Goal: Task Accomplishment & Management: Manage account settings

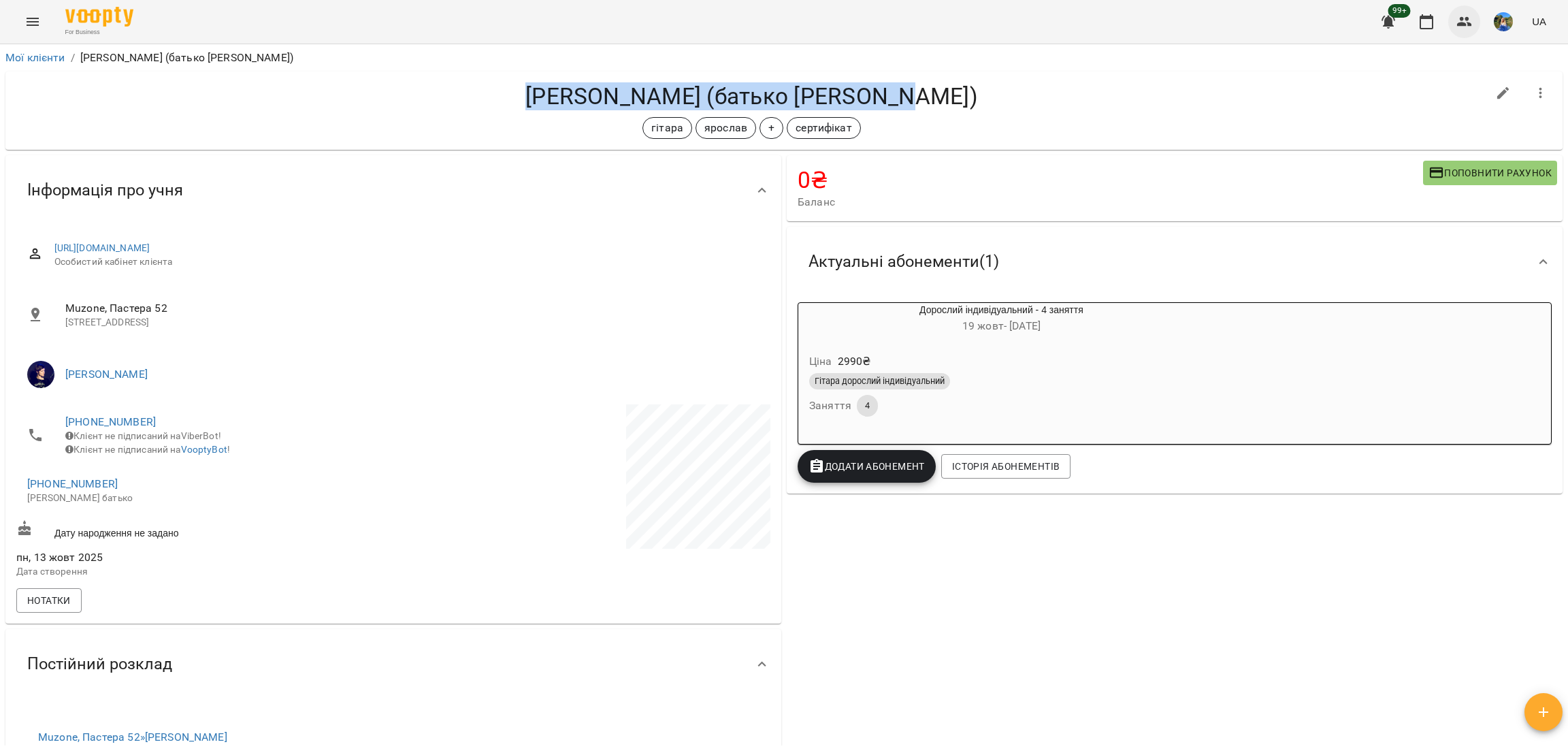
click at [1455, 29] on button "button" at bounding box center [1465, 22] width 33 height 33
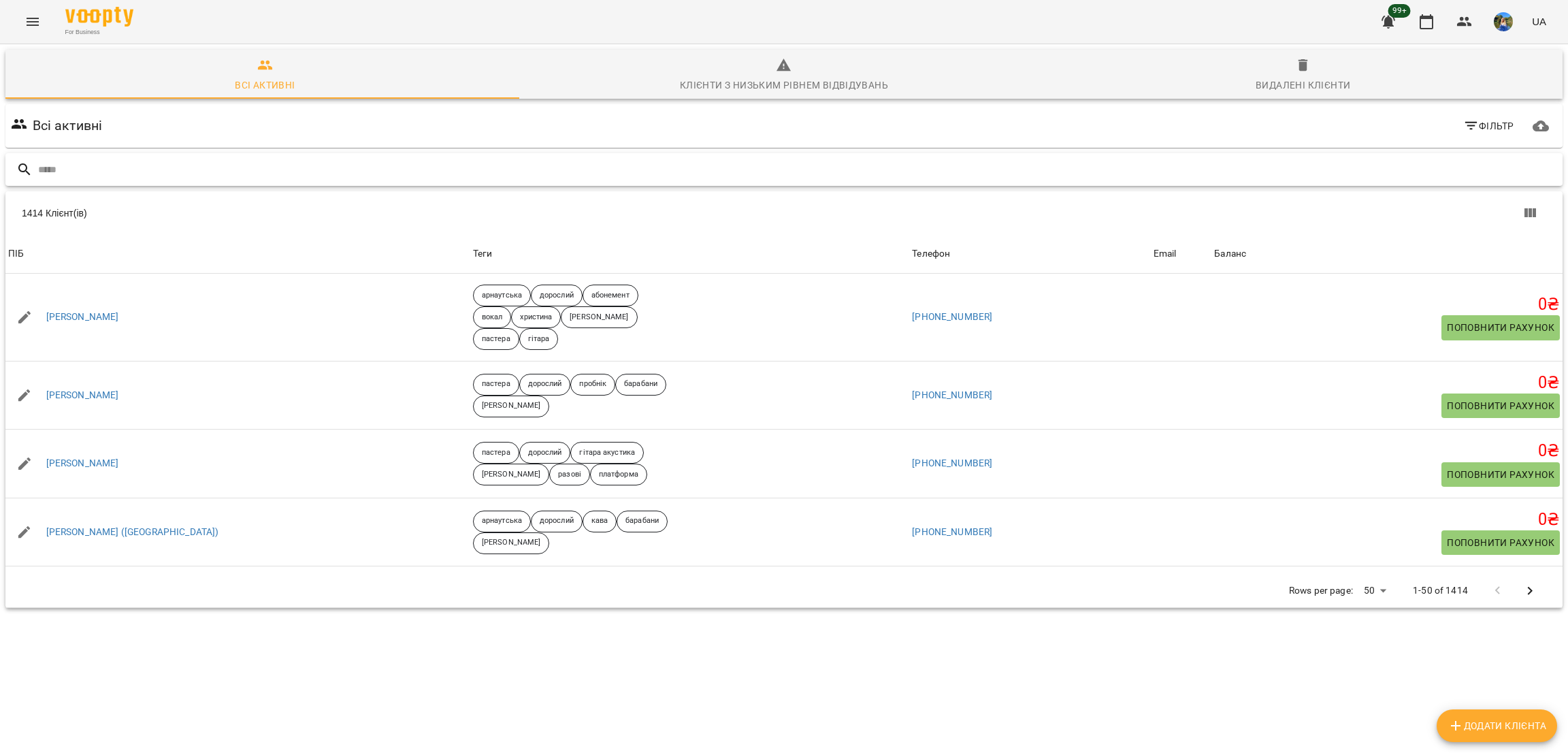
paste input "**********"
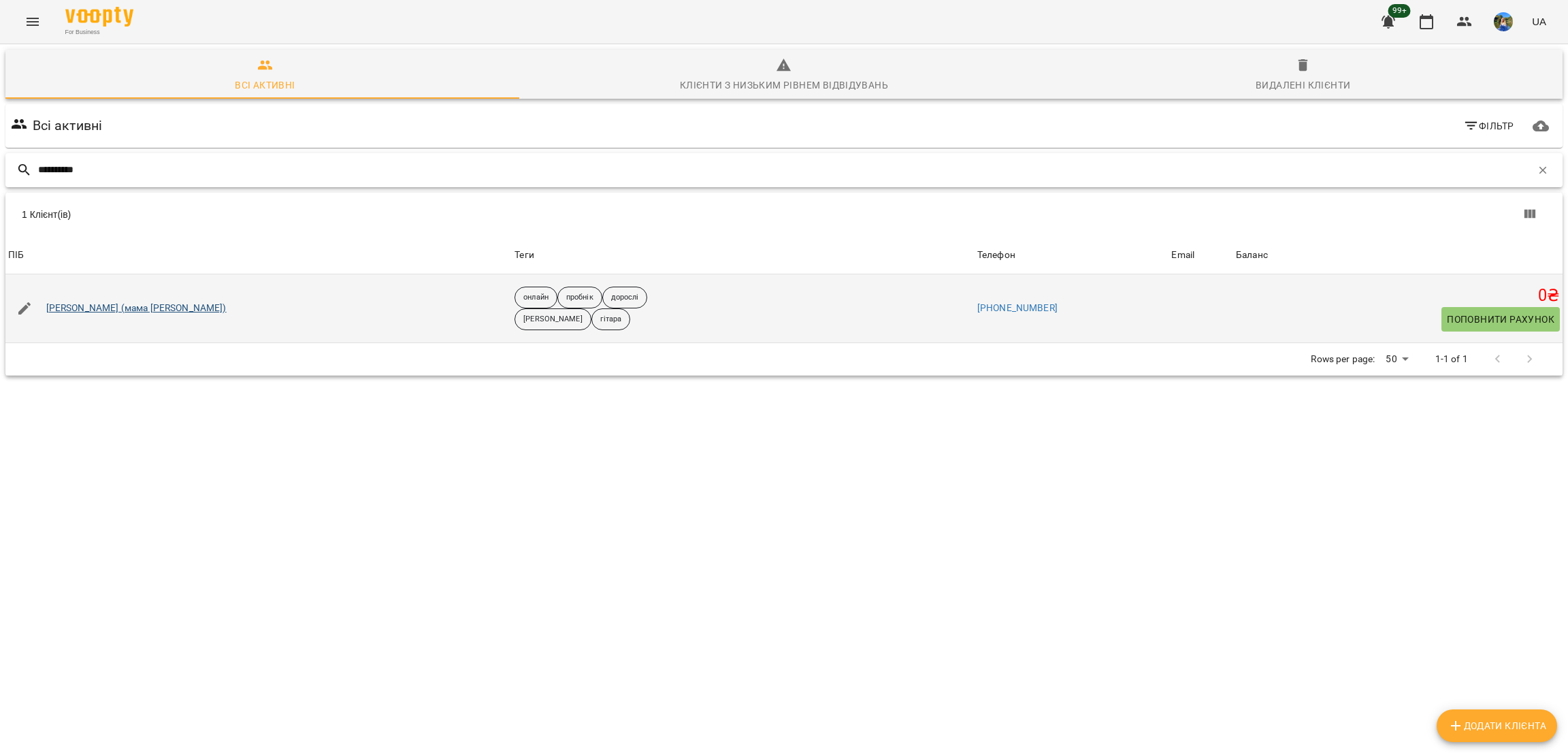
type input "**********"
click at [142, 308] on link "[PERSON_NAME] (мама [PERSON_NAME])" at bounding box center [137, 308] width 180 height 14
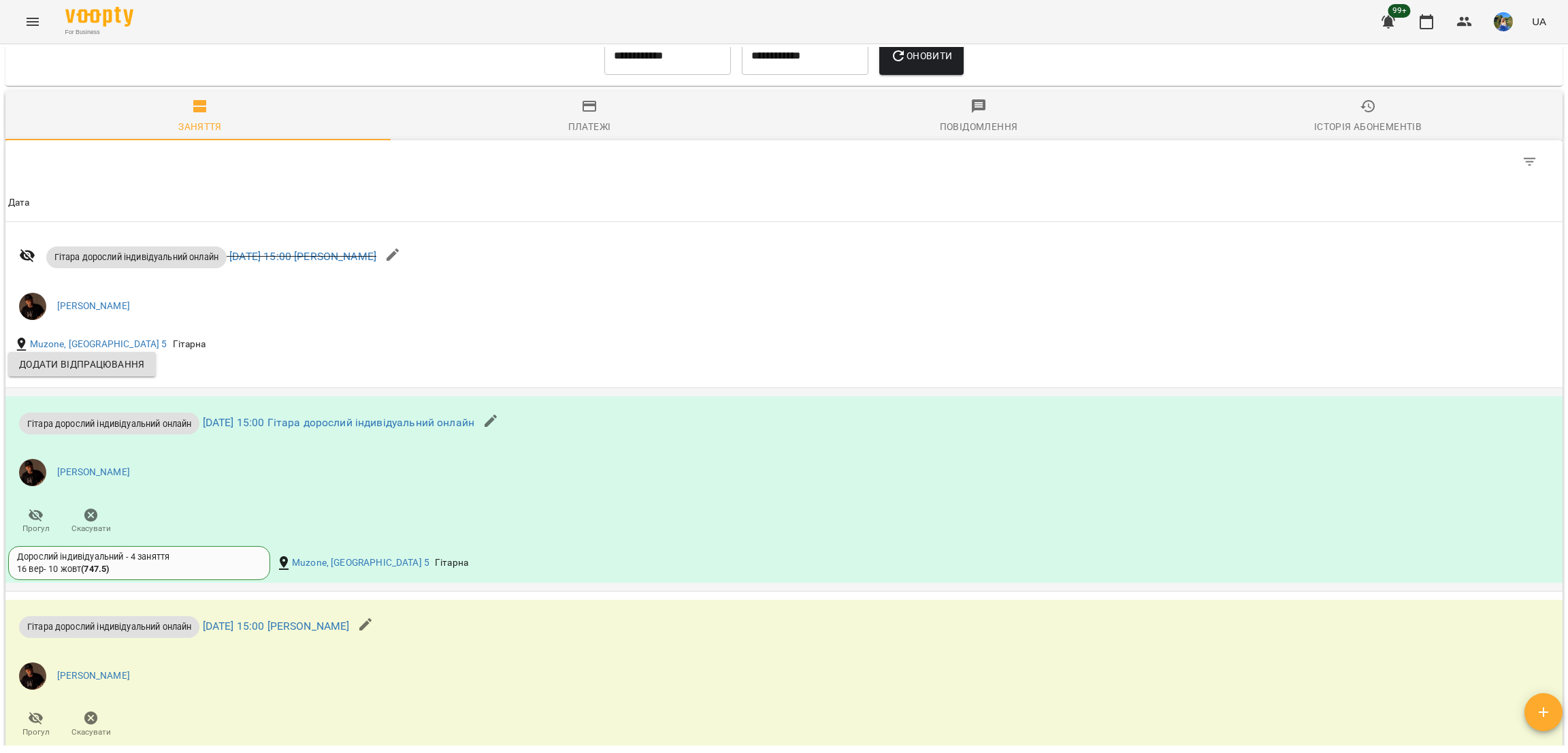
scroll to position [1021, 0]
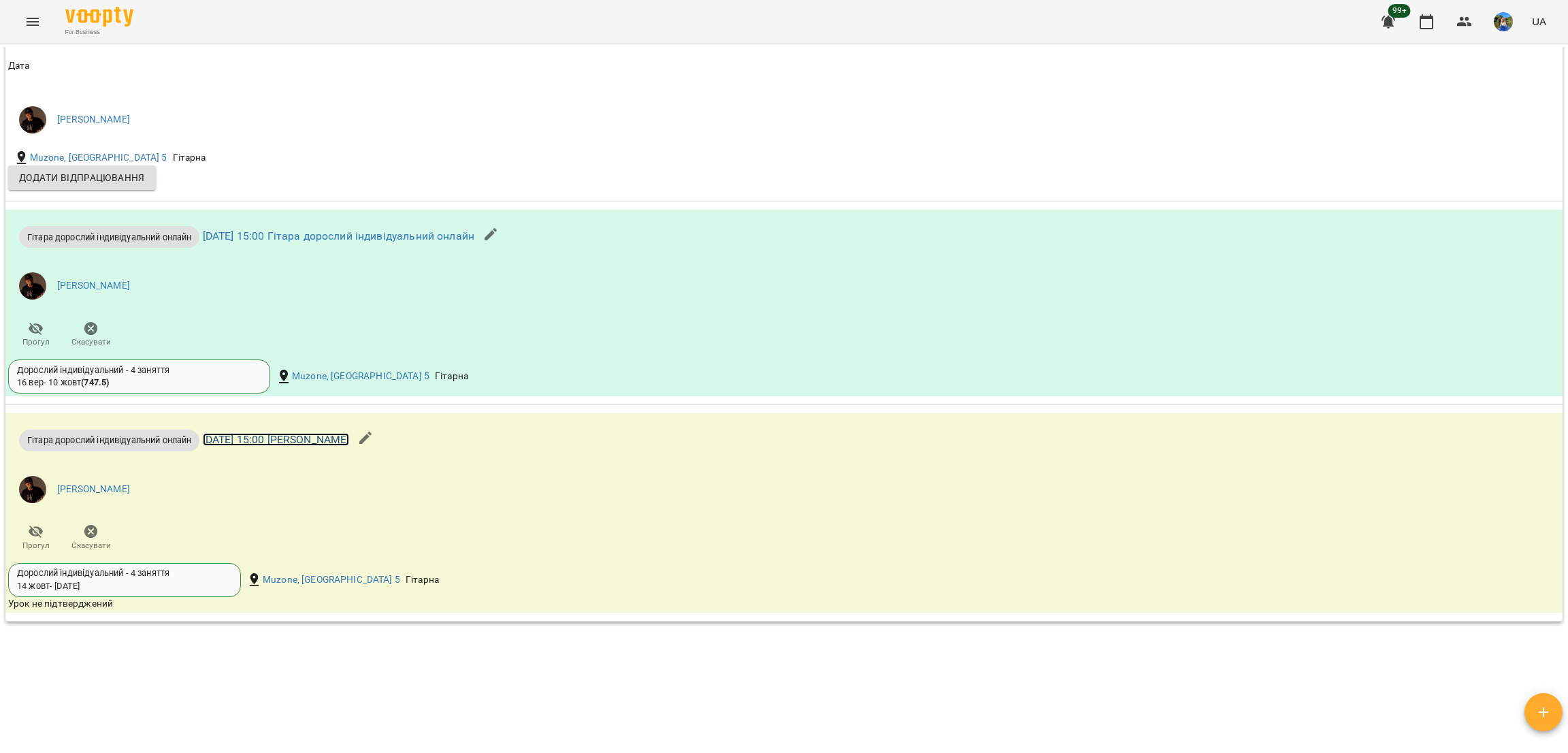
drag, startPoint x: 326, startPoint y: 436, endPoint x: 315, endPoint y: 441, distance: 12.1
click at [327, 436] on link "[DATE] 15:00 [PERSON_NAME]" at bounding box center [276, 439] width 147 height 13
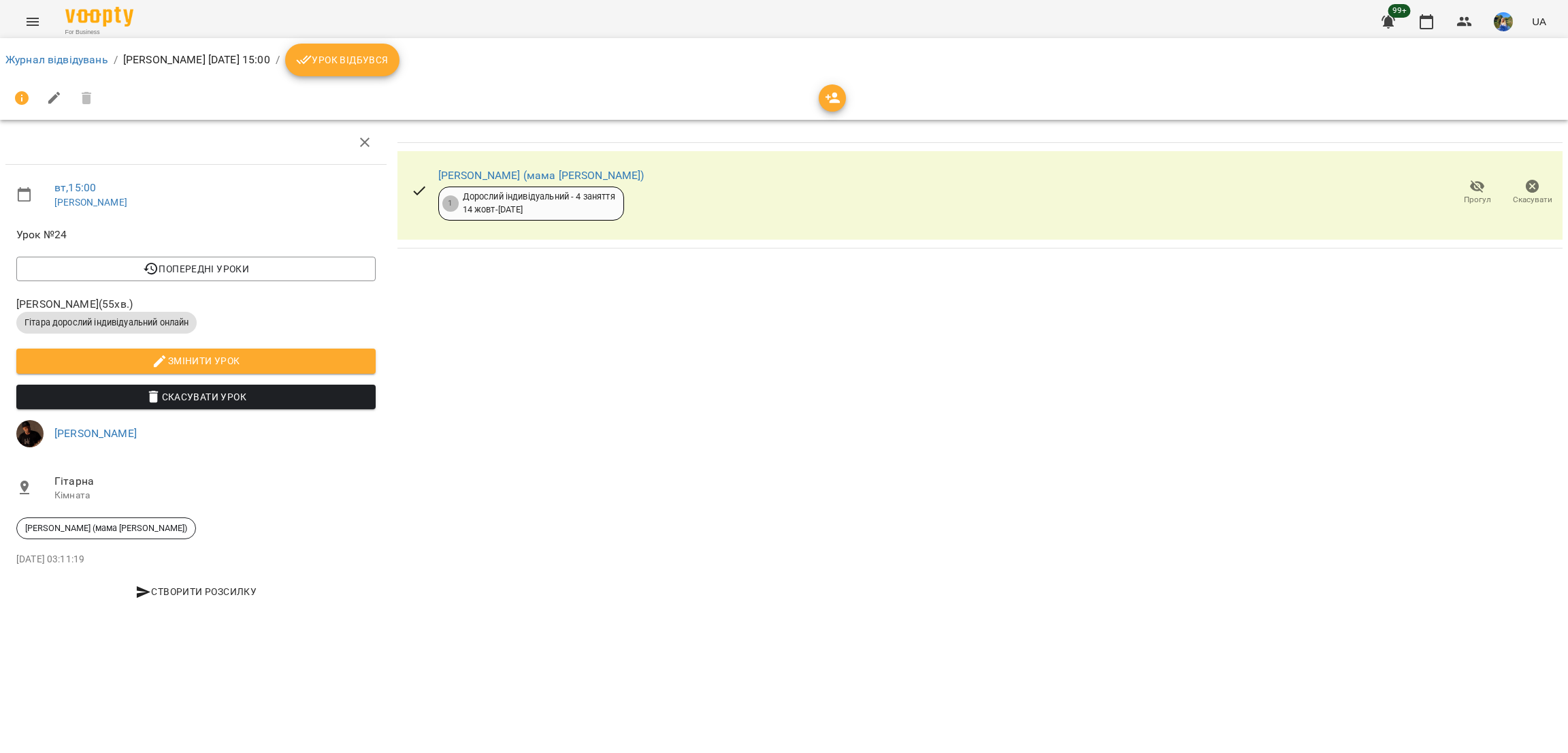
click at [352, 42] on div "Журнал відвідувань / Антон вт, 14 жовт 2025 15:00 / Урок відбувся" at bounding box center [784, 60] width 1563 height 38
click at [355, 59] on span "Урок відбувся" at bounding box center [342, 60] width 92 height 16
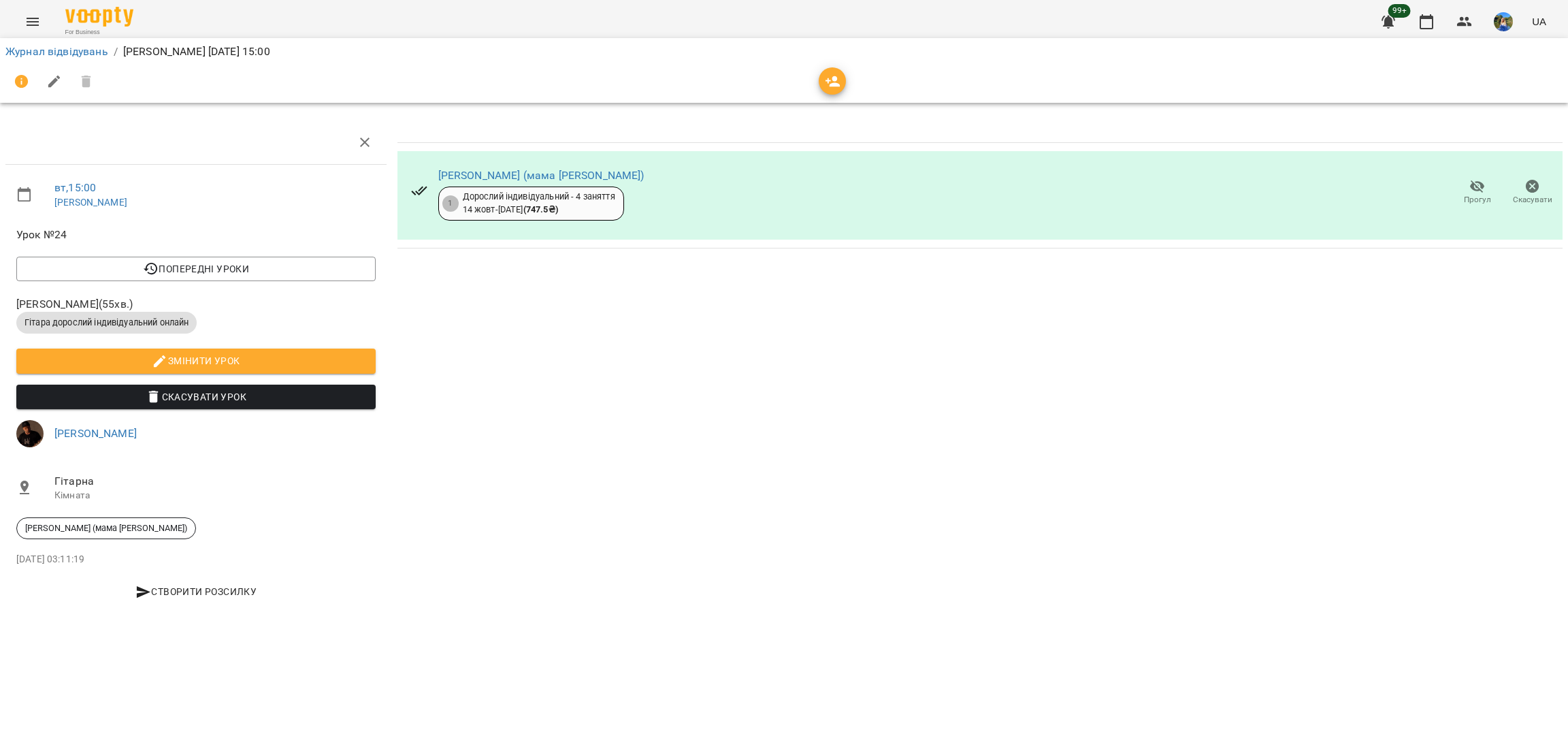
click at [1476, 192] on icon "button" at bounding box center [1478, 187] width 16 height 16
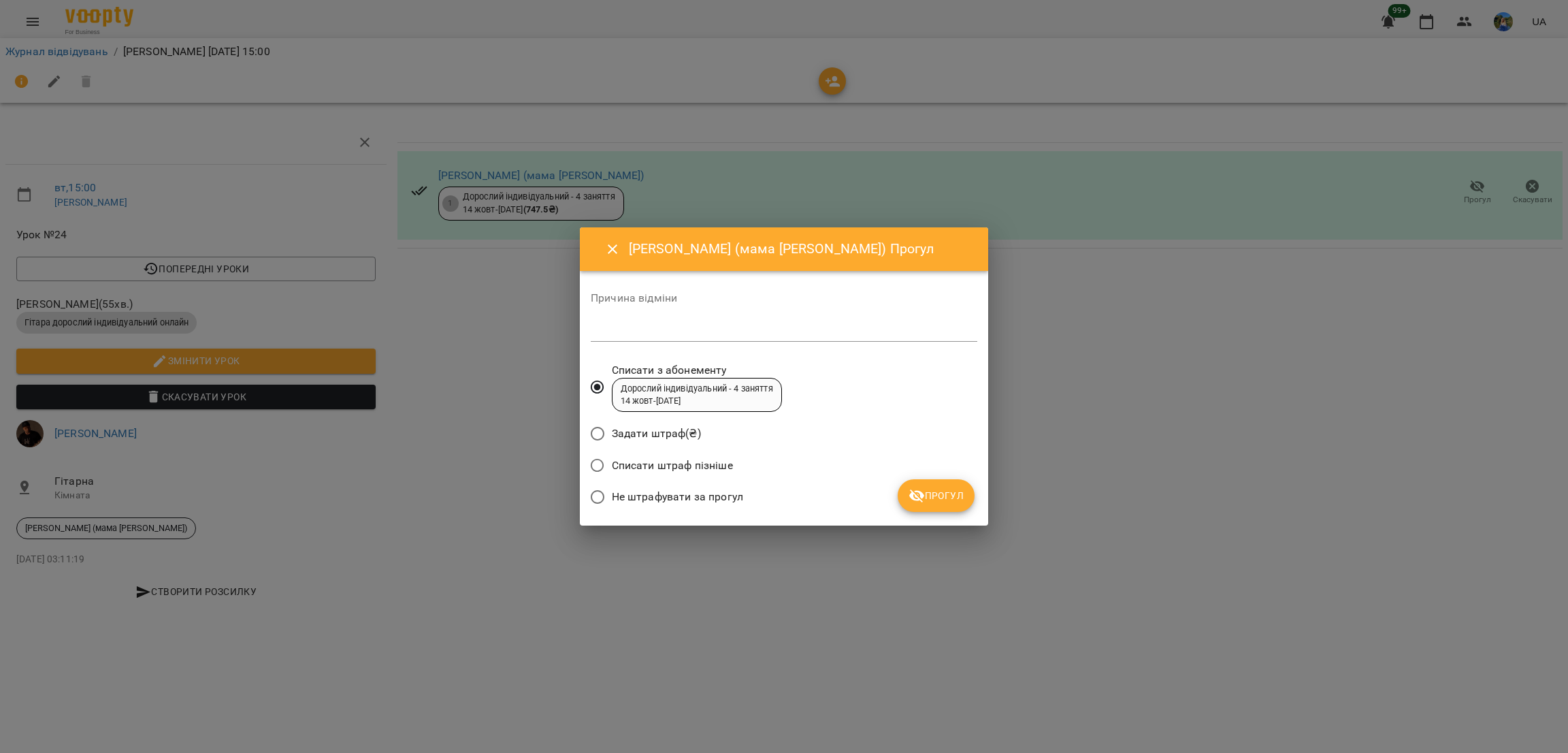
click at [686, 484] on label "Не штрафувати за прогул" at bounding box center [663, 497] width 160 height 29
click at [945, 500] on span "Прогул" at bounding box center [936, 496] width 55 height 16
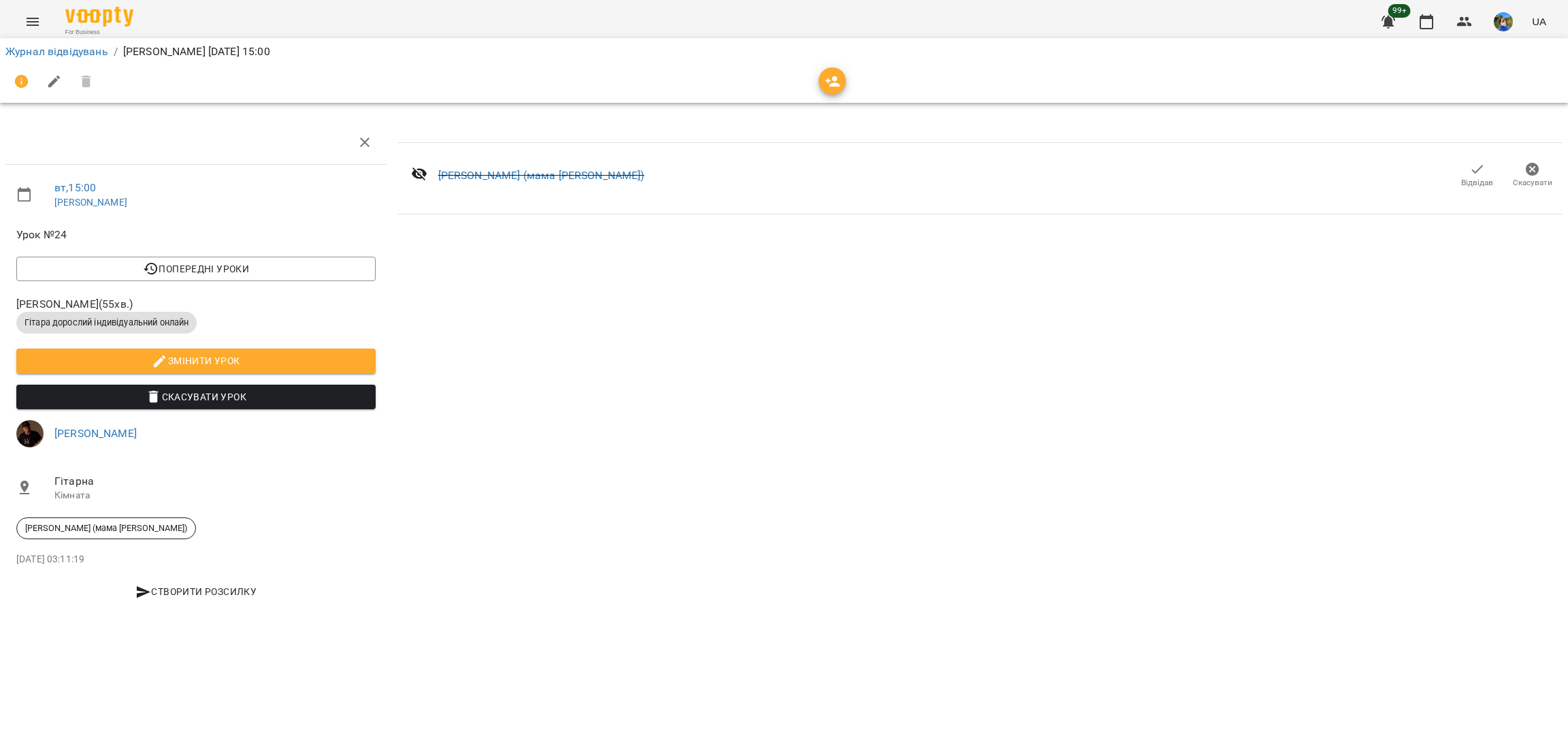
click at [35, 22] on icon "Menu" at bounding box center [33, 22] width 12 height 8
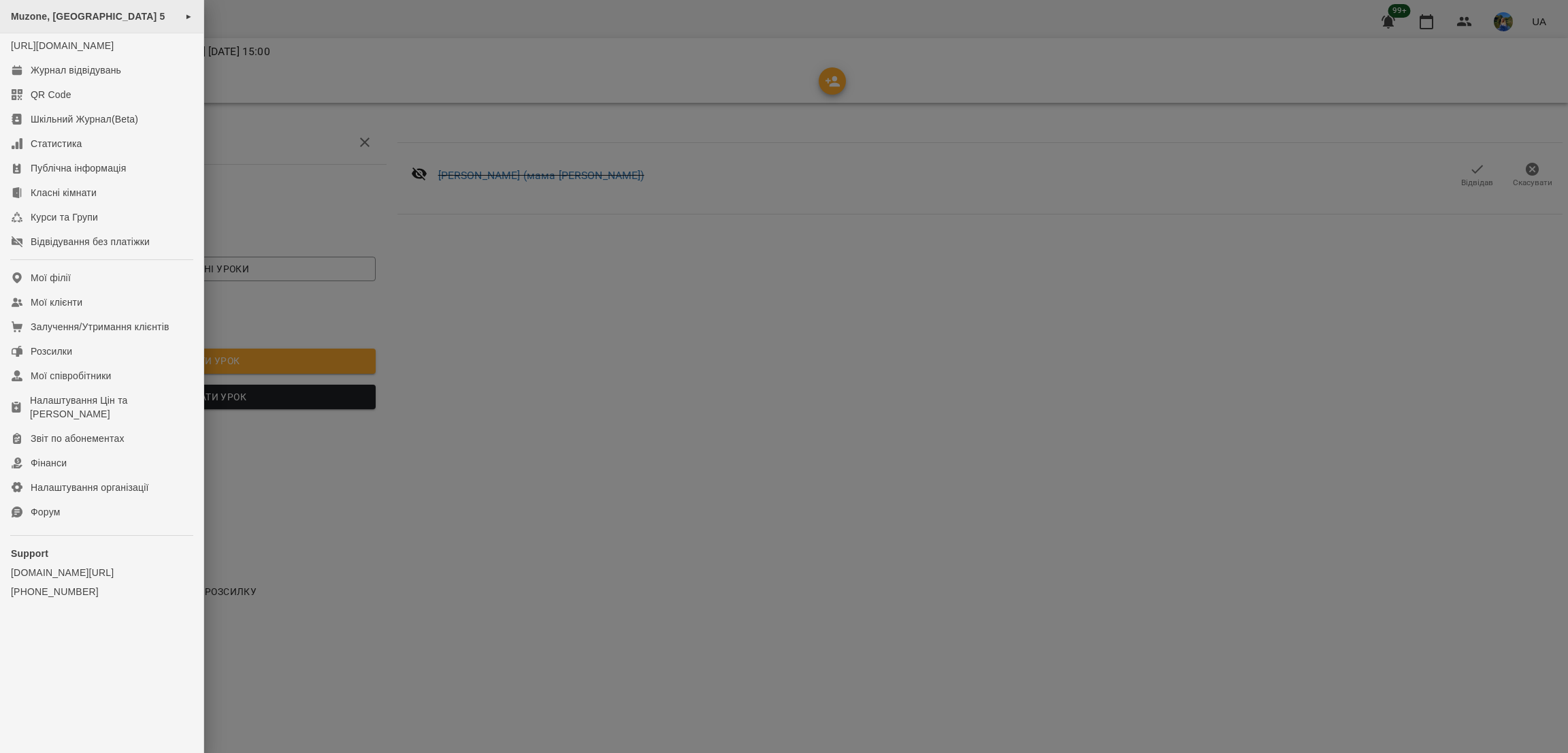
click at [140, 20] on span "Muzone, [GEOGRAPHIC_DATA] 5" at bounding box center [88, 16] width 154 height 11
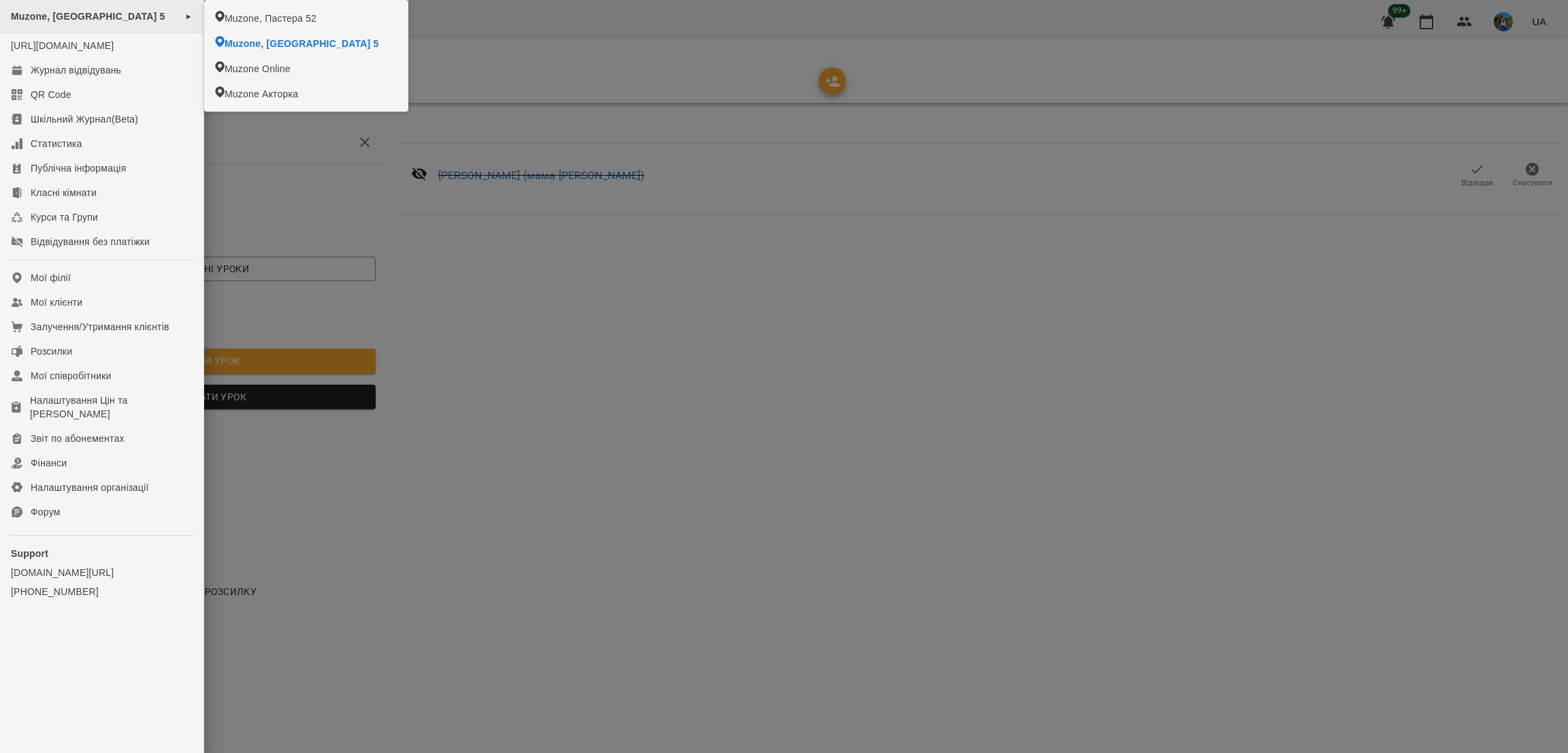
click at [140, 20] on span "Muzone, [GEOGRAPHIC_DATA] 5" at bounding box center [88, 16] width 154 height 11
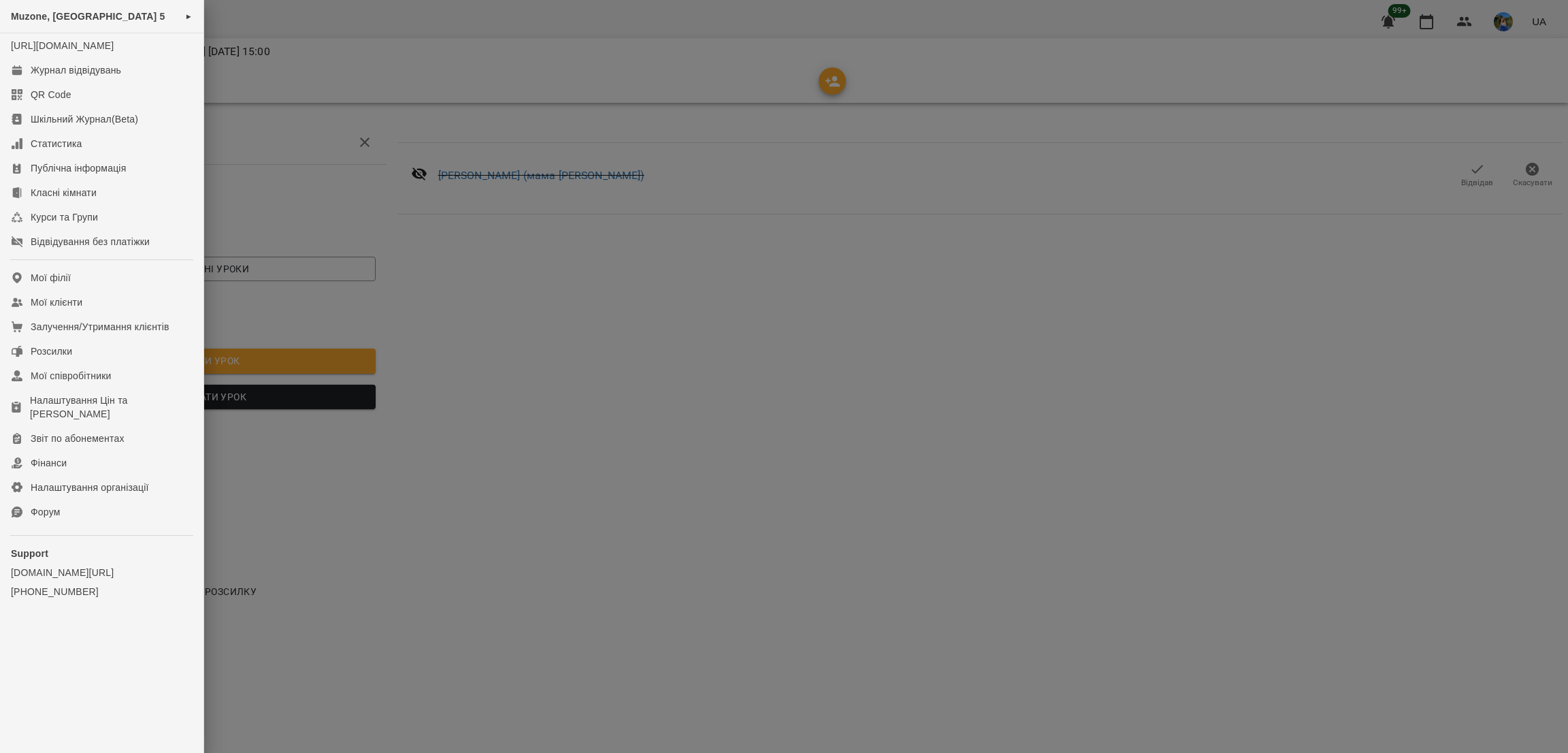
click at [301, 37] on div at bounding box center [784, 376] width 1568 height 753
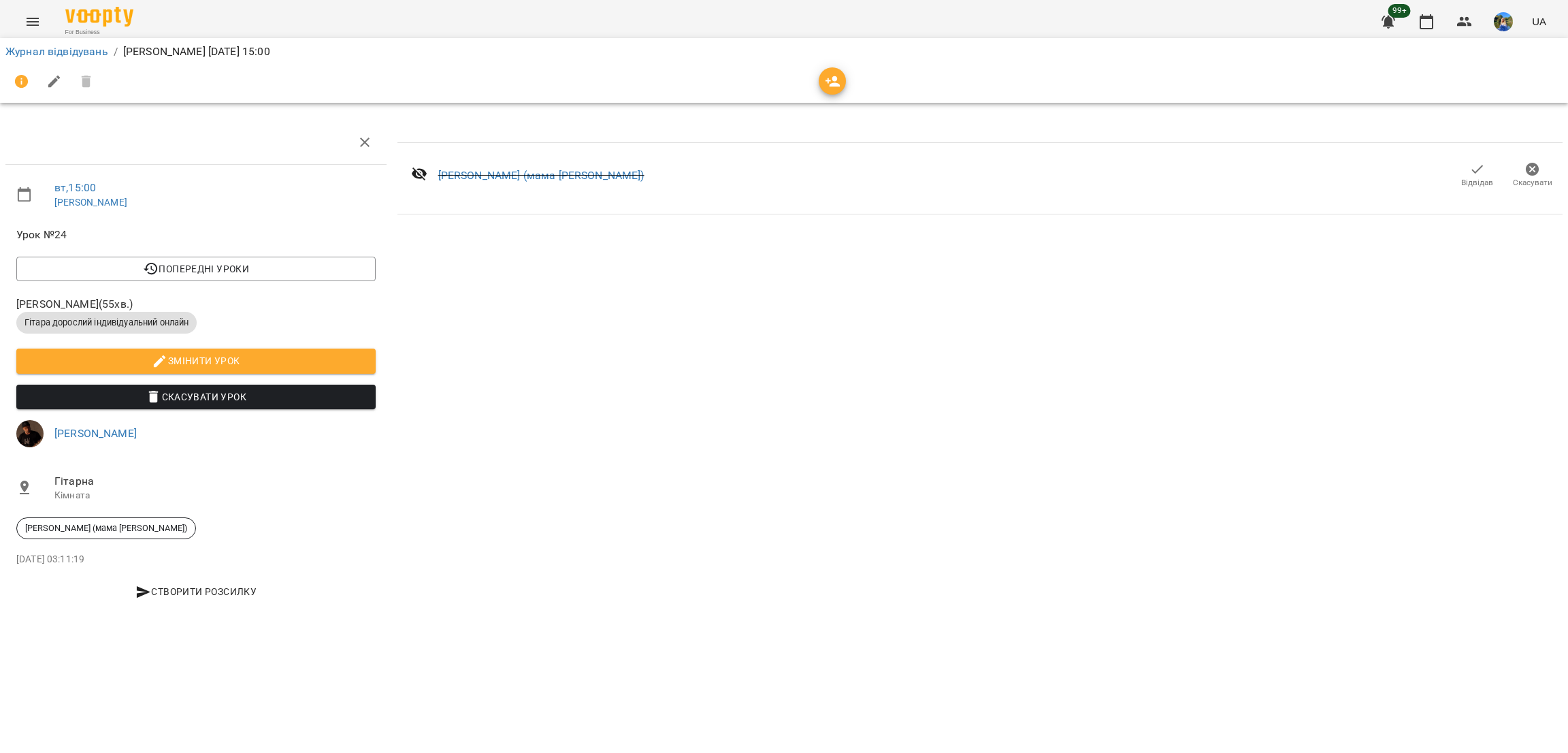
click at [29, 29] on icon "Menu" at bounding box center [33, 22] width 16 height 16
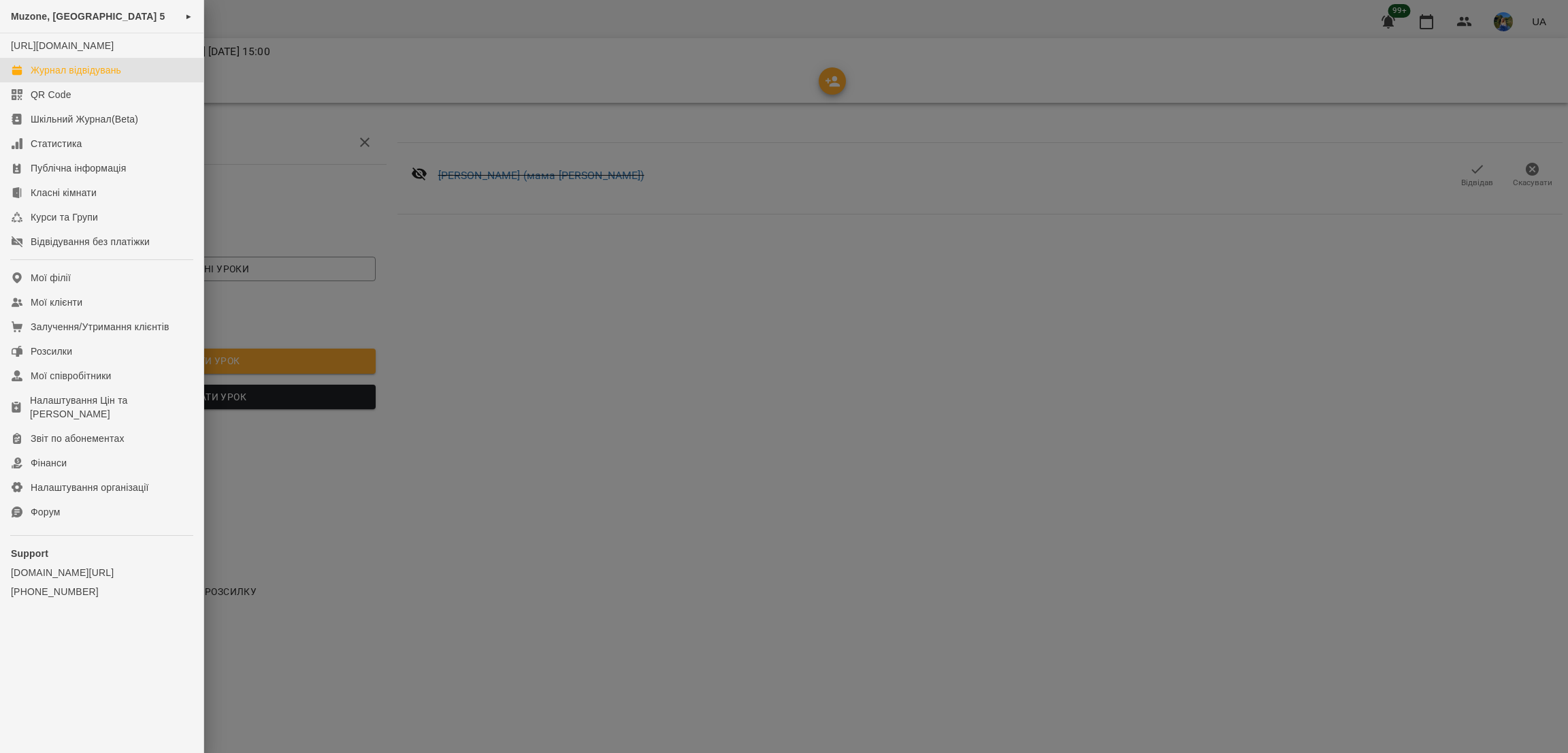
click at [115, 77] on div "Журнал відвідувань" at bounding box center [76, 70] width 90 height 14
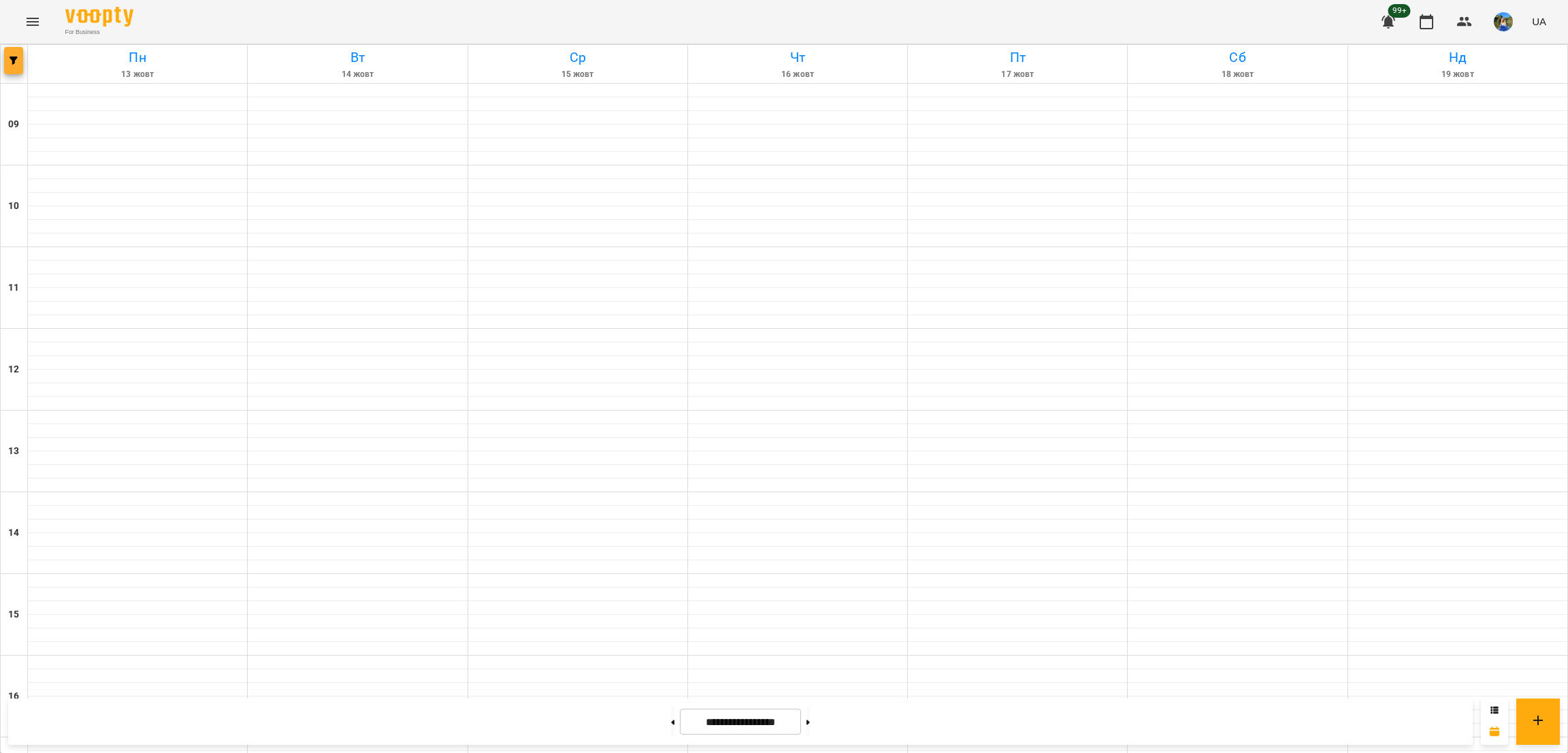
click at [8, 66] on button "button" at bounding box center [14, 61] width 19 height 27
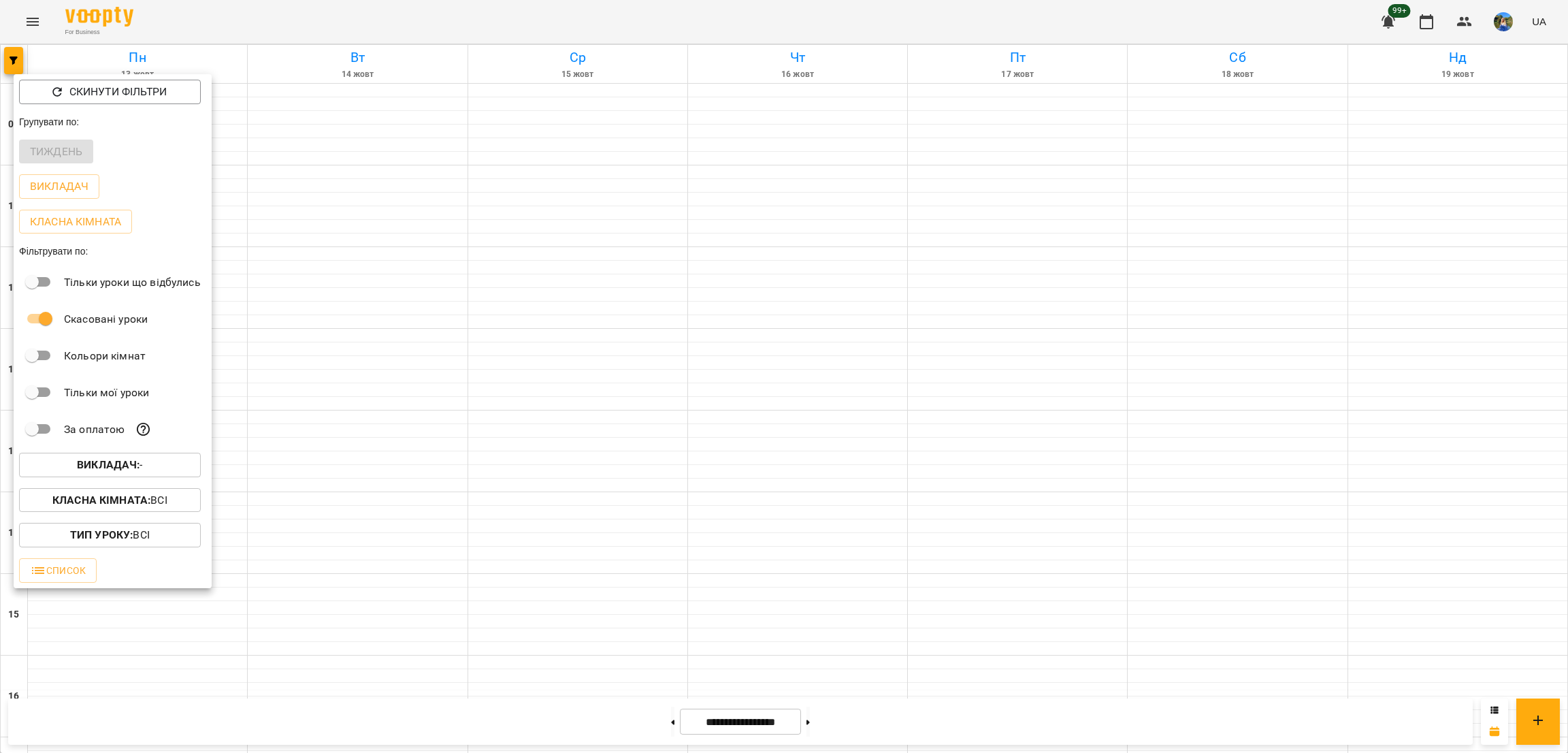
click at [154, 447] on div "За оплатою" at bounding box center [113, 430] width 198 height 37
click at [152, 455] on div "Викладач : -" at bounding box center [113, 465] width 198 height 36
click at [144, 473] on span "Викладач : -" at bounding box center [110, 465] width 160 height 16
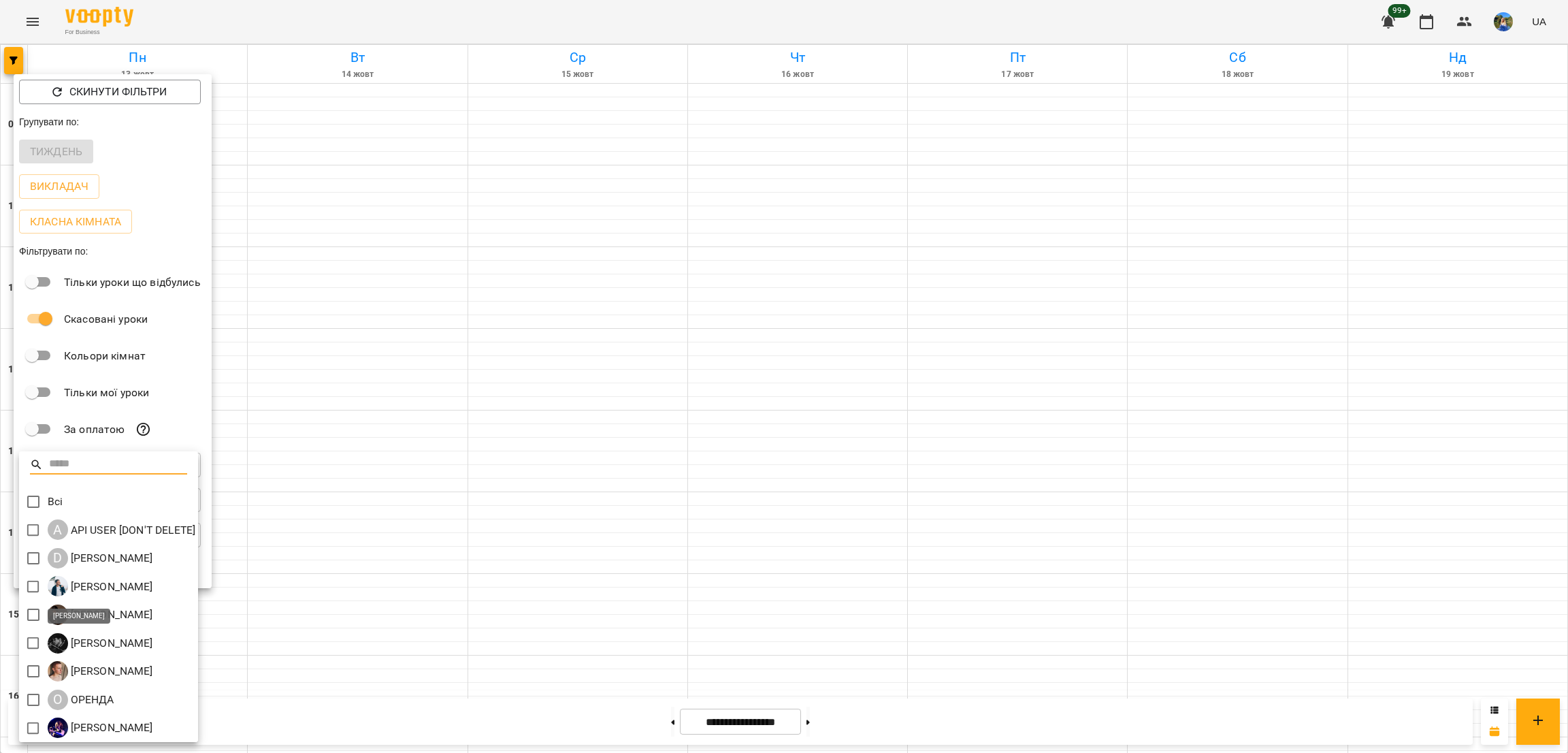
scroll to position [2, 0]
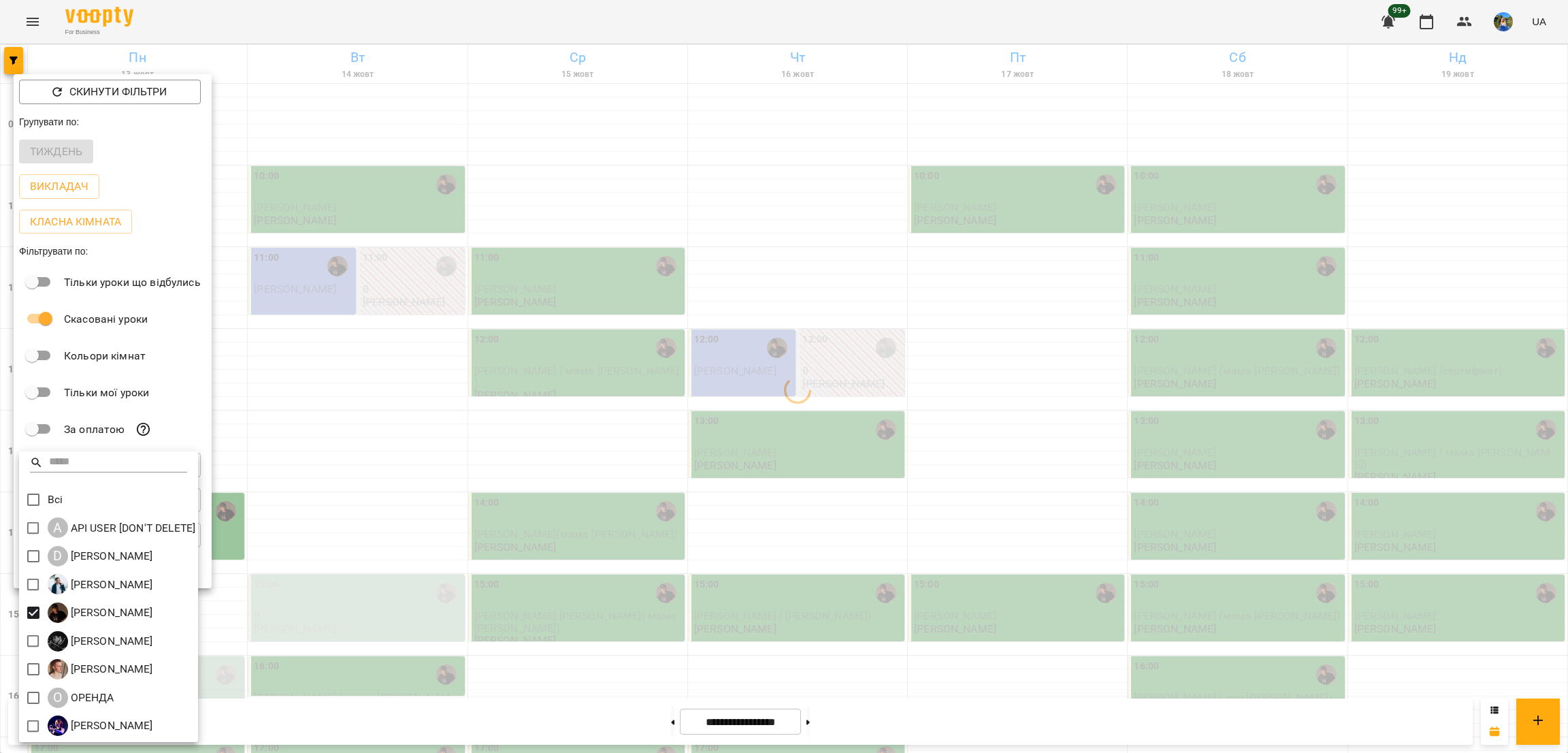
click at [377, 486] on div at bounding box center [784, 376] width 1568 height 753
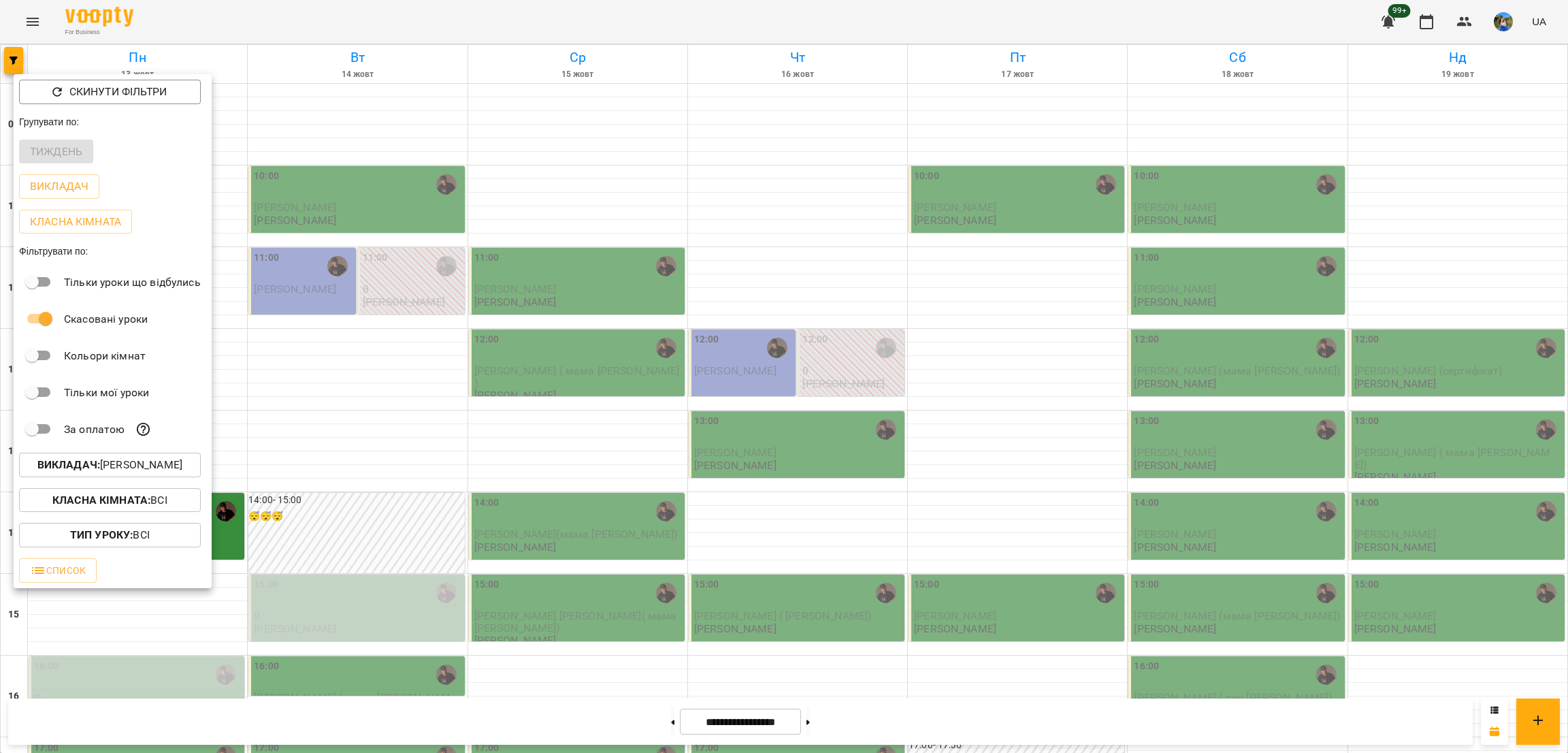
click at [356, 339] on div at bounding box center [784, 376] width 1568 height 753
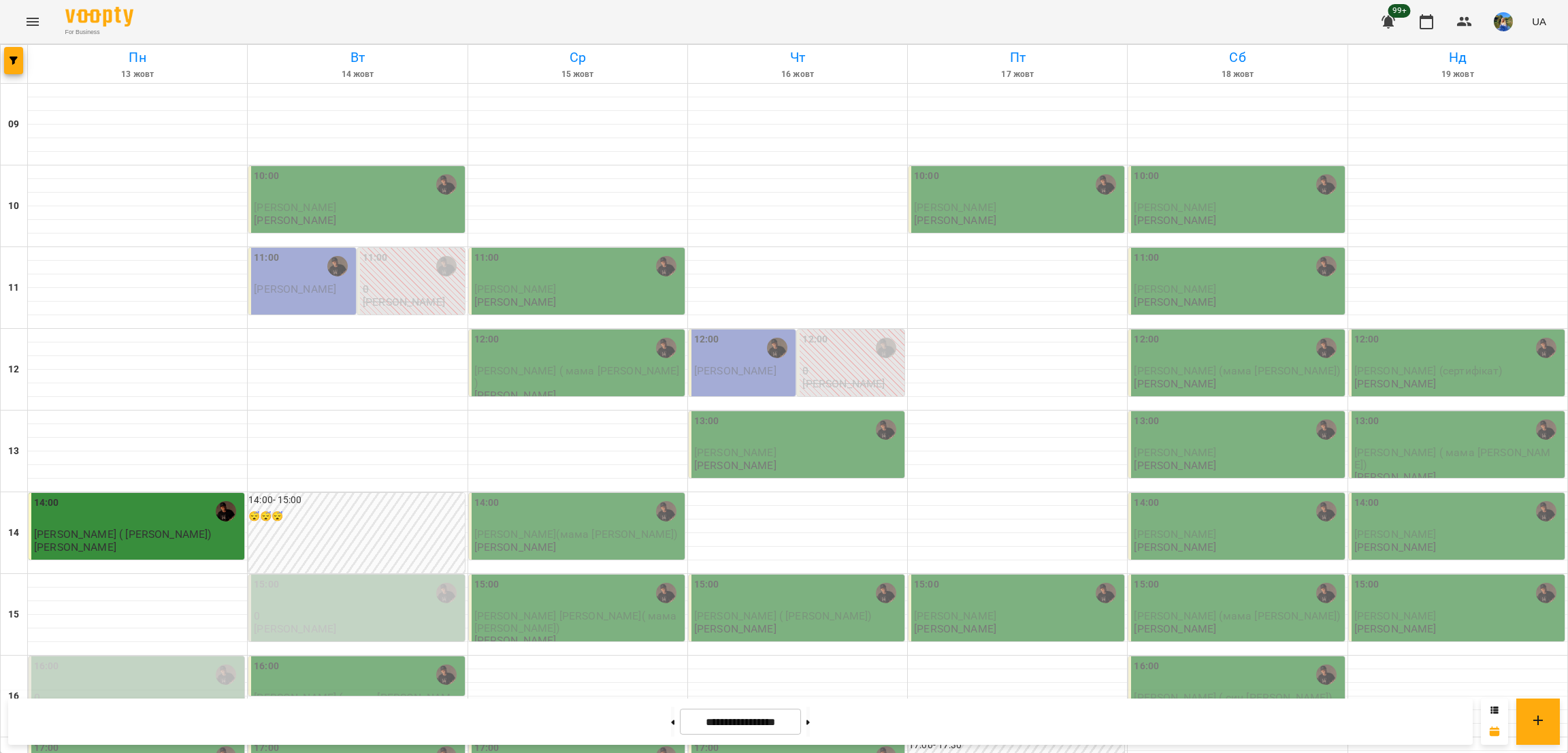
scroll to position [204, 0]
click at [340, 610] on p "0" at bounding box center [357, 616] width 208 height 12
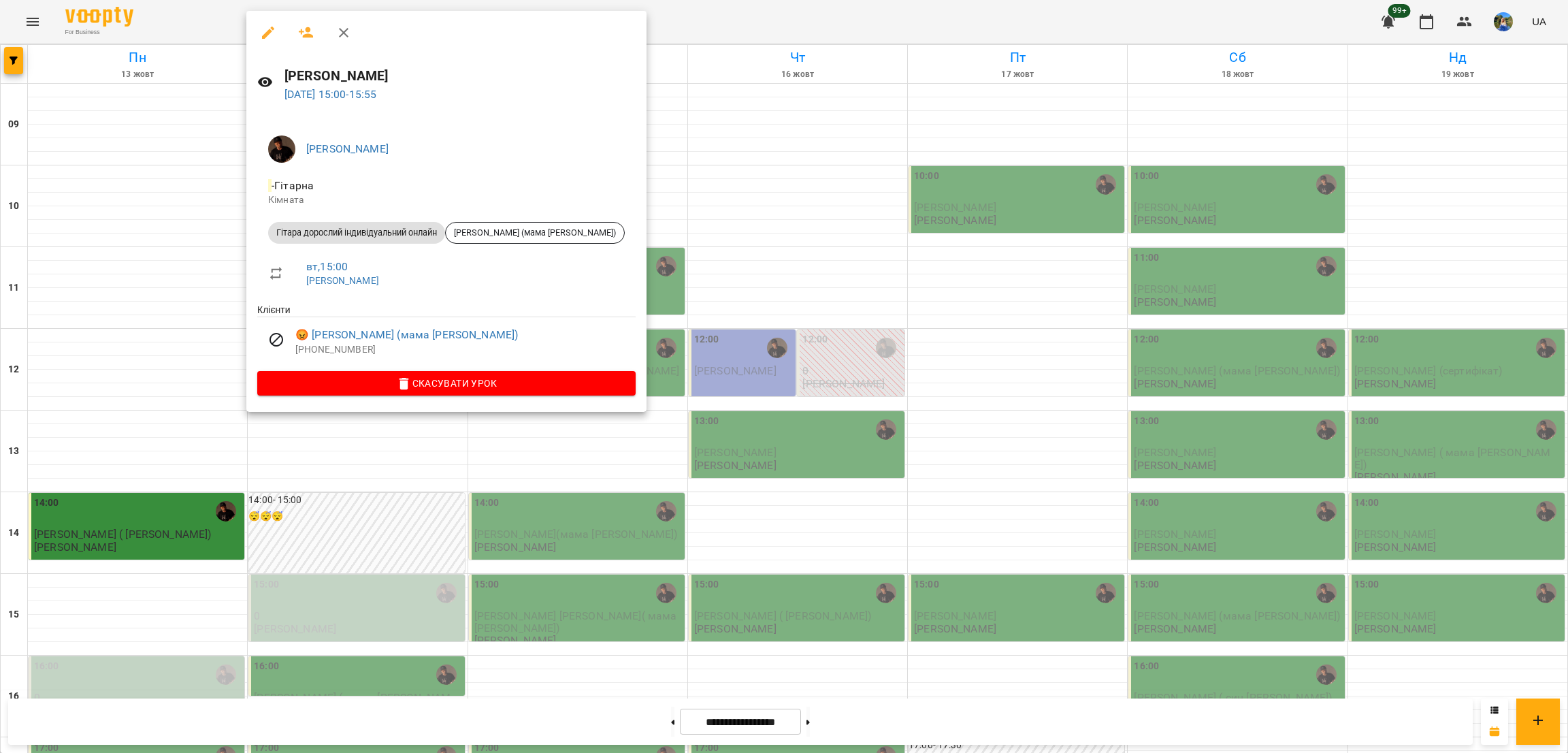
click at [558, 471] on div at bounding box center [784, 376] width 1568 height 753
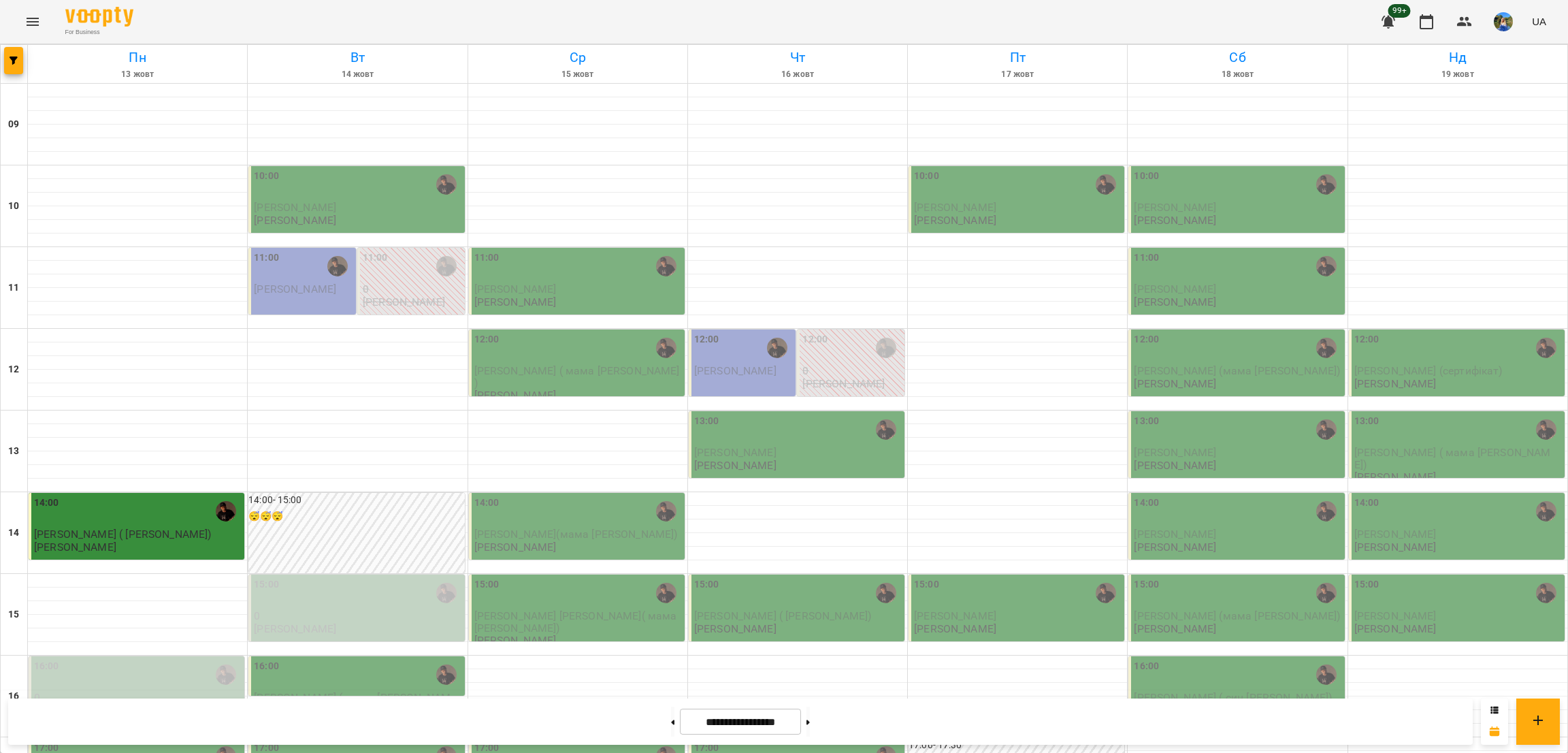
scroll to position [409, 0]
click at [1463, 21] on icon "button" at bounding box center [1465, 22] width 16 height 16
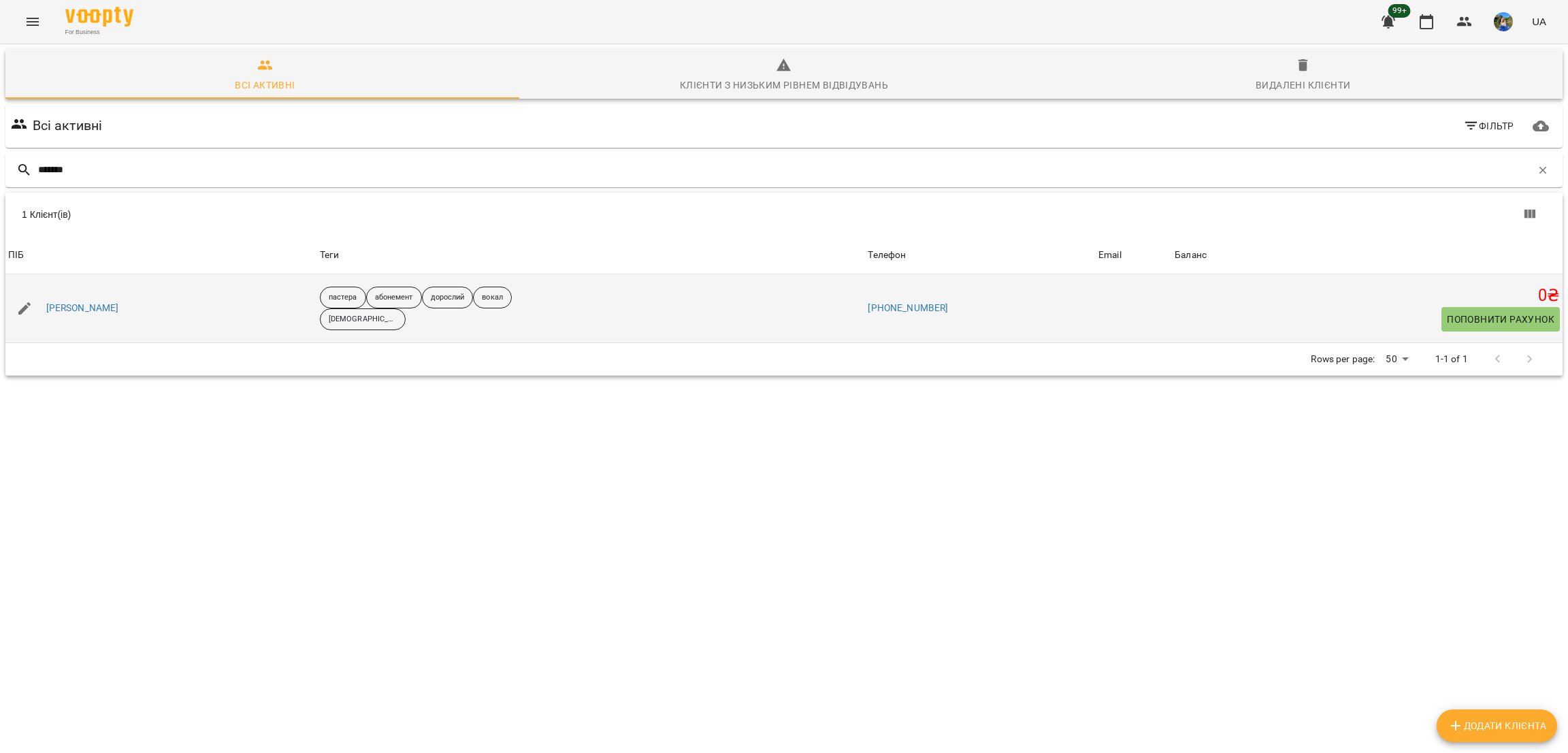
type input "*******"
click at [63, 300] on div "[PERSON_NAME]" at bounding box center [83, 308] width 79 height 19
click at [69, 302] on link "Радченко Анжеліка" at bounding box center [83, 308] width 73 height 14
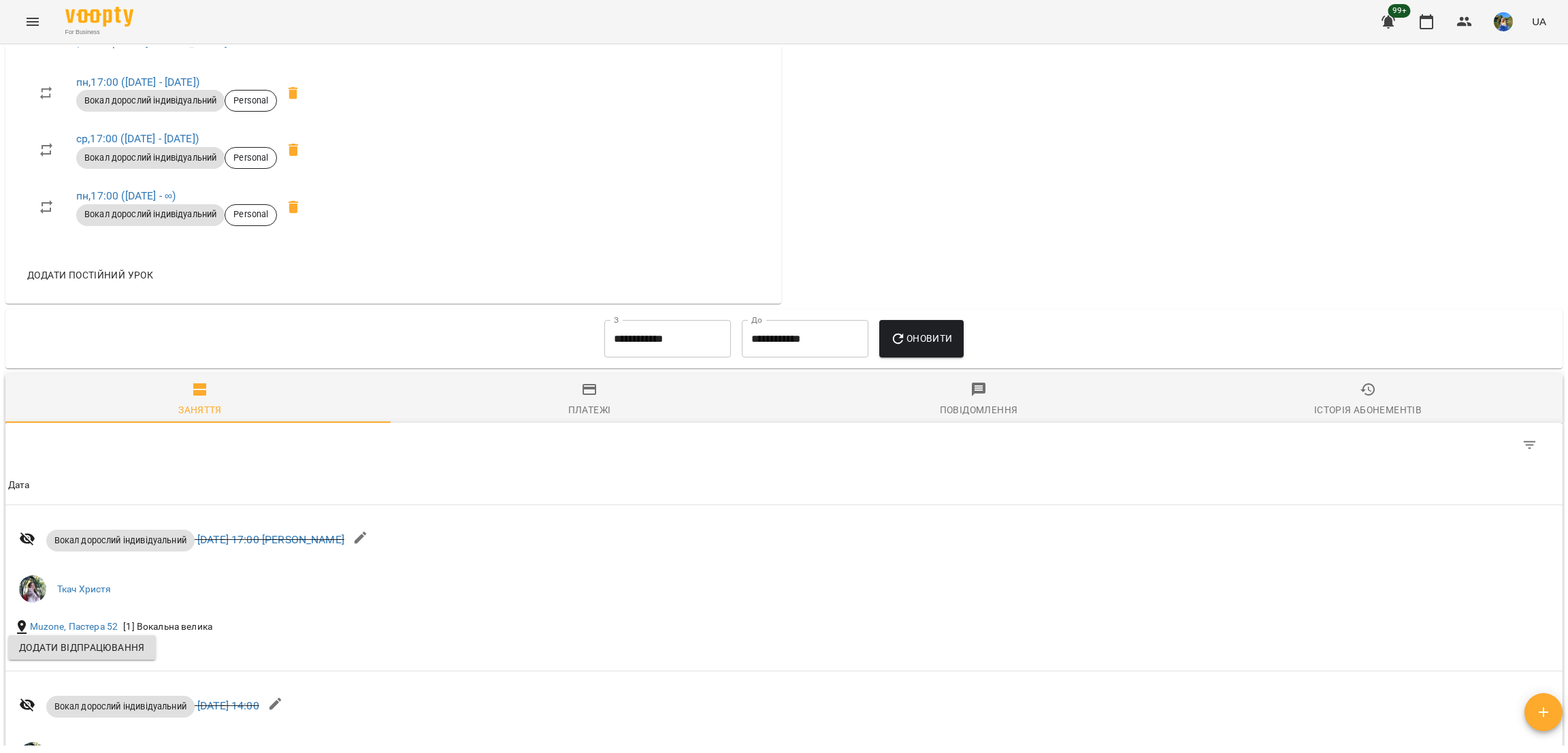
scroll to position [1149, 0]
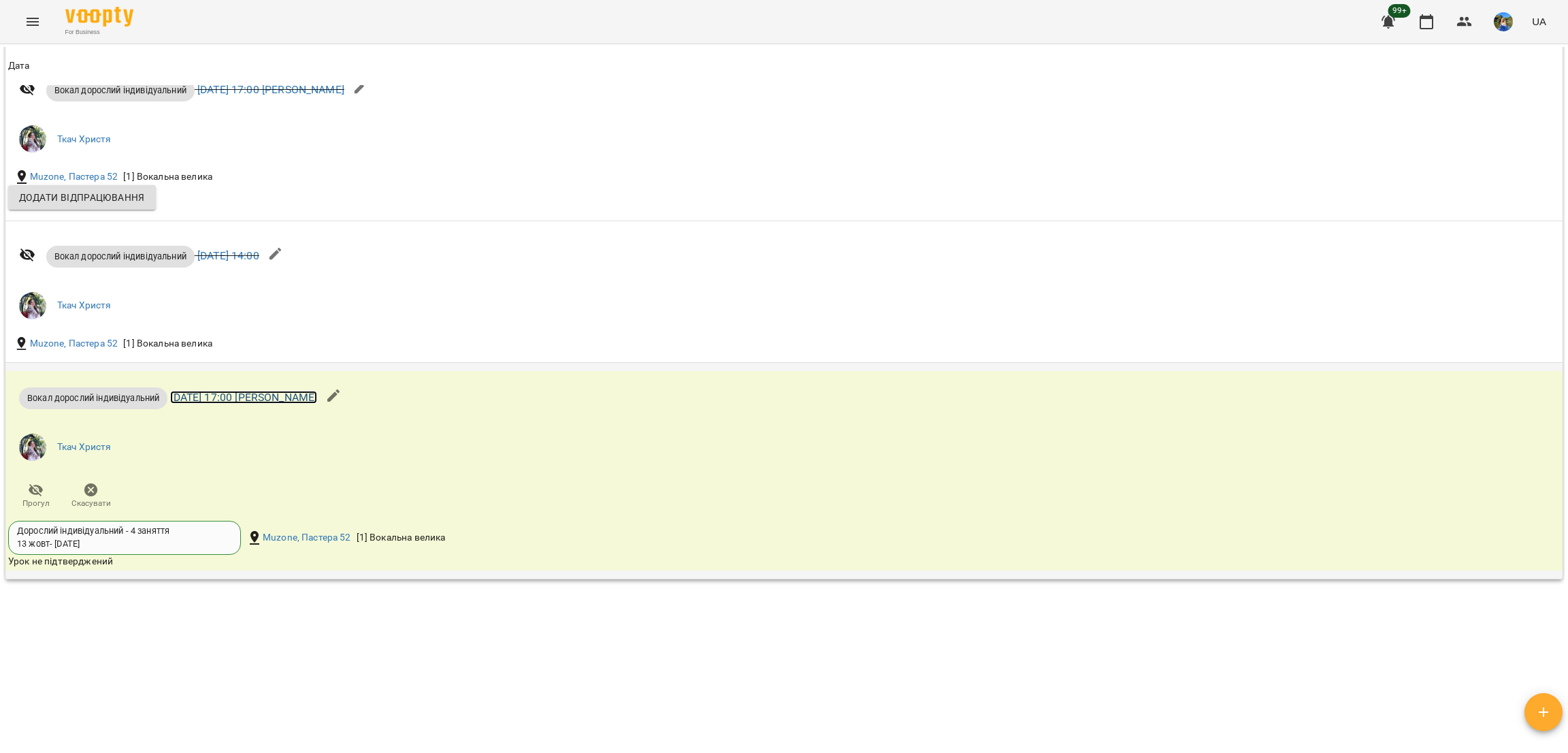
click at [316, 397] on link "пн 13 жовт 2025 17:00 Христя Ткач" at bounding box center [243, 397] width 147 height 13
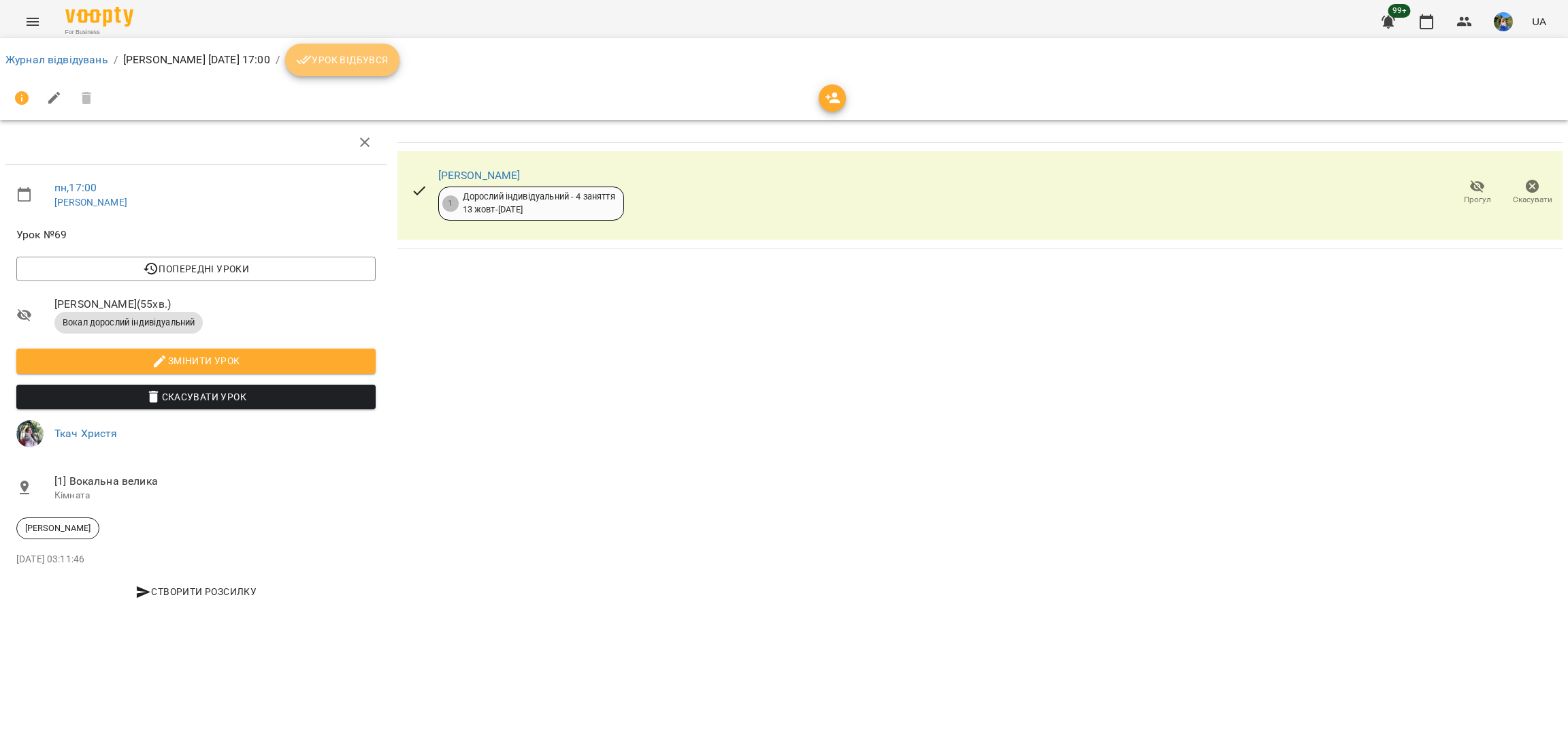
click at [370, 63] on span "Урок відбувся" at bounding box center [342, 60] width 92 height 16
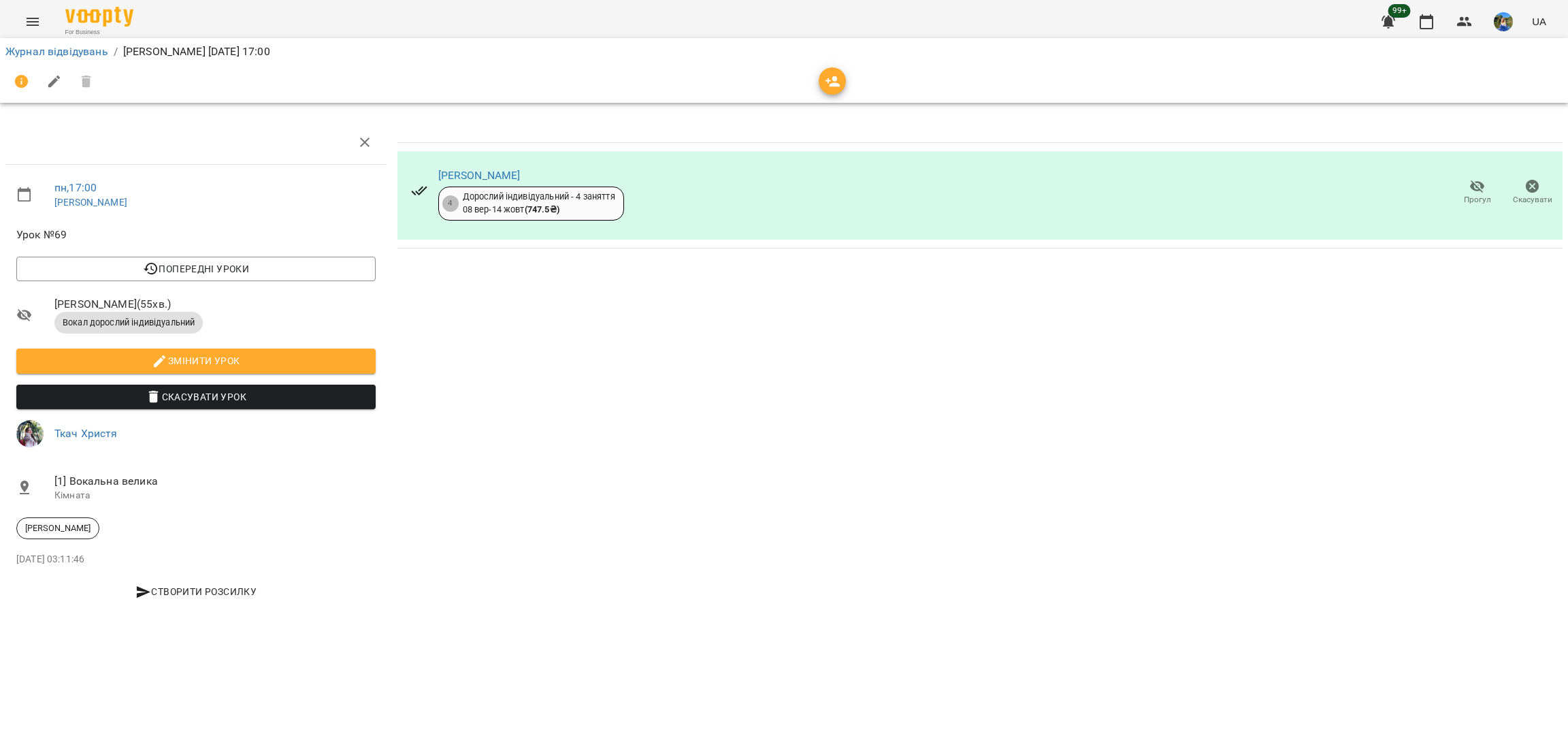
click at [1455, 192] on button "Прогул" at bounding box center [1477, 193] width 55 height 38
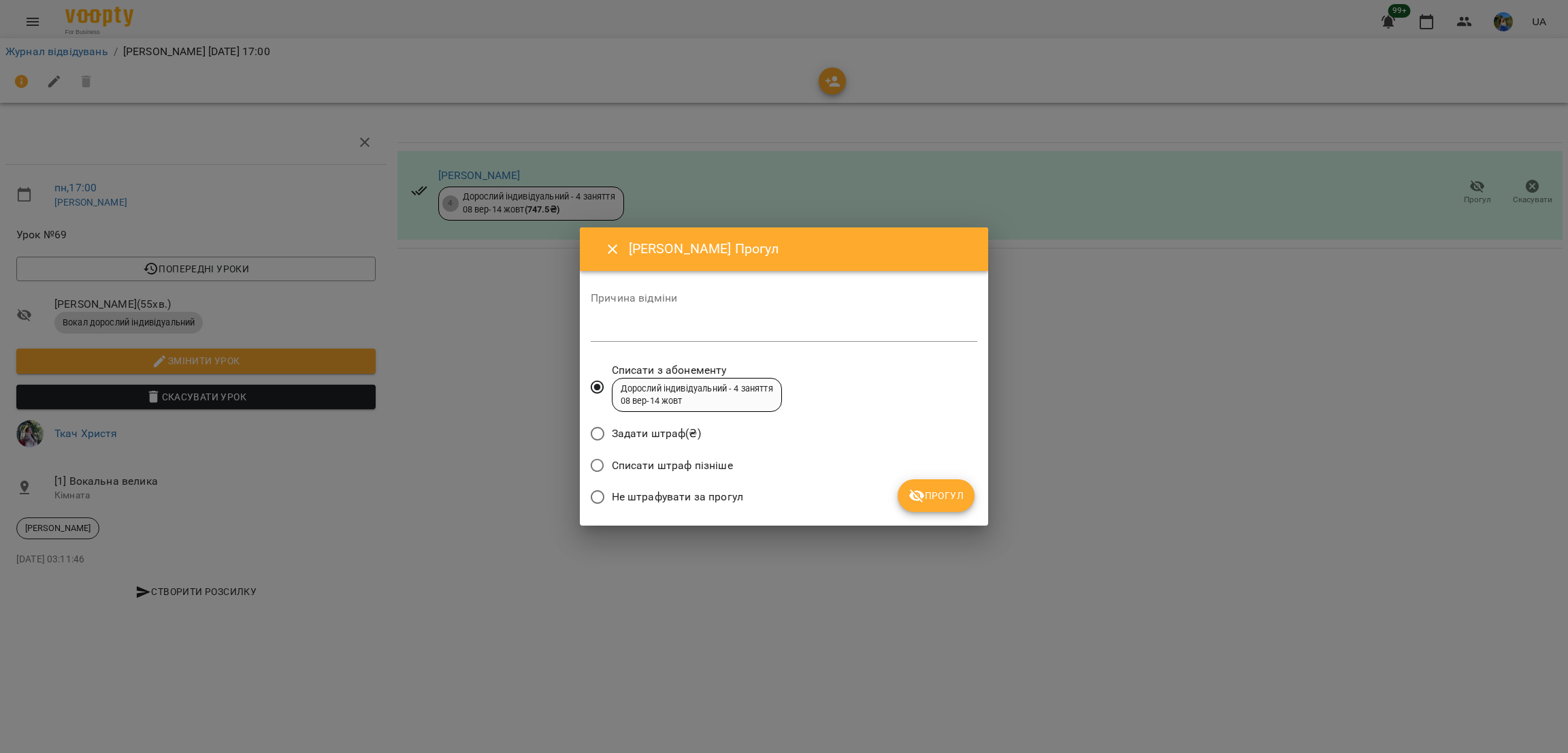
click at [733, 503] on span "Не штрафувати за прогул" at bounding box center [677, 497] width 131 height 16
click at [922, 498] on icon "submit" at bounding box center [917, 496] width 15 height 13
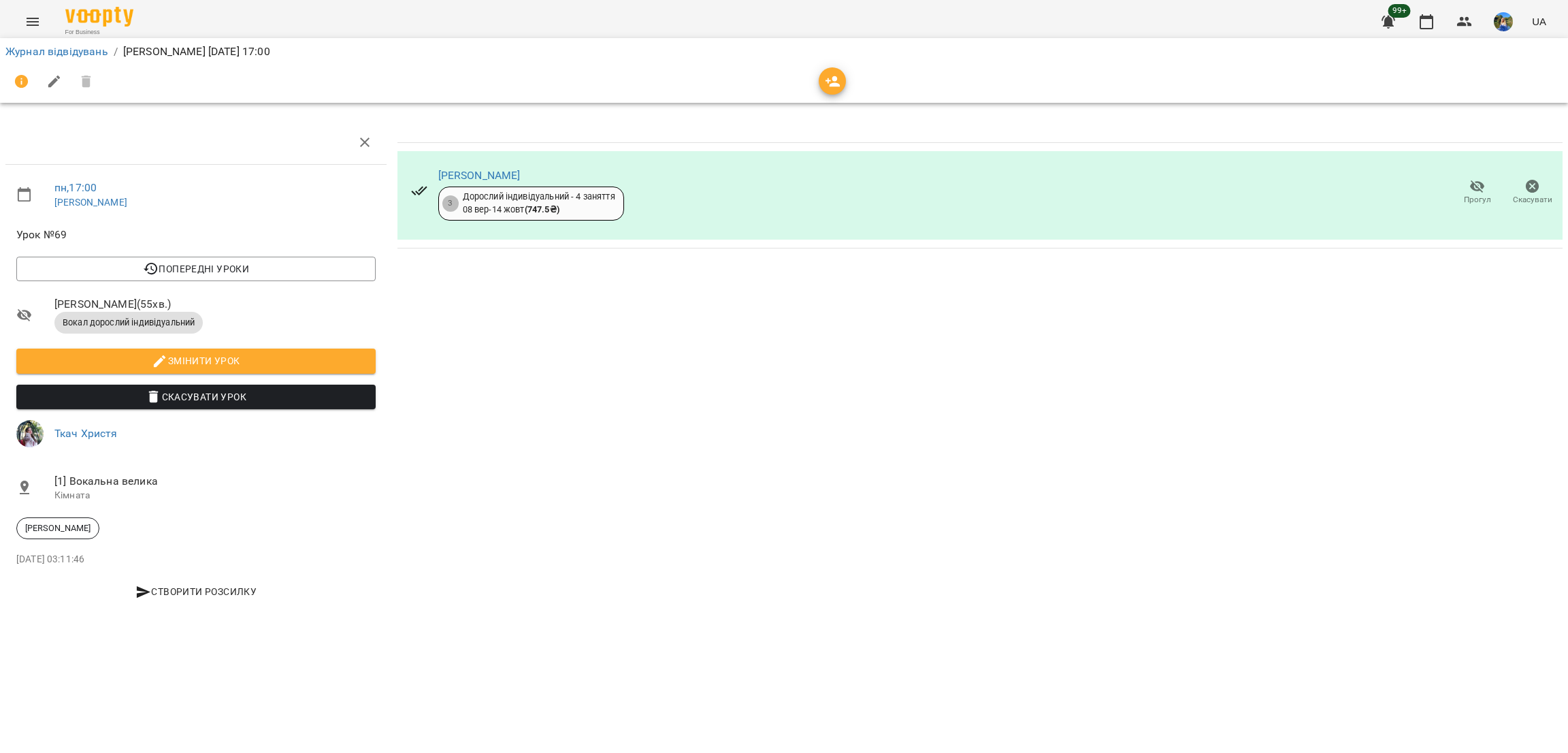
click at [22, 38] on div "Журнал відвідувань / Христя Ткач пн, 13 жовт 2025 17:00" at bounding box center [784, 70] width 1573 height 70
click at [28, 28] on icon "Menu" at bounding box center [33, 22] width 16 height 16
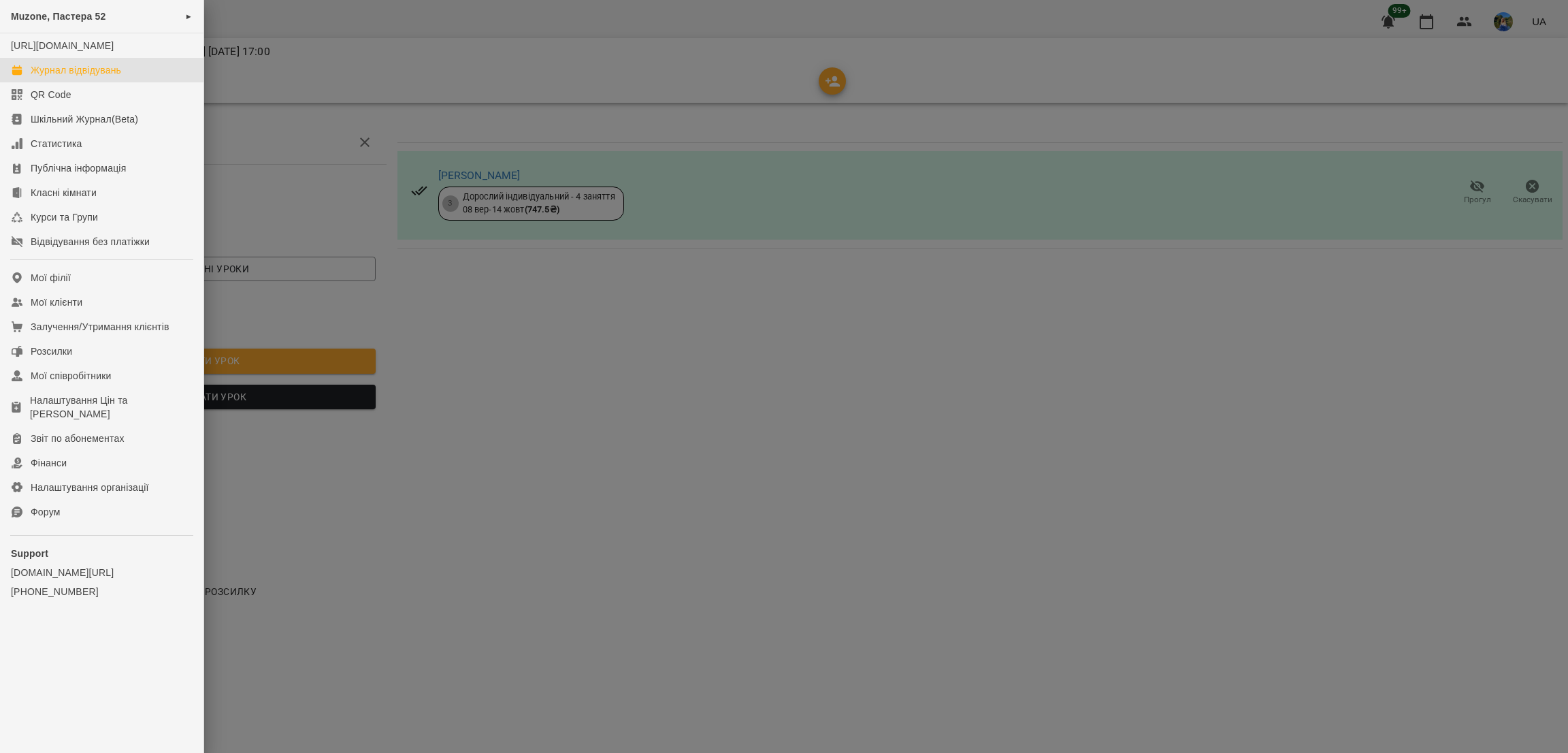
click at [64, 75] on link "Журнал відвідувань" at bounding box center [102, 70] width 204 height 25
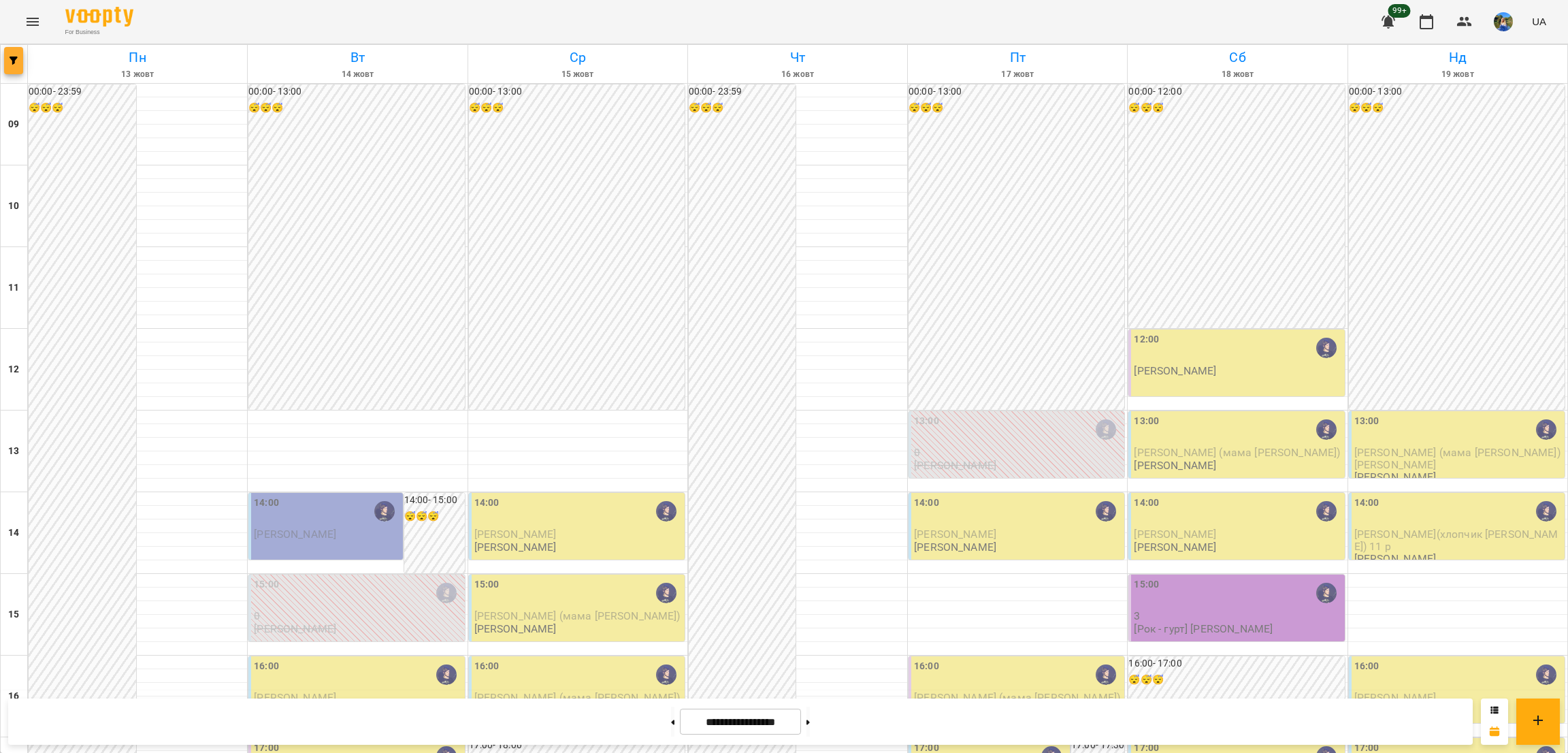
click at [8, 71] on button "button" at bounding box center [14, 61] width 19 height 27
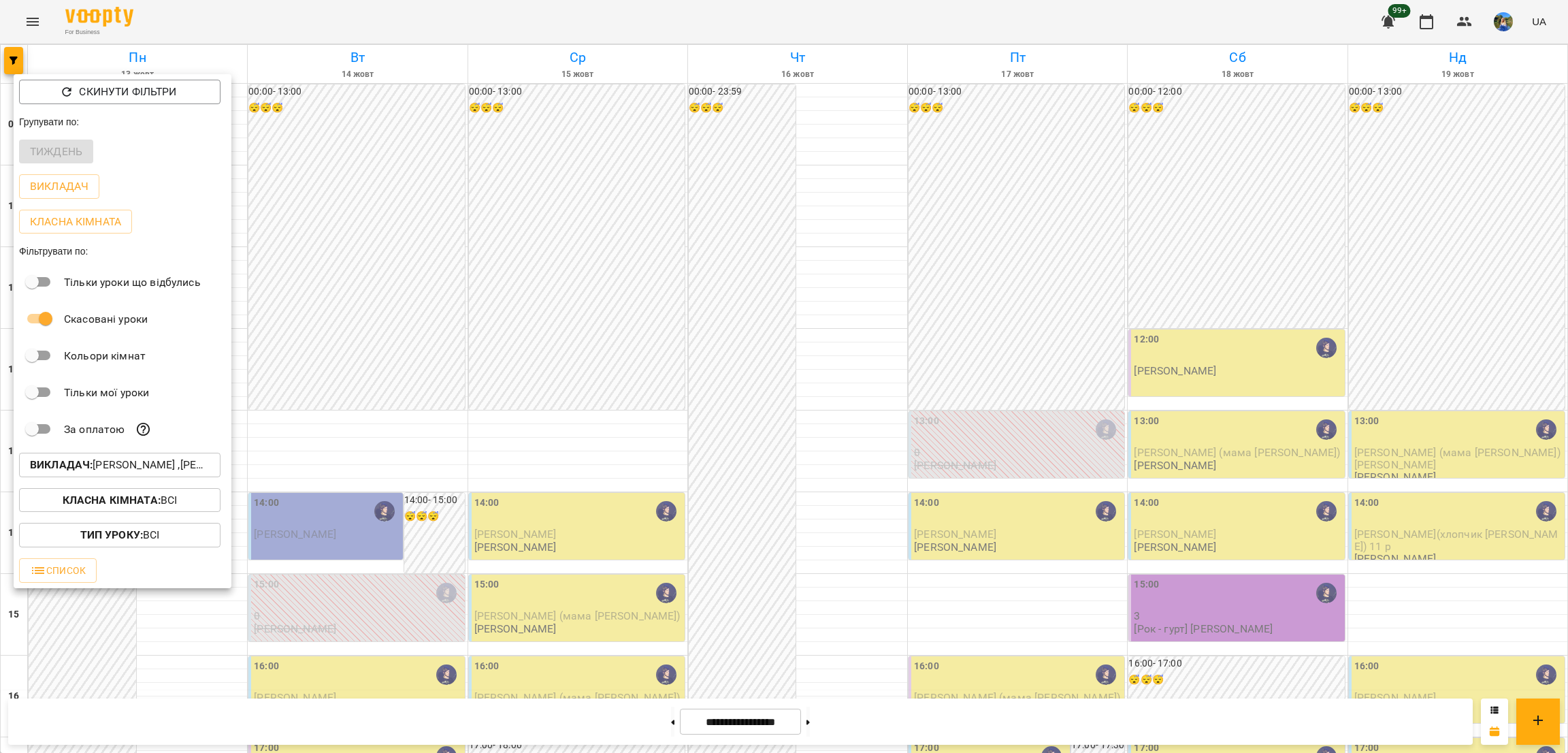
click at [60, 92] on icon "button" at bounding box center [67, 92] width 14 height 14
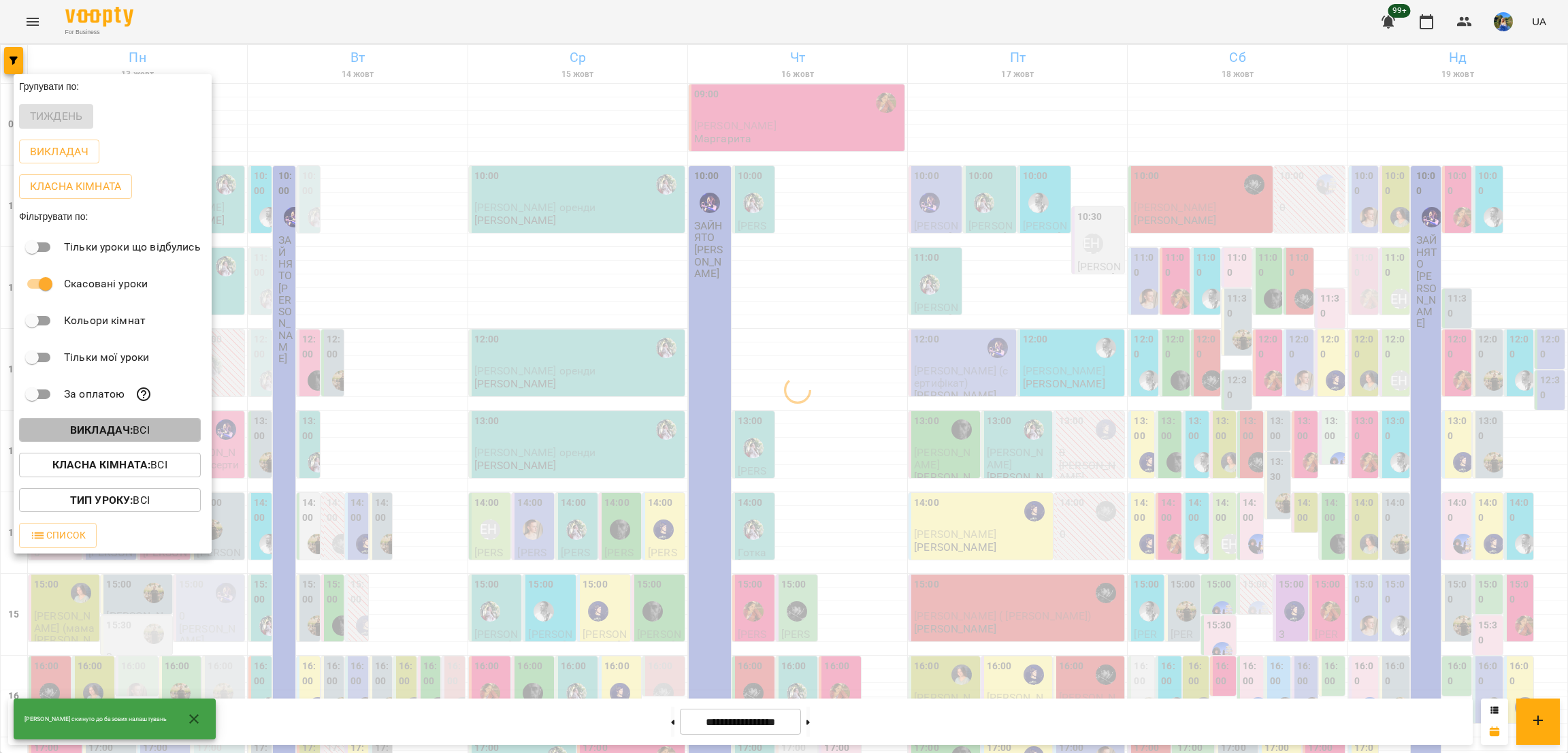
click at [123, 425] on button "Викладач : Всі" at bounding box center [110, 430] width 182 height 25
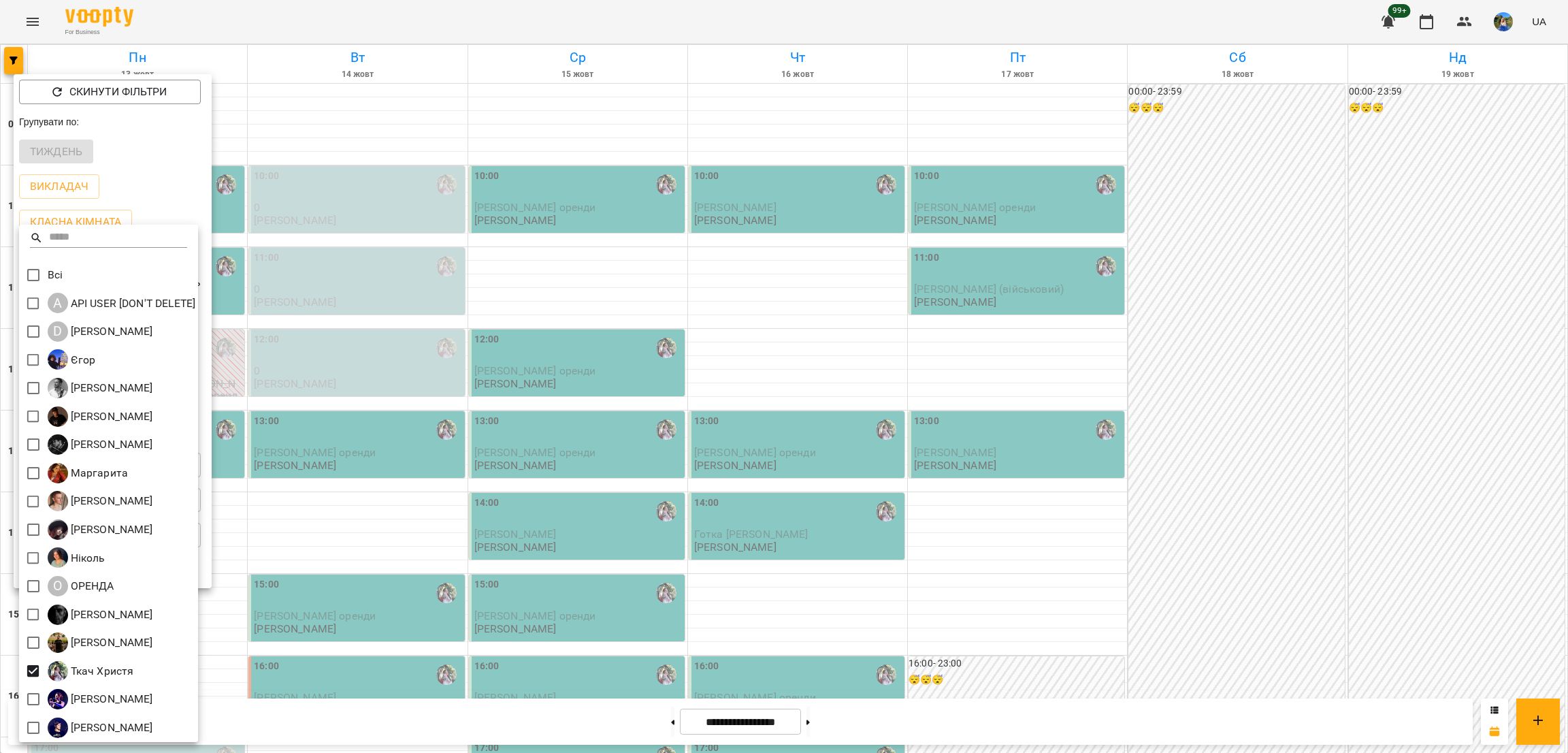
click at [886, 368] on div at bounding box center [784, 376] width 1568 height 753
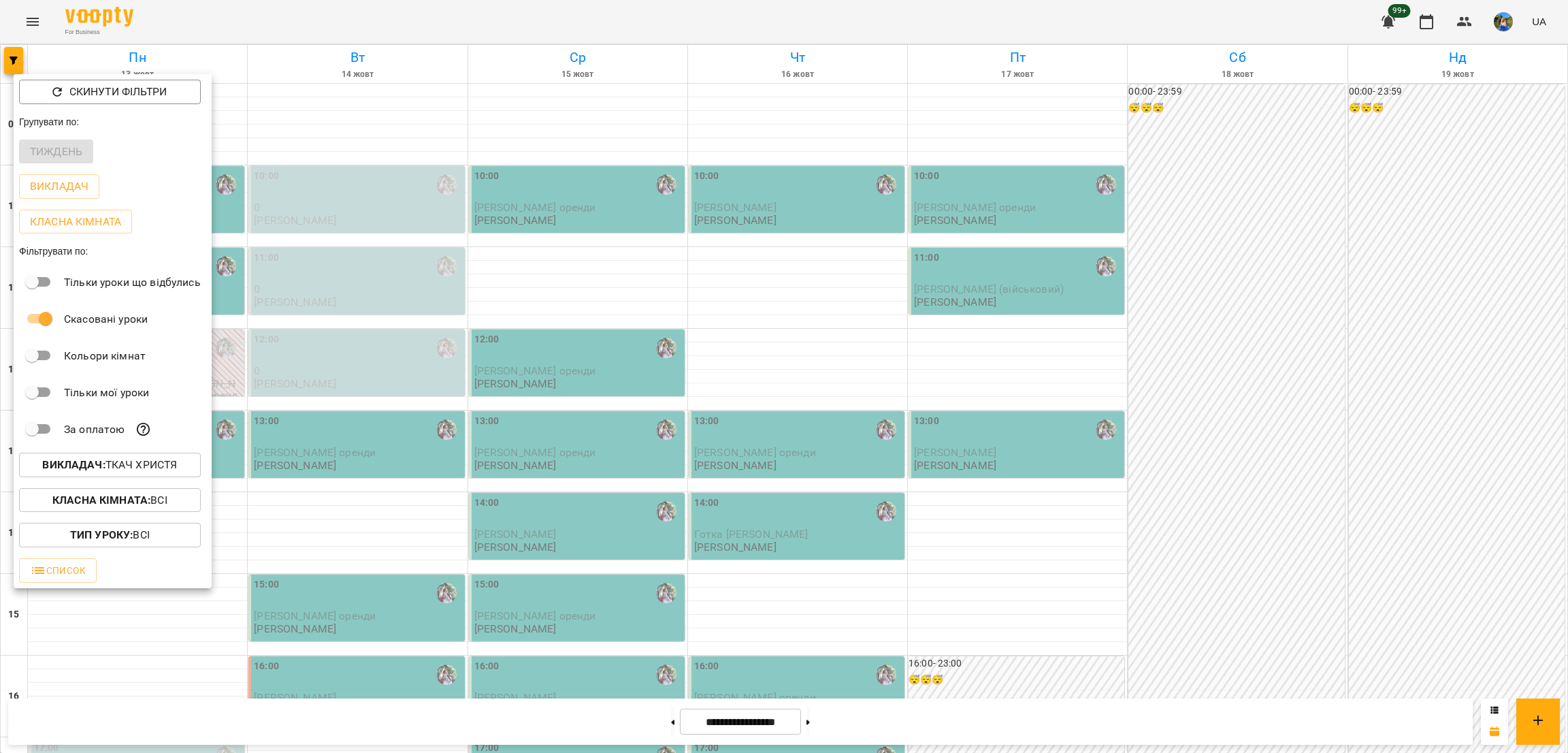
click at [859, 370] on div at bounding box center [784, 376] width 1568 height 753
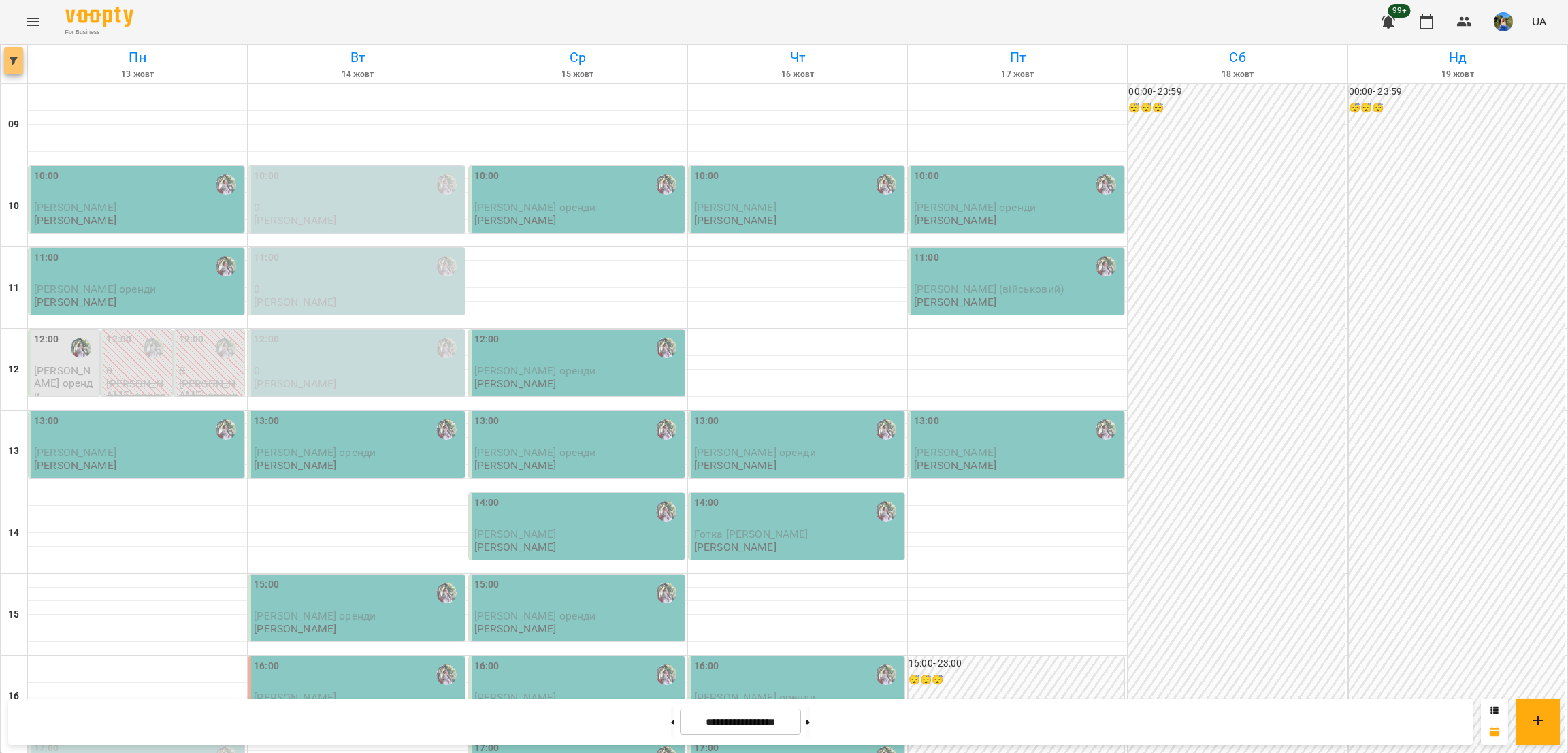
click at [13, 55] on button "button" at bounding box center [14, 61] width 19 height 27
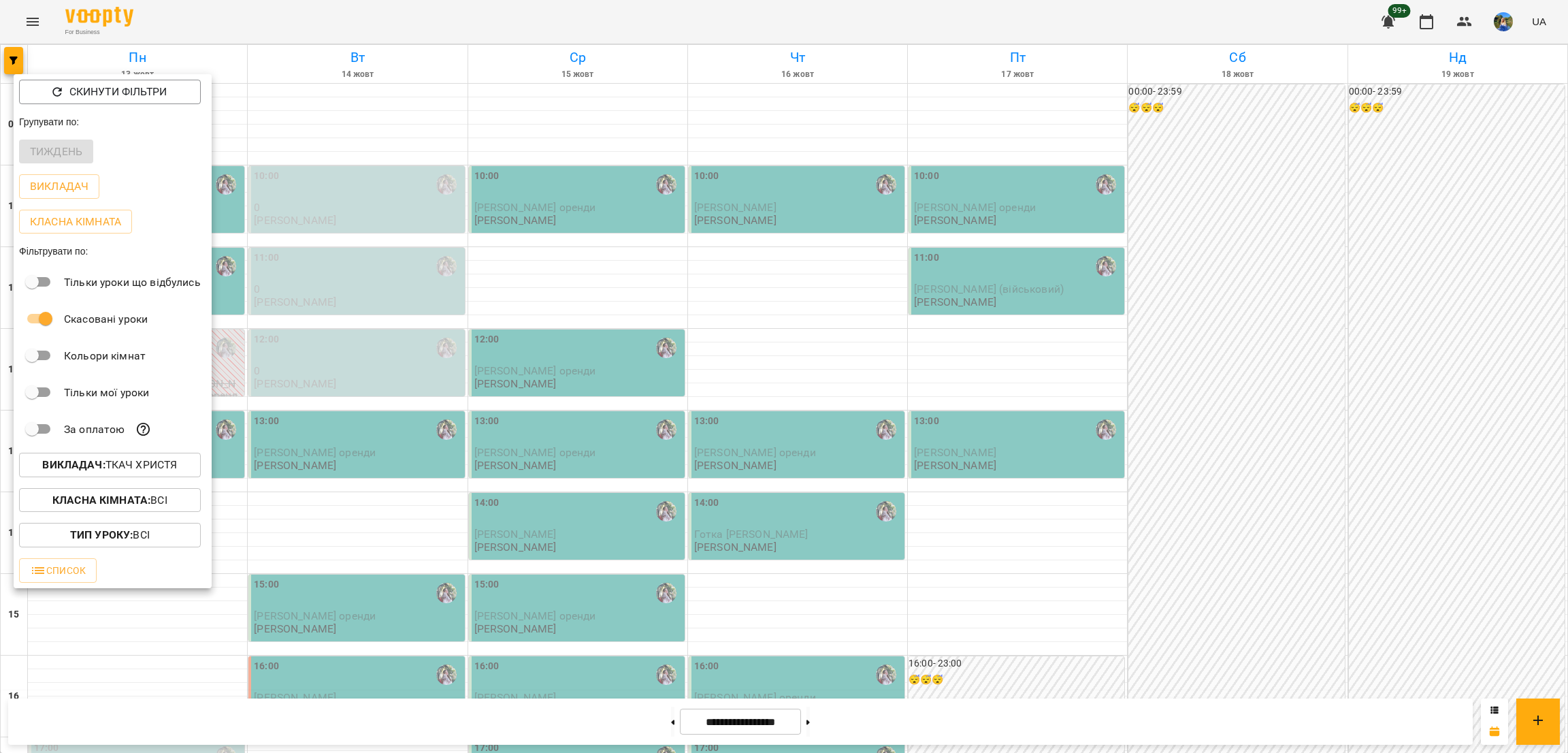
click at [94, 458] on button "Викладач : Ткач Христя" at bounding box center [110, 465] width 182 height 25
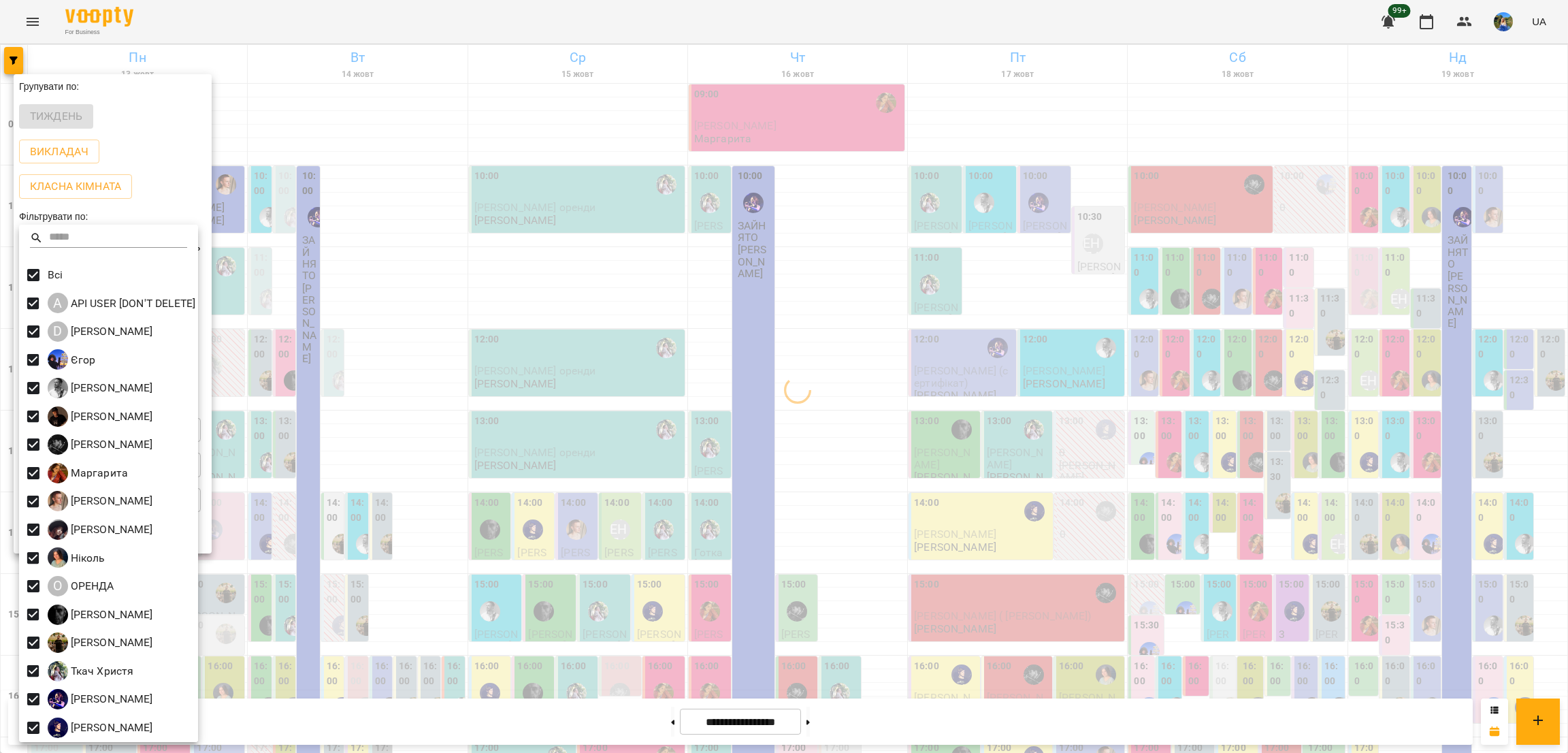
drag, startPoint x: 346, startPoint y: 510, endPoint x: 349, endPoint y: 519, distance: 9.5
click at [340, 510] on div at bounding box center [784, 376] width 1568 height 753
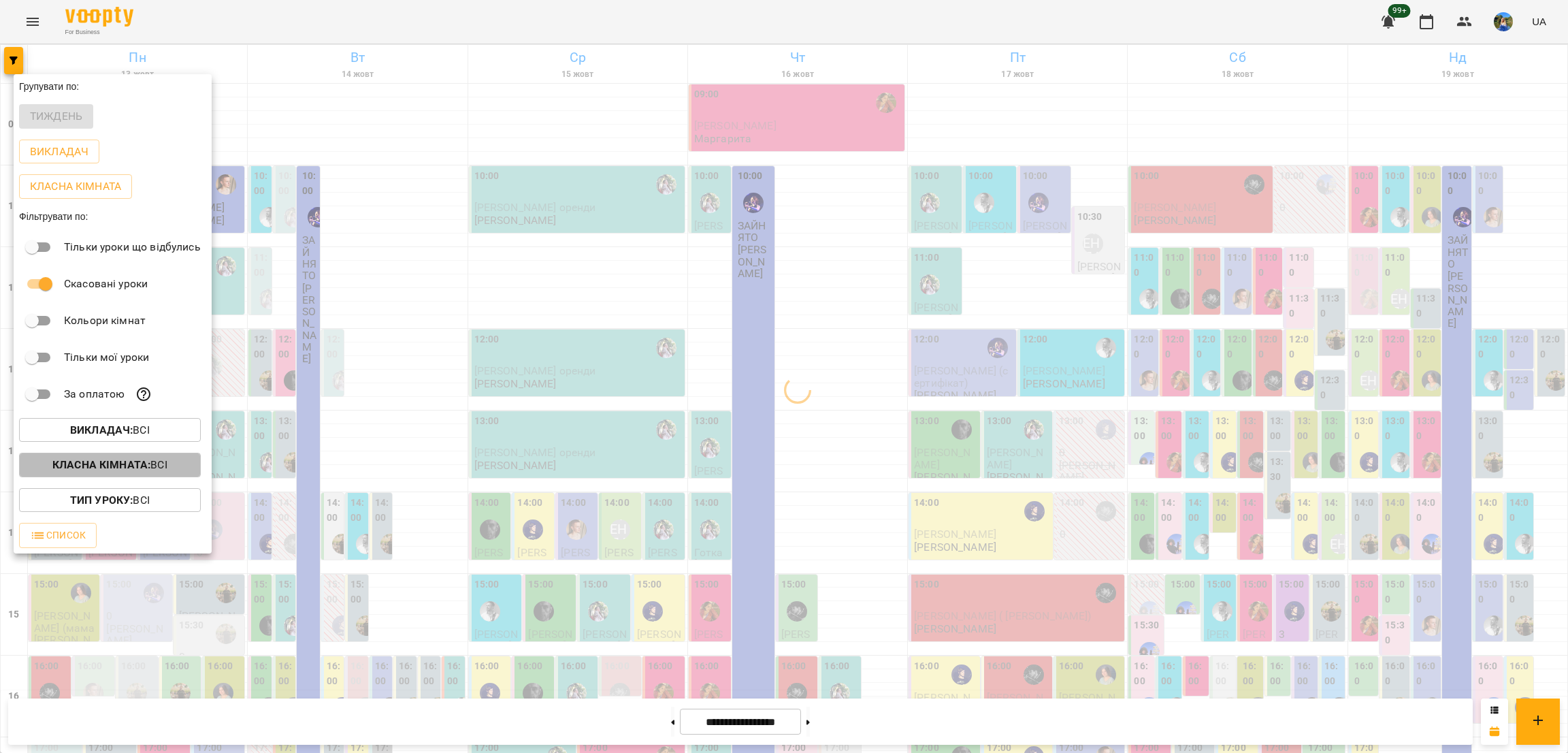
click at [157, 473] on p "Класна кімната : Всі" at bounding box center [110, 465] width 115 height 16
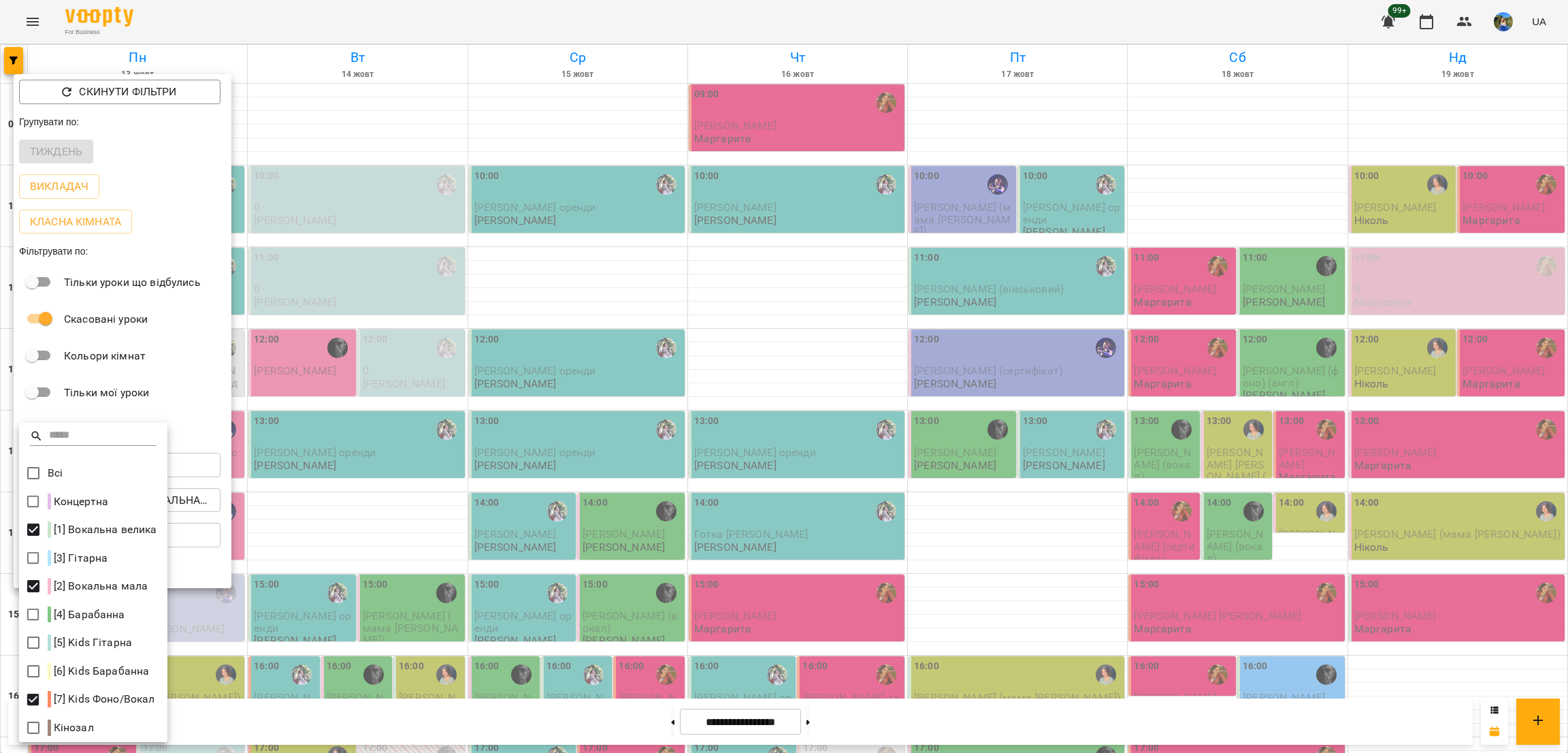
click at [350, 525] on div at bounding box center [784, 376] width 1568 height 753
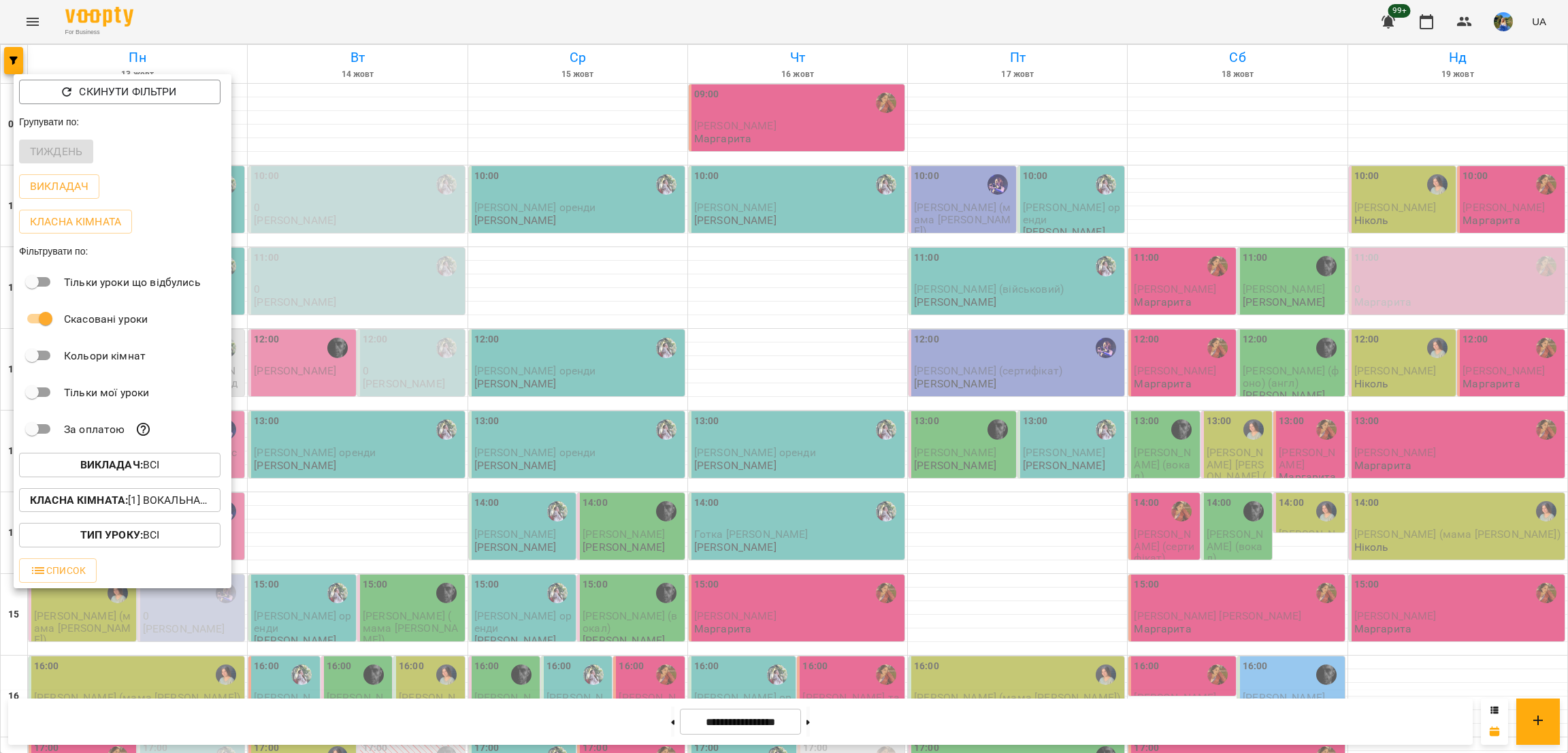
click at [503, 590] on div at bounding box center [784, 376] width 1568 height 753
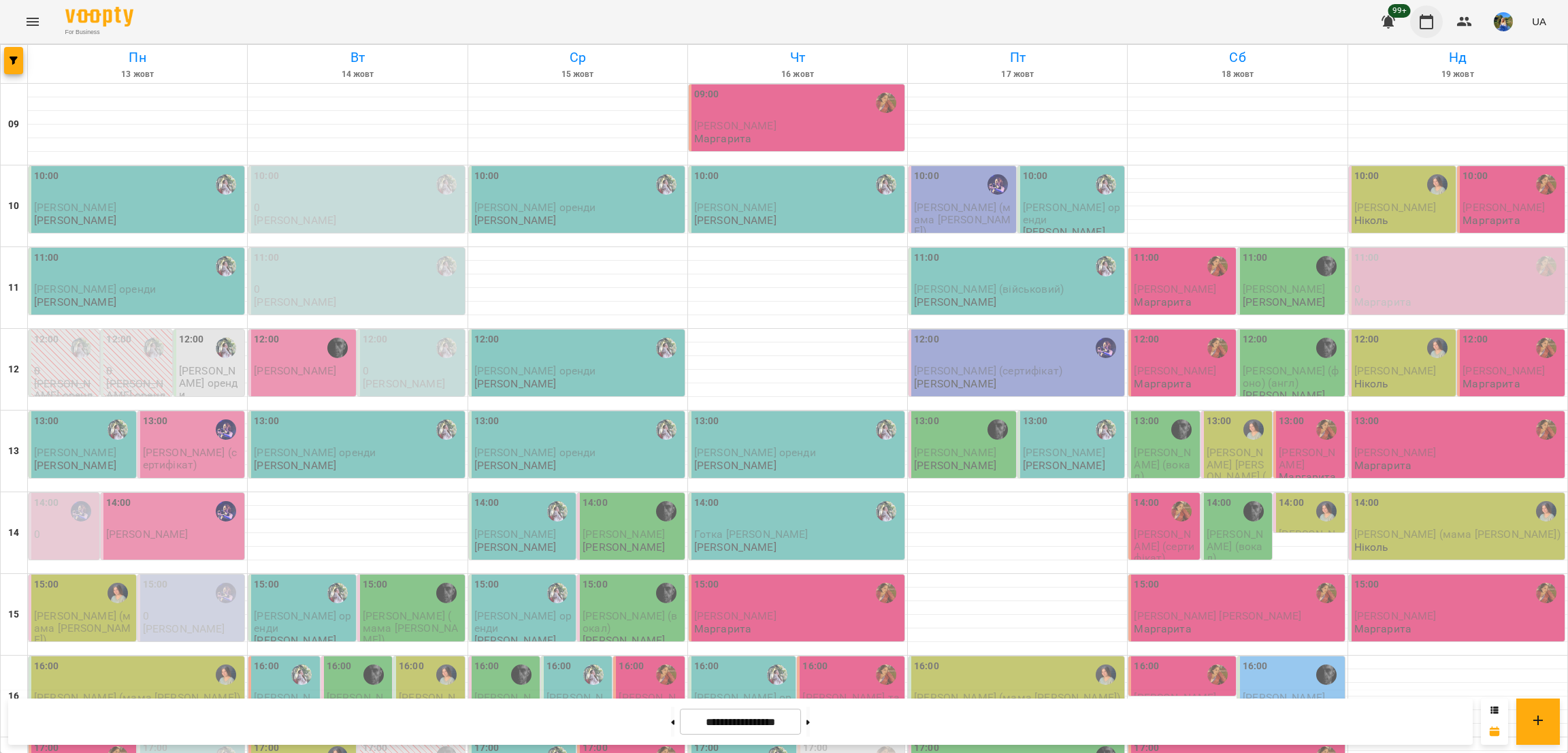
drag, startPoint x: 1471, startPoint y: 20, endPoint x: 1436, endPoint y: 29, distance: 36.1
click at [1469, 20] on icon "button" at bounding box center [1465, 22] width 16 height 16
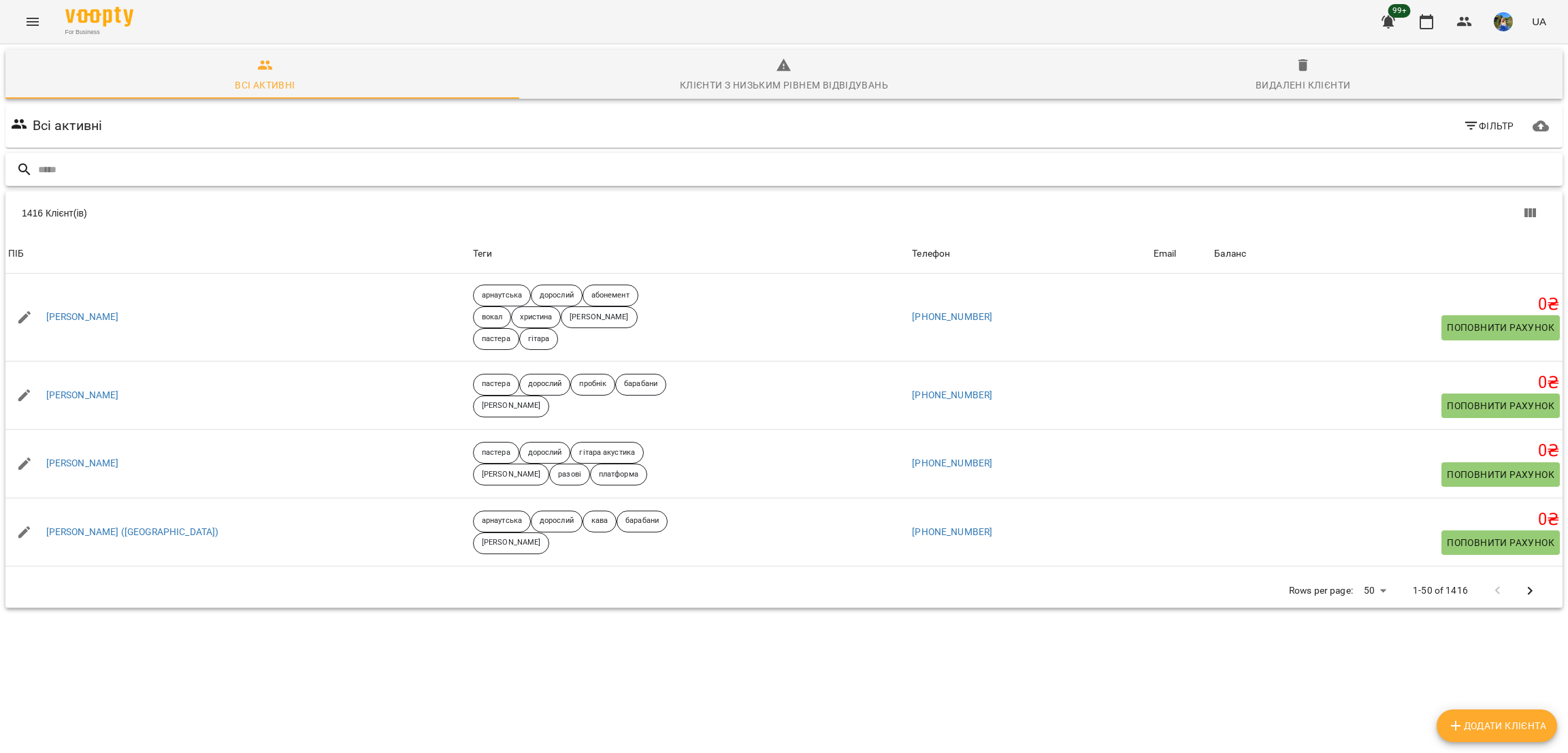
drag, startPoint x: 206, startPoint y: 131, endPoint x: 158, endPoint y: 159, distance: 55.6
paste input "**********"
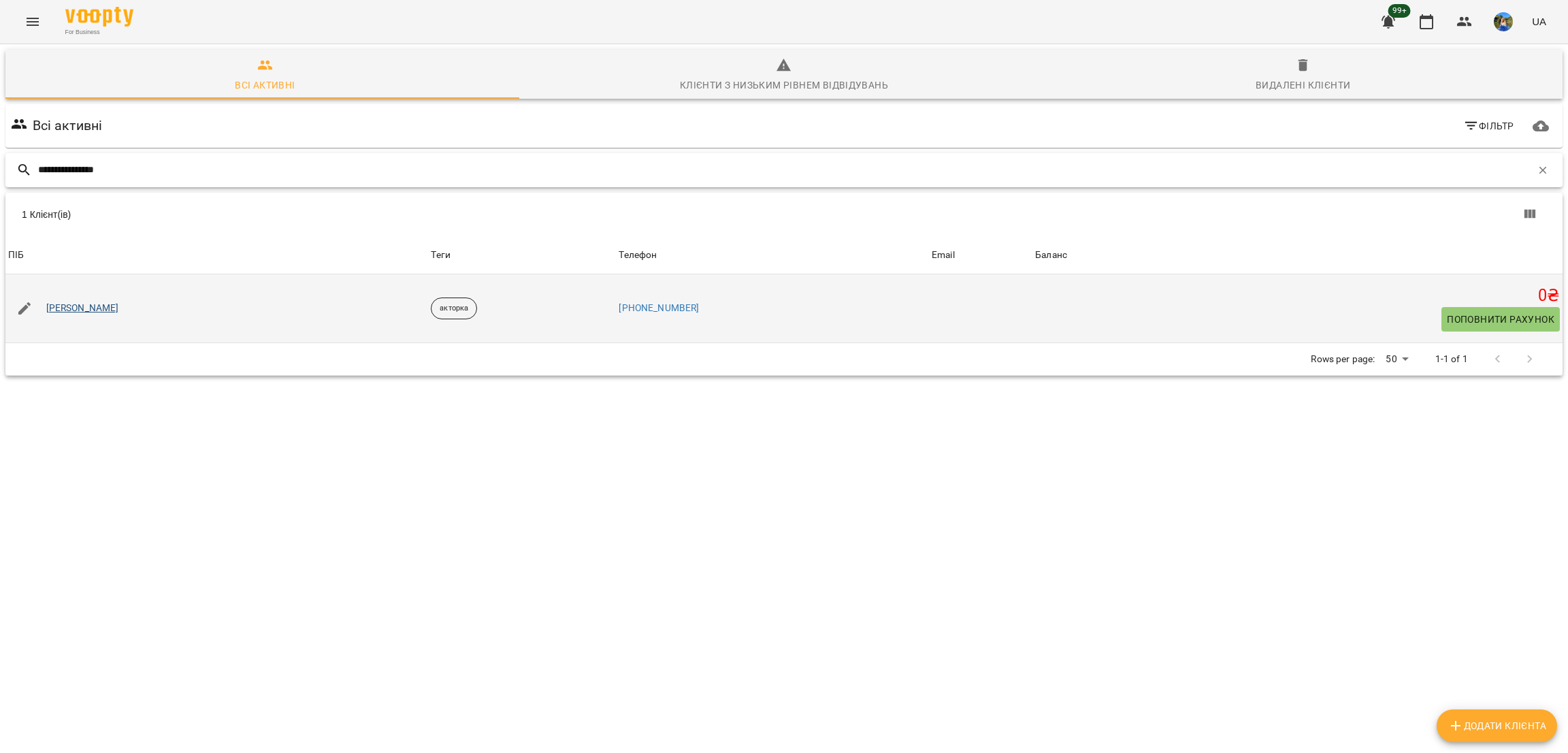
type input "**********"
click at [64, 304] on link "Виктория Коваль" at bounding box center [83, 308] width 73 height 14
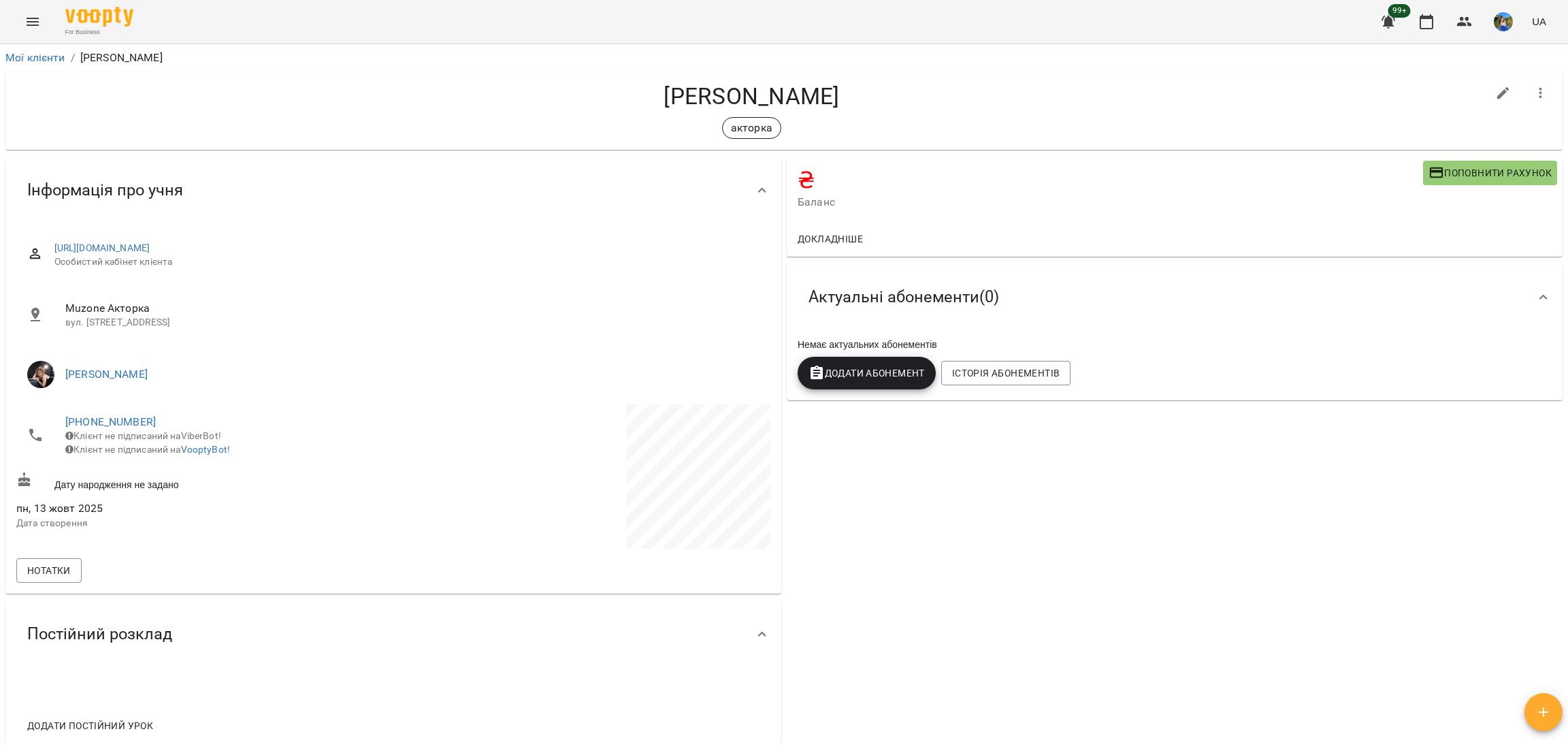
click at [725, 90] on h4 "Виктория Коваль" at bounding box center [752, 96] width 1471 height 28
copy div "Виктория Коваль акторка"
click at [40, 14] on button "Menu" at bounding box center [33, 22] width 33 height 33
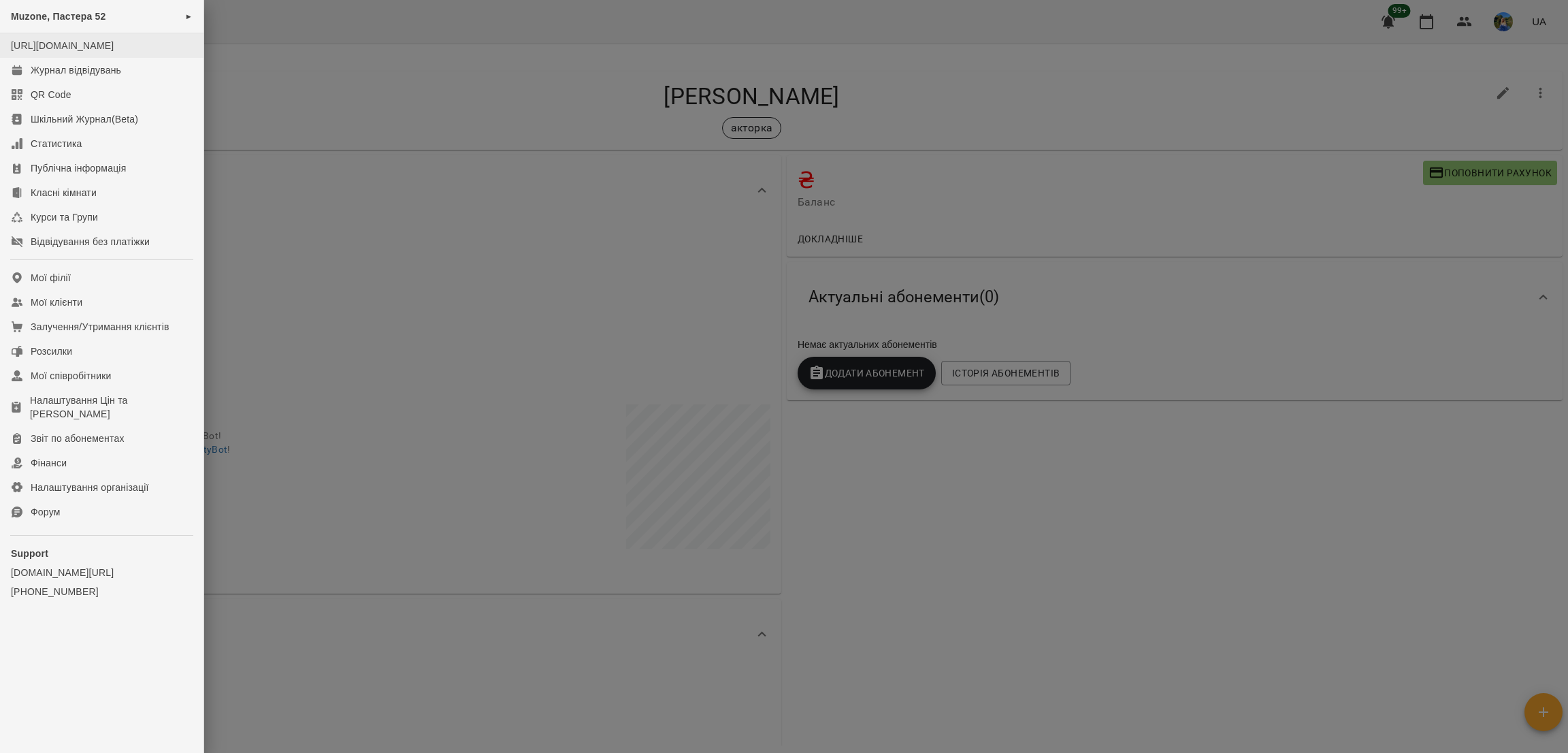
drag, startPoint x: 72, startPoint y: 14, endPoint x: 141, endPoint y: 50, distance: 77.8
click at [72, 14] on span "Muzone, Пастера 52" at bounding box center [58, 16] width 95 height 11
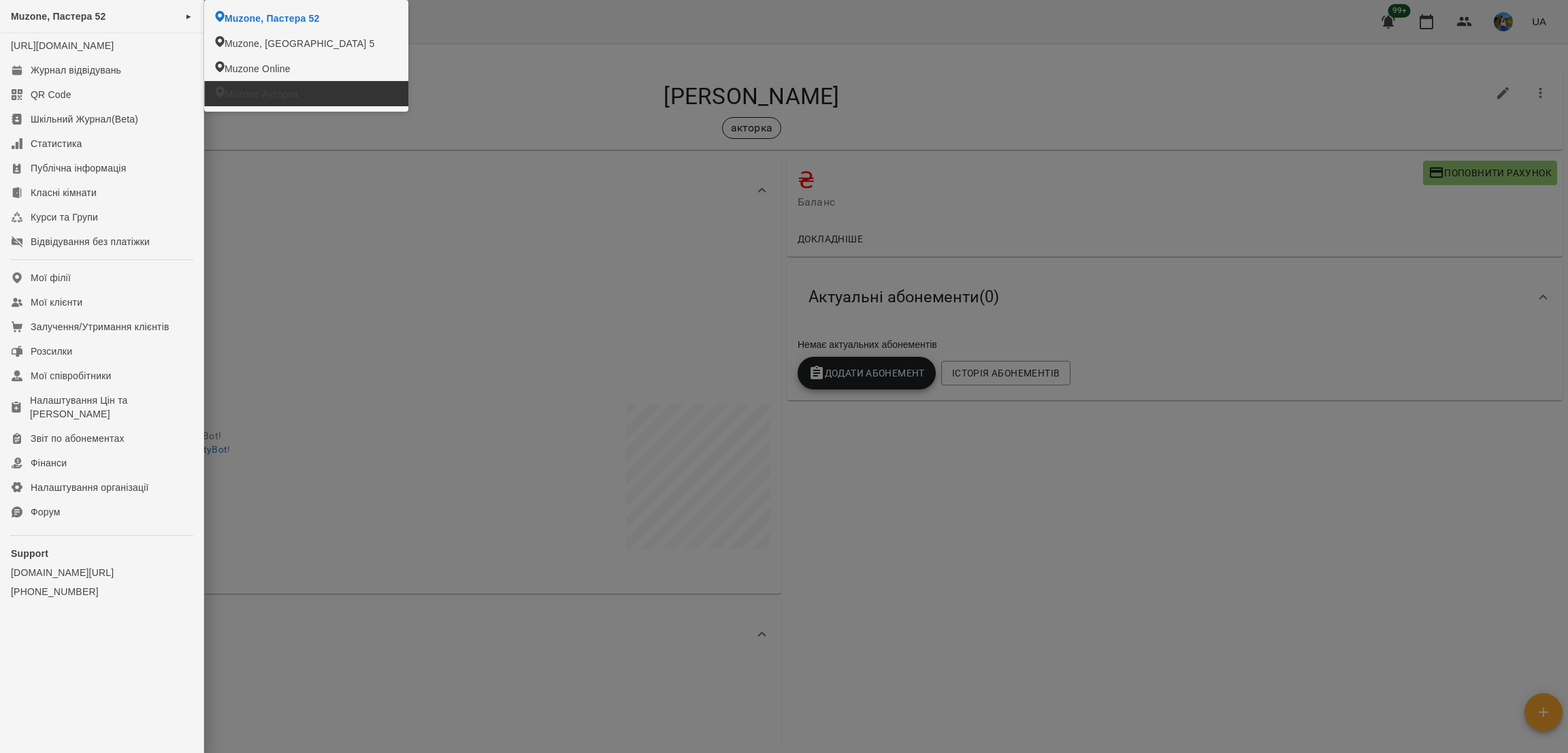
click at [260, 93] on span "Muzone Акторка" at bounding box center [262, 94] width 74 height 14
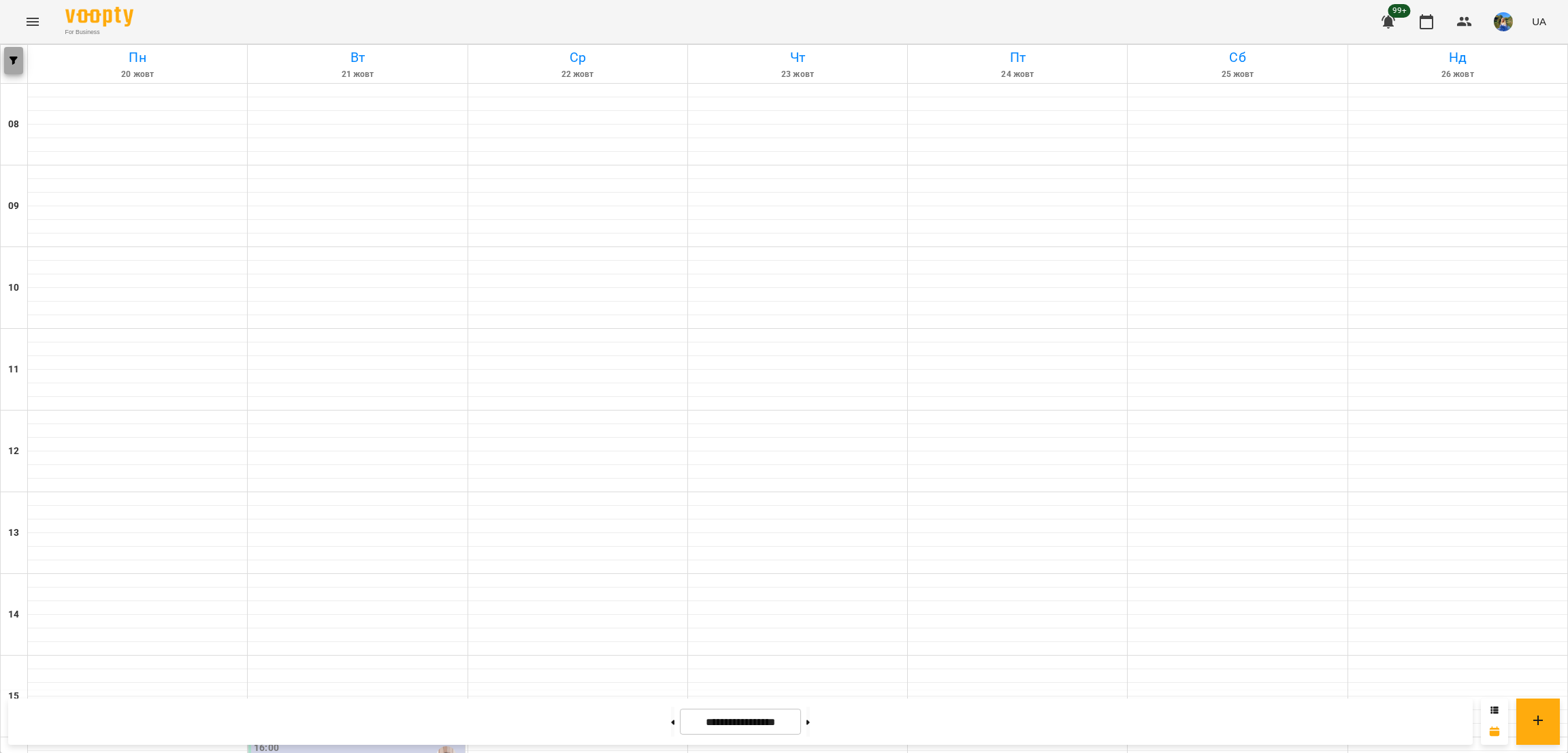
click at [11, 57] on icon "button" at bounding box center [14, 61] width 8 height 8
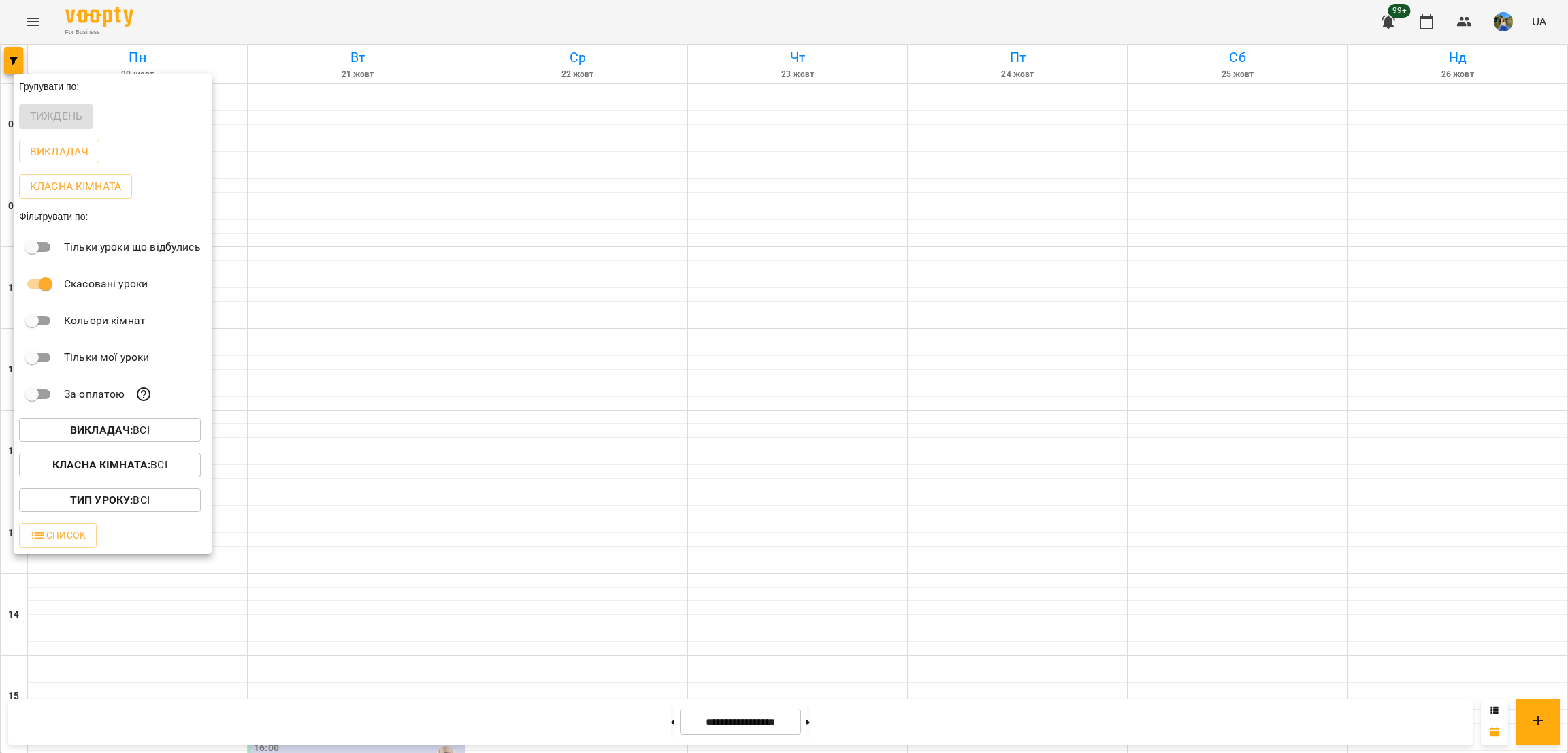
click at [714, 382] on div at bounding box center [784, 376] width 1568 height 753
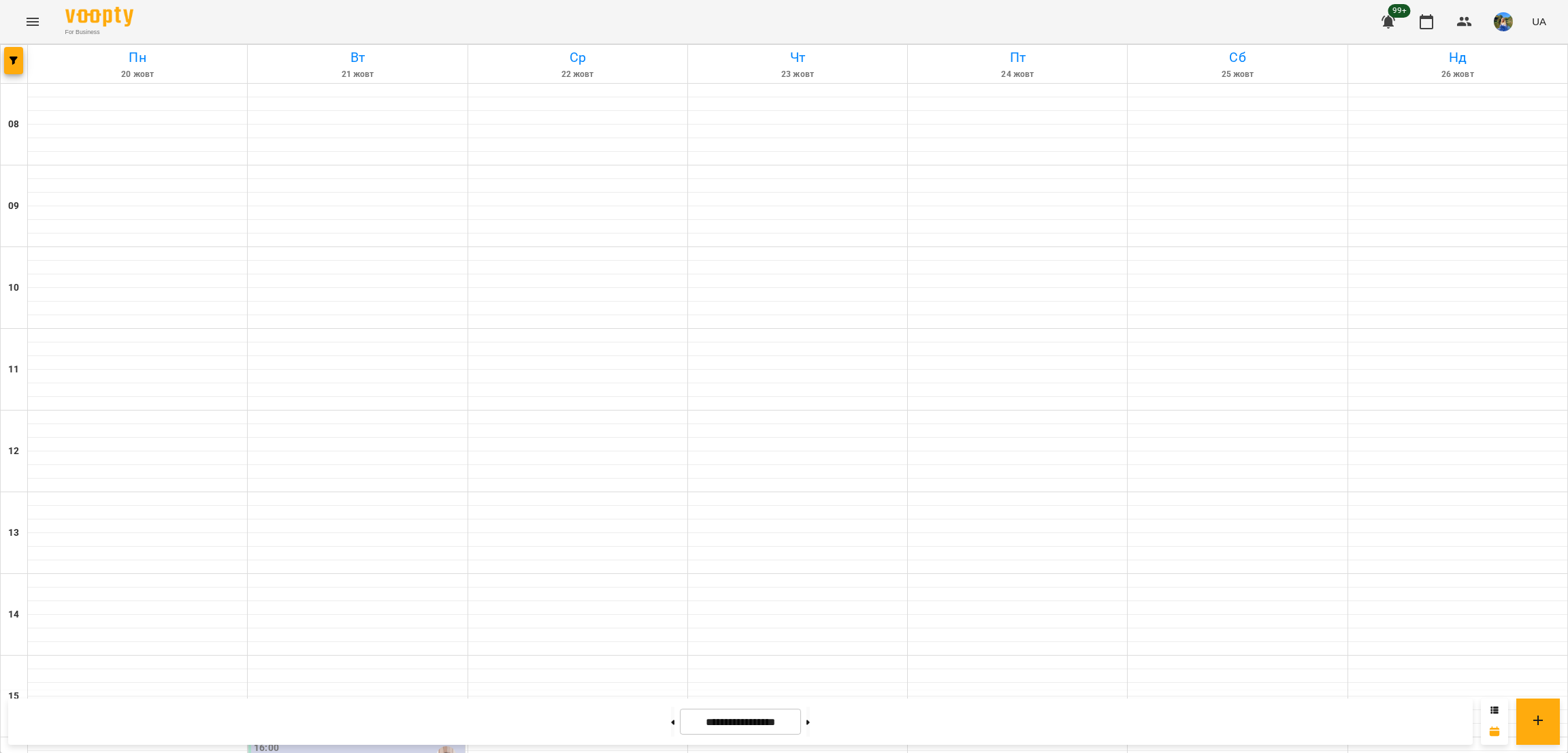
scroll to position [373, 0]
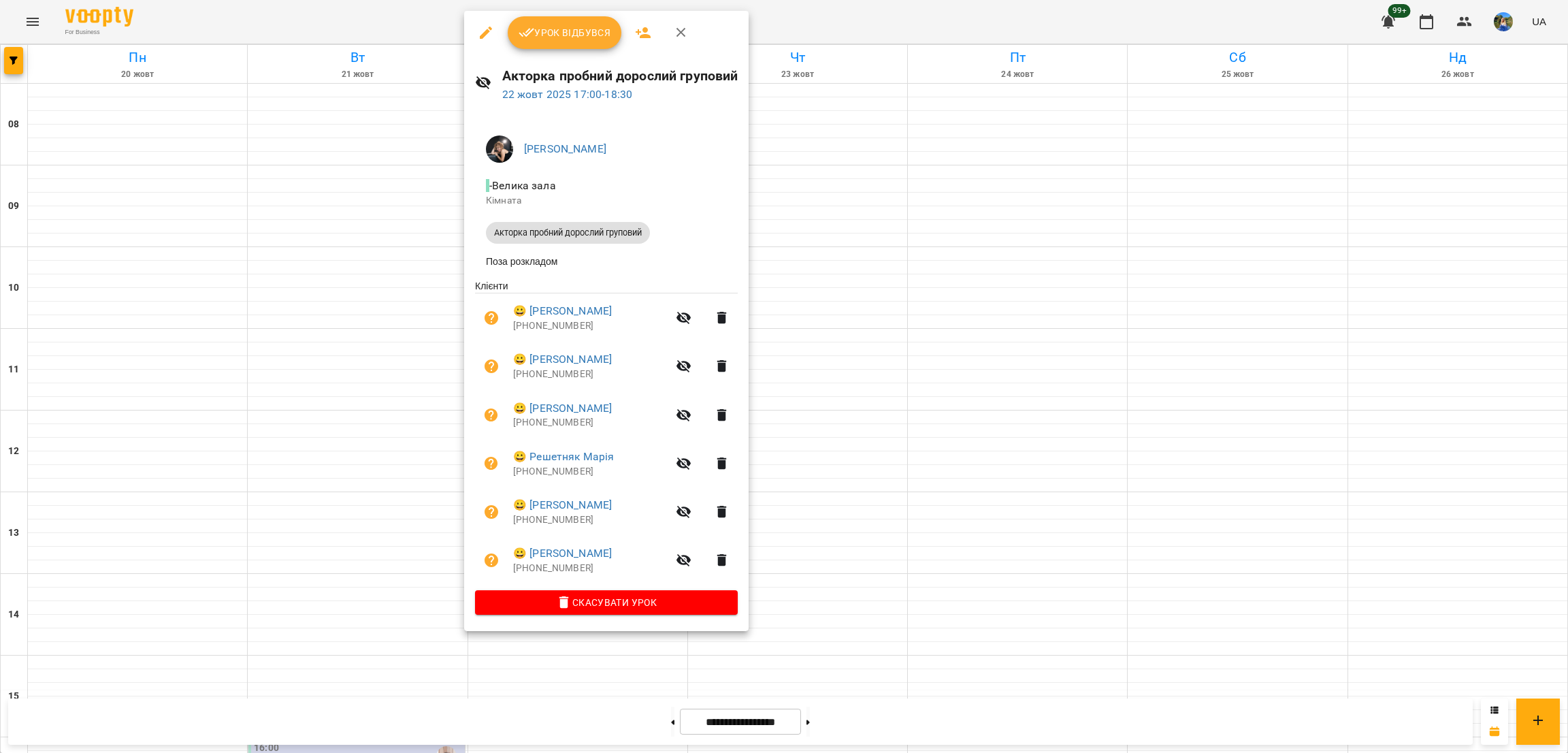
click at [636, 39] on icon "button" at bounding box center [643, 33] width 16 height 16
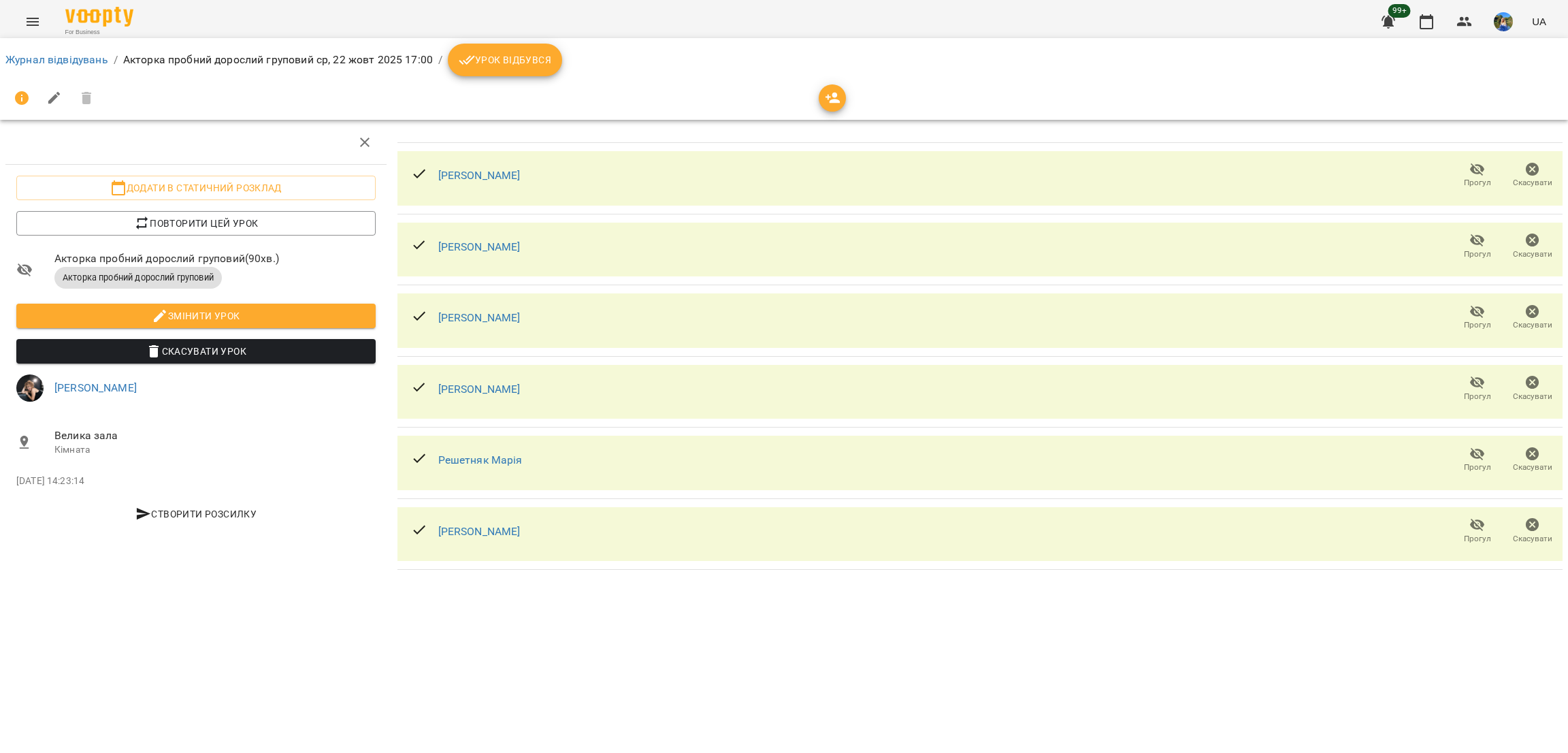
click at [825, 99] on icon "button" at bounding box center [833, 98] width 16 height 16
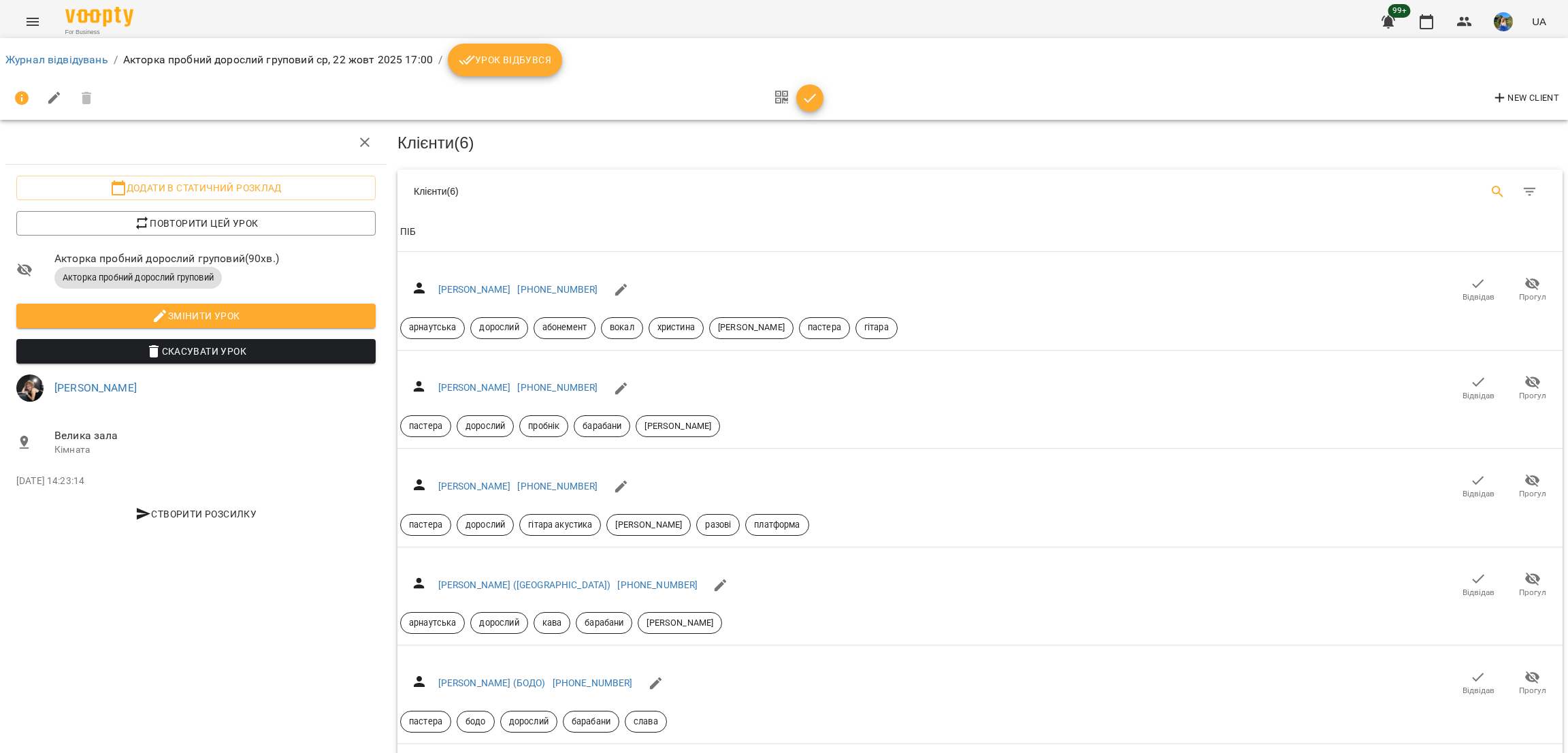
click at [1482, 180] on button "Search" at bounding box center [1498, 192] width 33 height 33
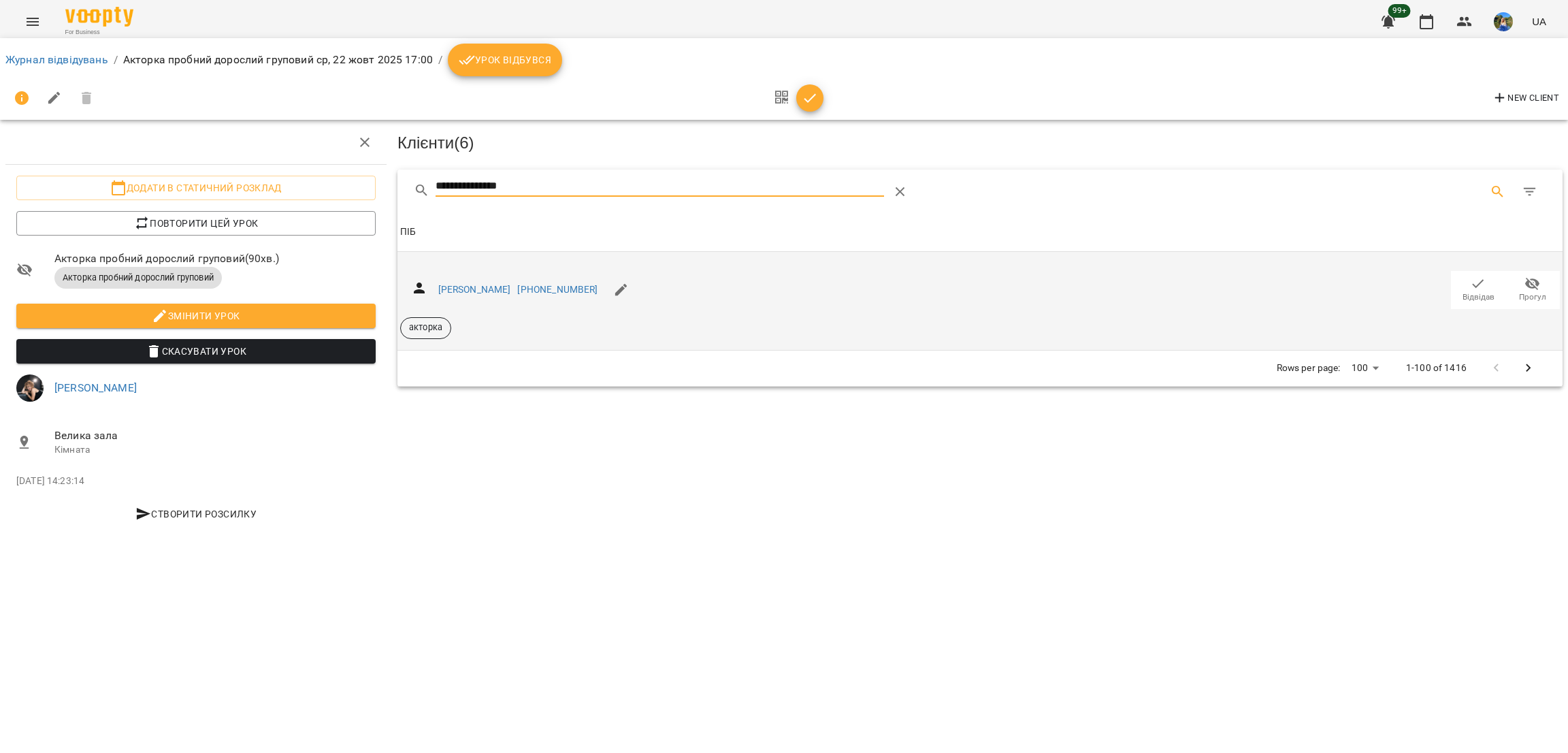
type input "**********"
click at [819, 282] on div "Виктория Коваль +380634336835 Відвідав Прогул акторка" at bounding box center [980, 301] width 1160 height 77
click at [1489, 287] on span "Відвідав" at bounding box center [1478, 289] width 38 height 27
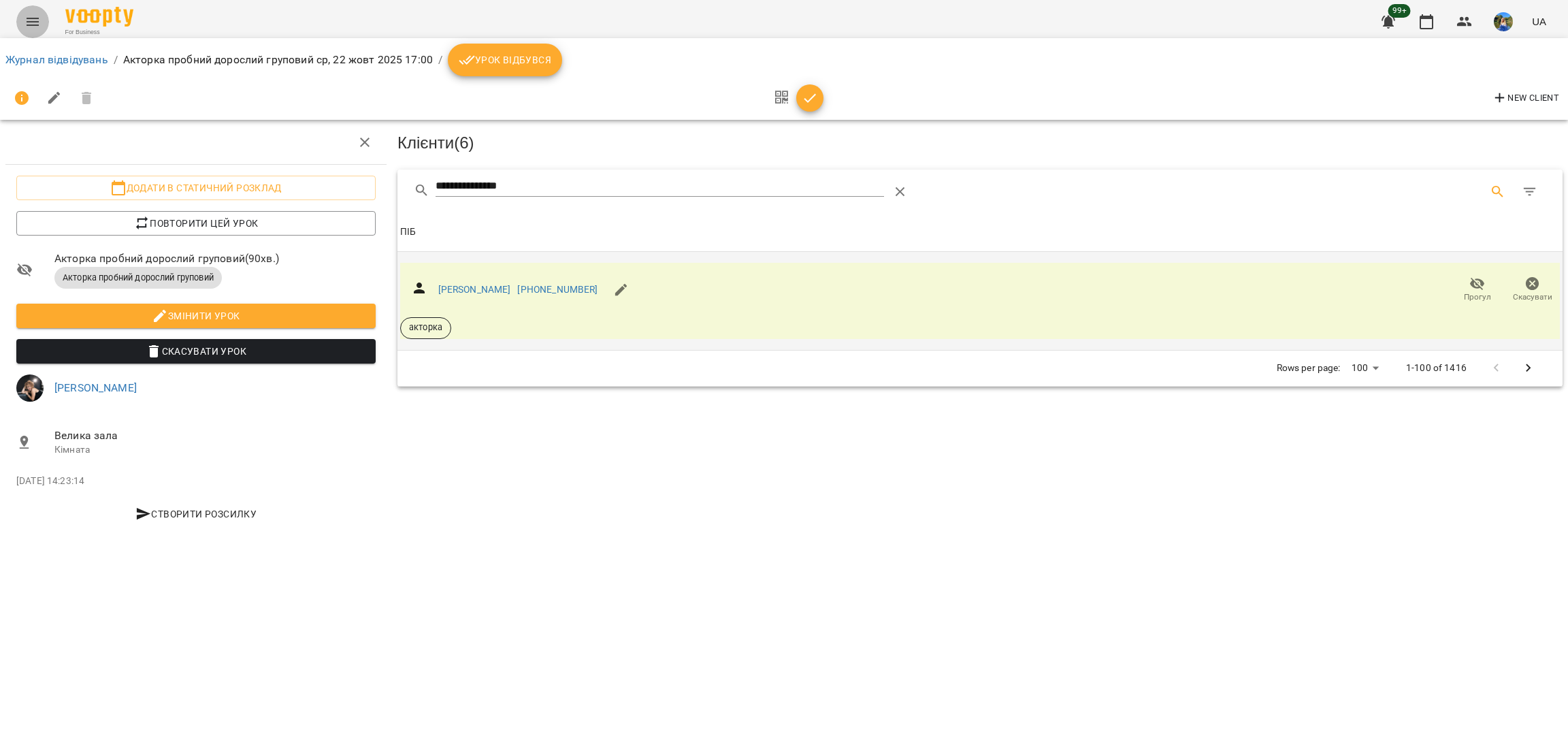
click at [17, 14] on button "Menu" at bounding box center [33, 22] width 33 height 33
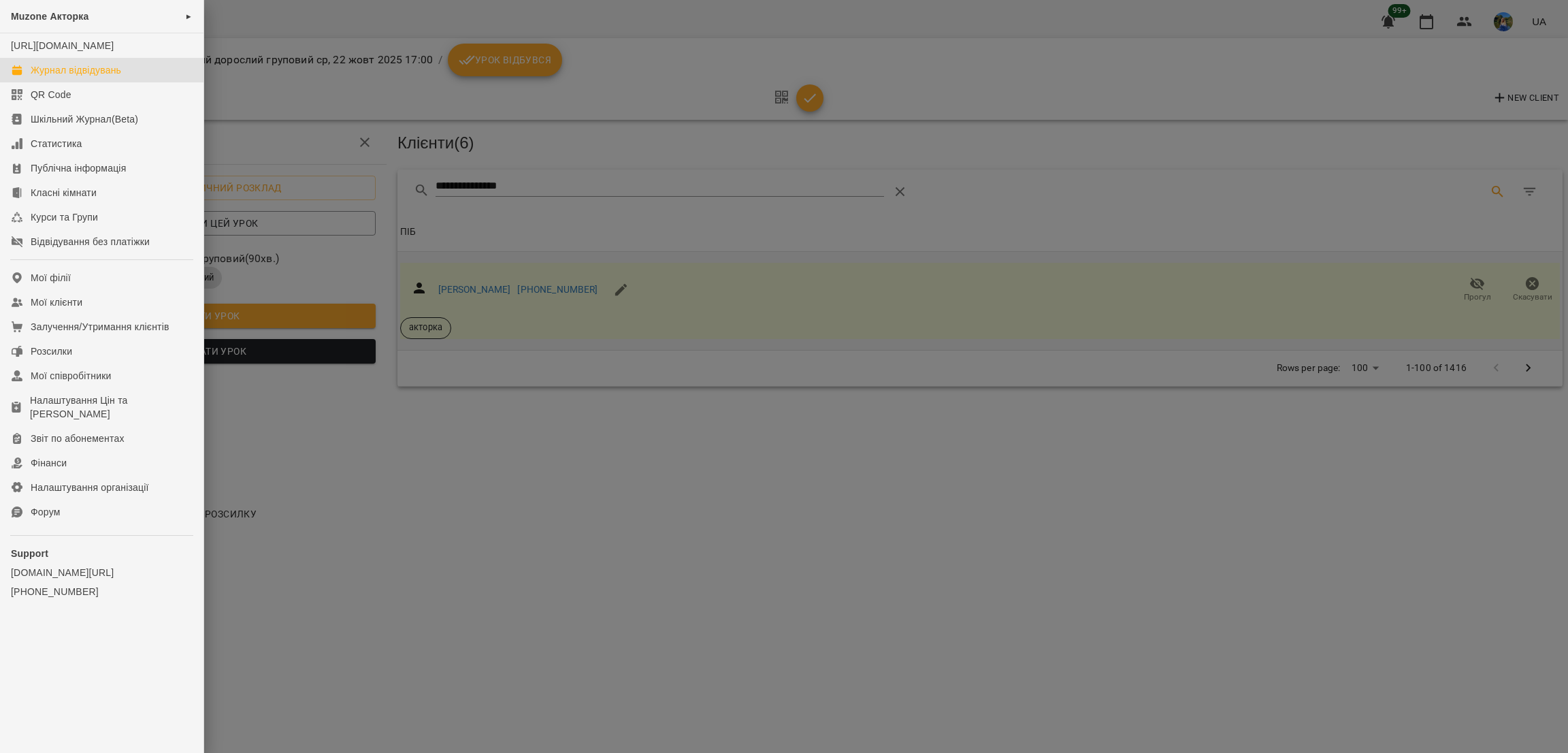
click at [77, 77] on div "Журнал відвідувань" at bounding box center [76, 70] width 90 height 14
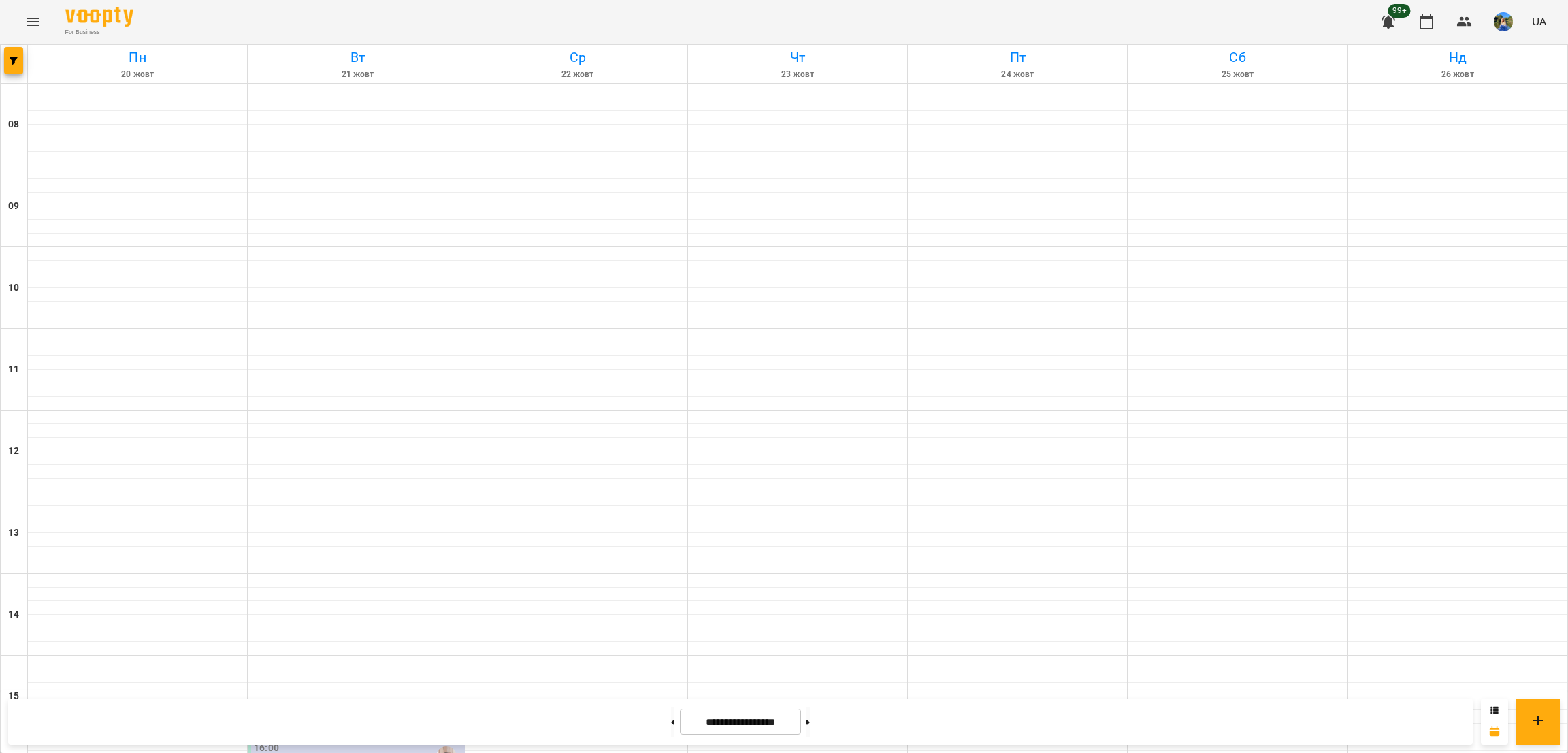
scroll to position [373, 0]
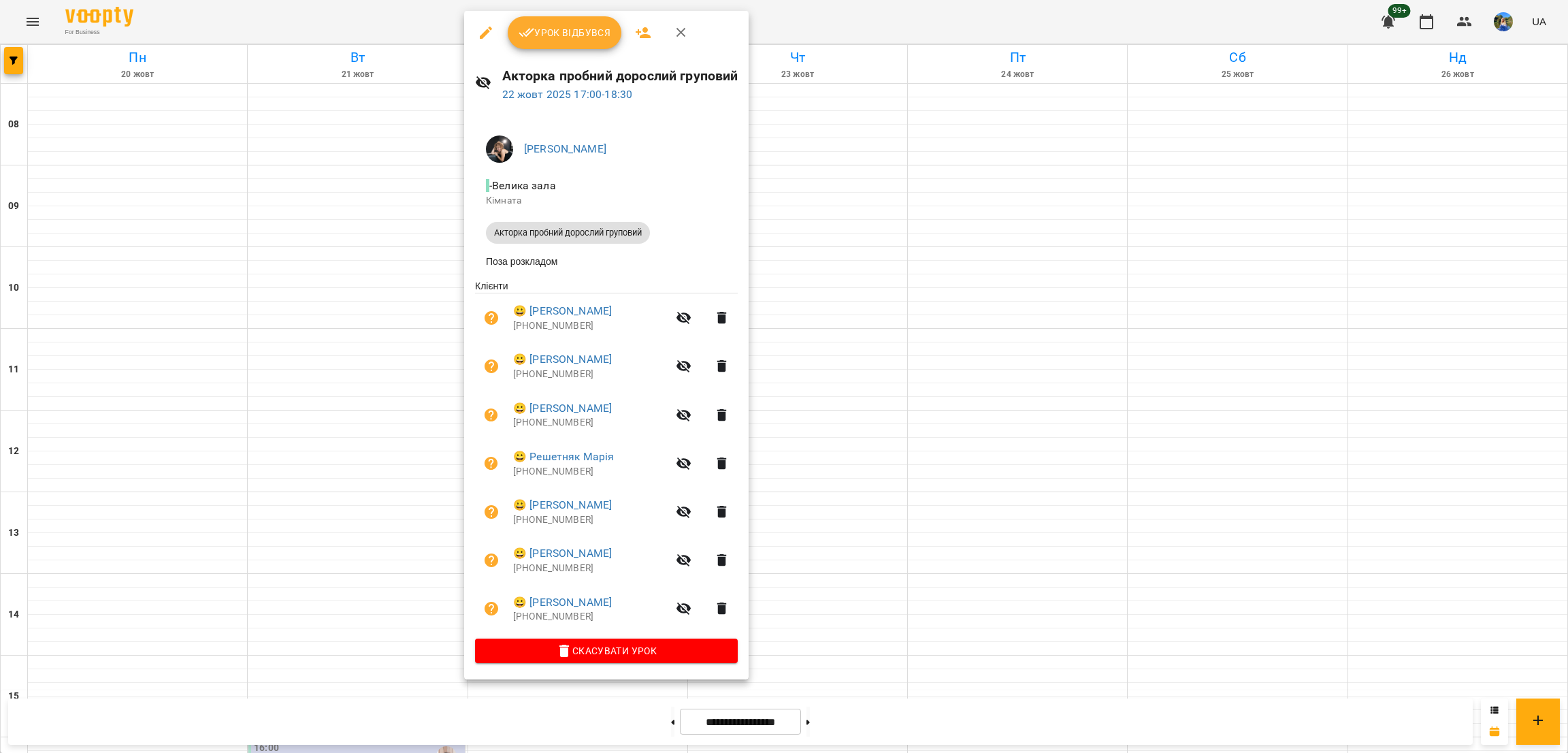
click at [869, 594] on div at bounding box center [784, 376] width 1568 height 753
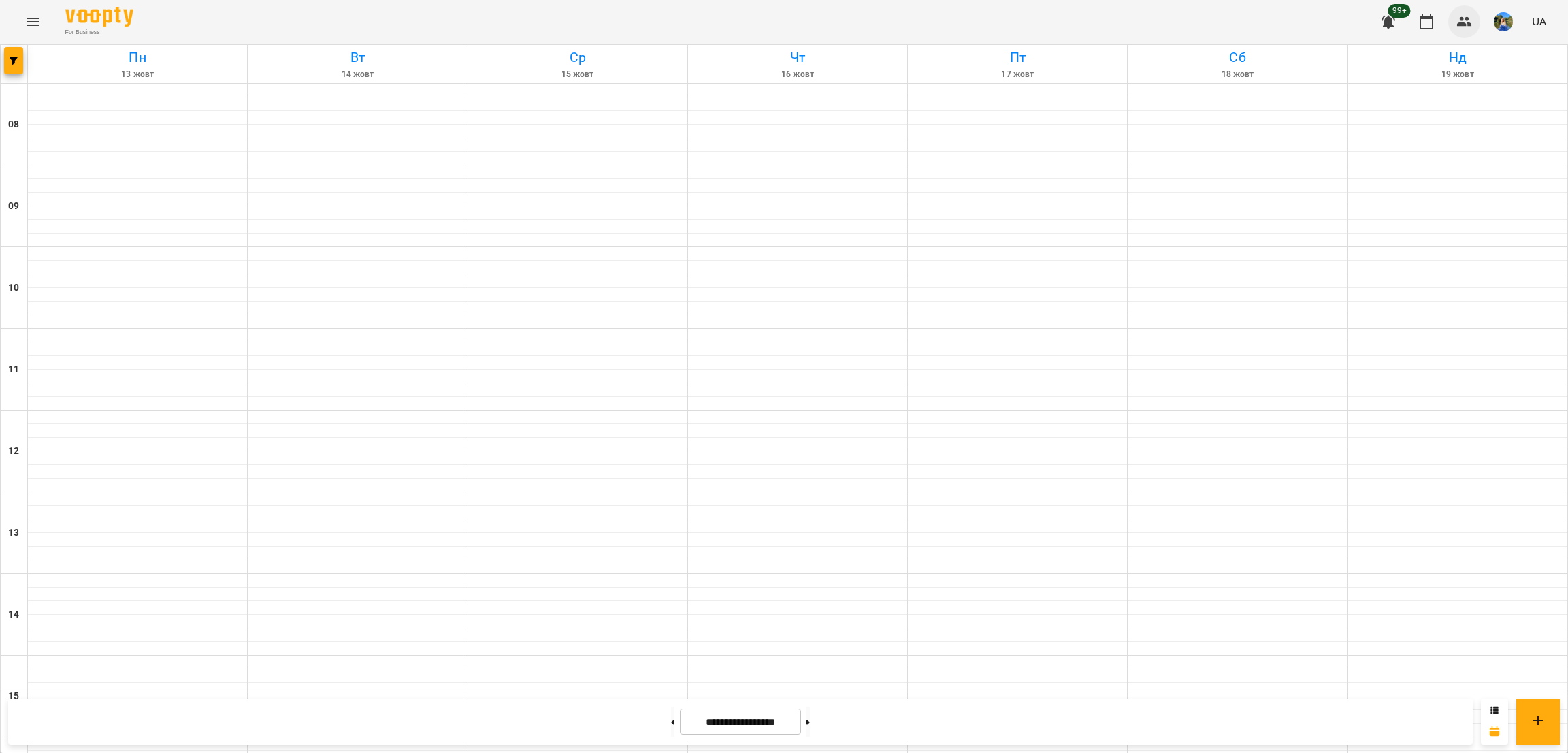
click at [1461, 16] on icon "button" at bounding box center [1465, 22] width 16 height 16
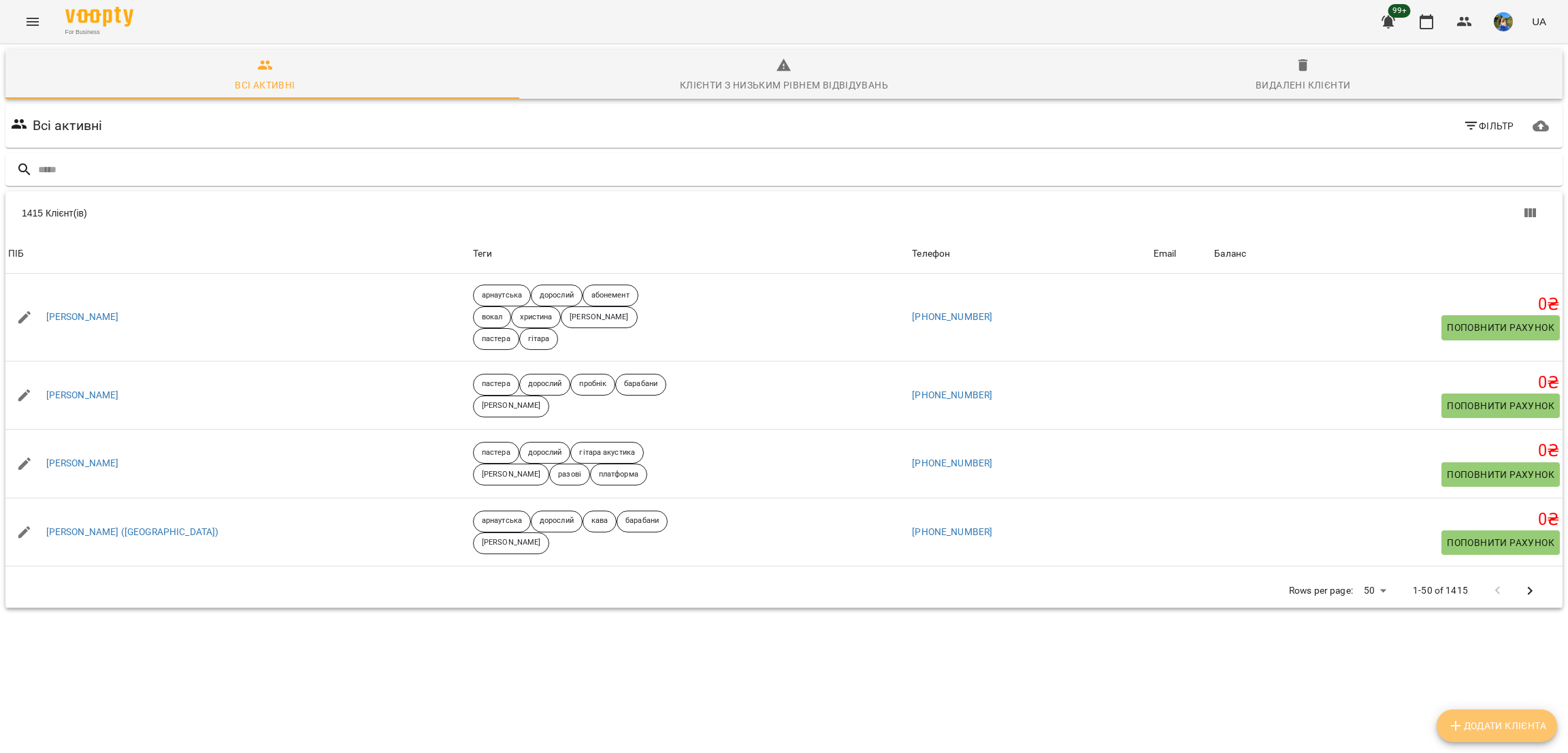
click at [1483, 726] on span "Додати клієнта" at bounding box center [1497, 726] width 98 height 16
select select "**"
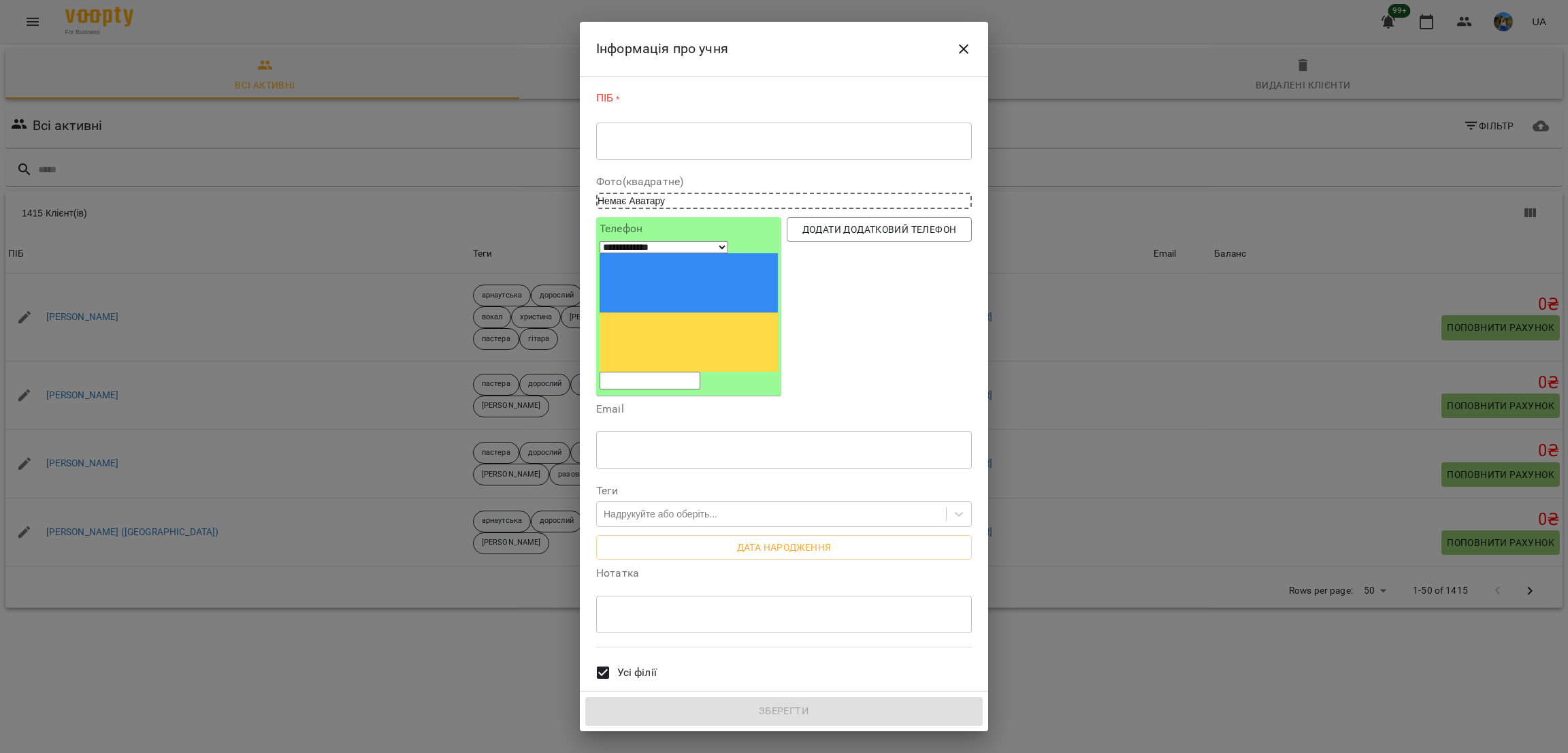
click at [959, 54] on icon "Close" at bounding box center [964, 49] width 16 height 16
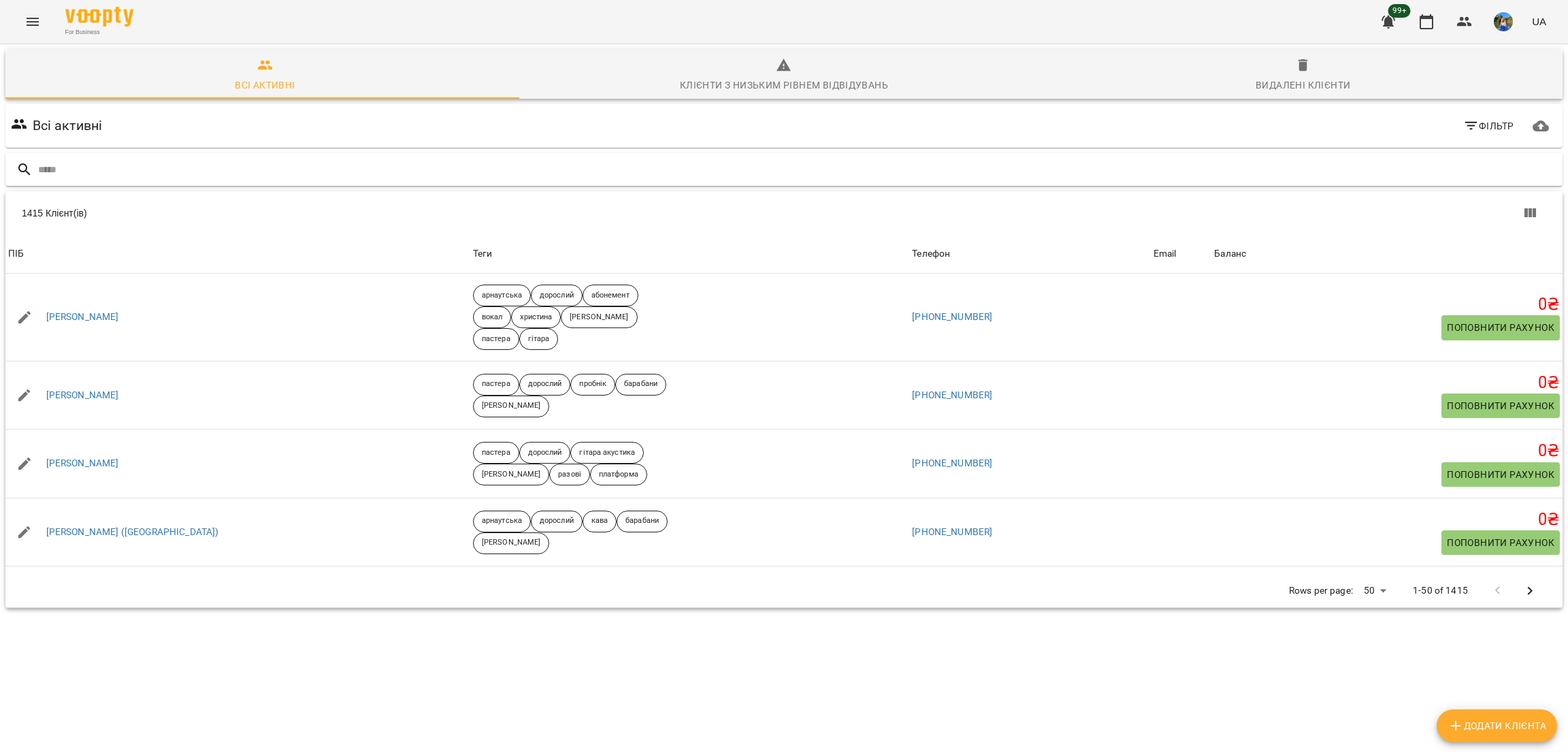
click at [813, 156] on div at bounding box center [784, 170] width 1558 height 34
click at [815, 165] on input "text" at bounding box center [798, 170] width 1519 height 23
paste input "**********"
type input "**********"
click at [1541, 722] on span "Додати клієнта" at bounding box center [1497, 726] width 98 height 16
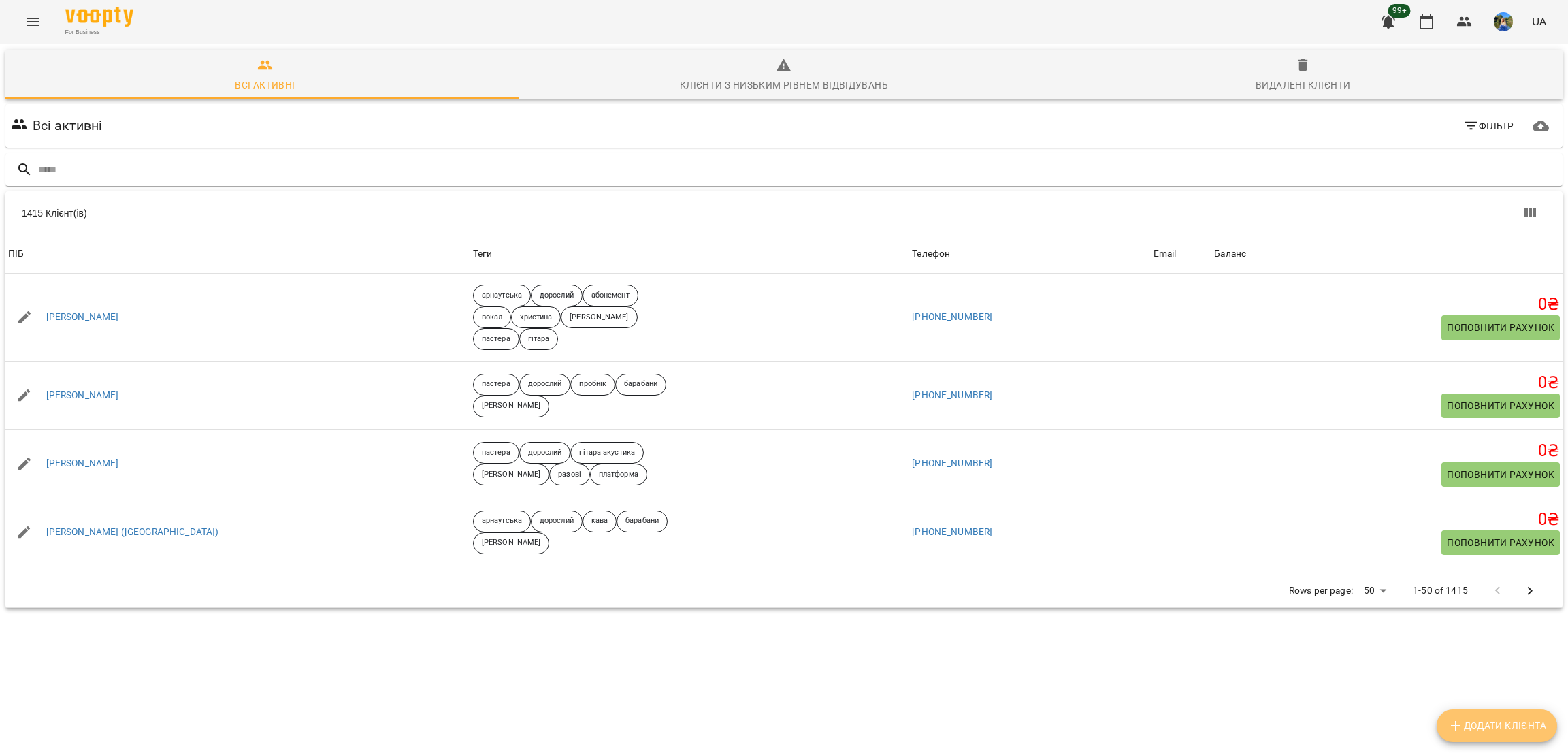
select select "**"
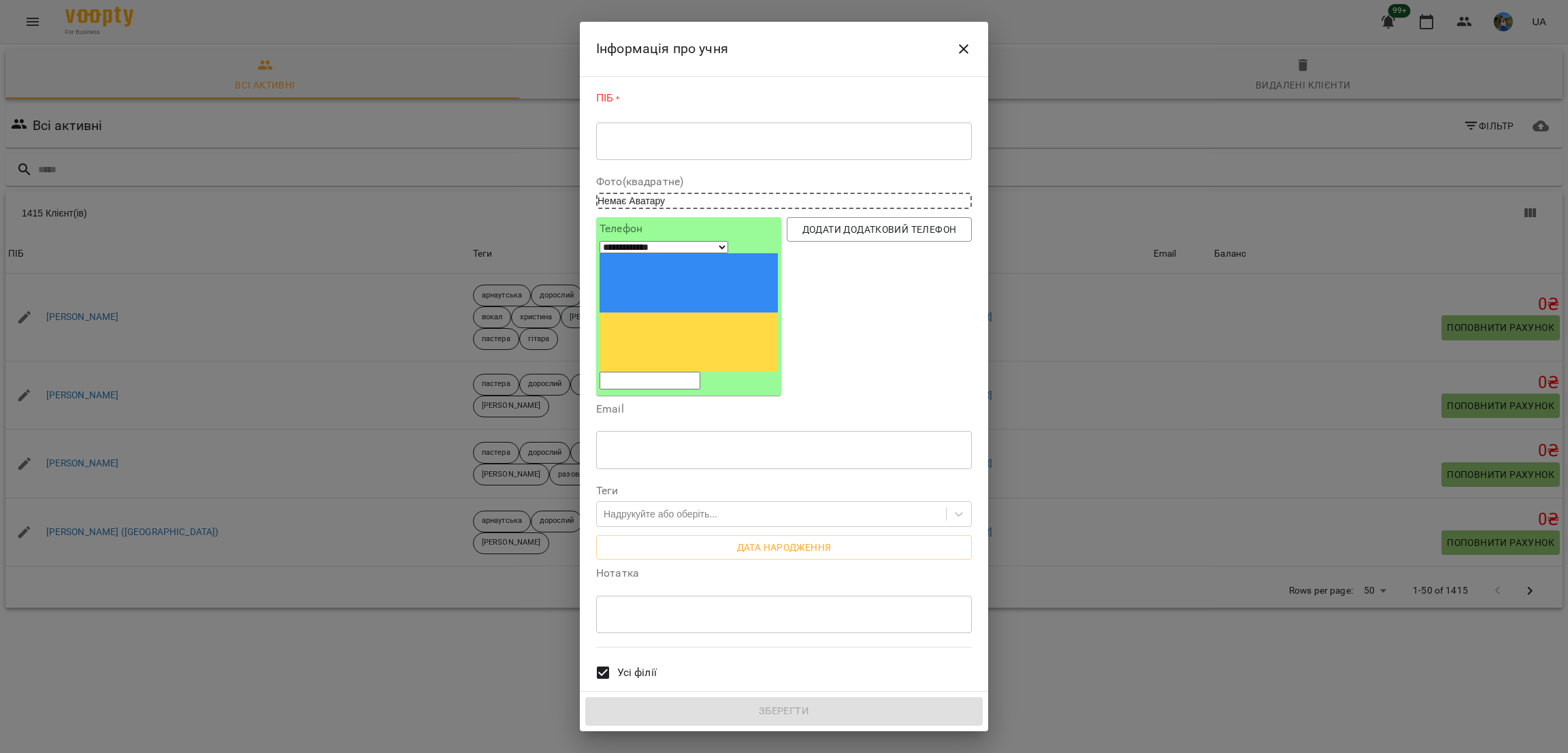
click at [778, 157] on div "* ​" at bounding box center [784, 141] width 376 height 38
paste textarea "**********"
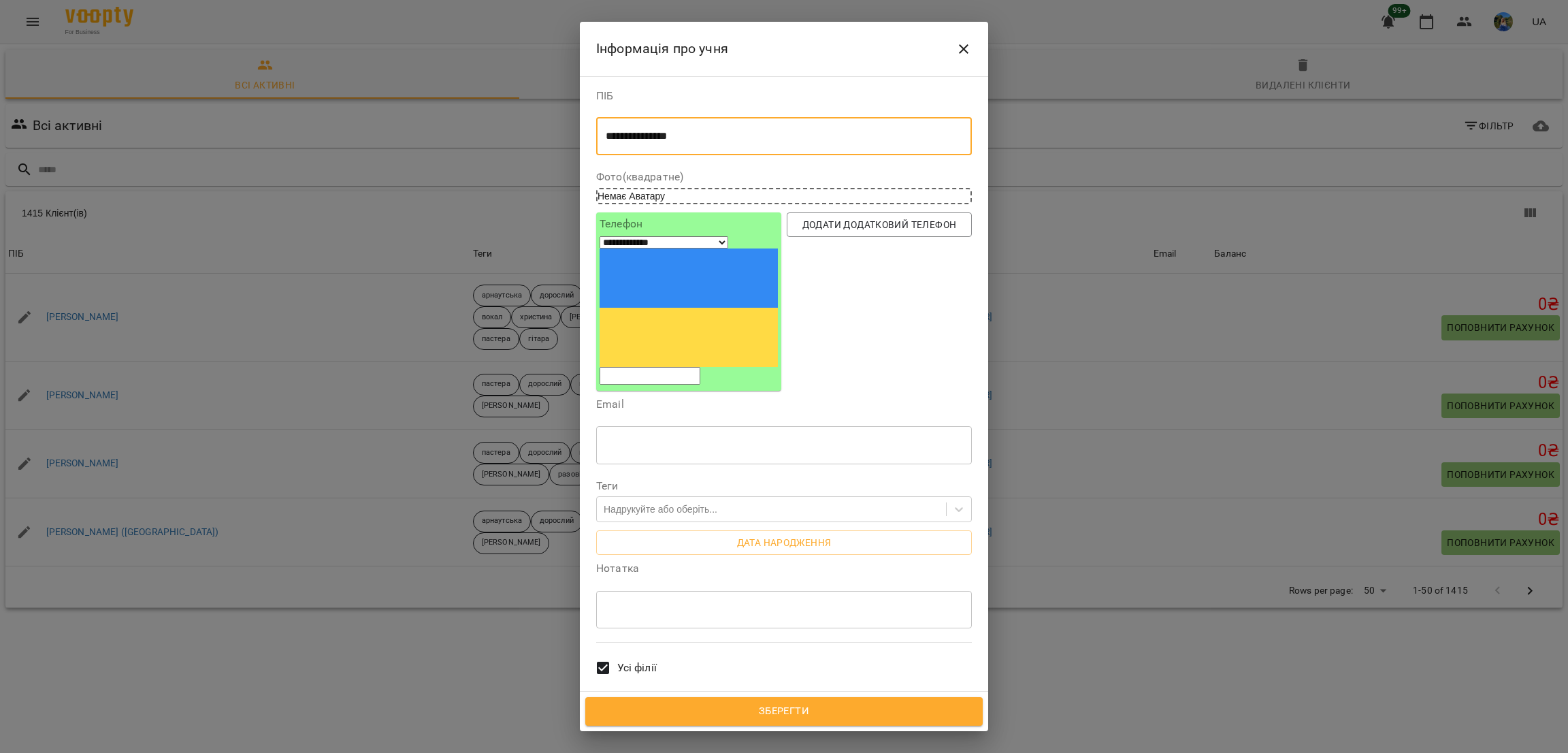
type textarea "**********"
click at [663, 367] on input "tel" at bounding box center [649, 376] width 100 height 18
paste input "**********"
type input "**********"
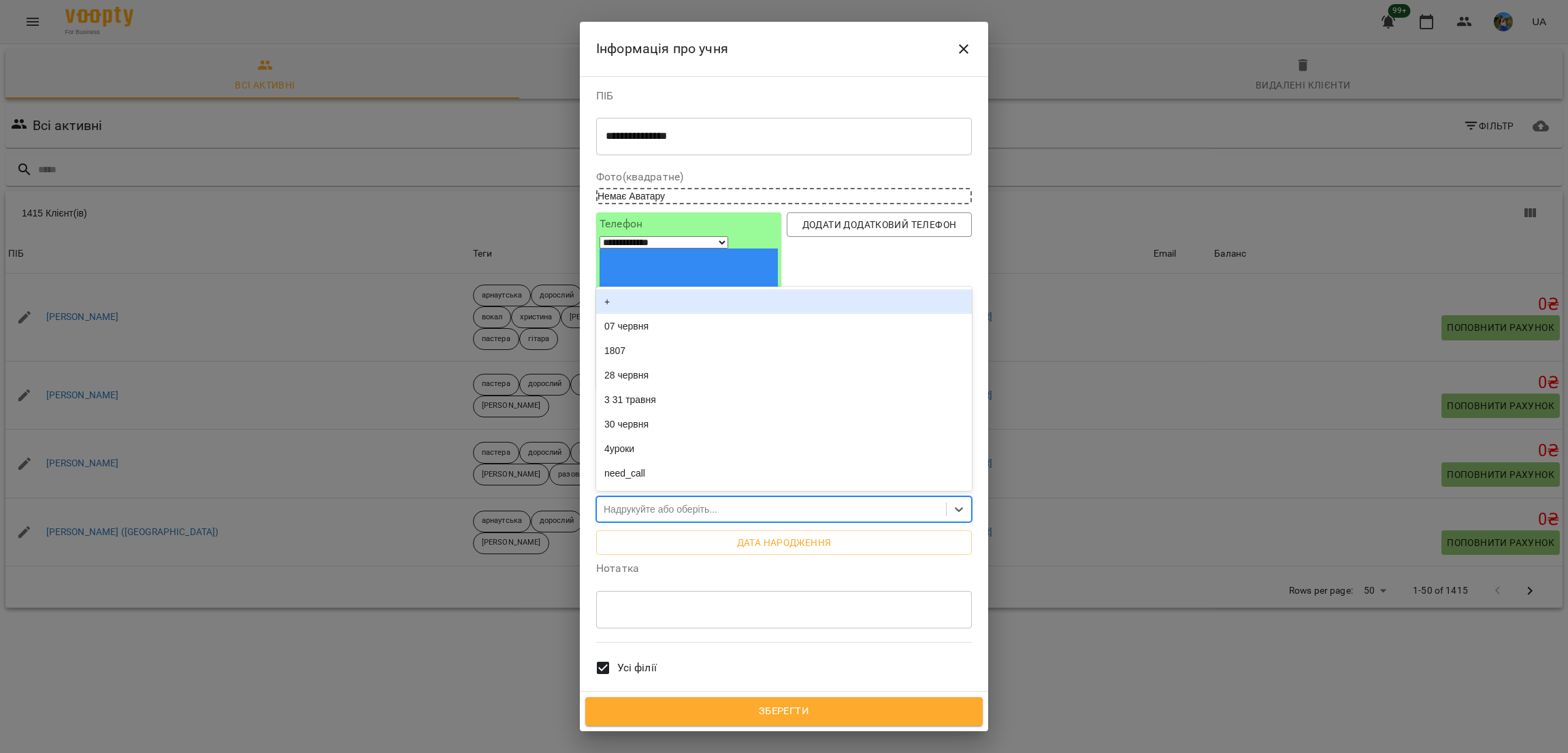
click at [669, 503] on div "Надрукуйте або оберіть..." at bounding box center [660, 510] width 113 height 14
type input "**"
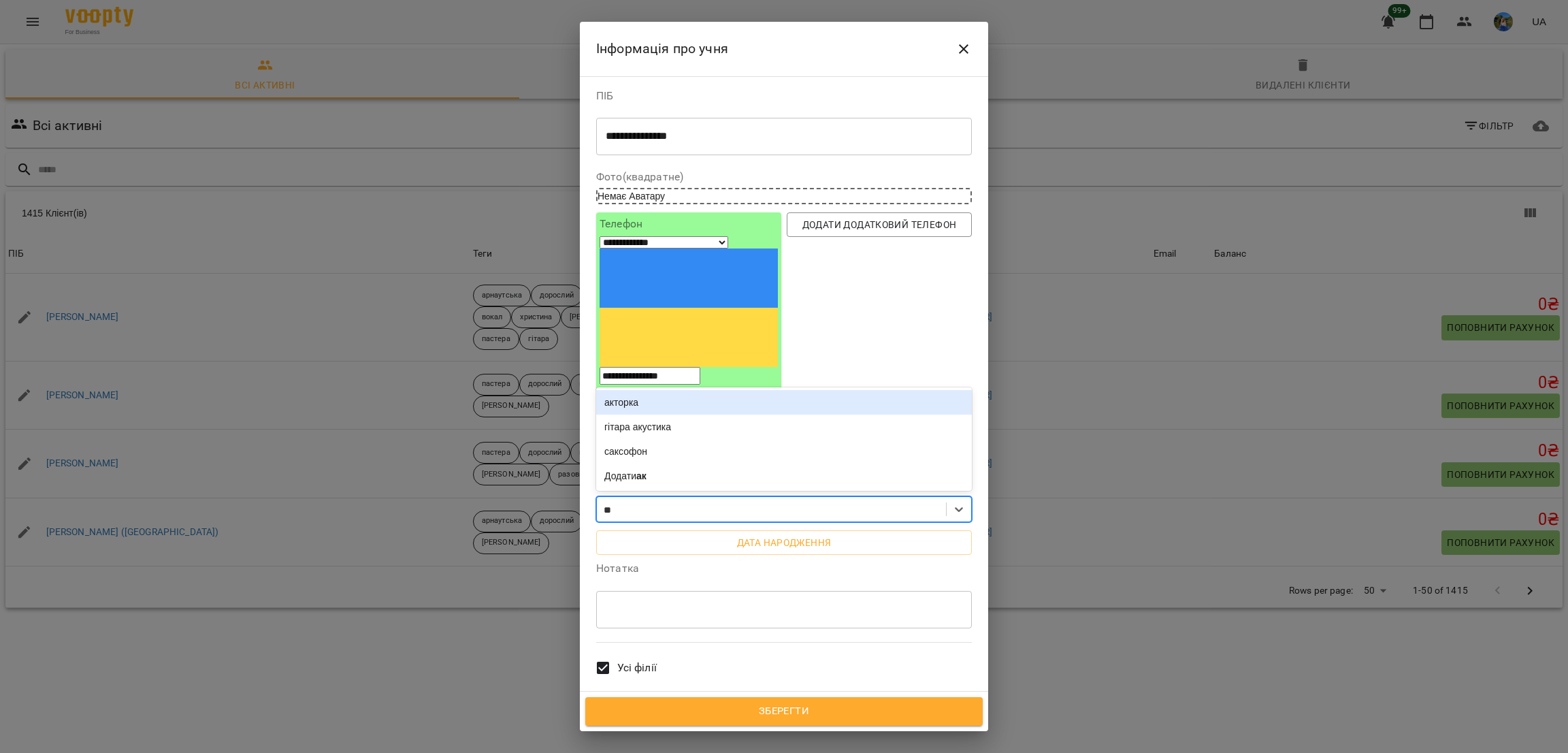
click at [666, 391] on div "акторка" at bounding box center [784, 403] width 376 height 25
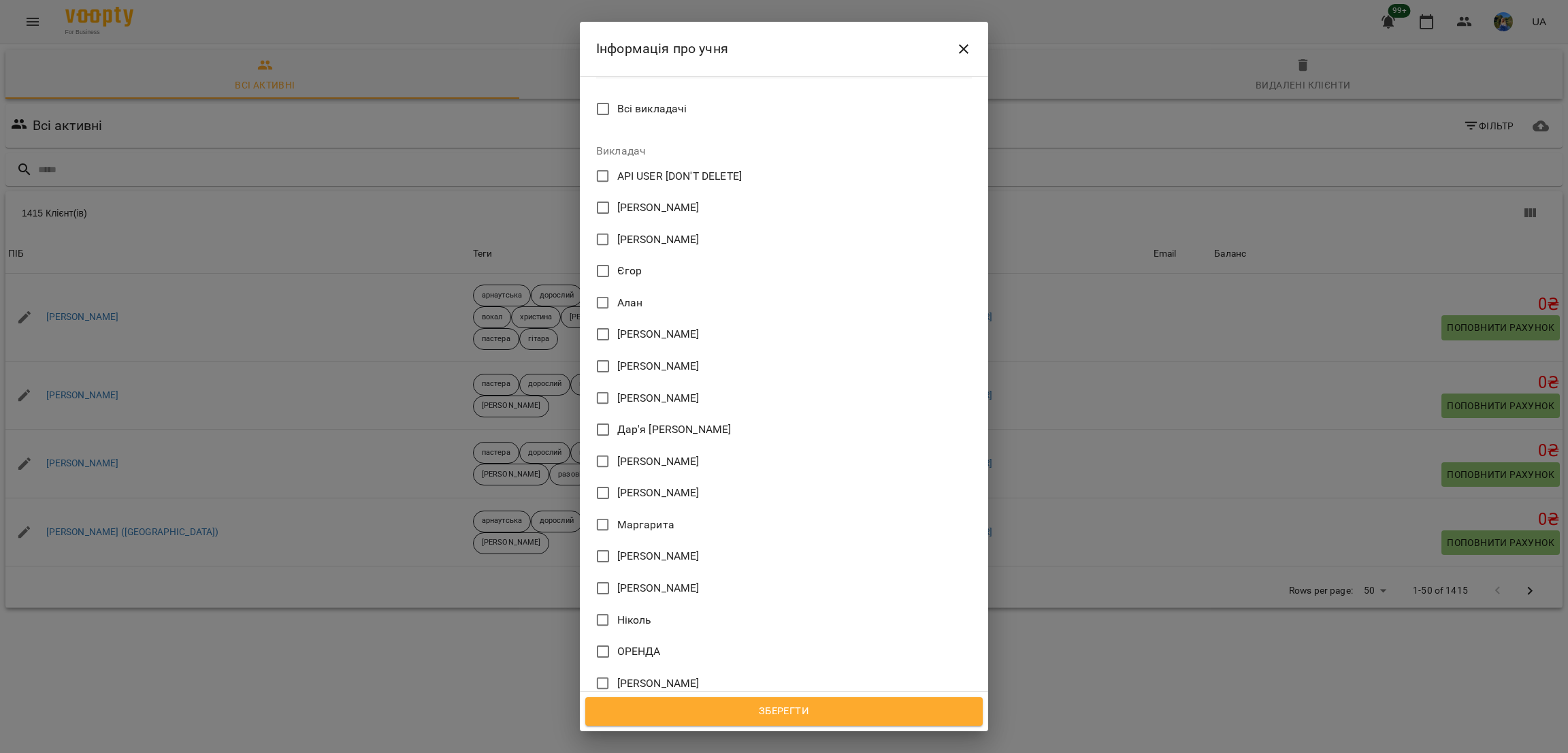
scroll to position [919, 0]
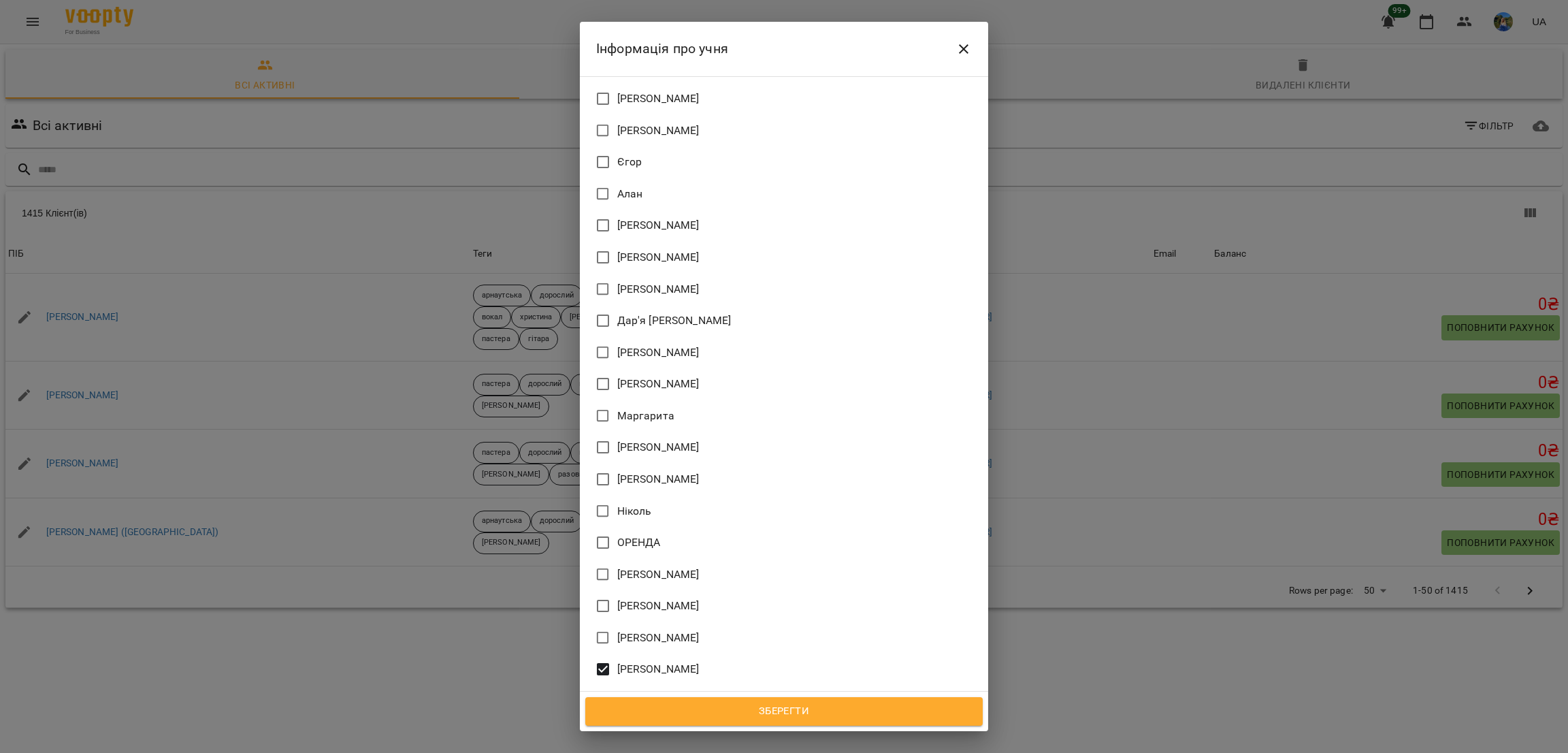
click at [770, 713] on span "Зберегти" at bounding box center [784, 712] width 368 height 18
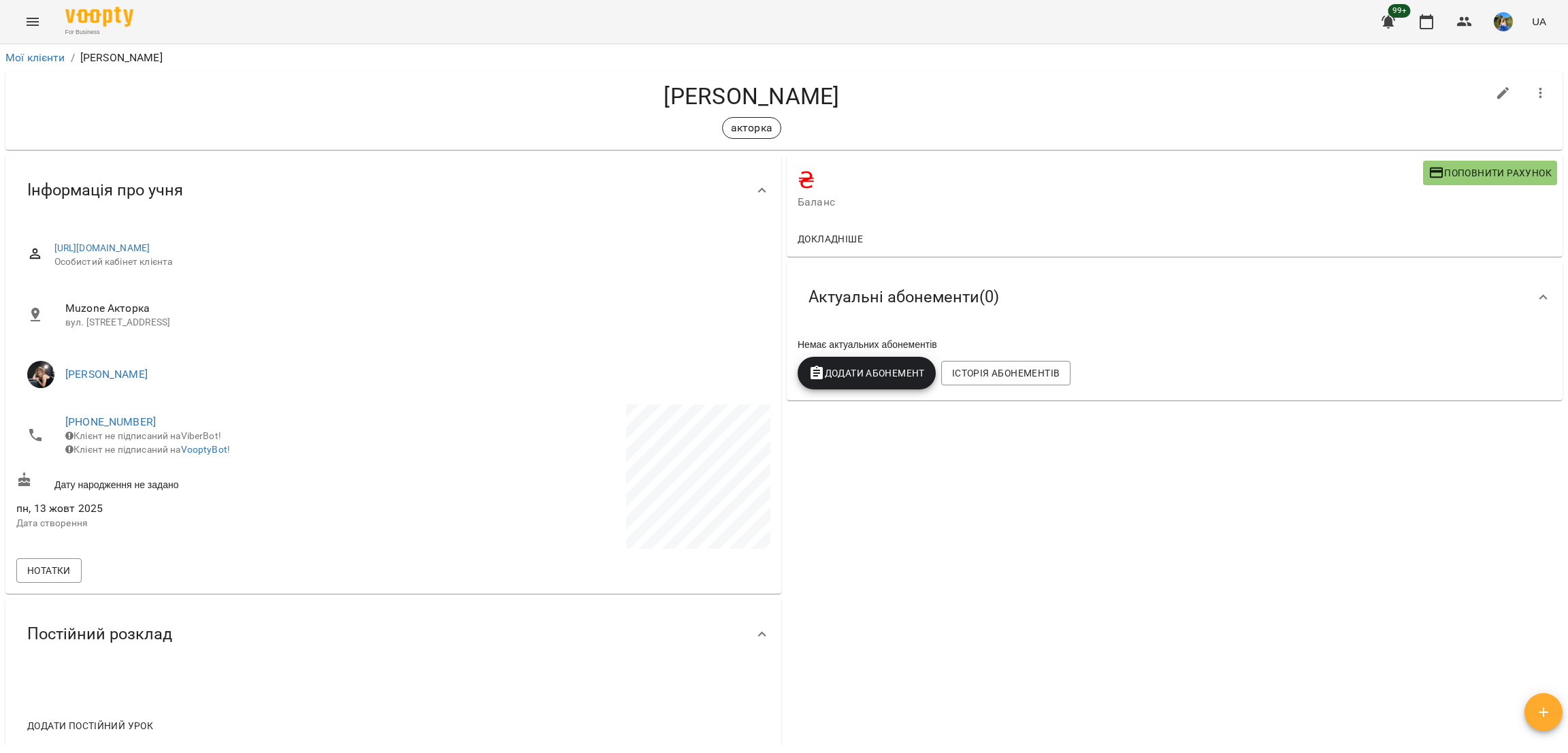
drag, startPoint x: 890, startPoint y: 87, endPoint x: 651, endPoint y: 66, distance: 239.9
click at [651, 66] on div "**********" at bounding box center [784, 397] width 1563 height 699
copy div "[PERSON_NAME] [PERSON_NAME]"
click at [23, 21] on button "Menu" at bounding box center [33, 22] width 33 height 33
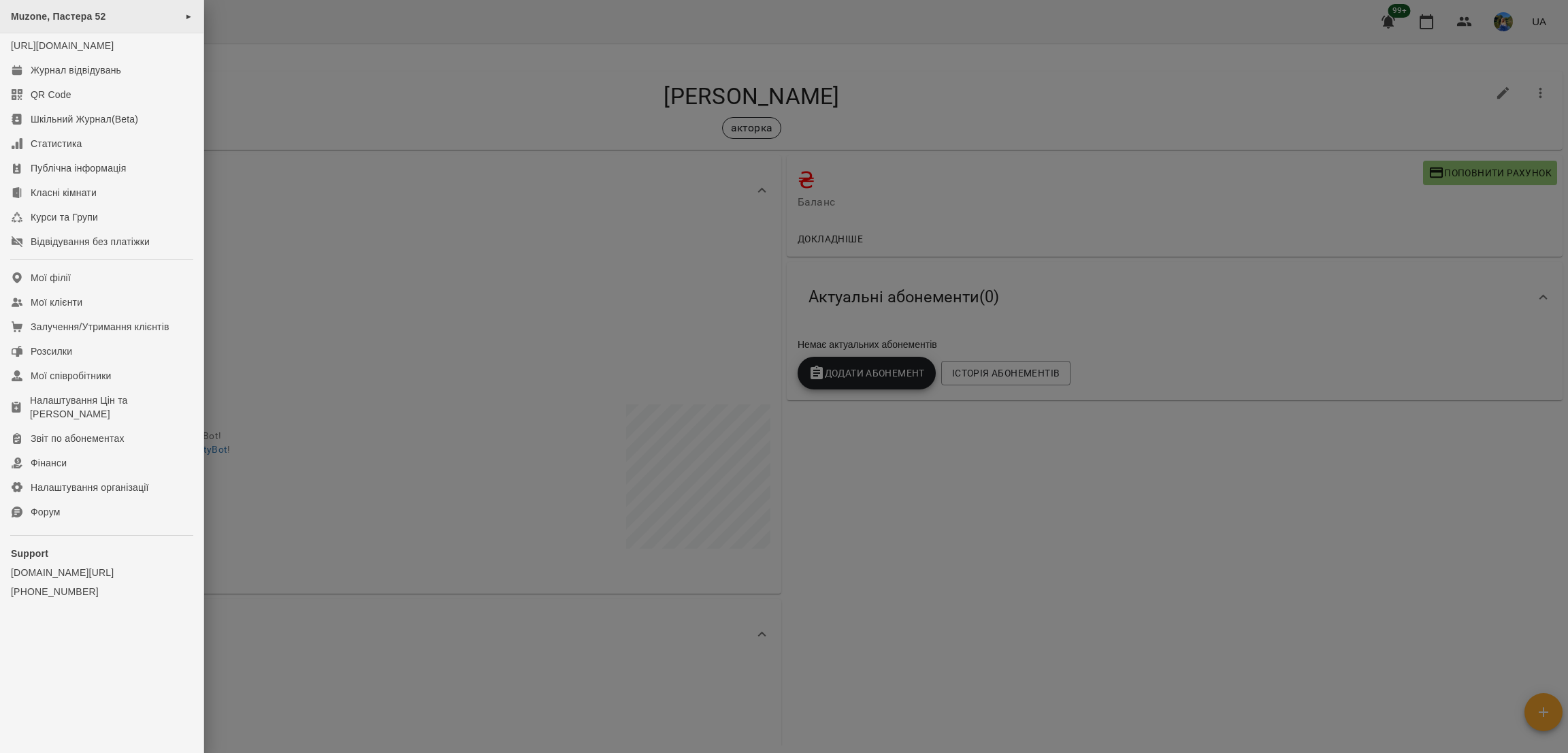
click at [97, 6] on div "Muzone, Пастера 52 ►" at bounding box center [102, 16] width 204 height 34
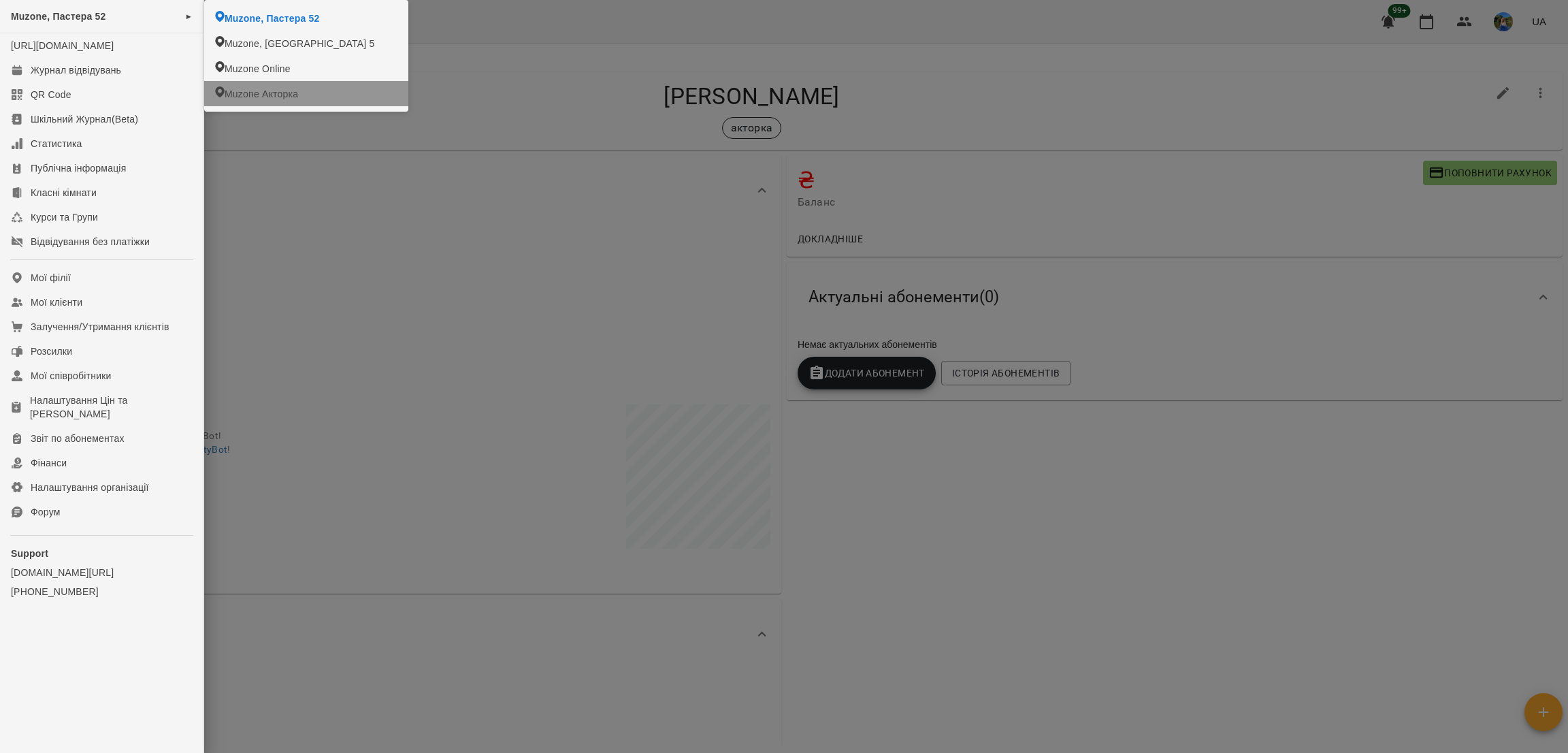
click at [273, 96] on span "Muzone Акторка" at bounding box center [262, 94] width 74 height 14
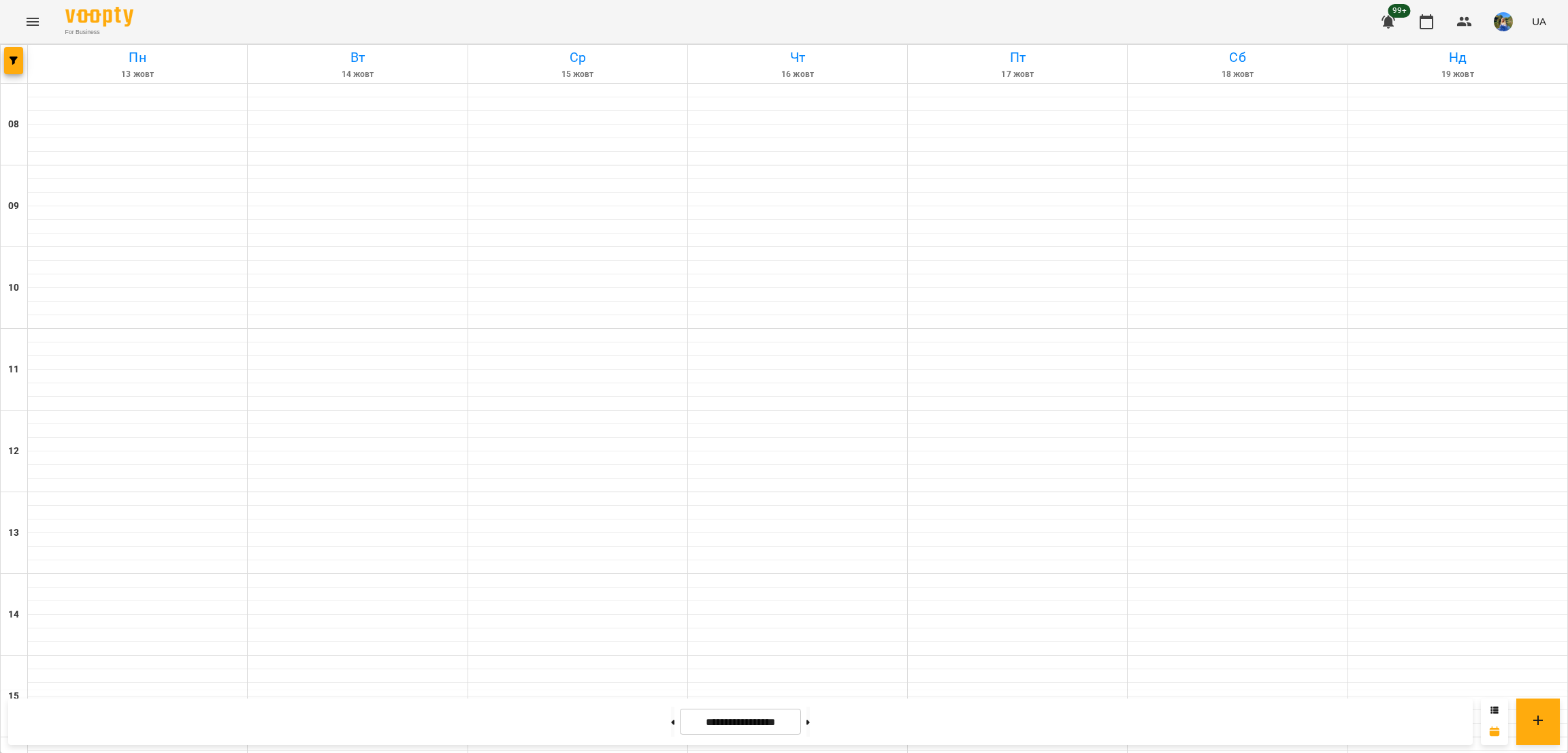
scroll to position [373, 0]
click at [810, 722] on button at bounding box center [808, 722] width 3 height 30
type input "**********"
click at [21, 59] on span "button" at bounding box center [14, 61] width 19 height 8
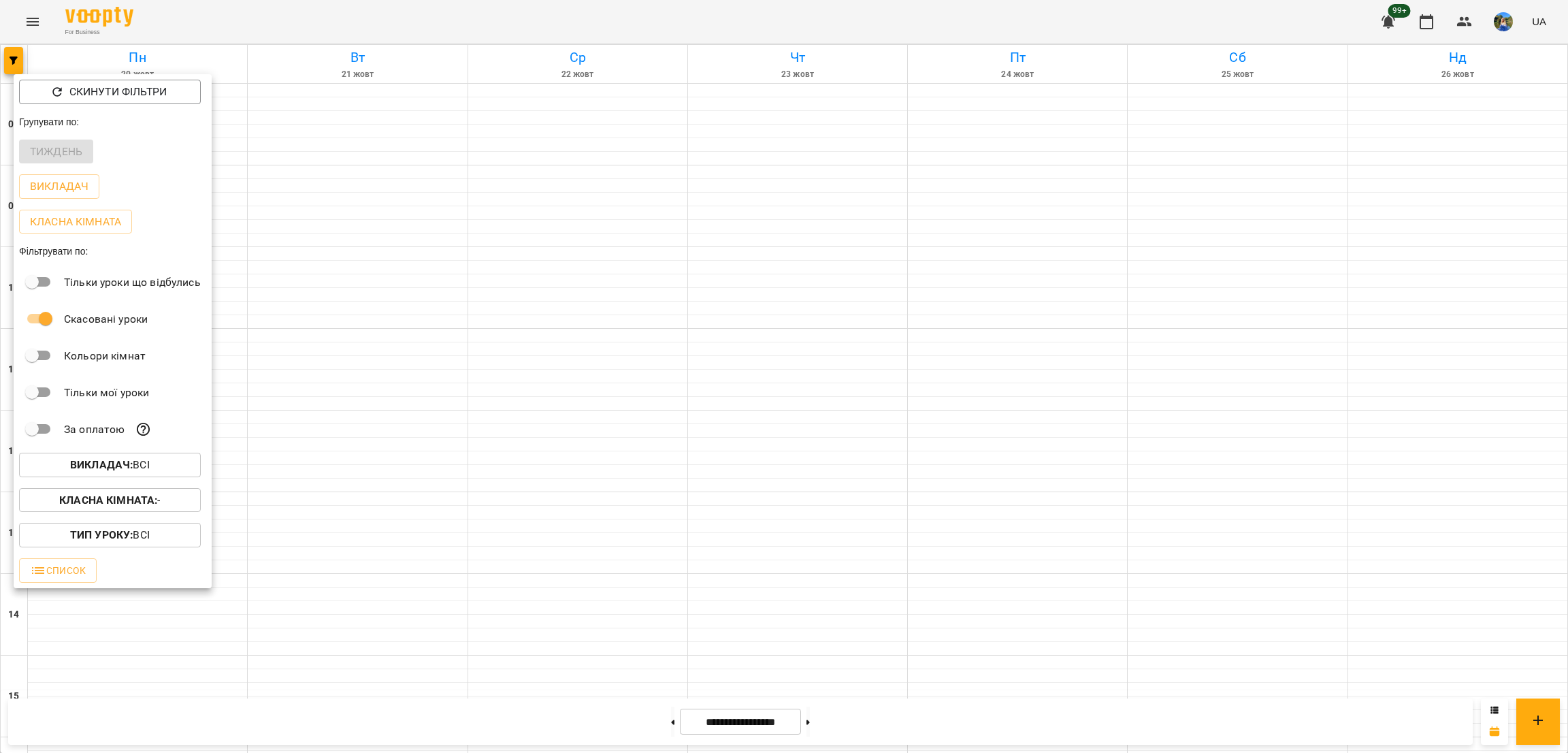
click at [157, 499] on b "Класна кімната :" at bounding box center [108, 500] width 98 height 13
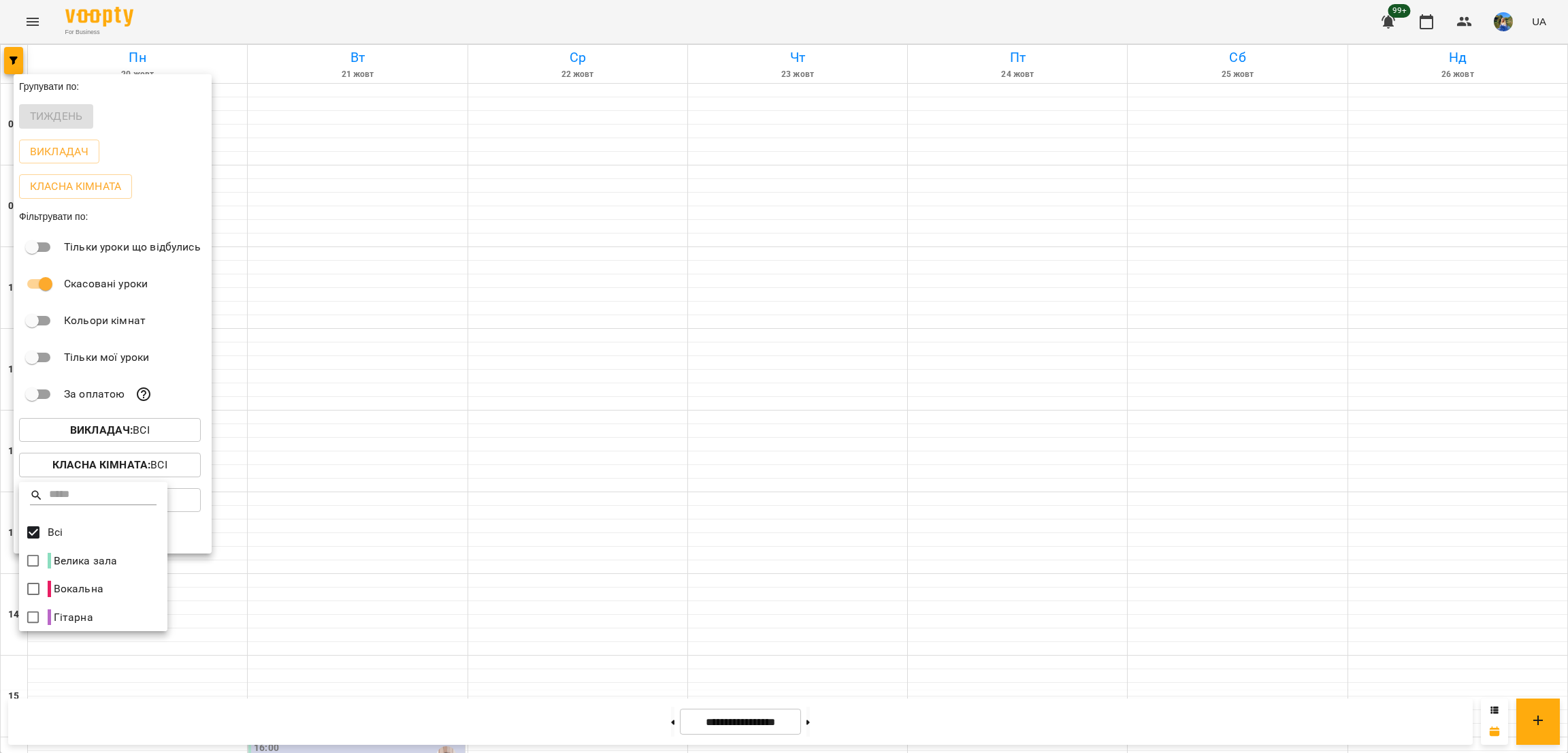
click at [759, 540] on div at bounding box center [784, 376] width 1568 height 753
click at [904, 389] on div at bounding box center [784, 376] width 1568 height 753
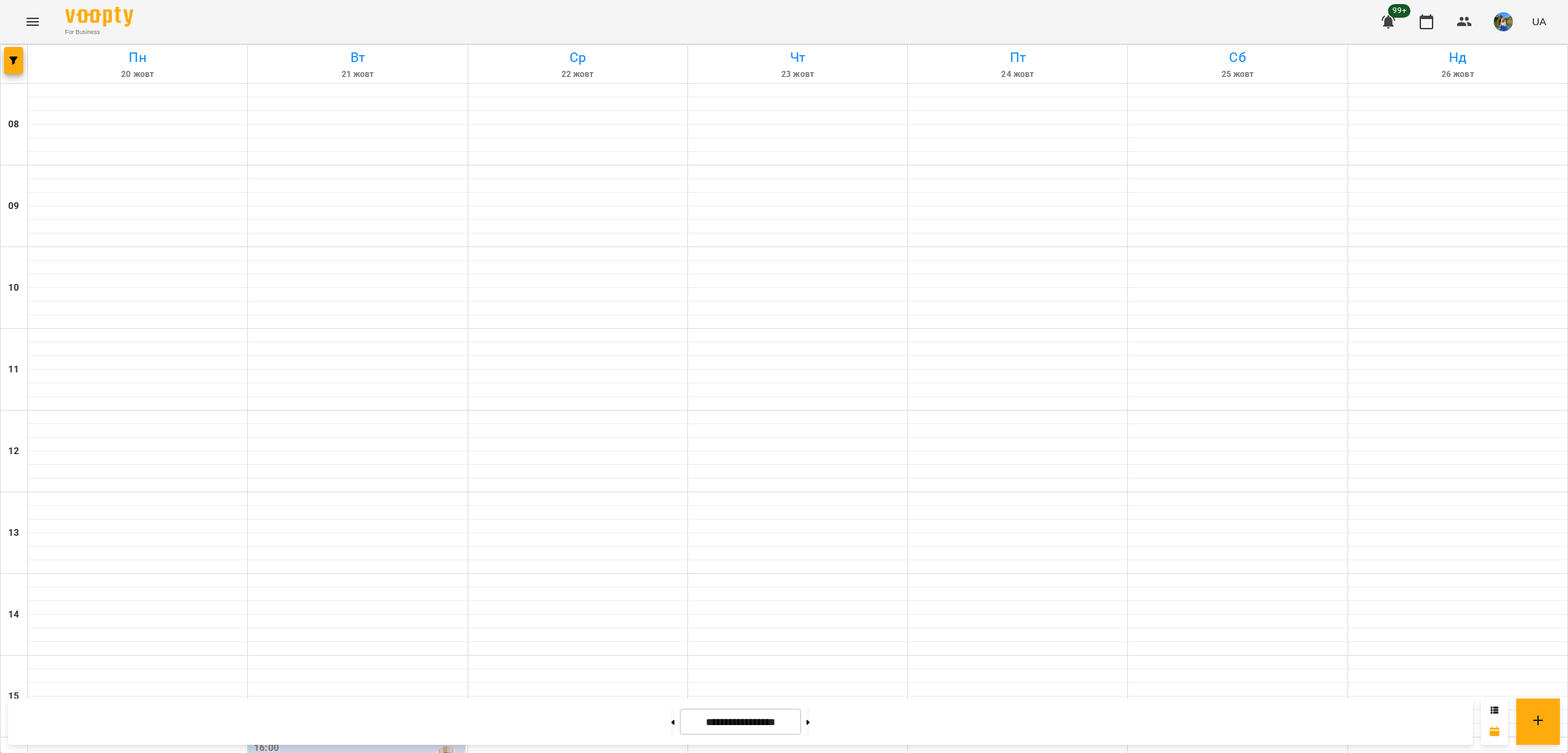
scroll to position [373, 0]
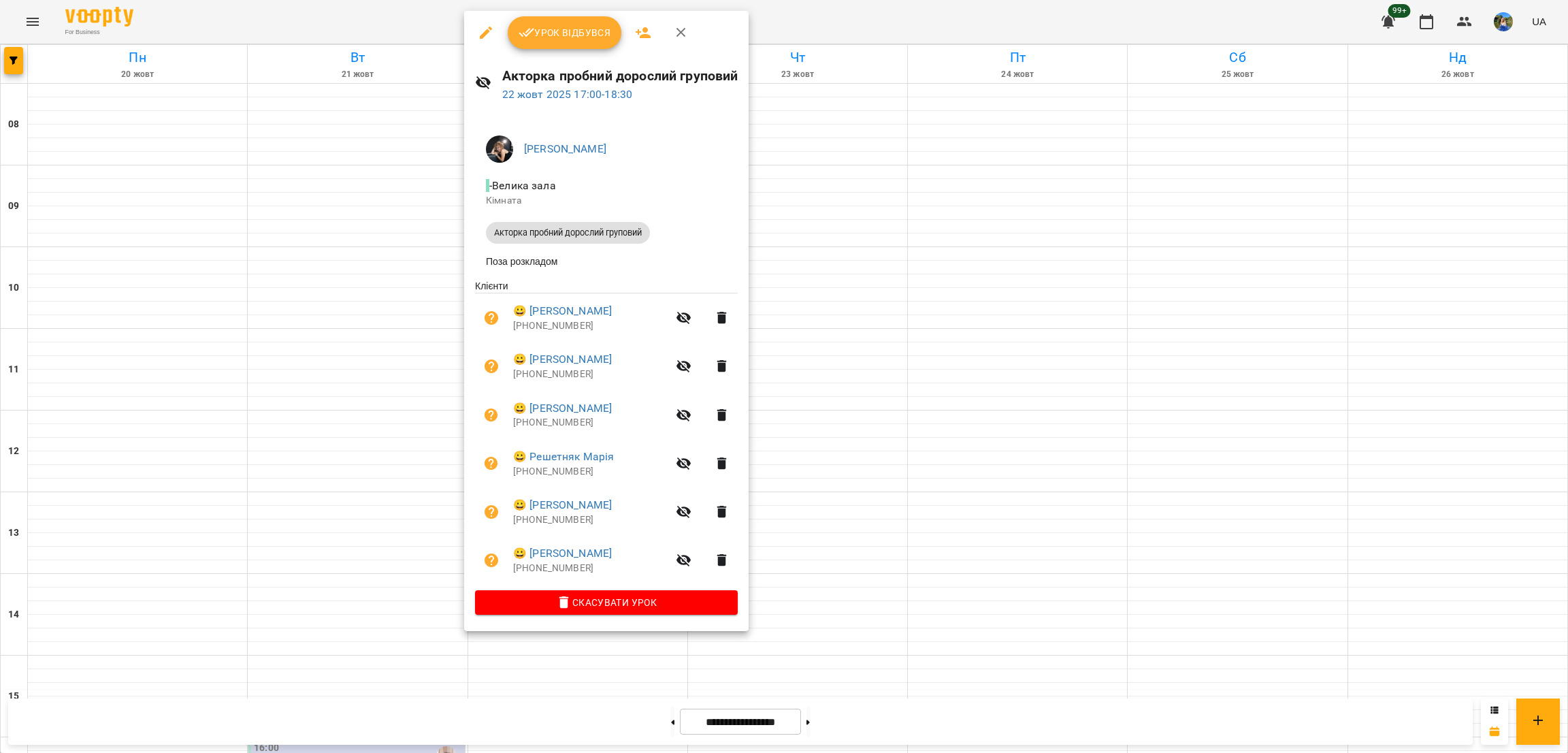
click at [640, 25] on icon "button" at bounding box center [643, 33] width 16 height 16
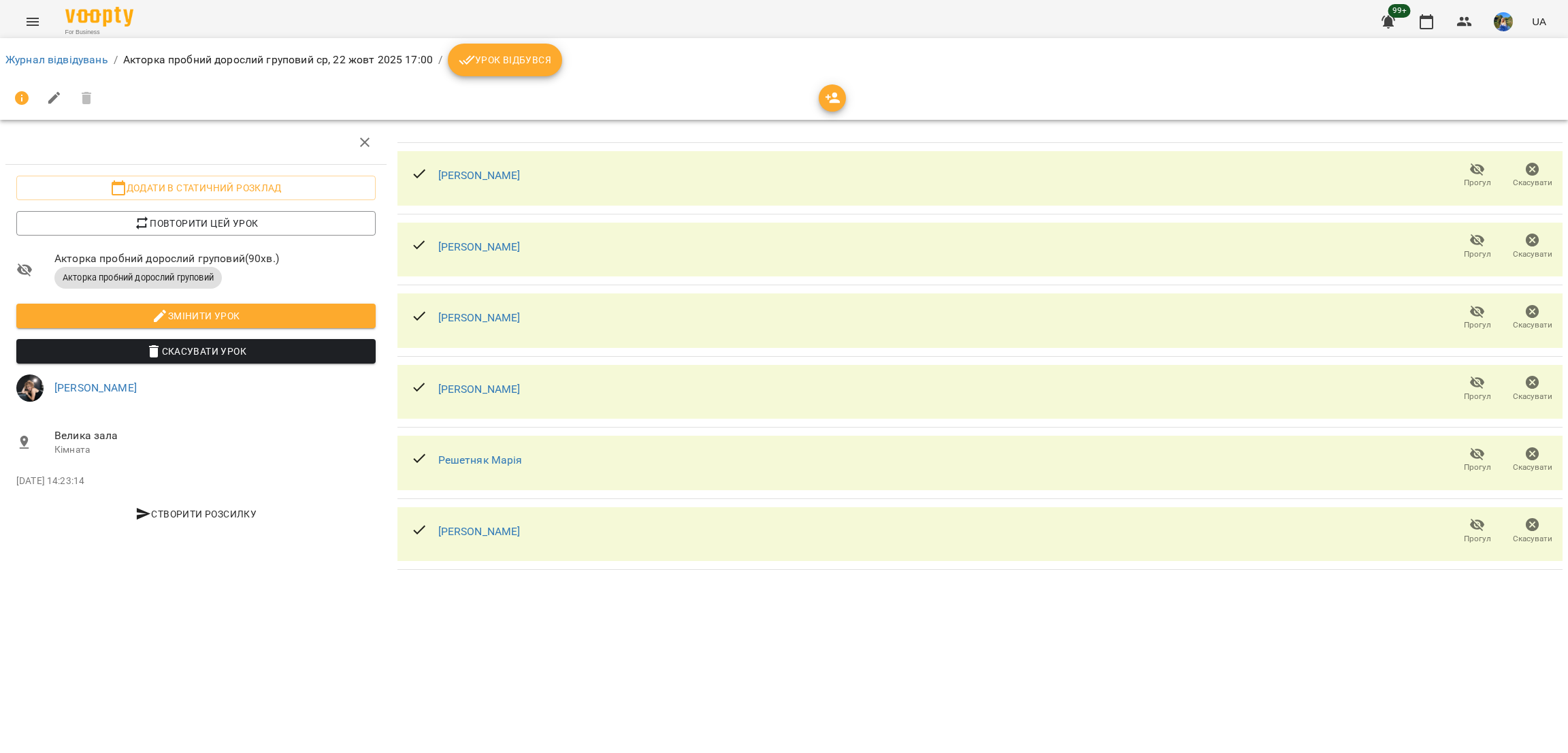
click at [834, 94] on icon "button" at bounding box center [833, 98] width 15 height 11
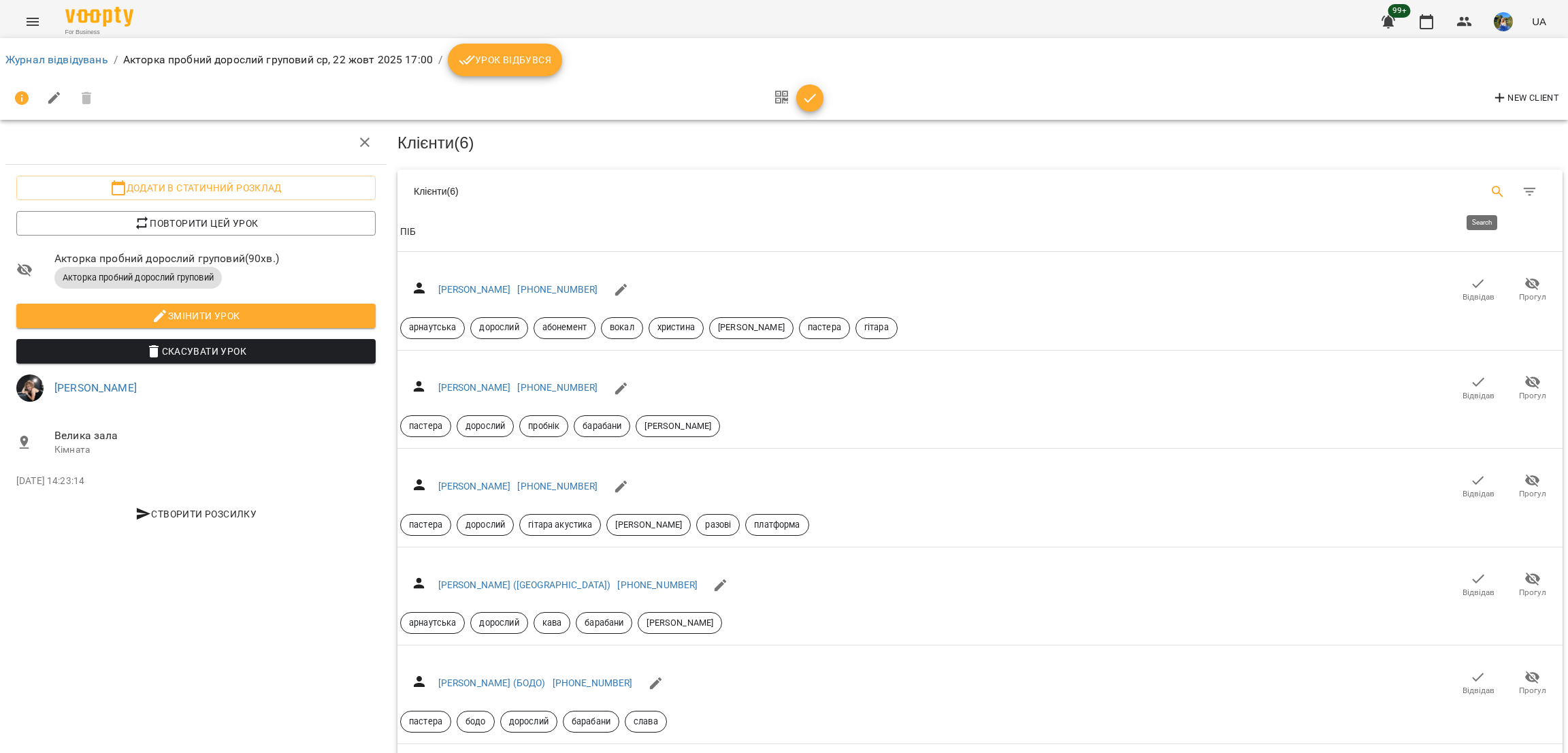
click at [1491, 188] on button "Search" at bounding box center [1498, 192] width 33 height 33
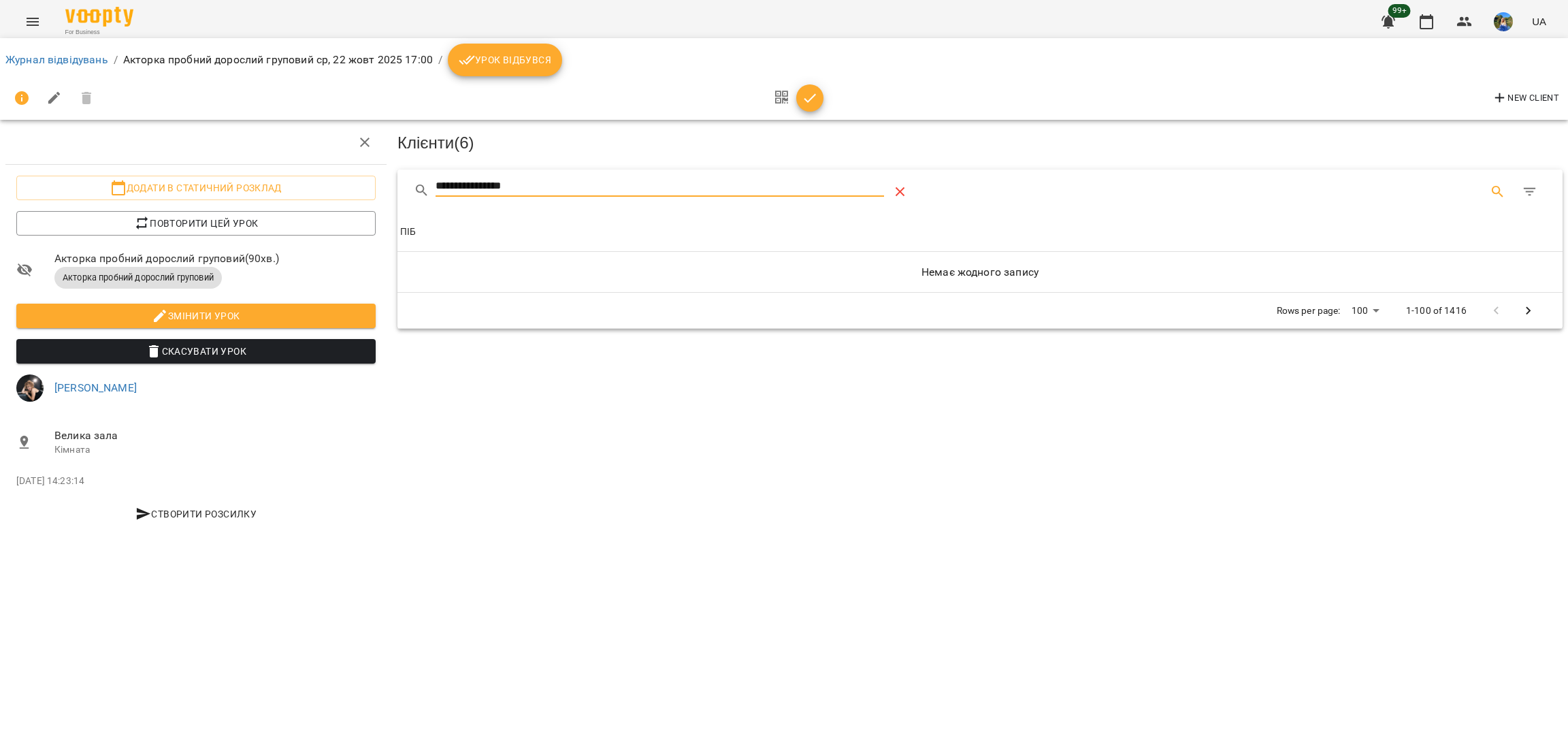
type input "**********"
click at [905, 184] on icon "Table Toolbar" at bounding box center [901, 192] width 16 height 16
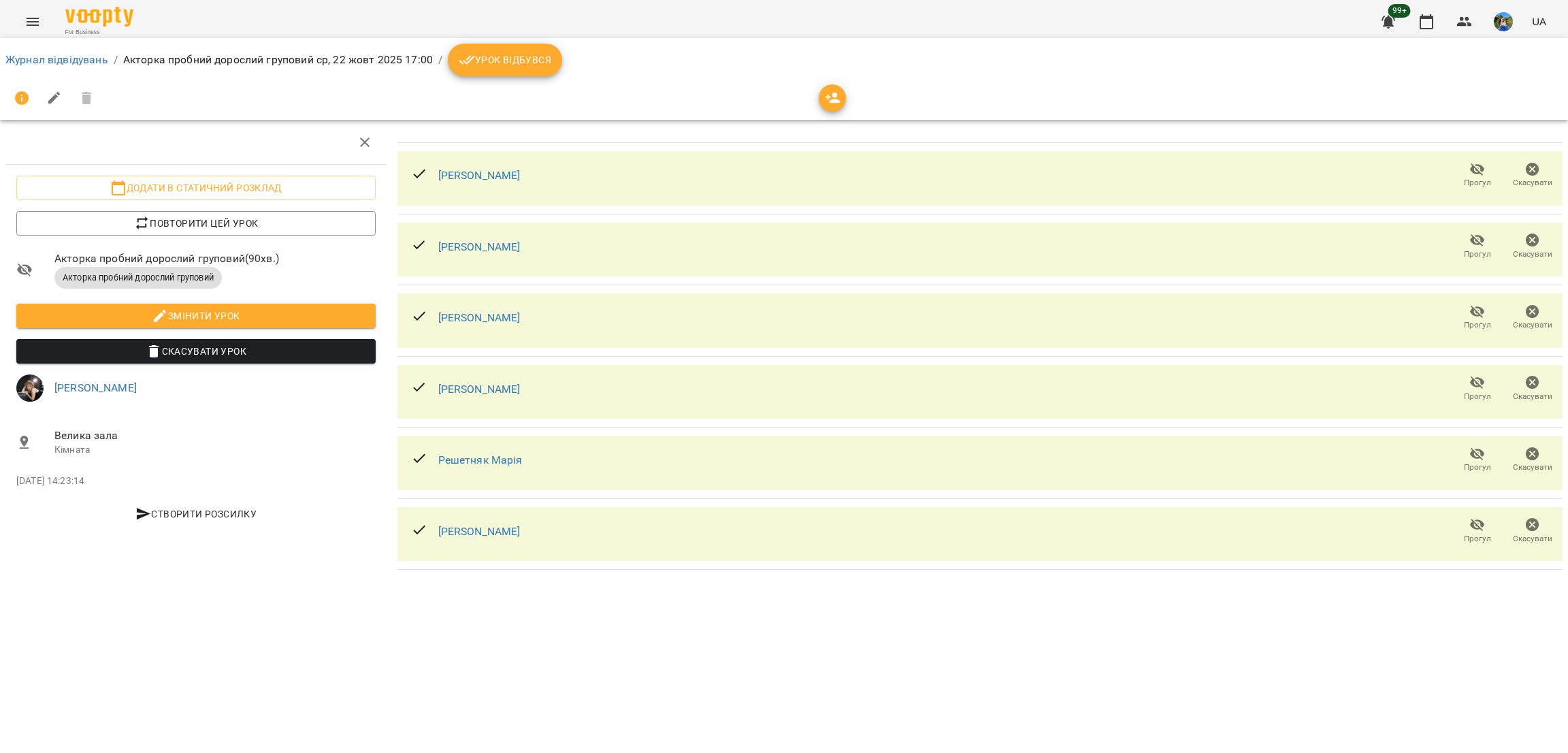
click at [810, 94] on div at bounding box center [784, 98] width 1558 height 33
click at [840, 97] on icon "button" at bounding box center [833, 98] width 16 height 16
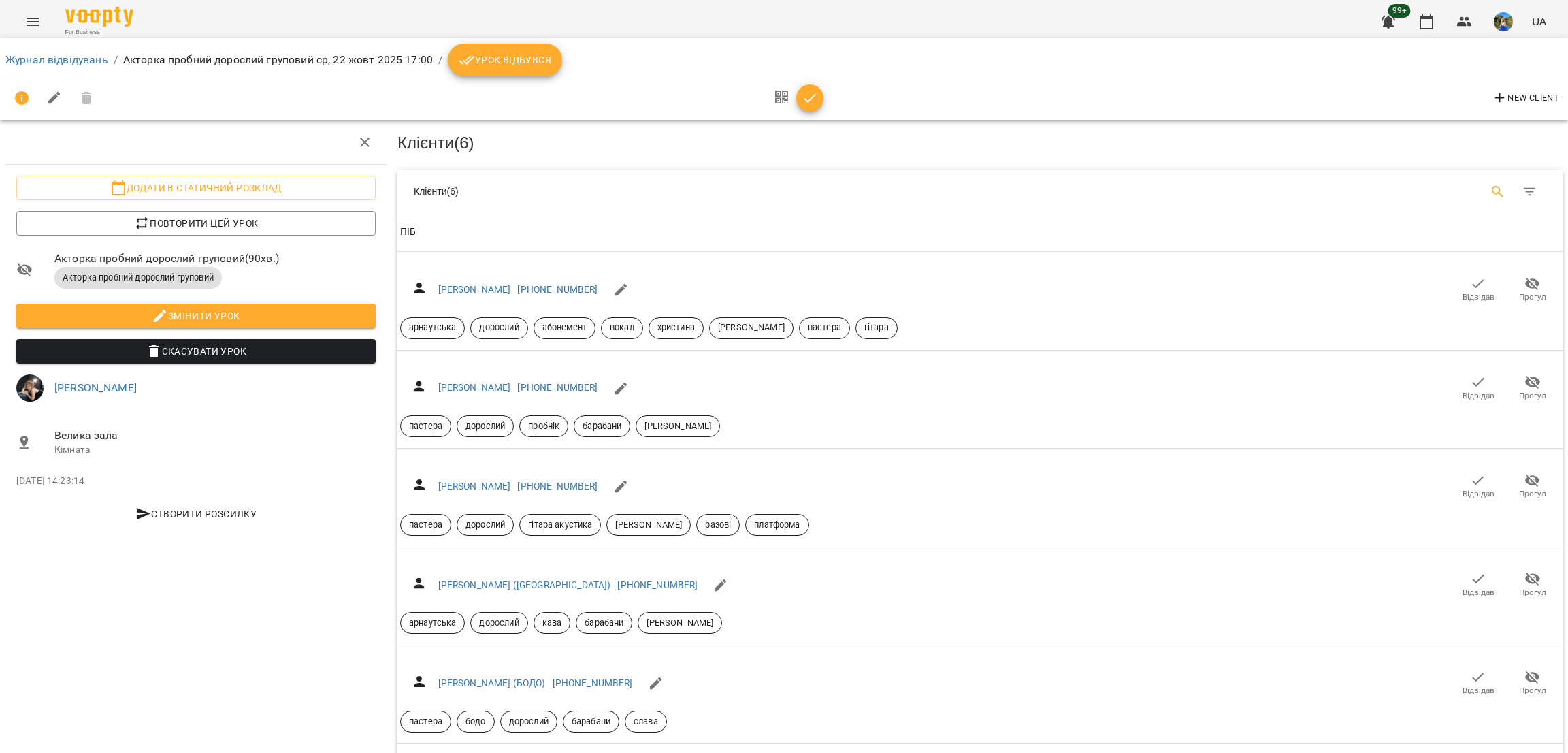
click at [1490, 184] on icon "Search" at bounding box center [1498, 192] width 16 height 16
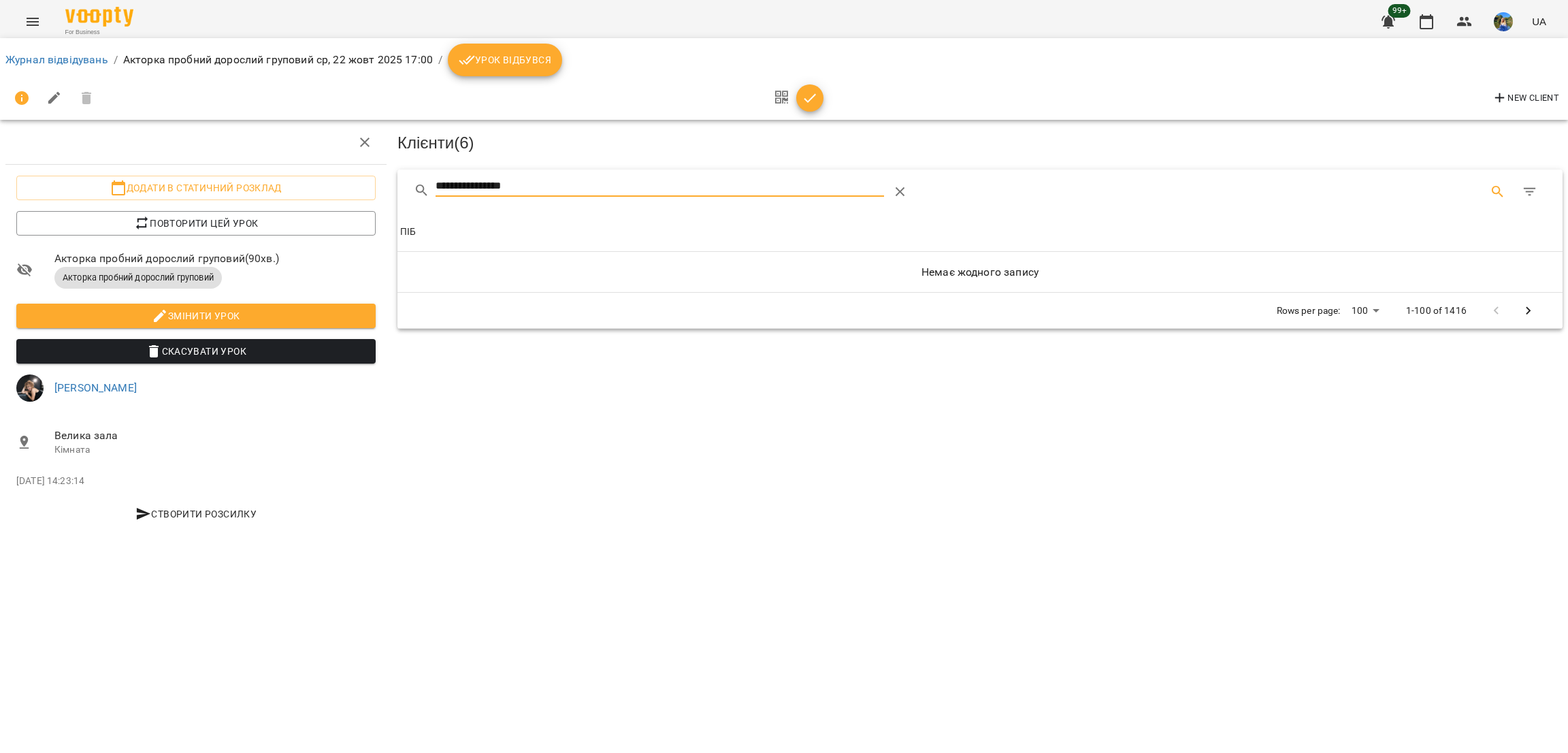
type input "**********"
click at [1461, 21] on icon "button" at bounding box center [1465, 22] width 16 height 16
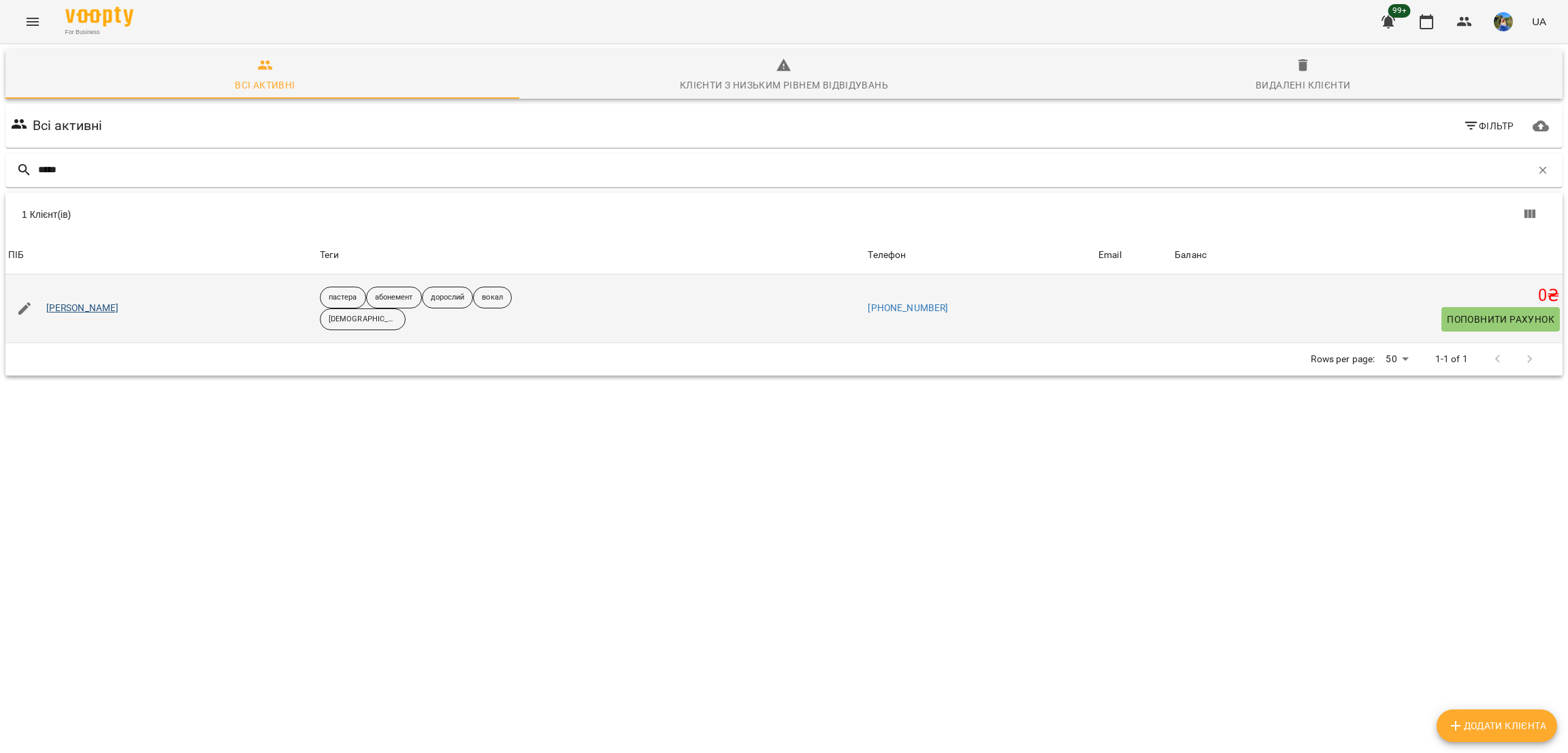
type input "*****"
click at [87, 306] on link "[PERSON_NAME]" at bounding box center [83, 308] width 73 height 14
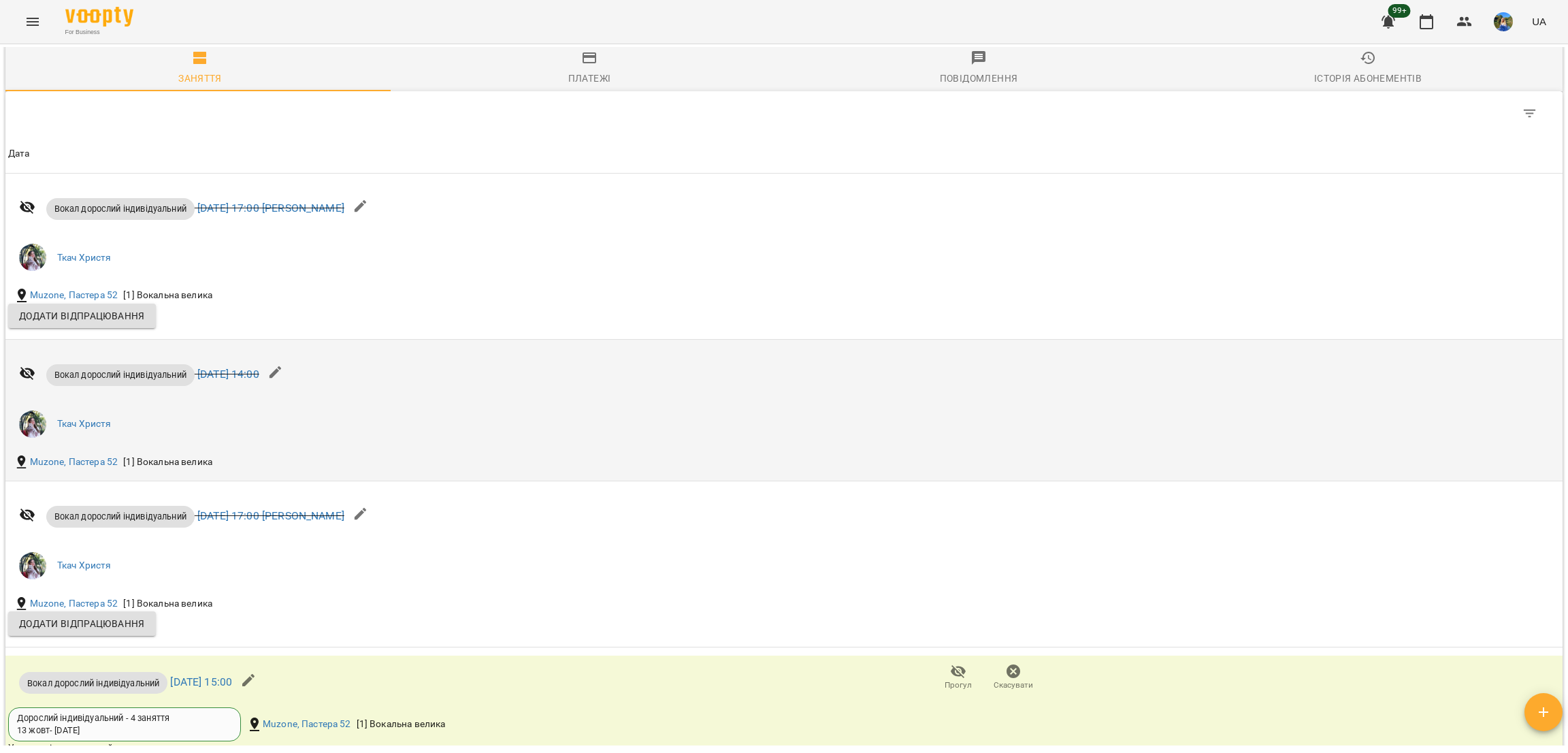
scroll to position [1217, 0]
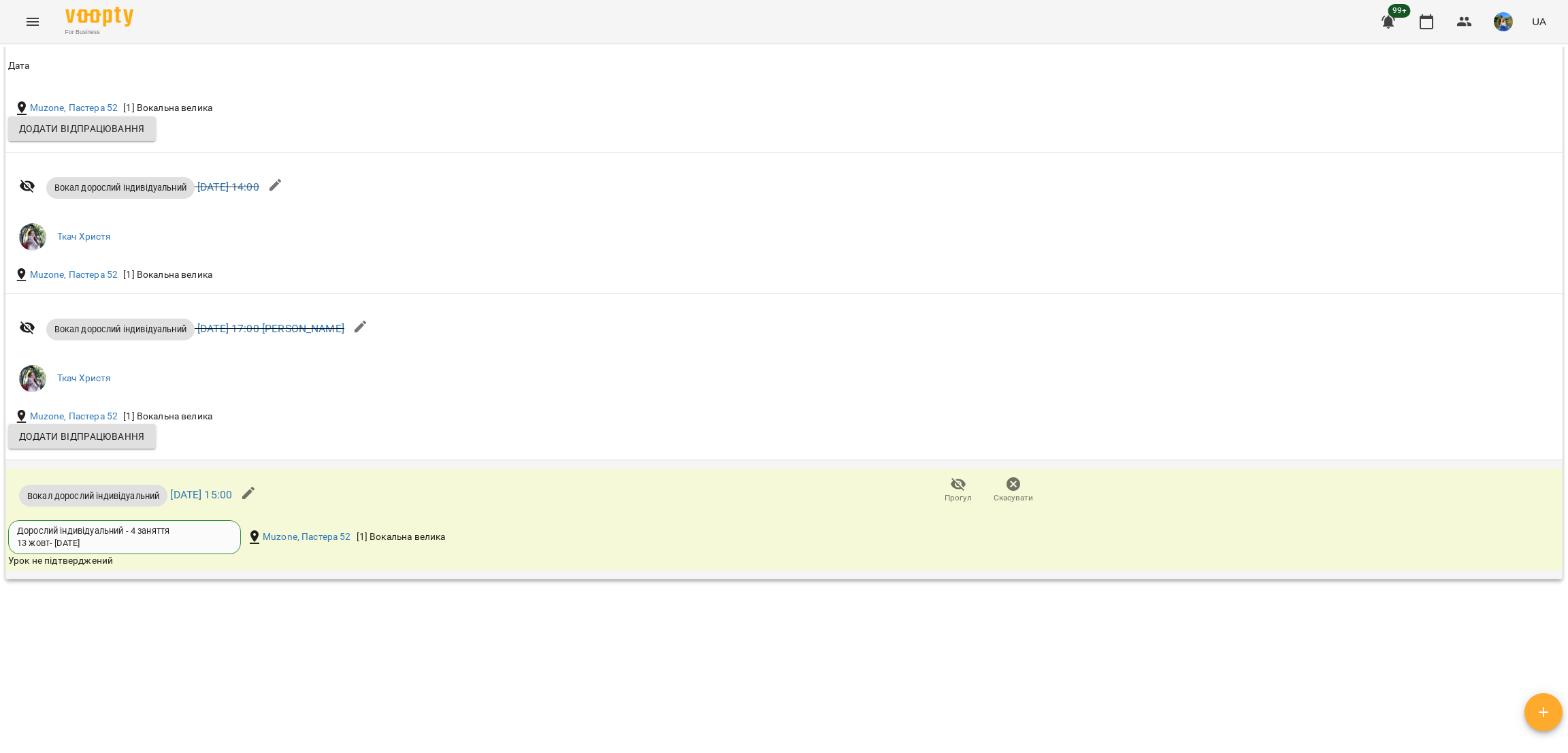
click at [256, 492] on icon "button" at bounding box center [249, 493] width 16 height 16
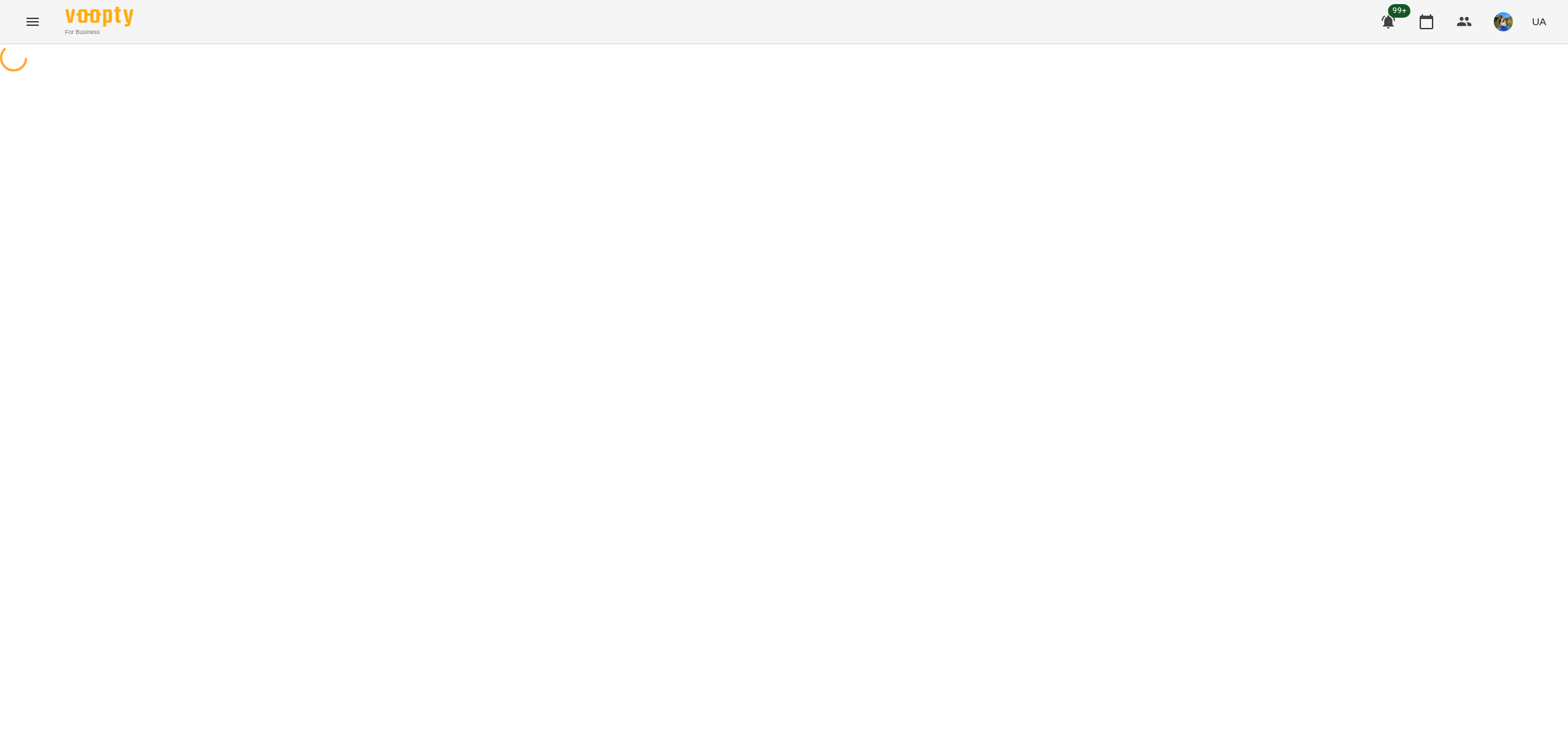
select select "**********"
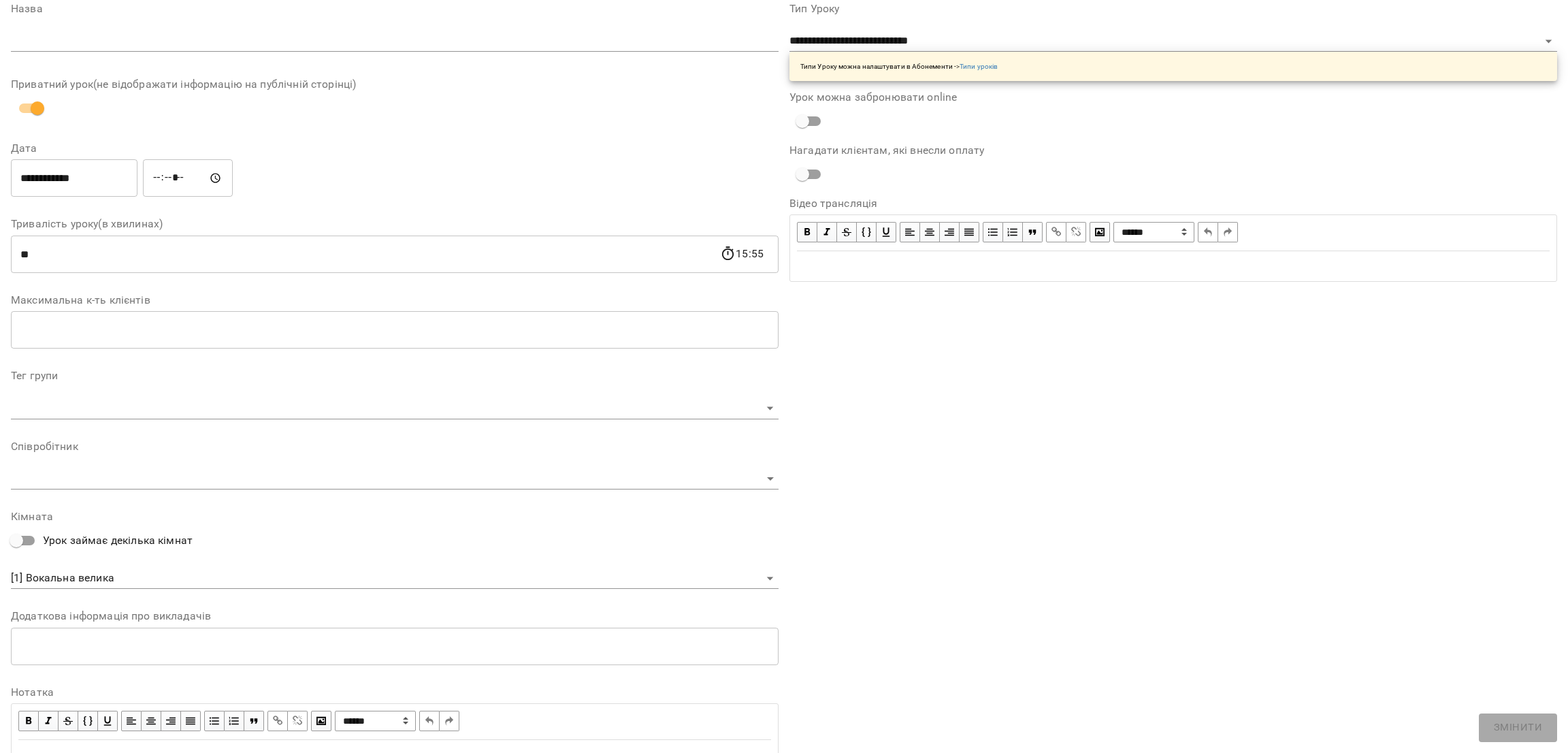
scroll to position [128, 0]
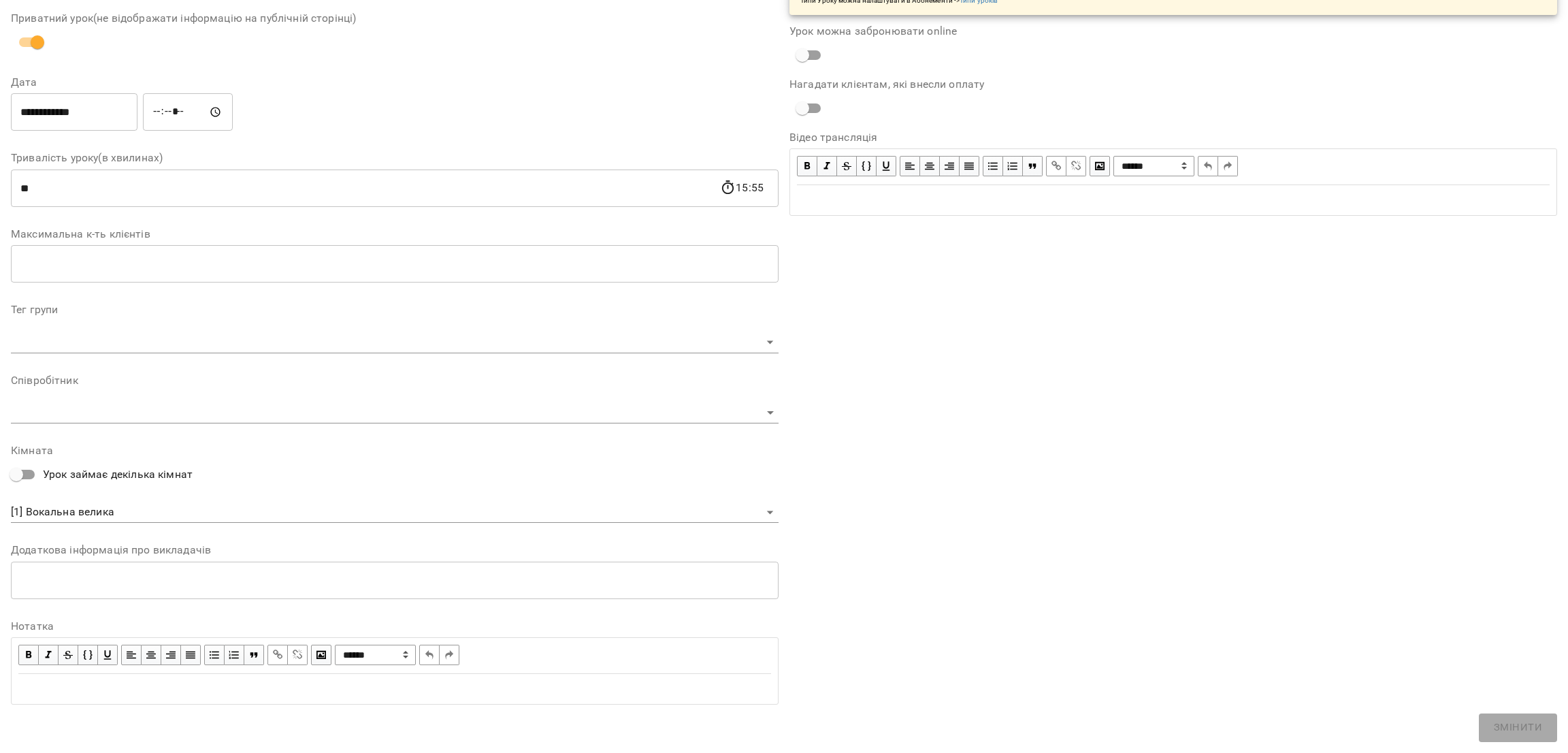
click at [124, 405] on body "**********" at bounding box center [784, 252] width 1568 height 505
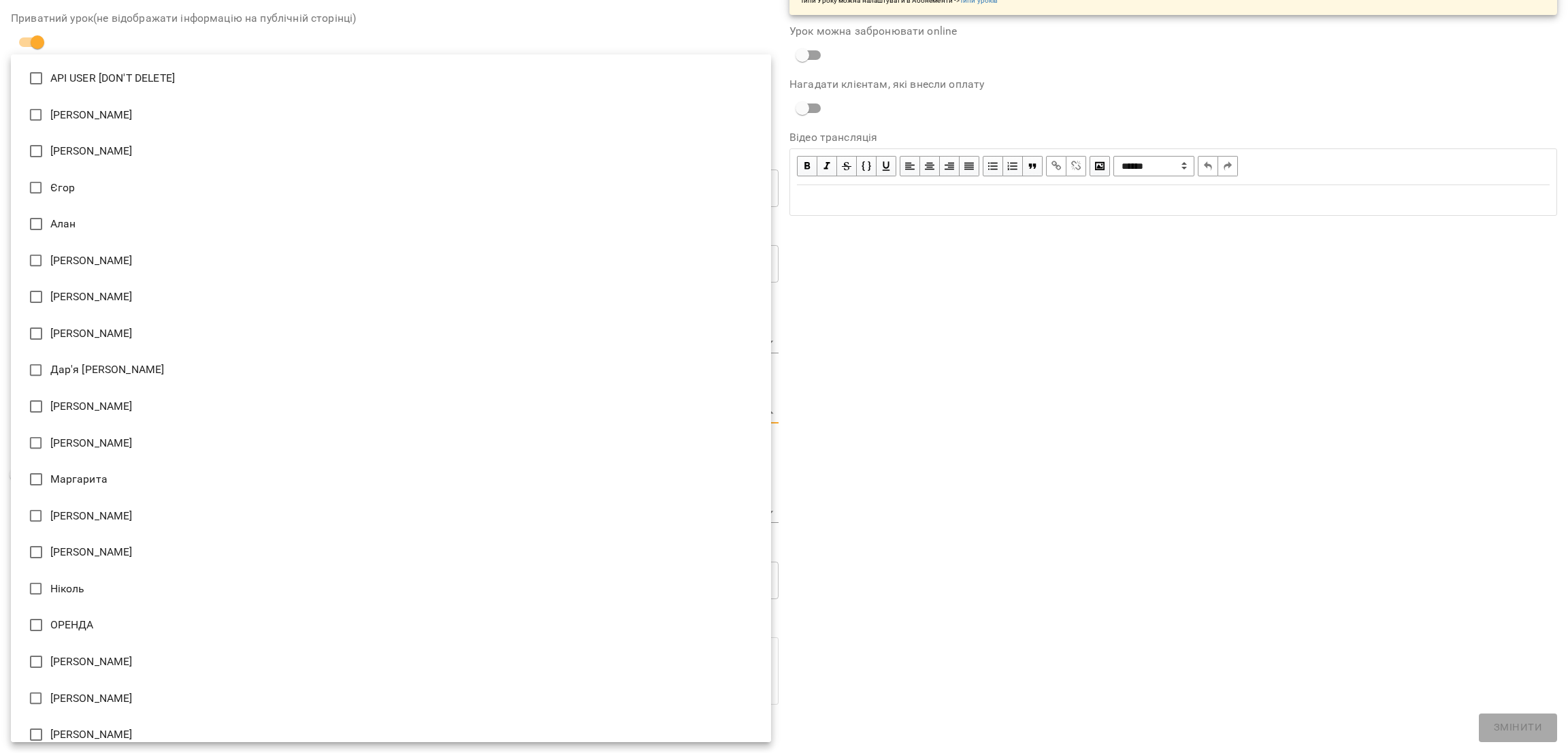
drag, startPoint x: 1059, startPoint y: 378, endPoint x: 1039, endPoint y: 380, distance: 20.1
click at [1057, 378] on div at bounding box center [784, 376] width 1568 height 753
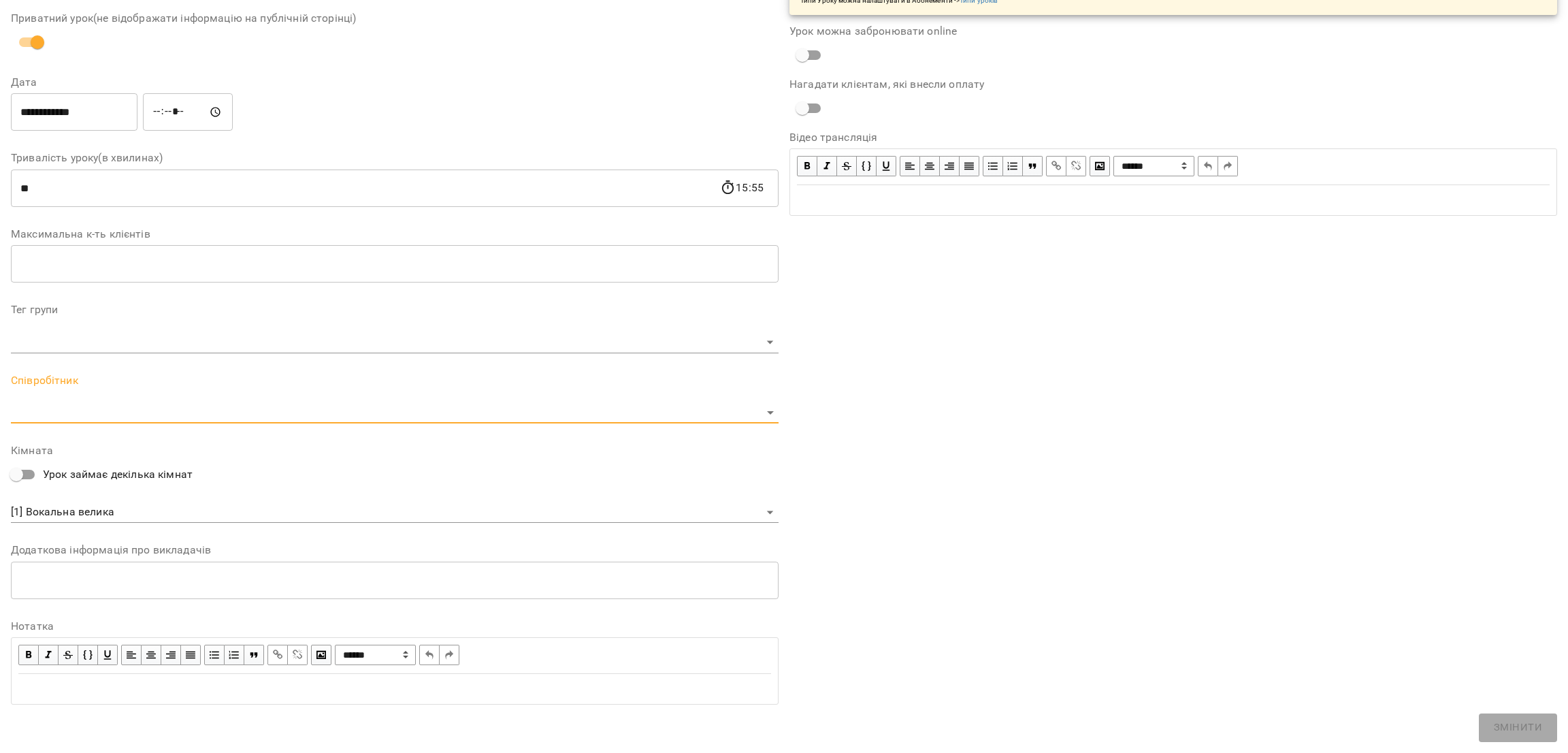
click at [374, 391] on div "Співробітник ​" at bounding box center [394, 399] width 768 height 49
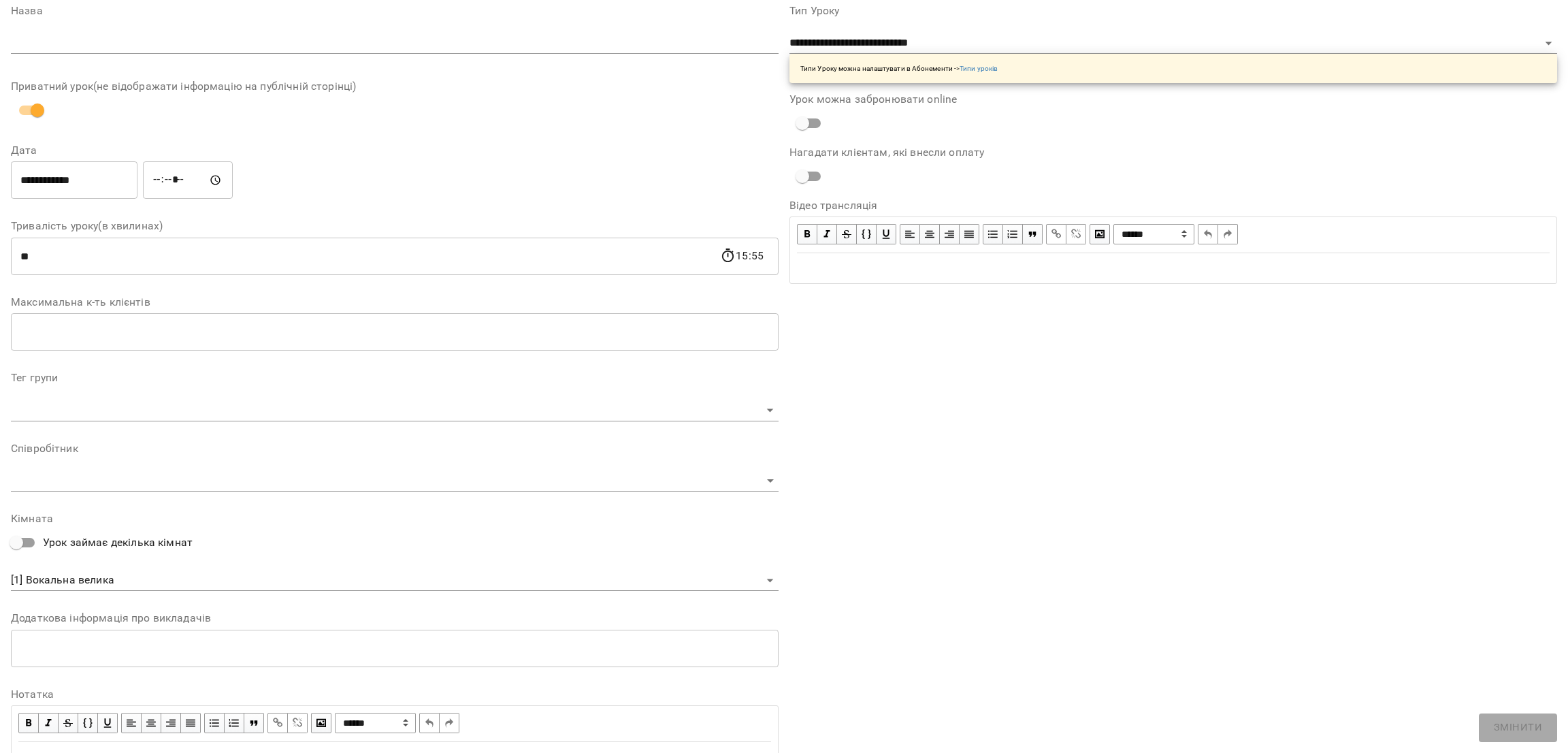
scroll to position [0, 0]
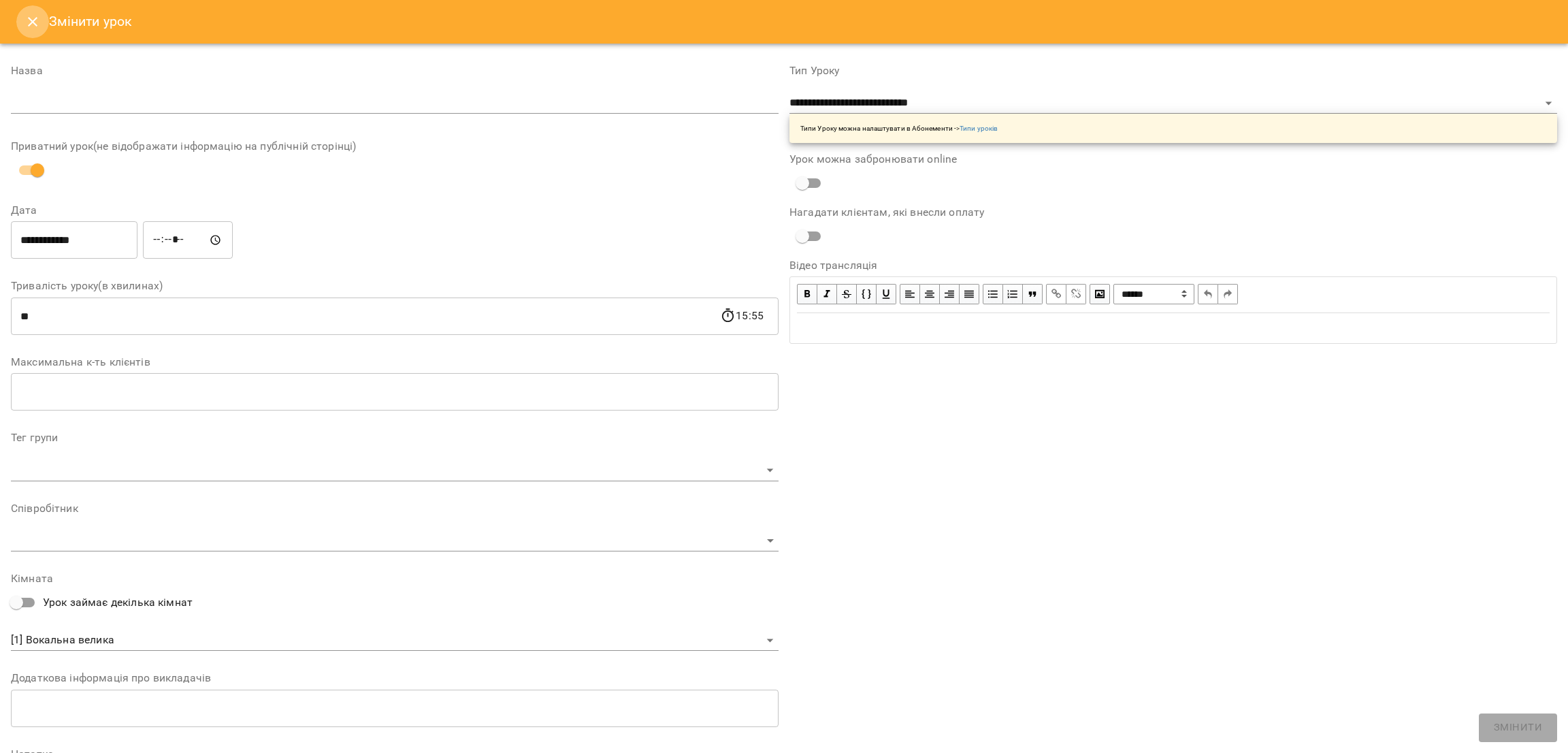
click at [40, 21] on button "Close" at bounding box center [33, 22] width 33 height 33
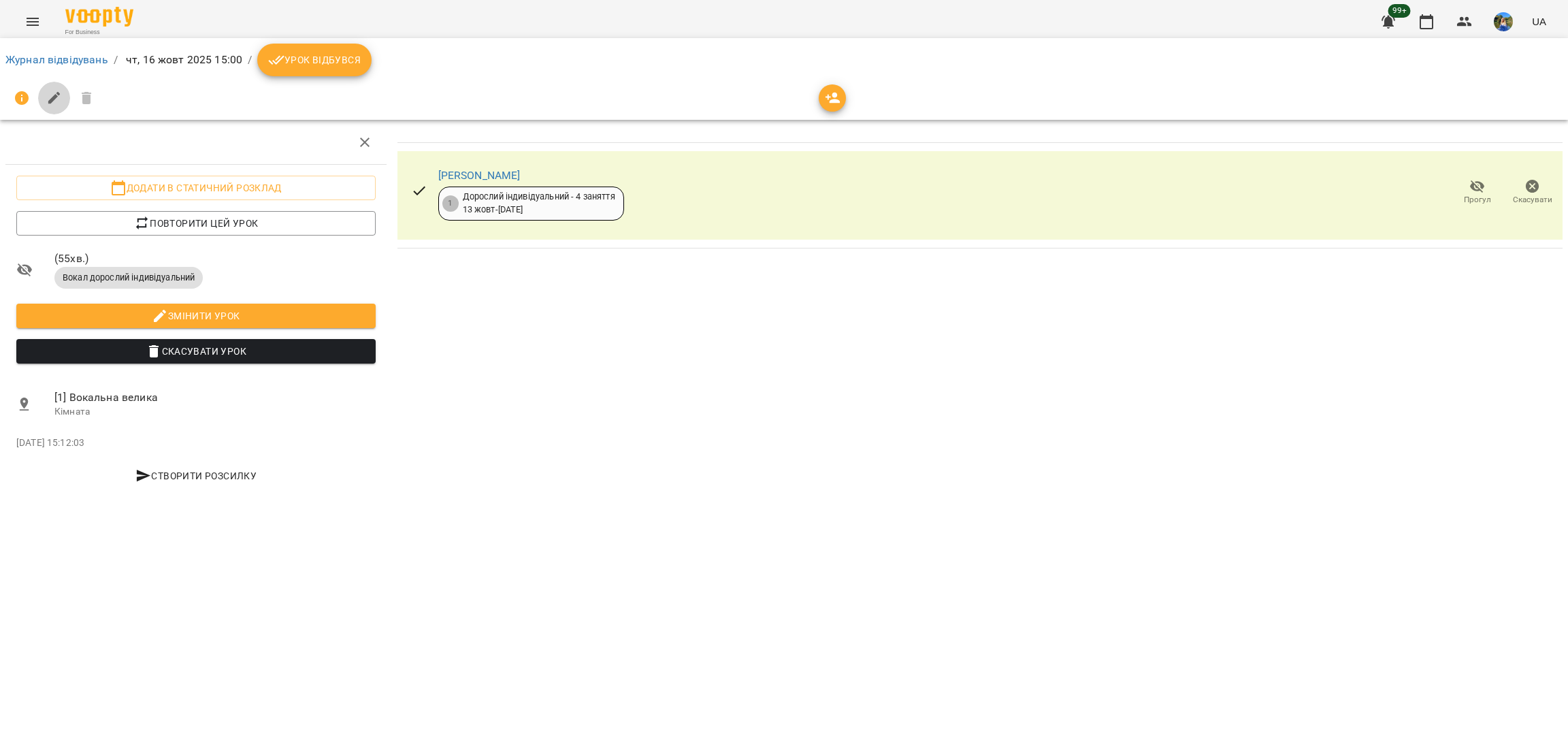
click at [62, 95] on button "button" at bounding box center [55, 98] width 33 height 33
select select "**********"
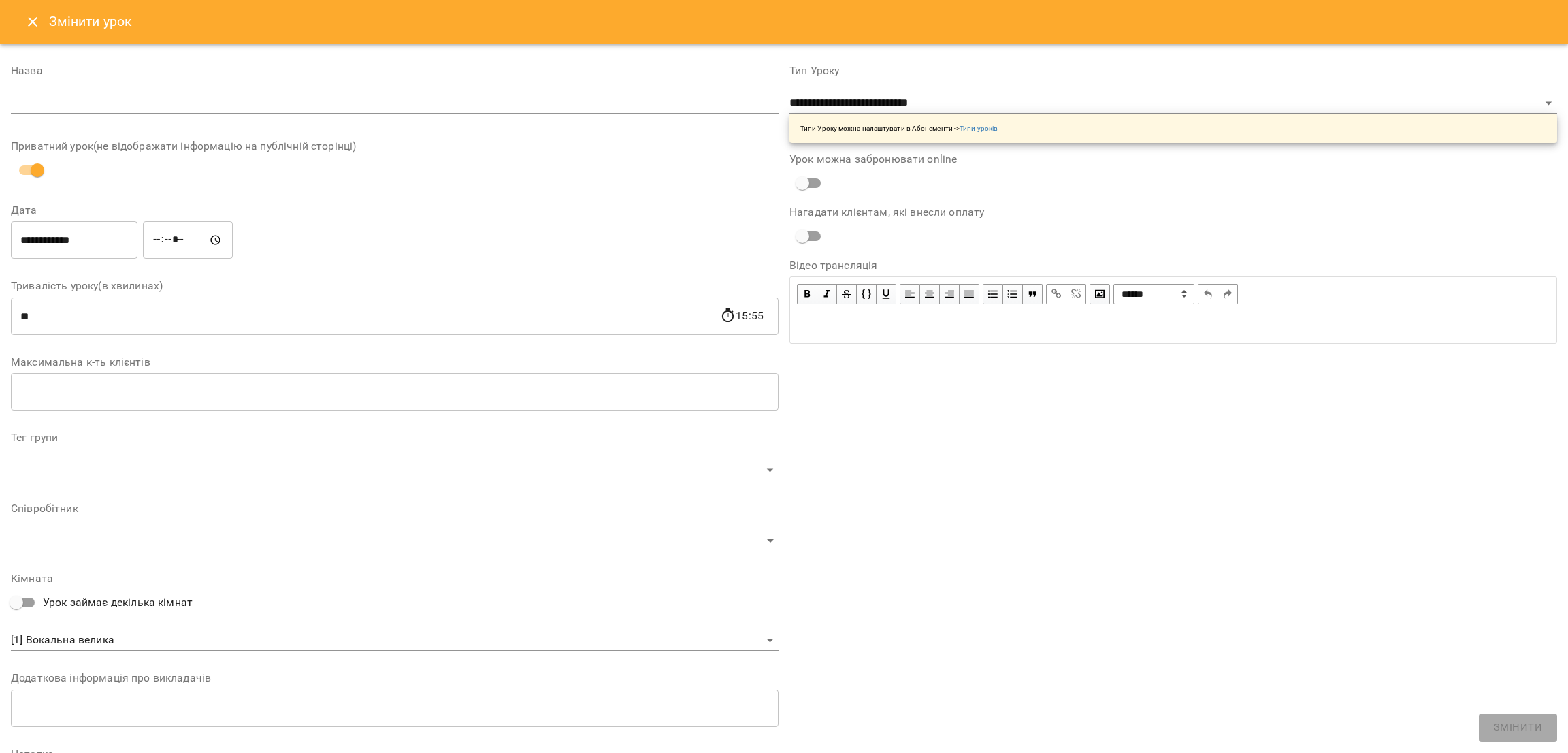
click at [129, 525] on div "Співробітник ​" at bounding box center [394, 527] width 768 height 49
click at [127, 505] on body "**********" at bounding box center [784, 252] width 1568 height 505
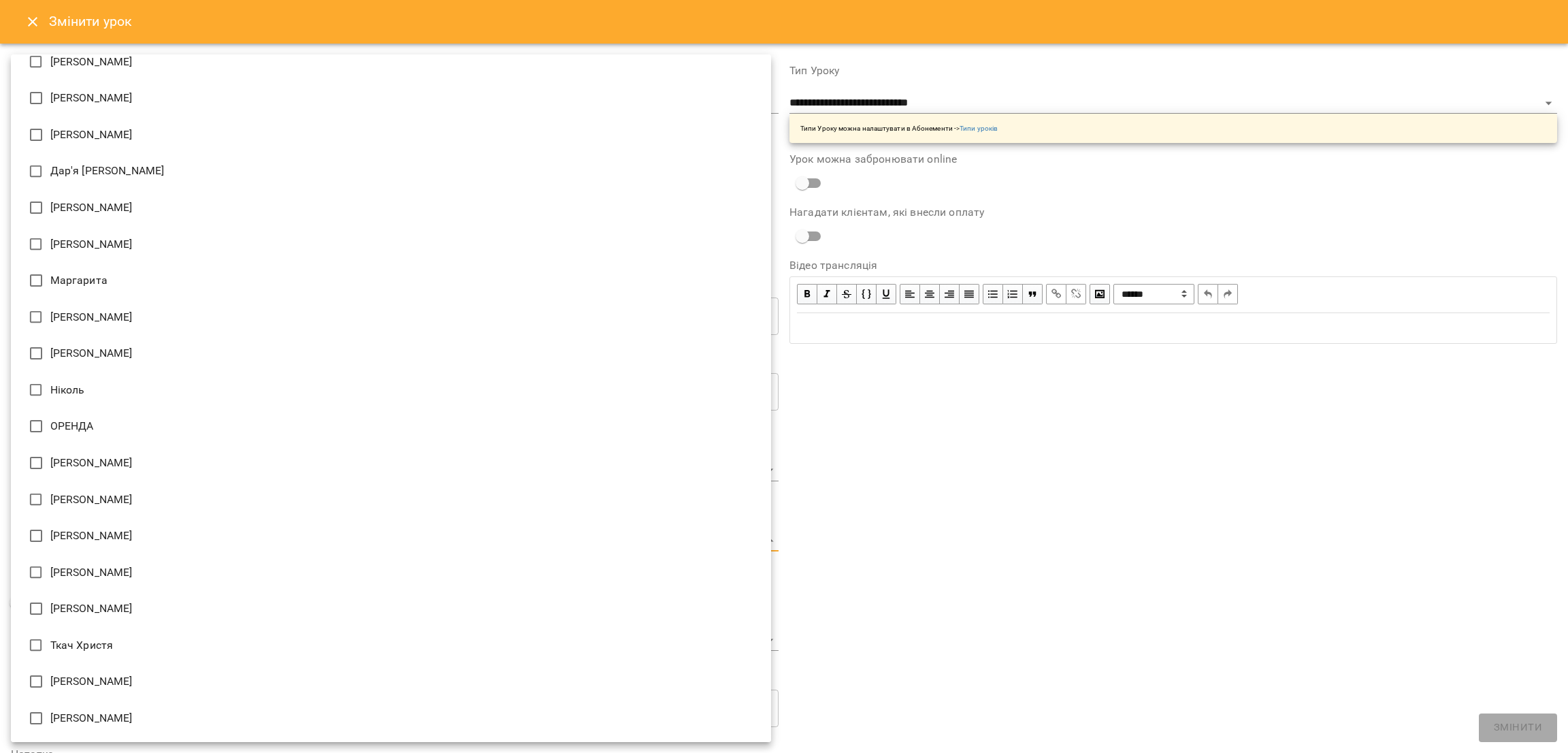
scroll to position [235, 0]
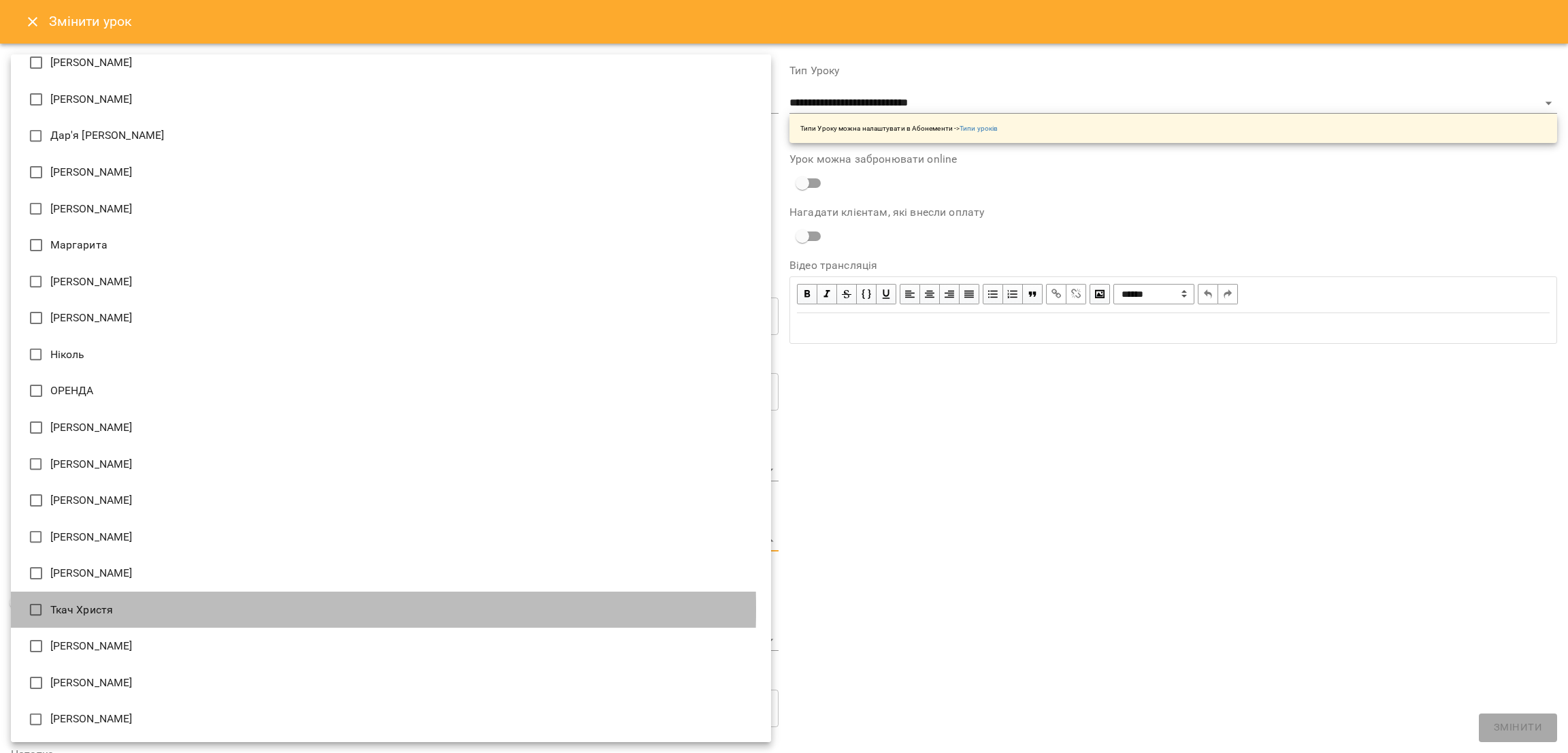
click at [70, 609] on li "Ткач Христя" at bounding box center [391, 610] width 760 height 37
type input "**********"
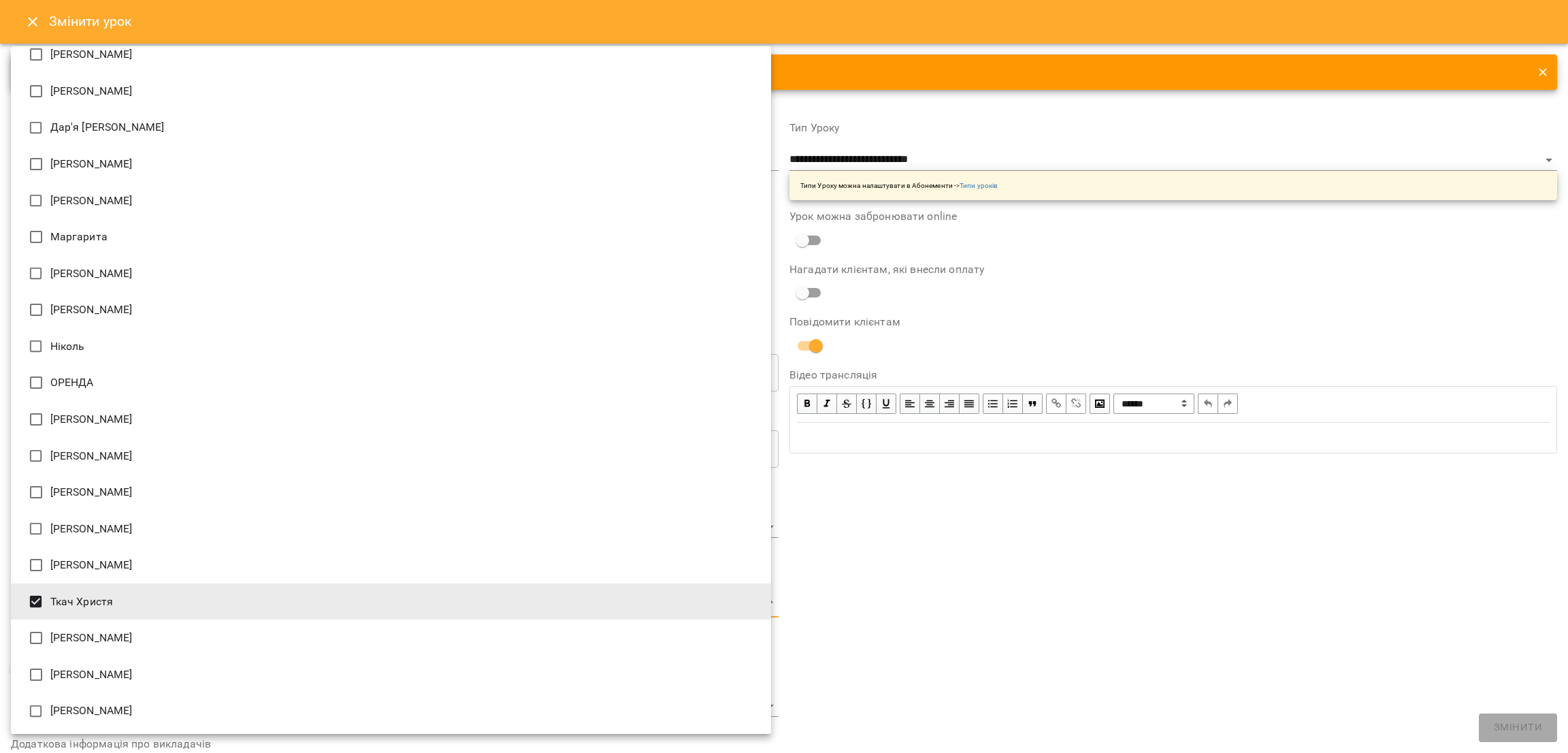
click at [1100, 597] on div at bounding box center [784, 376] width 1568 height 753
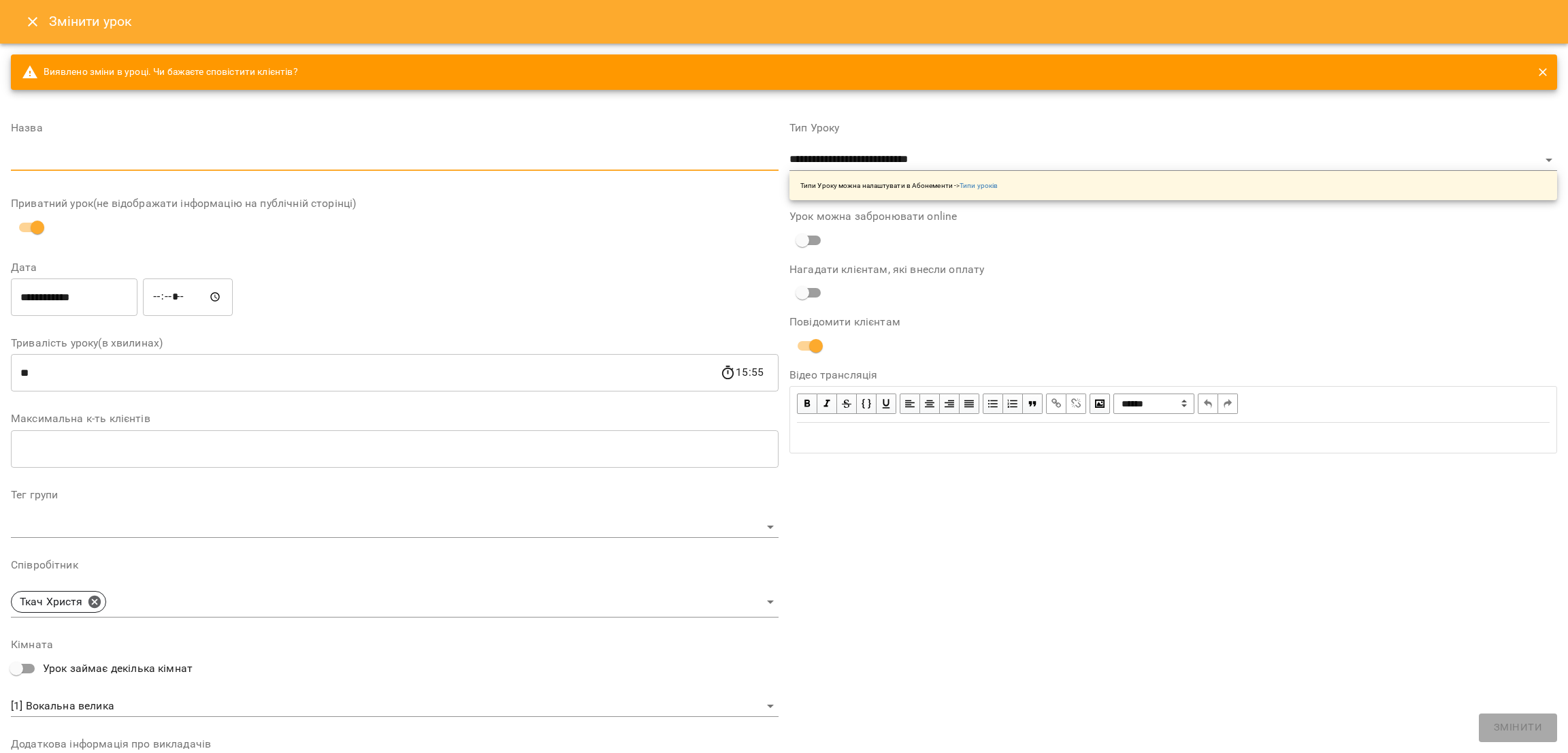
click at [460, 168] on input "text" at bounding box center [394, 160] width 768 height 22
type input "*"
click at [1547, 727] on button "Змінити" at bounding box center [1518, 728] width 79 height 29
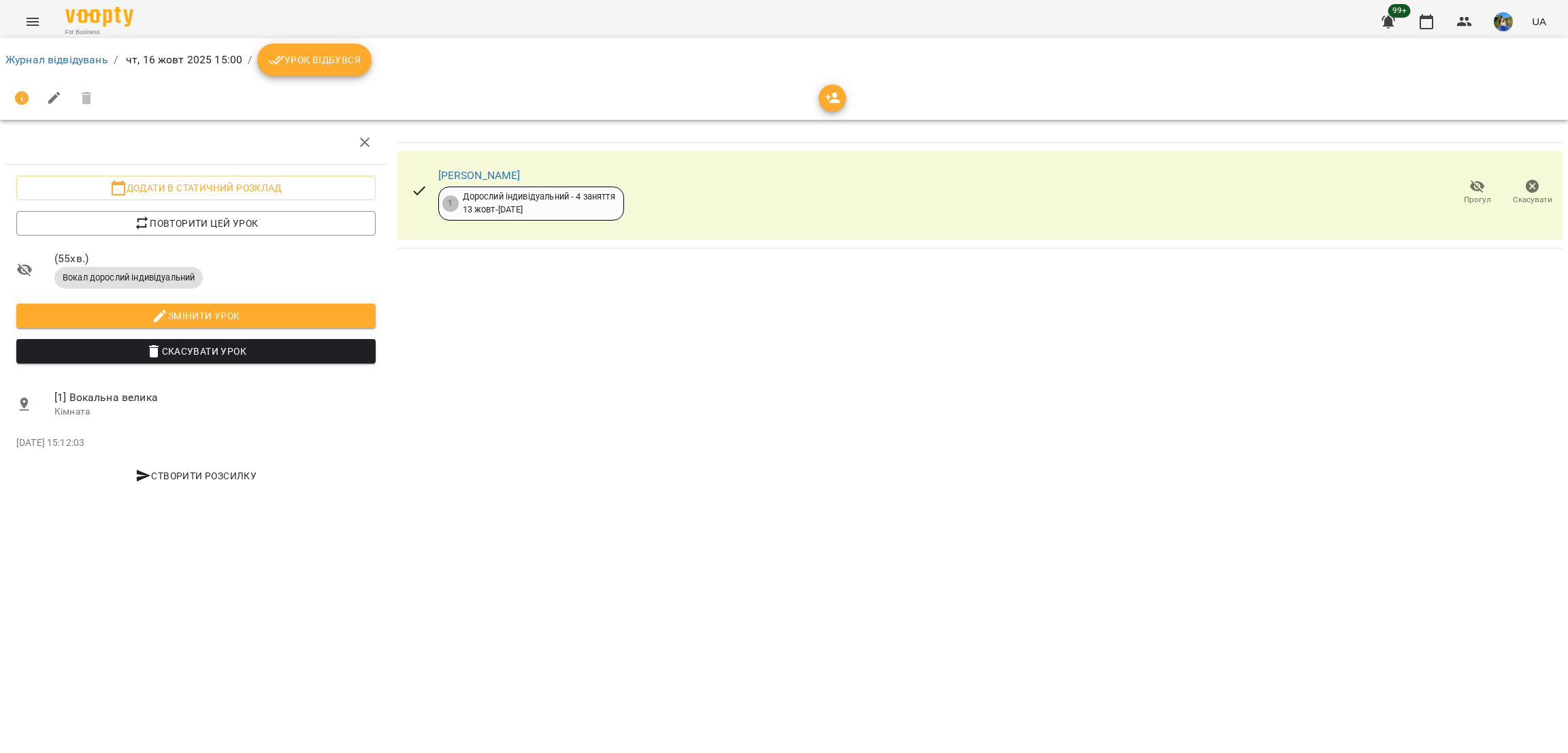
click at [0, 8] on div "For Business 99+ UA" at bounding box center [784, 22] width 1568 height 44
click at [10, 25] on div "For Business 99+ UA" at bounding box center [784, 22] width 1568 height 44
click at [18, 16] on button "Menu" at bounding box center [33, 22] width 33 height 33
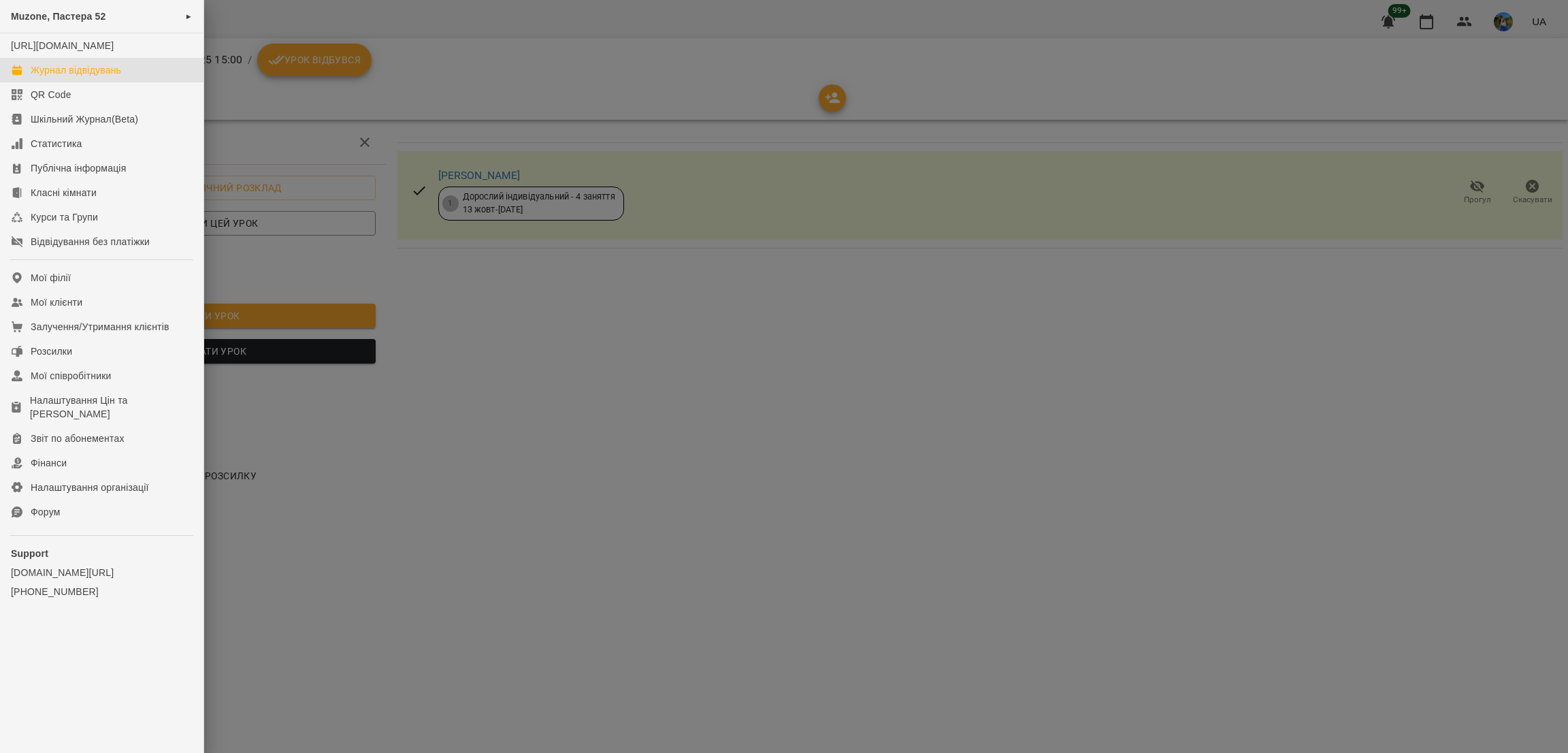
click at [77, 73] on link "Журнал відвідувань" at bounding box center [102, 70] width 204 height 25
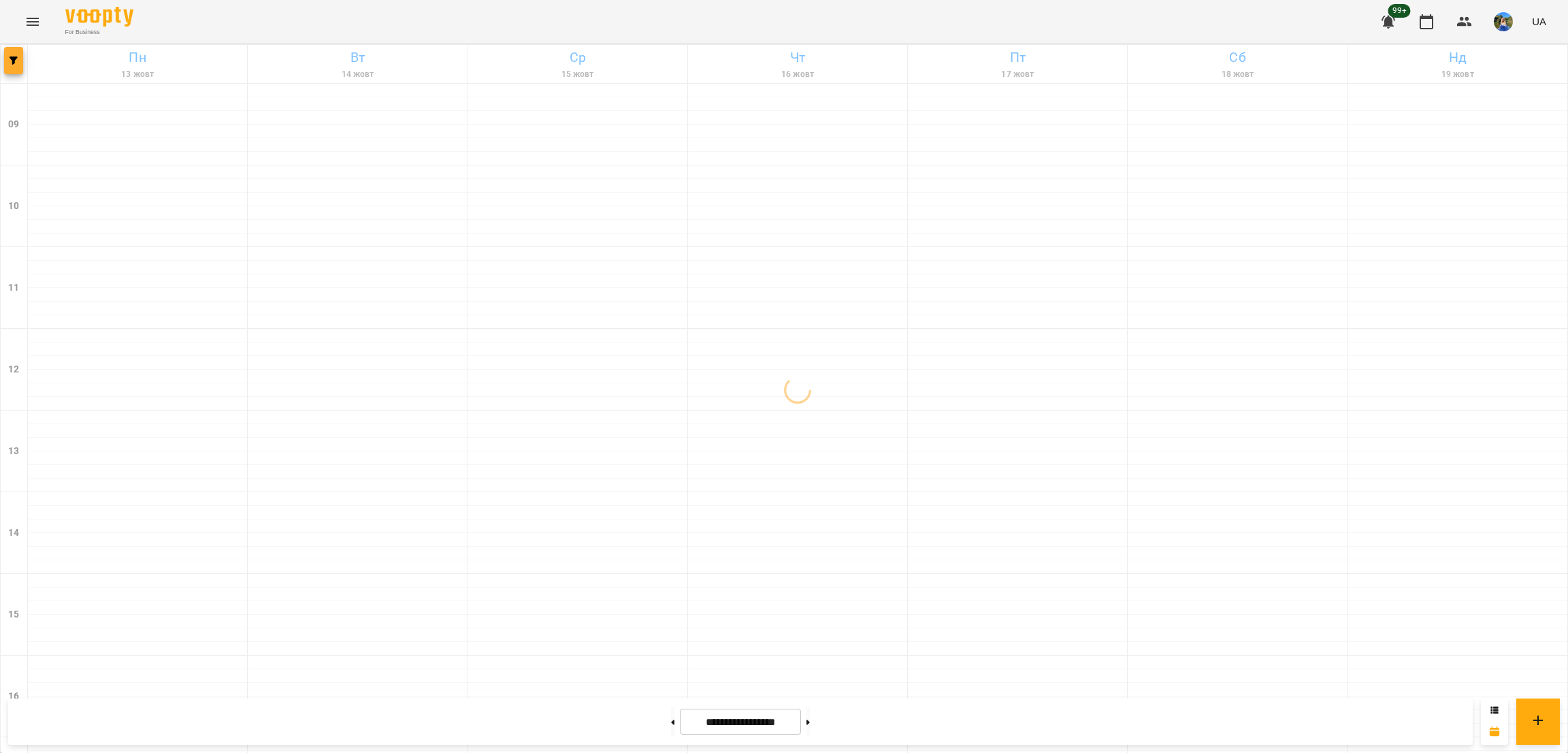
click at [22, 57] on span "button" at bounding box center [14, 61] width 19 height 8
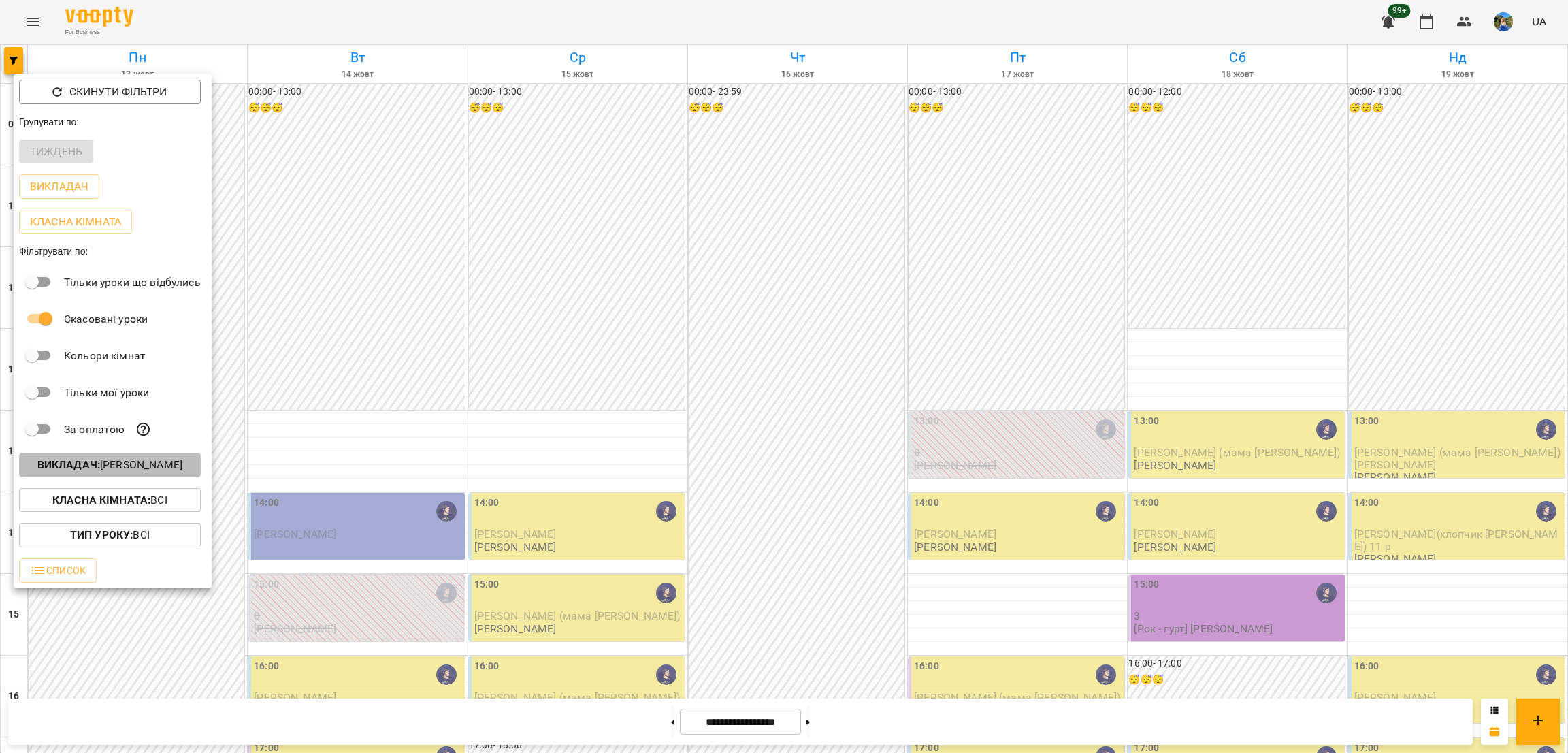
click at [100, 471] on b "Викладач :" at bounding box center [69, 464] width 63 height 13
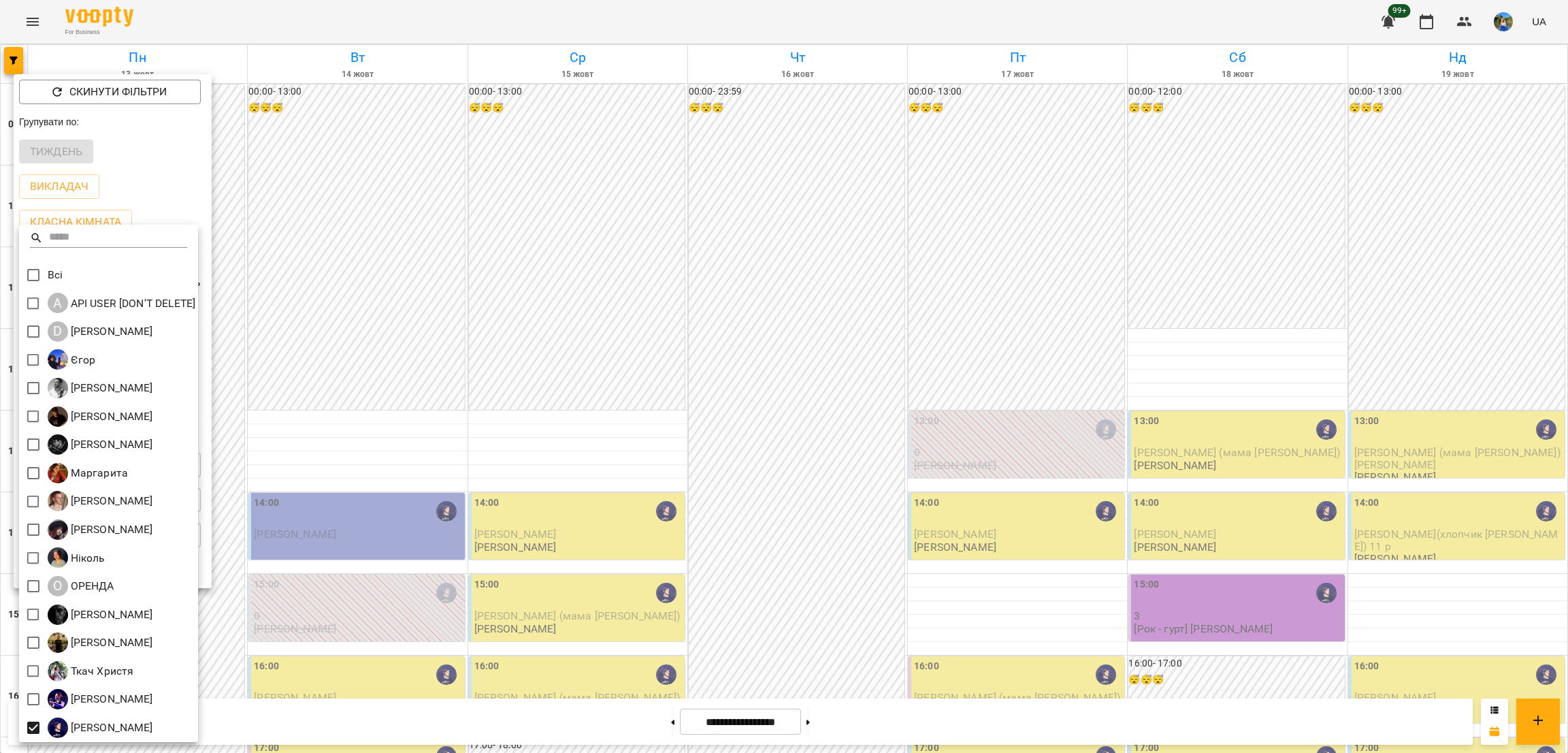
click at [316, 439] on div at bounding box center [784, 376] width 1568 height 753
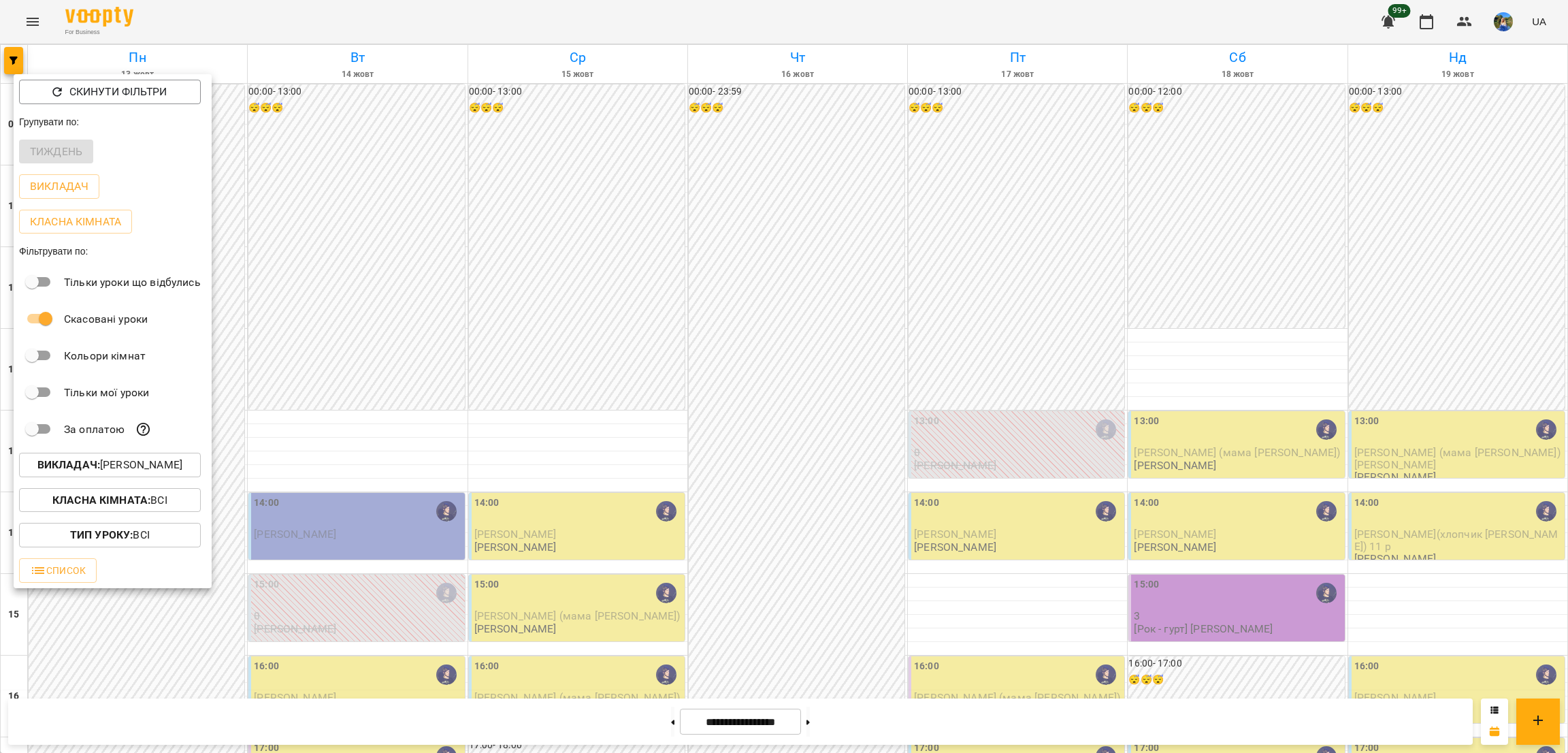
click at [157, 501] on p "Класна кімната : Всі" at bounding box center [110, 501] width 115 height 16
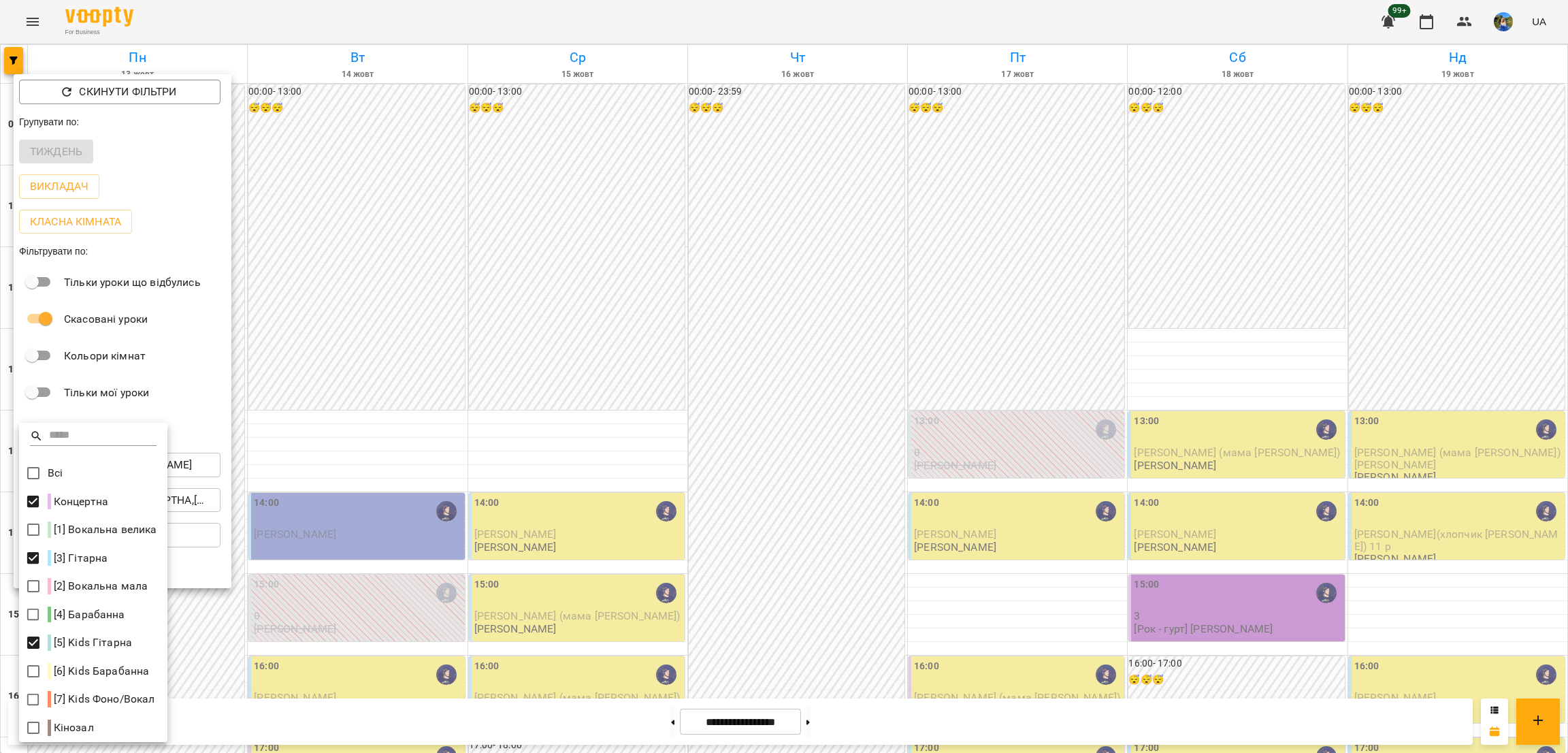
click at [217, 466] on div at bounding box center [784, 376] width 1568 height 753
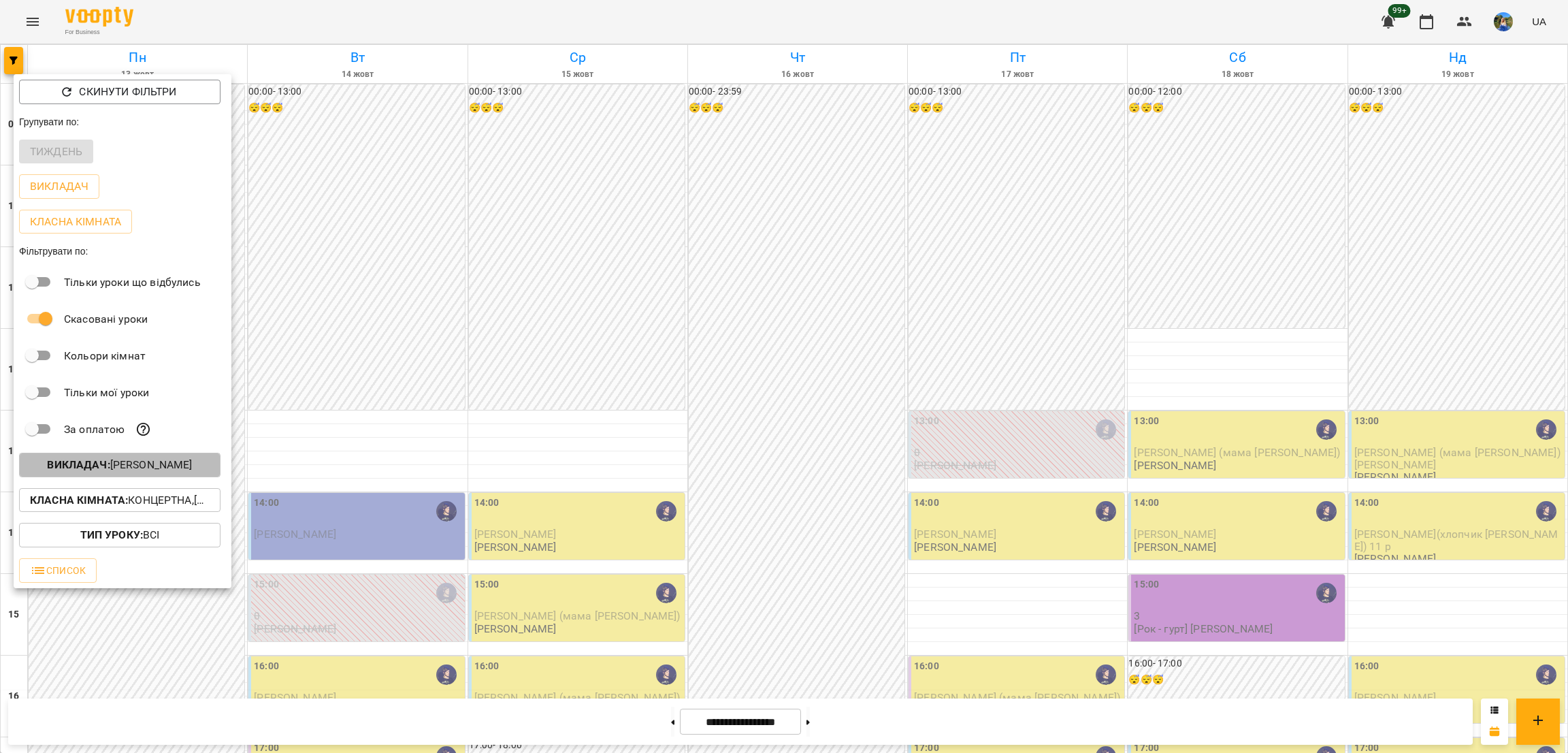
click at [180, 466] on span "Викладач : Ярослав" at bounding box center [120, 465] width 180 height 16
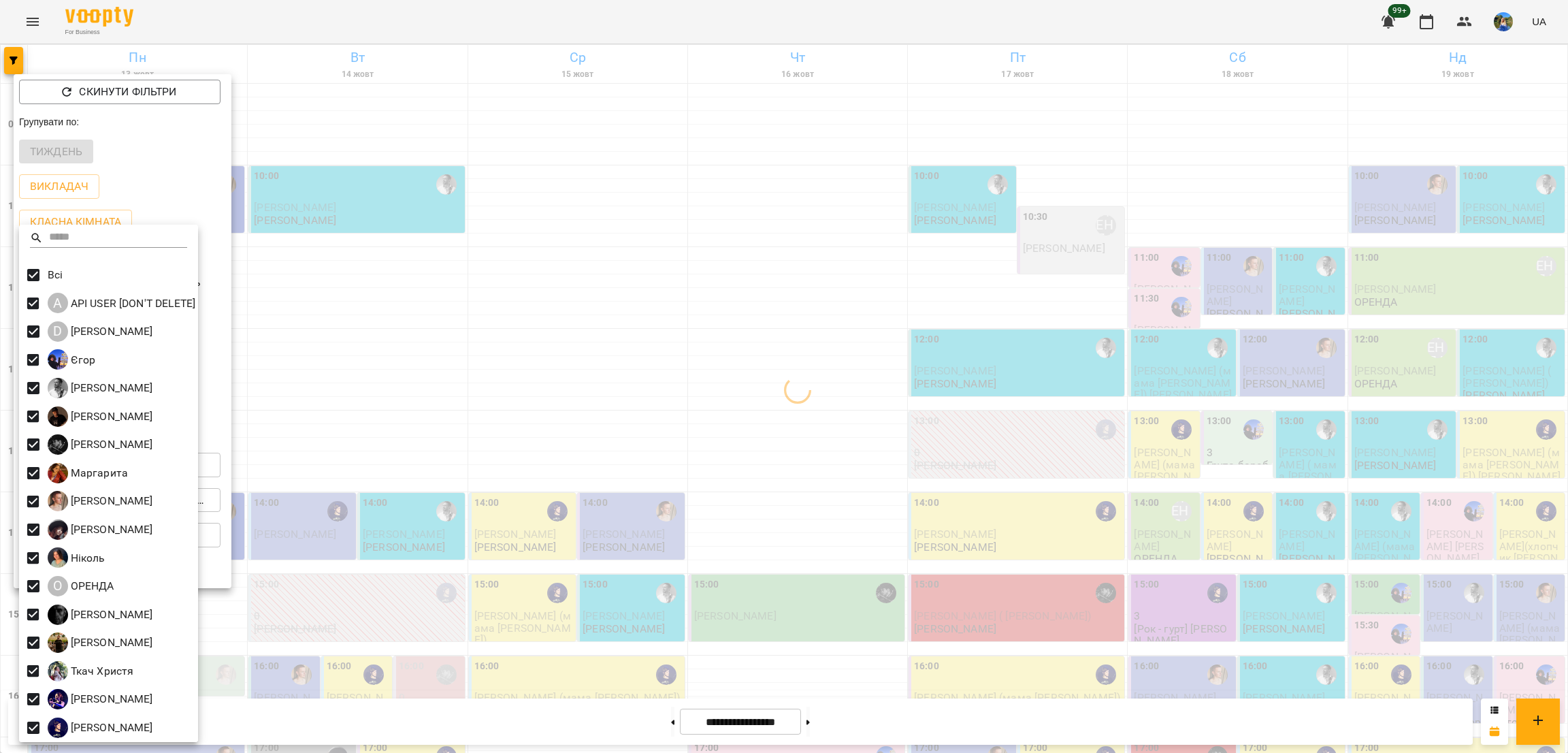
drag, startPoint x: 675, startPoint y: 390, endPoint x: 648, endPoint y: 395, distance: 27.5
click at [675, 388] on div at bounding box center [784, 376] width 1568 height 753
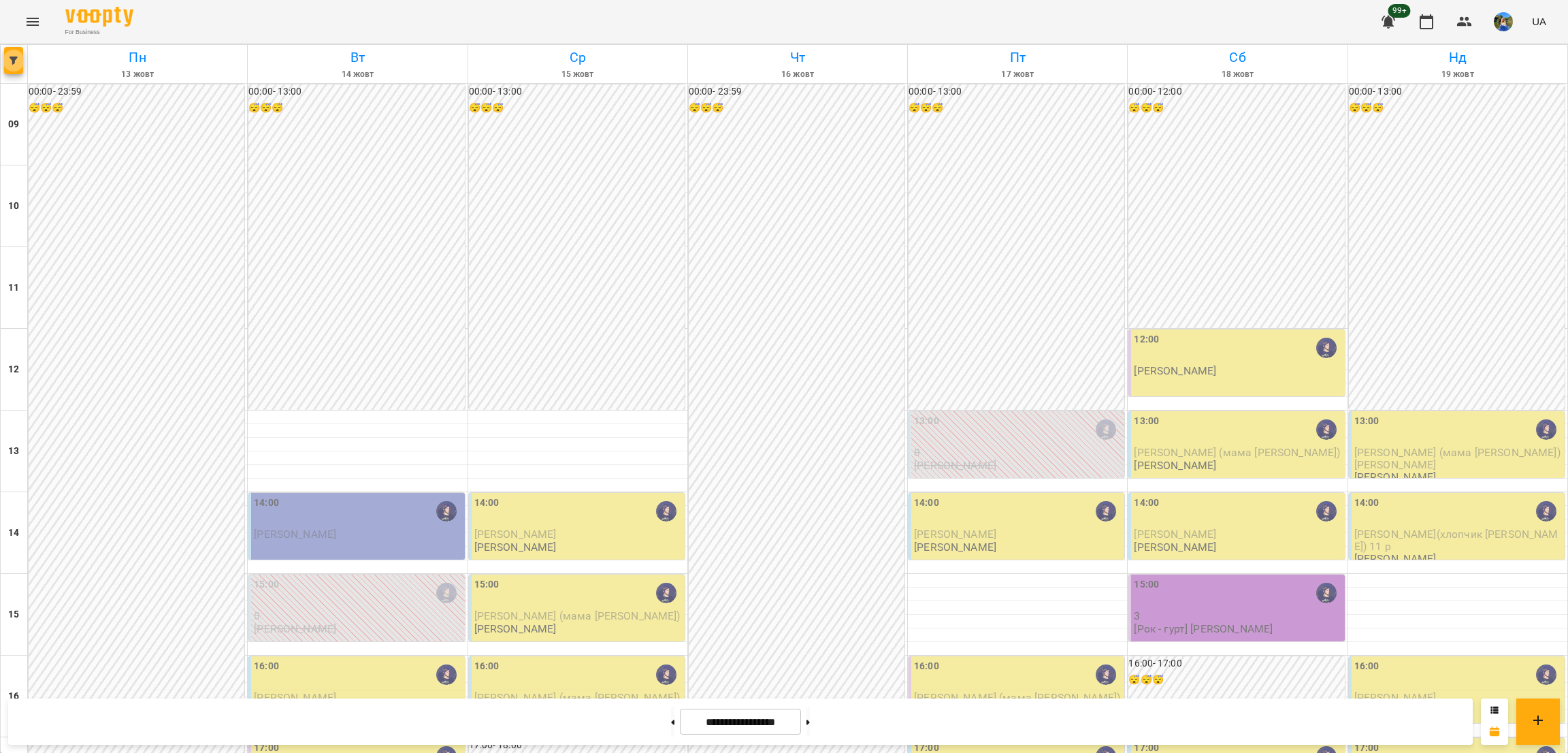
scroll to position [352, 0]
click at [10, 60] on icon "button" at bounding box center [14, 61] width 8 height 8
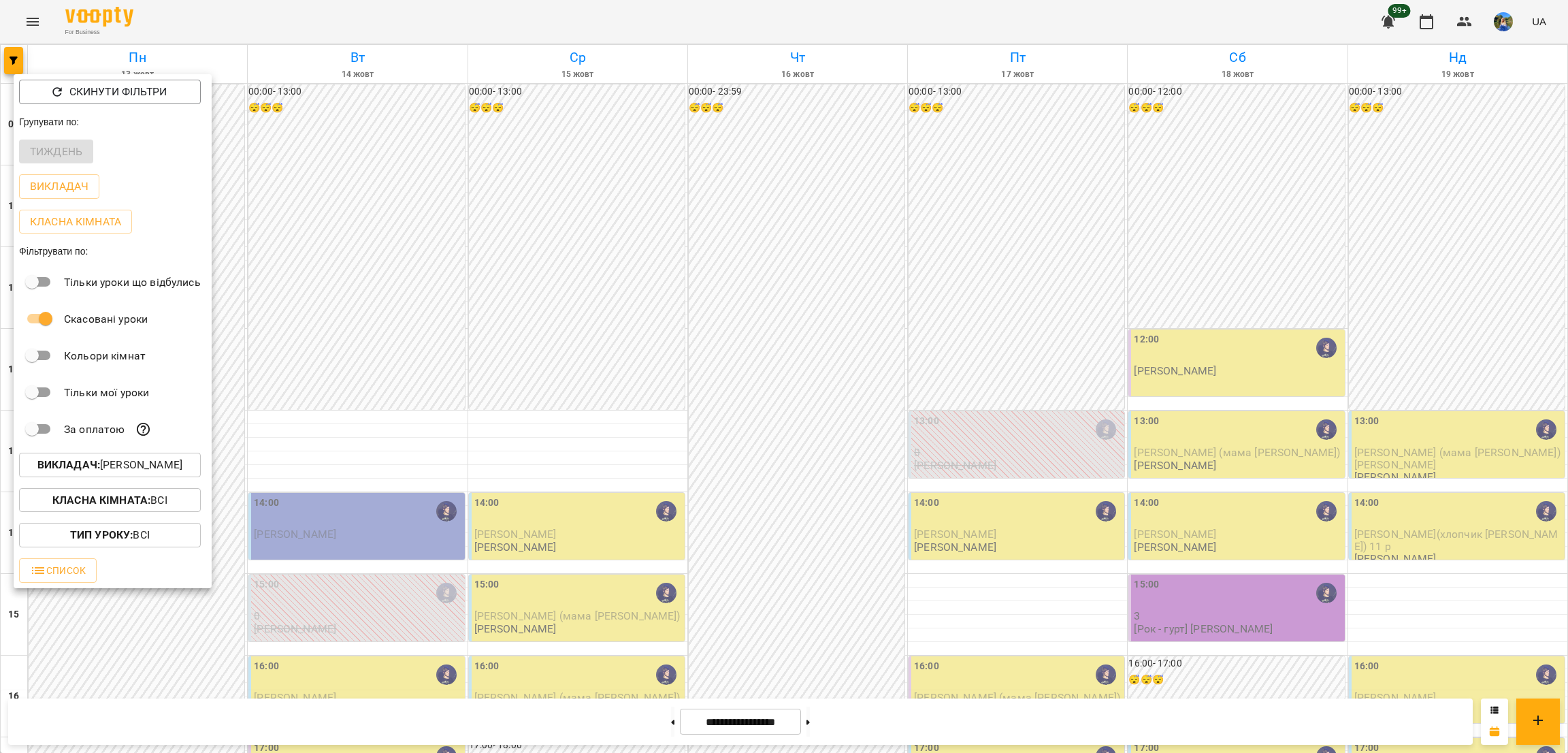
click at [23, 25] on div at bounding box center [784, 376] width 1568 height 753
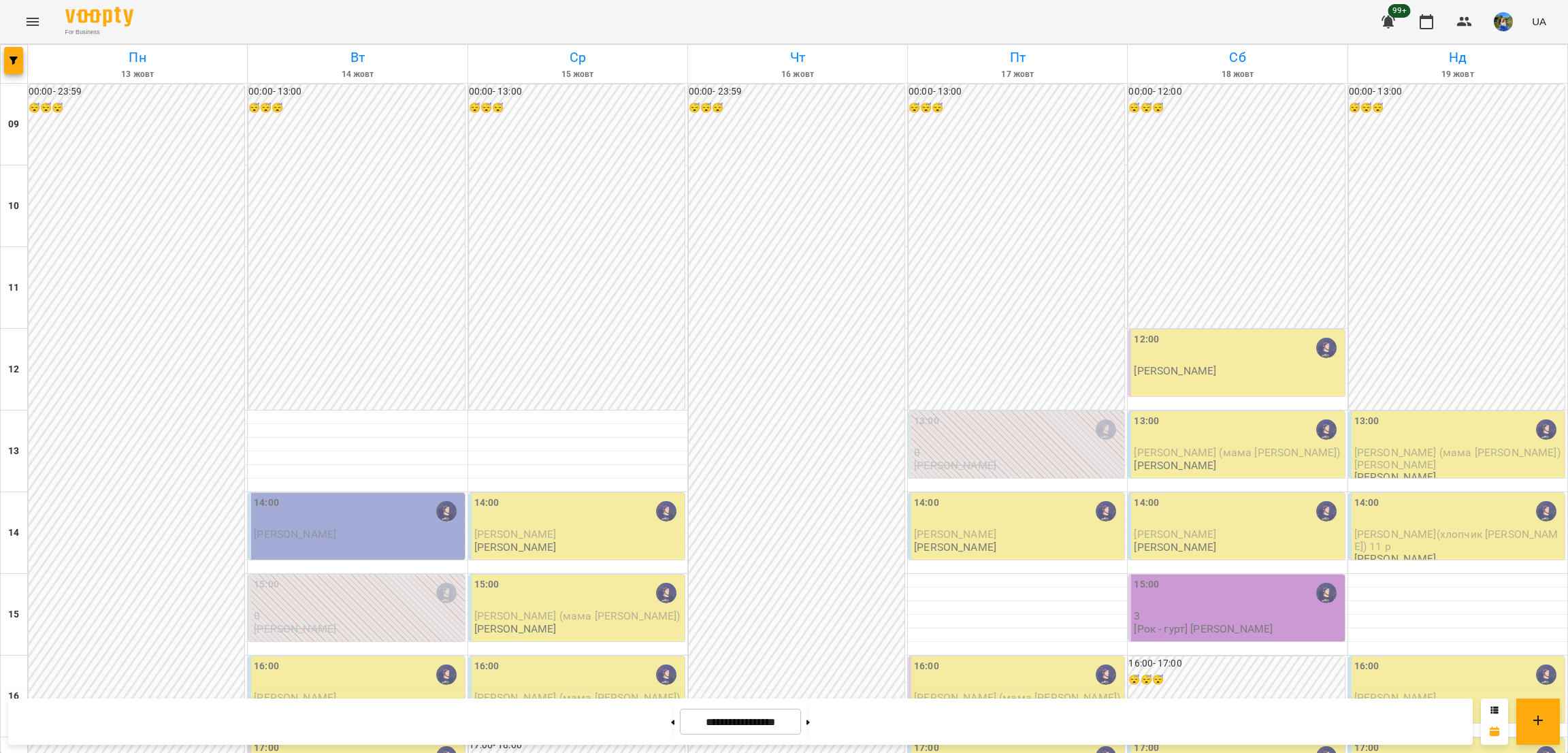
click at [25, 18] on div "Скинути фільтри Групувати по: Тиждень Викладач Класна кімната Фільтрувати по: Т…" at bounding box center [784, 376] width 1568 height 753
click at [31, 18] on icon "Menu" at bounding box center [33, 22] width 12 height 8
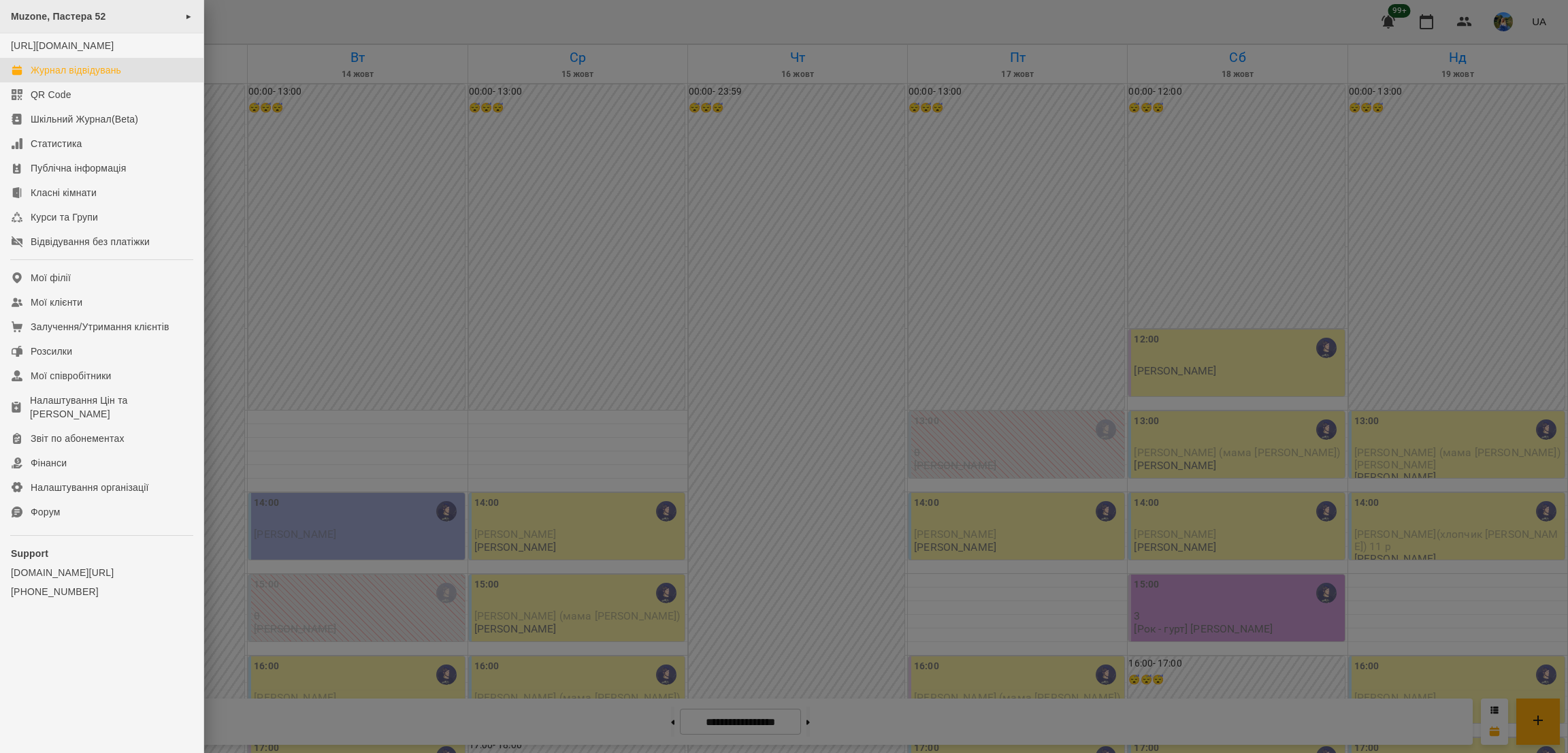
click at [105, 18] on span "Muzone, Пастера 52" at bounding box center [58, 16] width 95 height 11
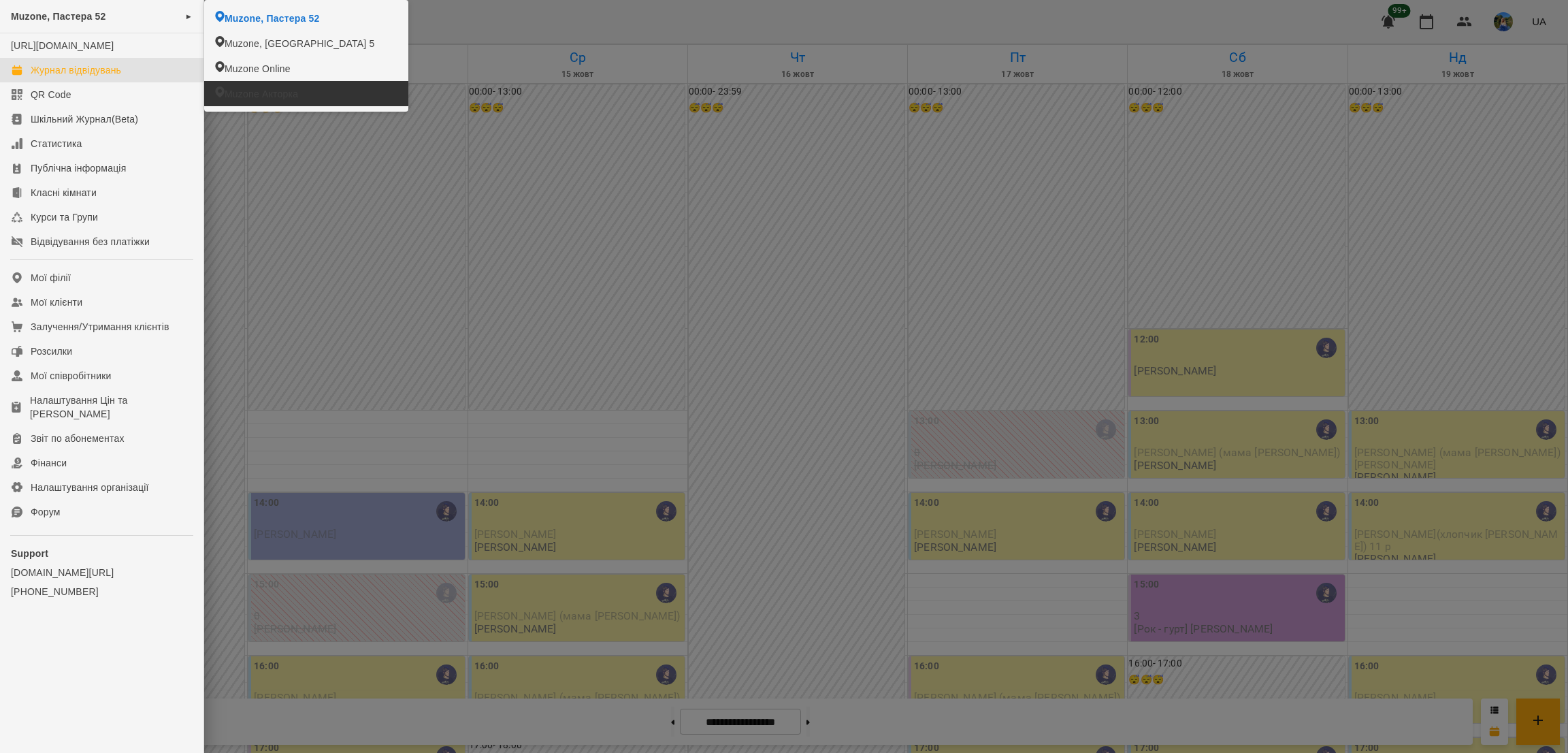
click at [332, 94] on li "Muzone Акторка" at bounding box center [306, 94] width 204 height 25
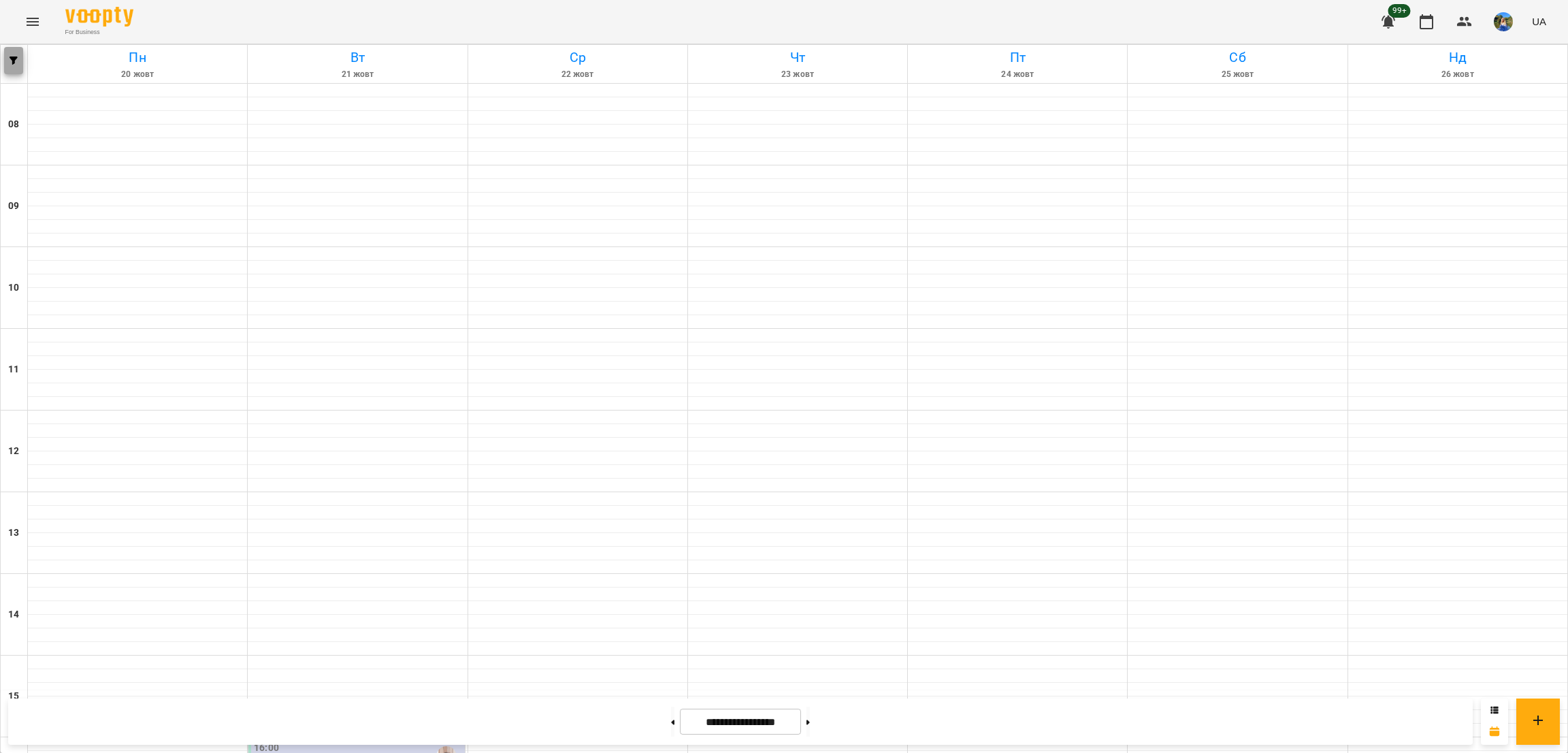
click at [12, 59] on icon "button" at bounding box center [14, 61] width 8 height 8
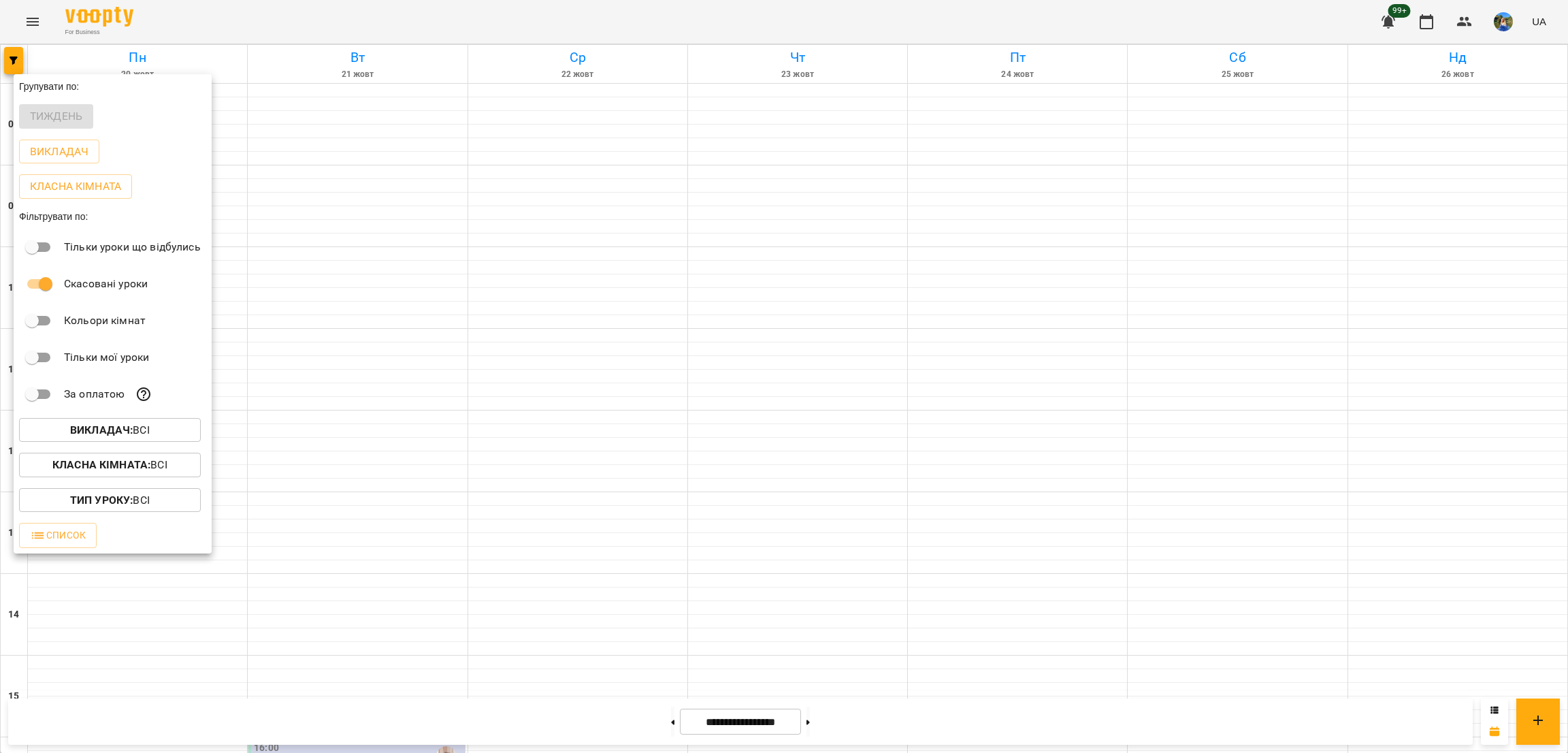
click at [638, 531] on div at bounding box center [784, 376] width 1568 height 753
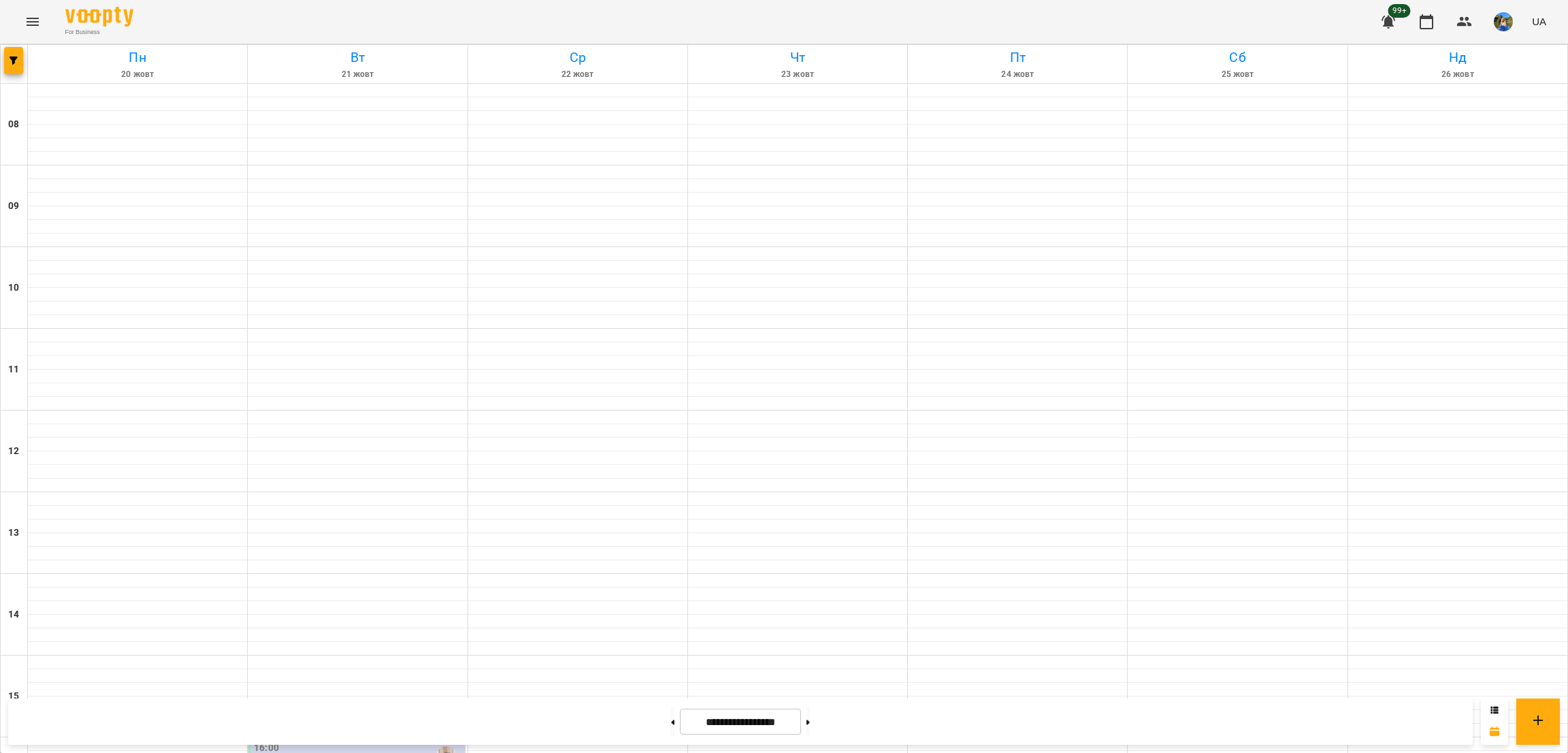
scroll to position [373, 0]
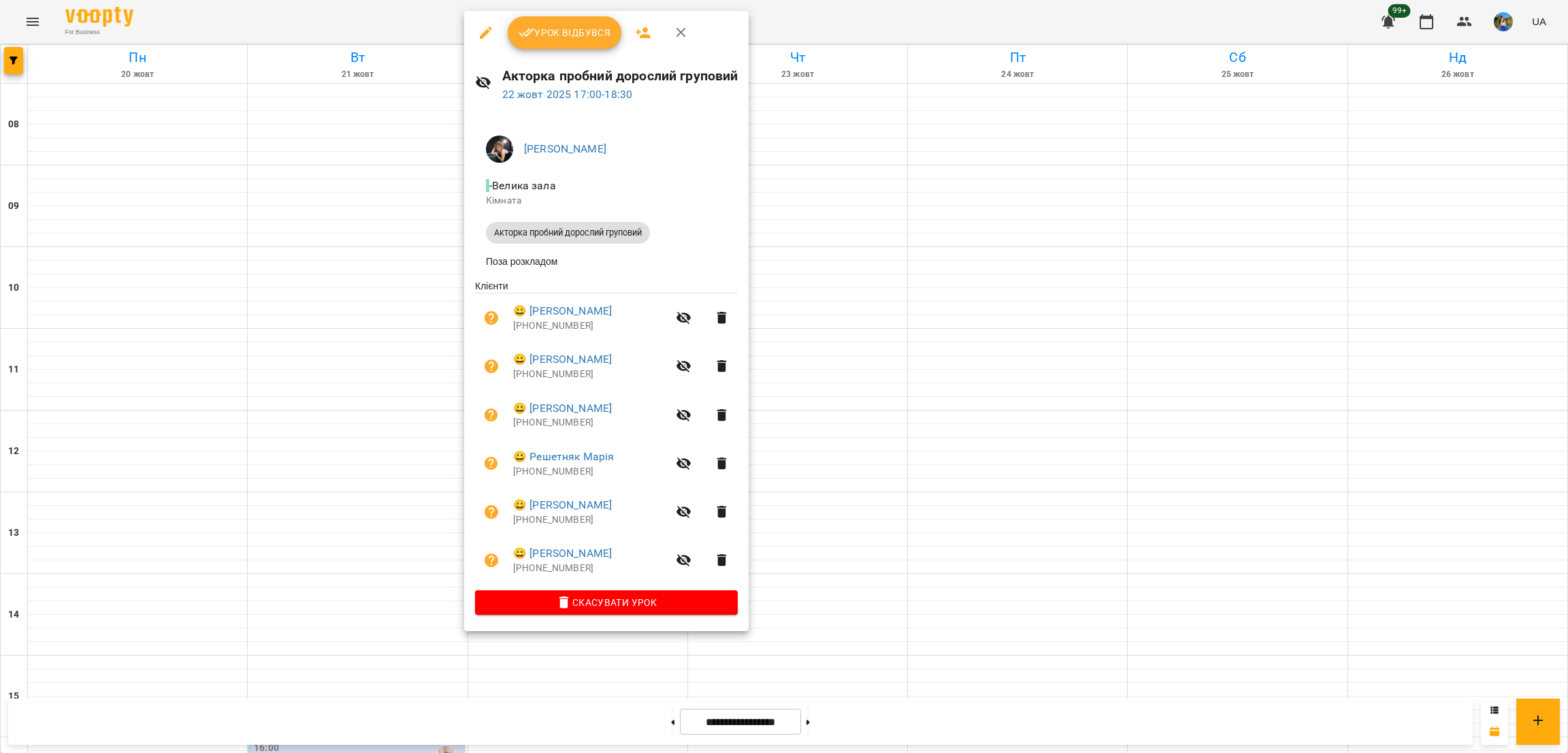
click at [647, 43] on button "button" at bounding box center [643, 33] width 33 height 33
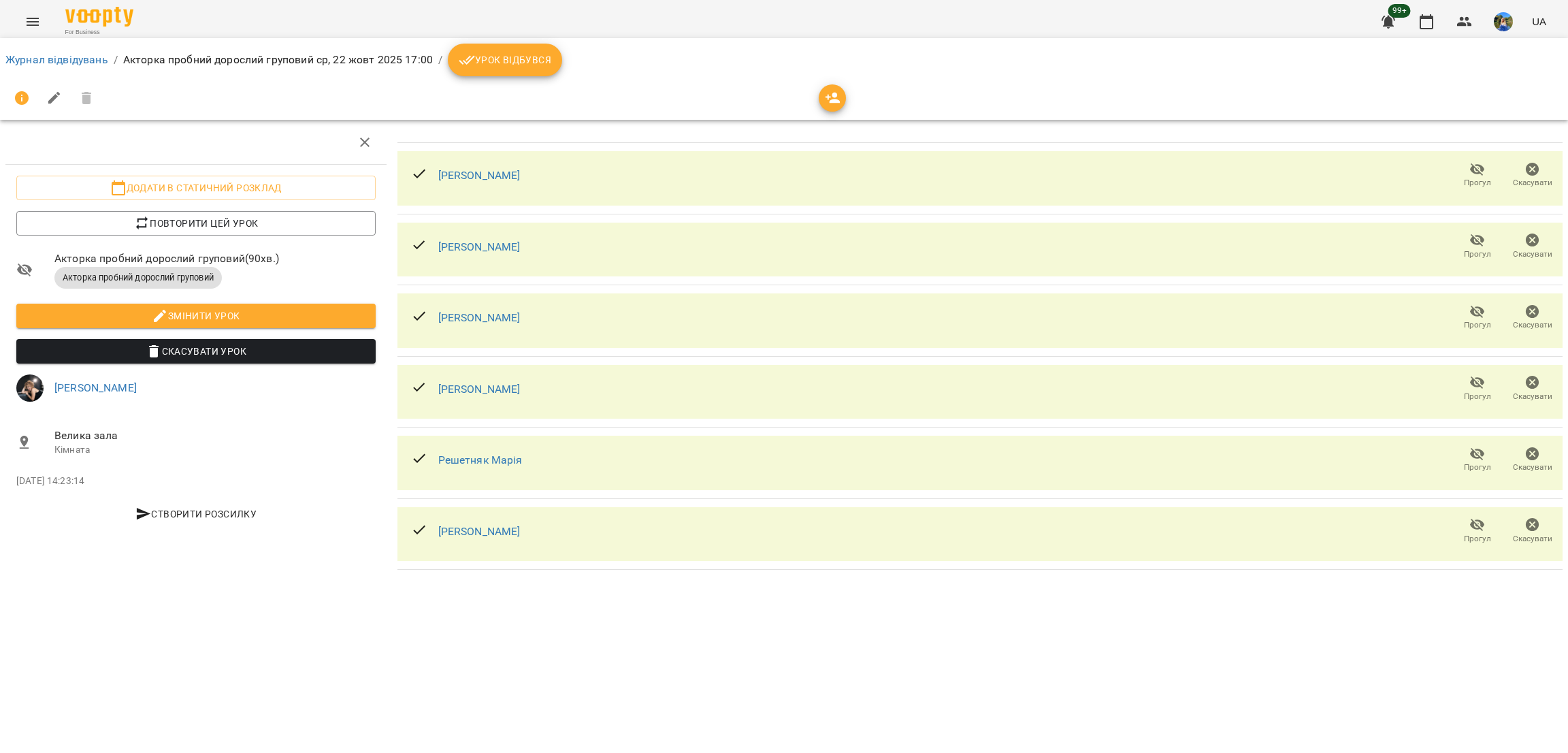
drag, startPoint x: 804, startPoint y: 107, endPoint x: 820, endPoint y: 97, distance: 18.9
click at [804, 107] on div at bounding box center [784, 98] width 1558 height 33
click at [822, 96] on span "button" at bounding box center [833, 98] width 27 height 16
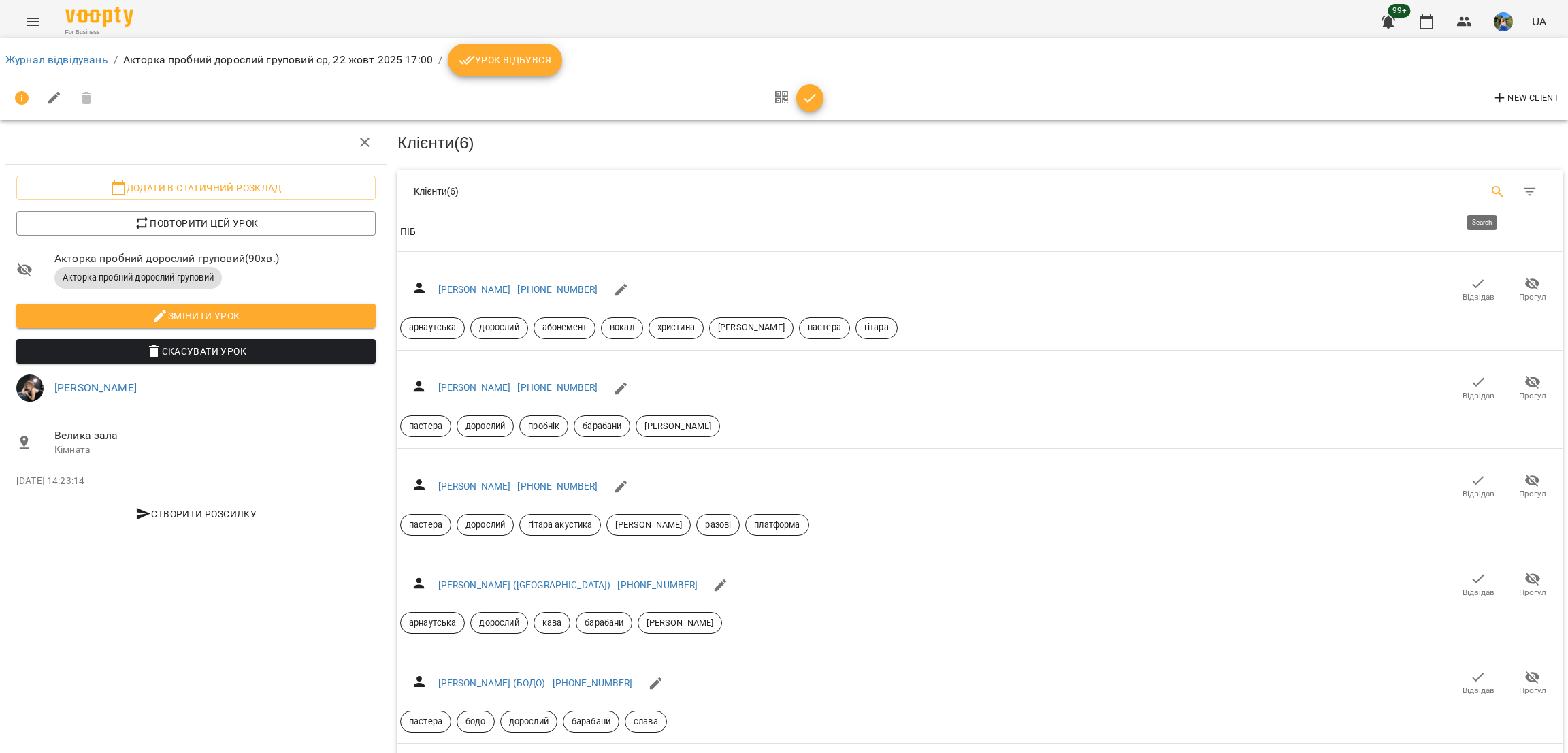
click at [1490, 186] on icon "Search" at bounding box center [1498, 192] width 16 height 16
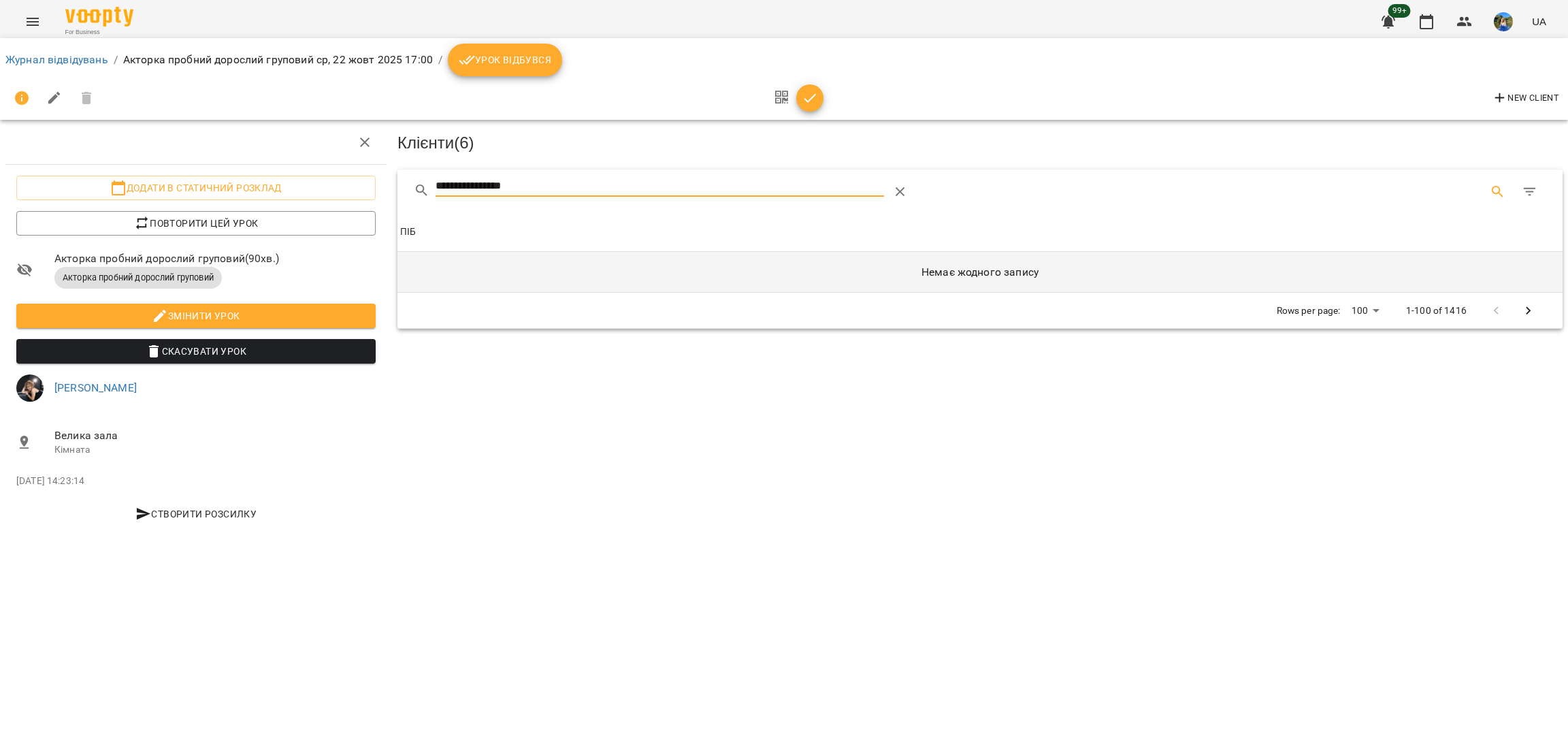
type input "**********"
click at [1019, 274] on h6 "Немає жодного запису" at bounding box center [980, 272] width 1160 height 19
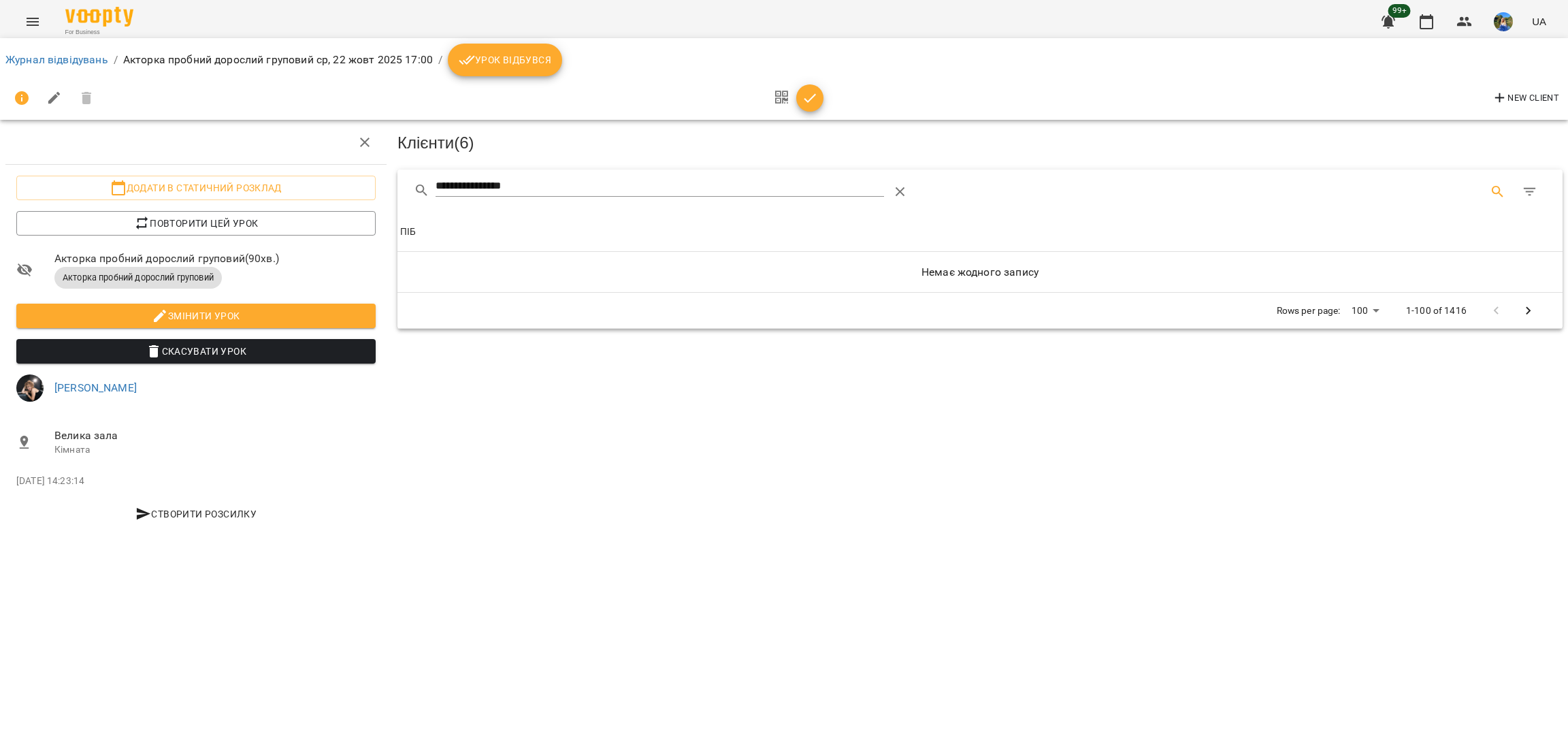
click at [29, 14] on icon "Menu" at bounding box center [33, 22] width 16 height 16
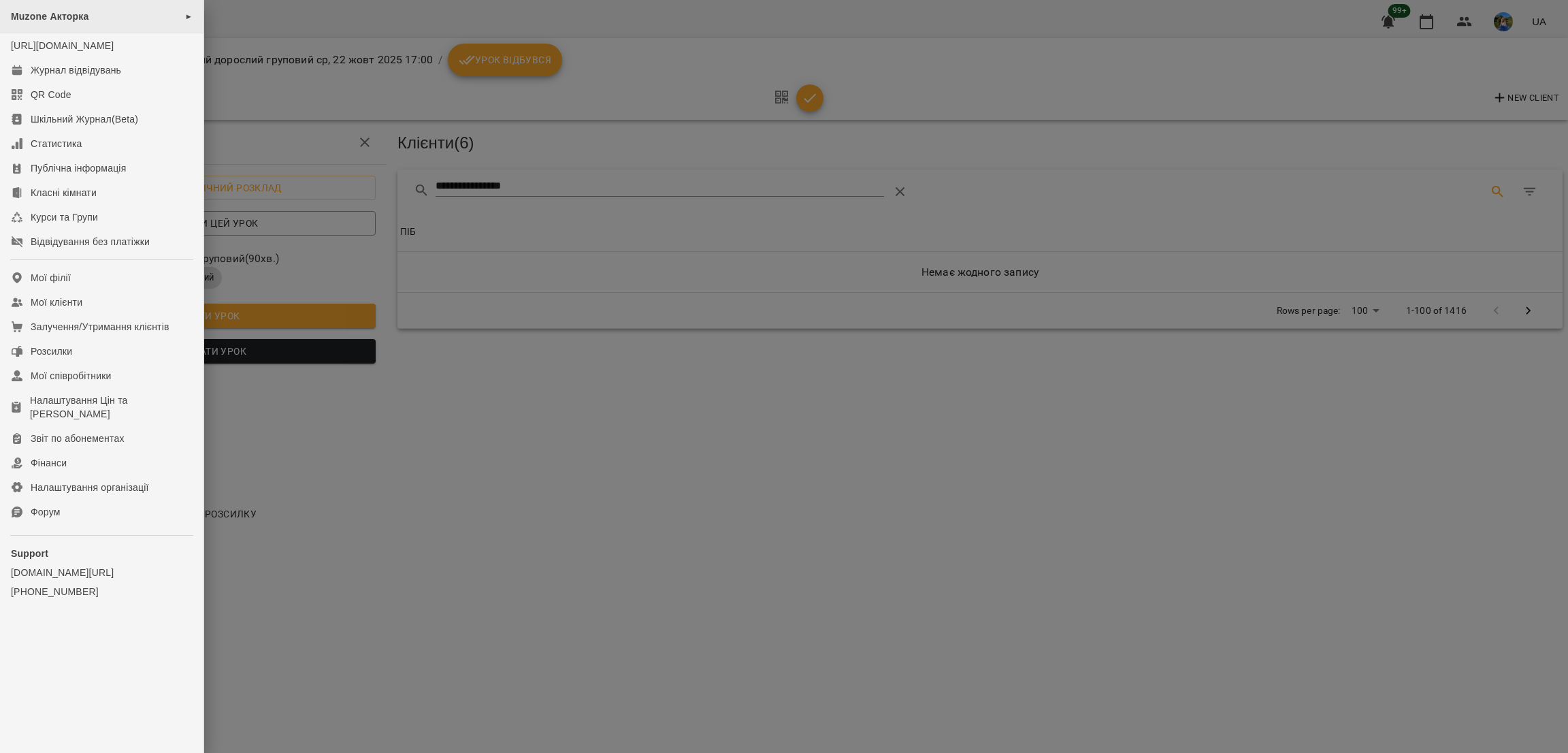
click at [65, 13] on span "Muzone Акторка" at bounding box center [50, 16] width 78 height 11
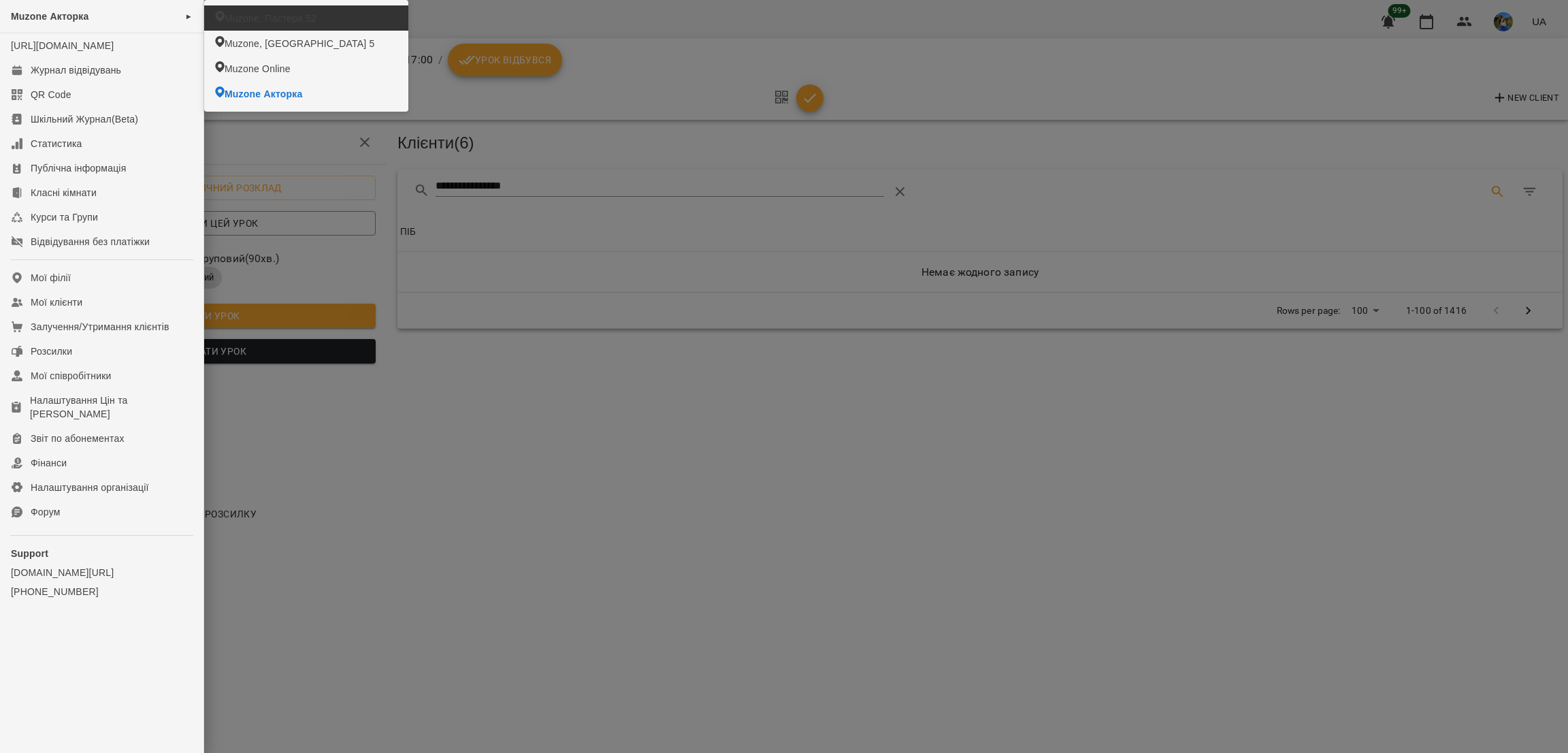
click at [252, 21] on span "Muzone, Пастера 52" at bounding box center [271, 18] width 92 height 14
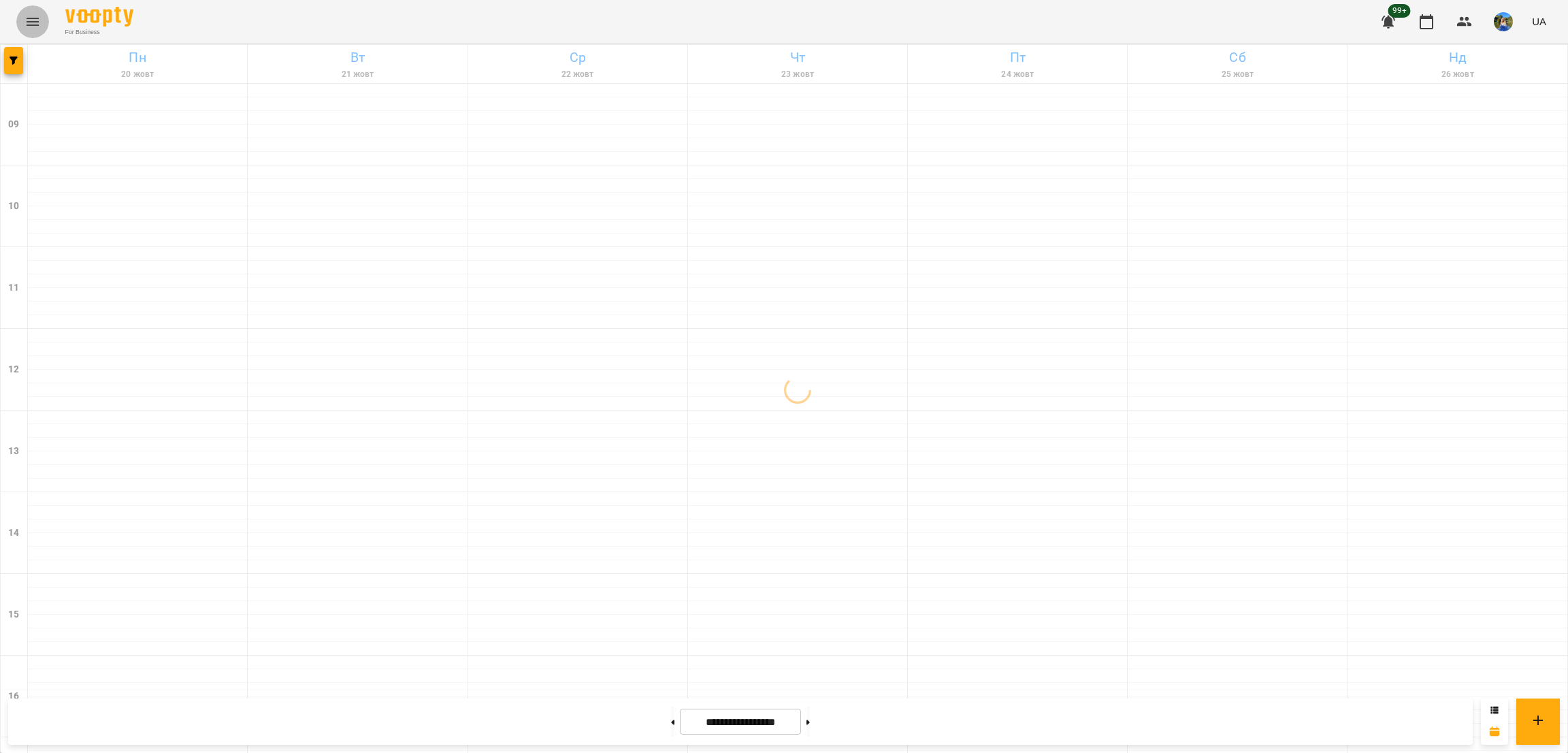
click at [16, 57] on icon "button" at bounding box center [14, 61] width 8 height 8
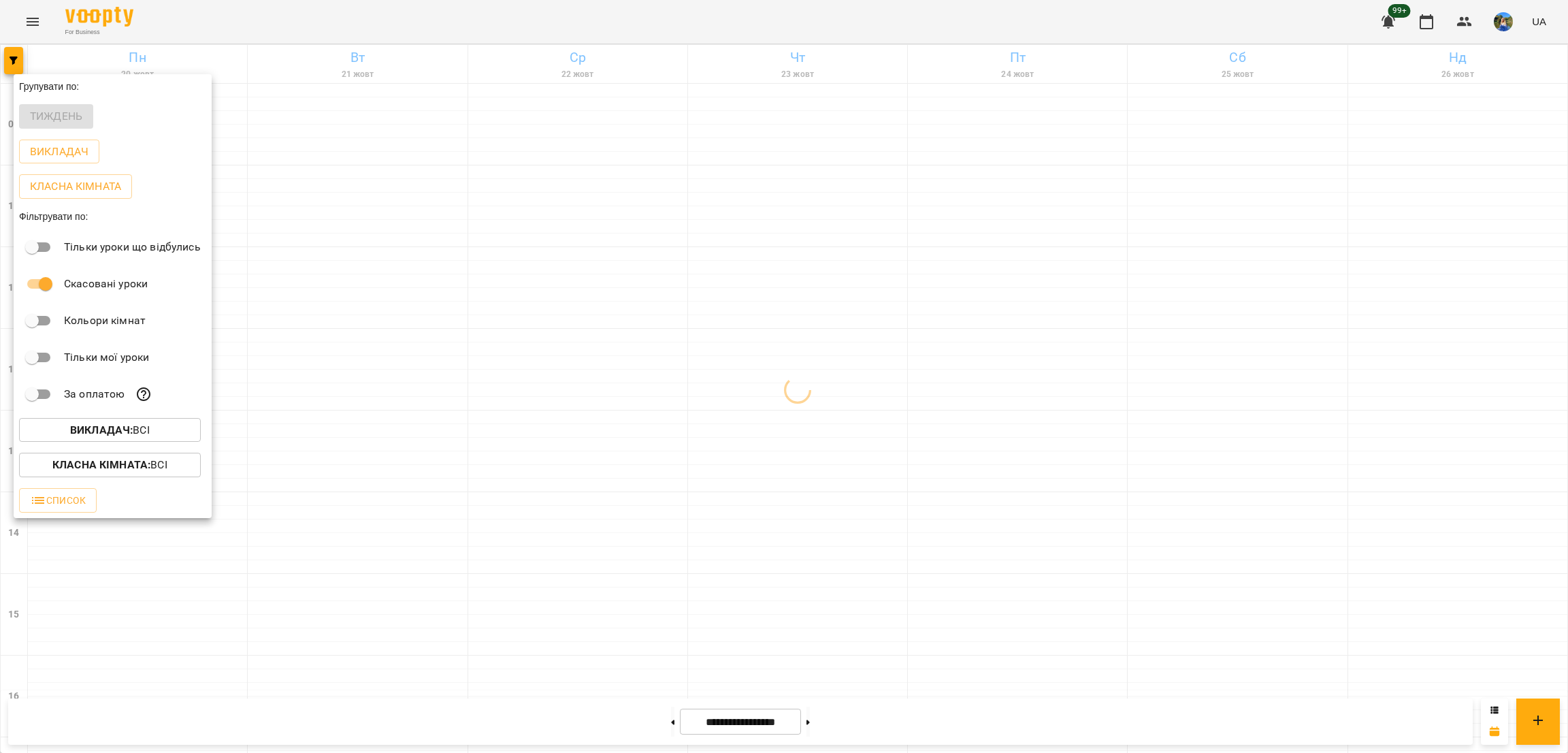
click at [117, 91] on div "Групувати по:" at bounding box center [113, 87] width 198 height 25
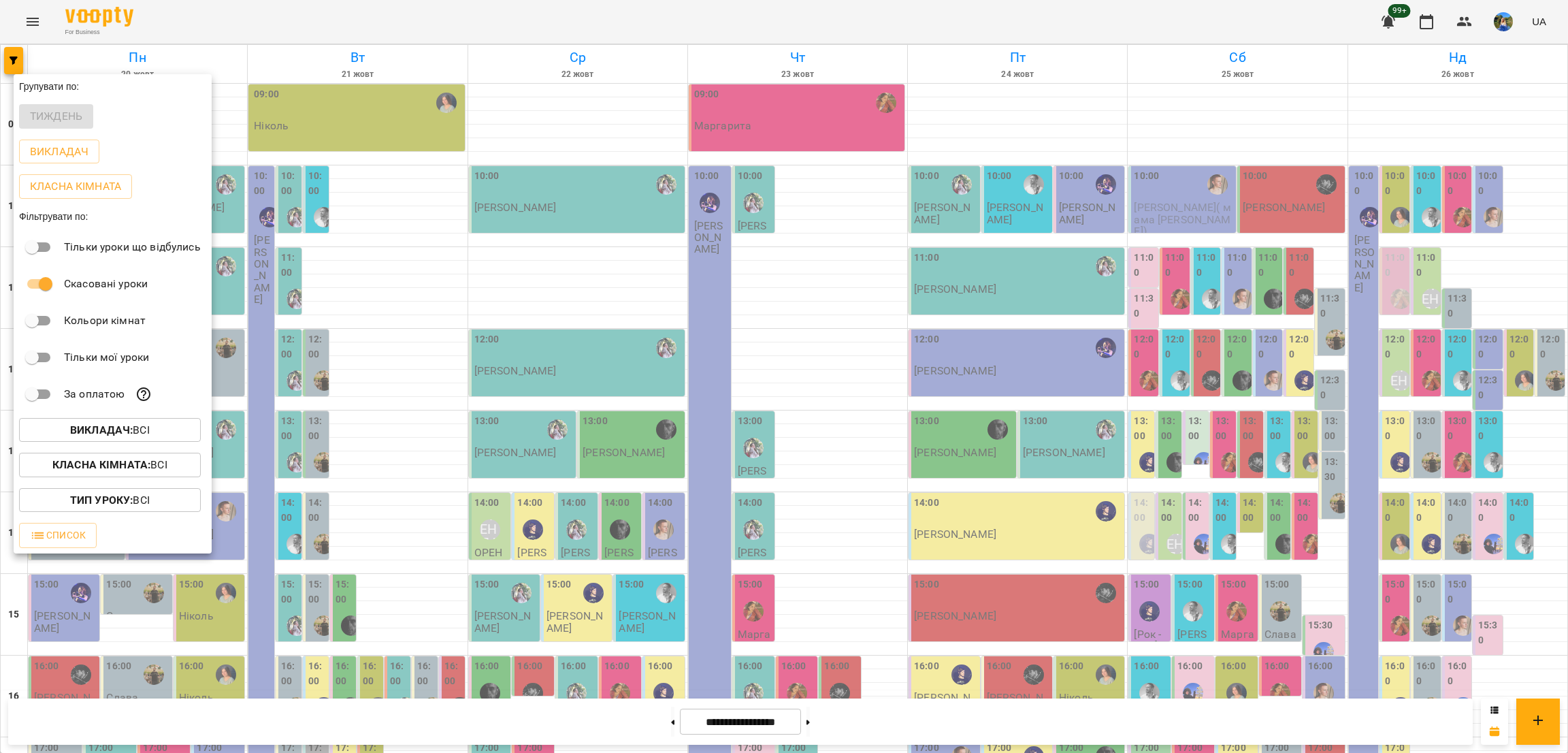
click at [181, 432] on span "Викладач : Всі" at bounding box center [110, 430] width 160 height 16
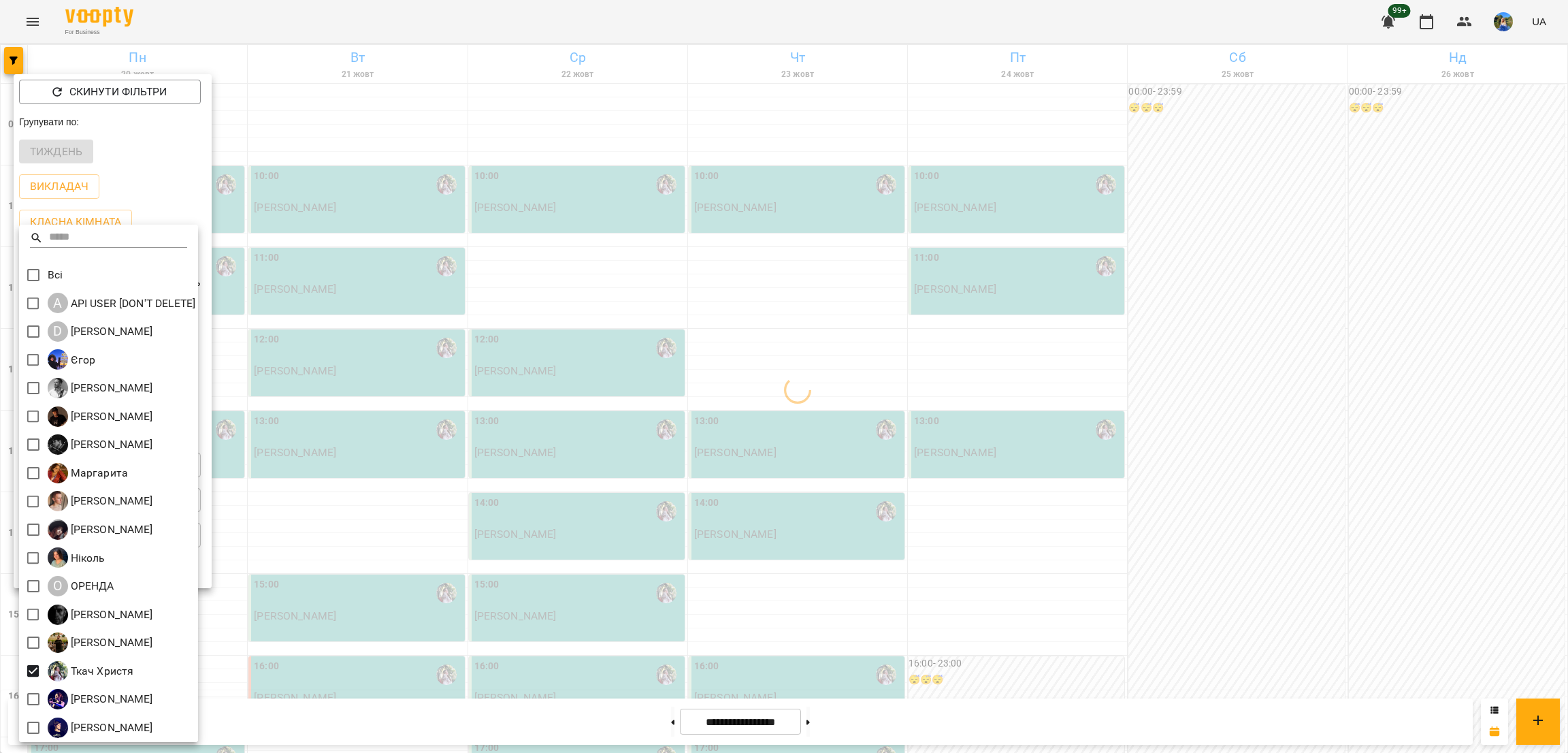
click at [407, 555] on div at bounding box center [784, 376] width 1568 height 753
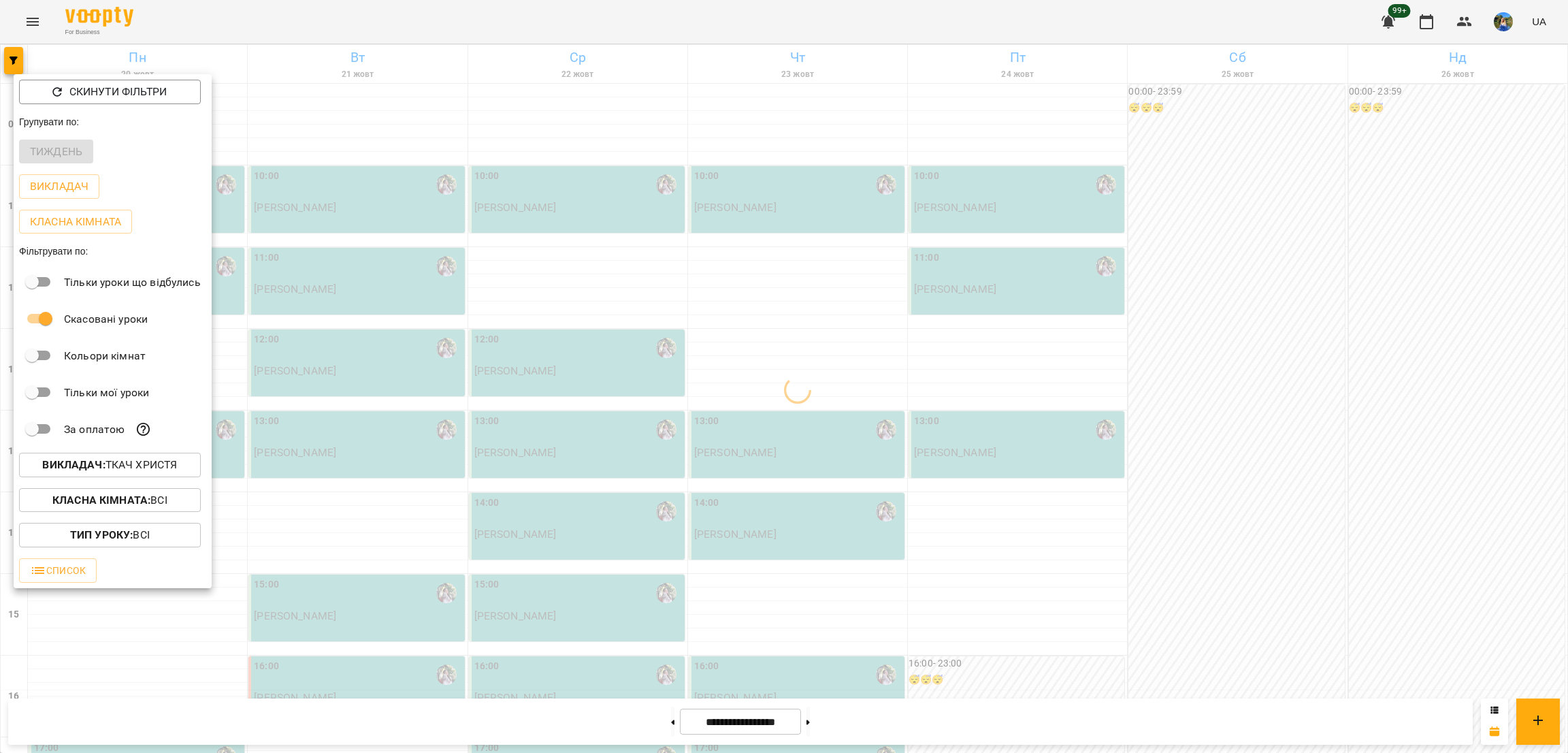
click at [406, 536] on div at bounding box center [784, 376] width 1568 height 753
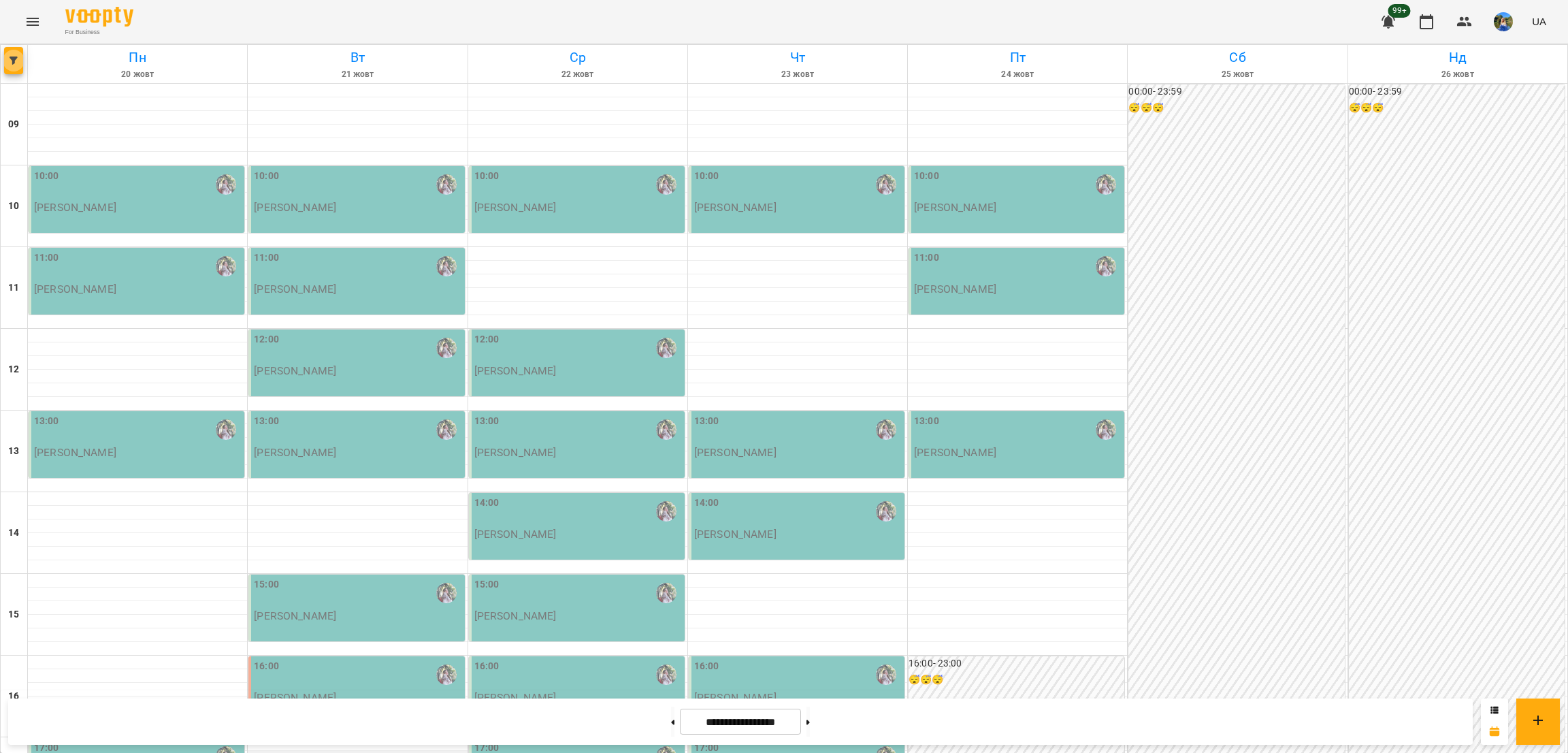
scroll to position [454, 0]
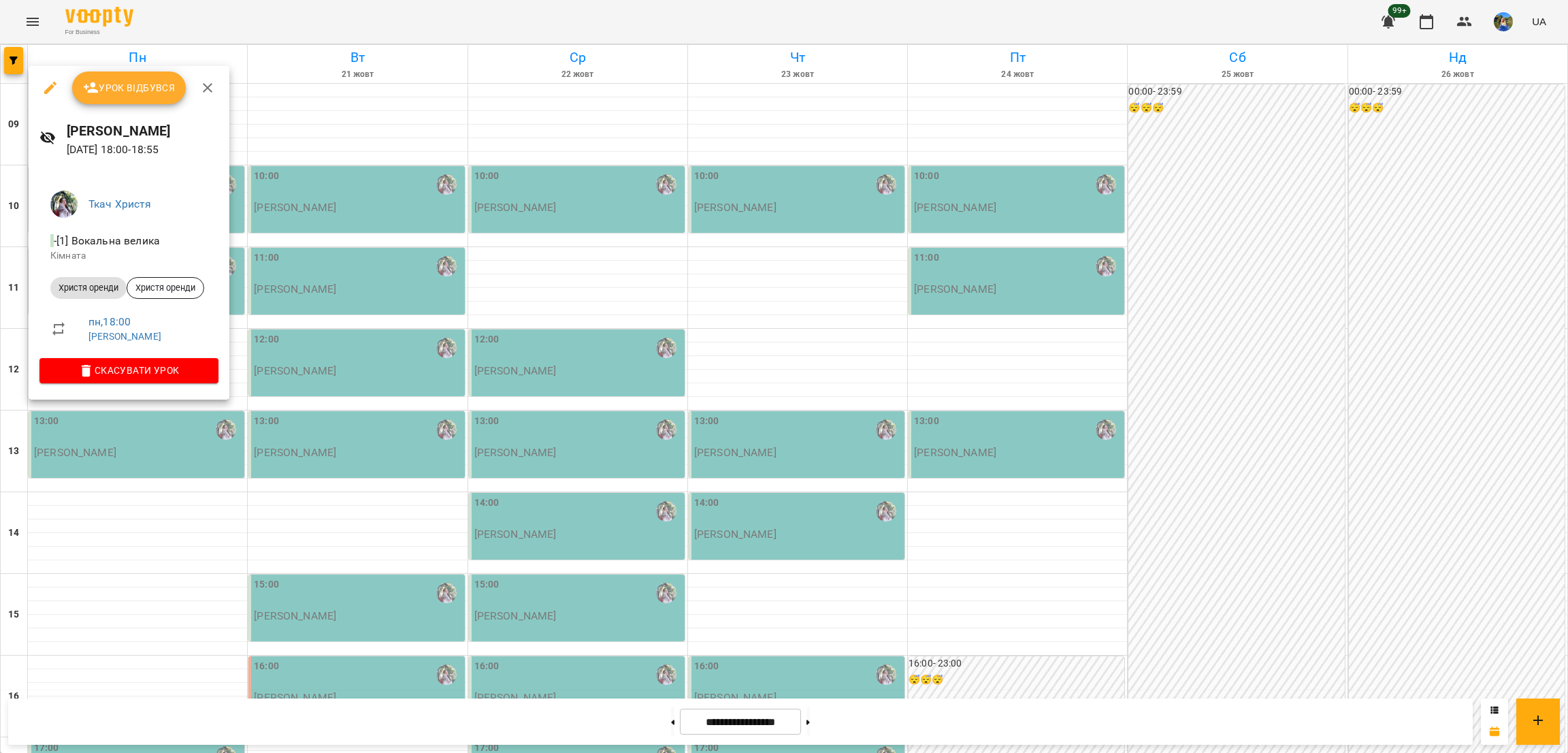
click at [211, 420] on div at bounding box center [784, 376] width 1568 height 753
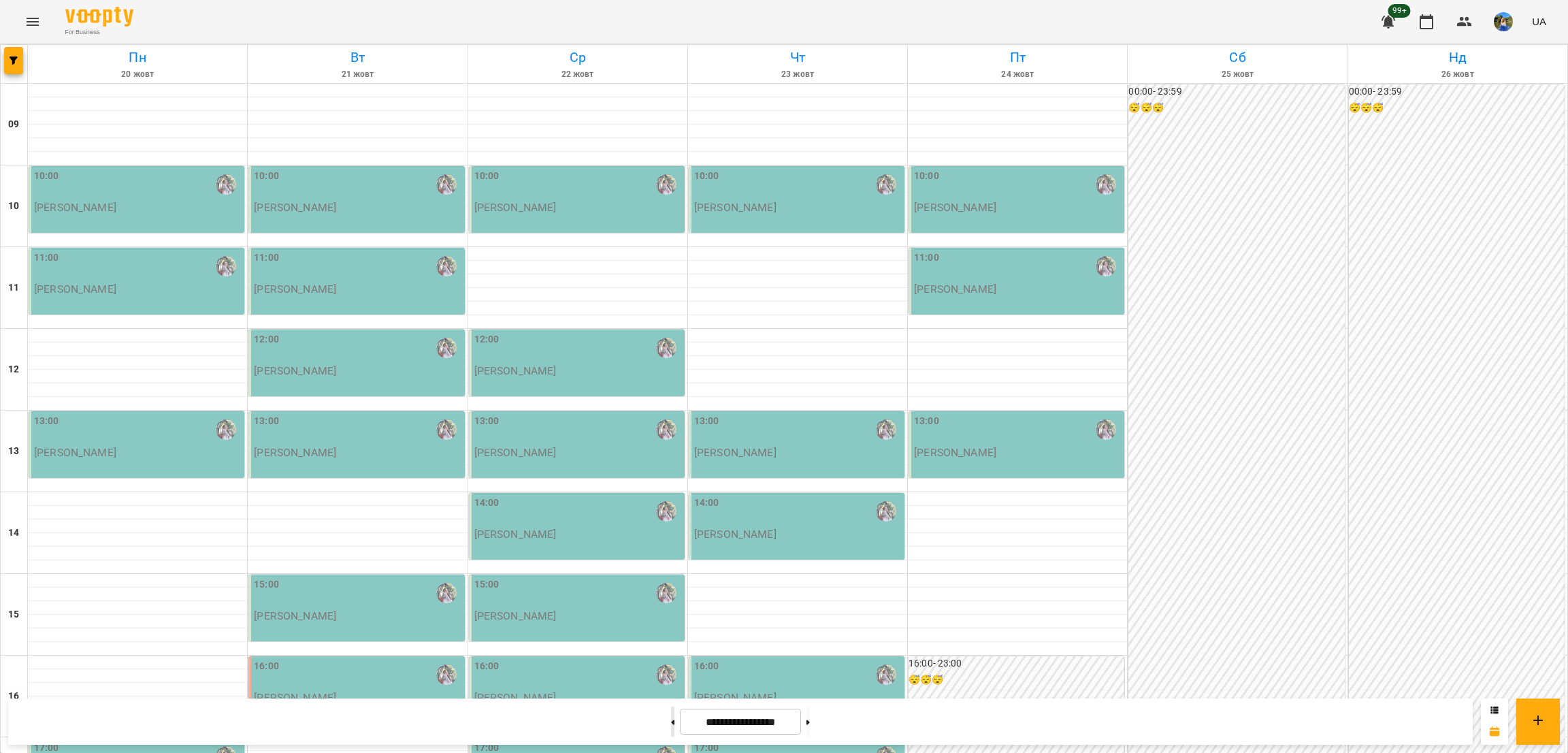
click at [671, 729] on button at bounding box center [673, 722] width 3 height 30
type input "**********"
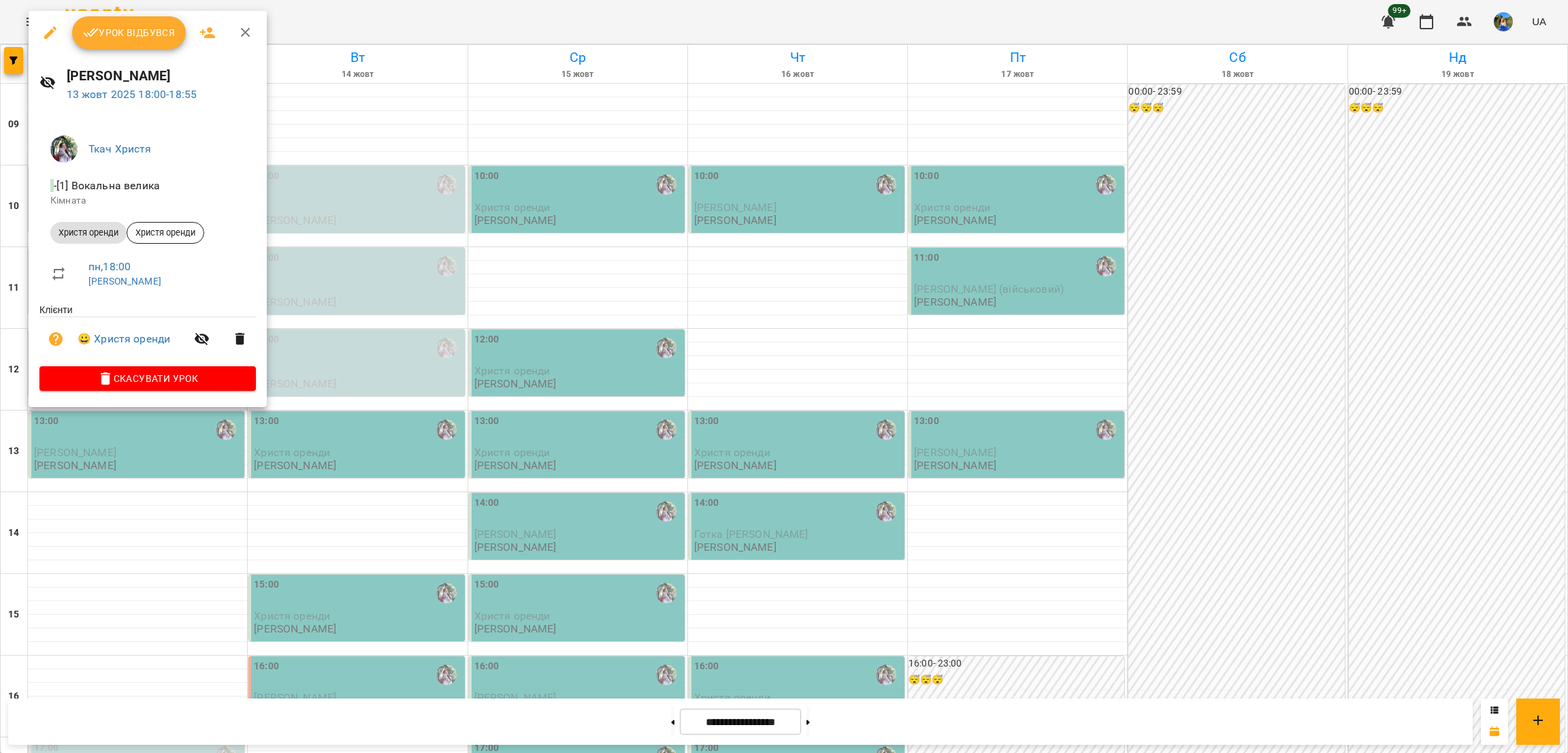
drag, startPoint x: 468, startPoint y: 450, endPoint x: 451, endPoint y: 434, distance: 23.3
click at [463, 445] on div at bounding box center [784, 376] width 1568 height 753
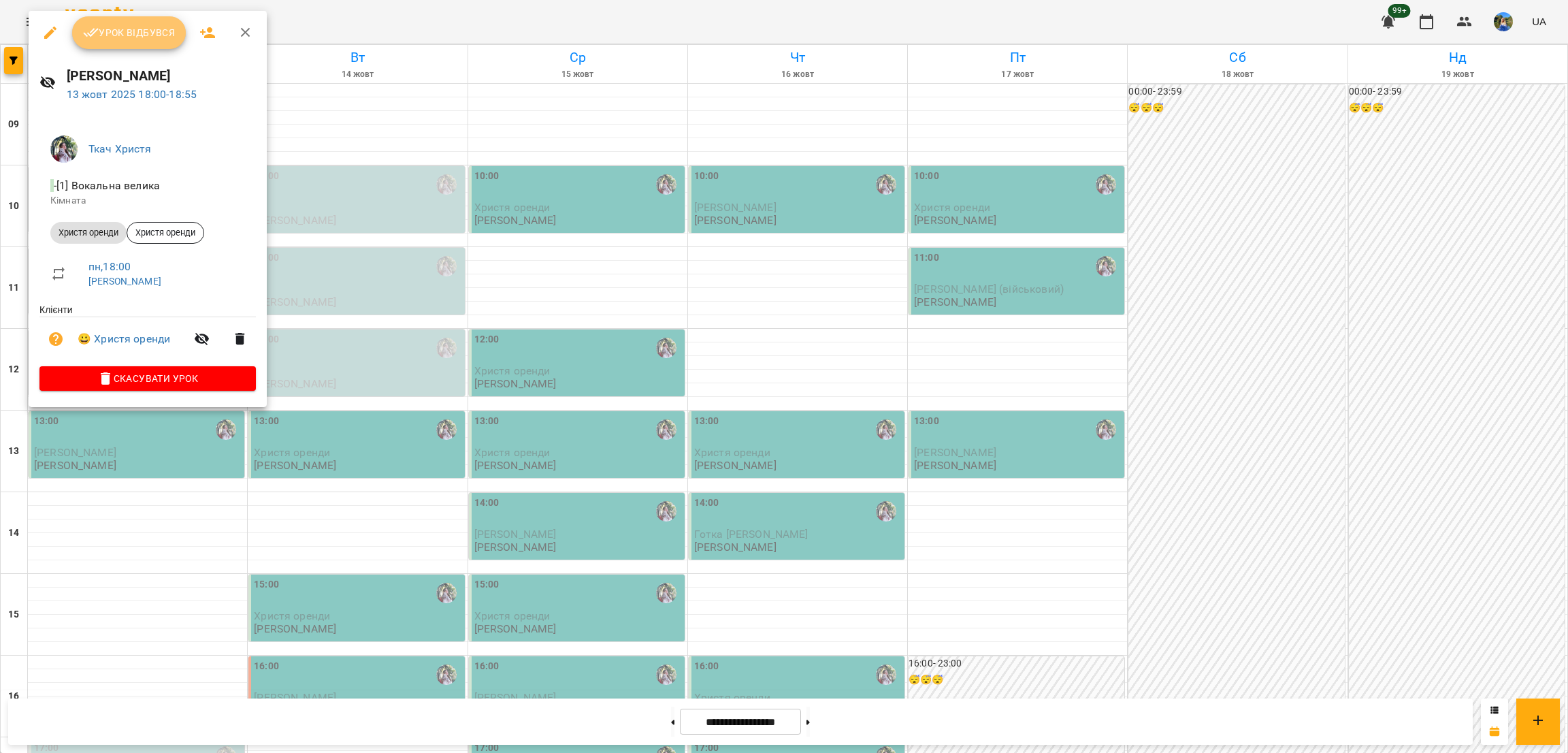
click at [132, 25] on span "Урок відбувся" at bounding box center [129, 33] width 92 height 16
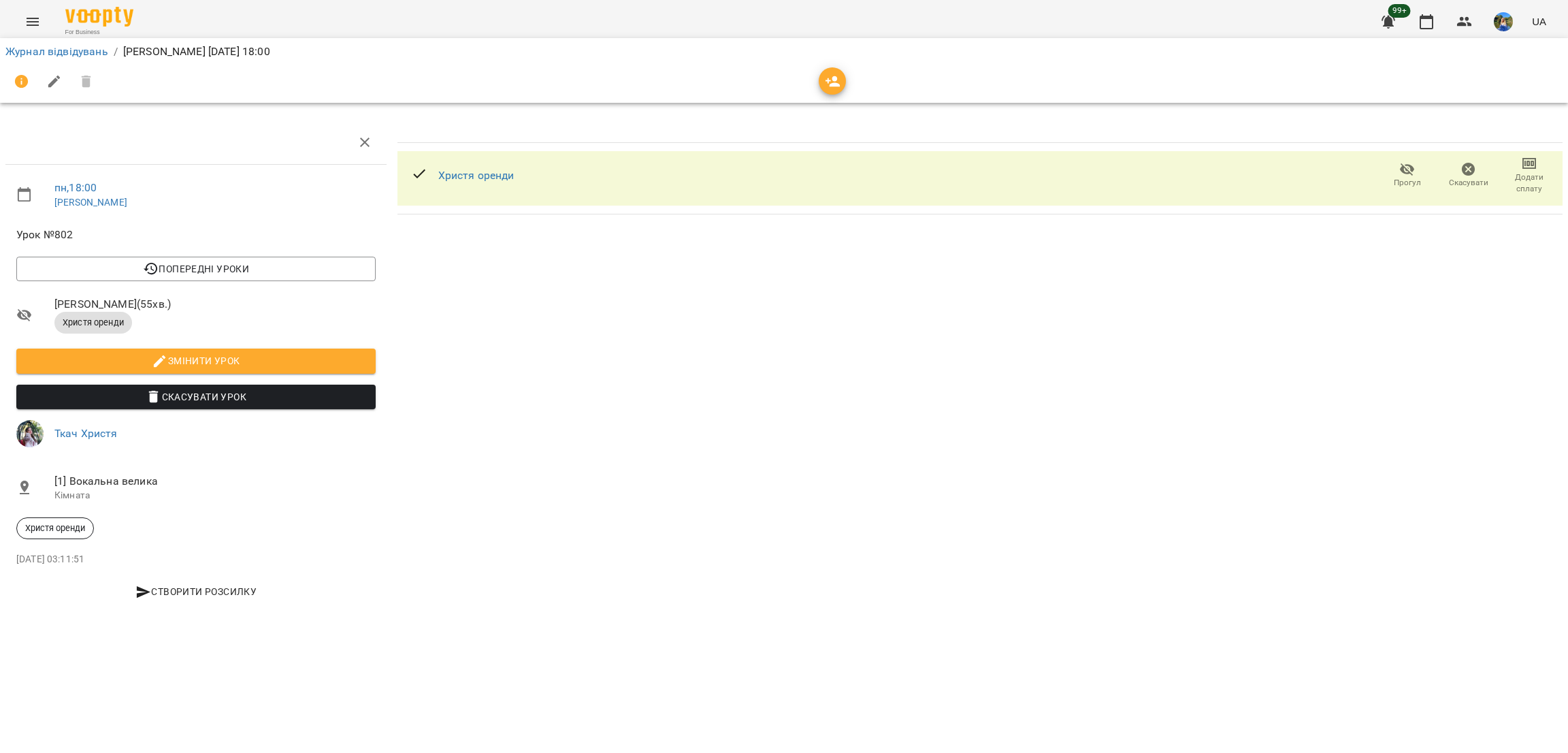
click at [1411, 176] on icon "button" at bounding box center [1407, 170] width 16 height 16
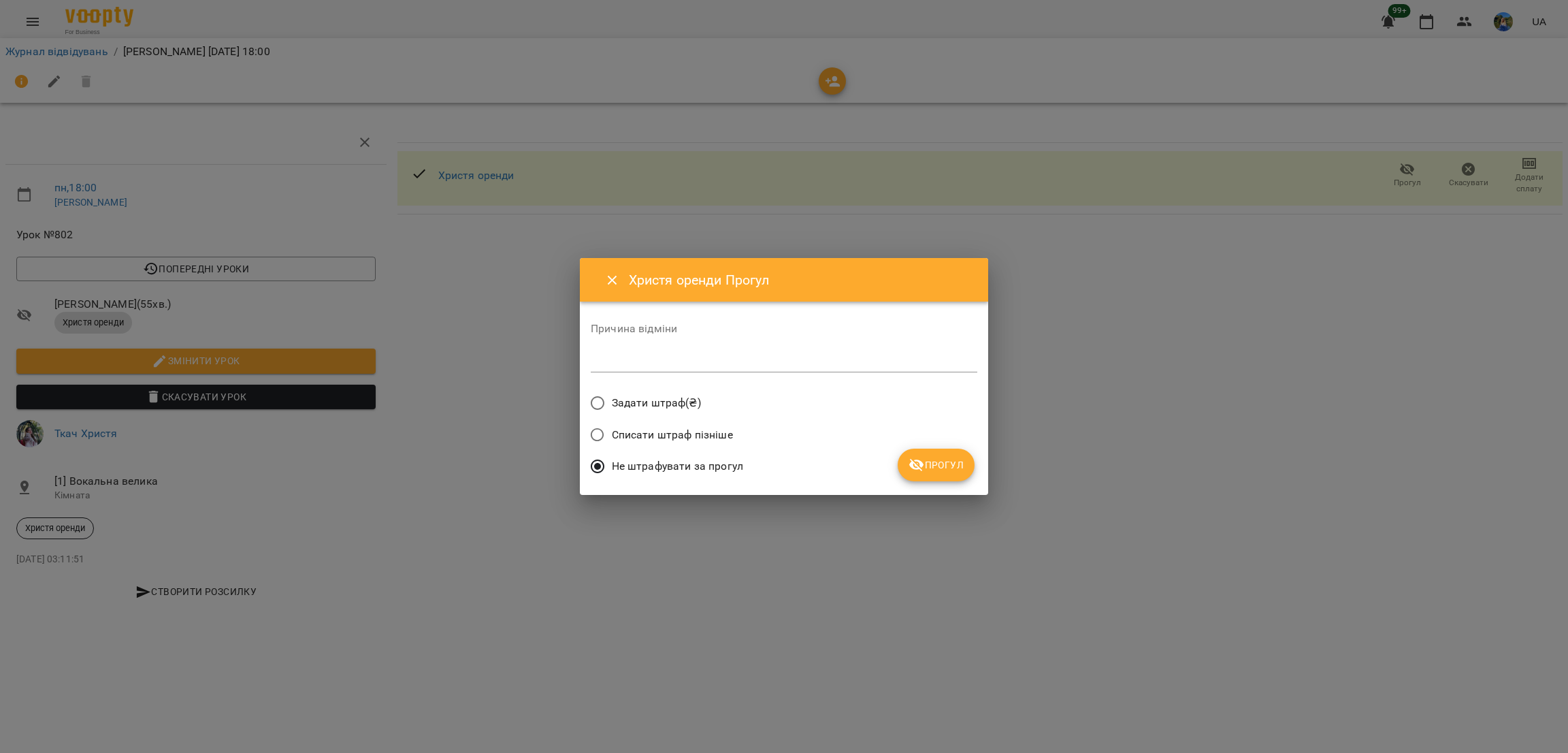
click at [916, 458] on icon "submit" at bounding box center [917, 465] width 16 height 16
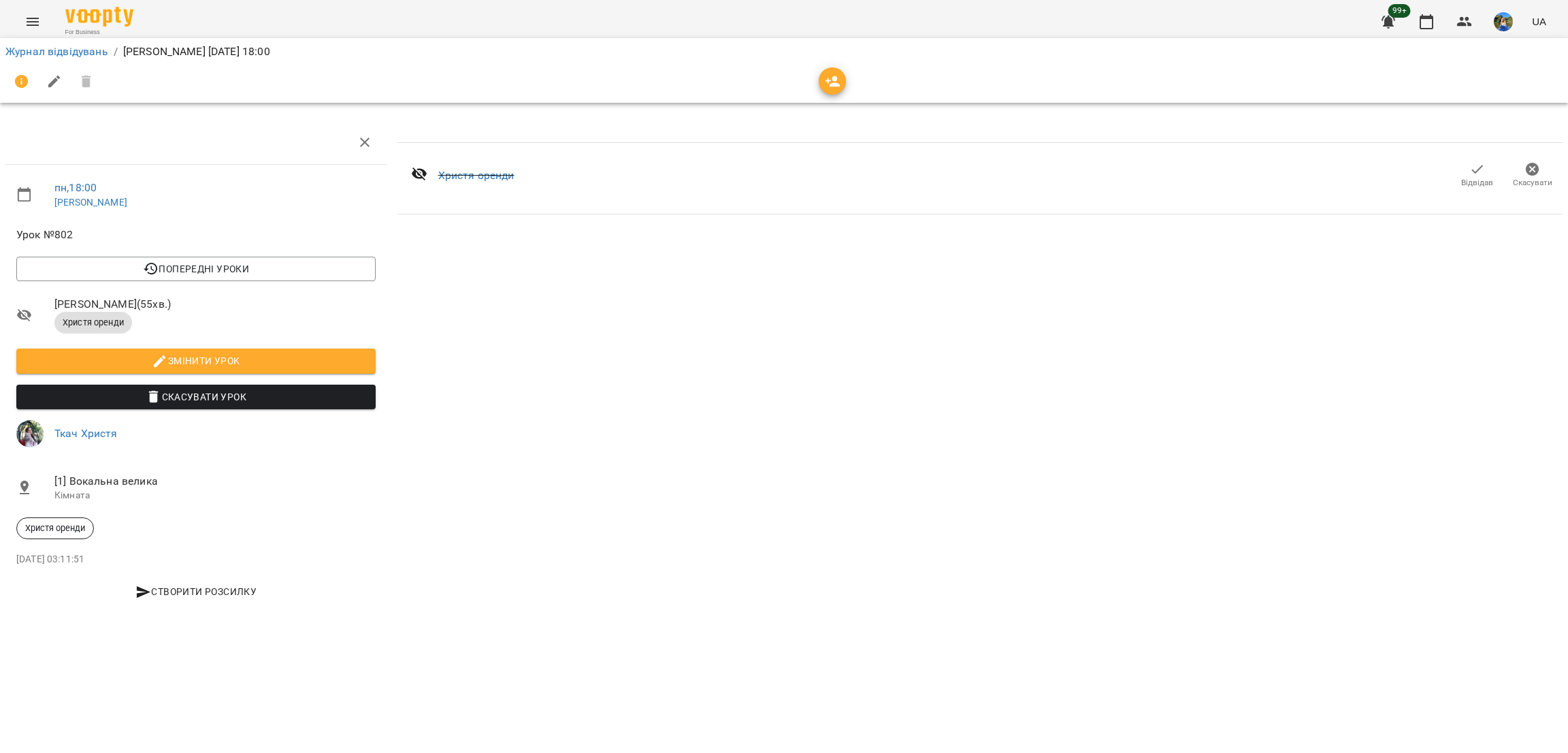
click at [28, 20] on icon "Menu" at bounding box center [33, 22] width 16 height 16
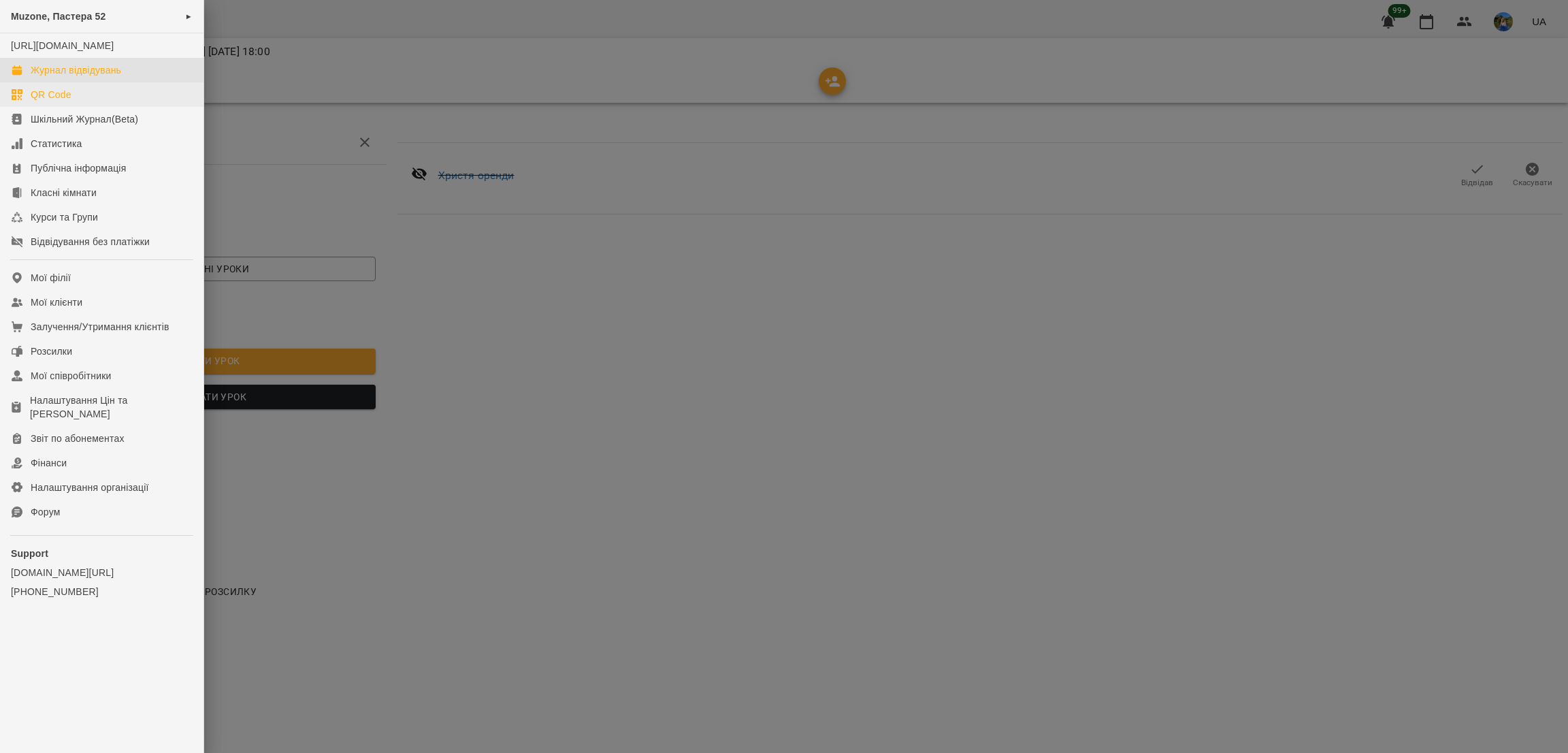
drag, startPoint x: 91, startPoint y: 85, endPoint x: 113, endPoint y: 104, distance: 29.1
click at [92, 77] on div "Журнал відвідувань" at bounding box center [76, 70] width 90 height 14
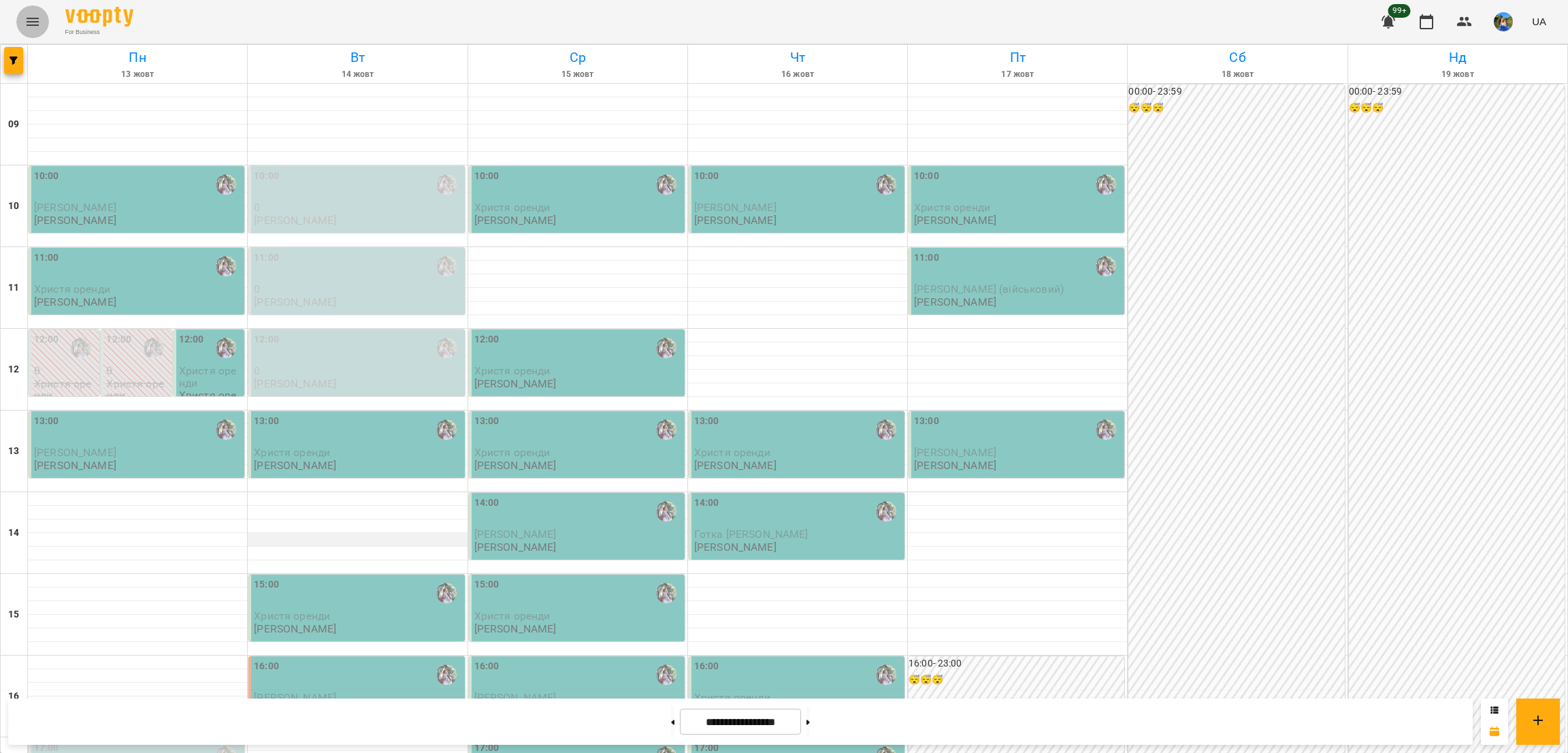
scroll to position [204, 0]
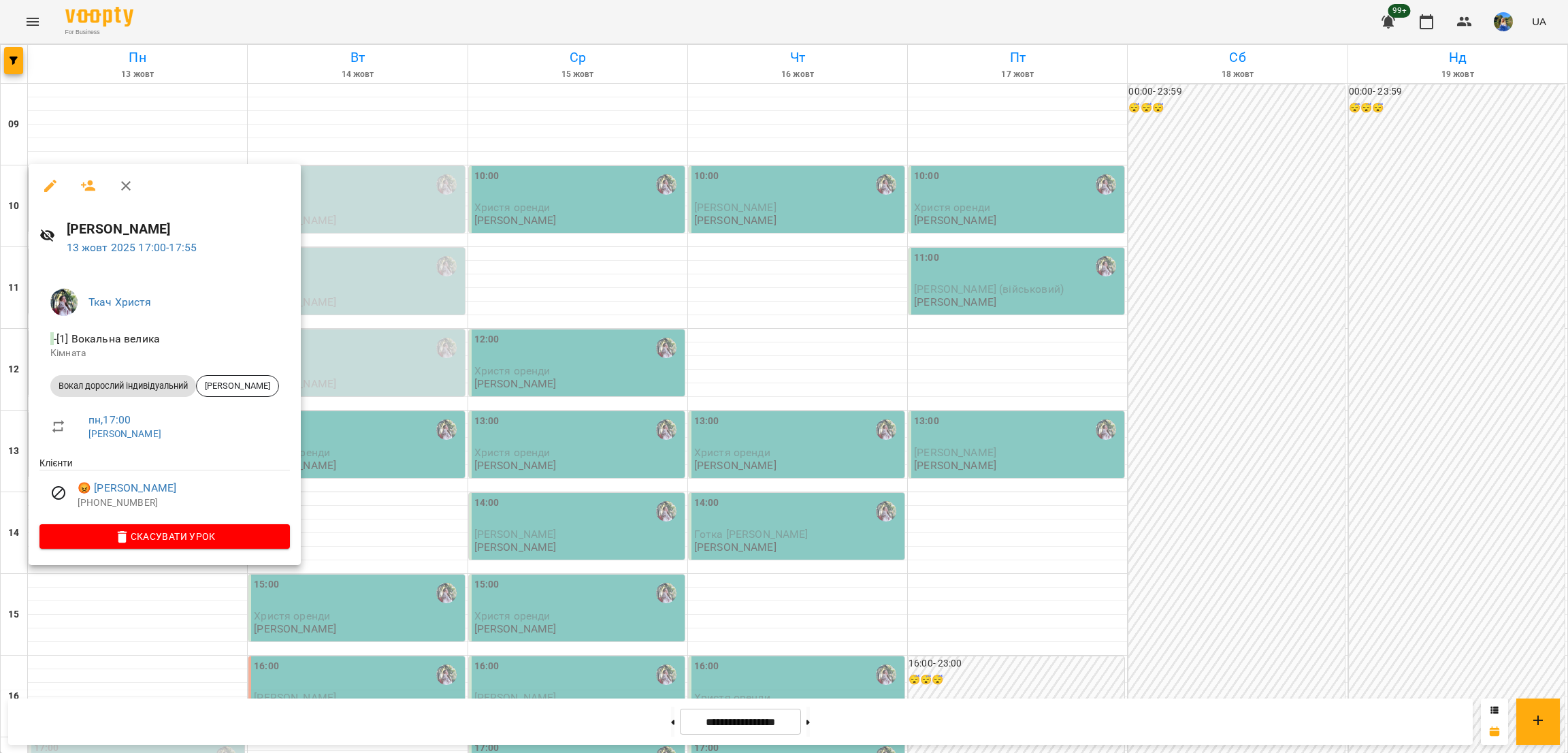
click at [373, 553] on div at bounding box center [784, 376] width 1568 height 753
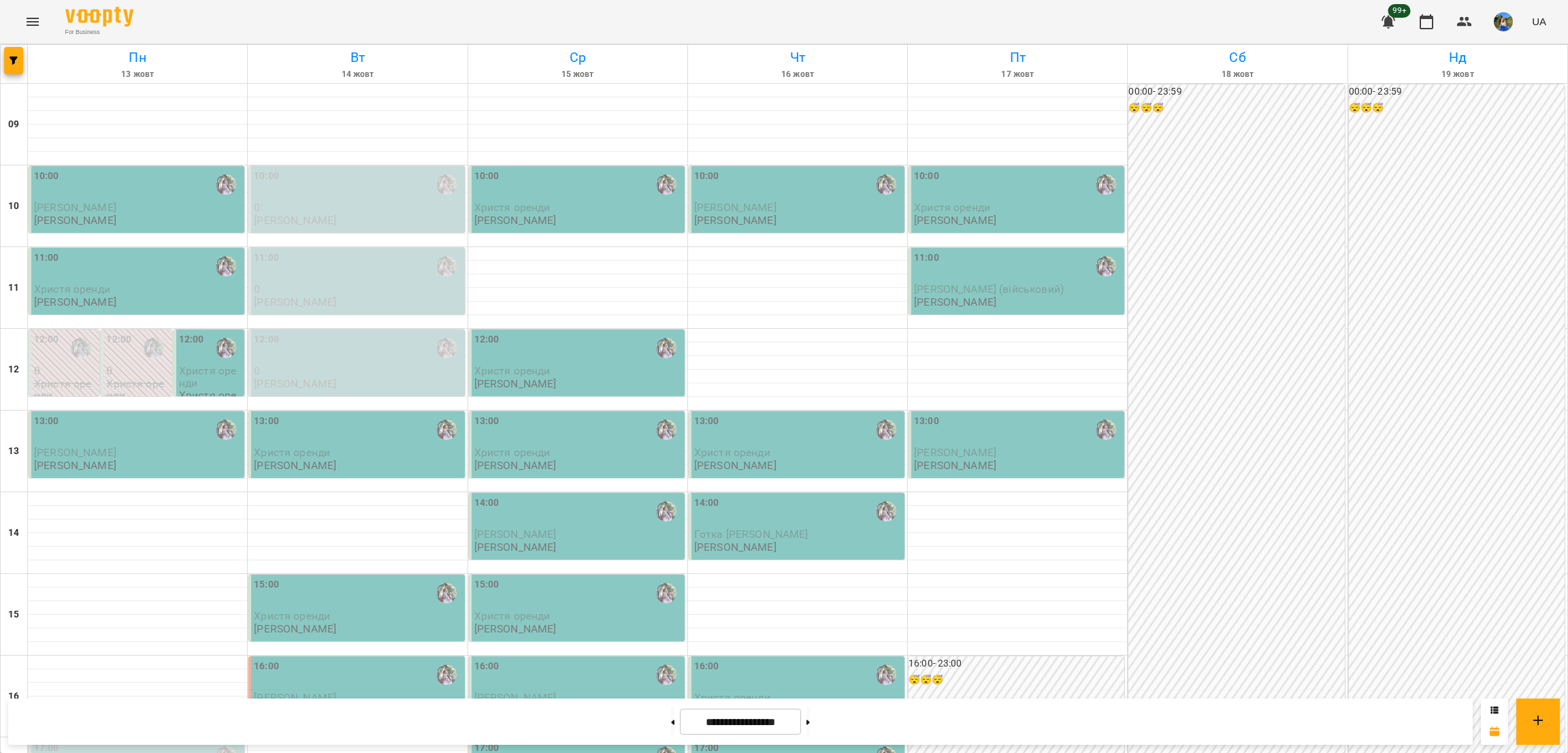
scroll to position [102, 0]
click at [757, 587] on div at bounding box center [798, 594] width 219 height 14
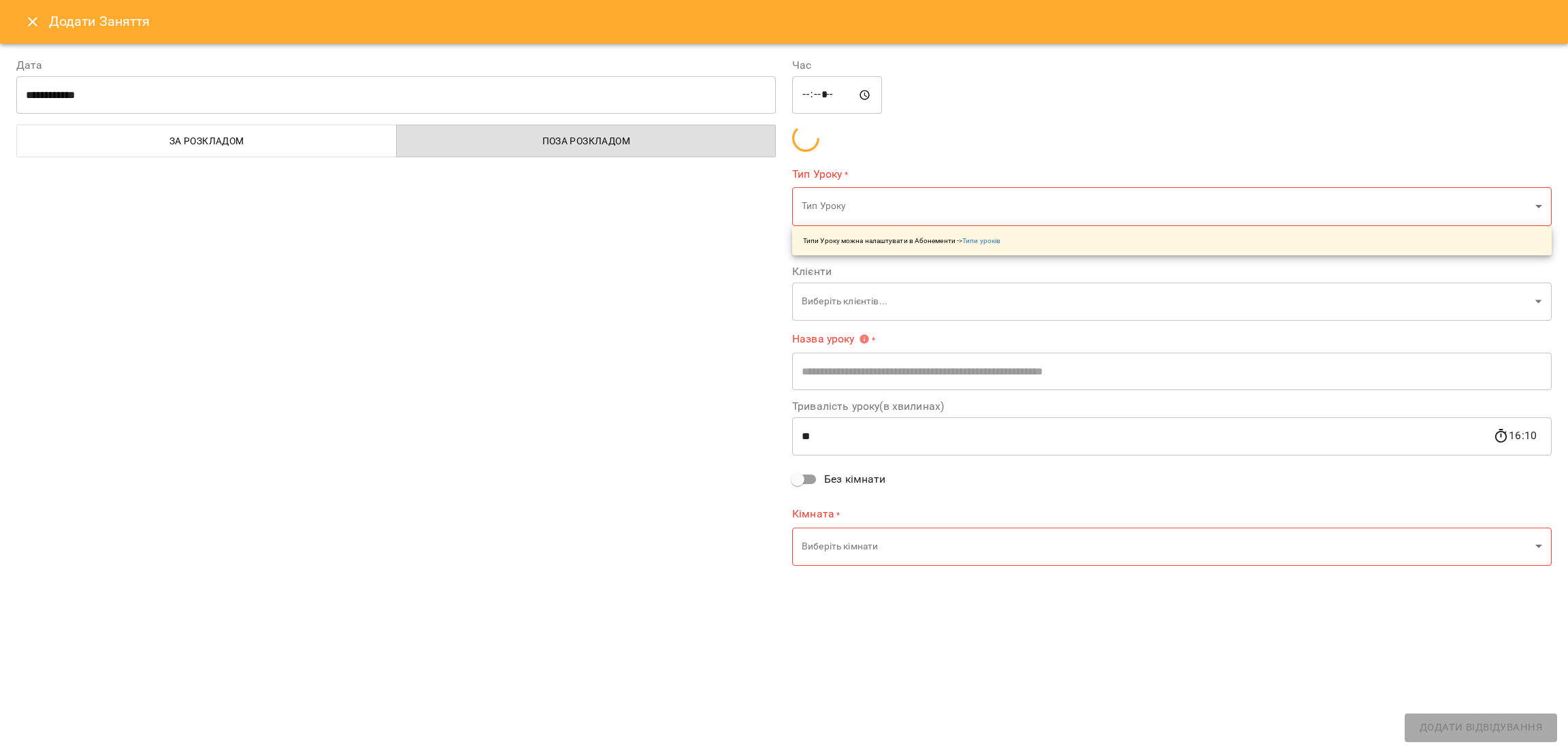
type input "**********"
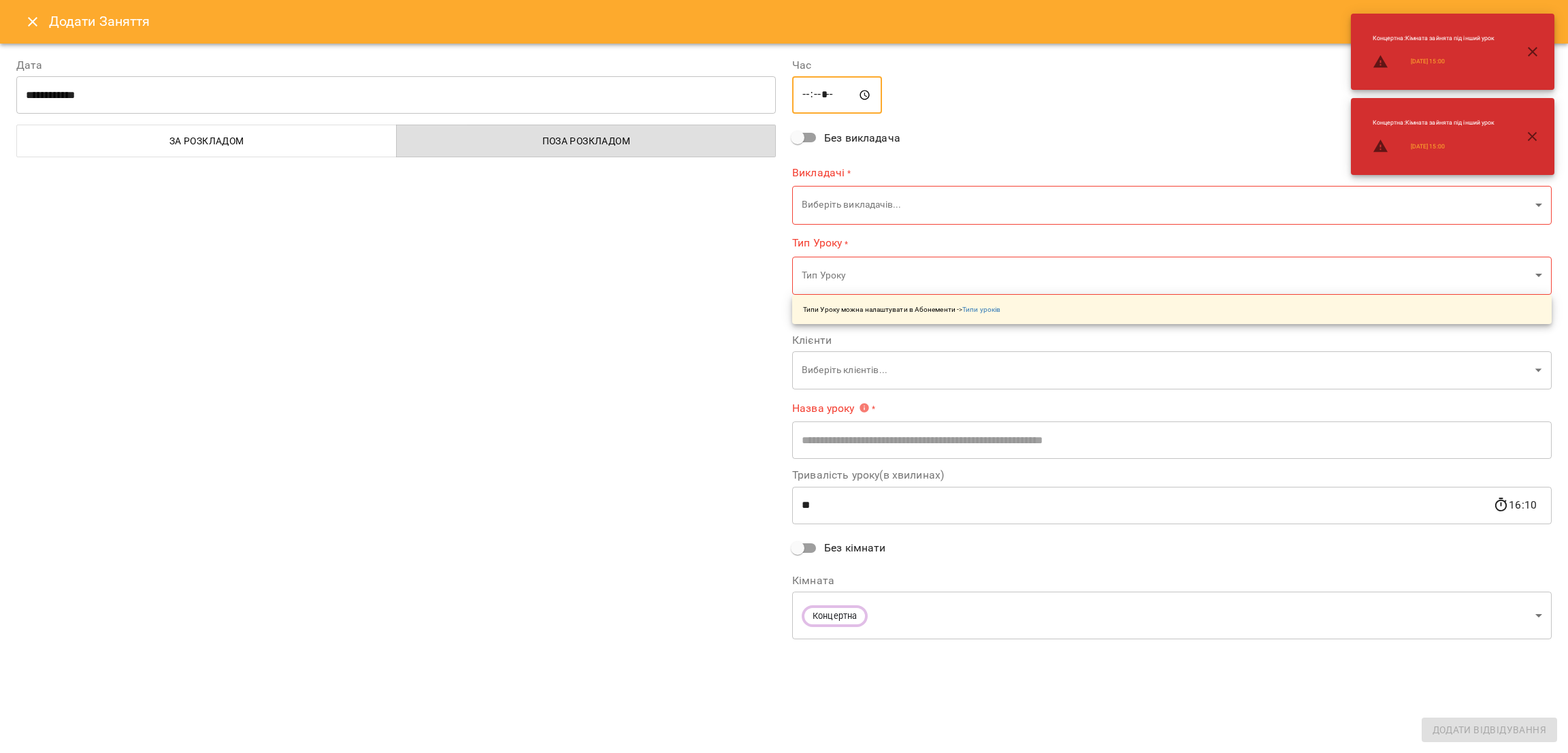
click at [831, 97] on input "*****" at bounding box center [837, 96] width 90 height 38
click at [828, 97] on input "*****" at bounding box center [837, 96] width 90 height 38
type input "*****"
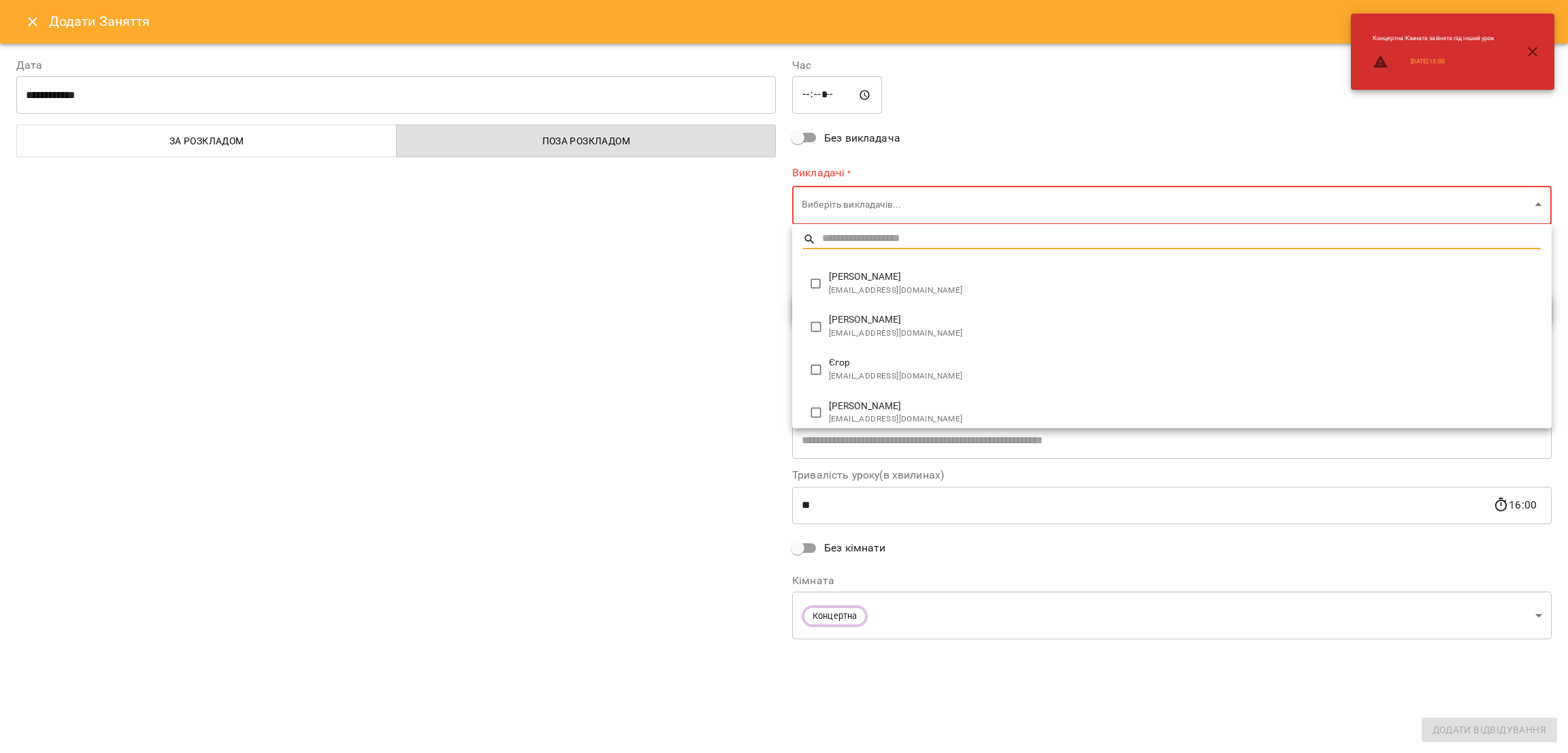
click at [955, 198] on body "For Business 99+ UA Пн 13 жовт Вт 14 жовт Ср 15 жовт Чт 16 жовт Пт 17 жовт Сб 1…" at bounding box center [784, 604] width 1568 height 1208
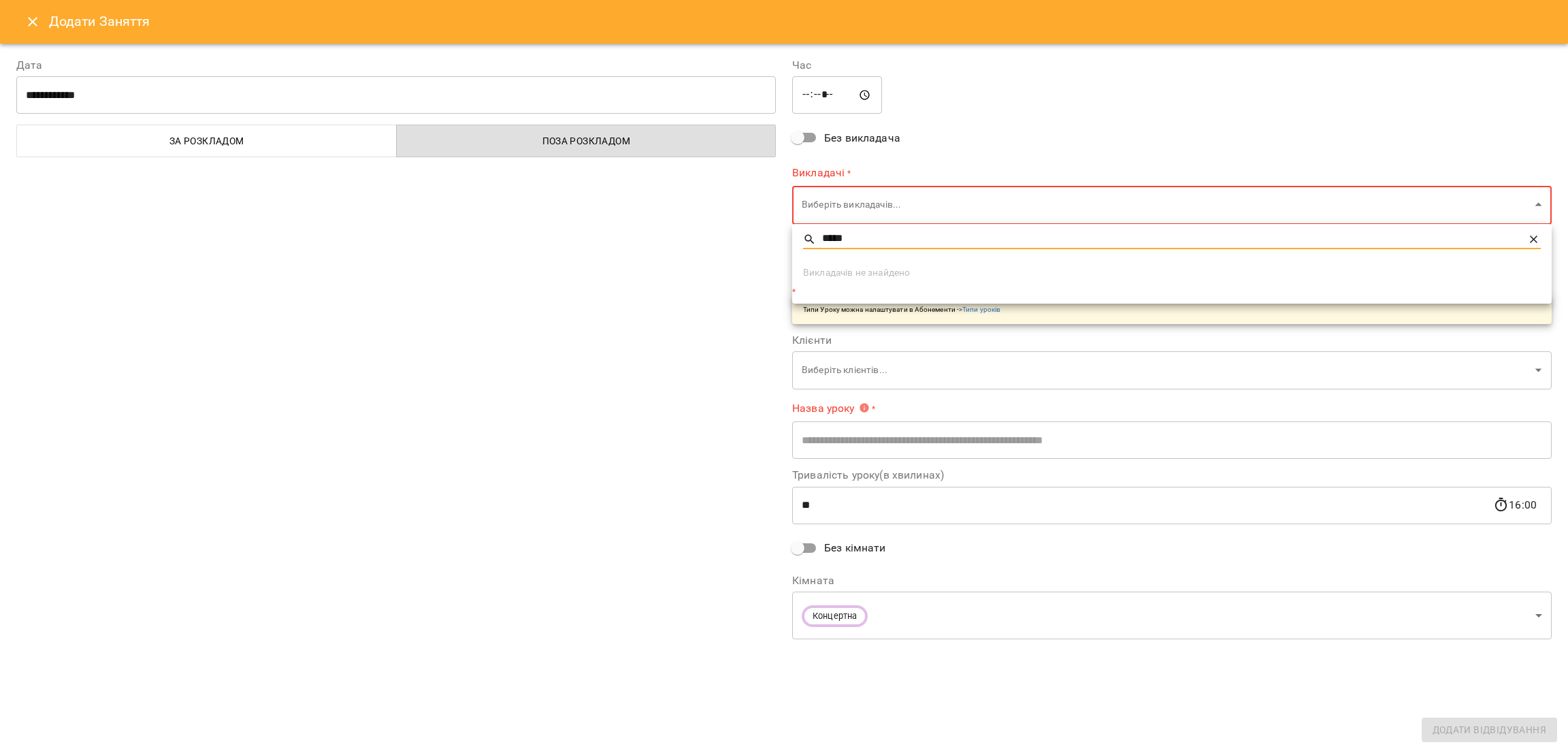
click at [881, 237] on input "*****" at bounding box center [1172, 239] width 701 height 20
type input "*****"
click at [1531, 238] on icon at bounding box center [1535, 240] width 14 height 14
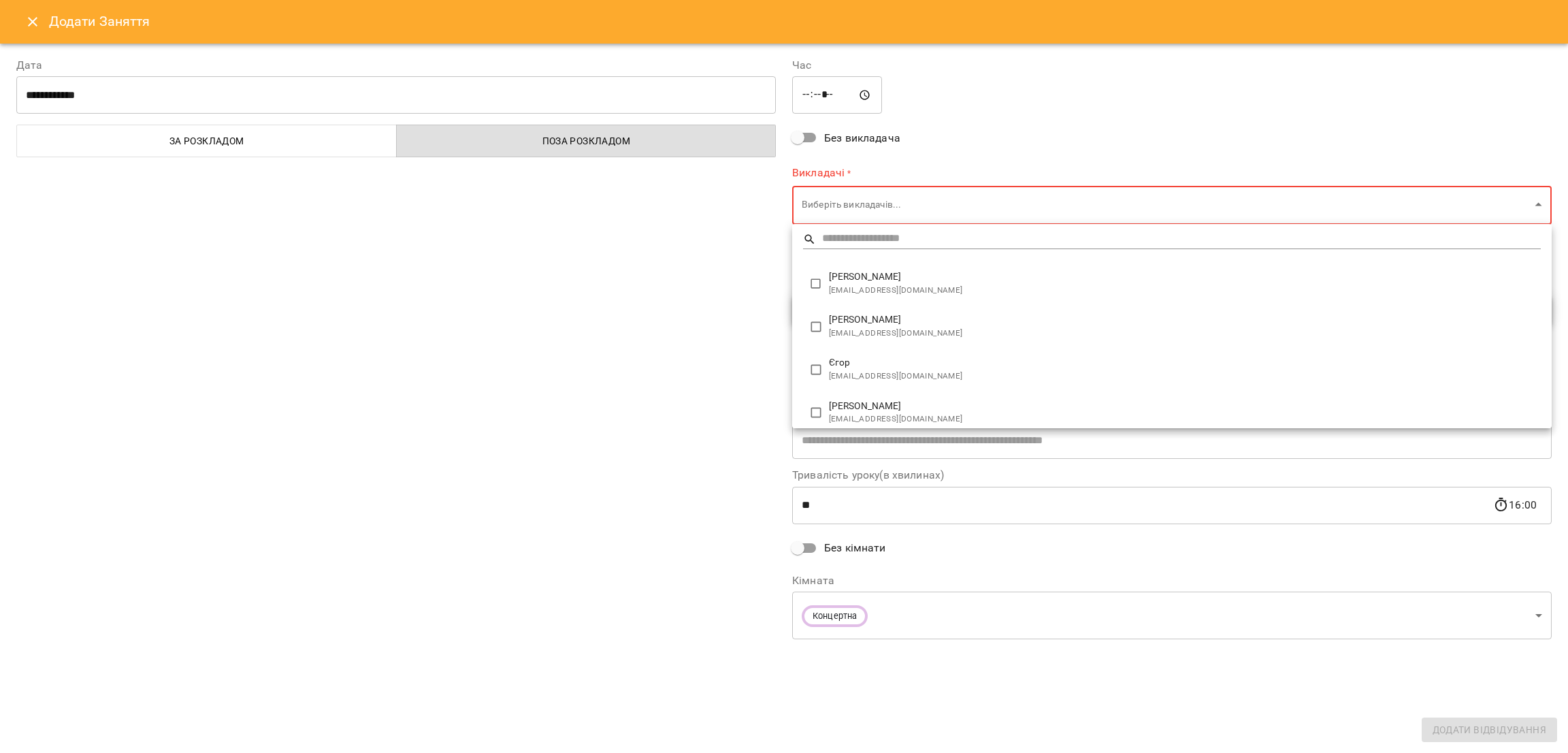
scroll to position [464, 0]
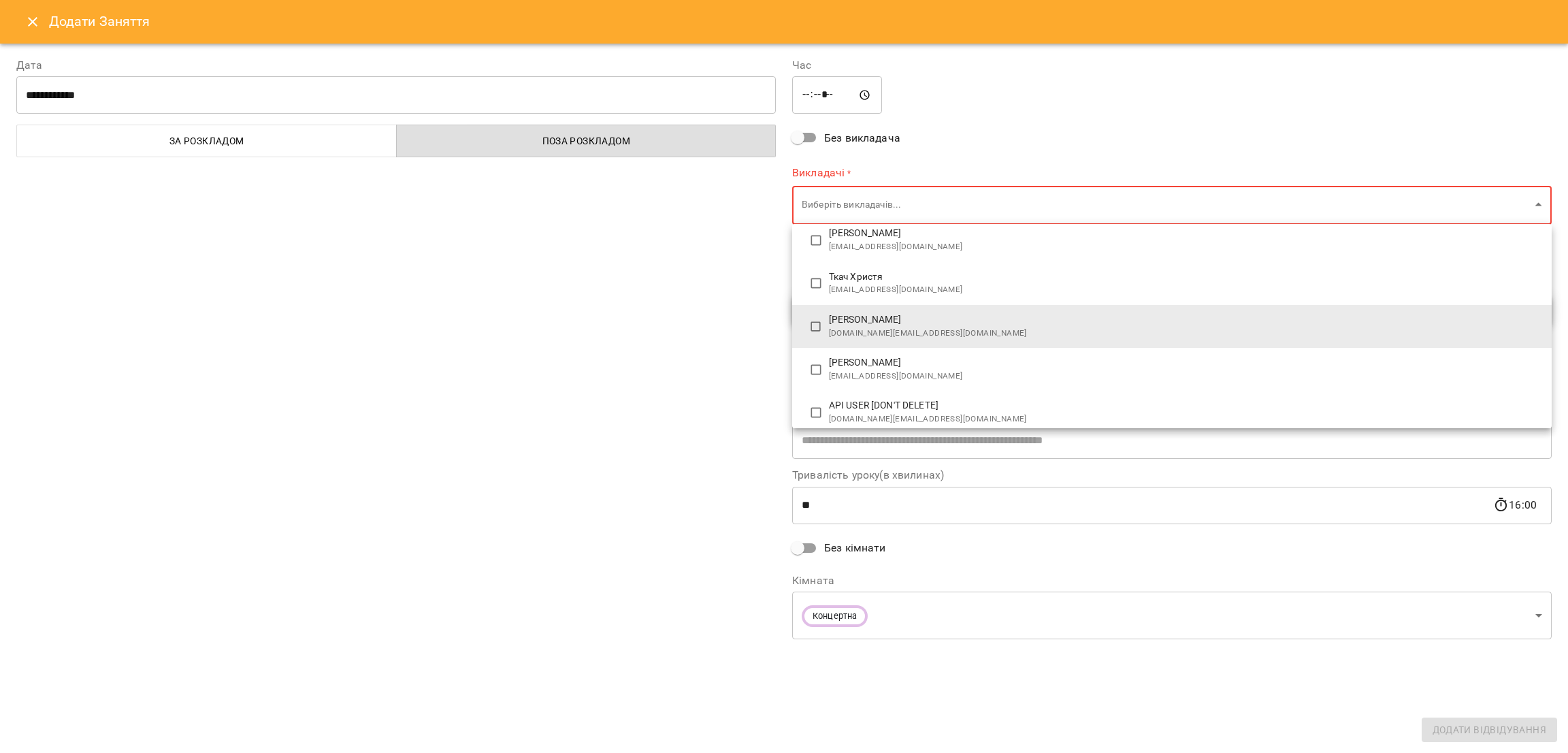
click at [876, 286] on span "clarnet2022@gmail.com" at bounding box center [1185, 290] width 712 height 14
type input "**********"
type input "**"
type input "**********"
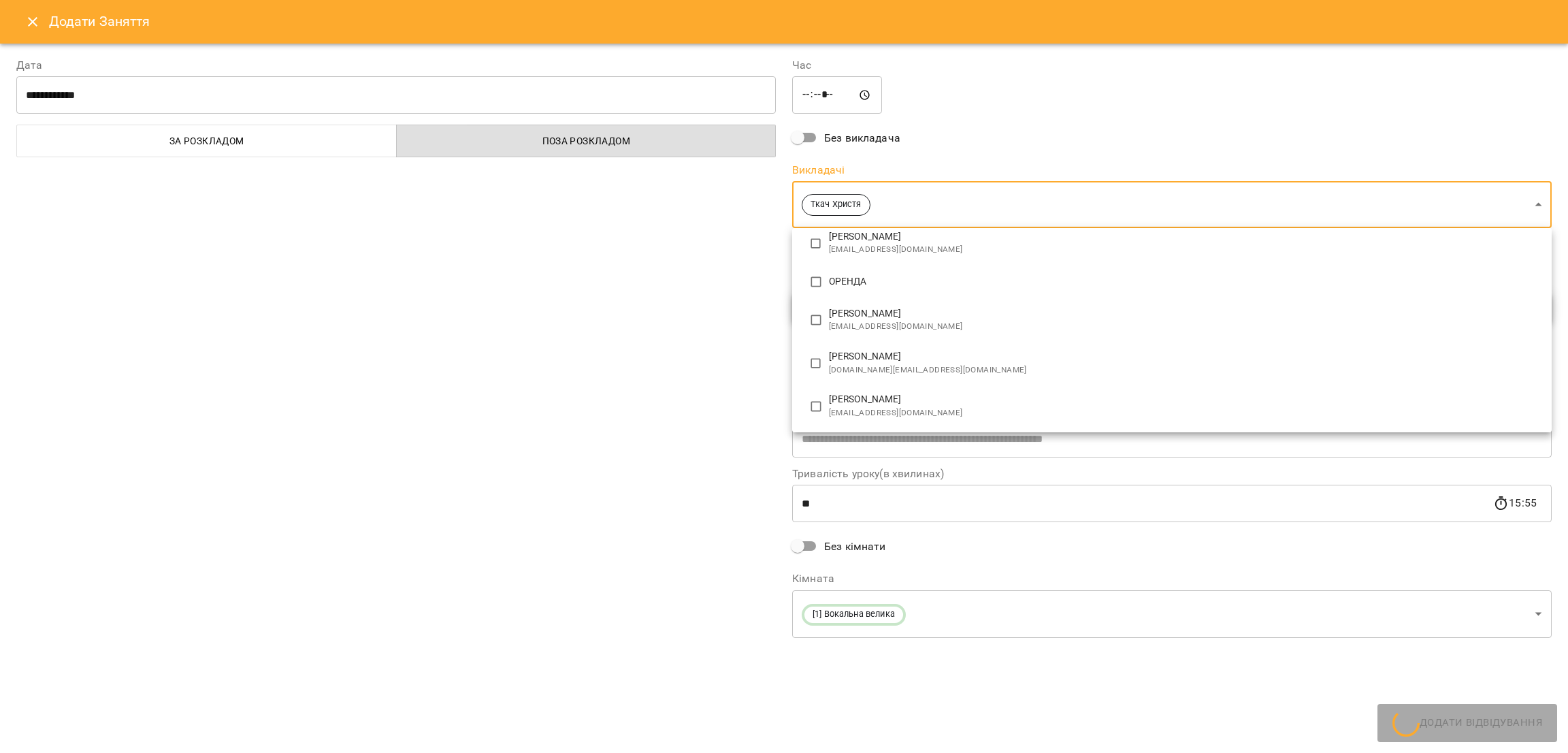
scroll to position [1, 0]
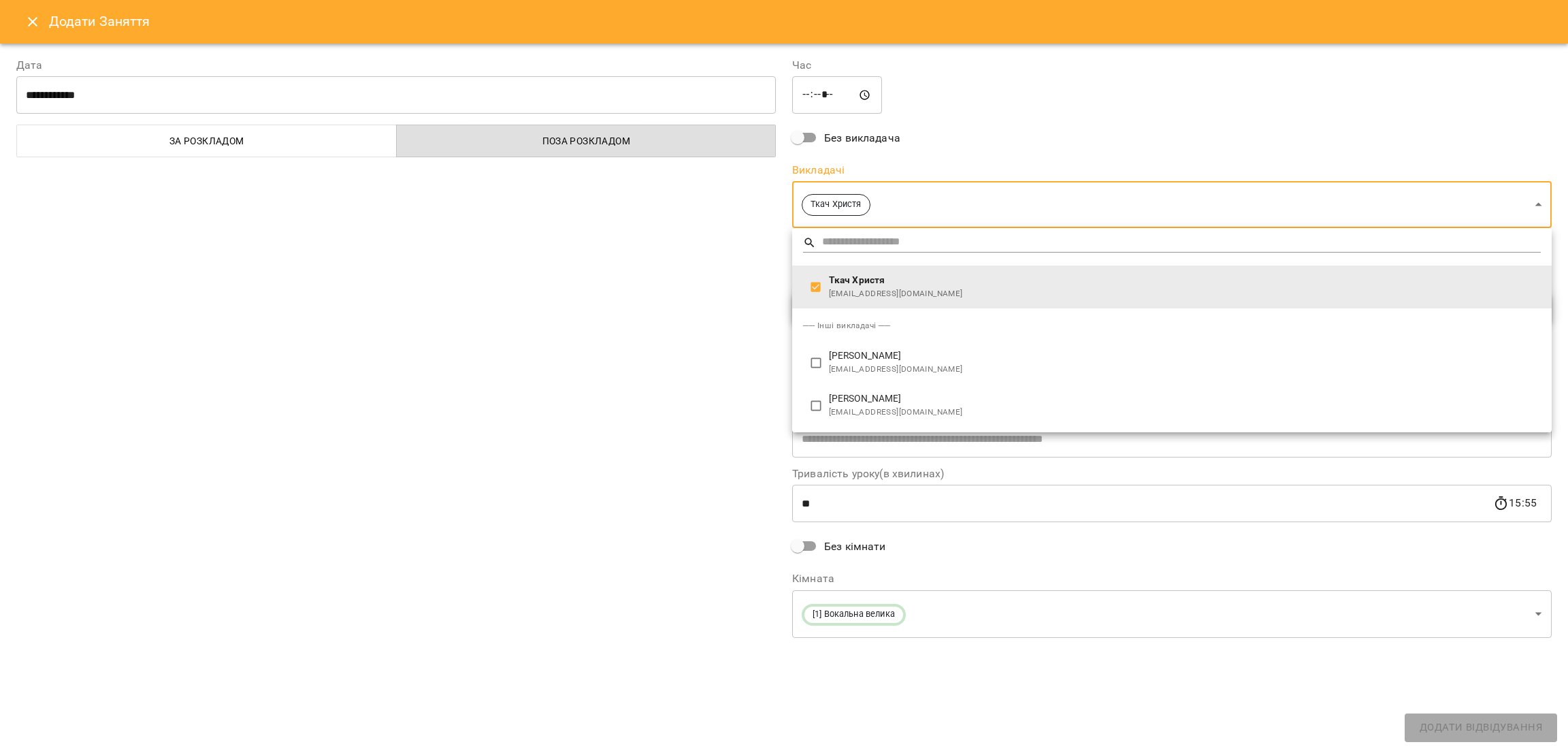
click at [801, 140] on div at bounding box center [784, 376] width 1568 height 753
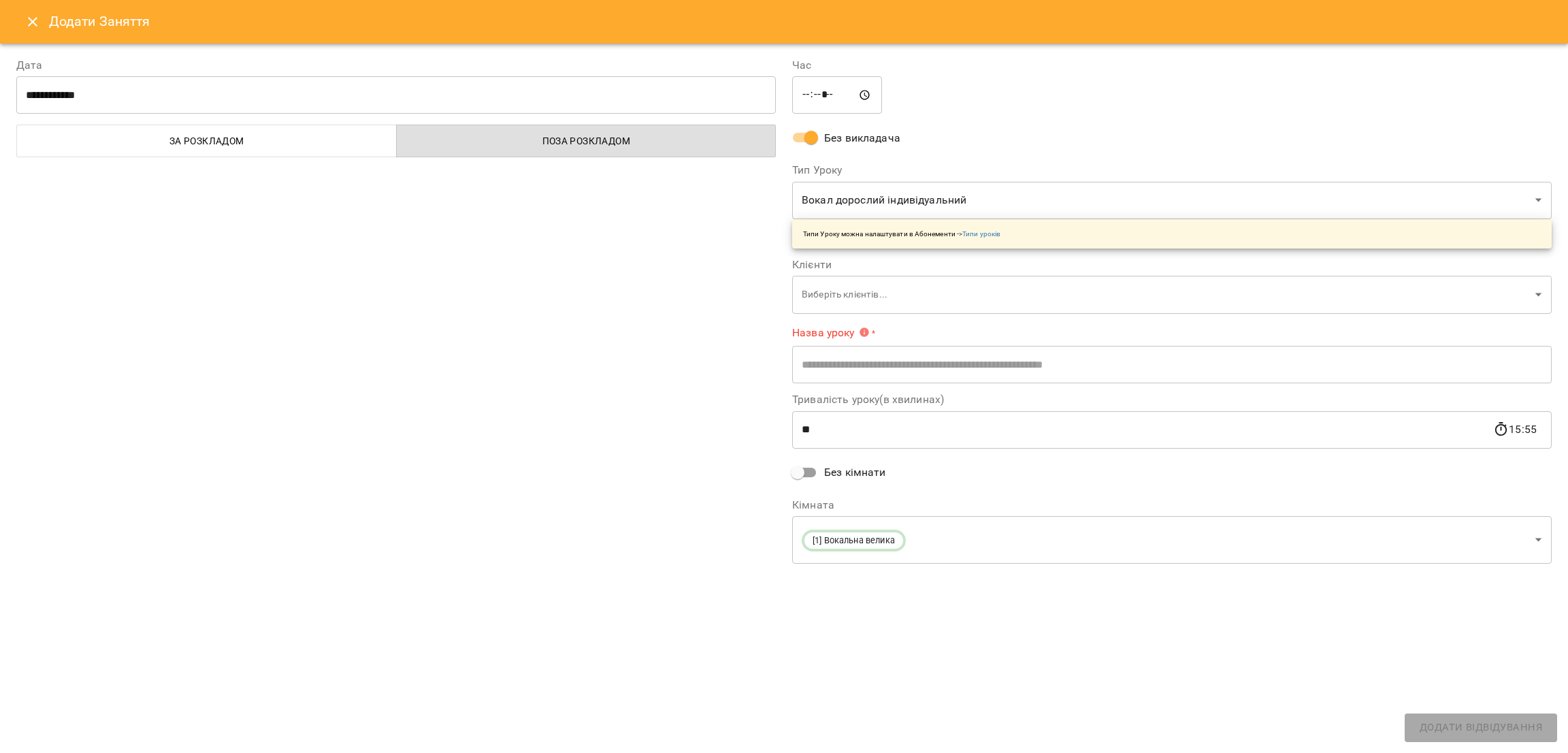
click at [865, 289] on body "For Business 99+ UA Пн 13 жовт Вт 14 жовт Ср 15 жовт Чт 16 жовт Пт 17 жовт Сб 1…" at bounding box center [784, 604] width 1568 height 1208
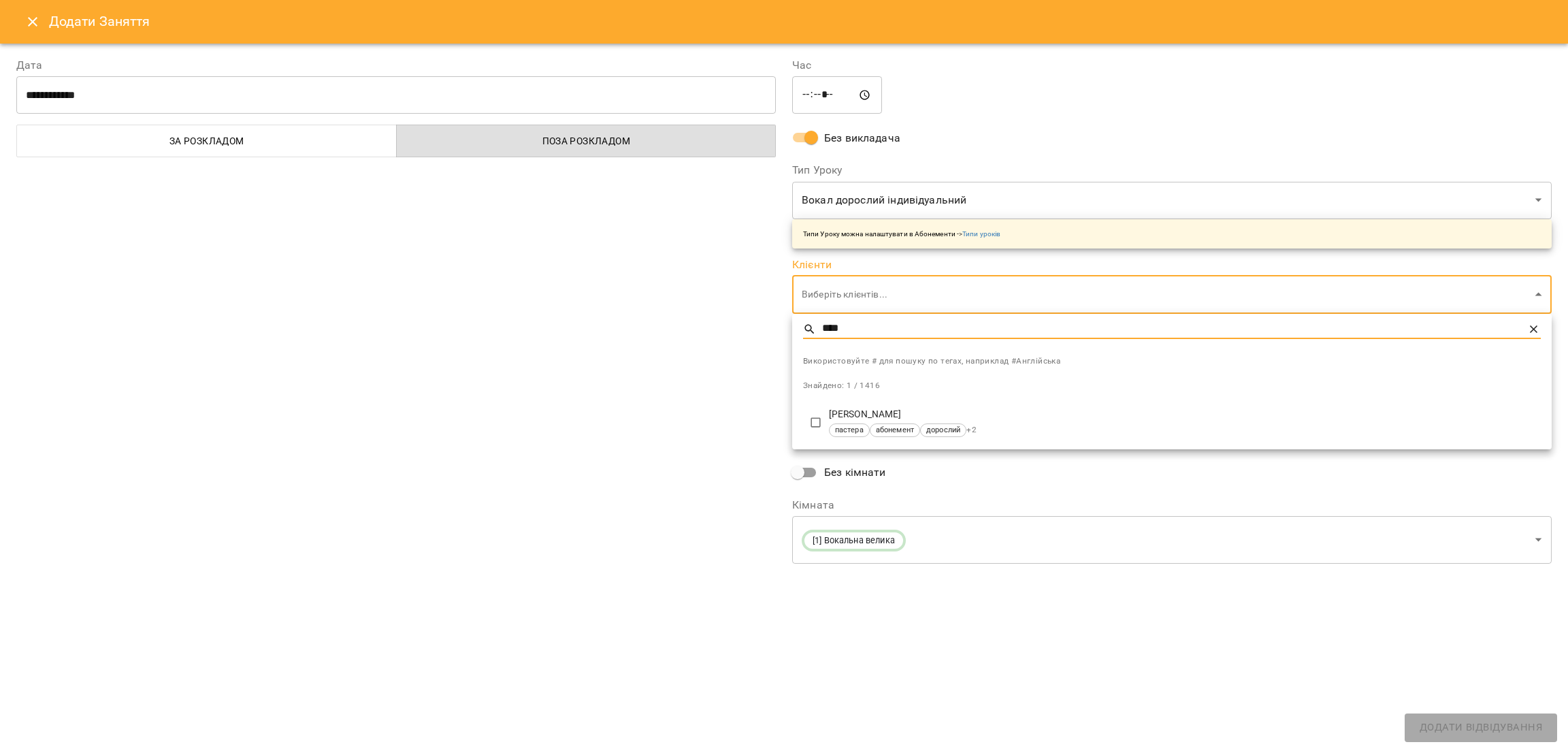
type input "****"
type input "**********"
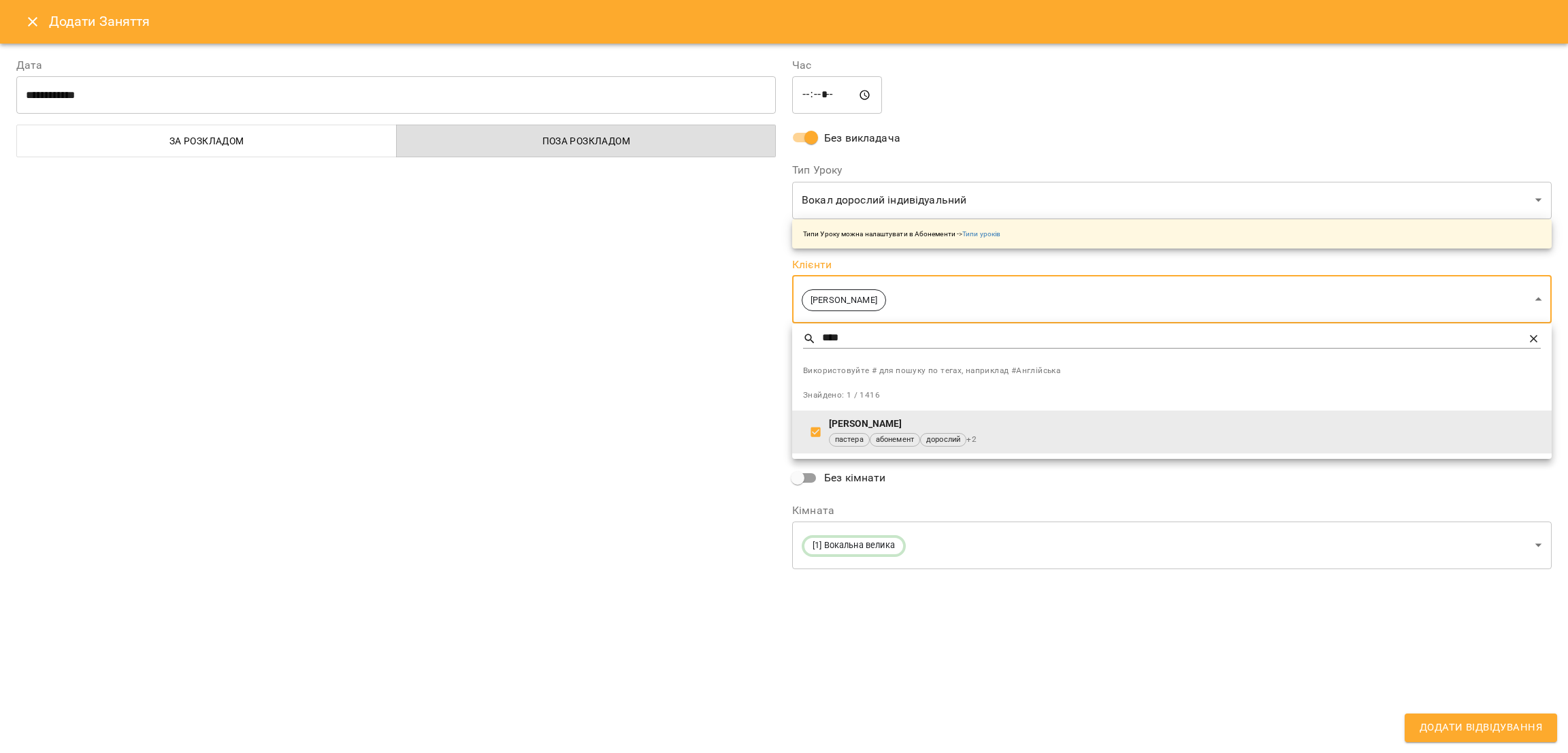
click at [698, 418] on div at bounding box center [784, 376] width 1568 height 753
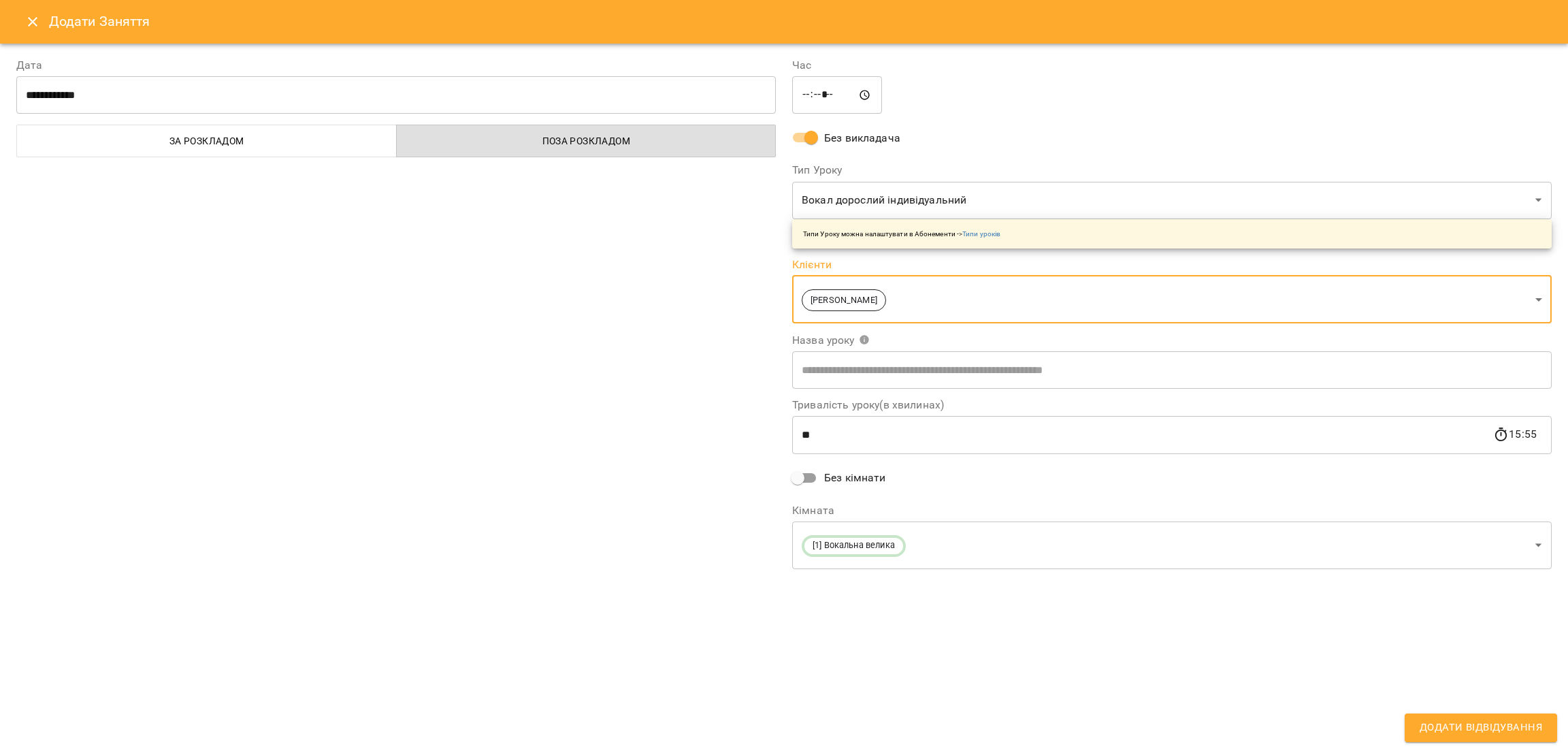
click at [1493, 729] on span "Додати Відвідування" at bounding box center [1481, 728] width 122 height 18
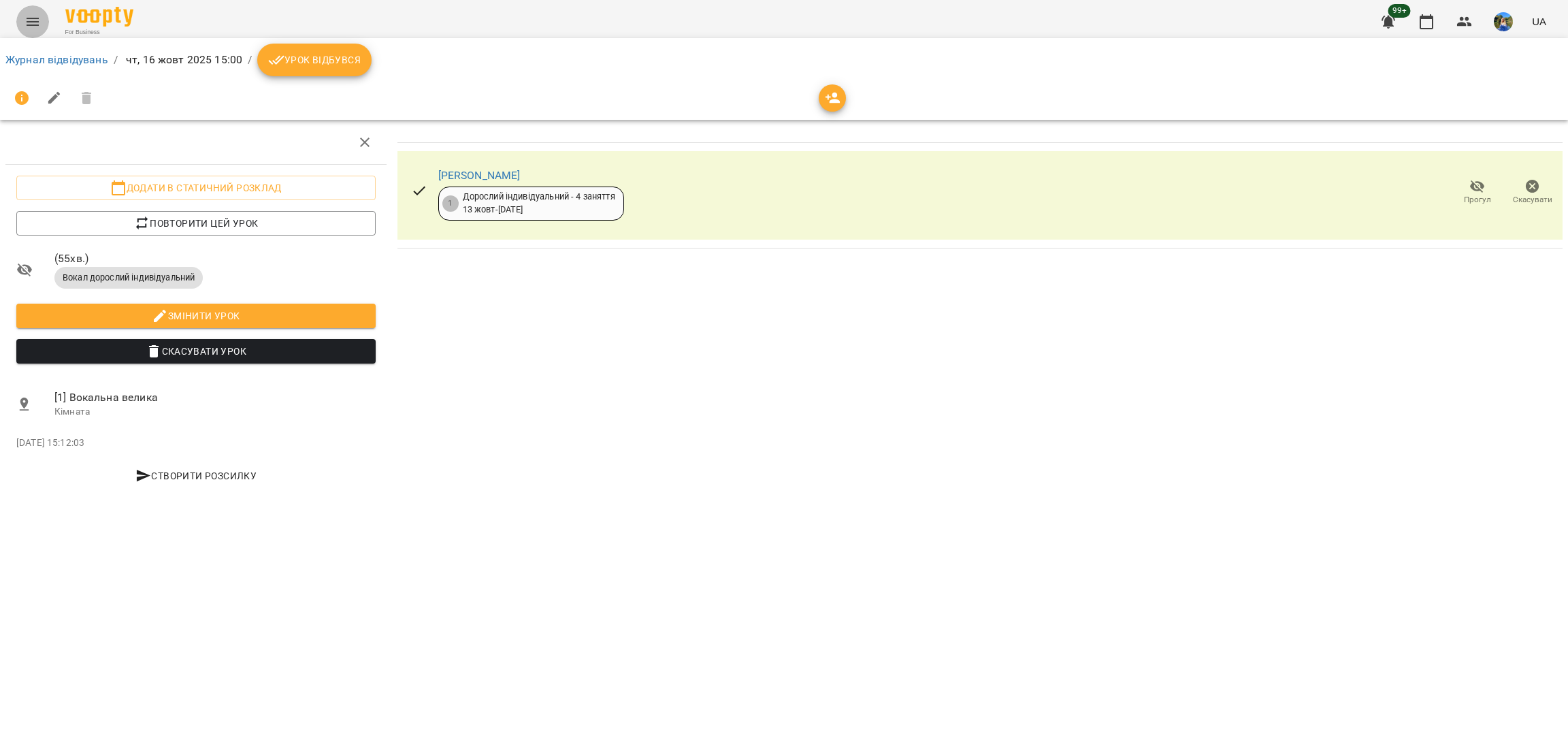
click at [21, 10] on button "Menu" at bounding box center [33, 22] width 33 height 33
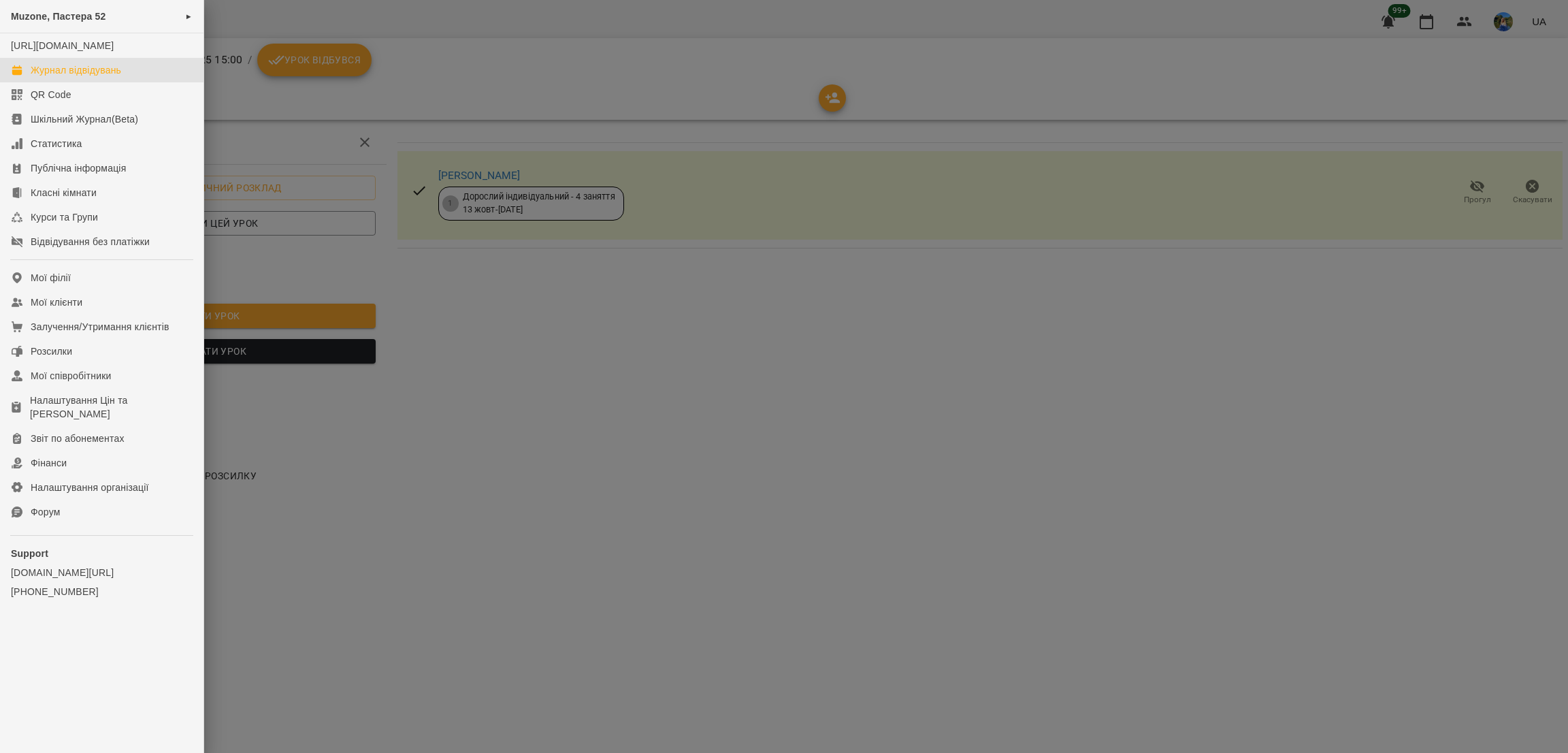
click at [69, 77] on div "Журнал відвідувань" at bounding box center [76, 70] width 90 height 14
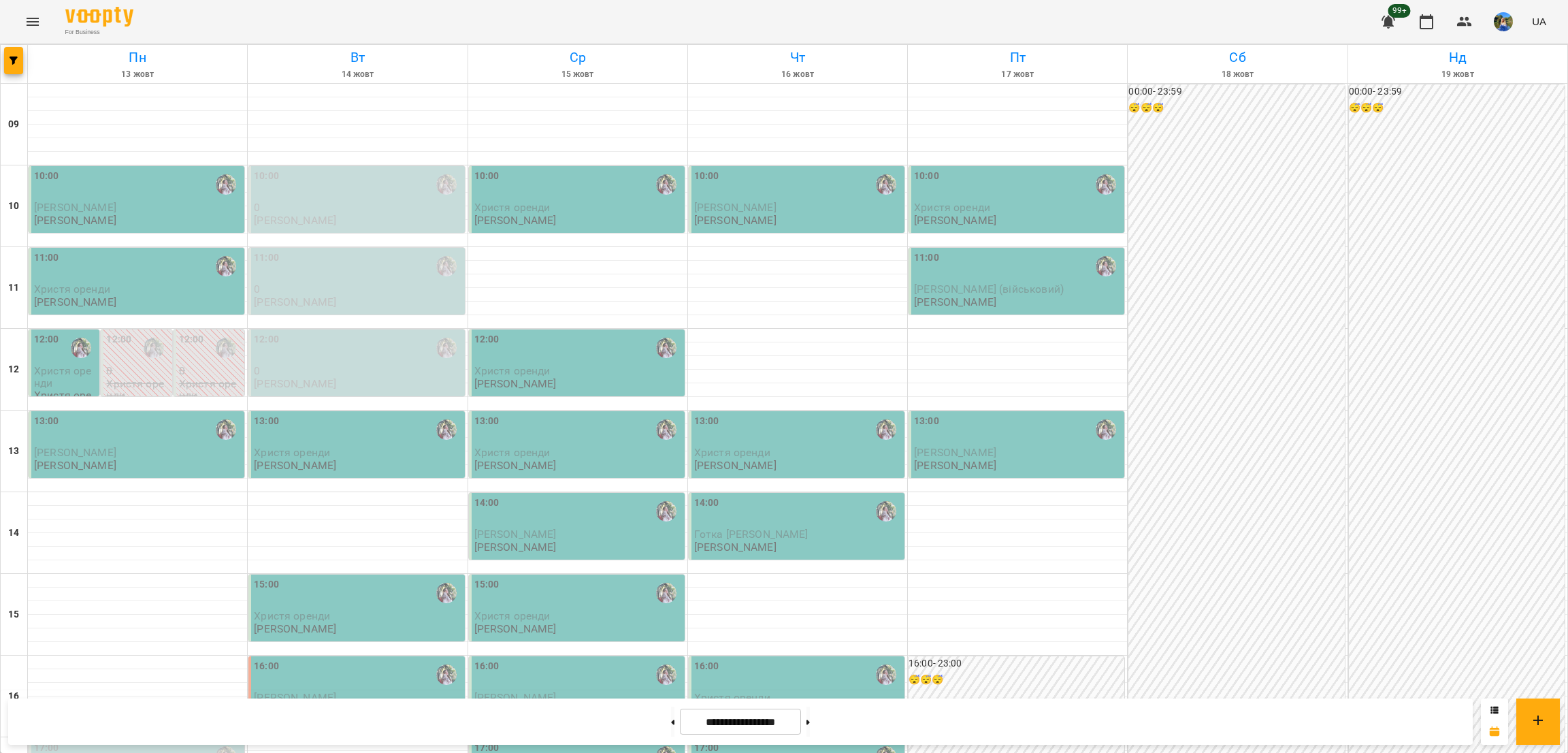
scroll to position [204, 0]
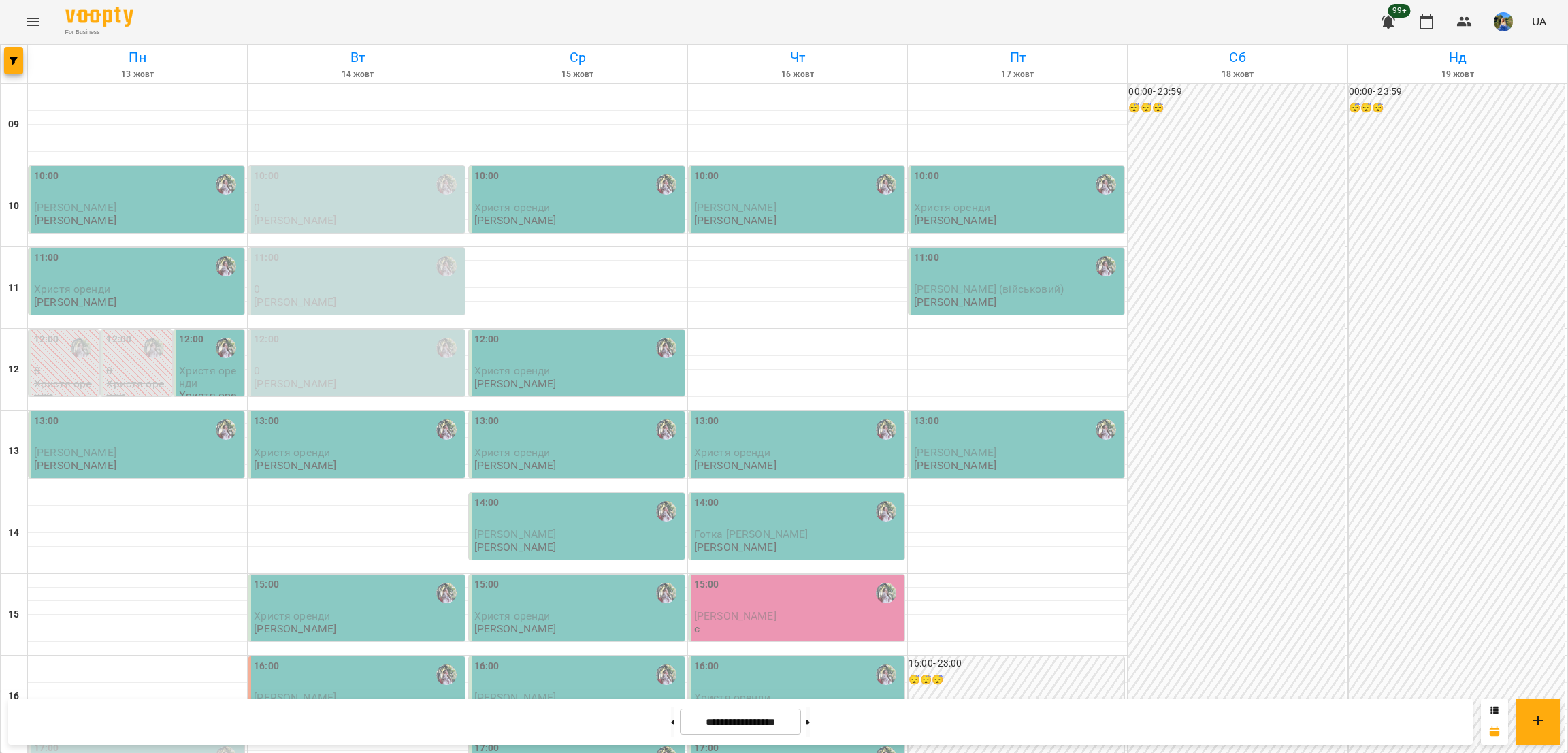
scroll to position [204, 0]
click at [797, 577] on div "15:00" at bounding box center [798, 593] width 208 height 31
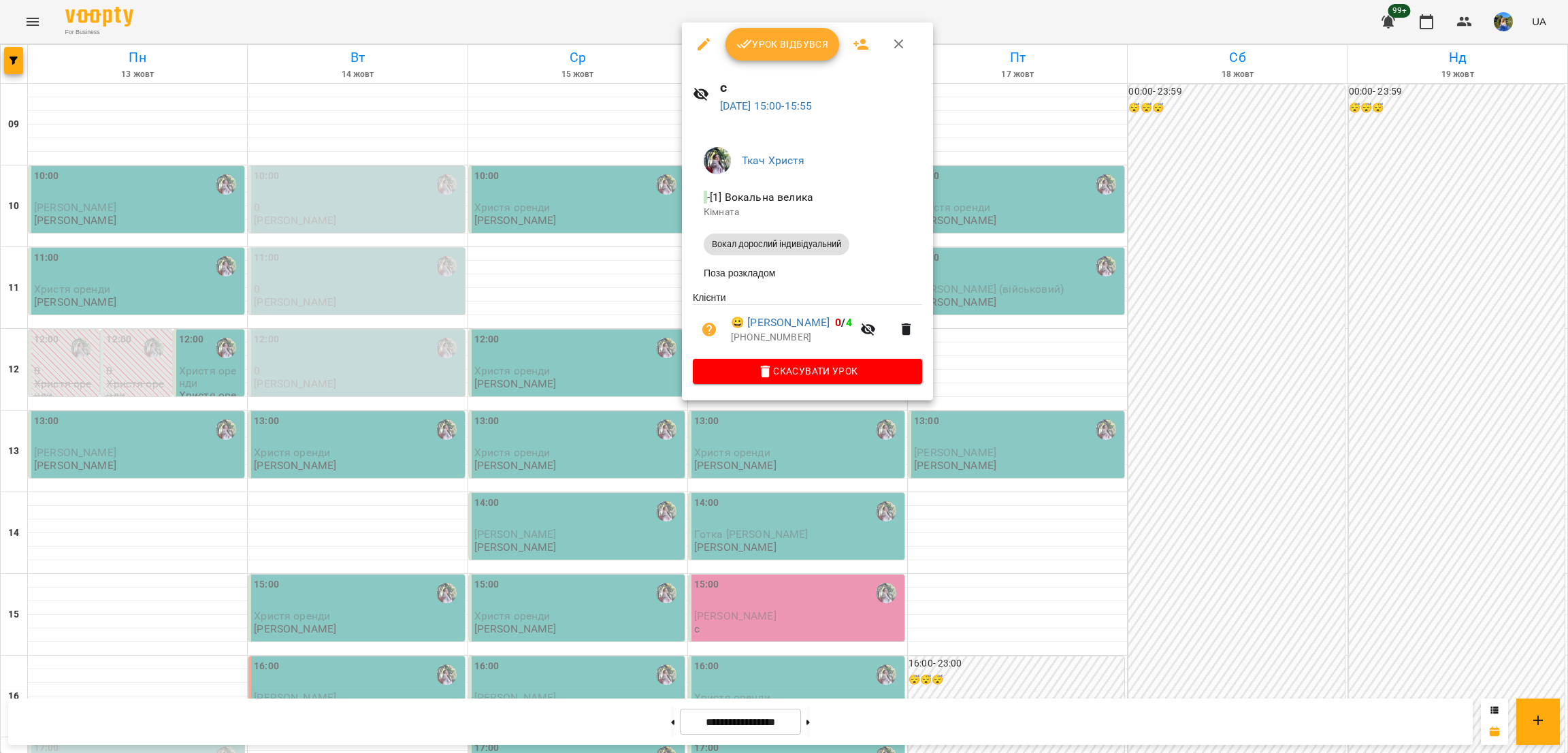
click at [1002, 380] on div at bounding box center [784, 376] width 1568 height 753
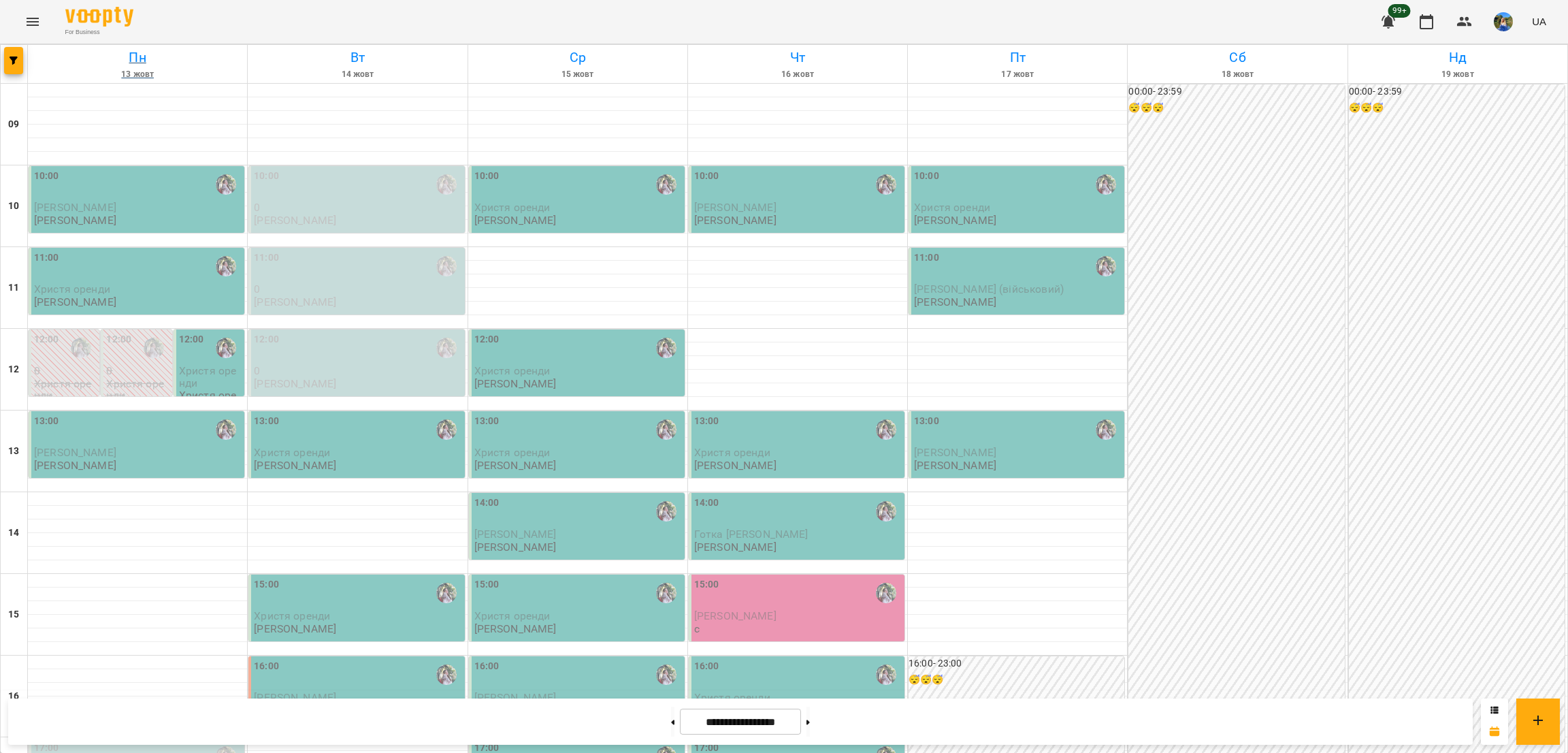
scroll to position [0, 0]
click at [10, 59] on icon "button" at bounding box center [14, 61] width 8 height 8
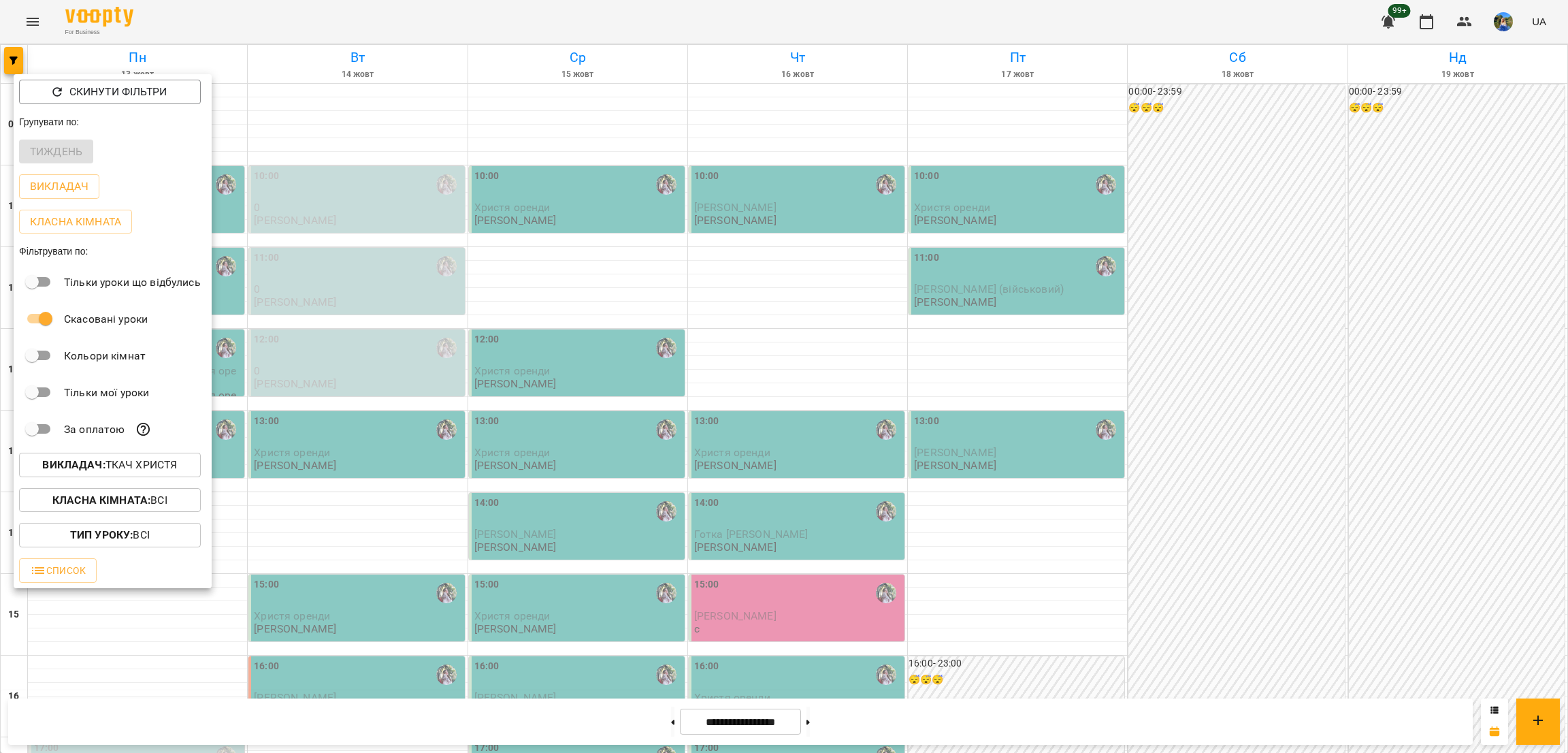
click at [141, 472] on p "Викладач : [PERSON_NAME]" at bounding box center [109, 465] width 135 height 16
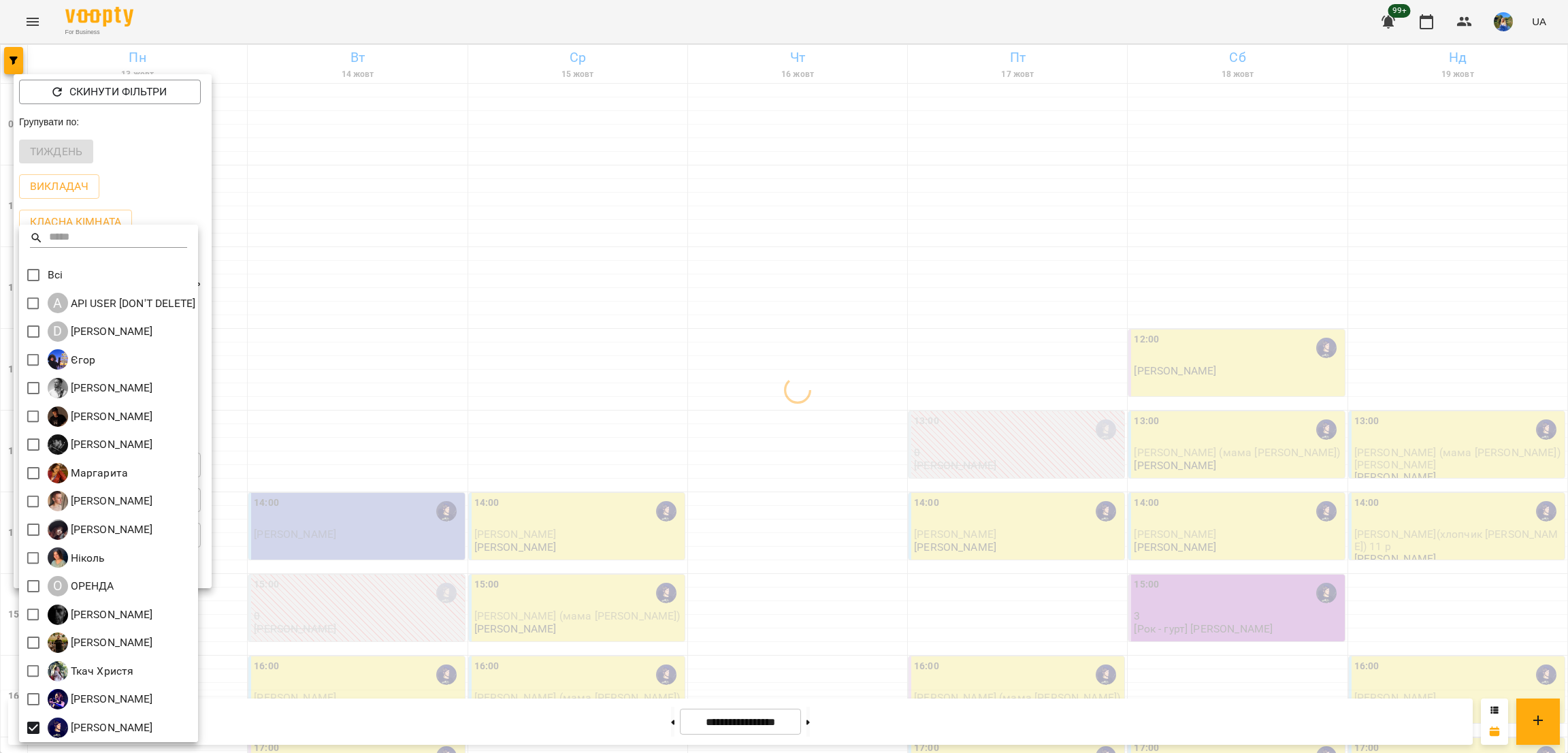
click at [1067, 376] on div at bounding box center [784, 376] width 1568 height 753
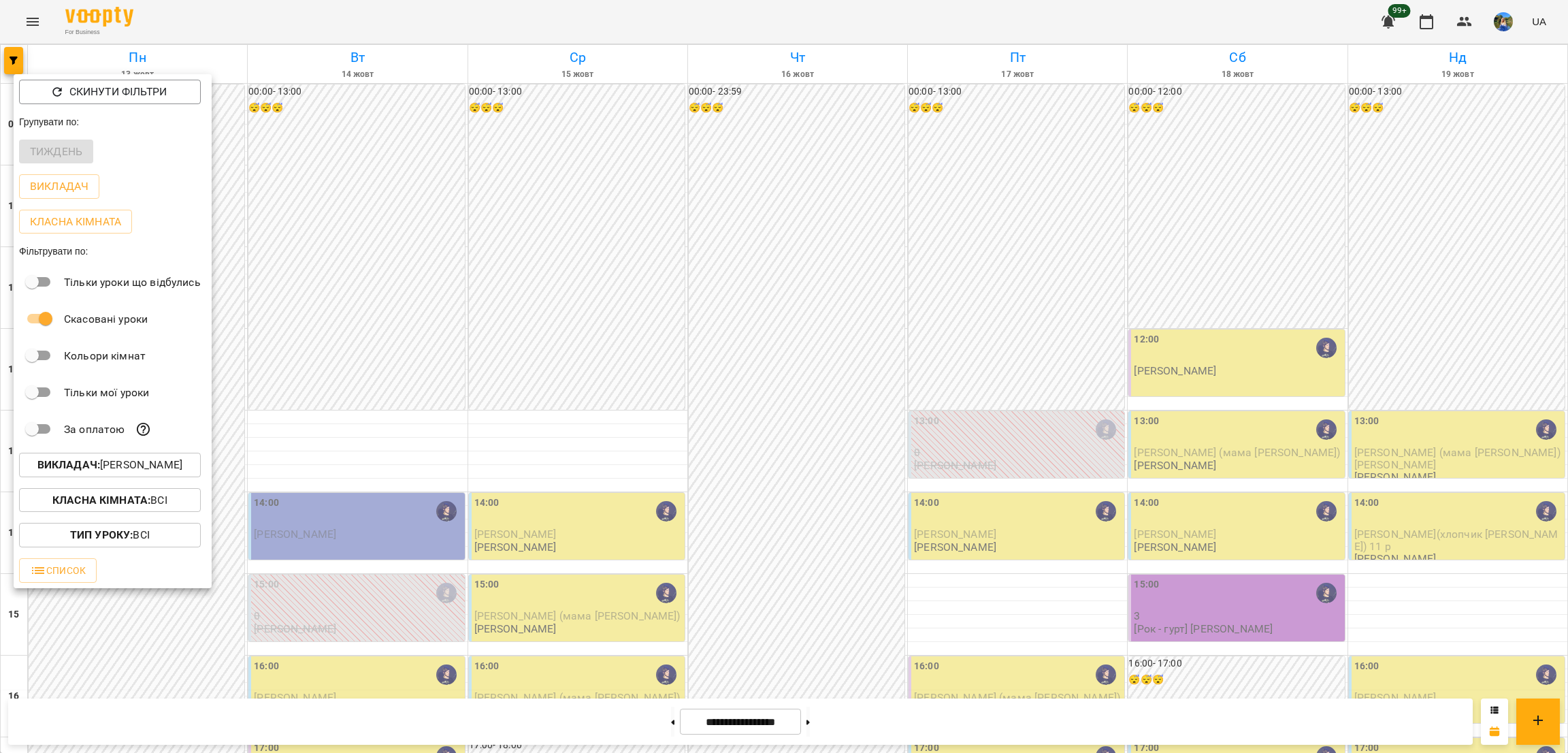
click at [1182, 356] on div at bounding box center [784, 376] width 1568 height 753
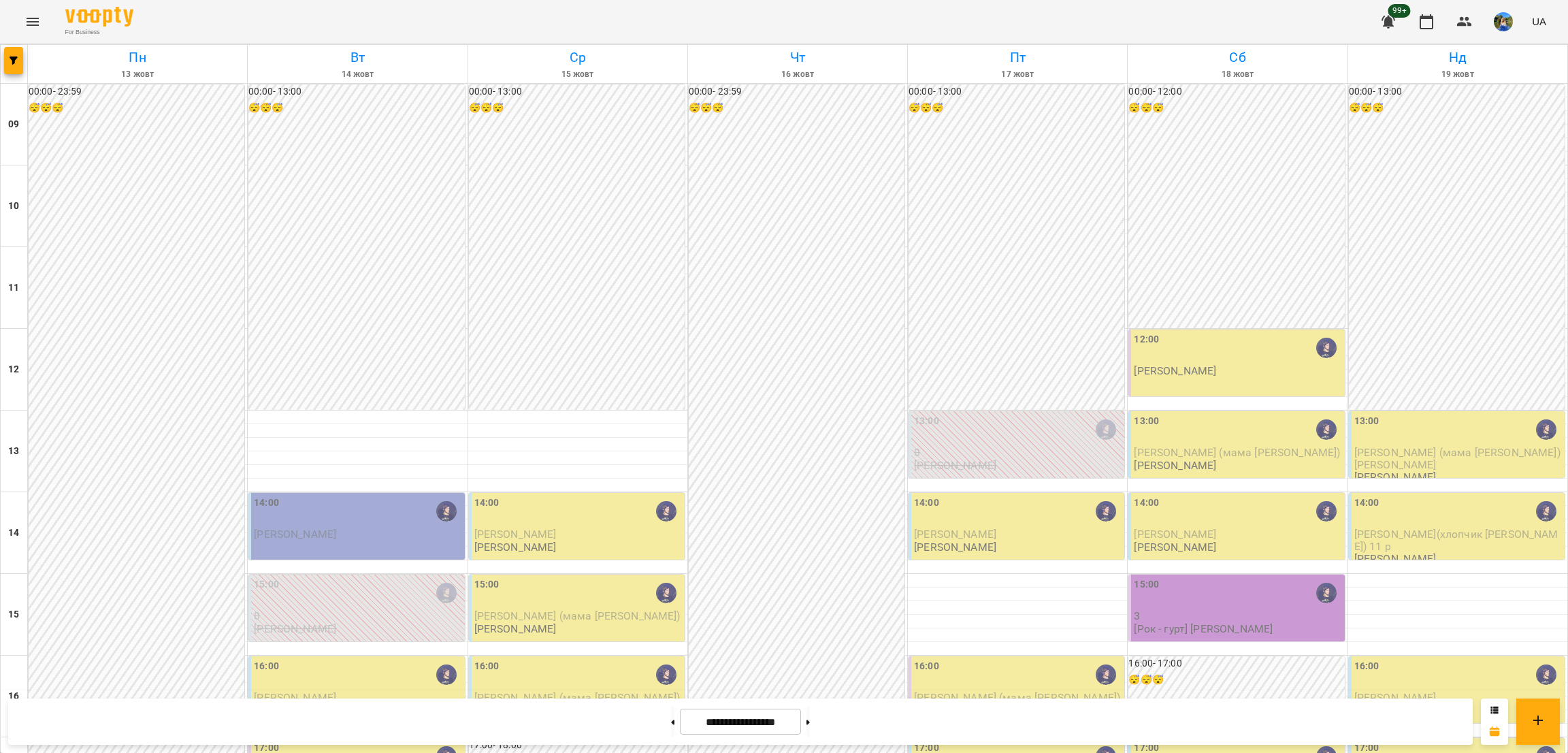
click at [1172, 359] on div "12:00" at bounding box center [1238, 348] width 208 height 31
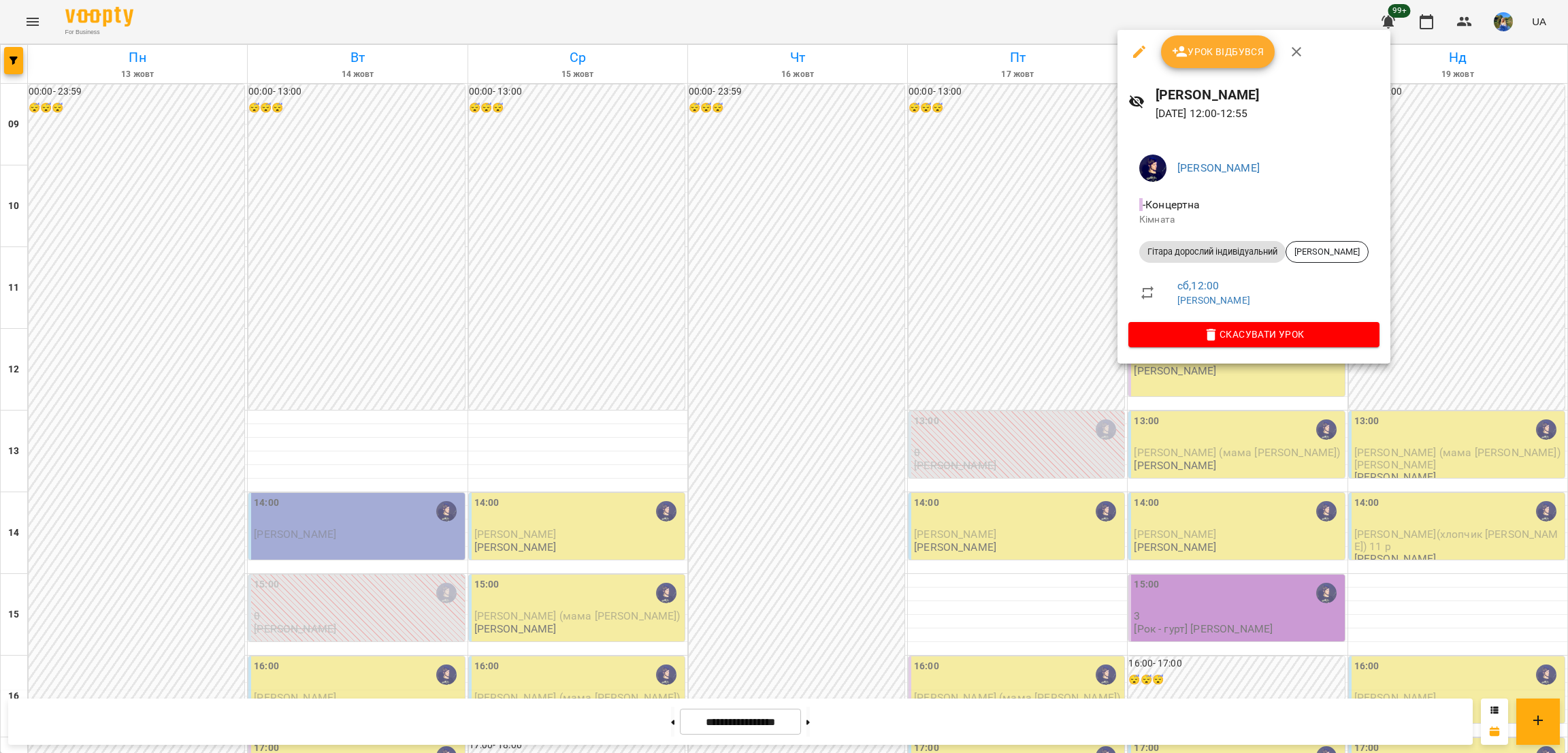
click at [1207, 392] on div at bounding box center [784, 376] width 1568 height 753
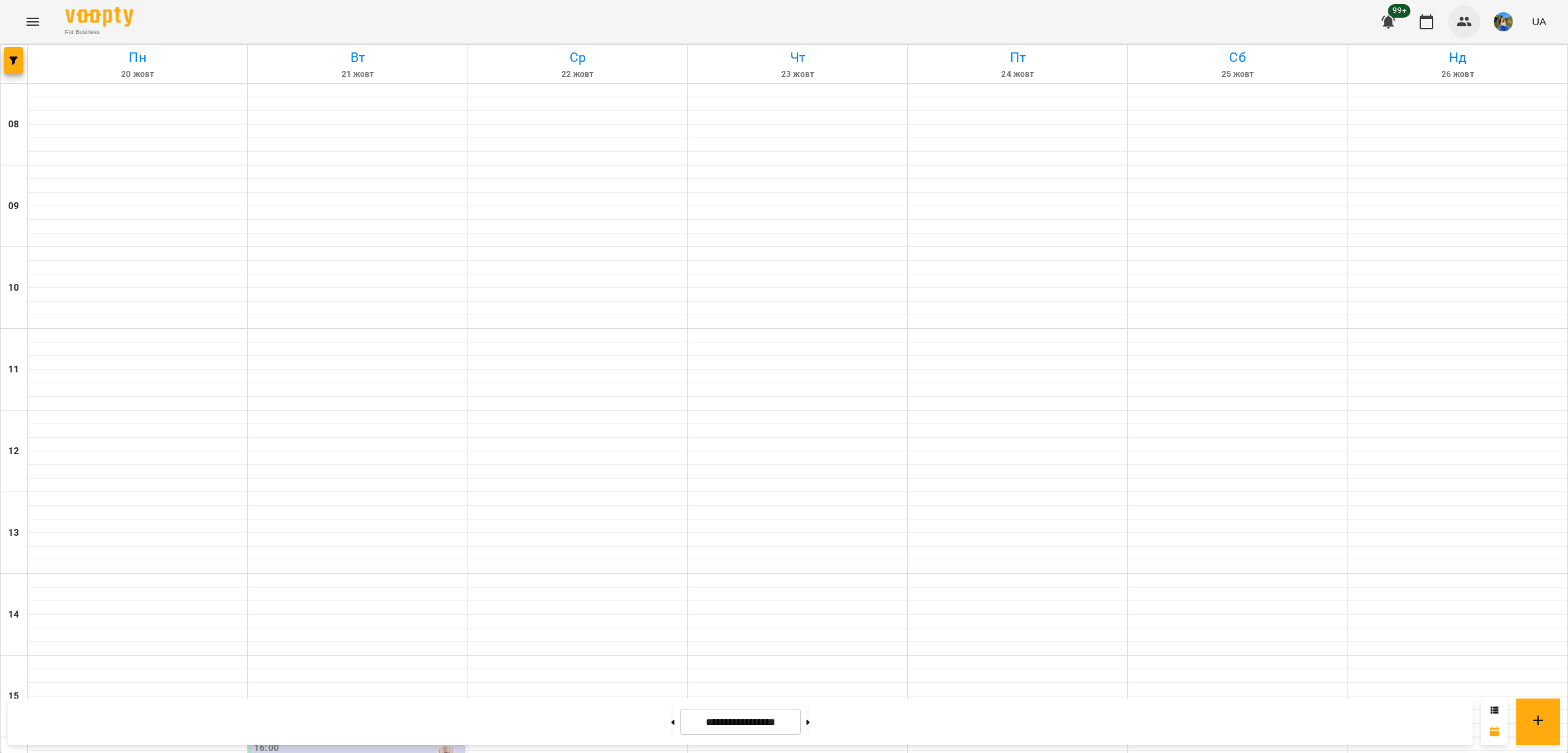
scroll to position [373, 0]
click at [1476, 24] on button "button" at bounding box center [1465, 22] width 33 height 33
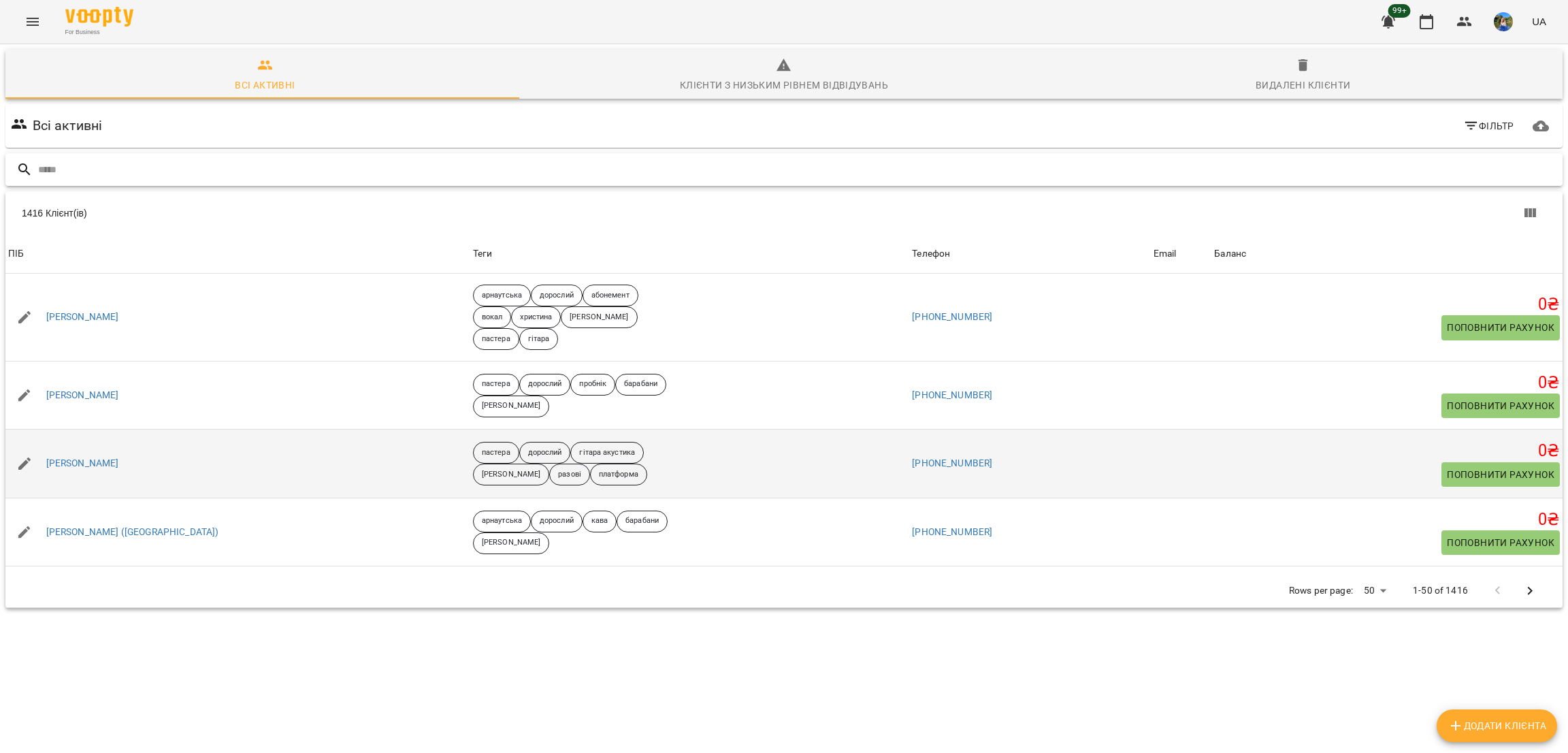
type input "*"
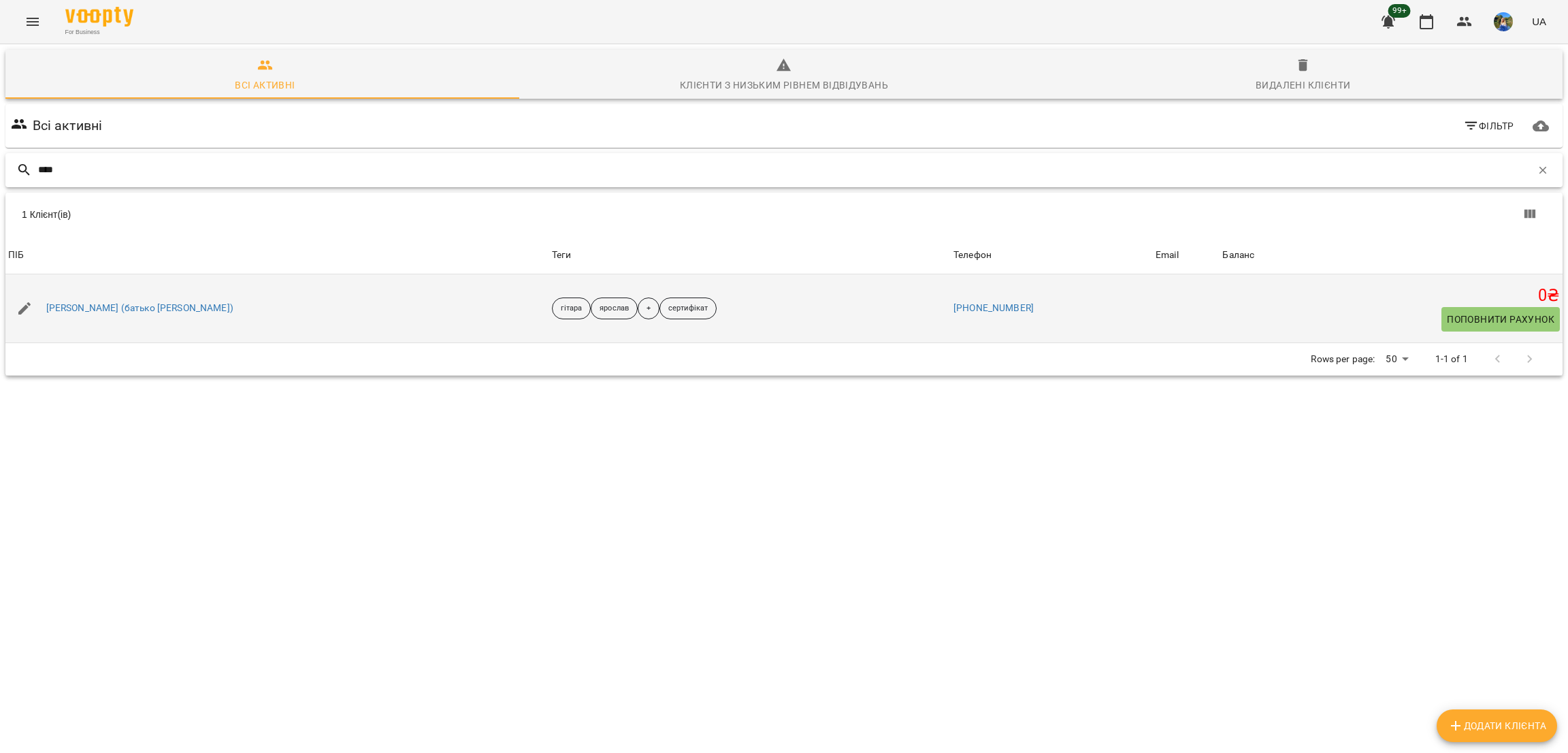
type input "****"
click at [145, 315] on div "Аліса Савлушина (батько Дмитро)" at bounding box center [140, 308] width 193 height 19
click at [145, 306] on link "Аліса Савлушина (батько Дмитро)" at bounding box center [140, 308] width 187 height 14
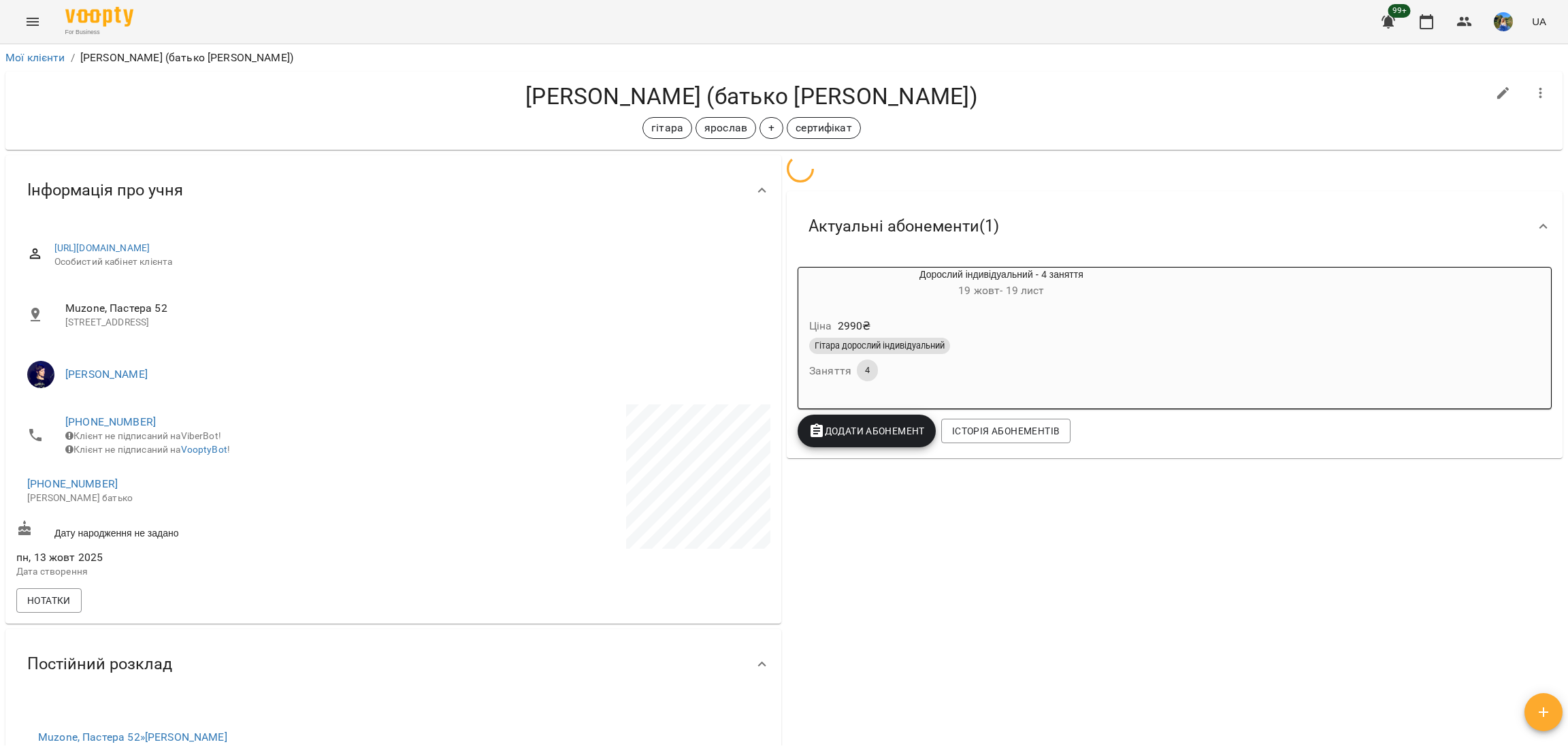
scroll to position [465, 0]
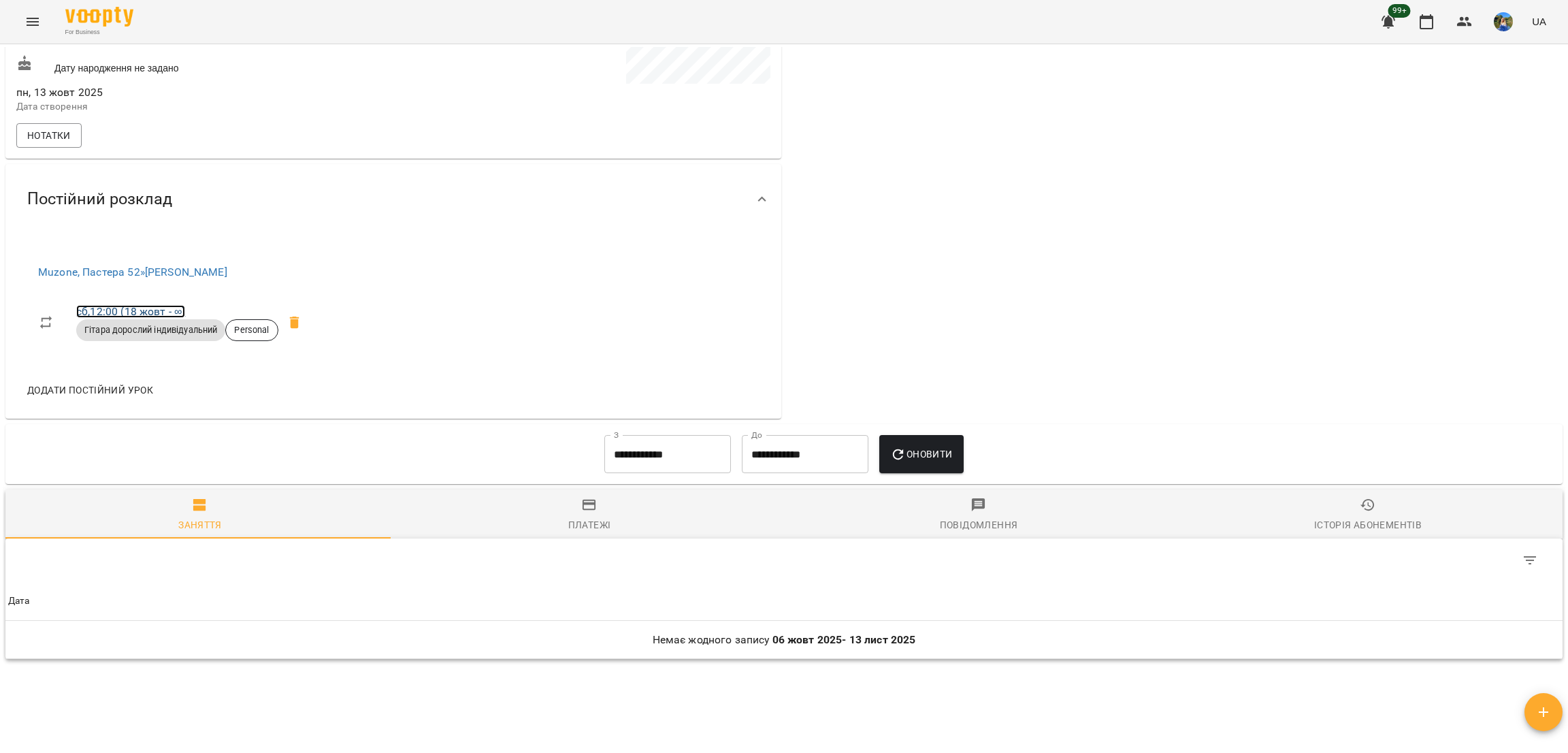
click at [170, 317] on link "сб , 12:00 (18 жовт - ∞)" at bounding box center [131, 311] width 109 height 13
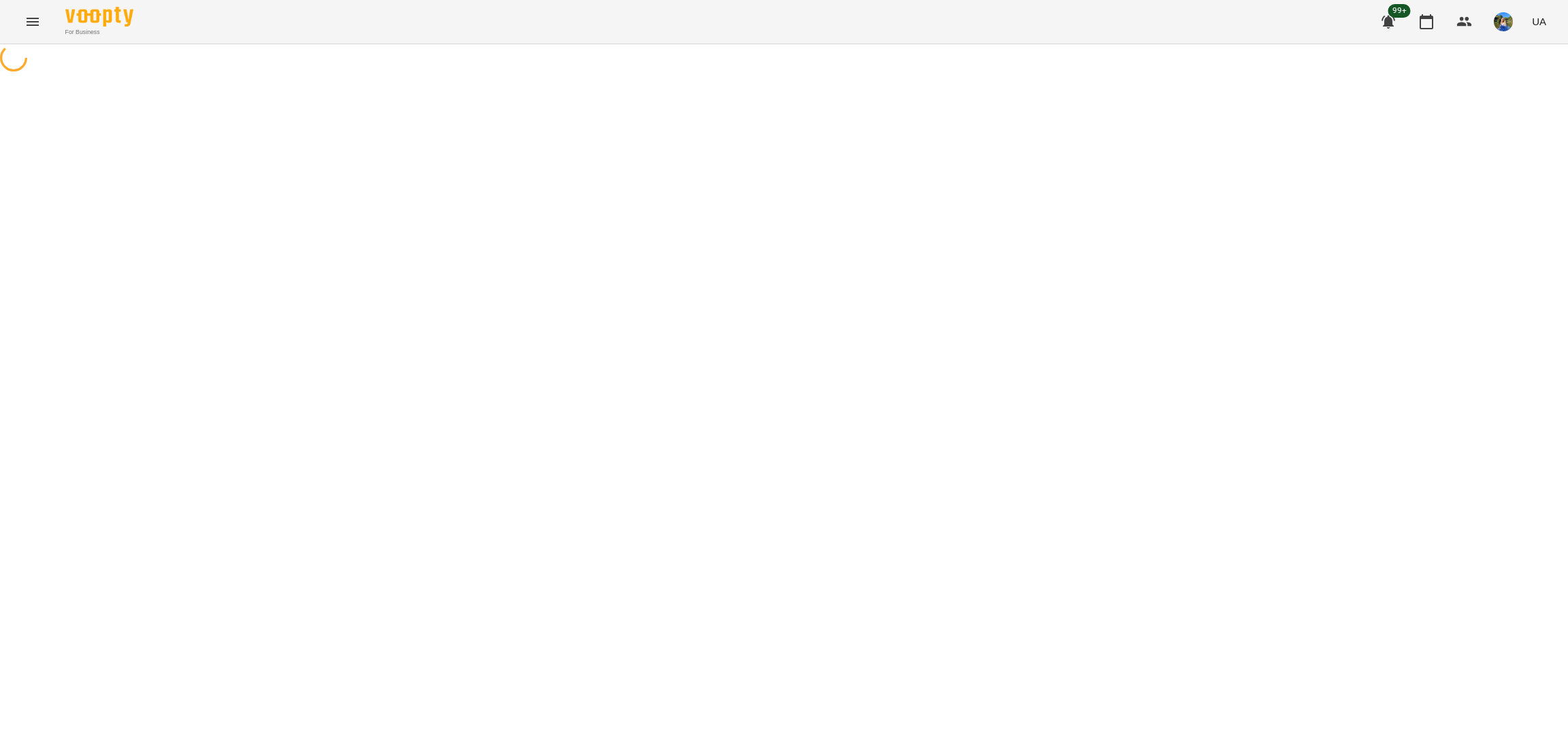
select select "*"
select select "**********"
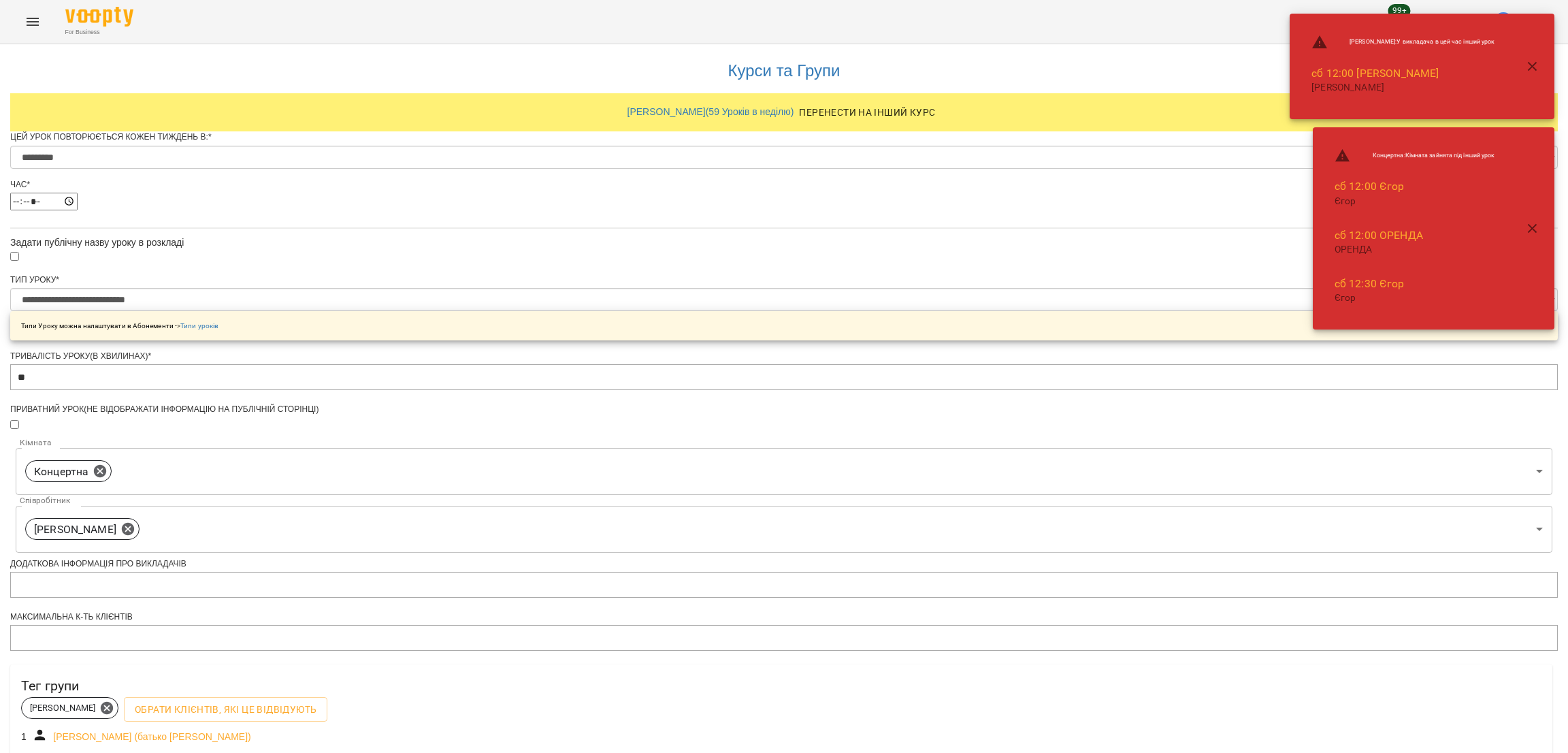
scroll to position [350, 0]
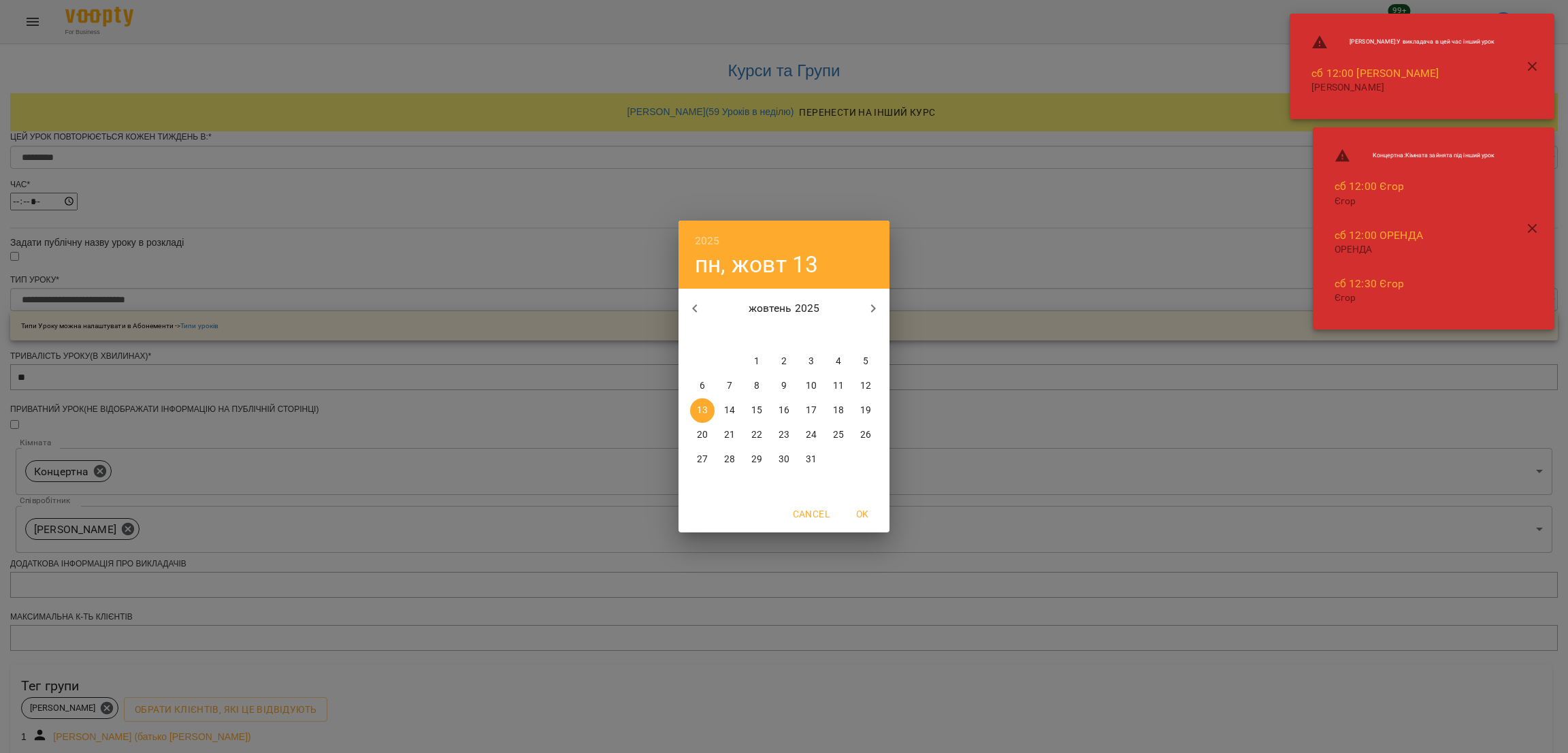
click at [845, 411] on span "18" at bounding box center [839, 411] width 25 height 14
type input "**********"
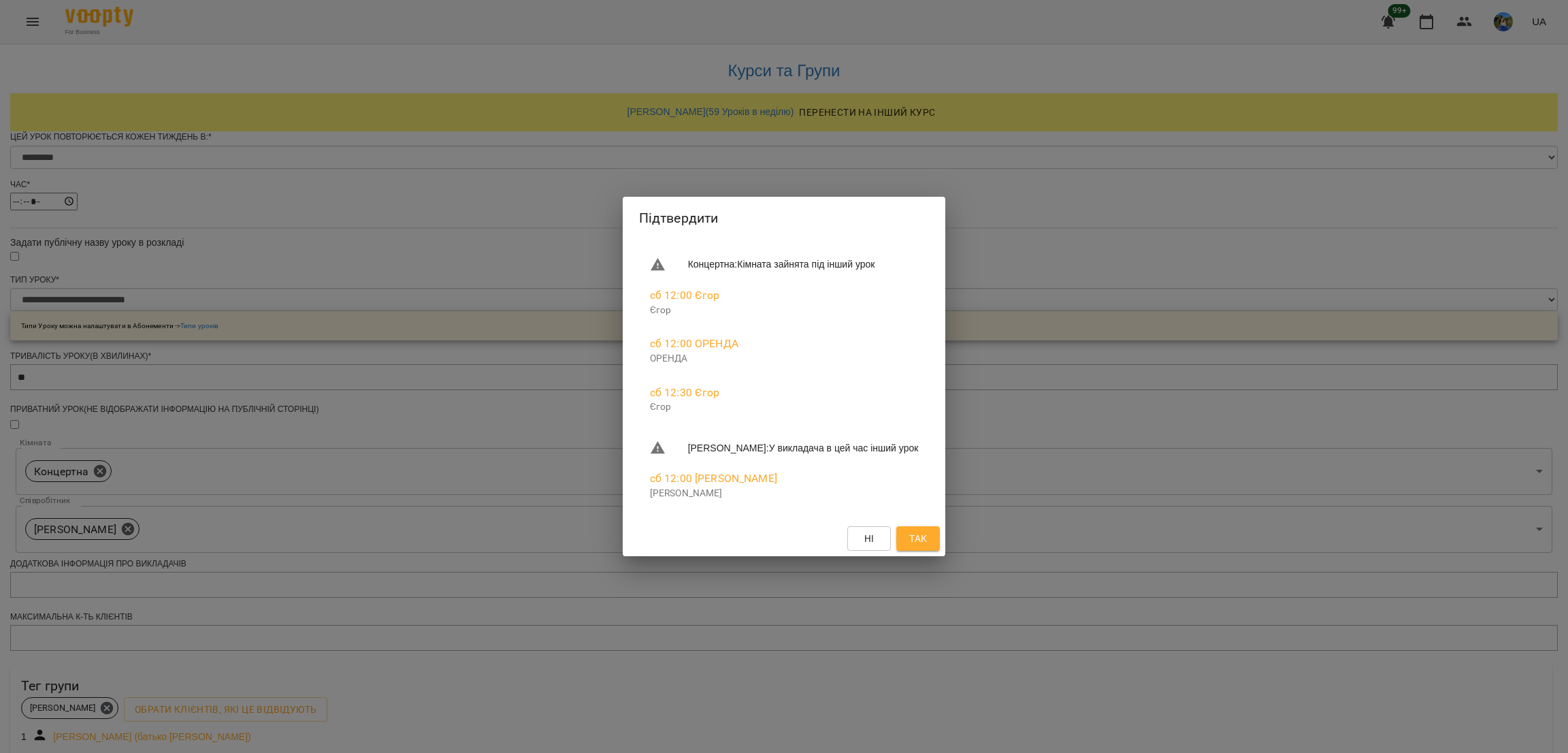
click at [918, 523] on div "Ні Так" at bounding box center [784, 539] width 323 height 36
click at [913, 536] on span "Так" at bounding box center [918, 539] width 18 height 16
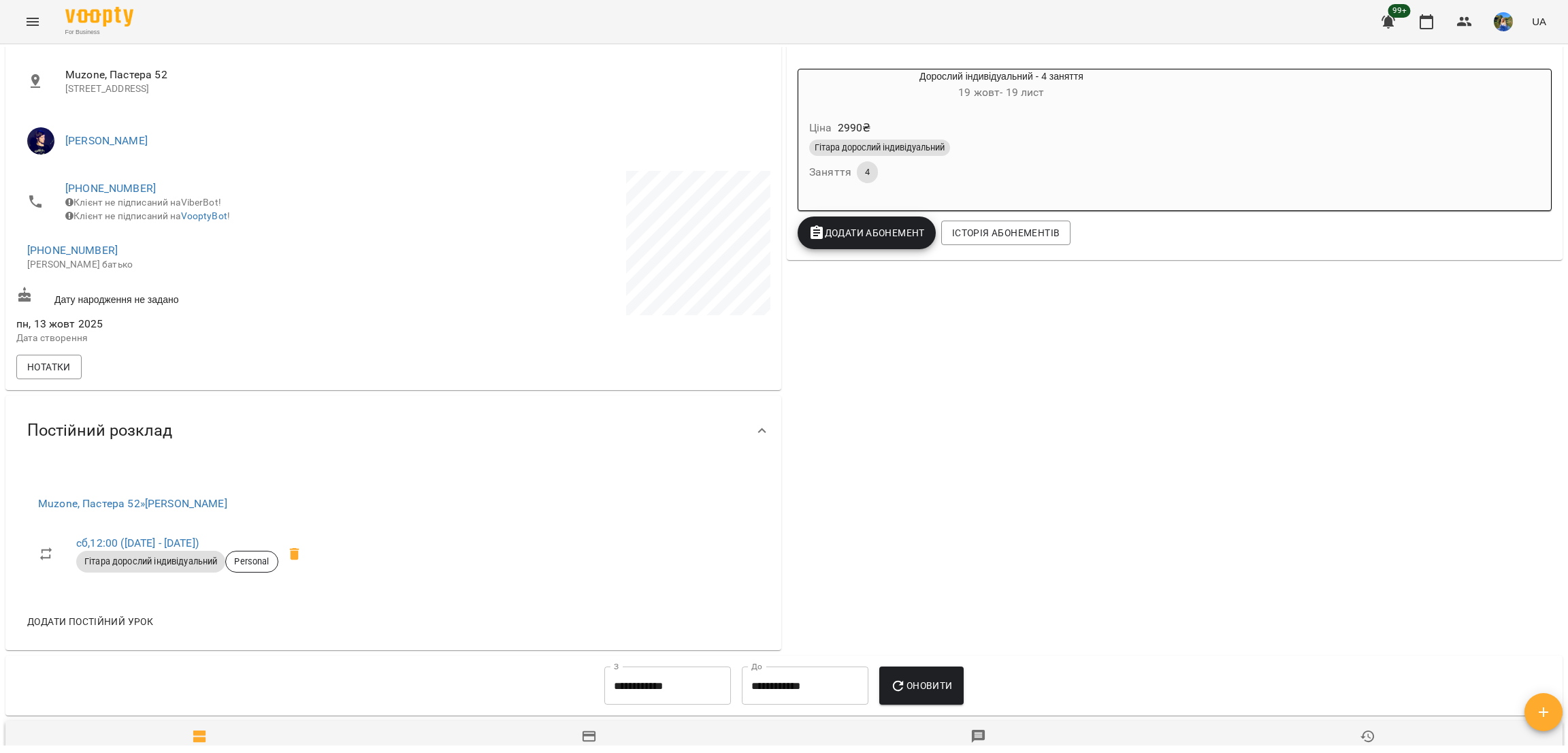
scroll to position [555, 0]
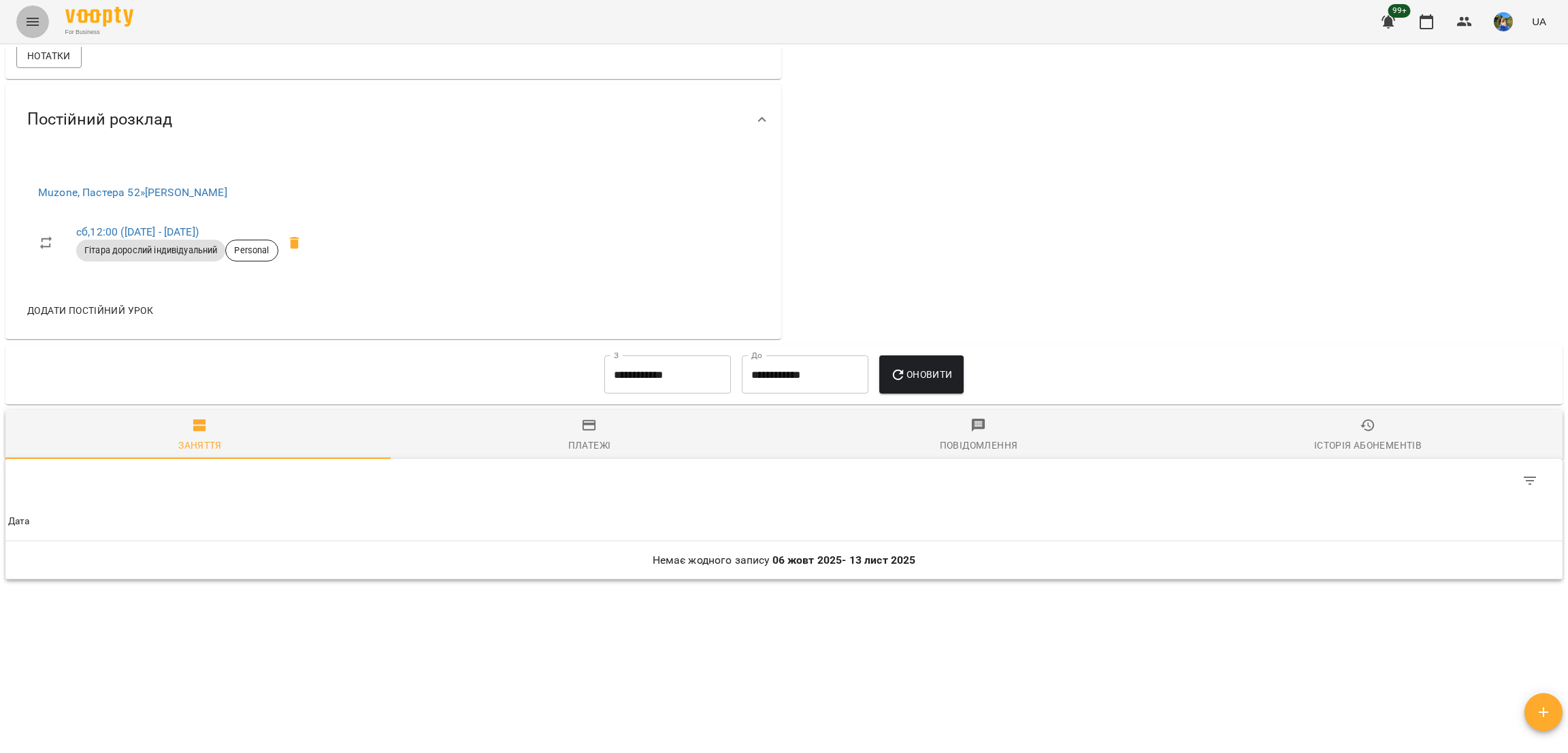
click at [27, 20] on icon "Menu" at bounding box center [33, 22] width 16 height 16
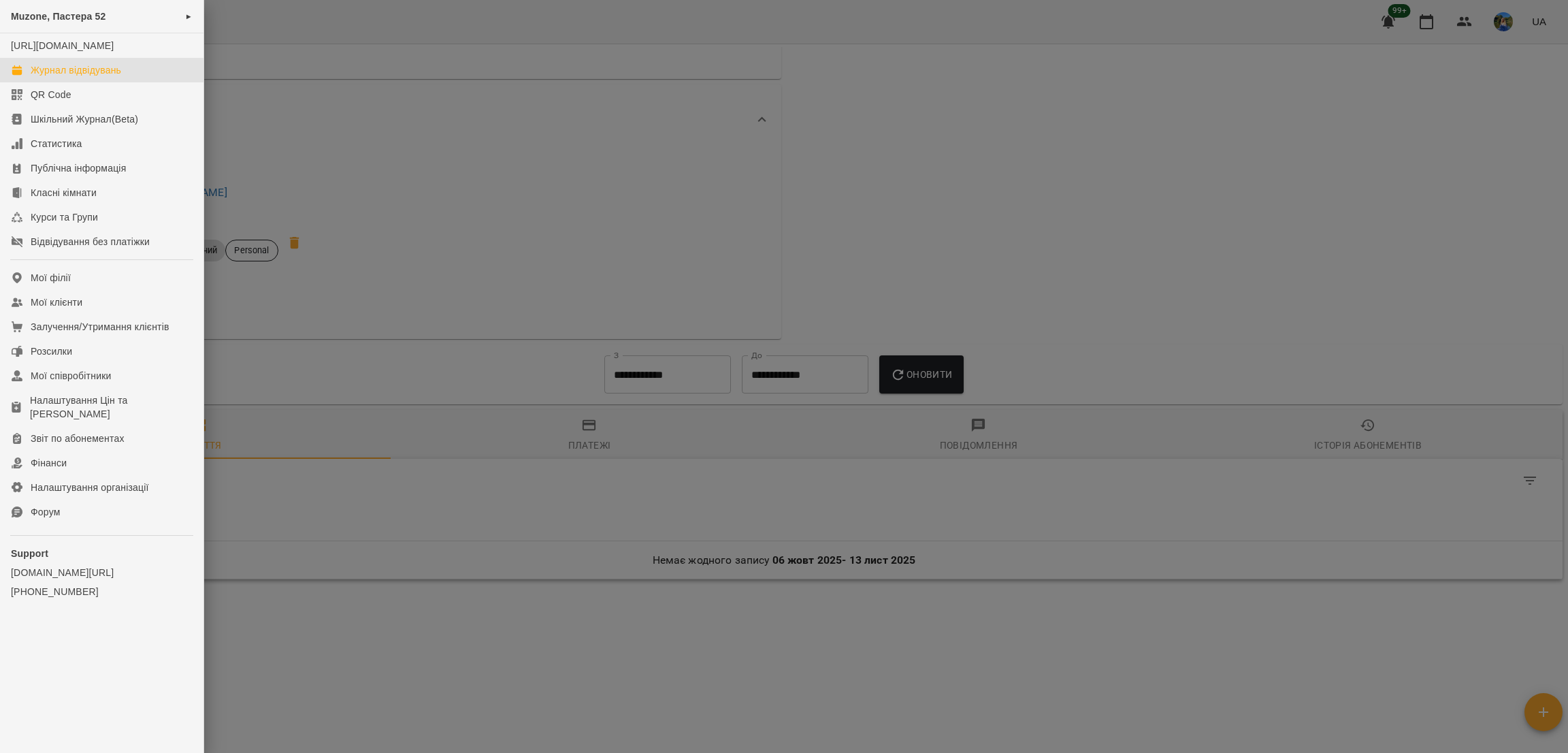
click at [103, 77] on div "Журнал відвідувань" at bounding box center [76, 70] width 90 height 14
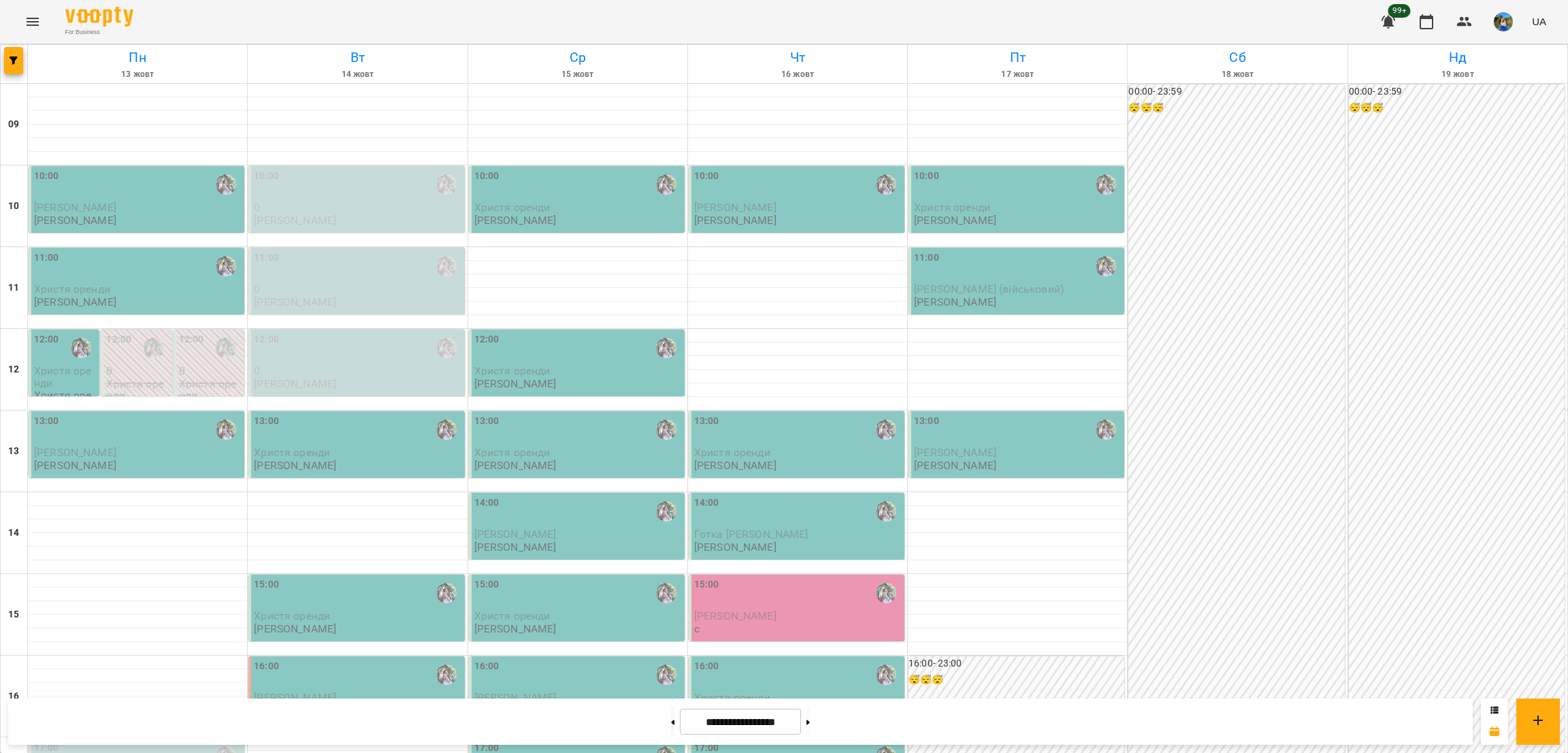
click at [3, 60] on div at bounding box center [14, 64] width 27 height 38
click at [9, 65] on button "button" at bounding box center [14, 61] width 19 height 27
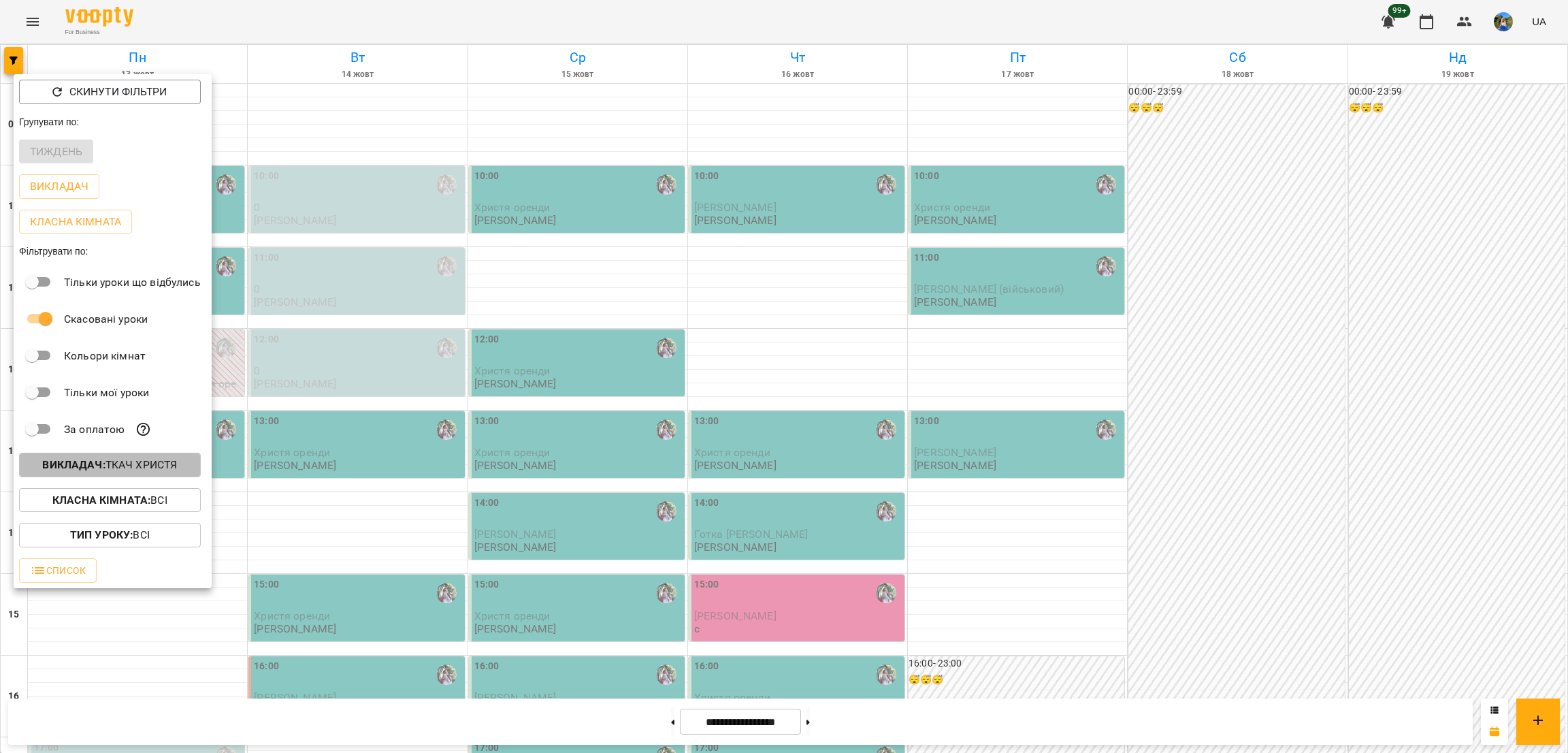
click at [144, 463] on p "Викладач : Ткач Христя" at bounding box center [109, 465] width 135 height 16
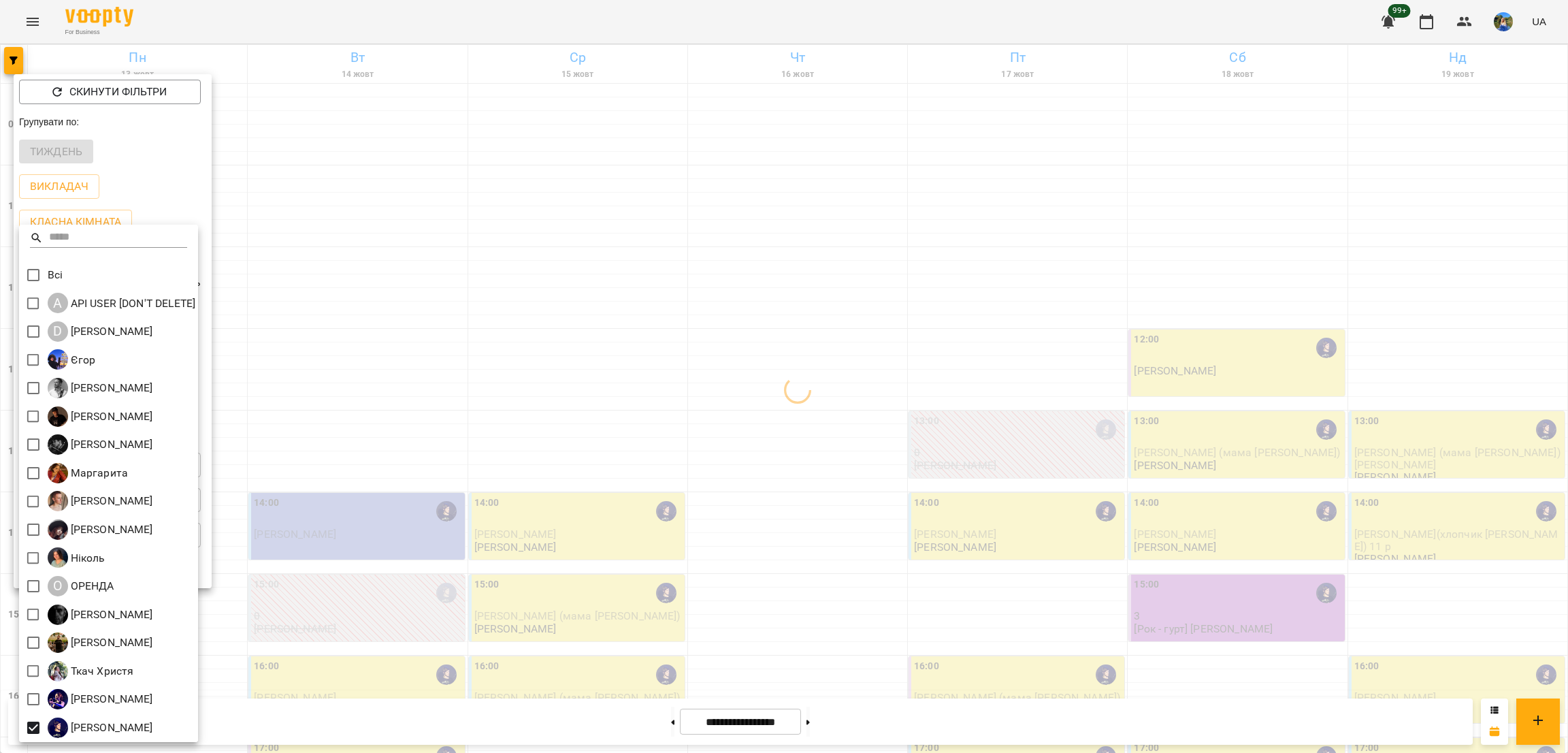
click at [634, 458] on div at bounding box center [784, 376] width 1568 height 753
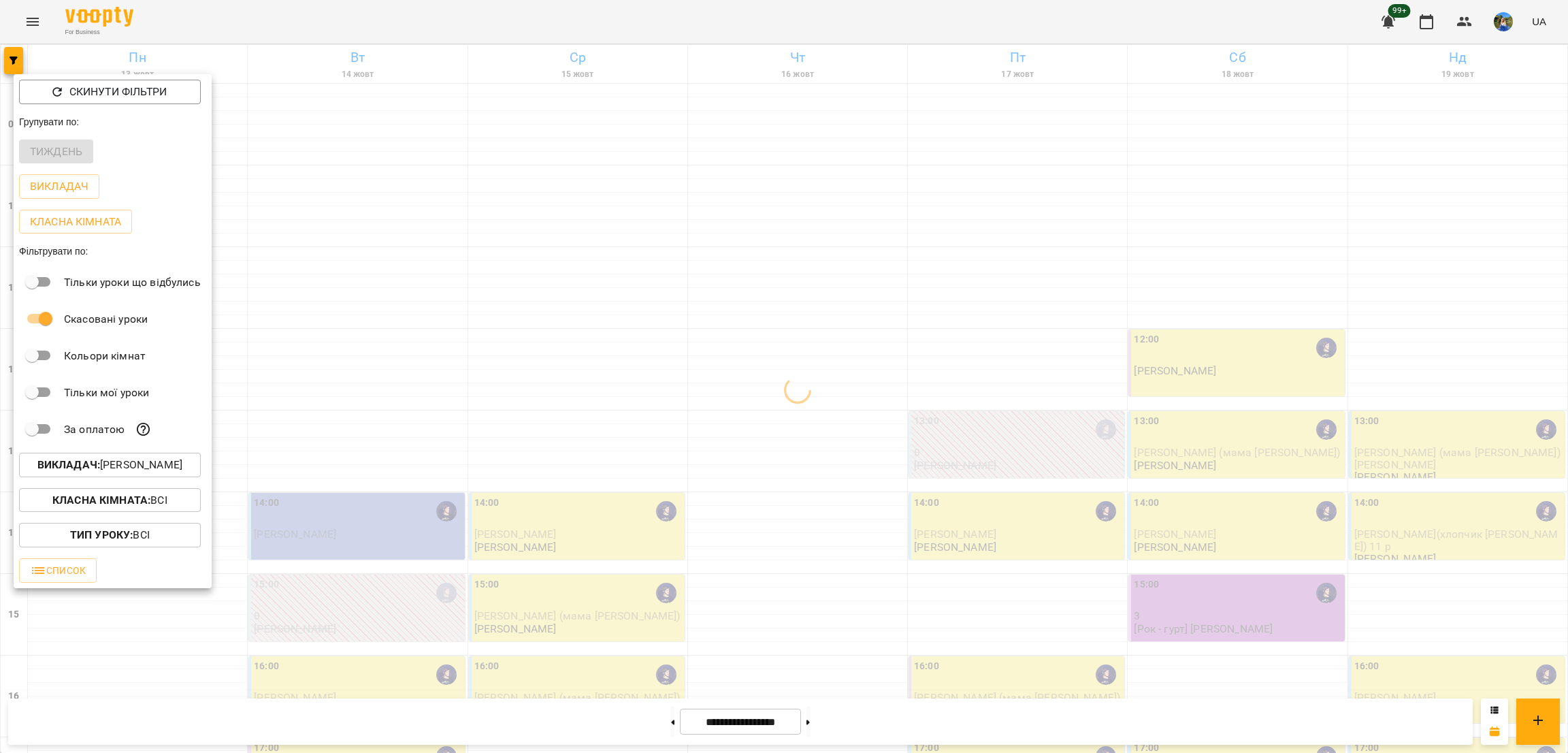
click at [773, 388] on div at bounding box center [784, 376] width 1568 height 753
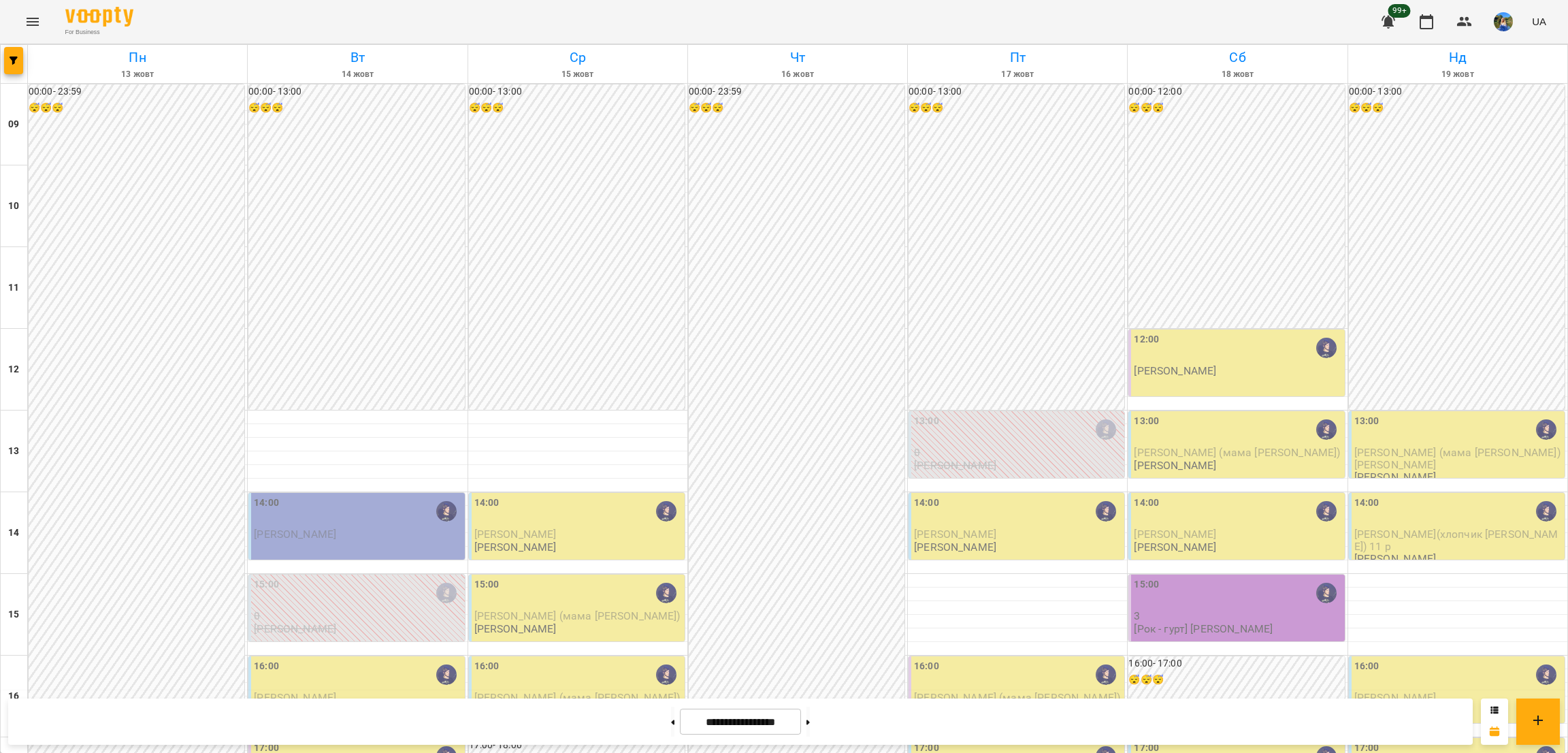
click at [1179, 349] on div "12:00" at bounding box center [1238, 348] width 208 height 31
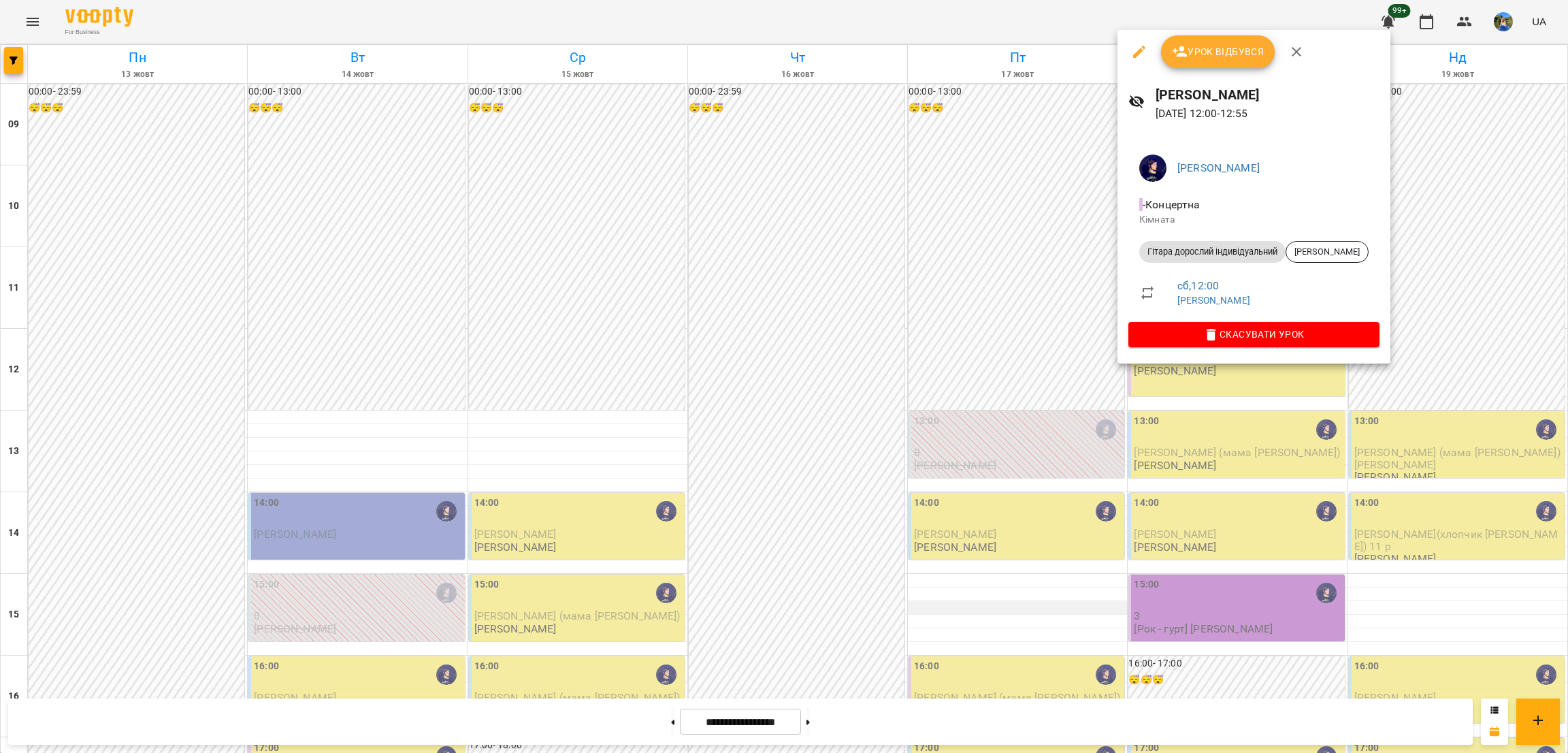
click at [1039, 612] on div at bounding box center [784, 376] width 1568 height 753
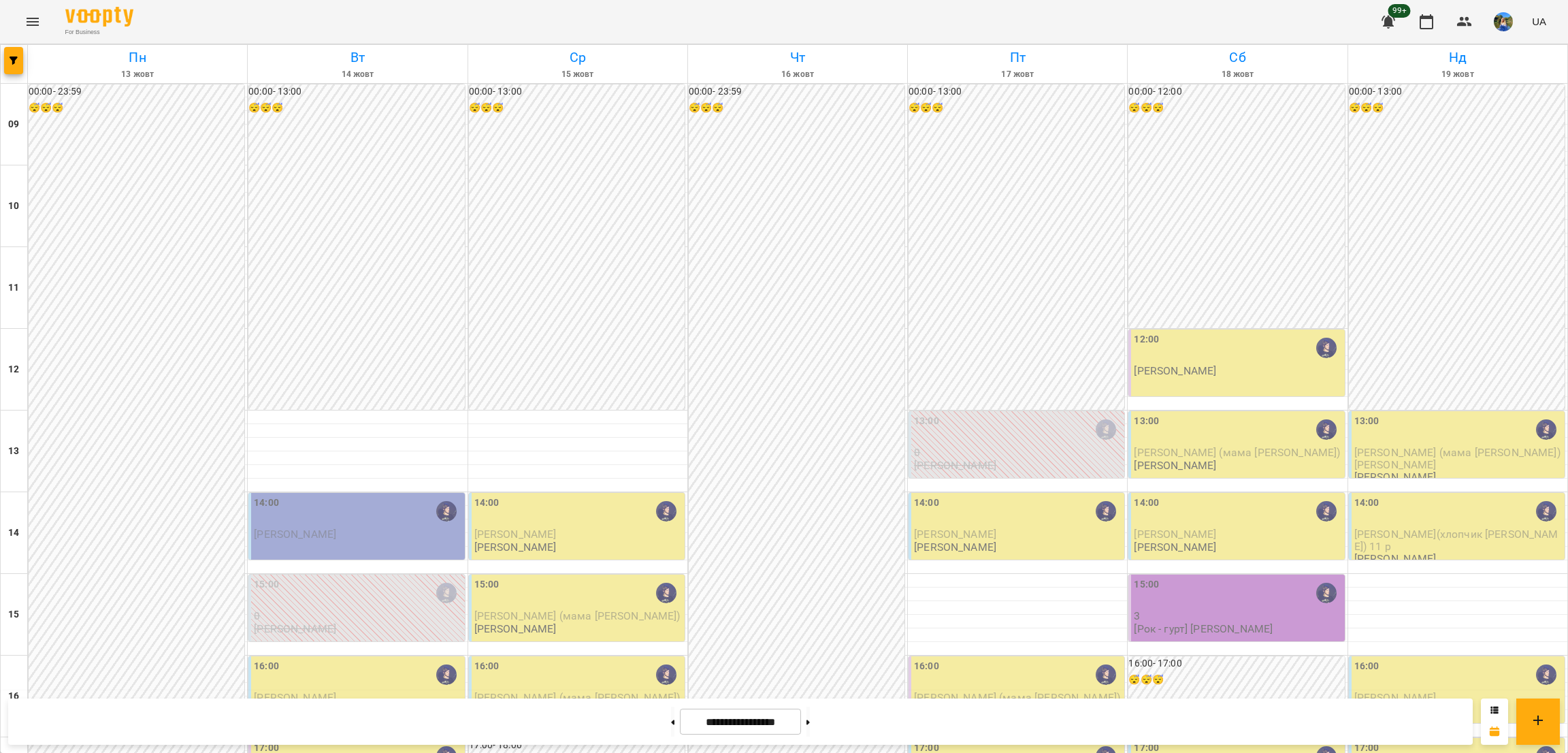
click at [1179, 358] on div "12:00" at bounding box center [1238, 348] width 208 height 31
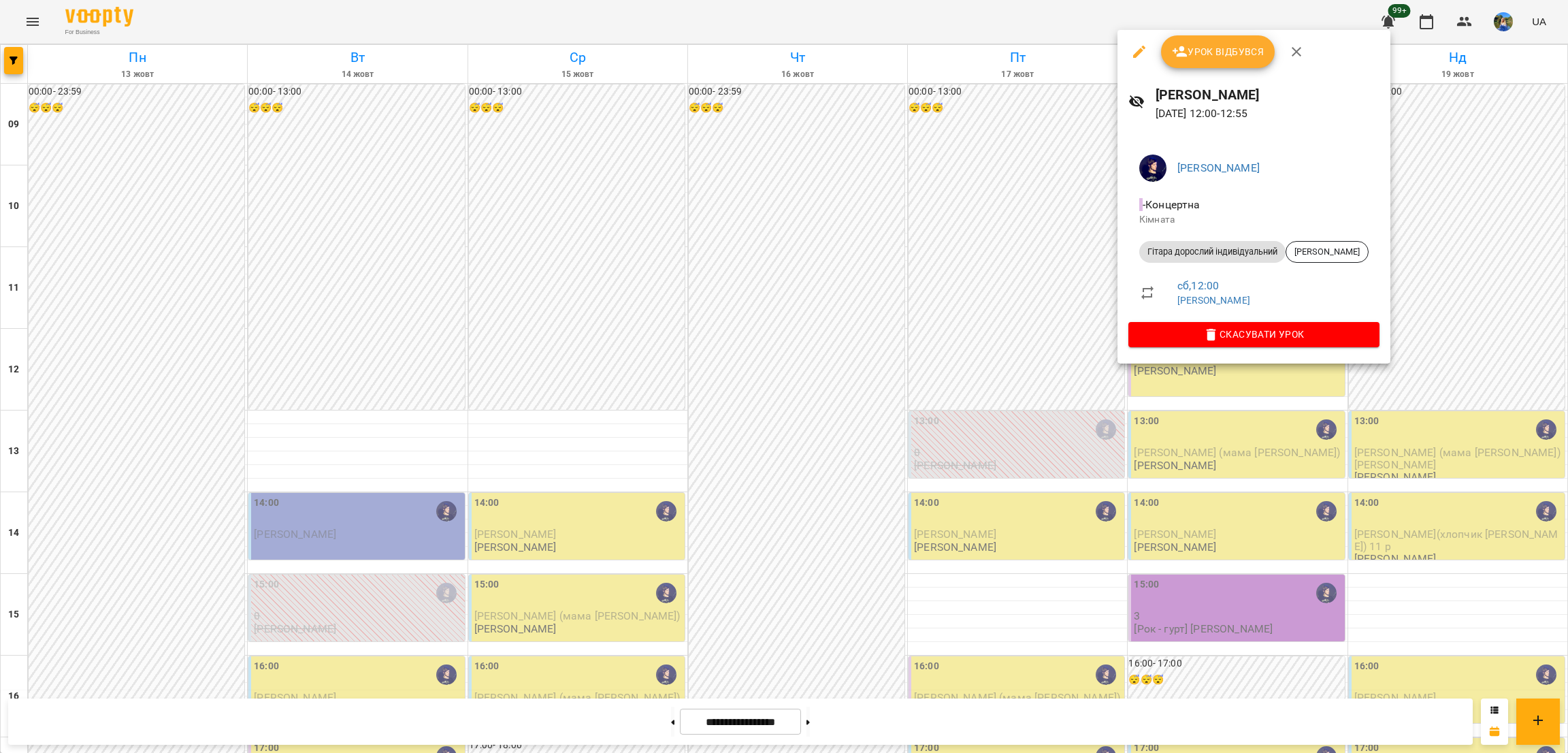
click at [1057, 570] on div at bounding box center [784, 376] width 1568 height 753
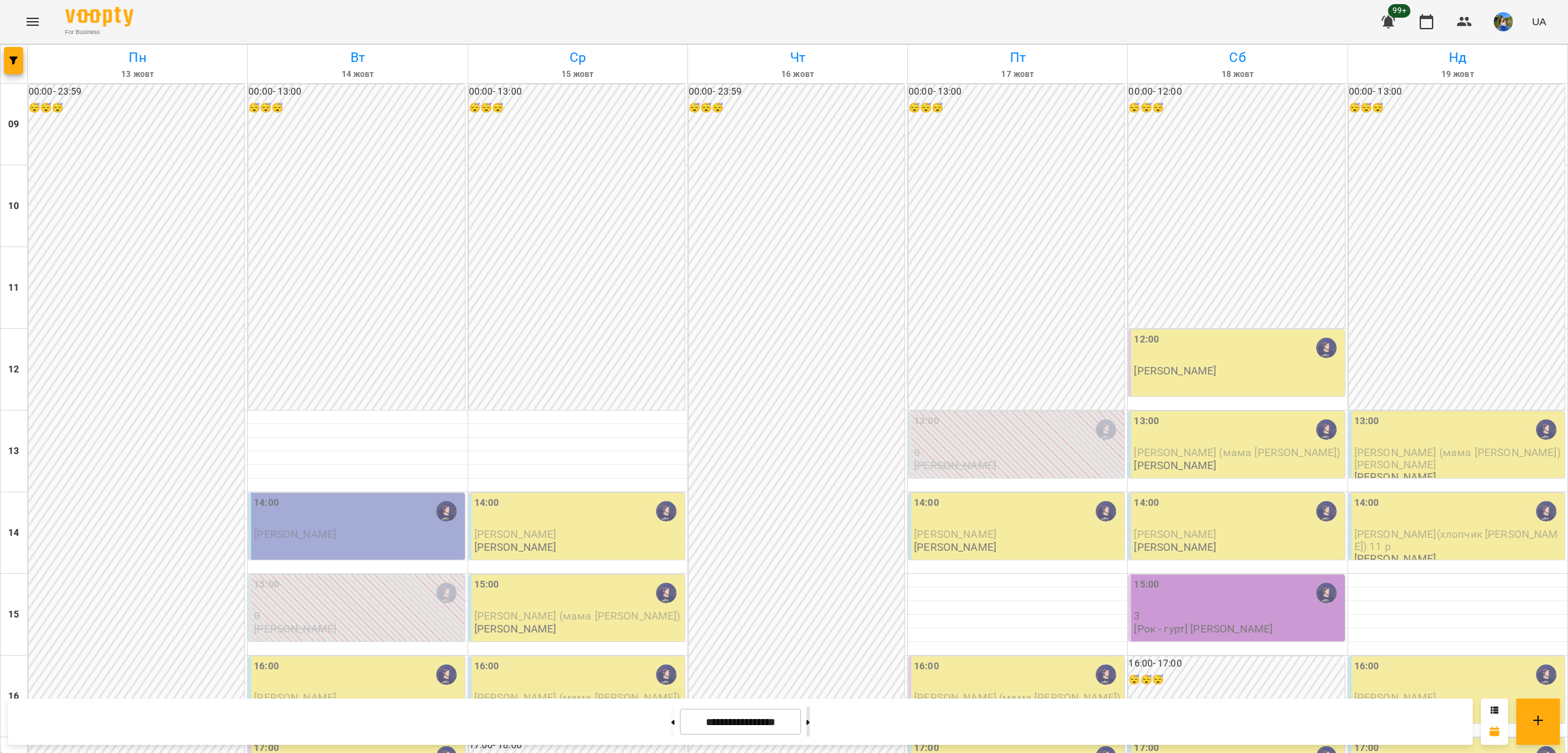
click at [810, 720] on button at bounding box center [808, 722] width 3 height 30
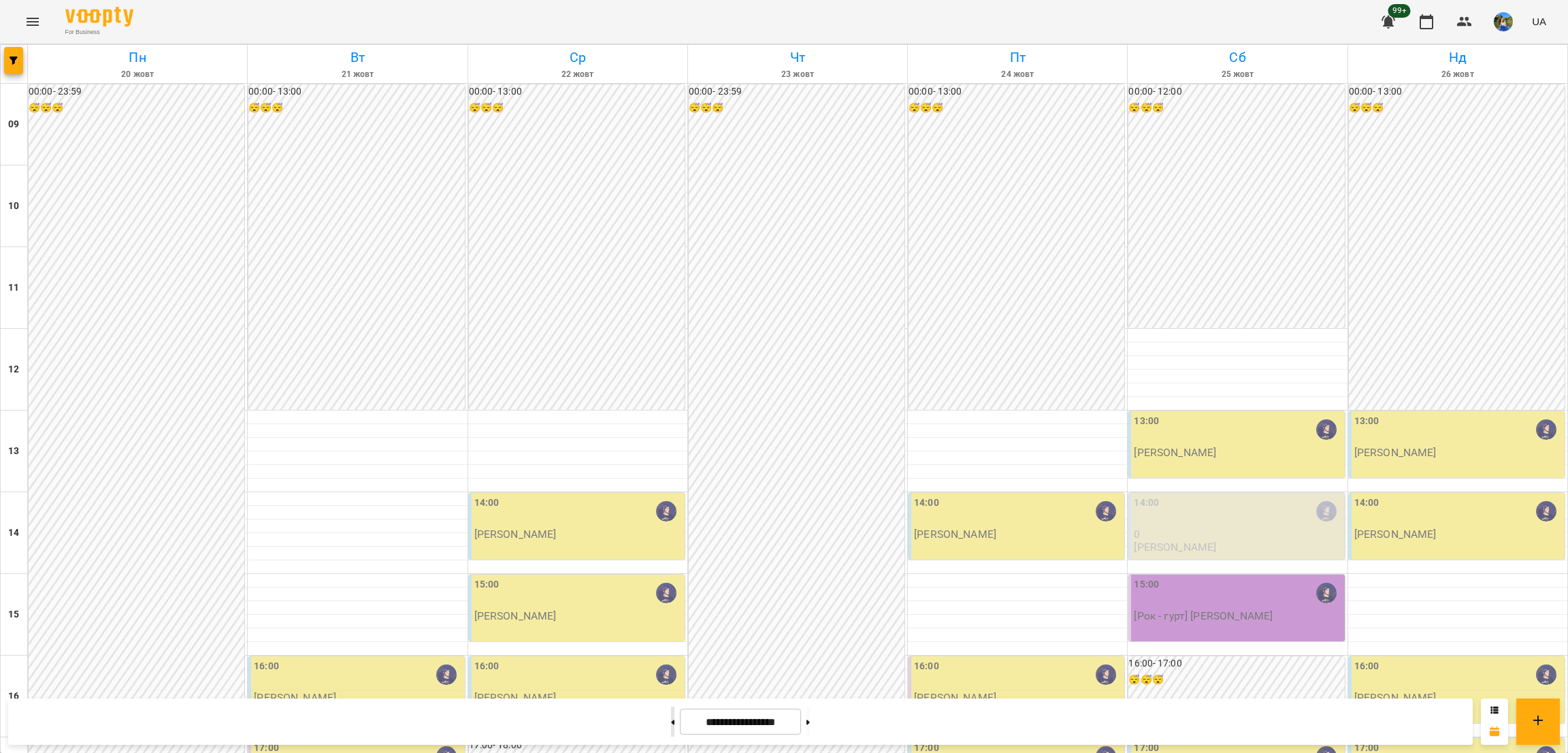
click at [671, 721] on button at bounding box center [673, 722] width 3 height 30
type input "**********"
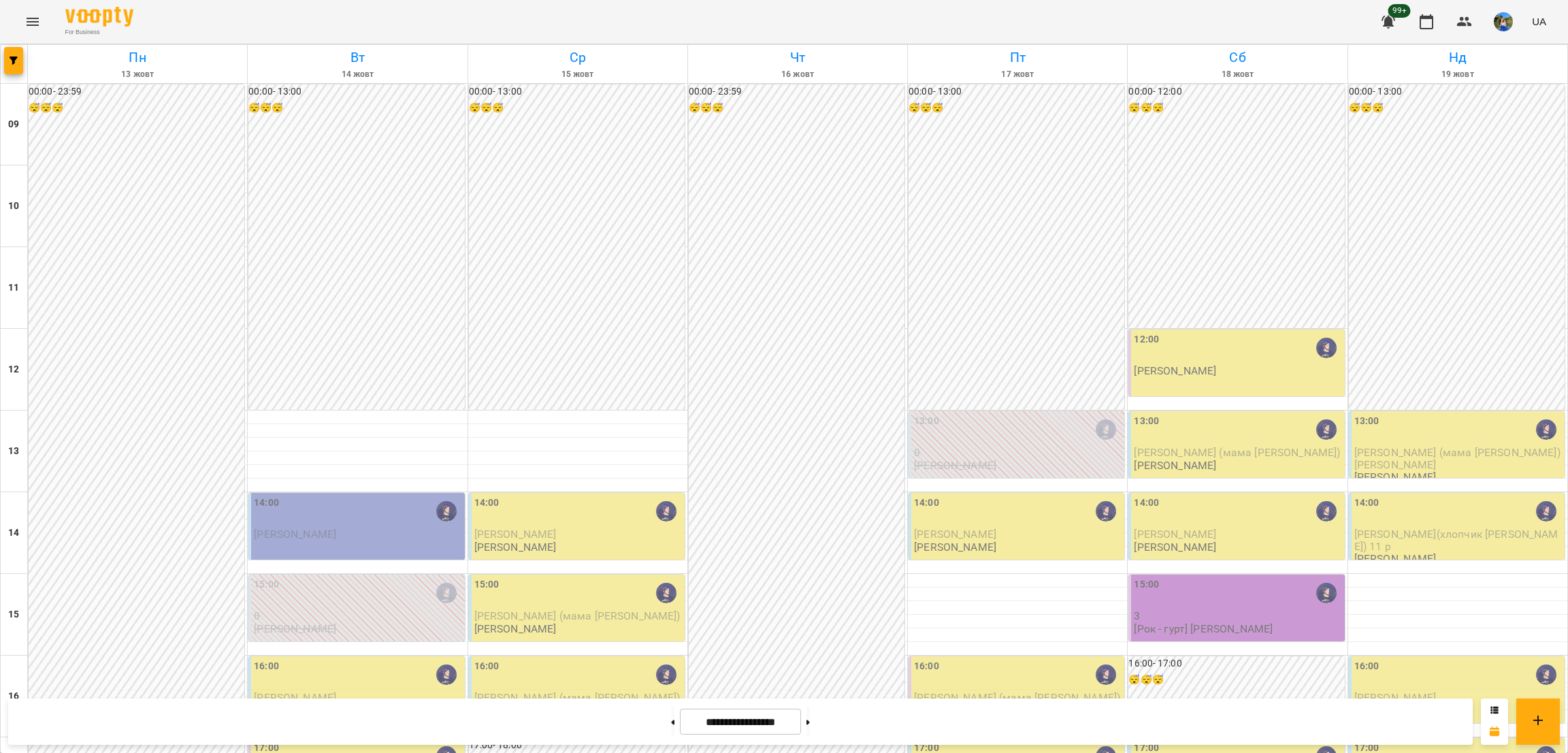
click at [1244, 357] on div "12:00" at bounding box center [1238, 348] width 208 height 31
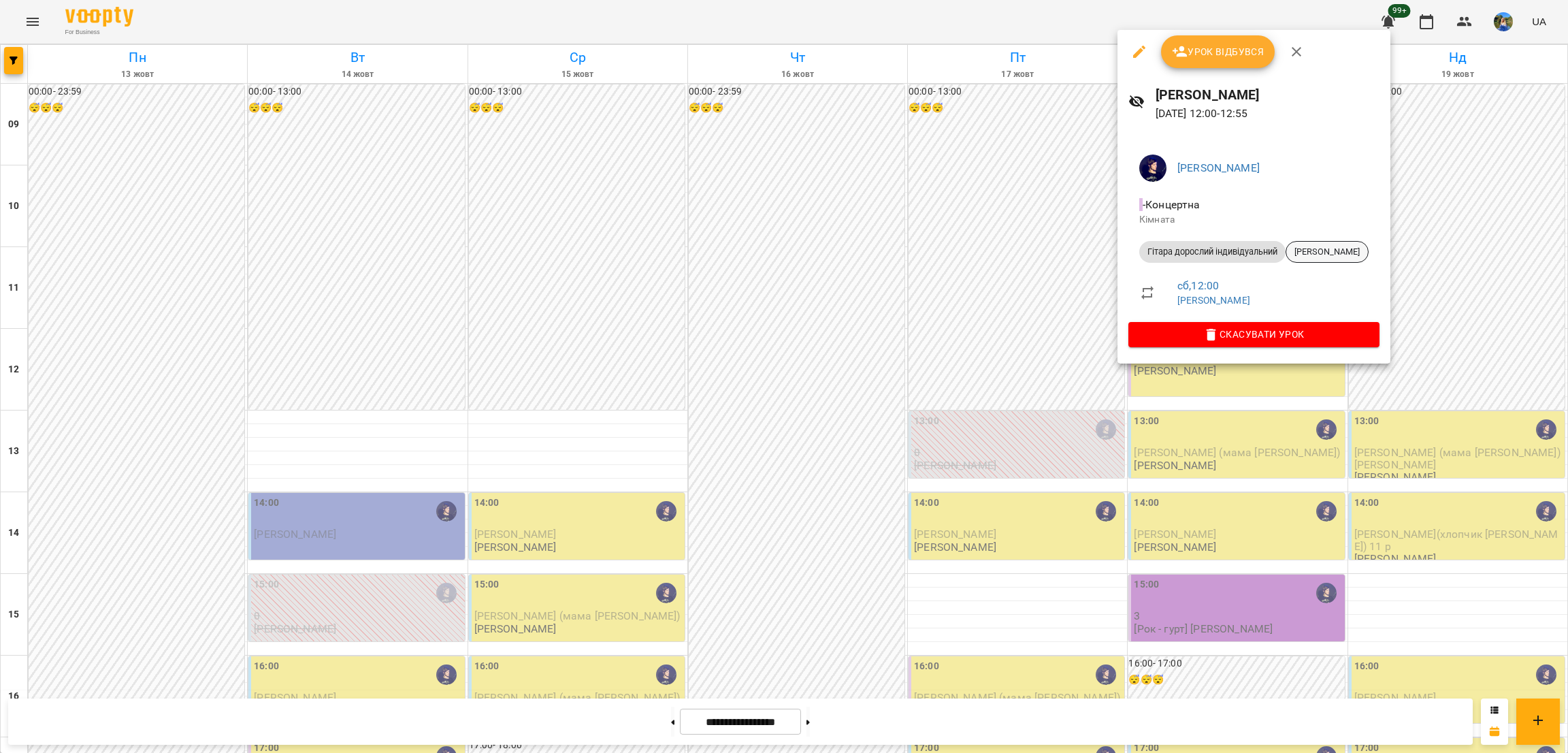
click at [1327, 246] on span "Аліса Савлушина" at bounding box center [1327, 252] width 82 height 12
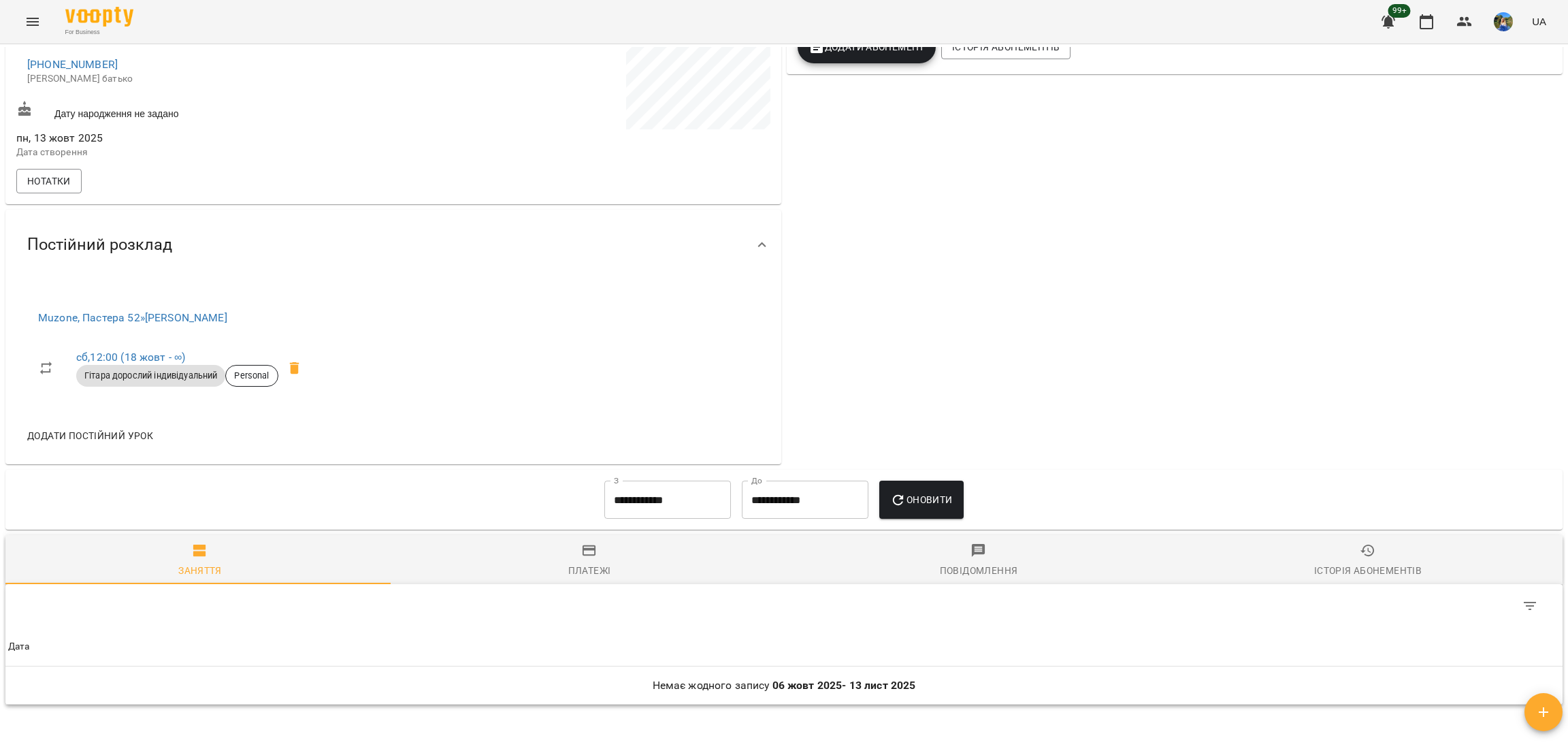
scroll to position [146, 0]
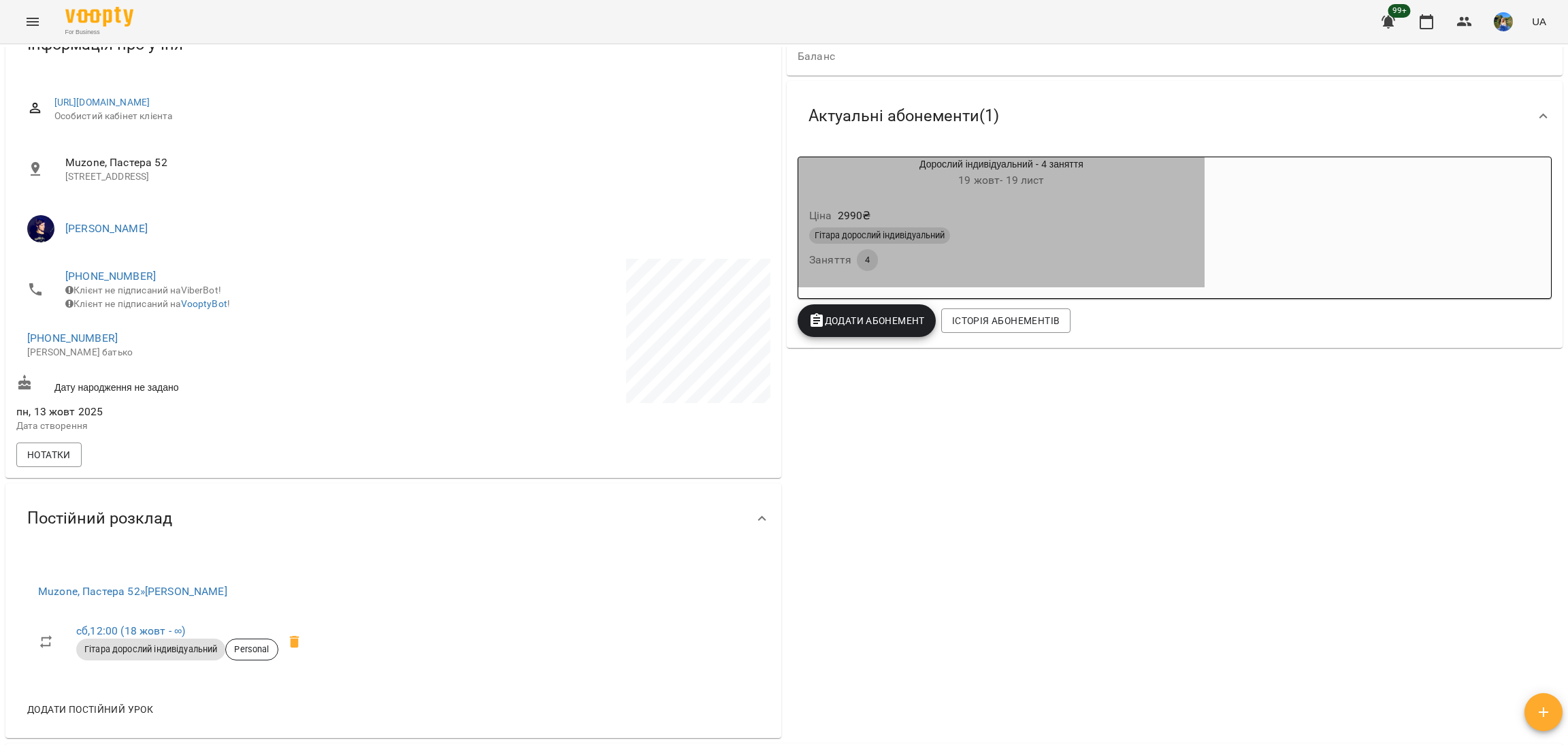
click at [1101, 230] on div "Гітара дорослий індивідуальний" at bounding box center [1001, 236] width 385 height 16
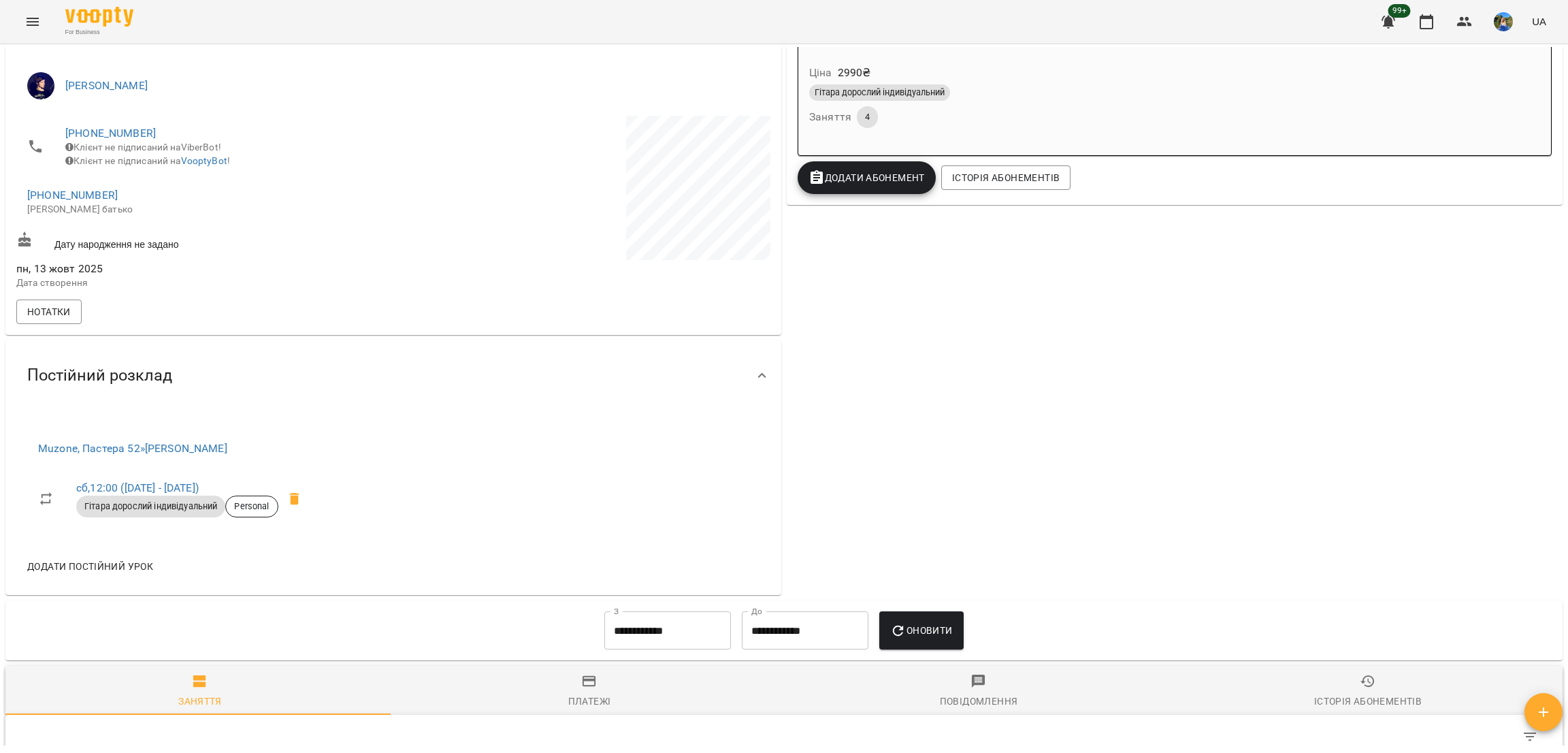
scroll to position [409, 0]
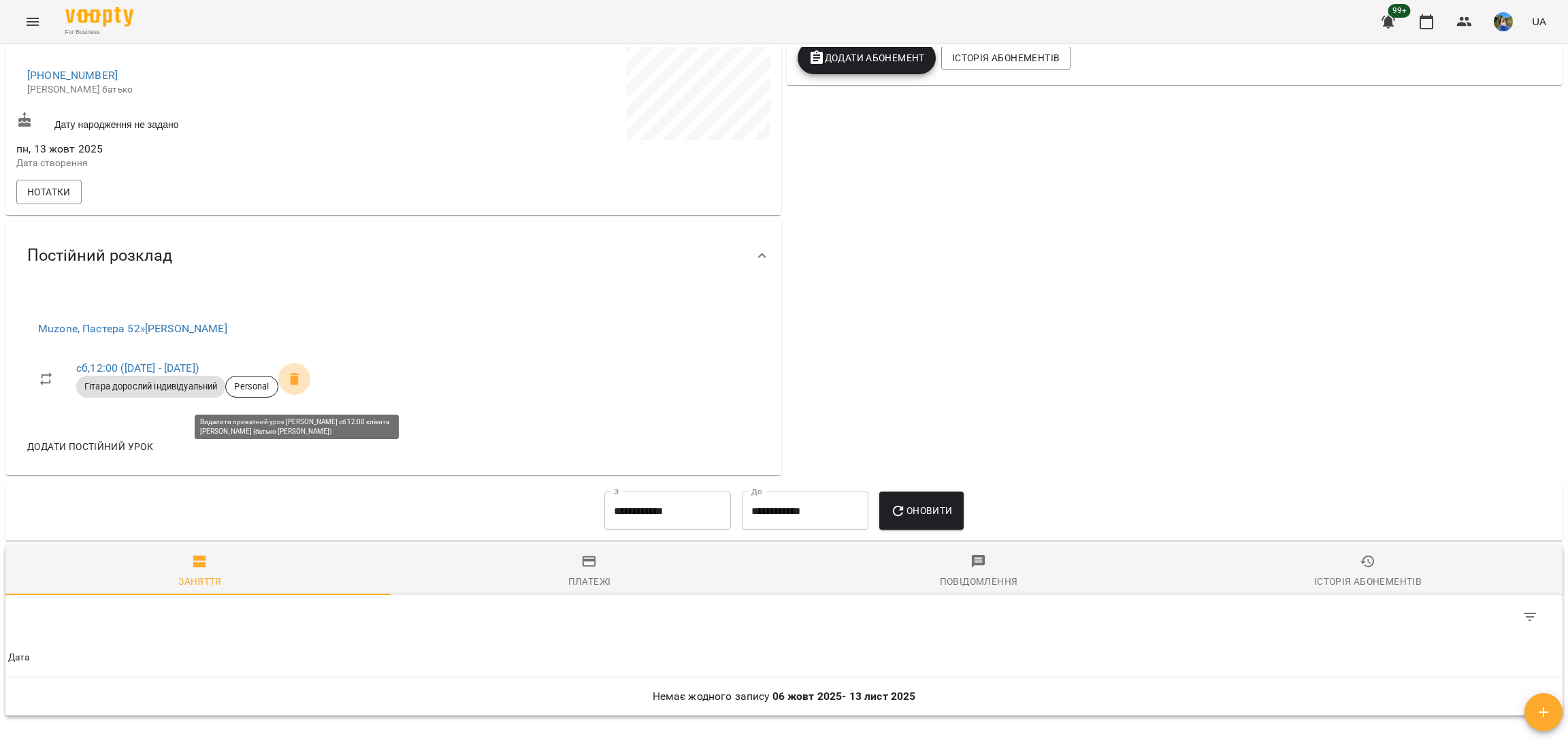
click at [290, 386] on icon at bounding box center [295, 380] width 16 height 16
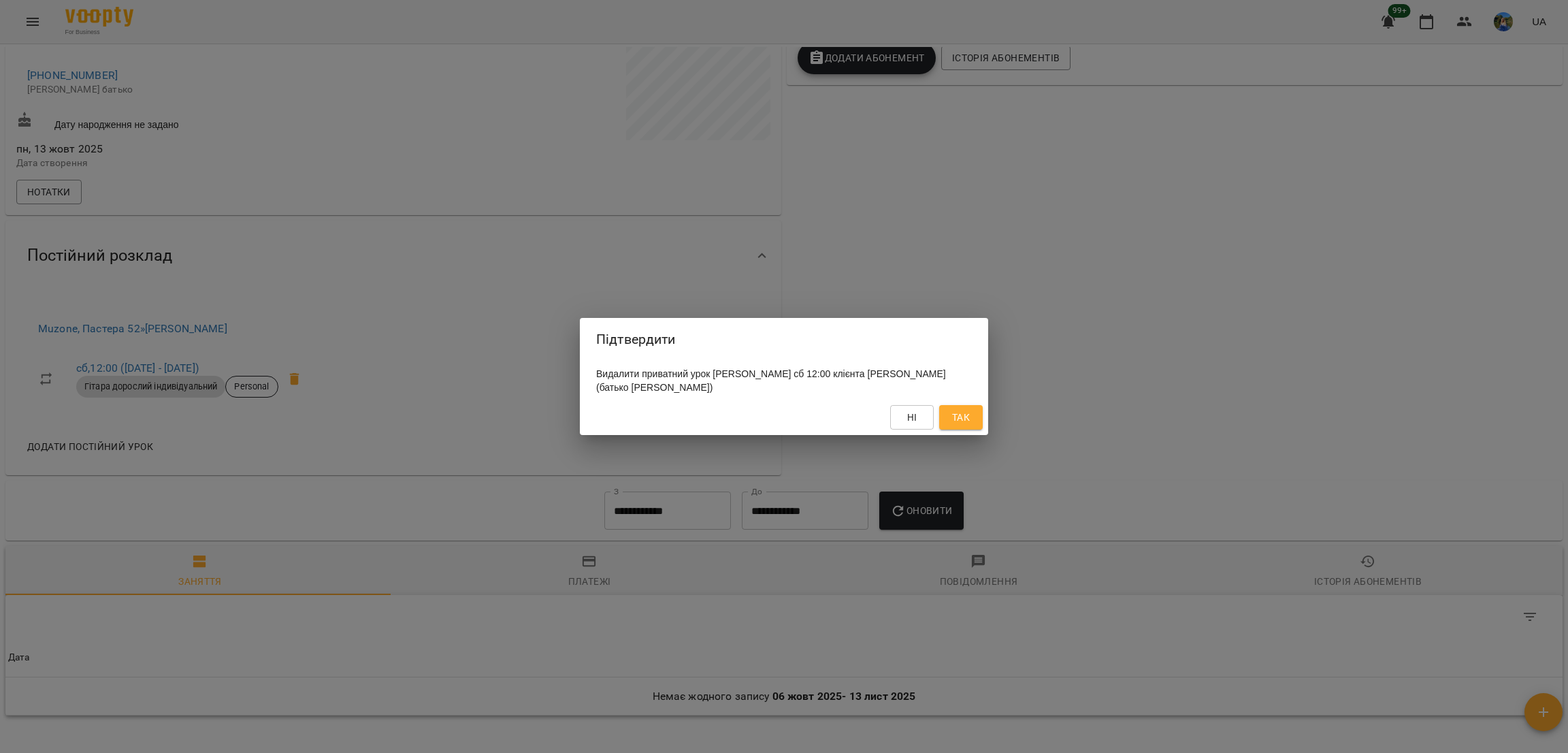
click at [966, 414] on span "Так" at bounding box center [961, 418] width 18 height 16
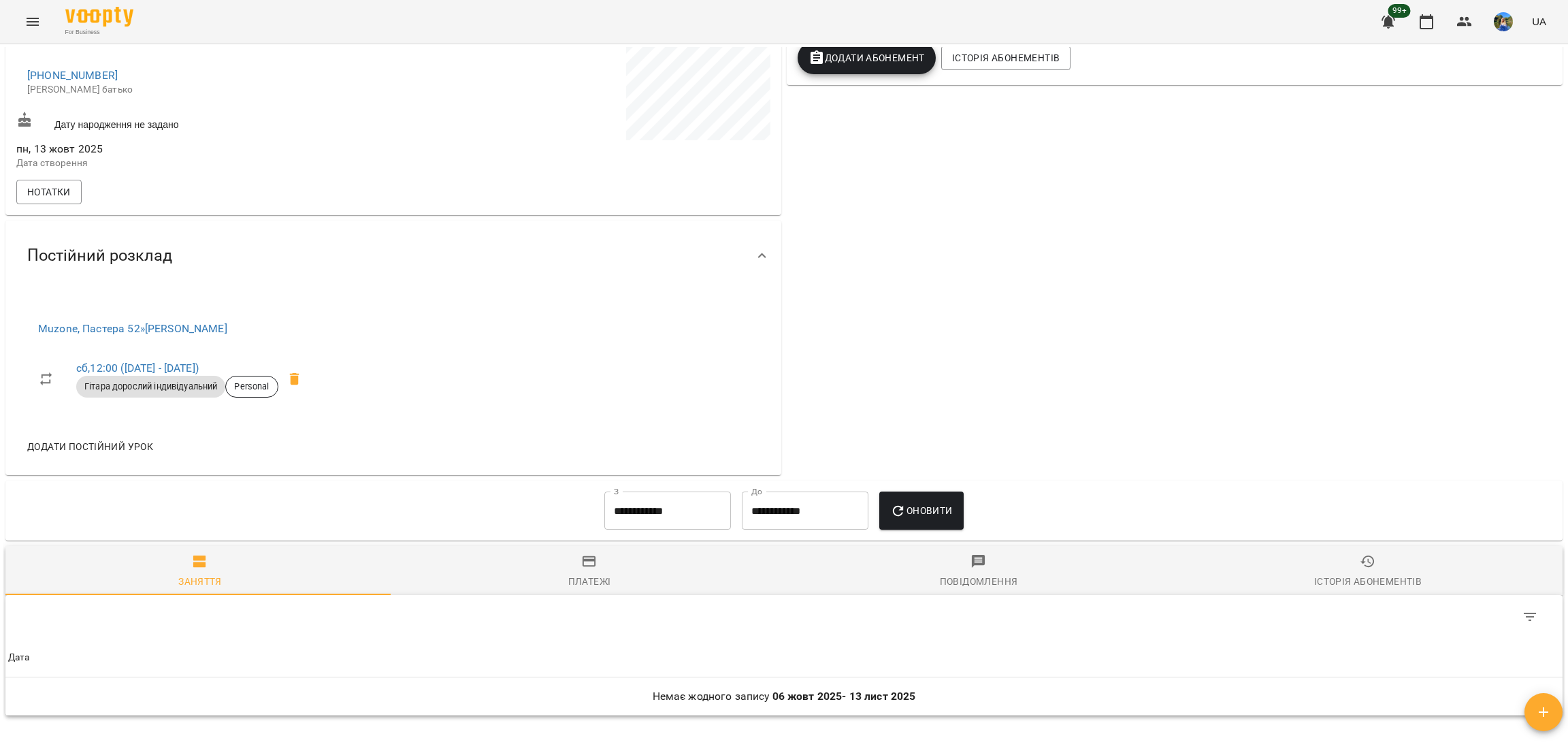
scroll to position [0, 0]
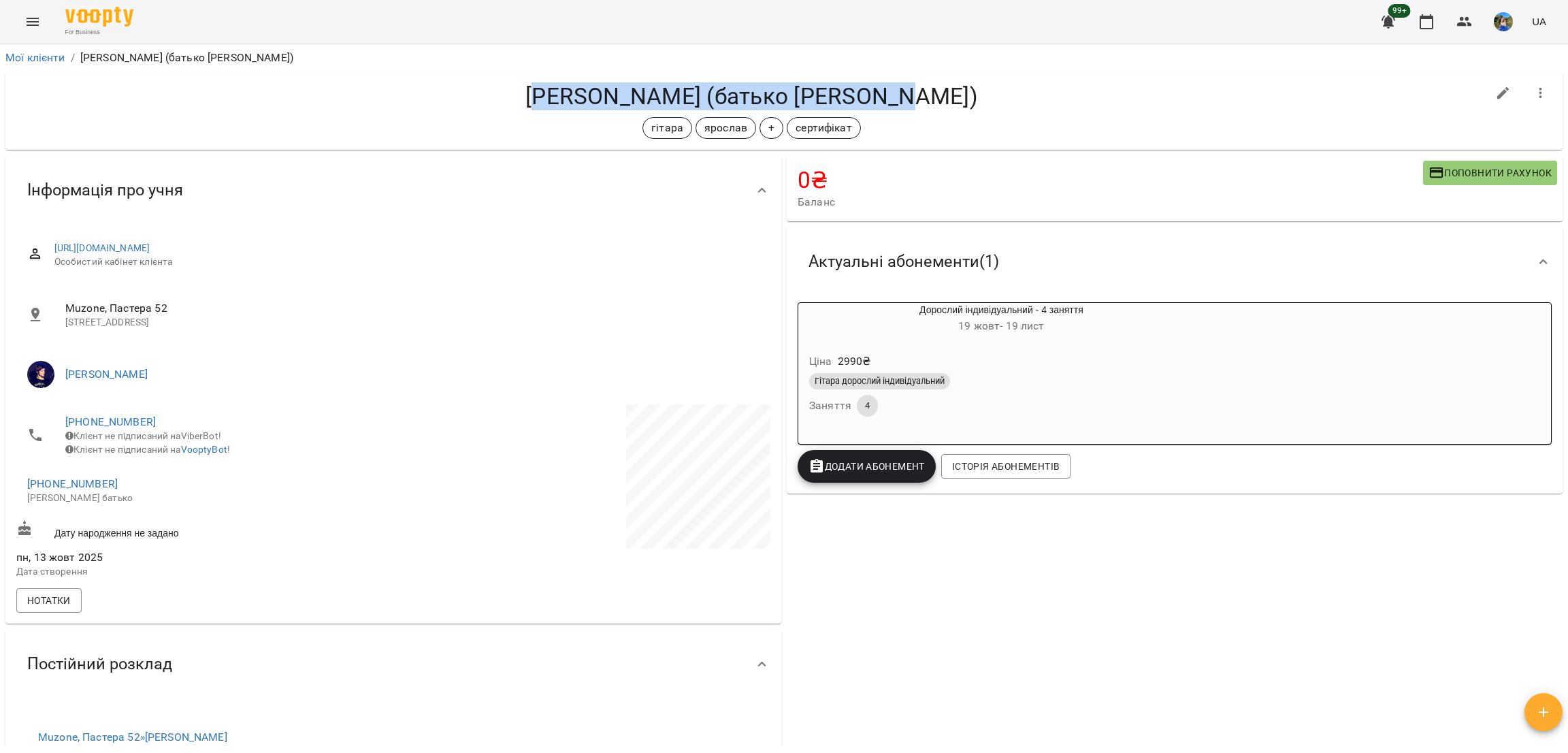
drag, startPoint x: 566, startPoint y: 94, endPoint x: 973, endPoint y: 89, distance: 407.0
click at [973, 89] on h4 "[PERSON_NAME] (батько [PERSON_NAME])" at bounding box center [752, 96] width 1471 height 28
click at [932, 98] on h4 "[PERSON_NAME] (батько [PERSON_NAME])" at bounding box center [752, 96] width 1471 height 28
drag, startPoint x: 643, startPoint y: 96, endPoint x: 522, endPoint y: 93, distance: 121.0
click at [513, 91] on h4 "[PERSON_NAME] (батько [PERSON_NAME])" at bounding box center [752, 96] width 1471 height 28
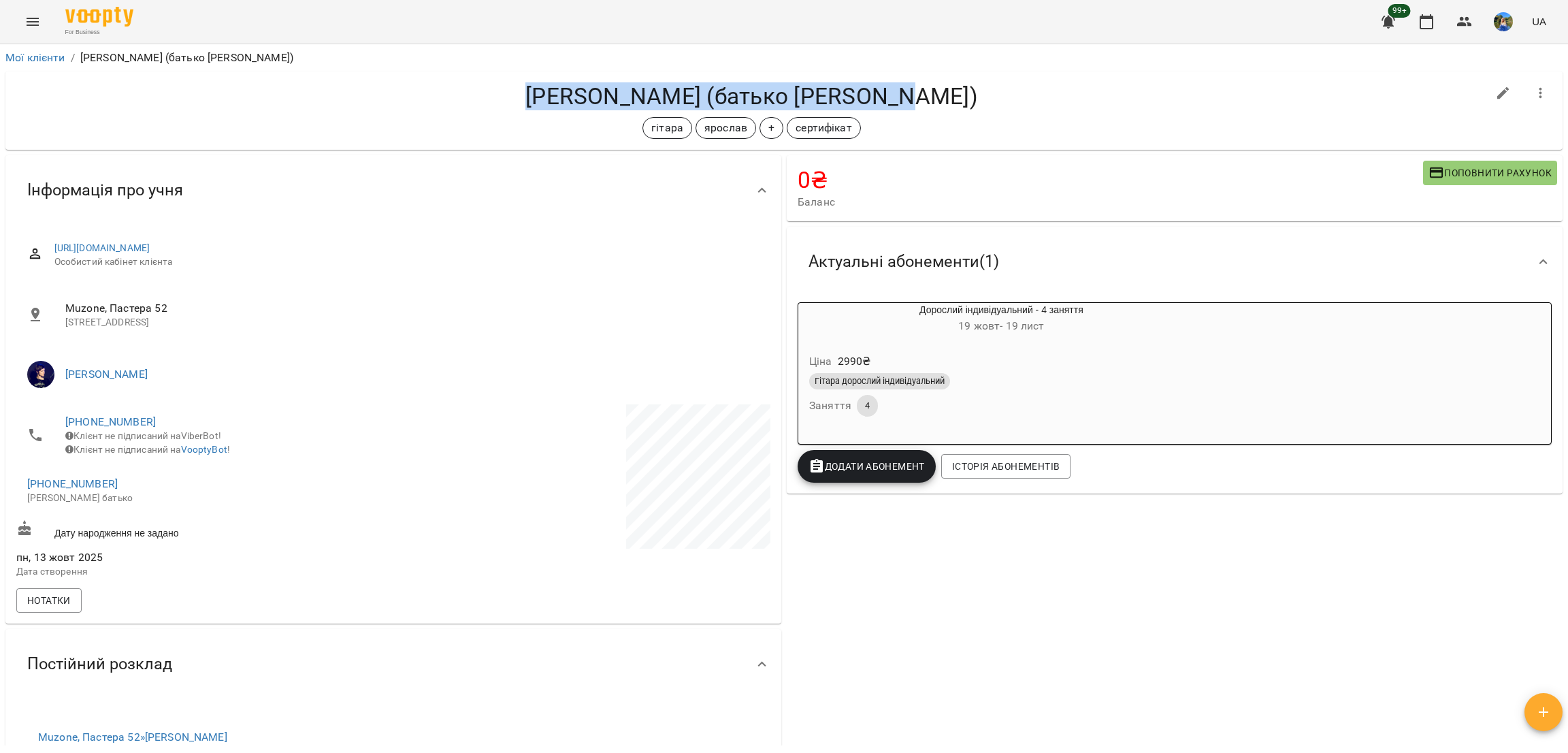
copy h4 "[PERSON_NAME] (батько [PERSON_NAME])"
click at [87, 373] on link "[PERSON_NAME]" at bounding box center [107, 374] width 82 height 13
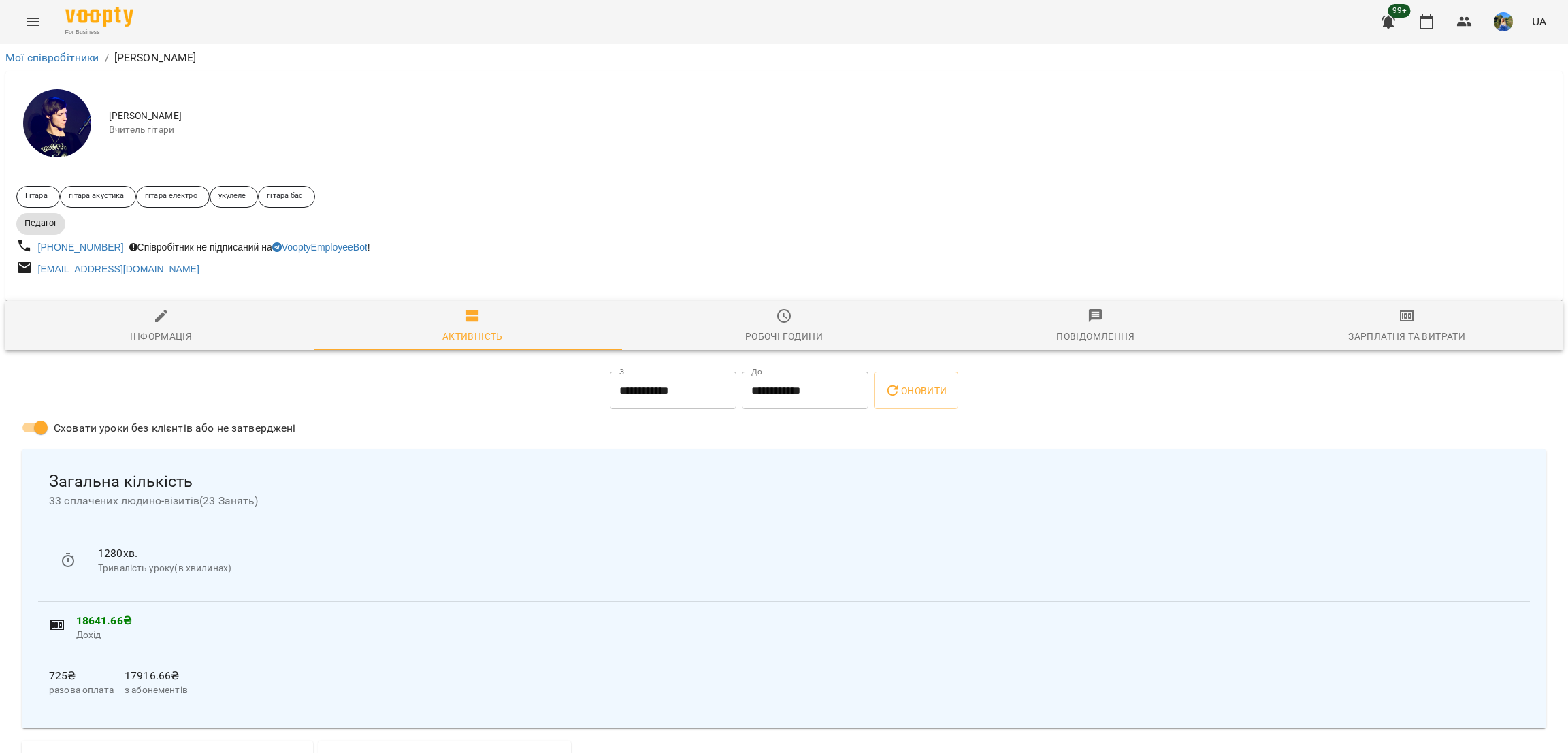
click at [818, 298] on div at bounding box center [784, 295] width 1558 height 11
click at [820, 308] on button "Робочі години" at bounding box center [784, 326] width 312 height 49
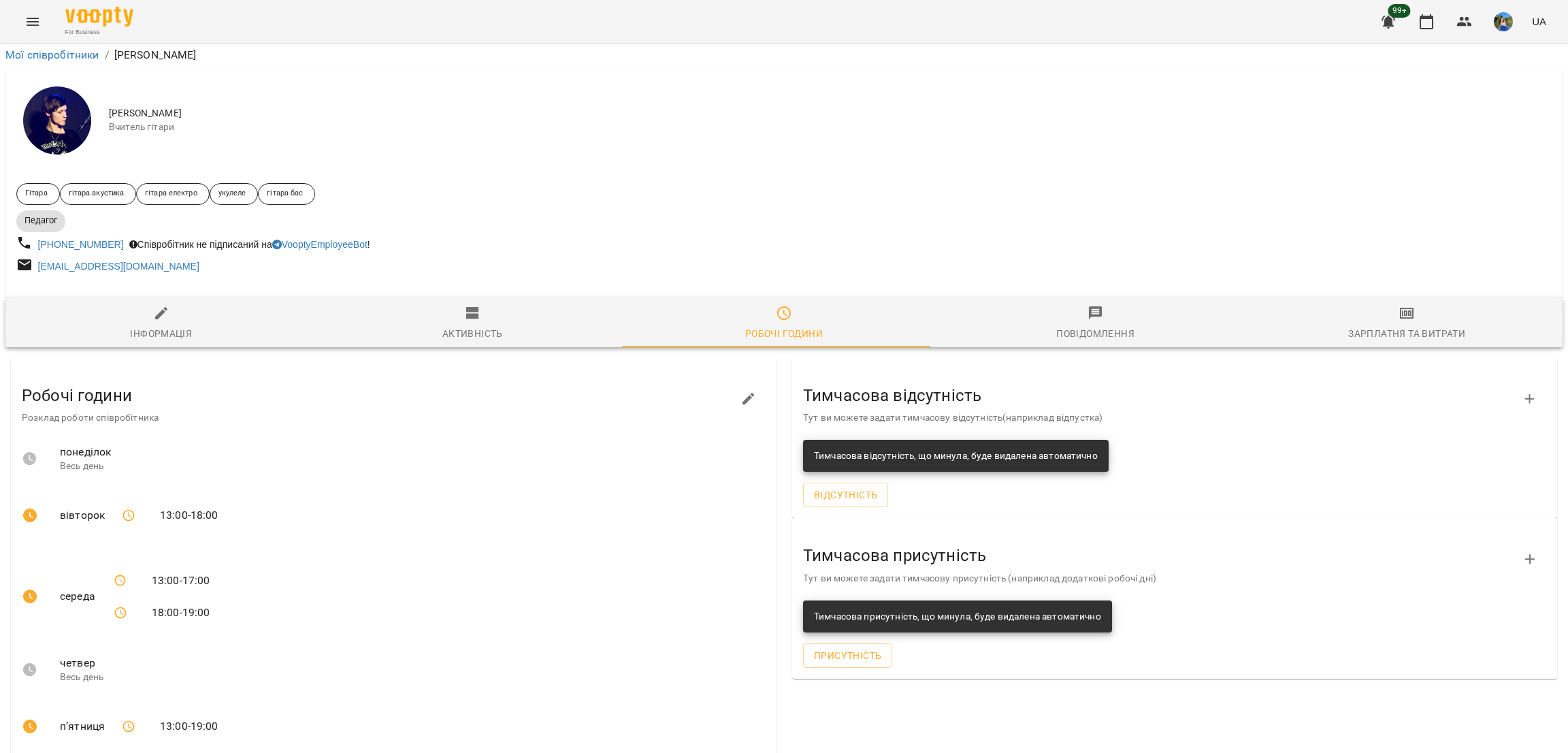
scroll to position [235, 0]
click at [742, 393] on icon "button" at bounding box center [748, 399] width 12 height 12
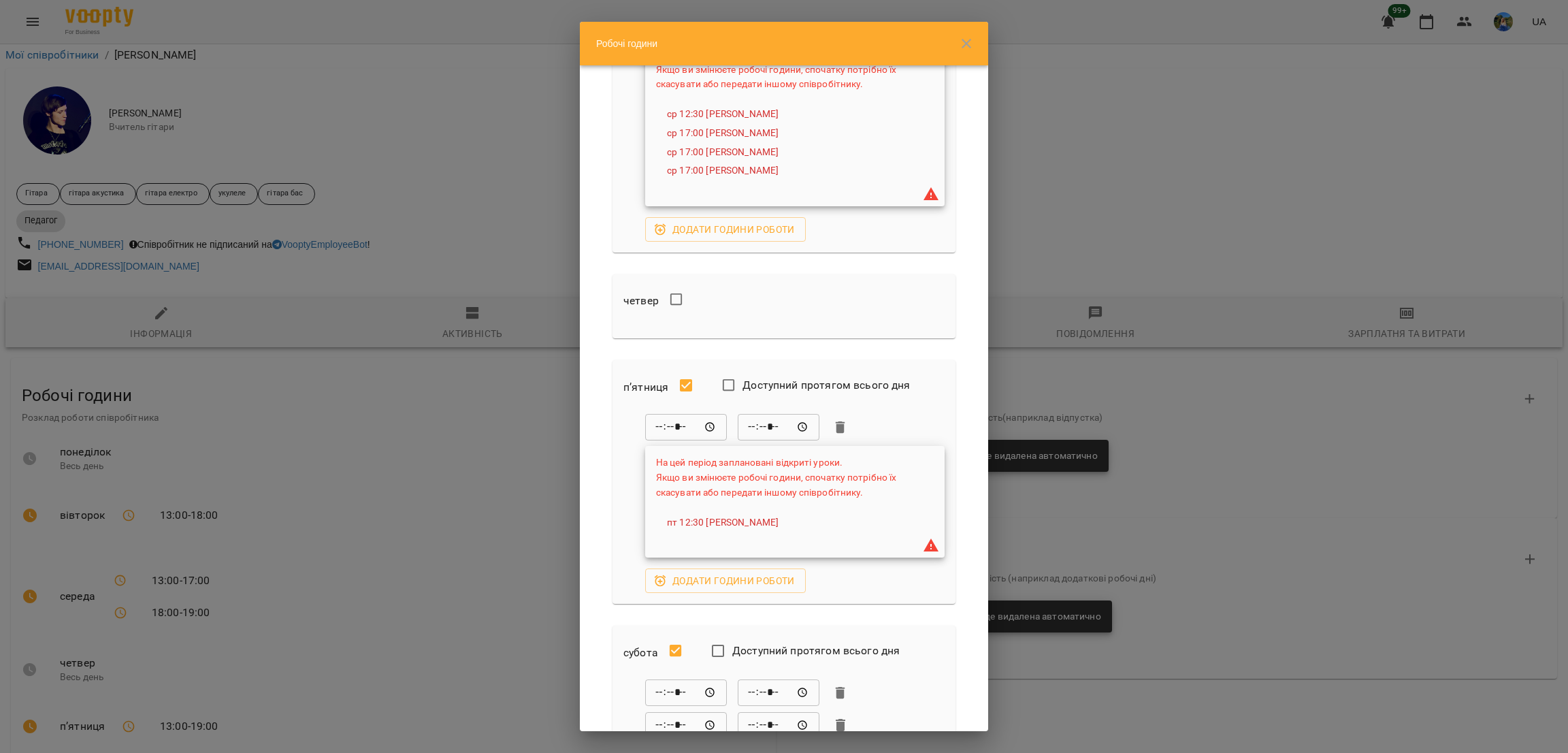
scroll to position [919, 0]
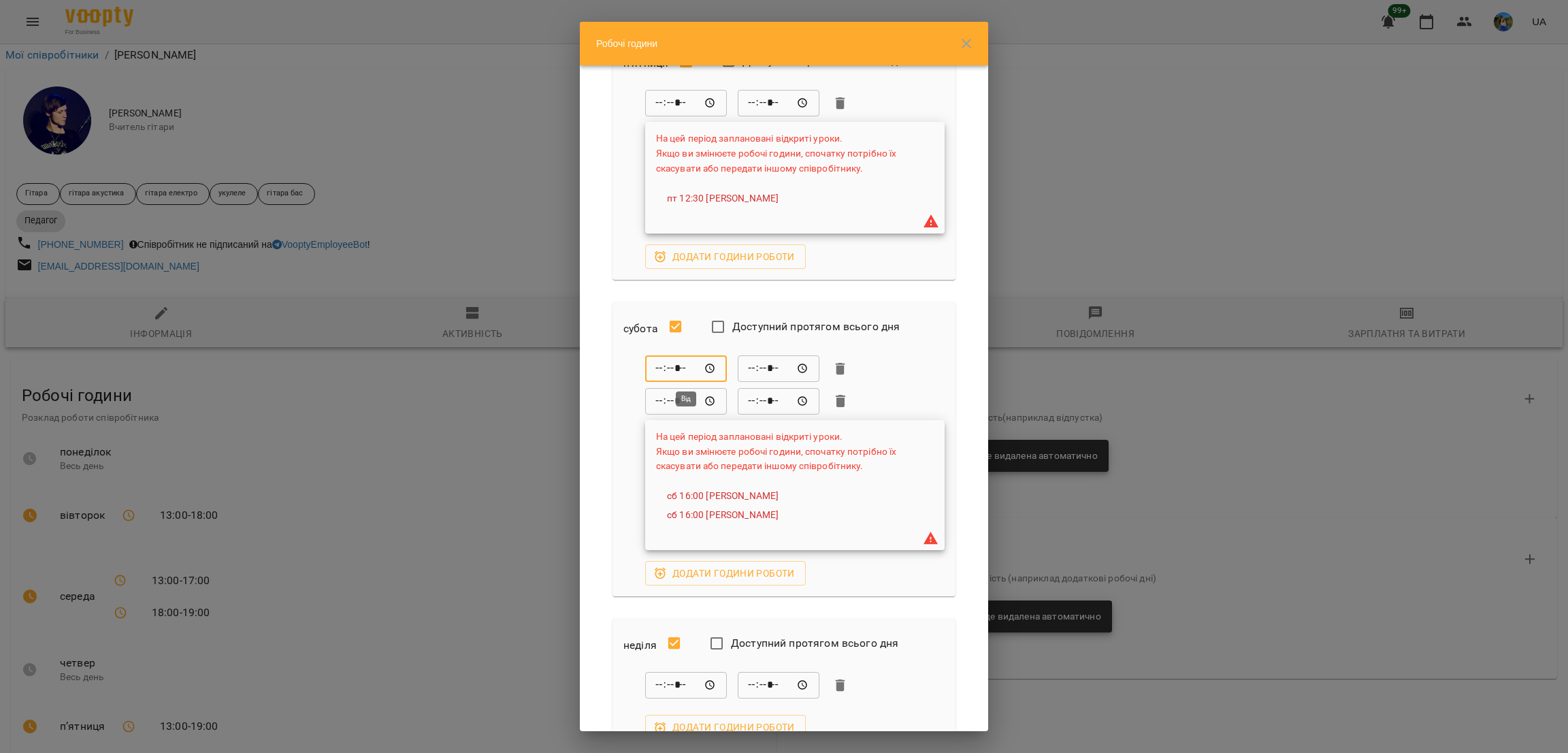
click at [663, 364] on input "*****" at bounding box center [686, 369] width 82 height 27
type input "*****"
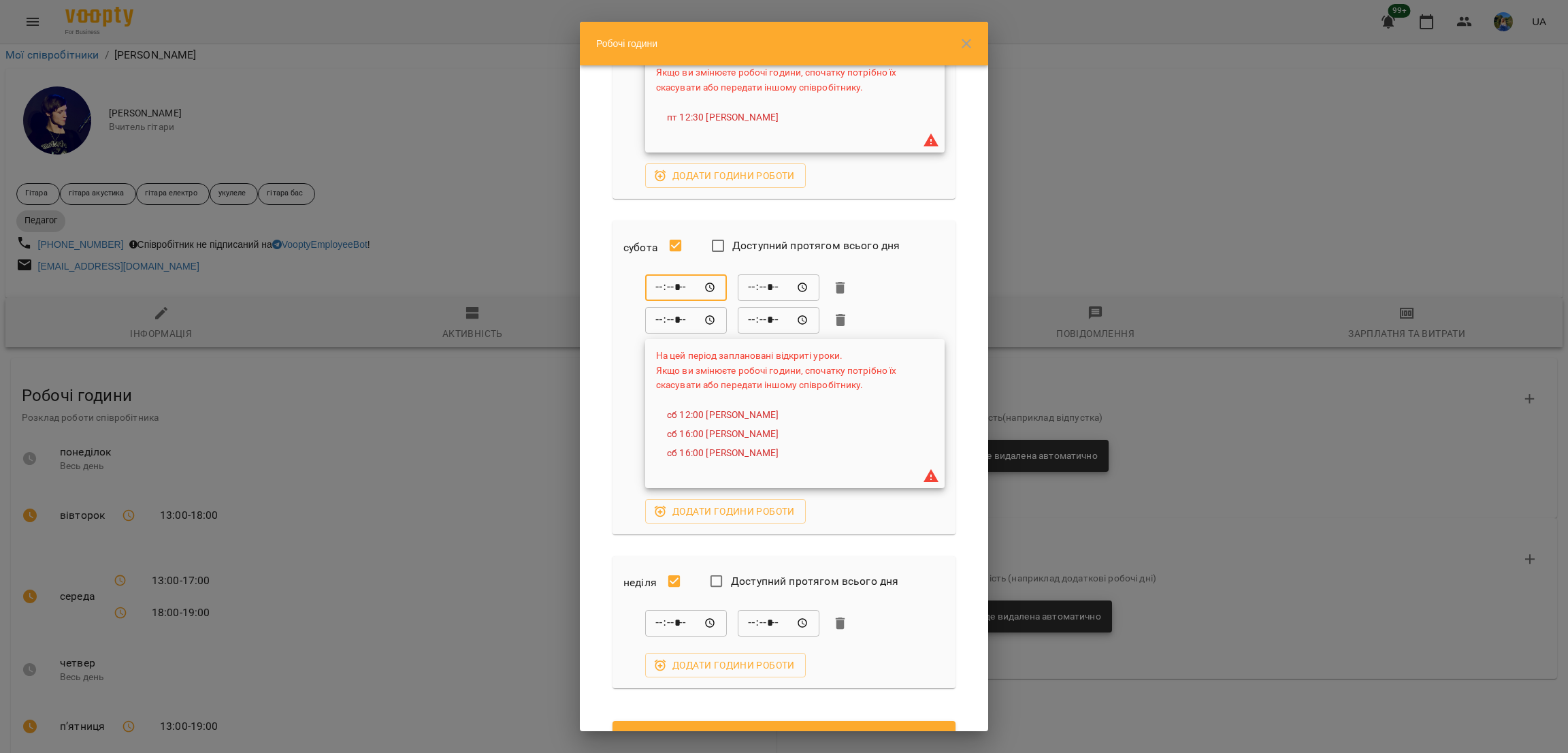
scroll to position [1066, 0]
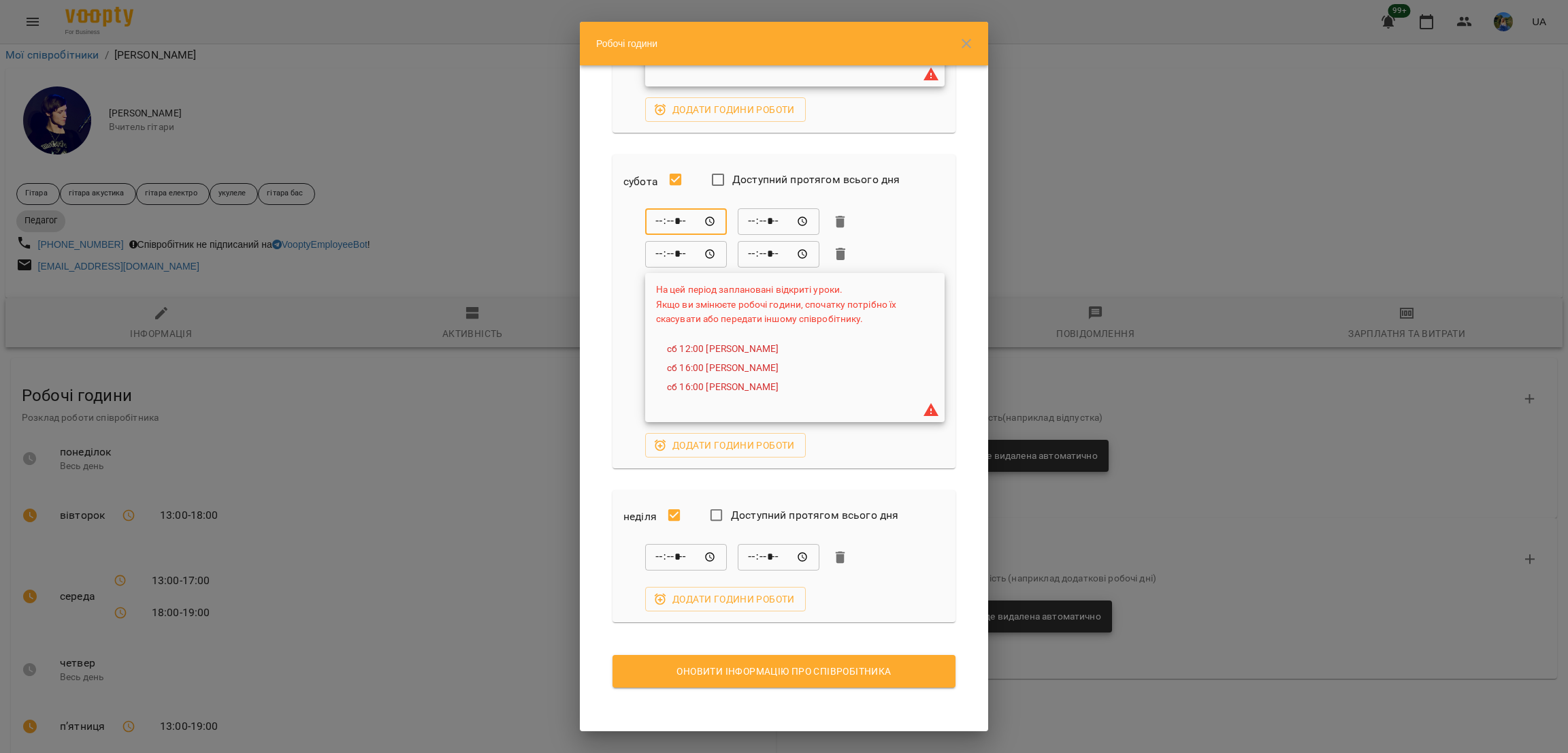
click at [785, 666] on span "Оновити інформацію про співробітника" at bounding box center [784, 672] width 321 height 16
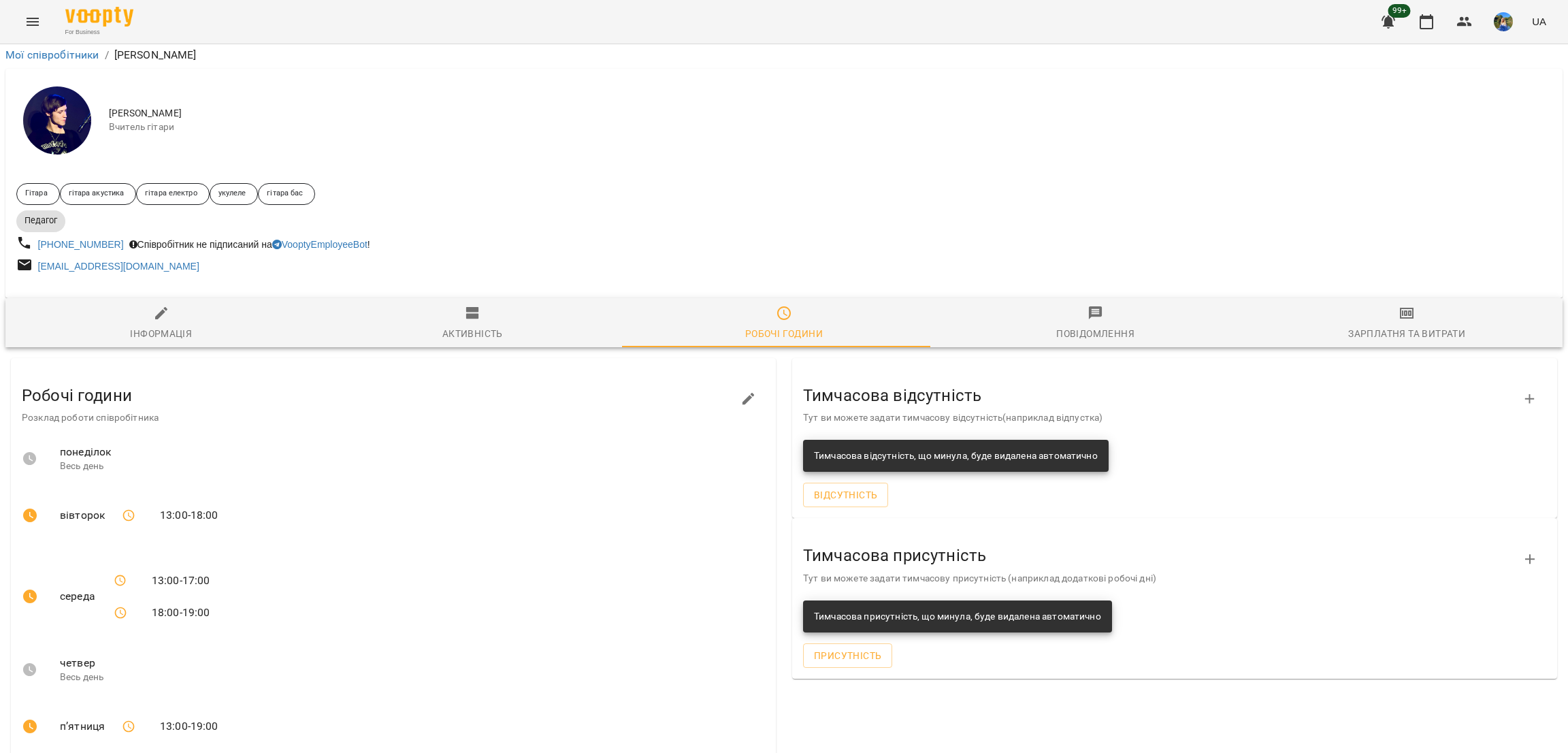
scroll to position [0, 0]
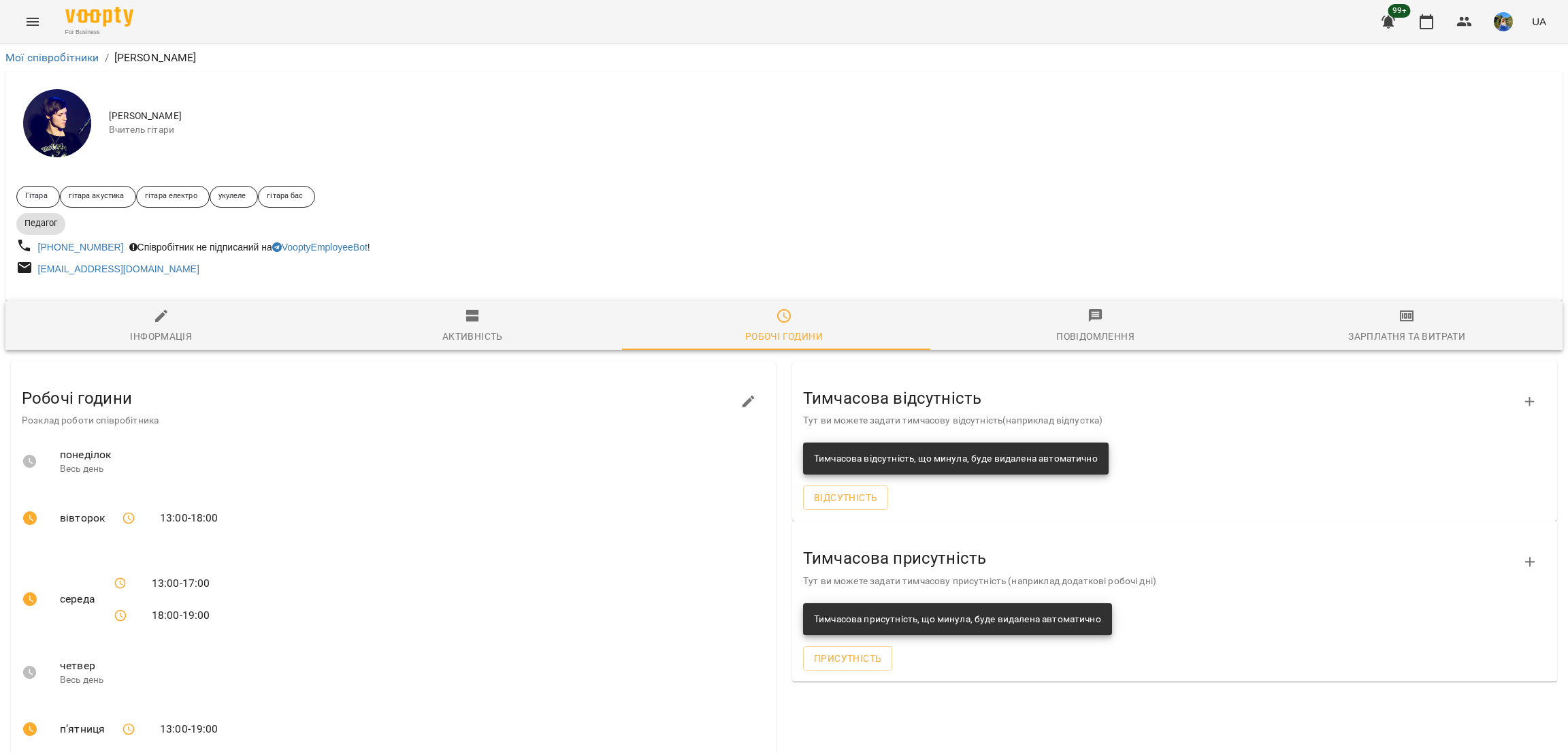
click at [32, 17] on icon "Menu" at bounding box center [33, 22] width 16 height 16
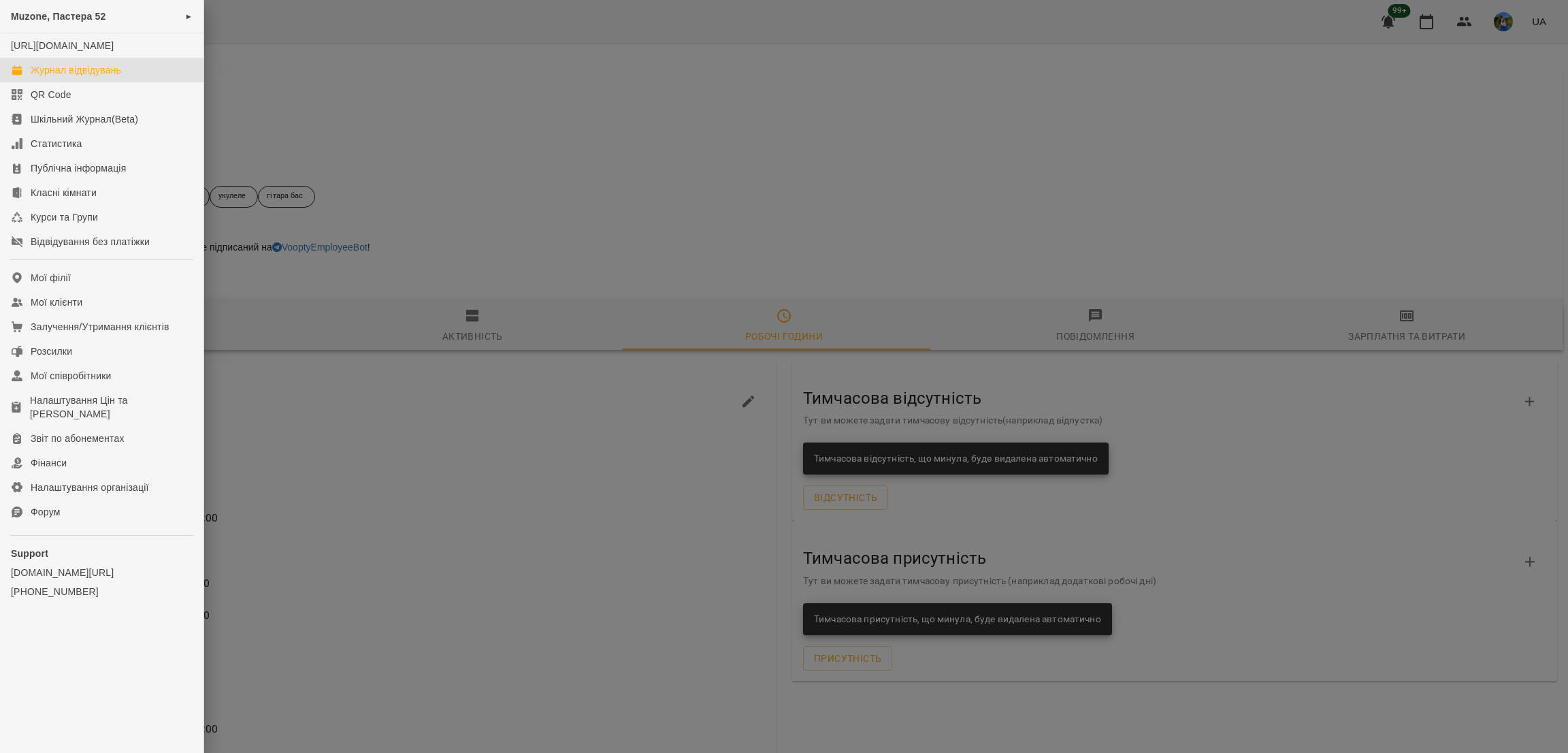
click at [86, 77] on div "Журнал відвідувань" at bounding box center [76, 70] width 90 height 14
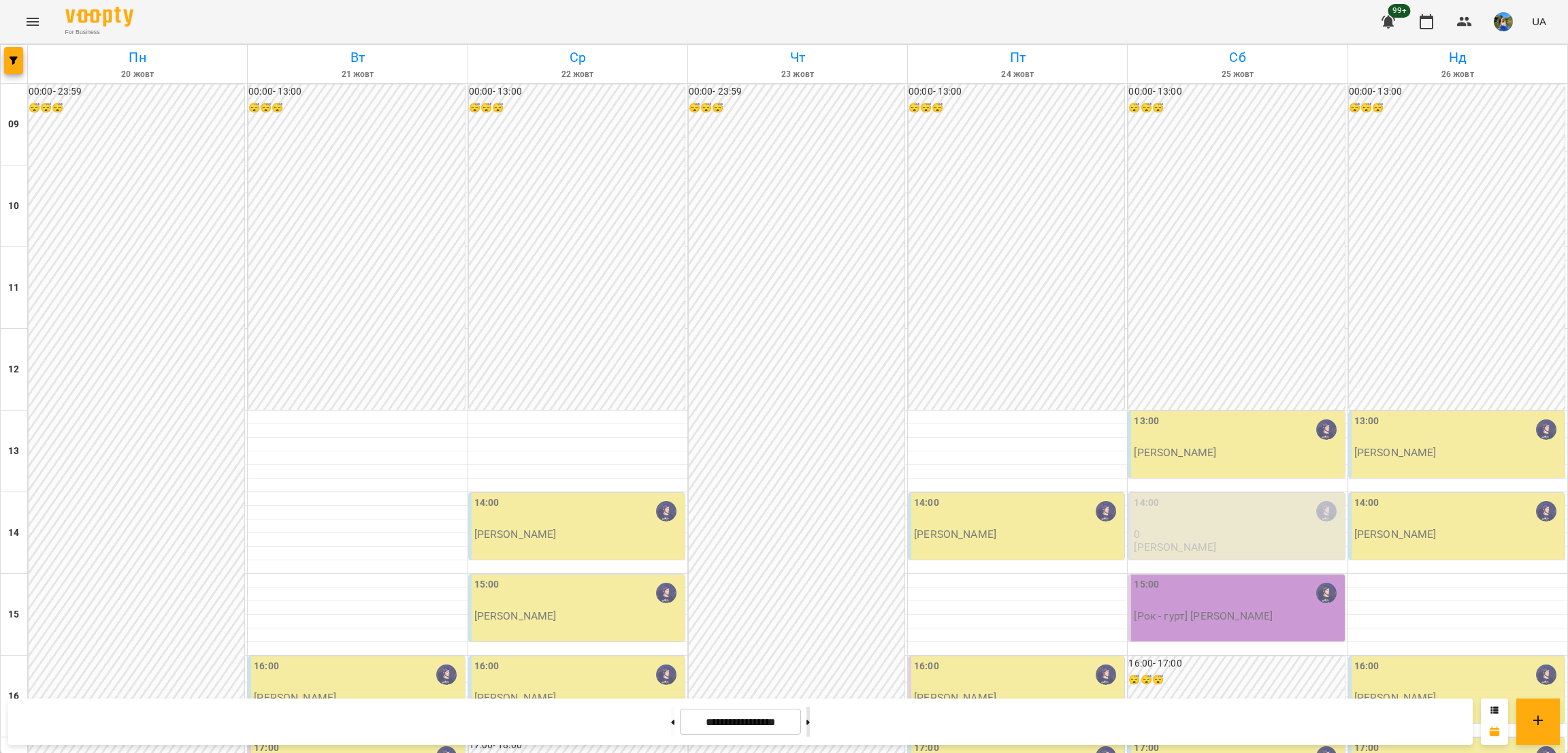
click at [810, 716] on button at bounding box center [808, 722] width 3 height 30
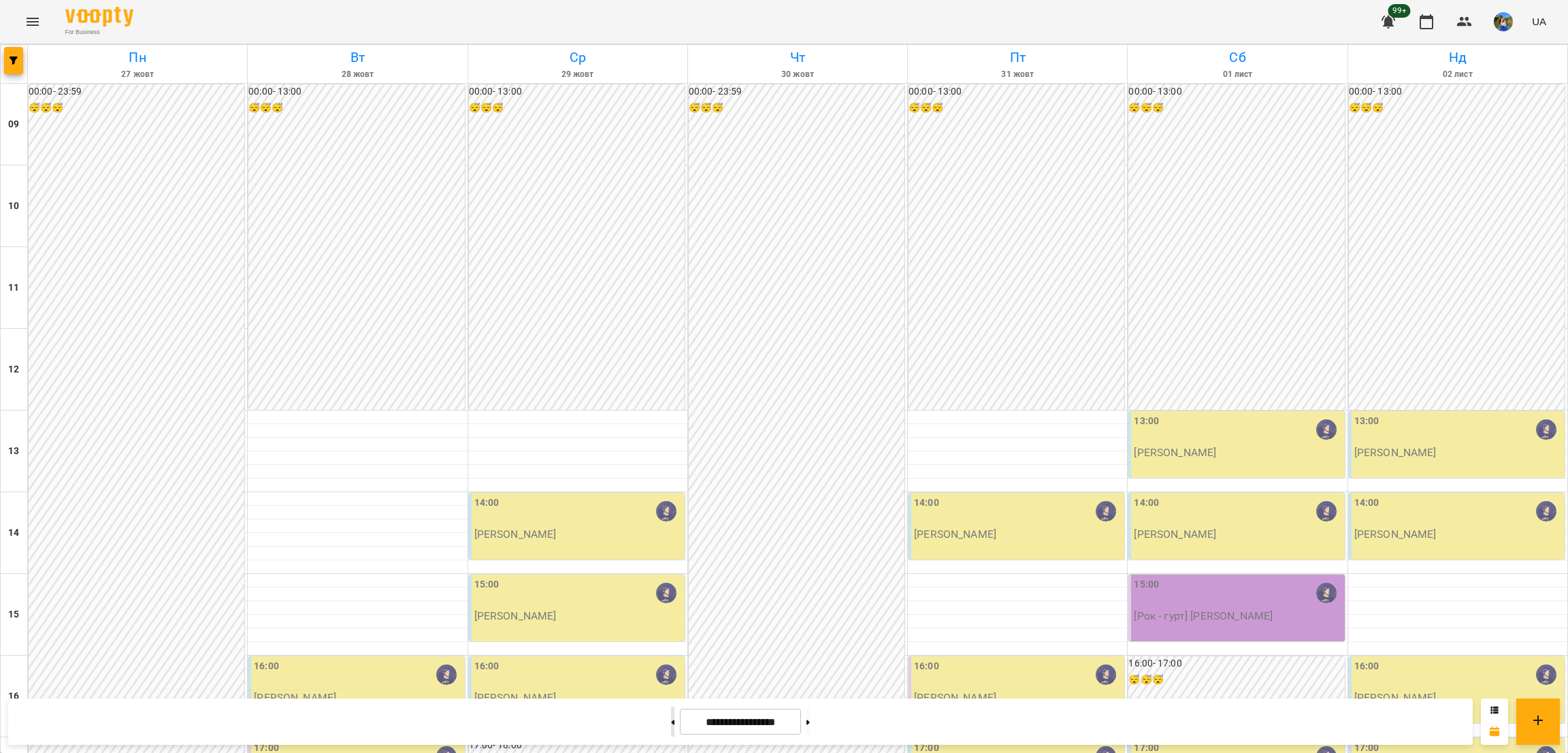
click at [671, 728] on button at bounding box center [673, 722] width 3 height 30
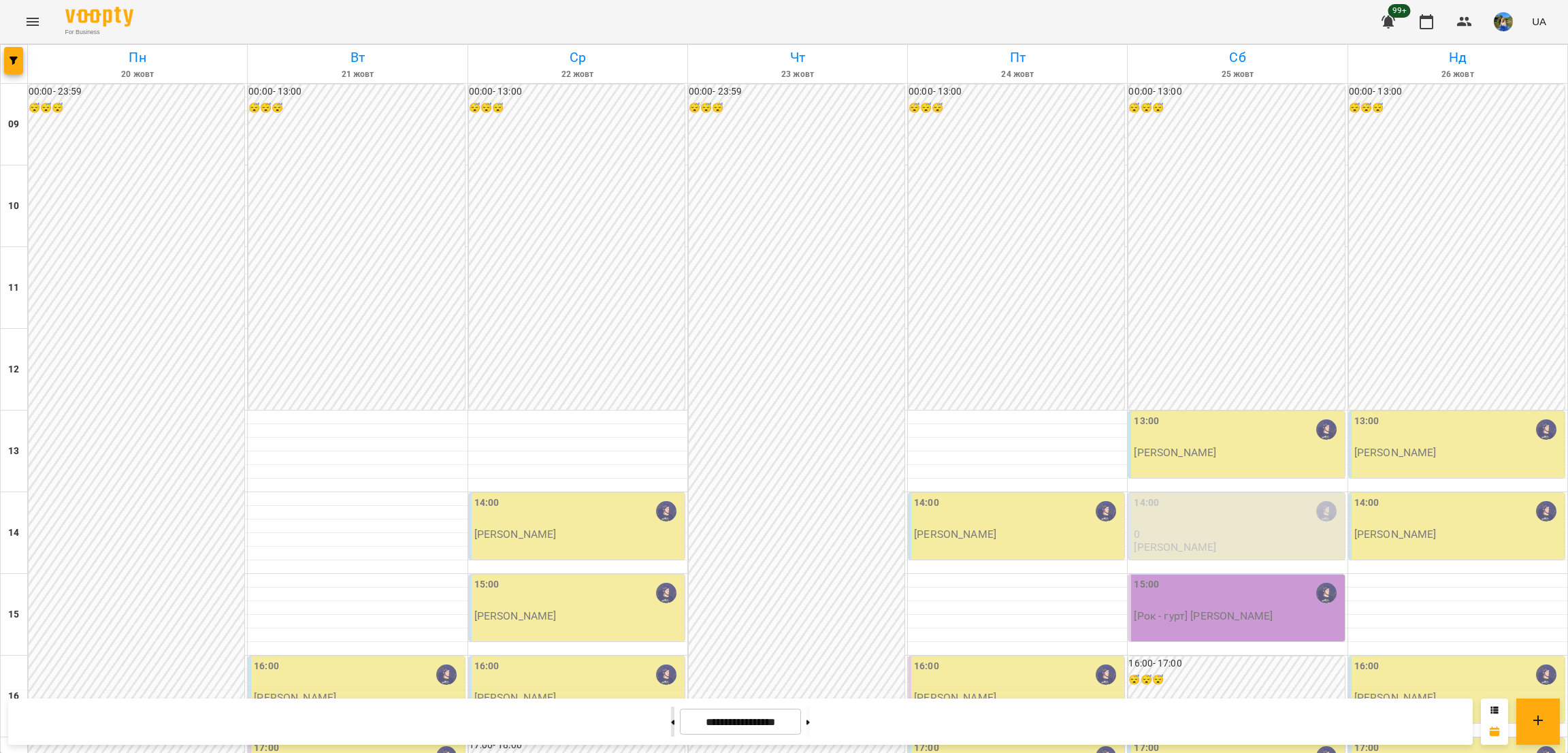
click at [671, 729] on button at bounding box center [673, 722] width 3 height 30
type input "**********"
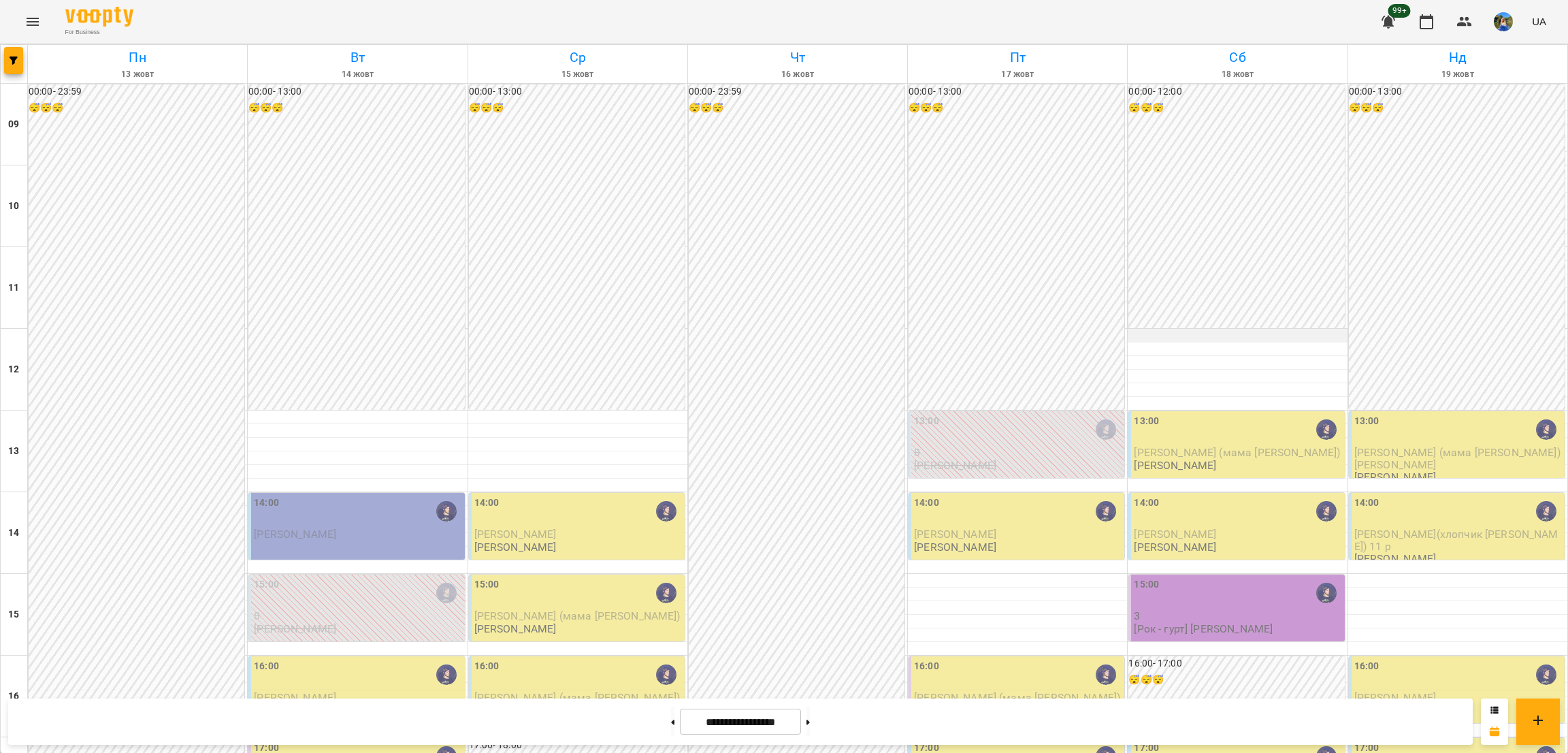
click at [1191, 336] on div at bounding box center [1237, 336] width 219 height 14
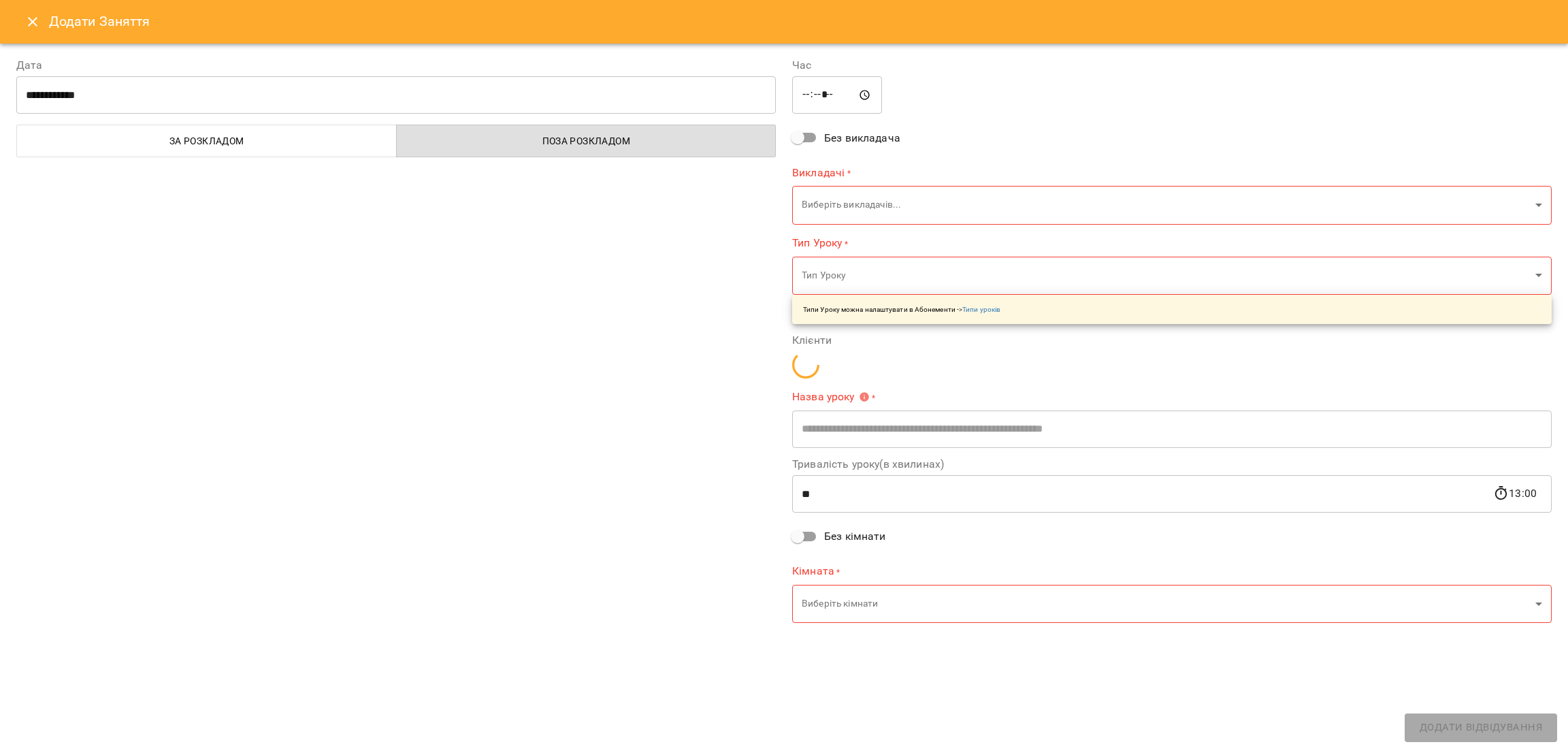
type input "**********"
click at [895, 194] on body "For Business 99+ UA Пн 13 жовт Вт 14 жовт Ср 15 жовт Чт 16 жовт Пт 17 жовт Сб 1…" at bounding box center [784, 604] width 1568 height 1208
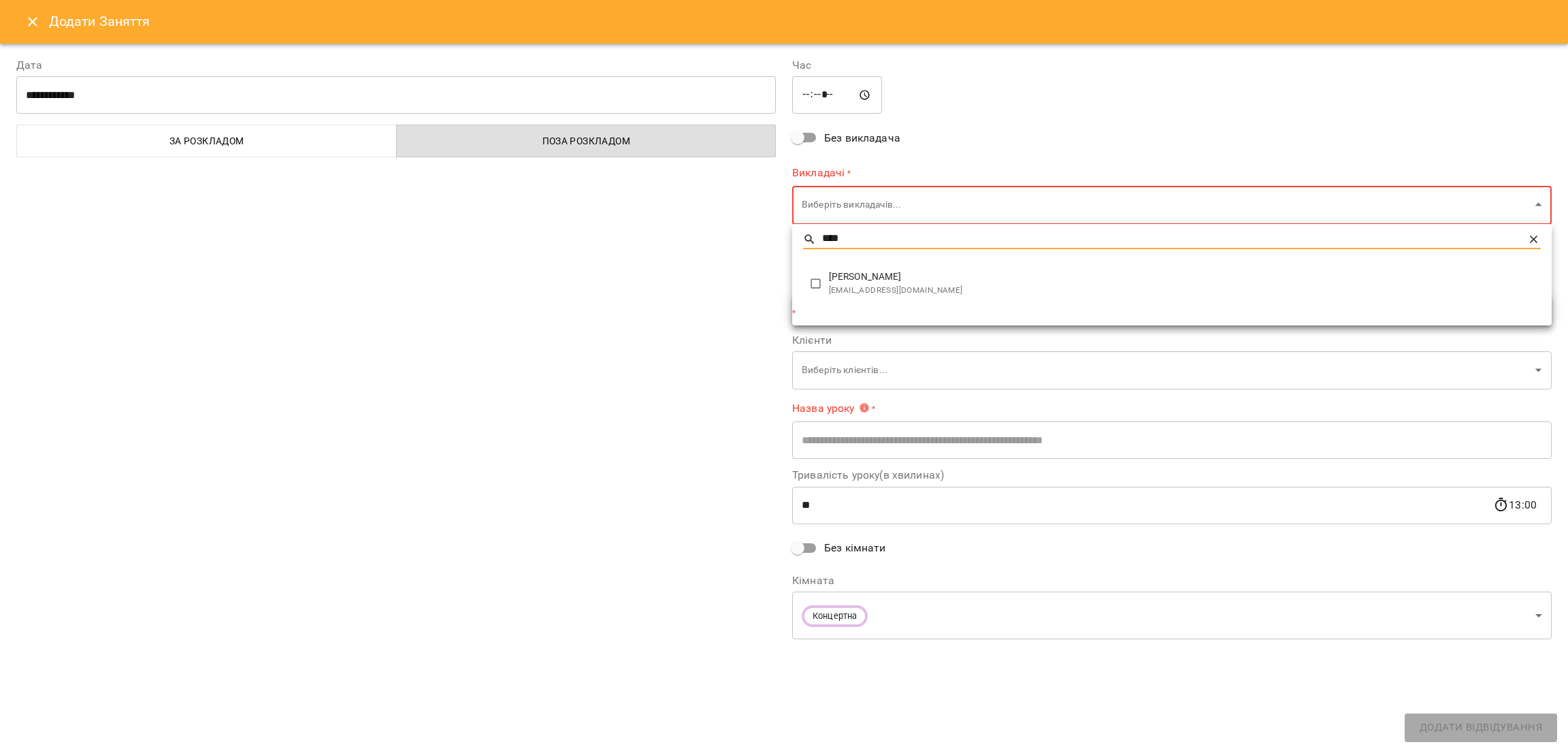
type input "****"
click at [880, 294] on span "metallistbass@gmail.com" at bounding box center [1185, 291] width 712 height 14
type input "**********"
type input "**"
type input "**********"
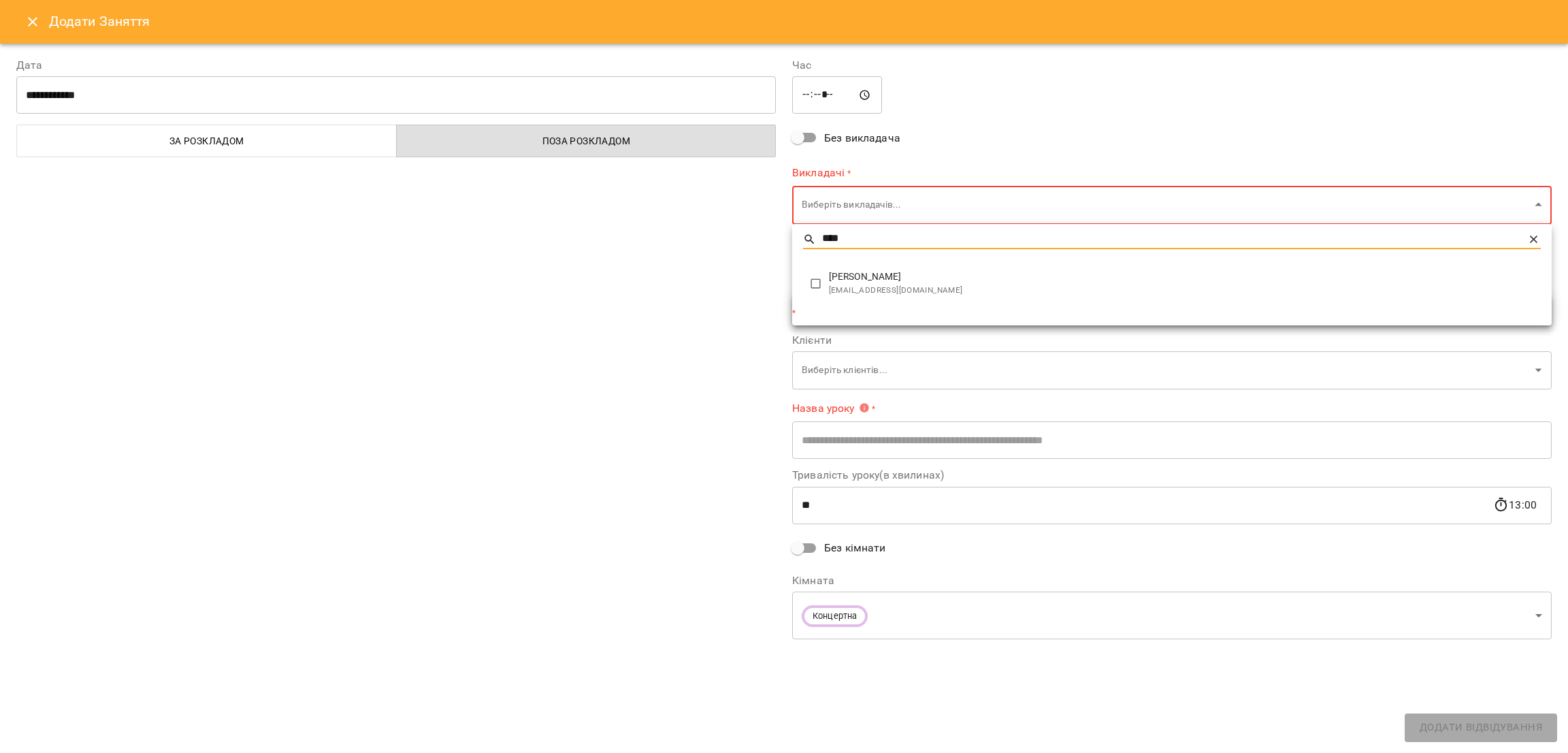
type input "**********"
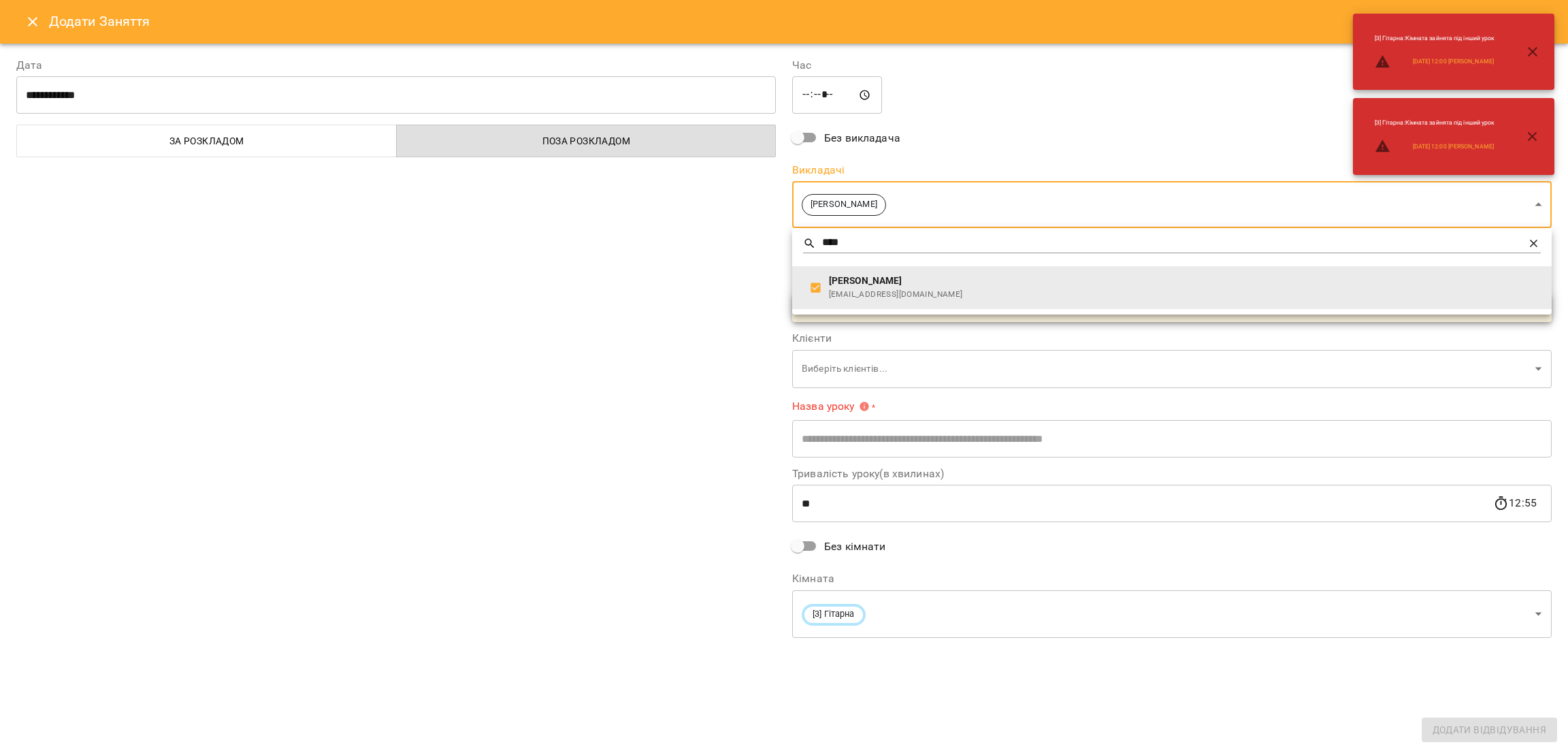
click at [594, 306] on div at bounding box center [784, 376] width 1568 height 753
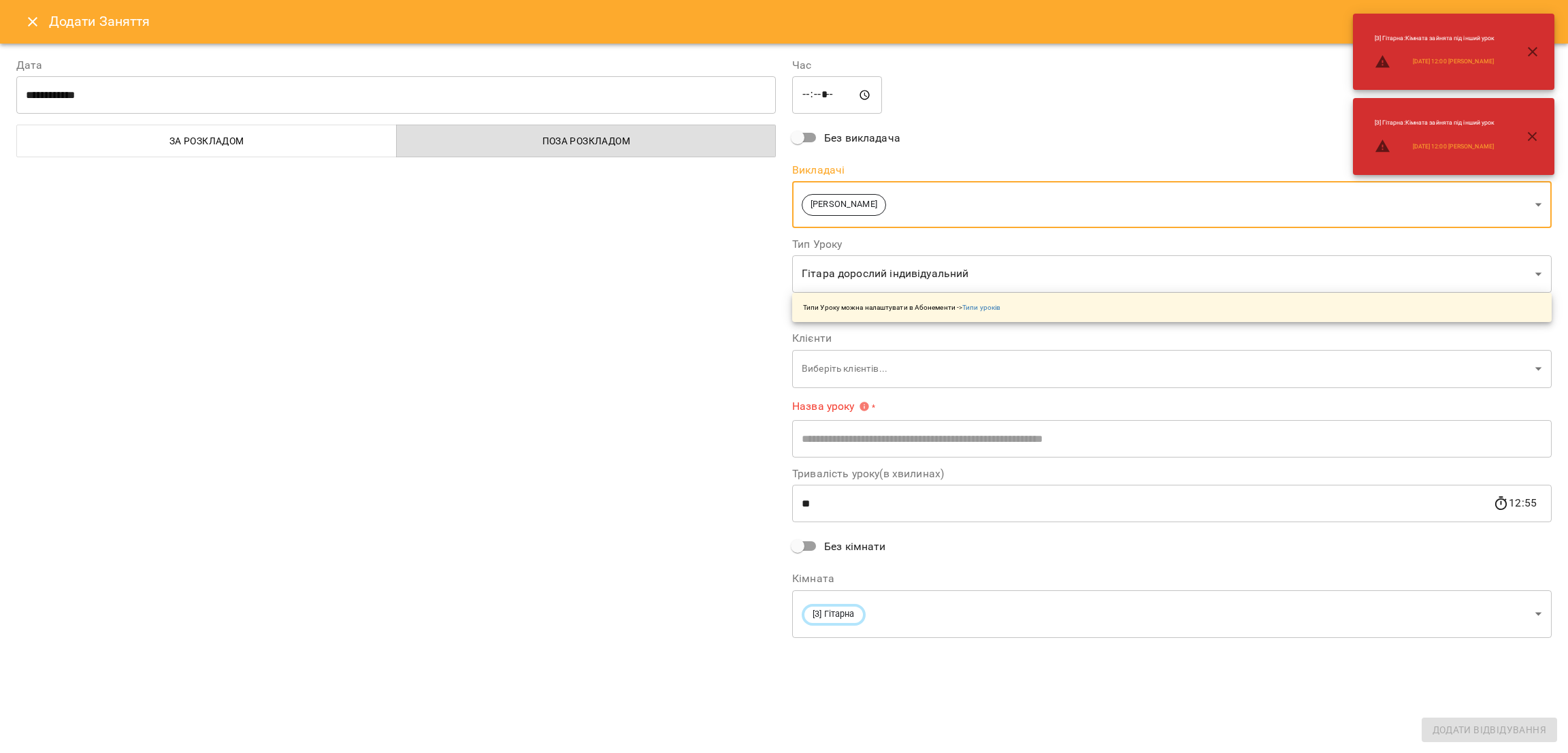
click at [884, 274] on body "For Business 99+ UA Пн 13 жовт Вт 14 жовт Ср 15 жовт Чт 16 жовт Пт 17 жовт Сб 1…" at bounding box center [784, 604] width 1568 height 1208
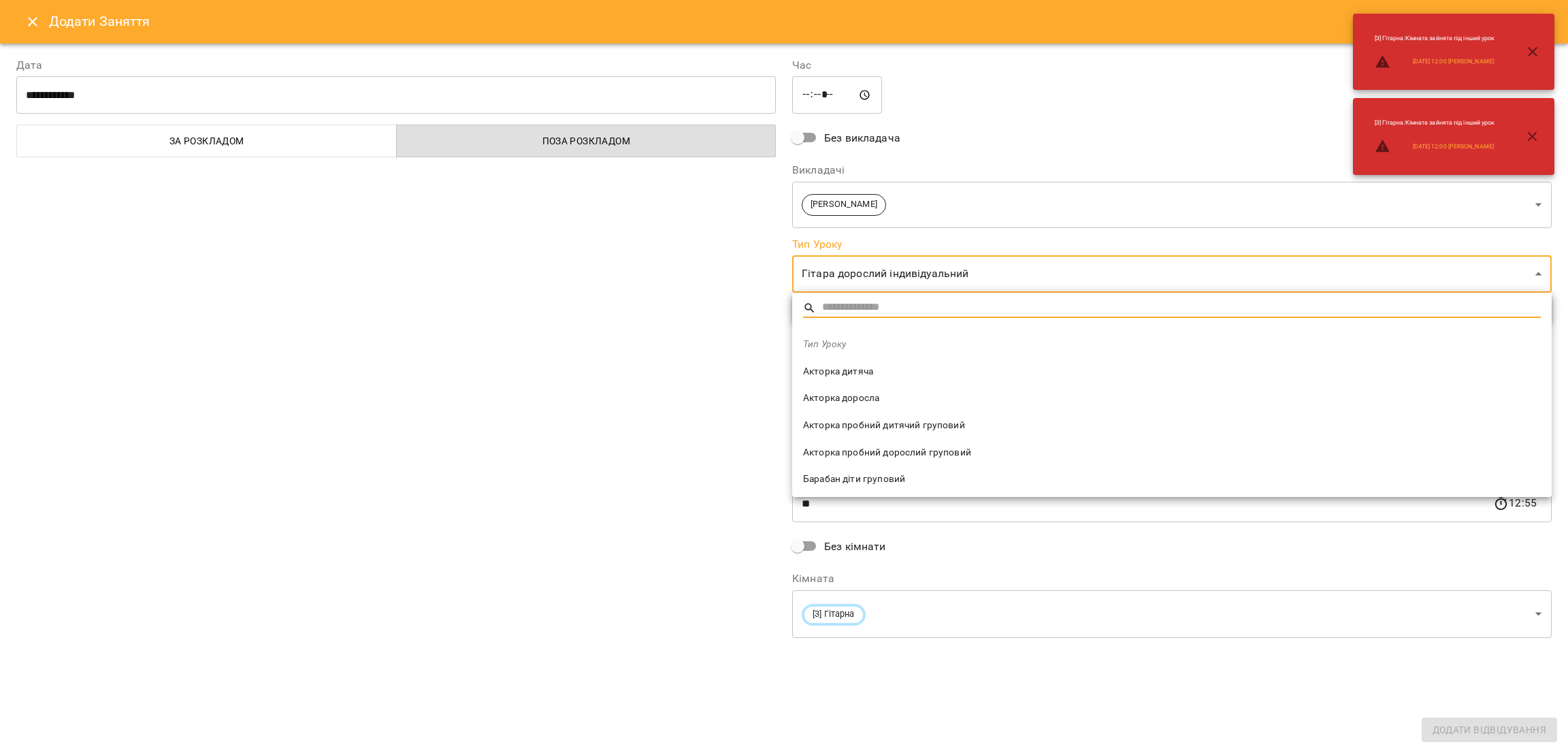
click at [883, 280] on div at bounding box center [784, 376] width 1568 height 753
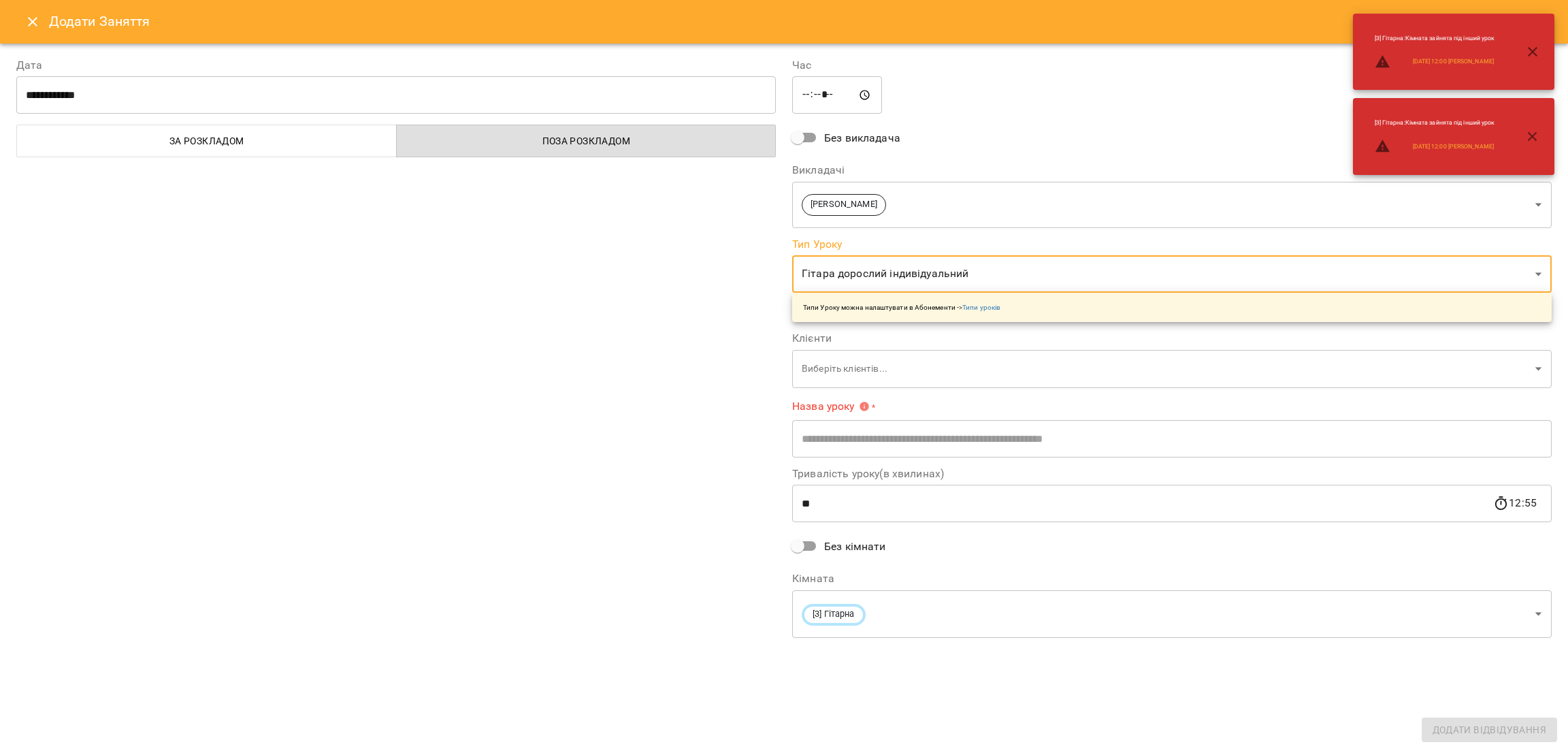
click at [888, 274] on body "For Business 99+ UA Пн 13 жовт Вт 14 жовт Ср 15 жовт Чт 16 жовт Пт 17 жовт Сб 1…" at bounding box center [784, 604] width 1568 height 1208
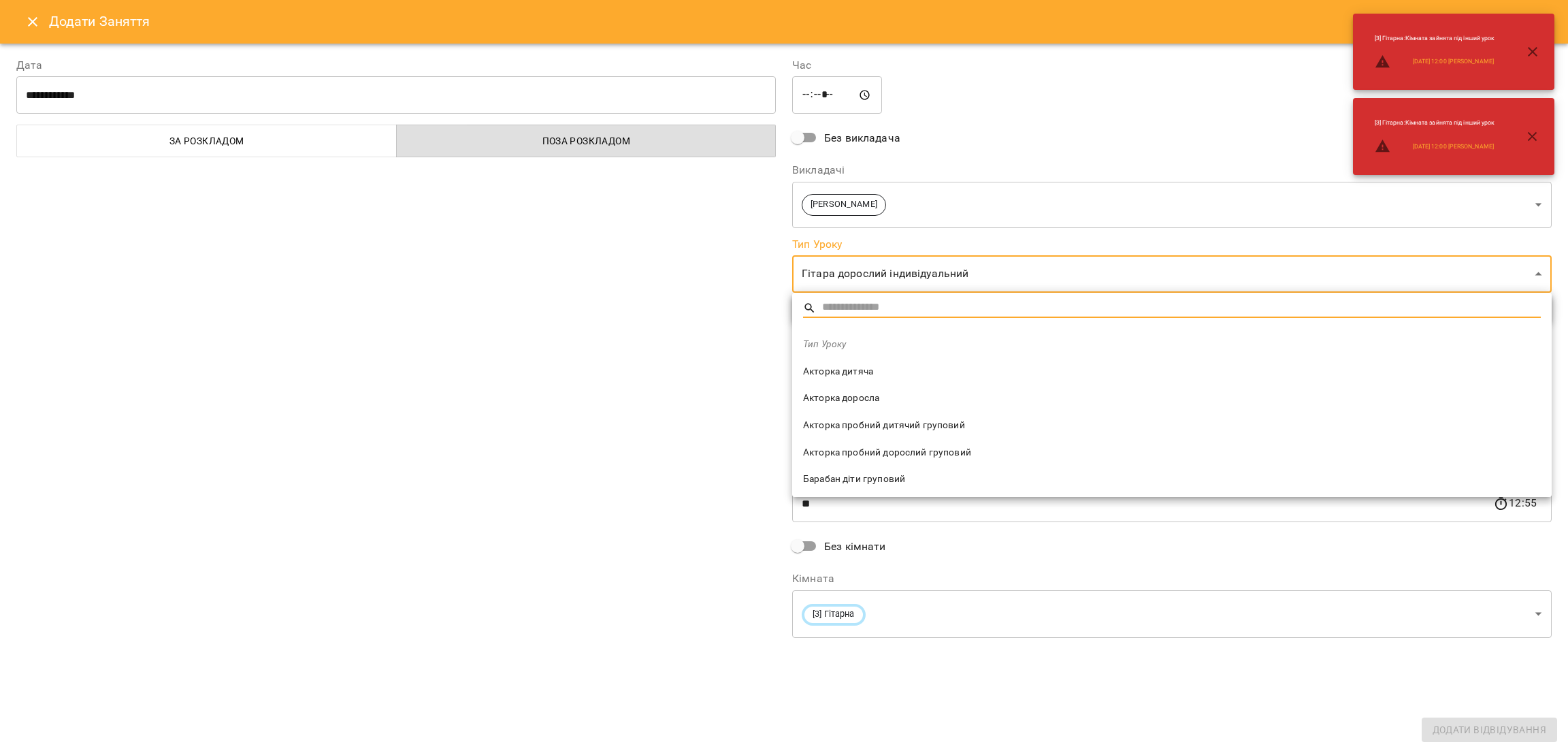
click at [893, 274] on div at bounding box center [784, 376] width 1568 height 753
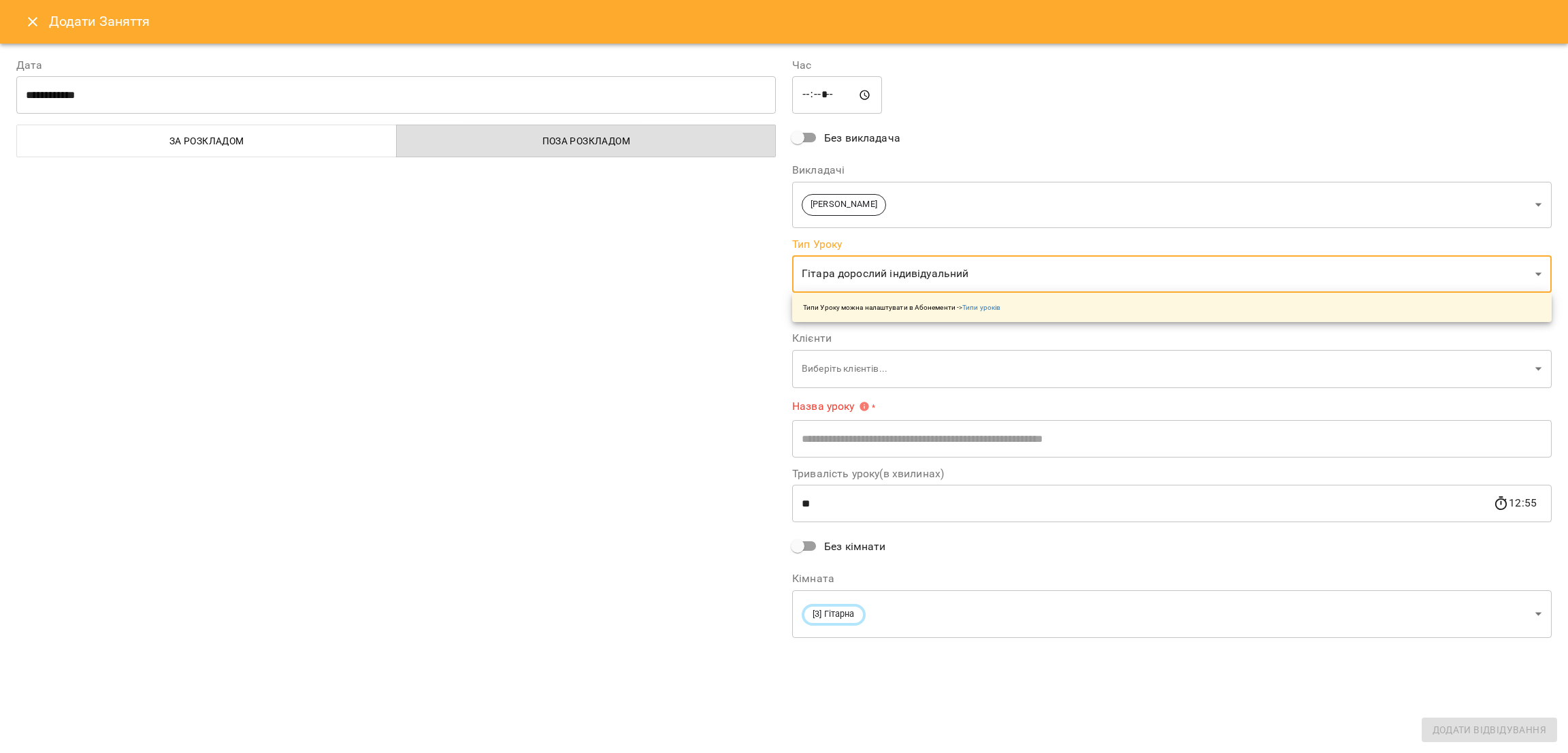
click at [880, 377] on body "For Business 99+ UA Пн 13 жовт Вт 14 жовт Ср 15 жовт Чт 16 жовт Пт 17 жовт Сб 1…" at bounding box center [784, 604] width 1568 height 1208
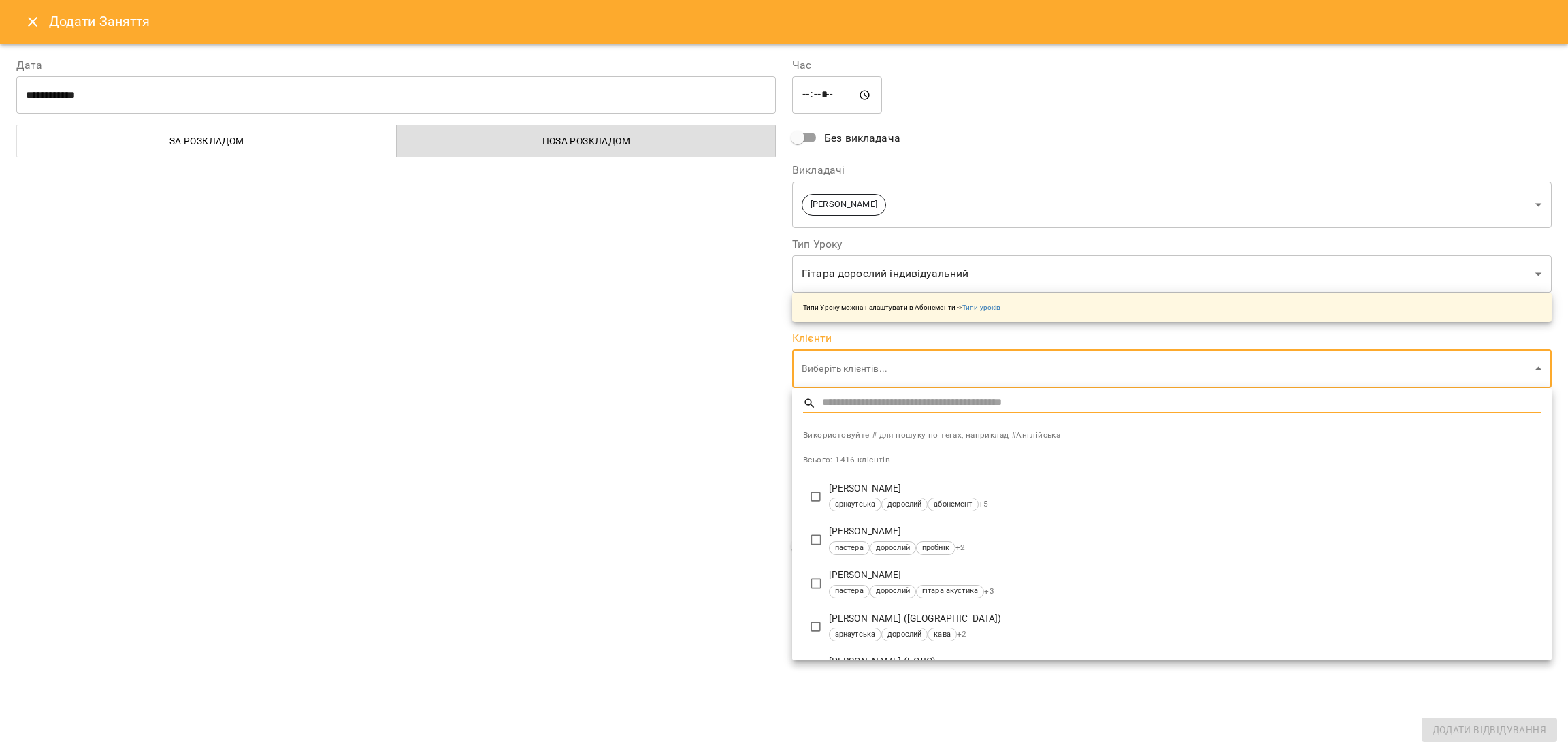
click at [591, 352] on div at bounding box center [784, 376] width 1568 height 753
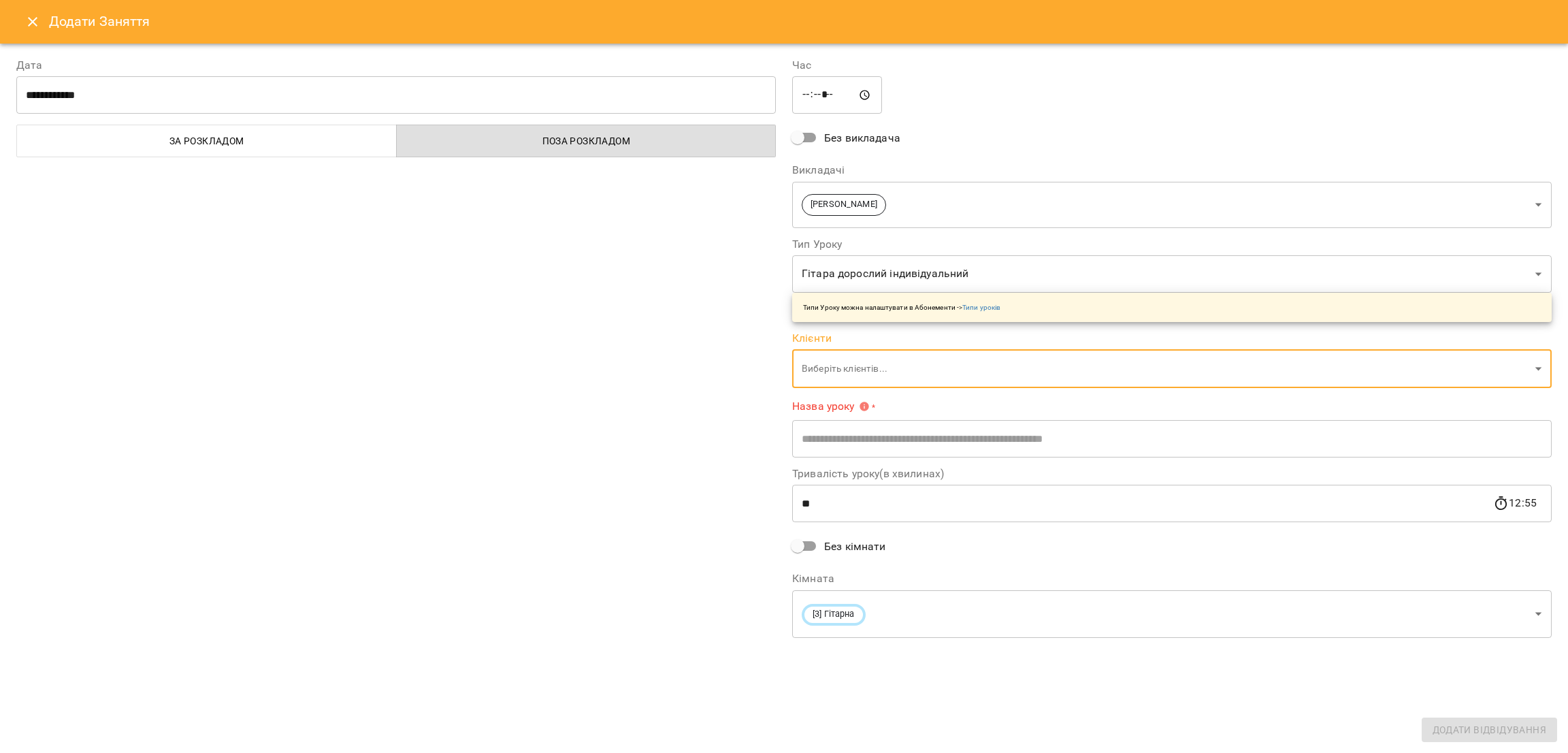
click at [845, 363] on body "For Business 99+ UA Пн 13 жовт Вт 14 жовт Ср 15 жовт Чт 16 жовт Пт 17 жовт Сб 1…" at bounding box center [784, 604] width 1568 height 1208
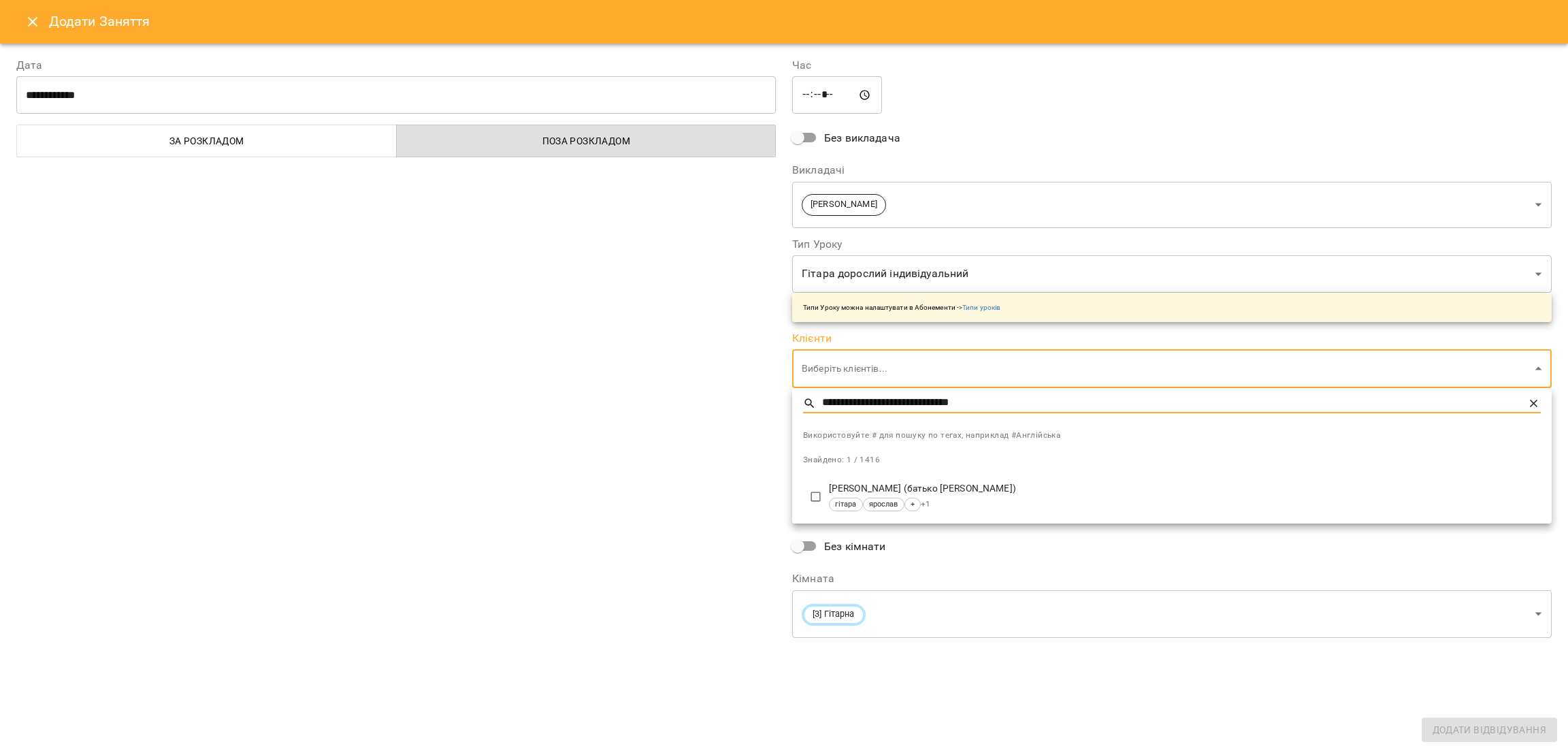
type input "**********"
click at [815, 486] on span at bounding box center [816, 497] width 26 height 26
type input "**********"
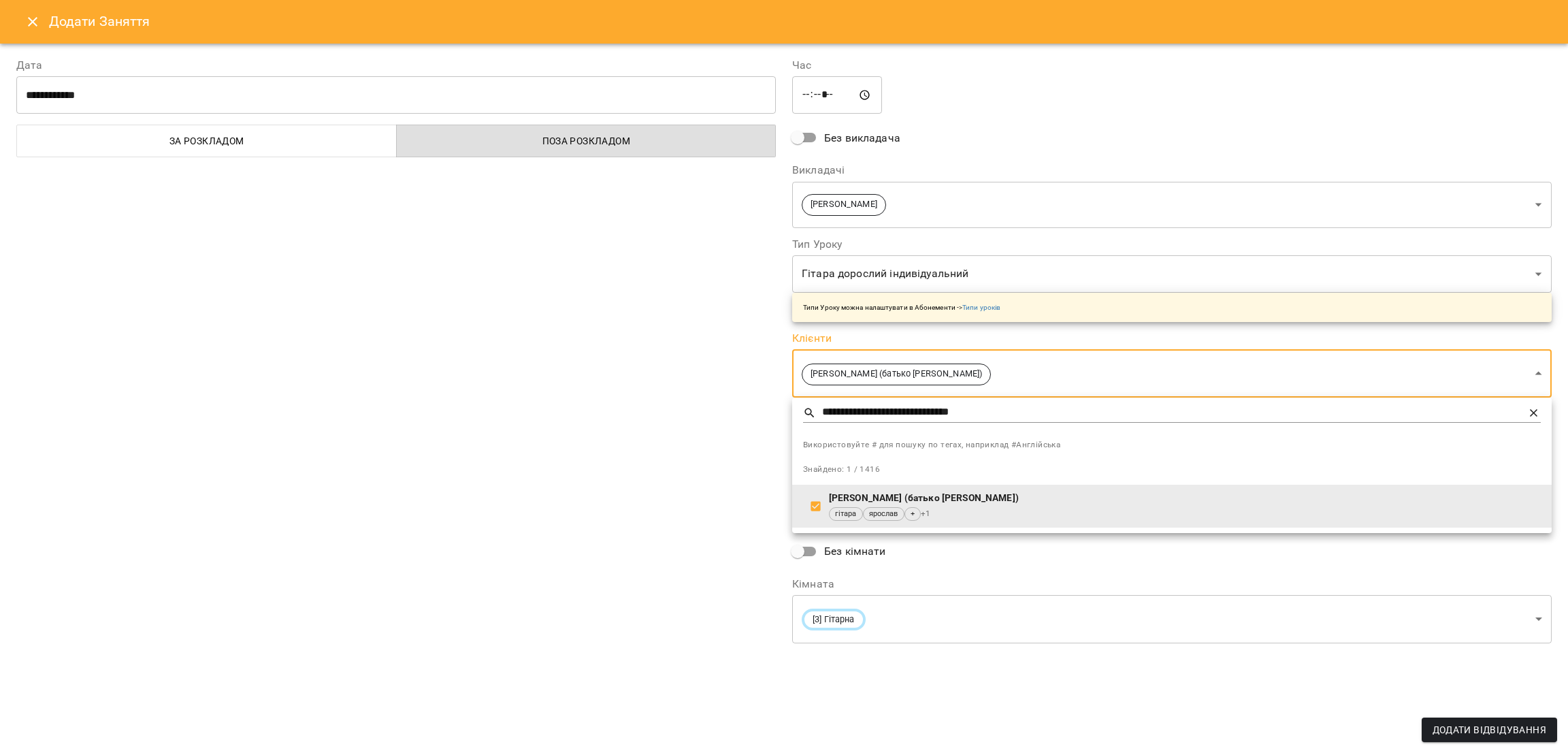
drag, startPoint x: 671, startPoint y: 496, endPoint x: 812, endPoint y: 488, distance: 141.2
click at [672, 496] on div at bounding box center [784, 376] width 1568 height 753
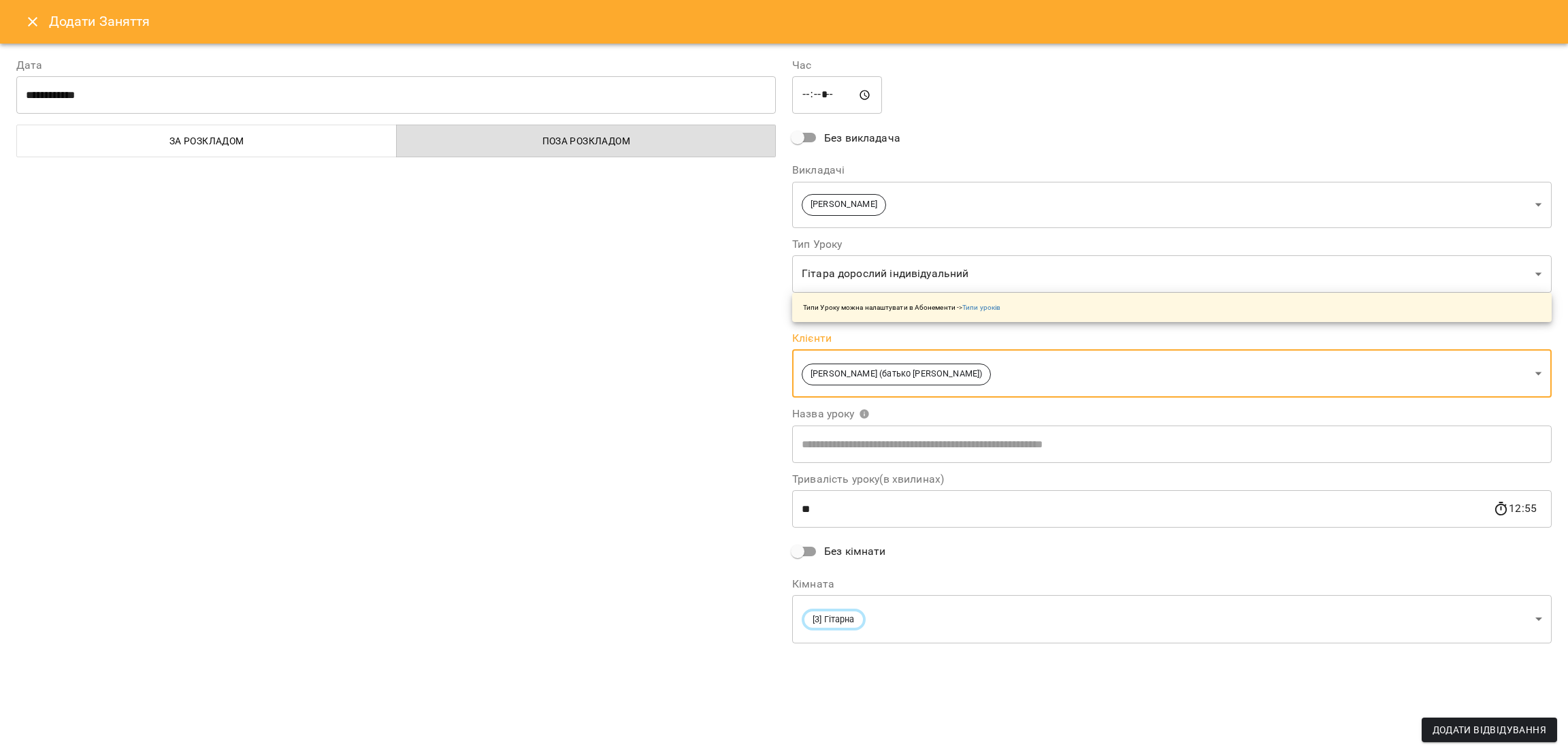
click at [852, 439] on input "text" at bounding box center [1172, 444] width 759 height 38
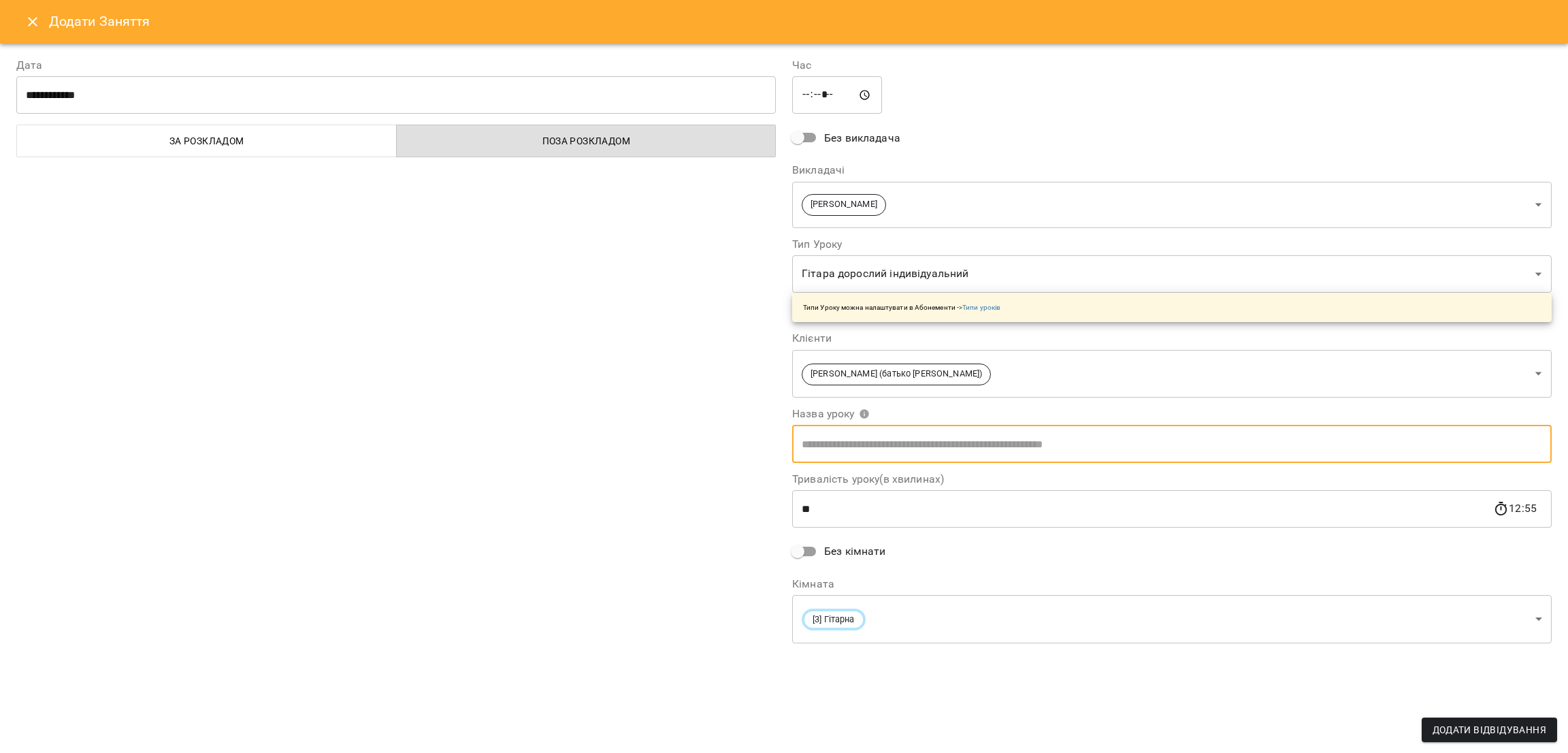
click at [828, 613] on body "For Business 99+ UA Пн 13 жовт Вт 14 жовт Ср 15 жовт Чт 16 жовт Пт 17 жовт Сб 1…" at bounding box center [784, 604] width 1568 height 1208
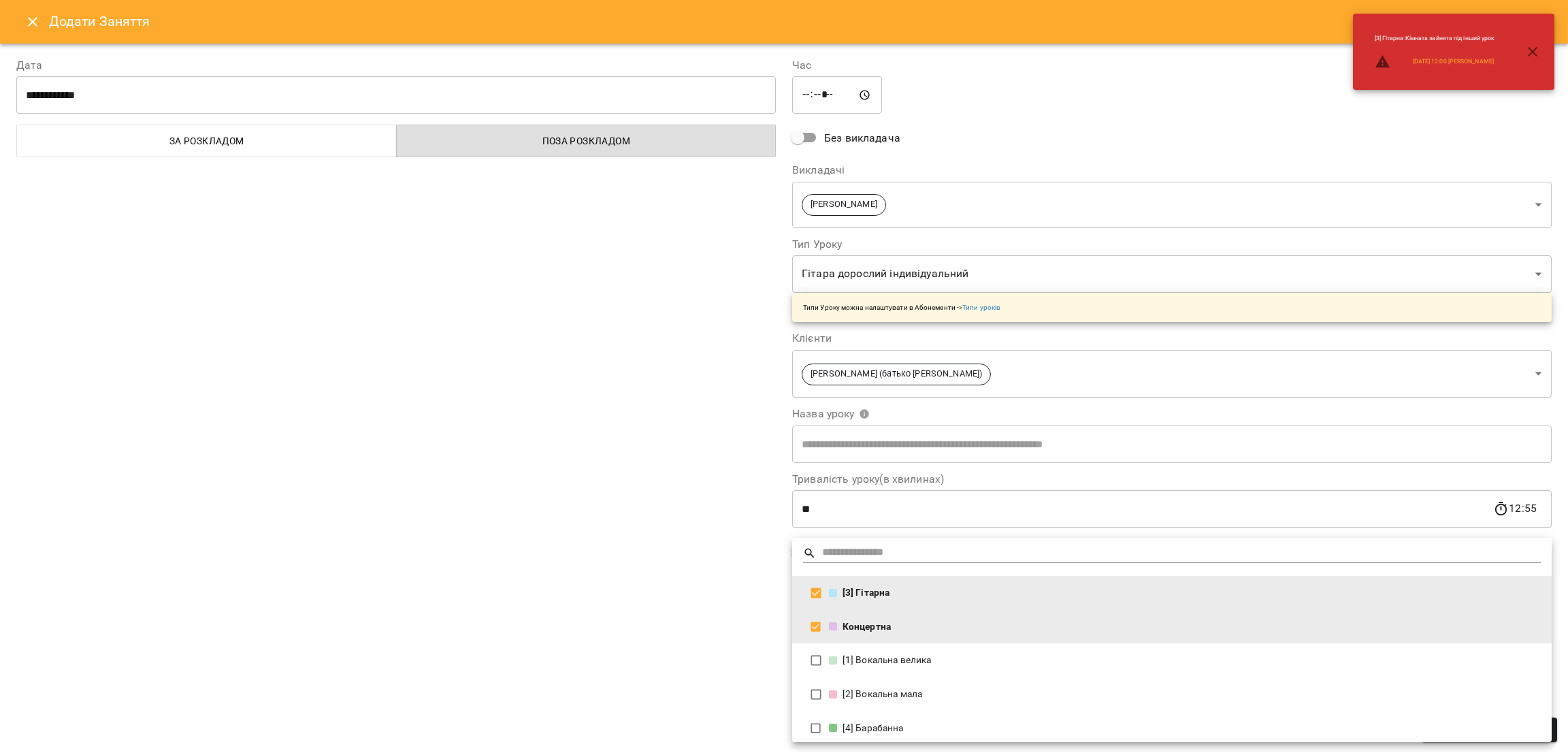
type input "**********"
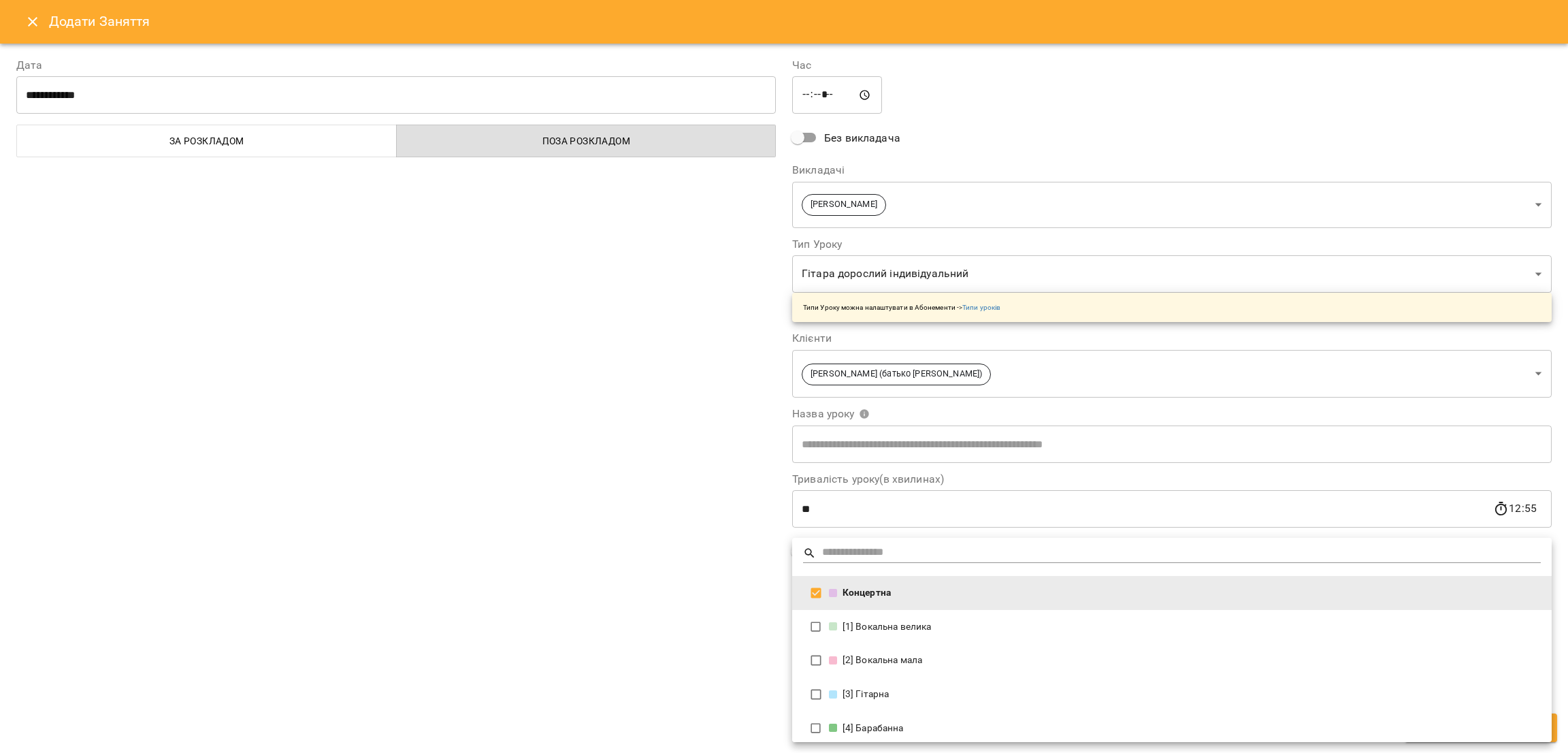
click at [671, 586] on div at bounding box center [784, 376] width 1568 height 753
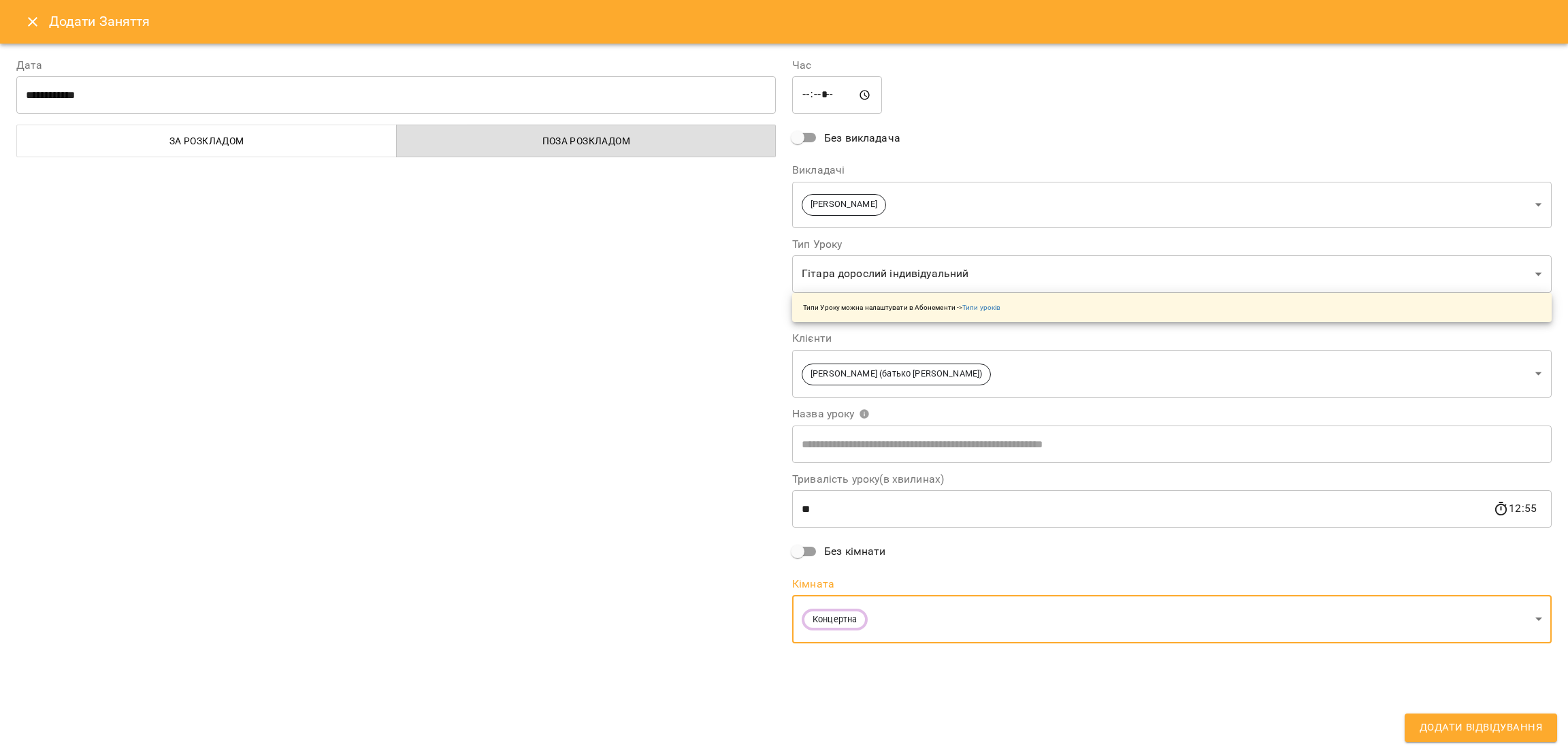
drag, startPoint x: 1484, startPoint y: 723, endPoint x: 1490, endPoint y: 715, distance: 10.0
click at [1485, 722] on span "Додати Відвідування" at bounding box center [1481, 728] width 122 height 18
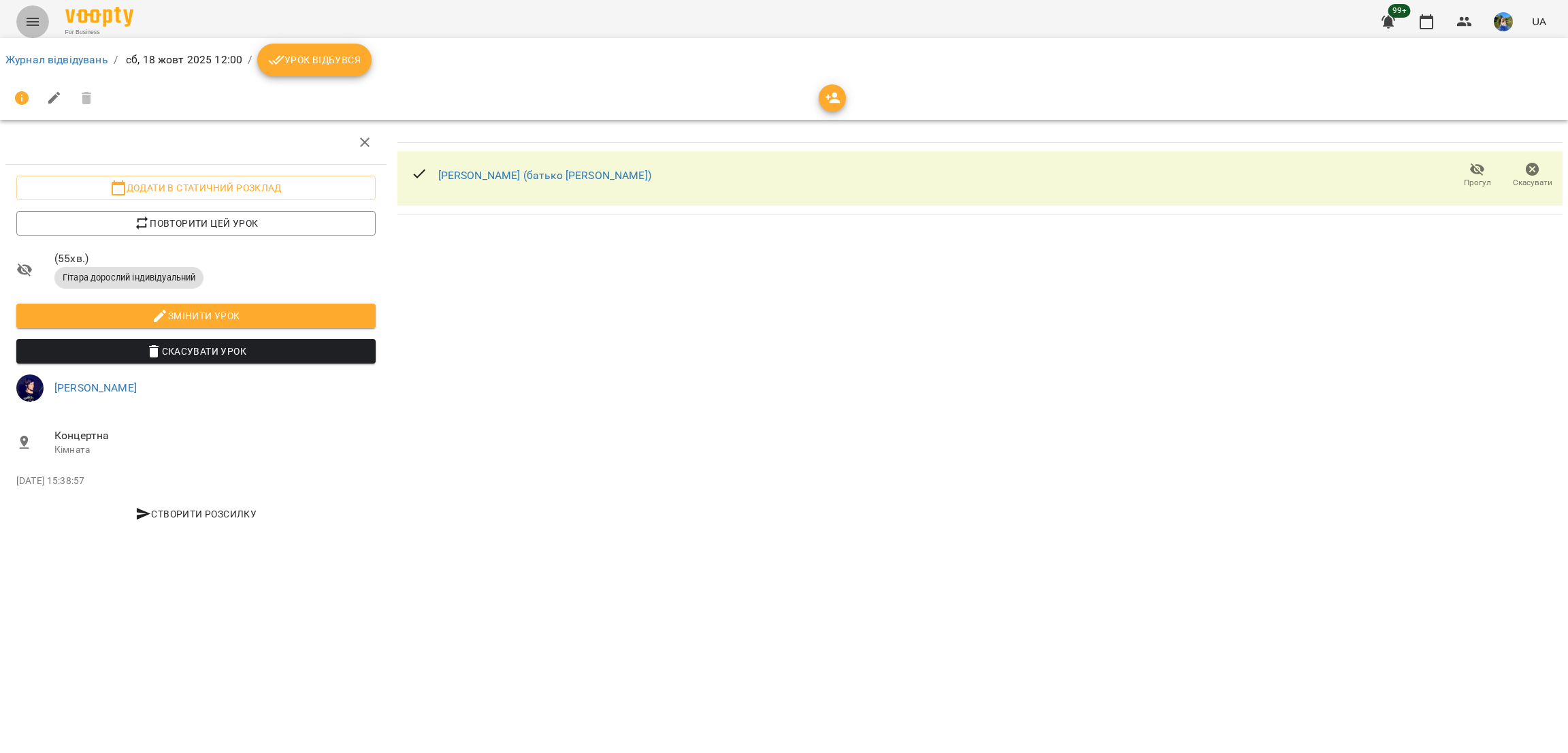
click at [17, 21] on button "Menu" at bounding box center [33, 22] width 33 height 33
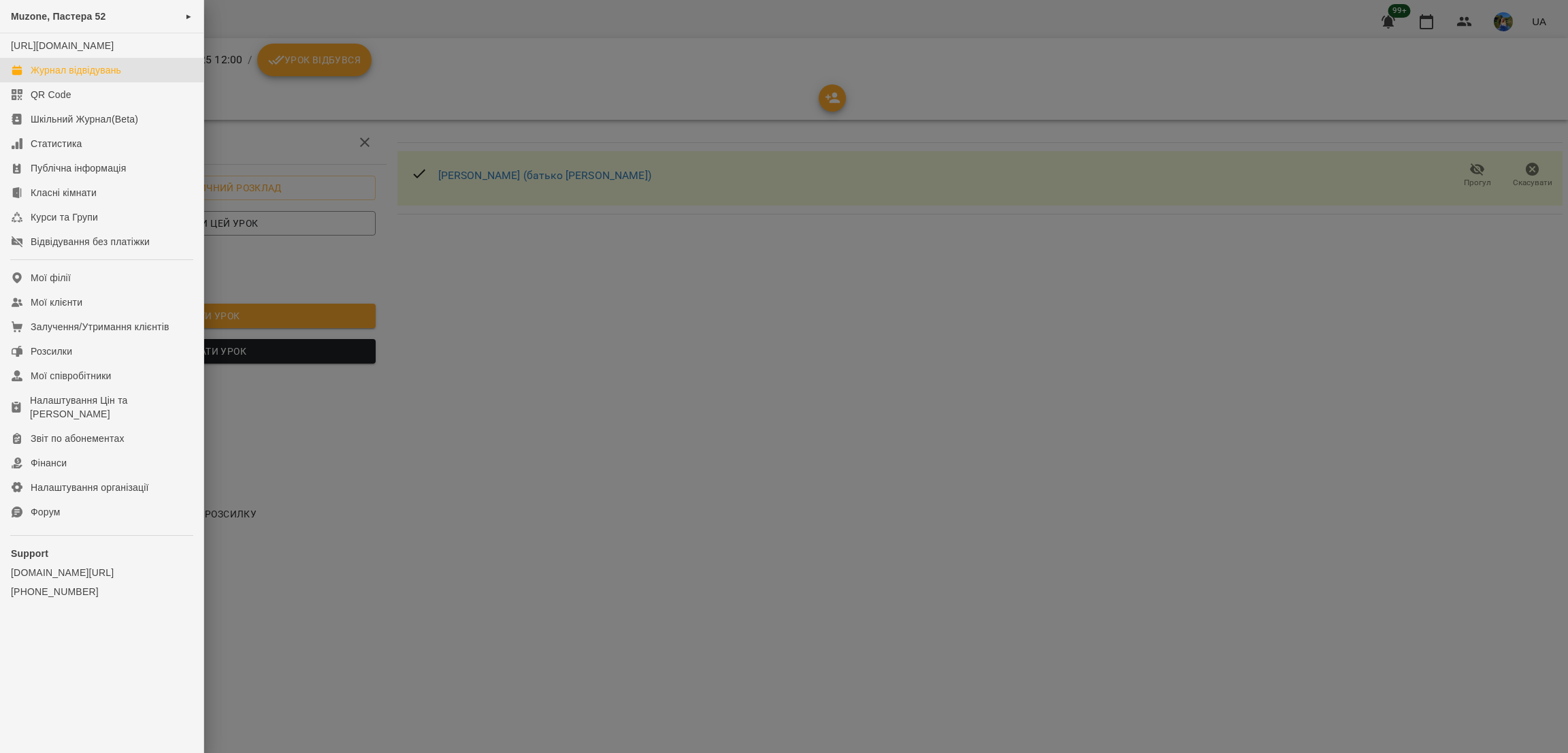
click at [92, 77] on div "Журнал відвідувань" at bounding box center [76, 70] width 90 height 14
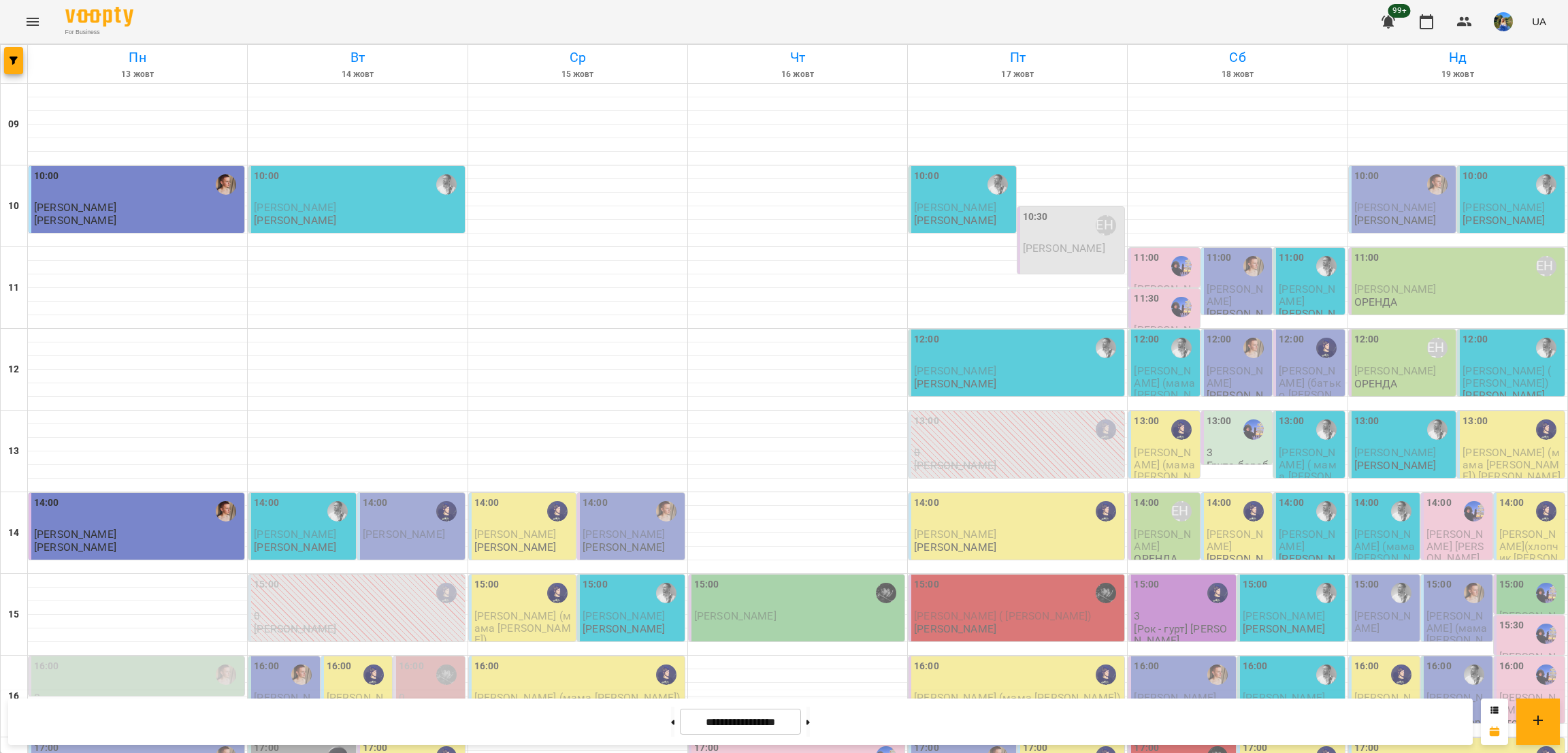
scroll to position [102, 0]
click at [1311, 332] on div at bounding box center [1327, 348] width 31 height 31
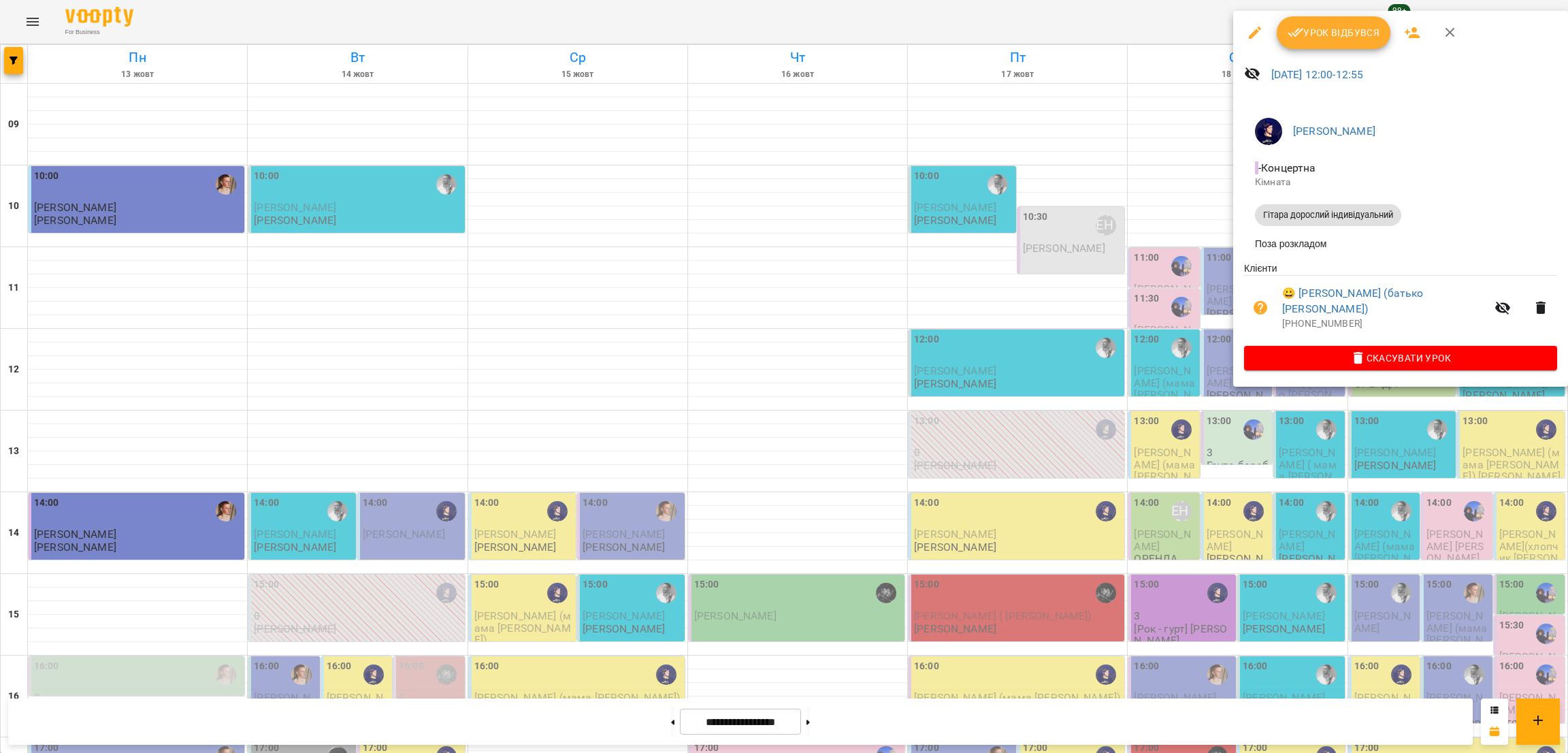
click at [1286, 382] on div at bounding box center [784, 376] width 1568 height 753
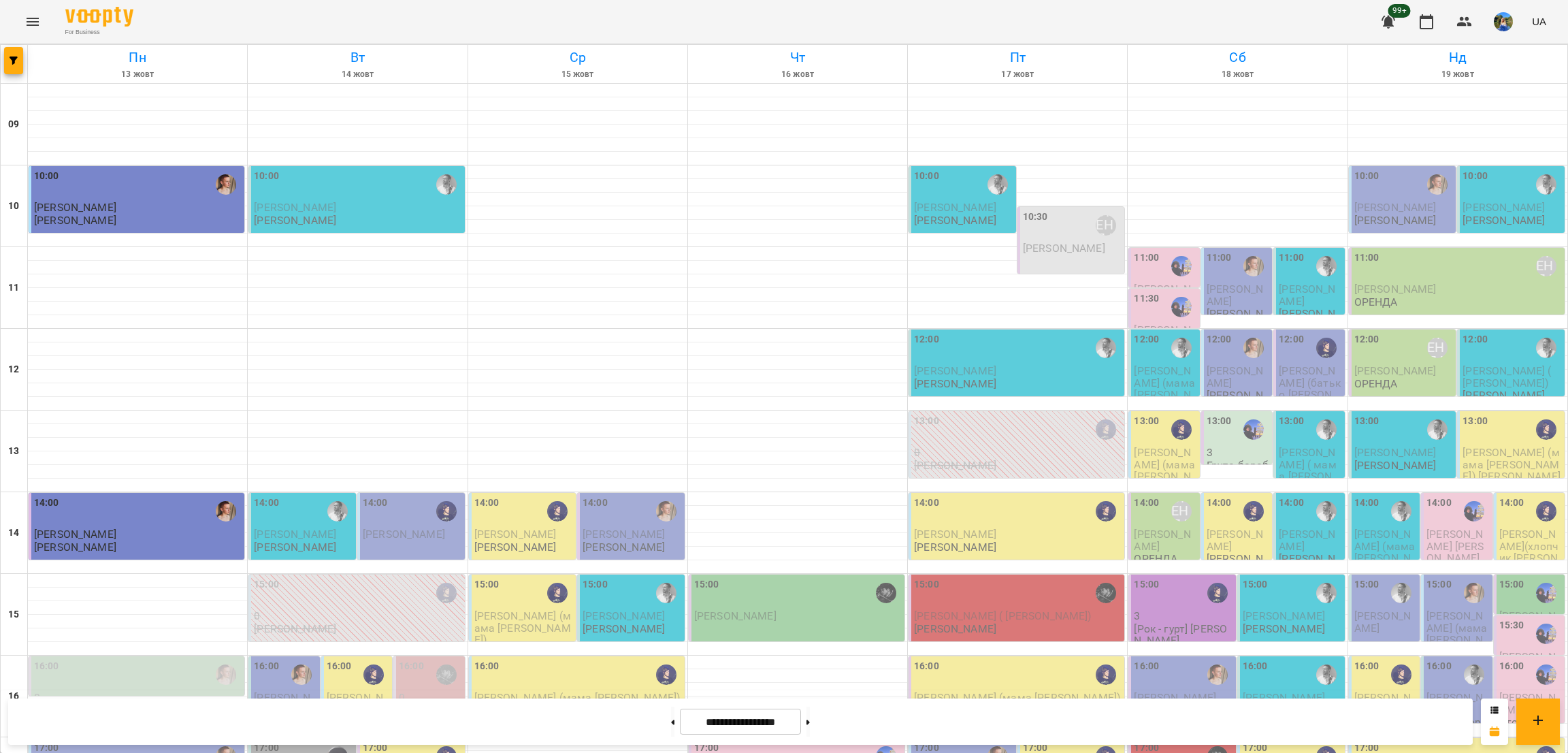
click at [1243, 338] on img "Михайло" at bounding box center [1254, 348] width 21 height 21
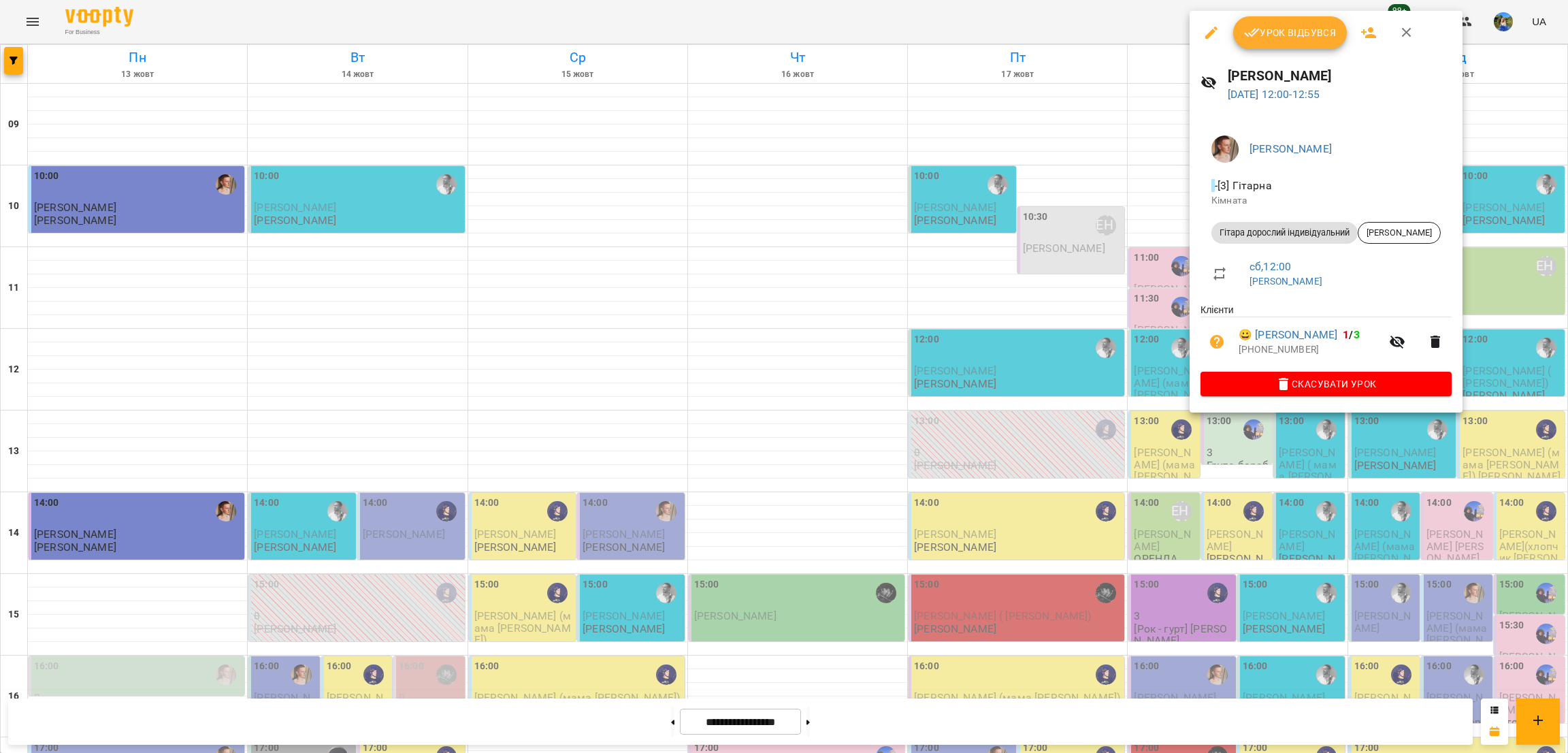
click at [1243, 412] on div "Михайло - [3] Гітарна Кімната Гітара дорослий індивідуальний Кожевін Іван сб , …" at bounding box center [1326, 263] width 273 height 299
click at [1158, 261] on div at bounding box center [784, 376] width 1568 height 753
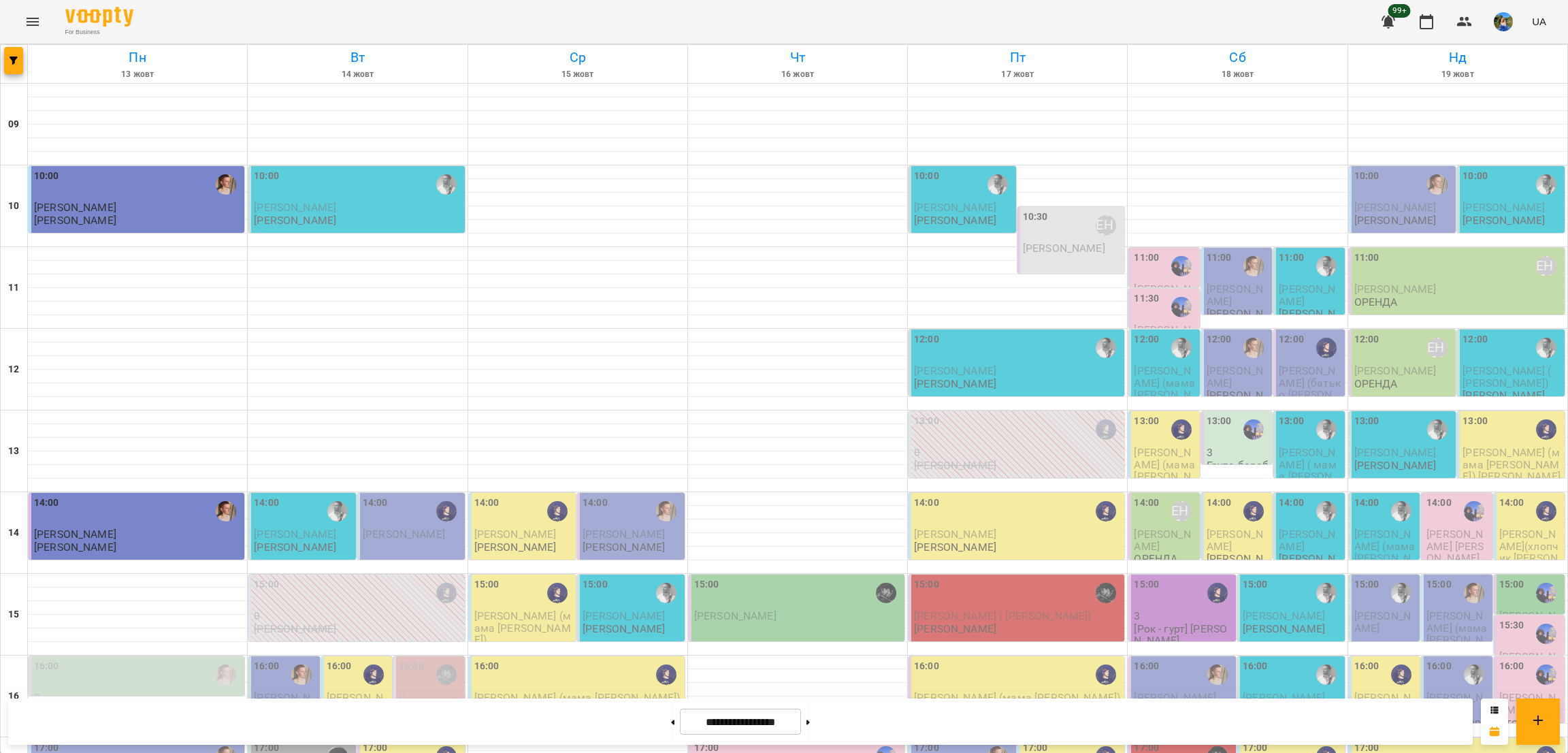
click at [1149, 332] on div "12:00" at bounding box center [1165, 348] width 63 height 31
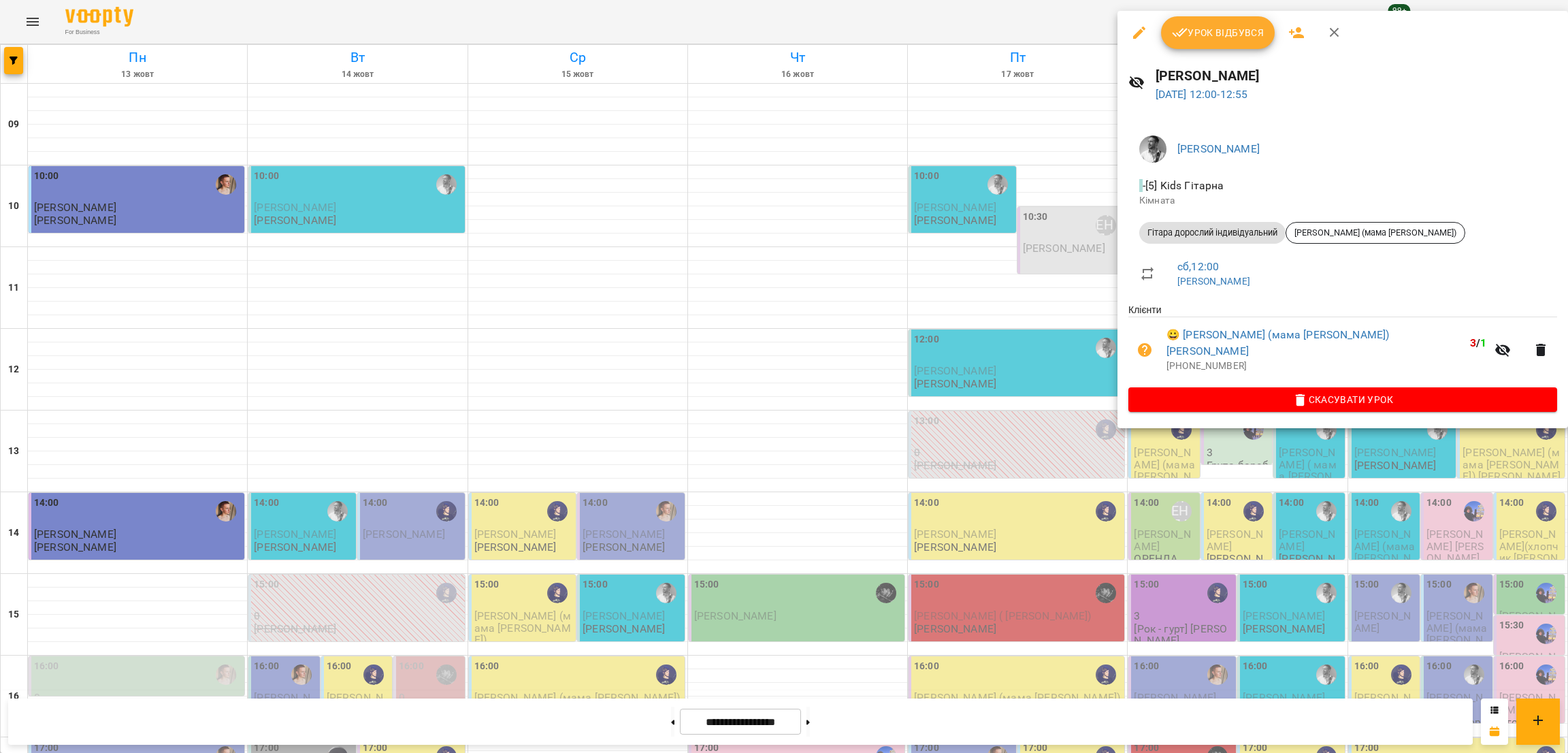
click at [1198, 438] on div at bounding box center [784, 376] width 1568 height 753
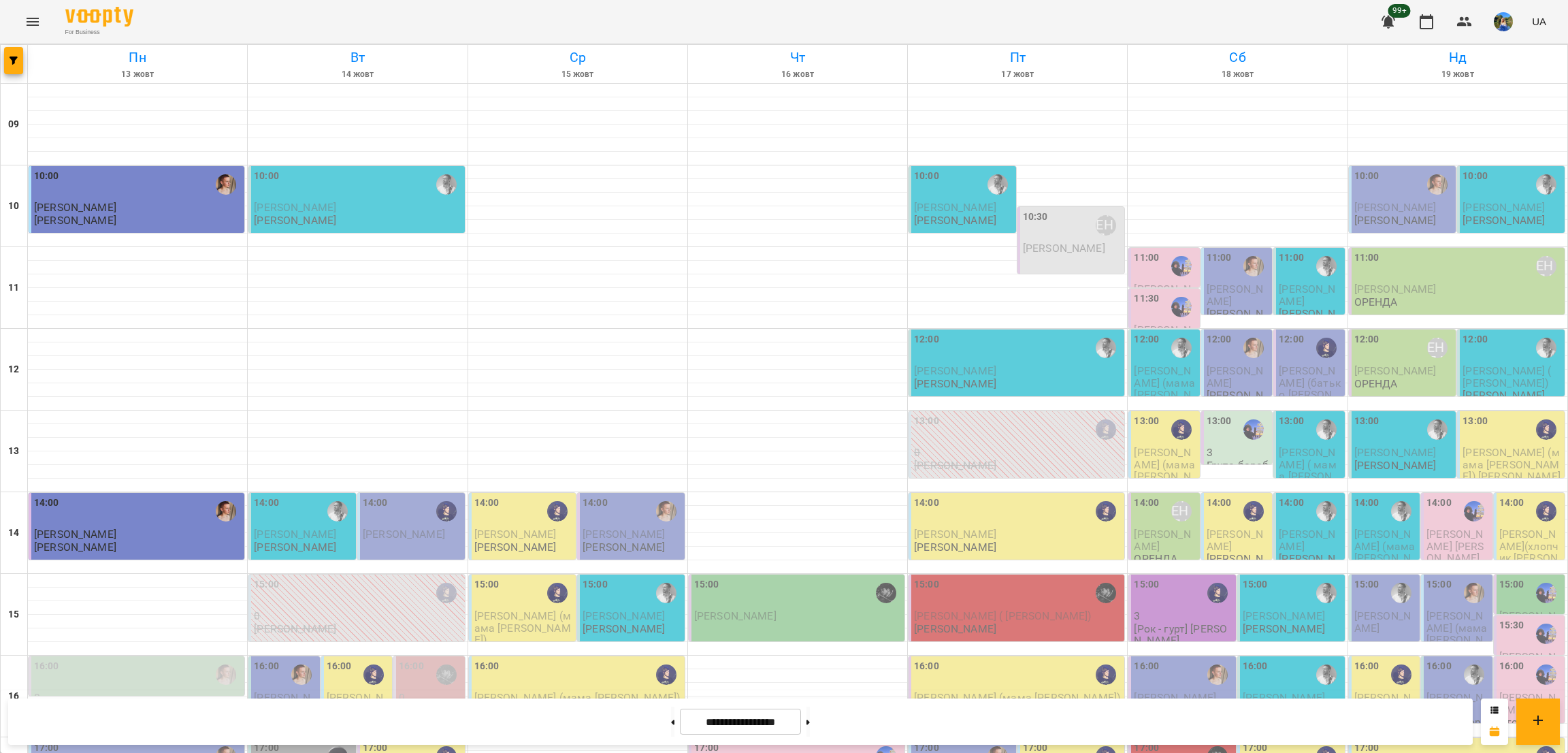
scroll to position [0, 0]
click at [31, 24] on icon "Menu" at bounding box center [33, 22] width 16 height 16
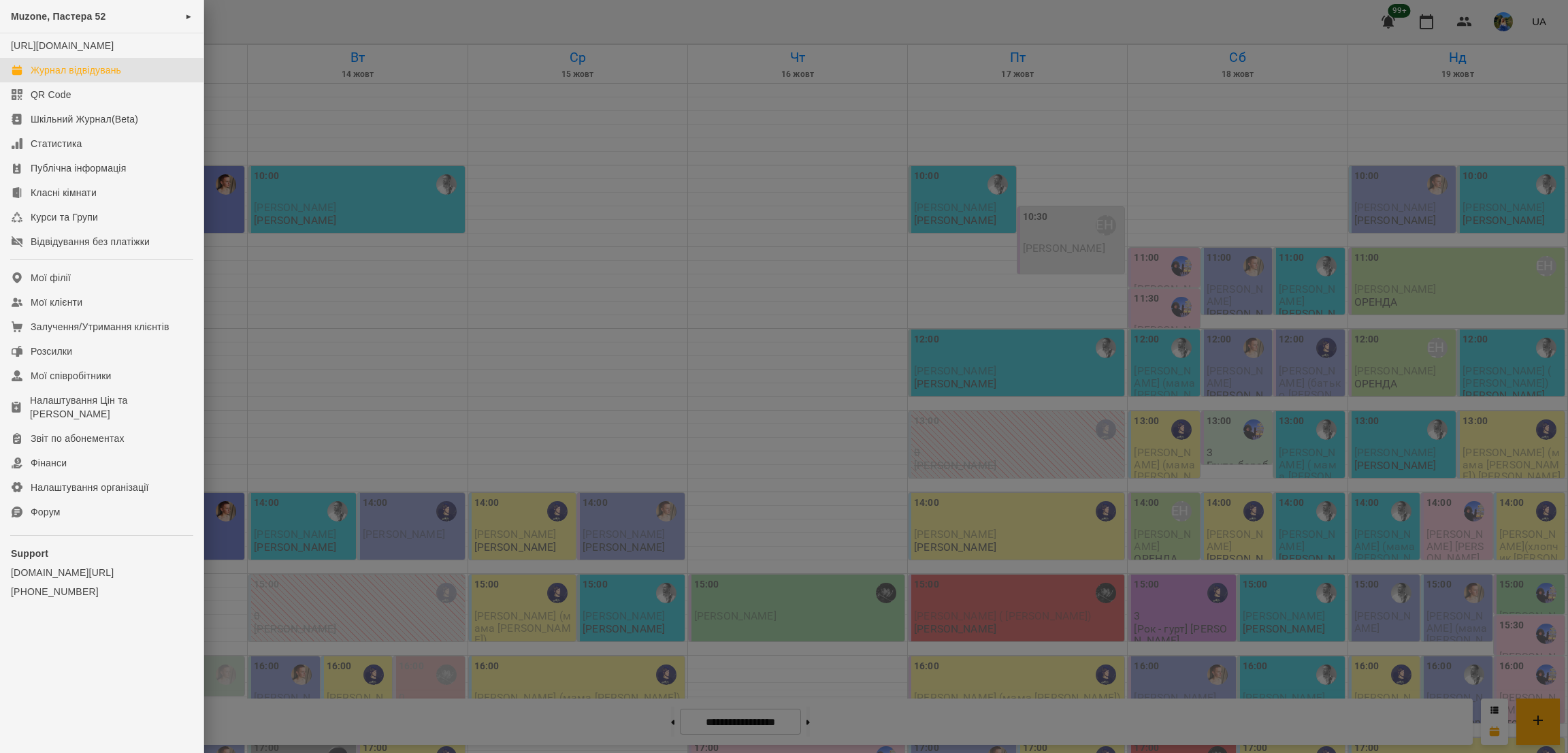
drag, startPoint x: 465, startPoint y: 72, endPoint x: 250, endPoint y: 62, distance: 215.2
click at [464, 72] on div at bounding box center [784, 376] width 1568 height 753
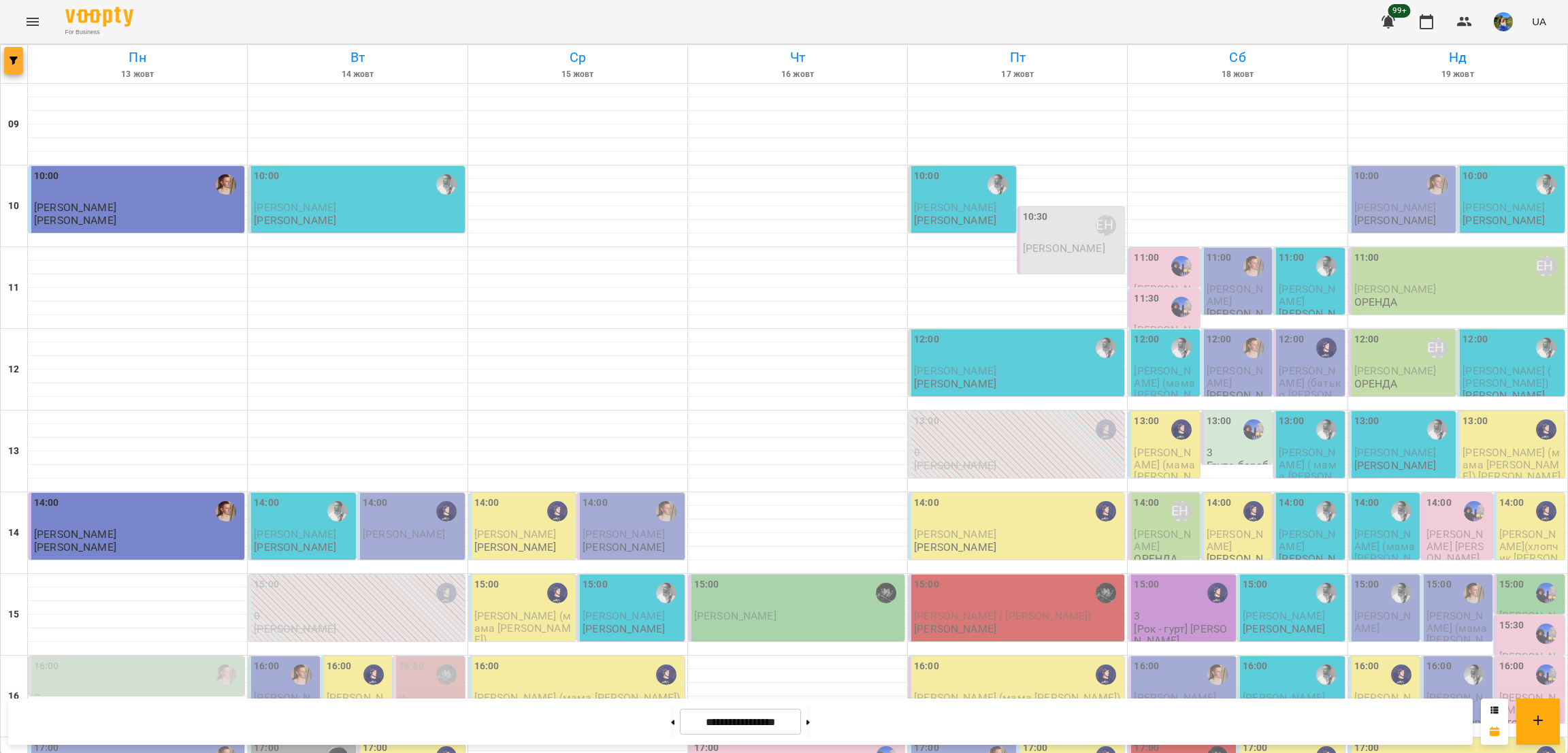
click at [18, 63] on span "button" at bounding box center [14, 61] width 19 height 8
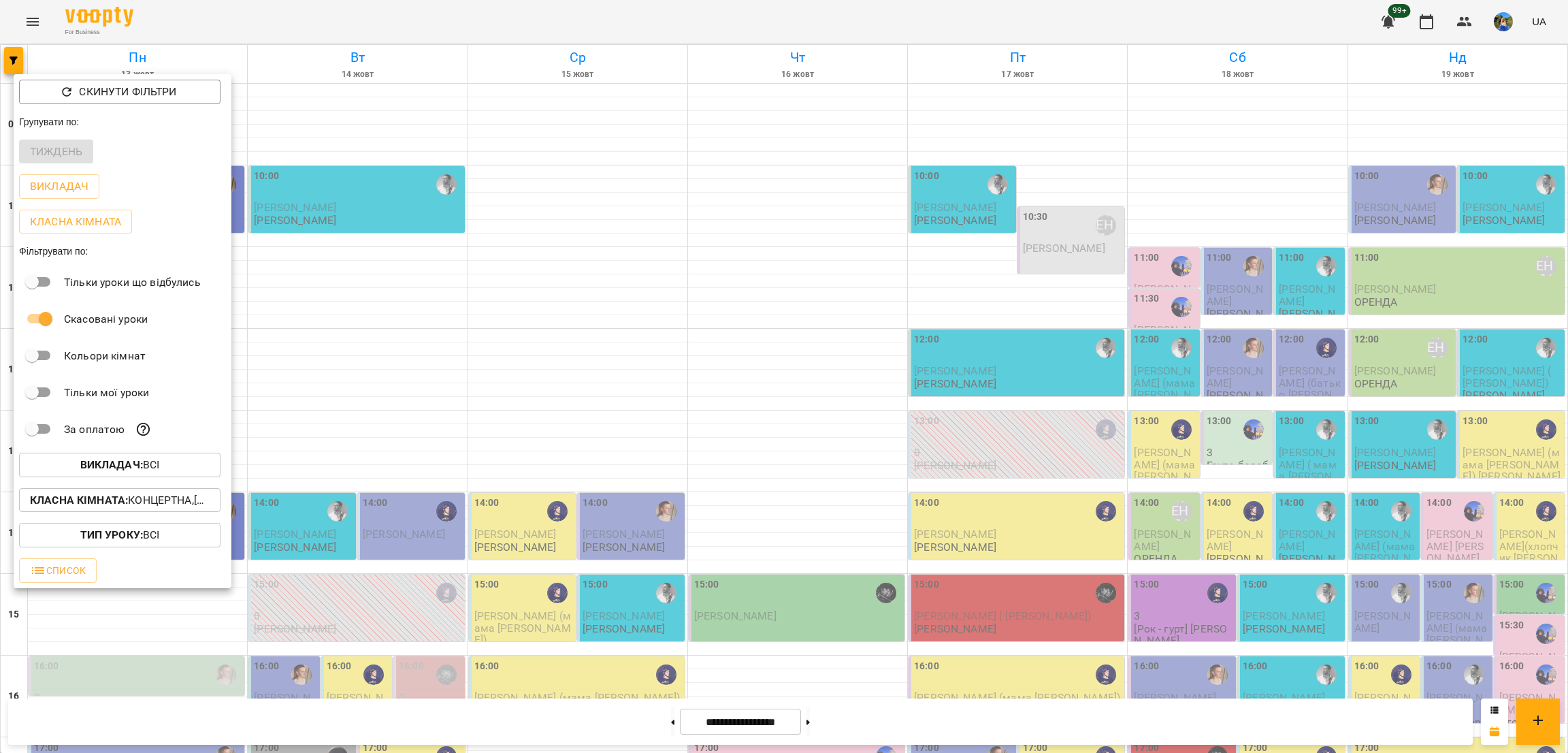
click at [134, 471] on b "Викладач :" at bounding box center [112, 464] width 63 height 13
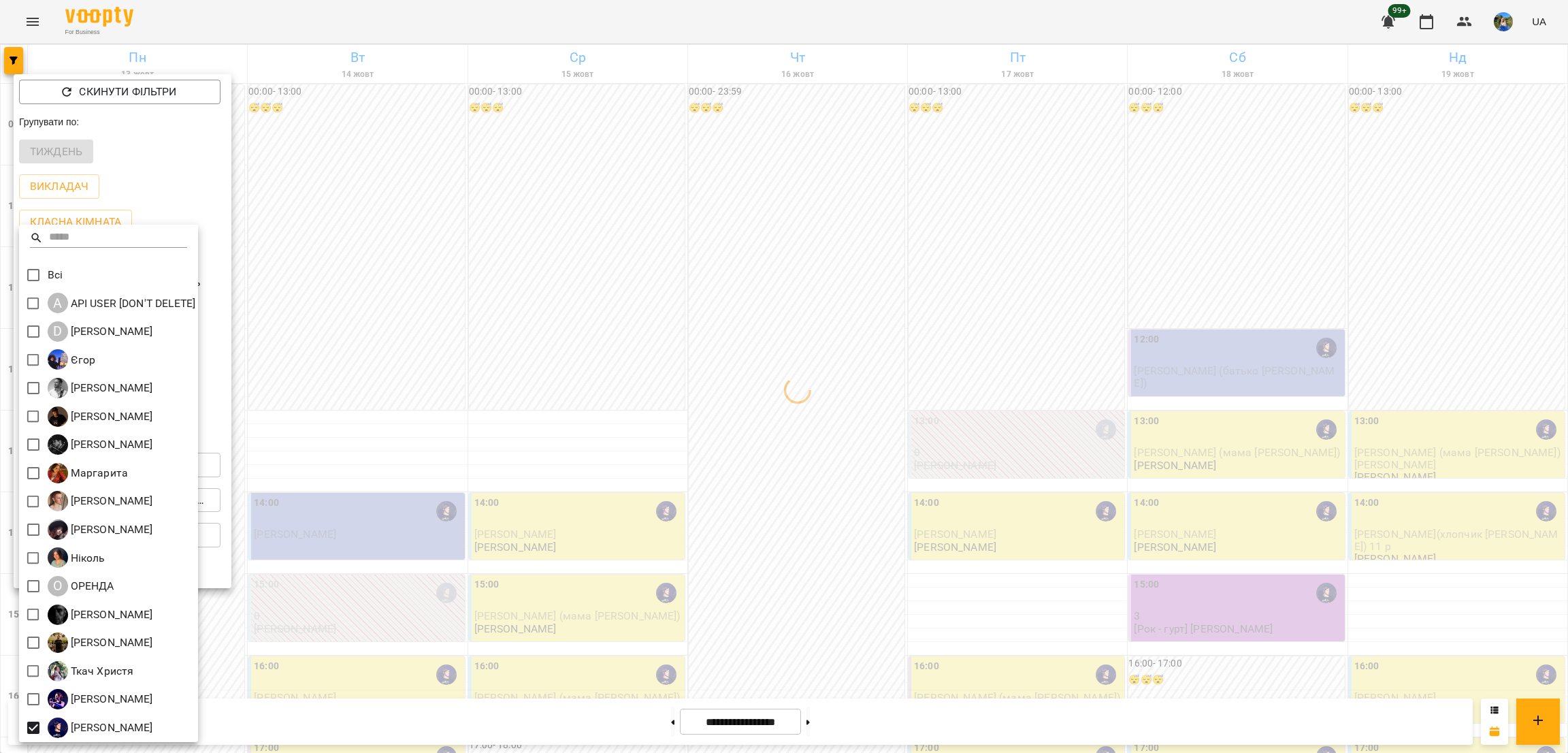
click at [913, 347] on div at bounding box center [784, 376] width 1568 height 753
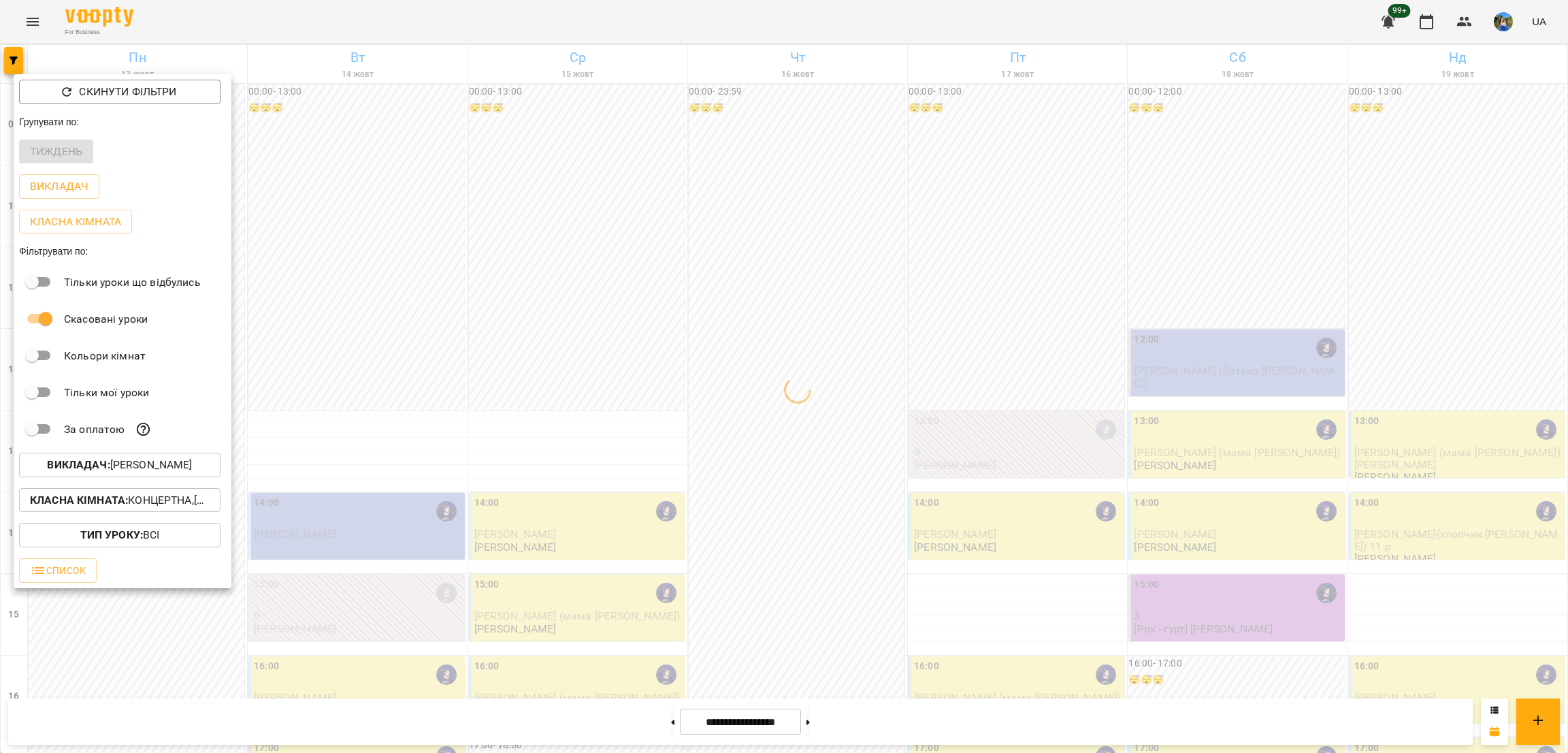
click at [953, 351] on div at bounding box center [784, 376] width 1568 height 753
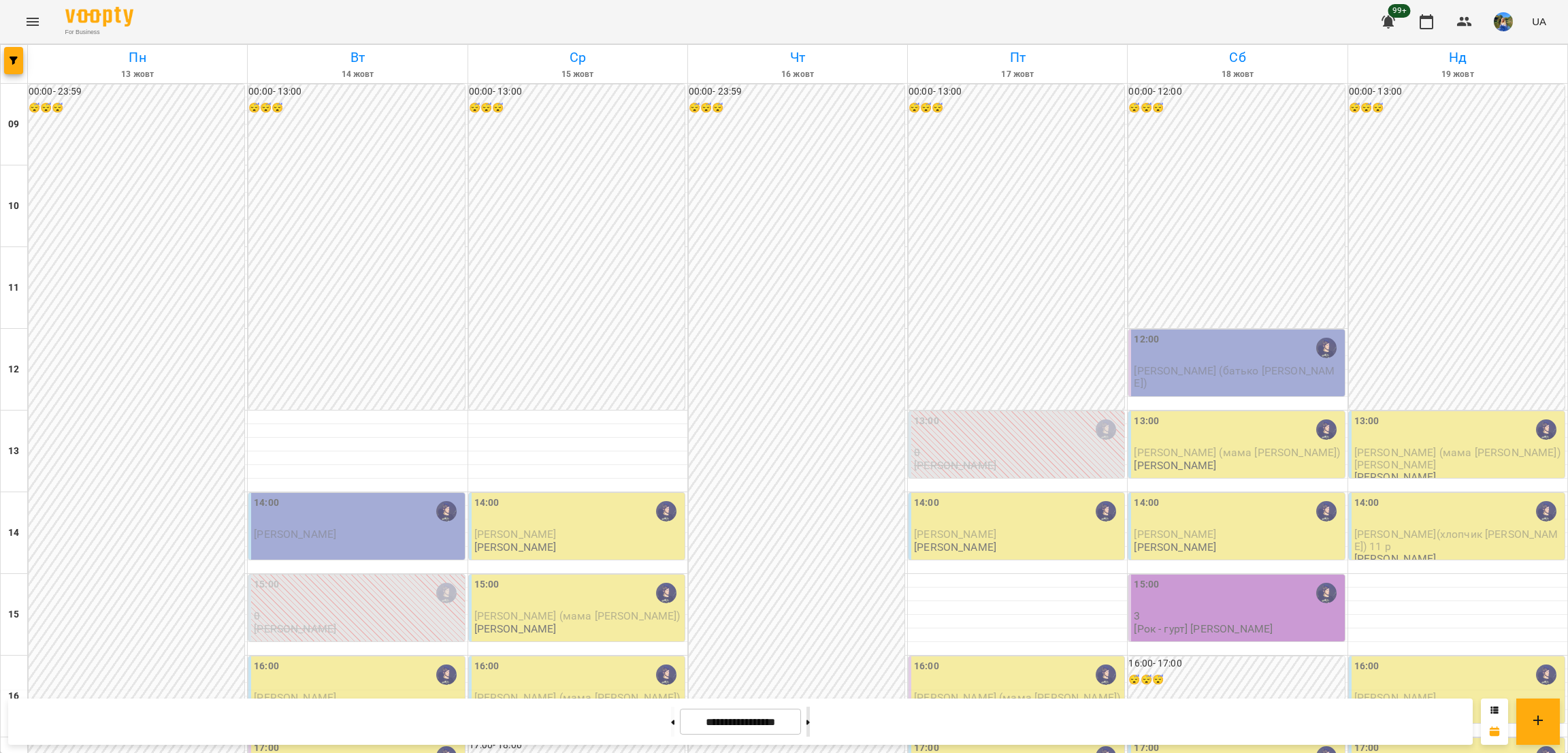
click at [810, 713] on button at bounding box center [808, 722] width 3 height 30
type input "**********"
